Goal: Transaction & Acquisition: Purchase product/service

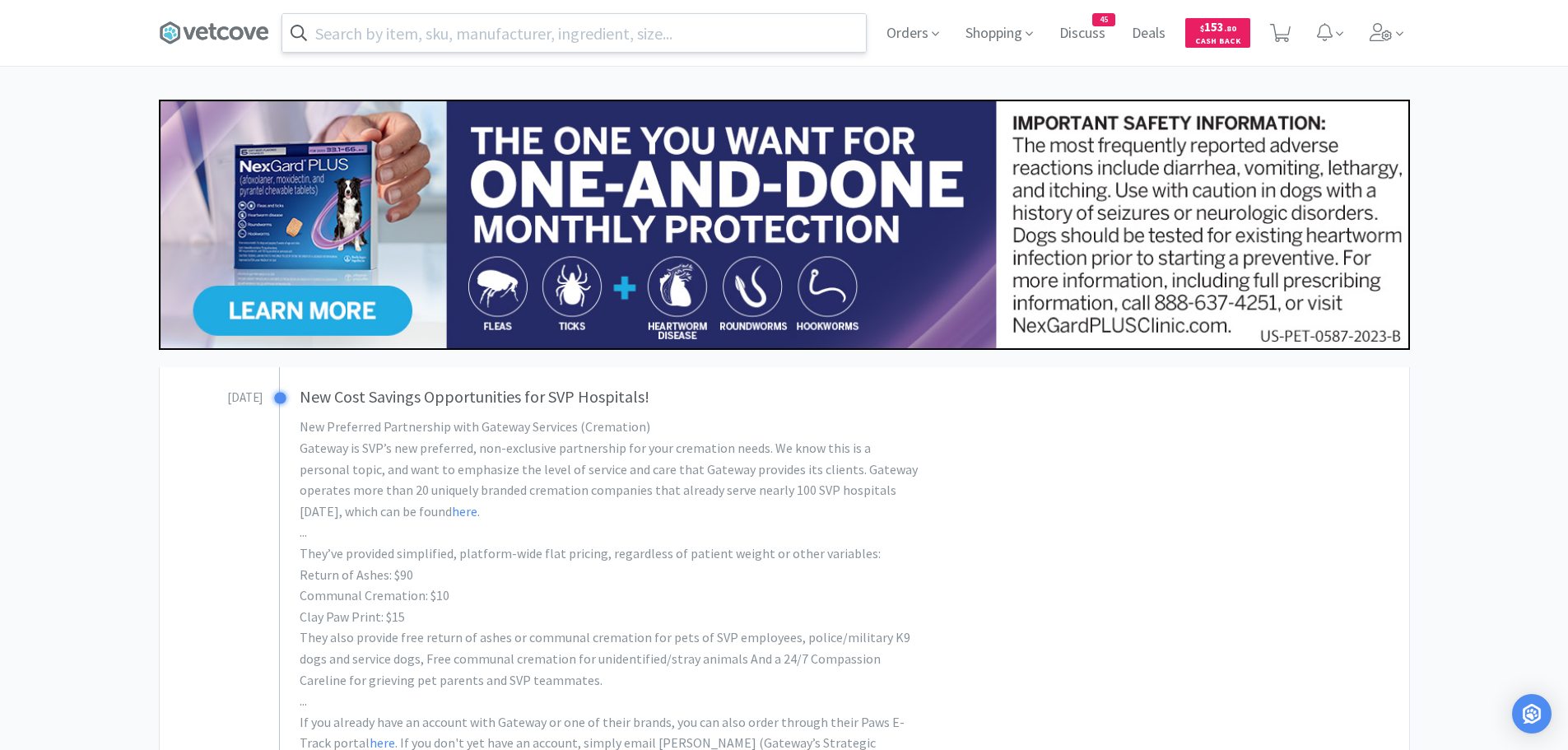
click at [454, 38] on input "text" at bounding box center [574, 33] width 584 height 38
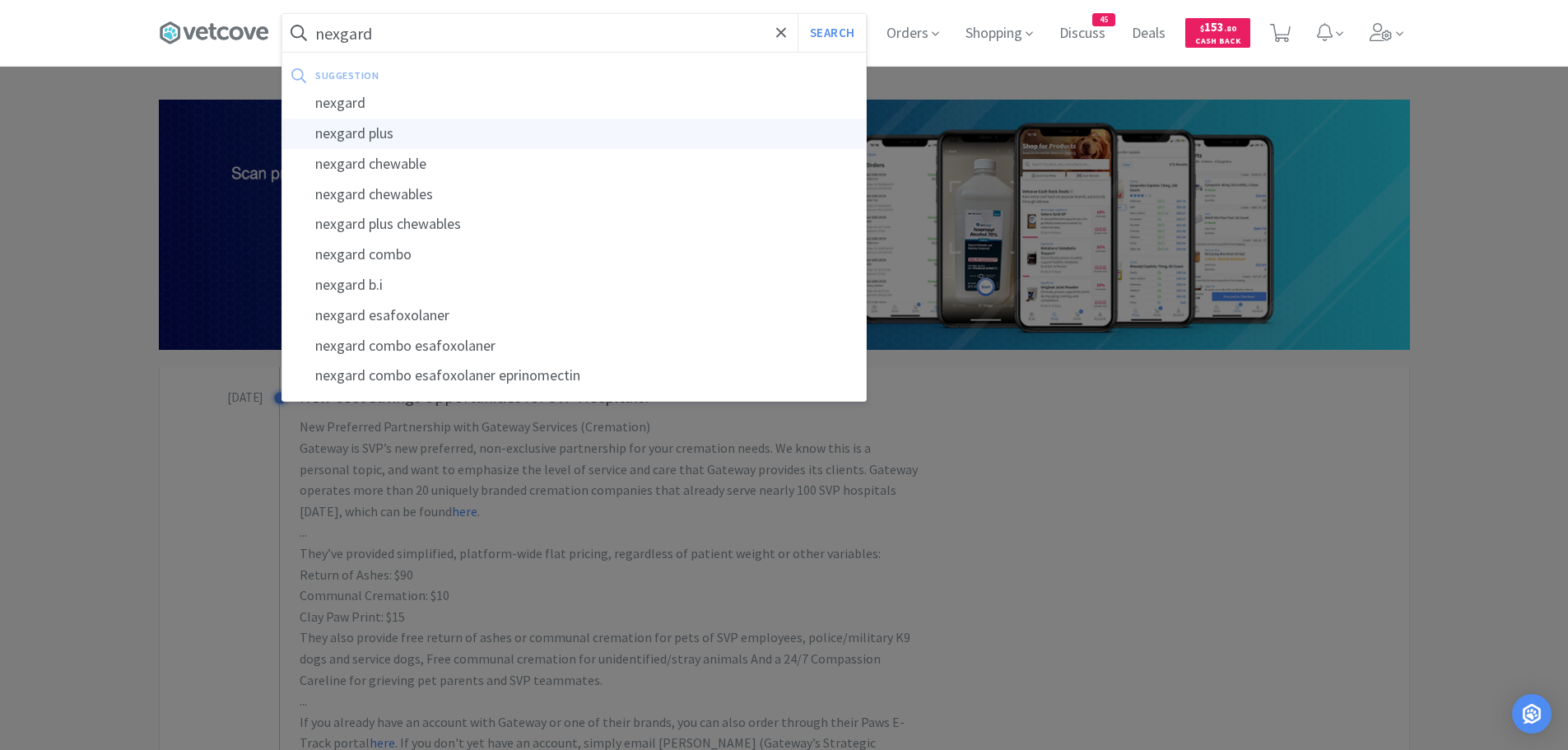
click at [363, 126] on div "nexgard plus" at bounding box center [574, 134] width 584 height 31
type input "nexgard plus"
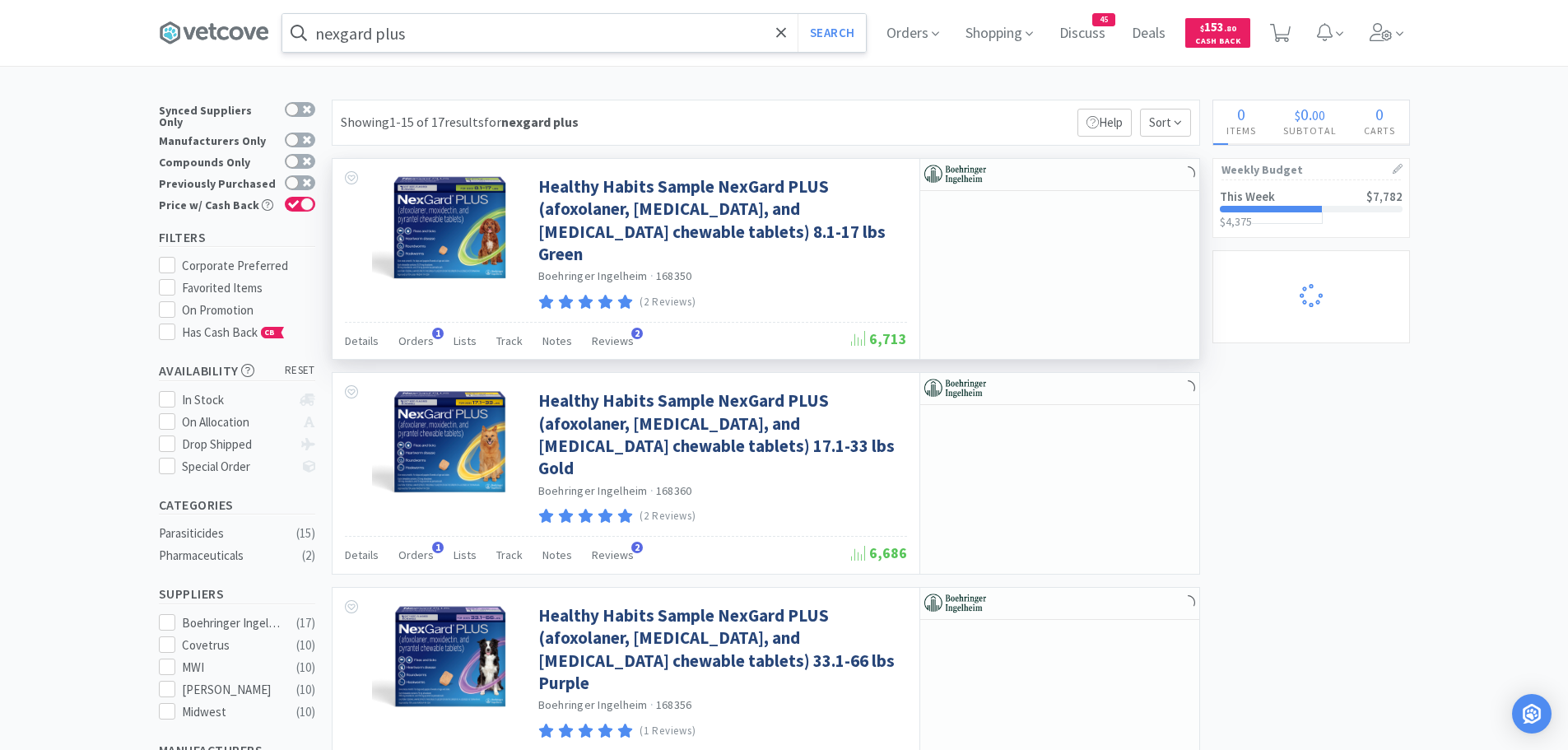
select select "2"
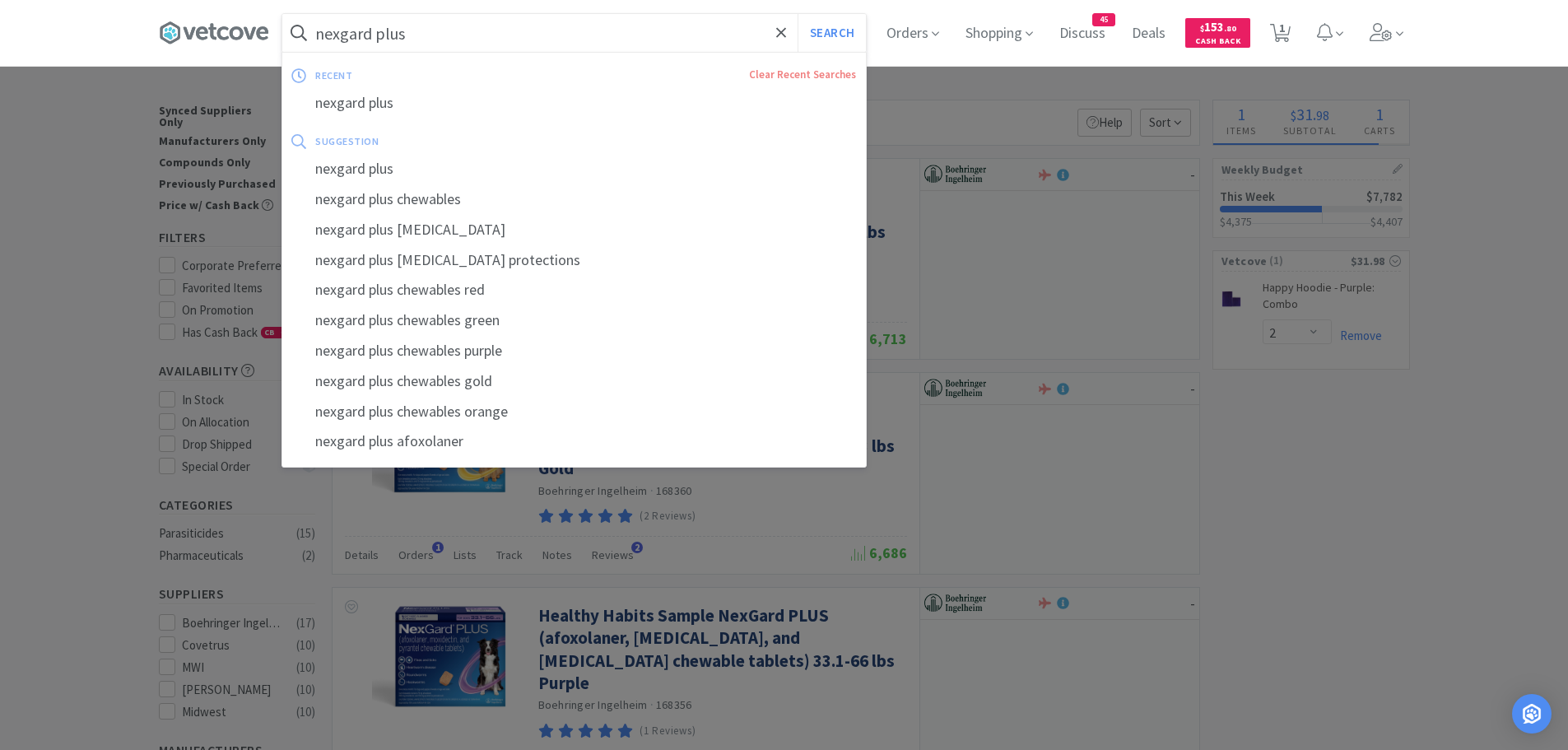
click at [470, 50] on input "nexgard plus" at bounding box center [574, 33] width 584 height 38
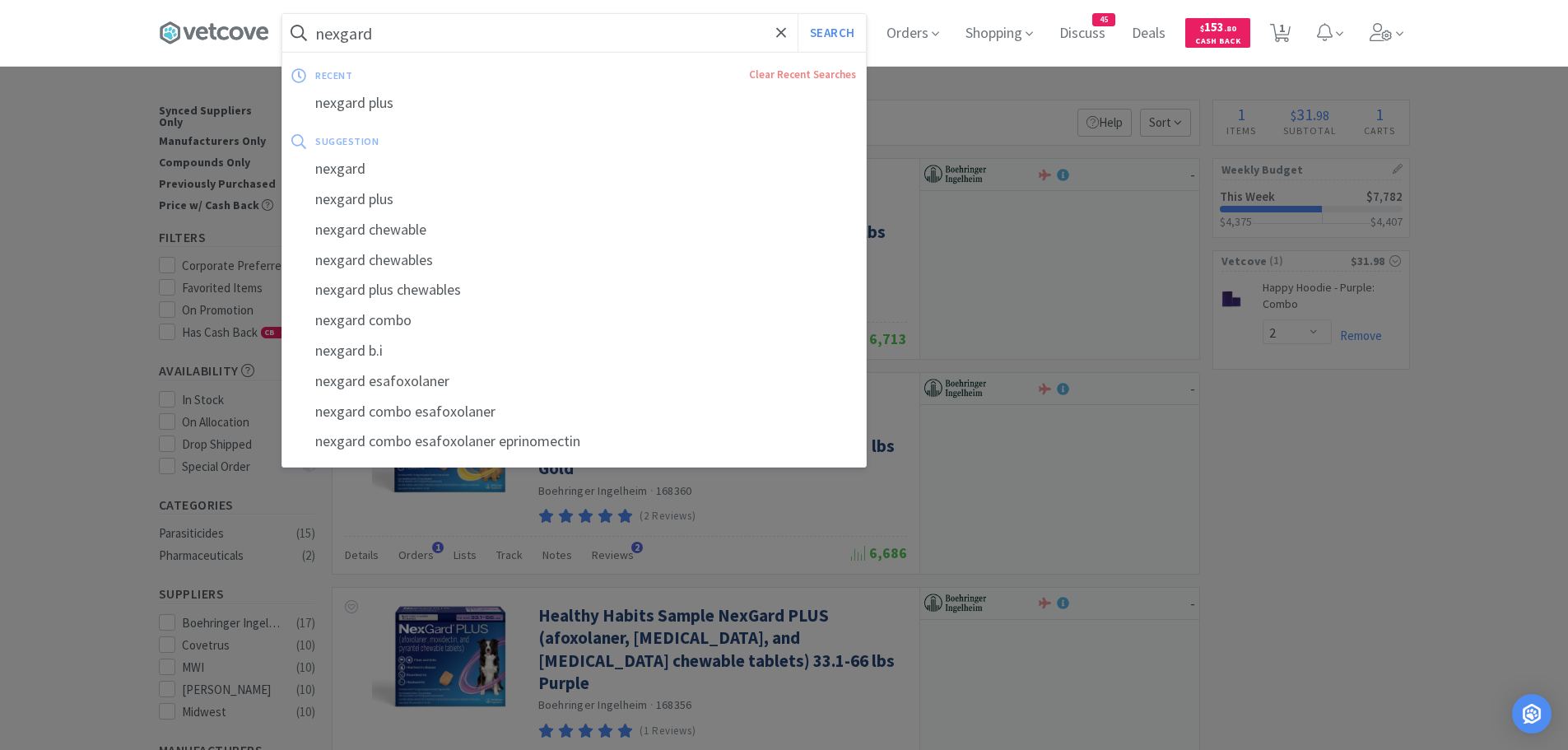
type input "nexgard"
click at [798, 14] on button "Search" at bounding box center [832, 33] width 68 height 38
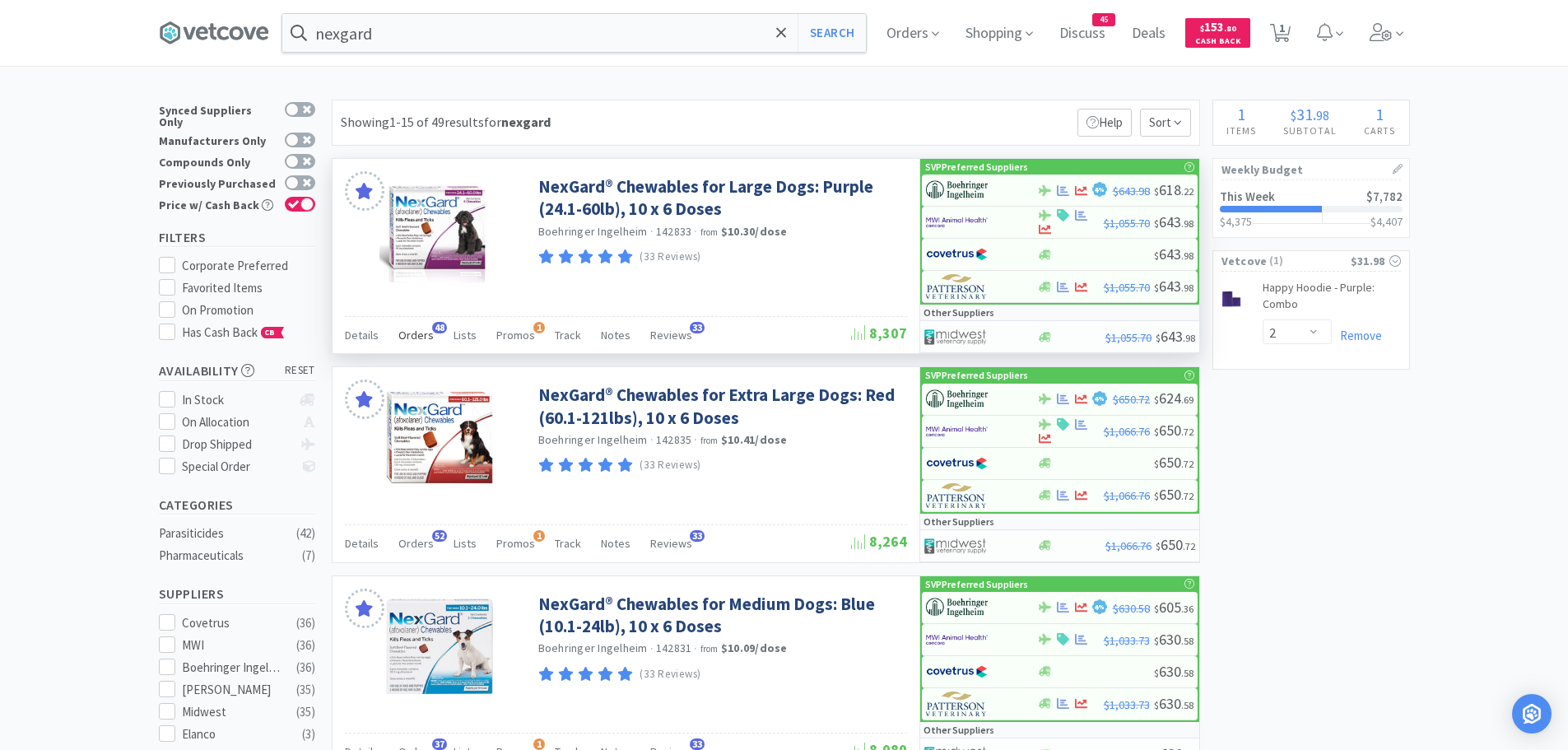
click at [420, 341] on span "Orders" at bounding box center [416, 335] width 35 height 14
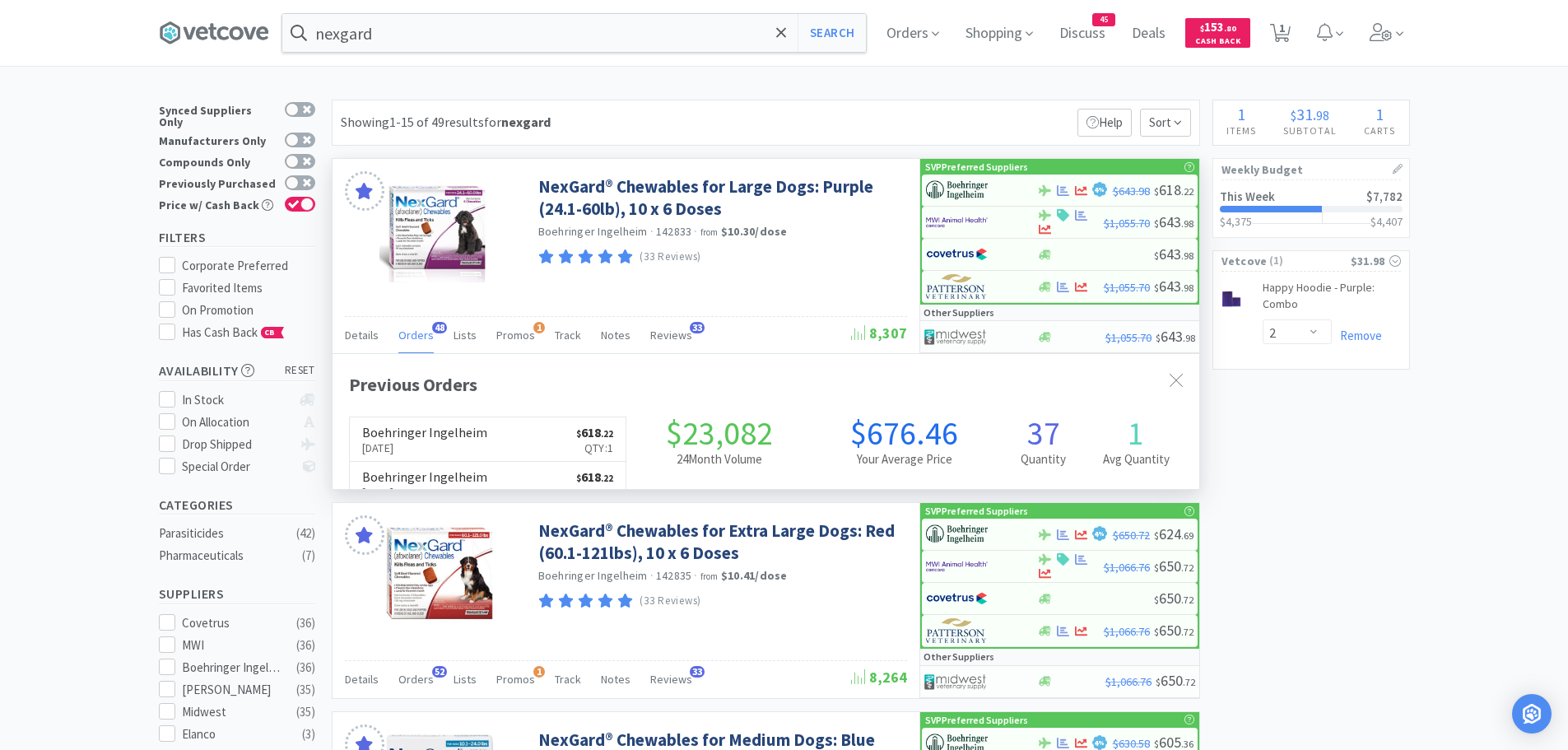
scroll to position [441, 867]
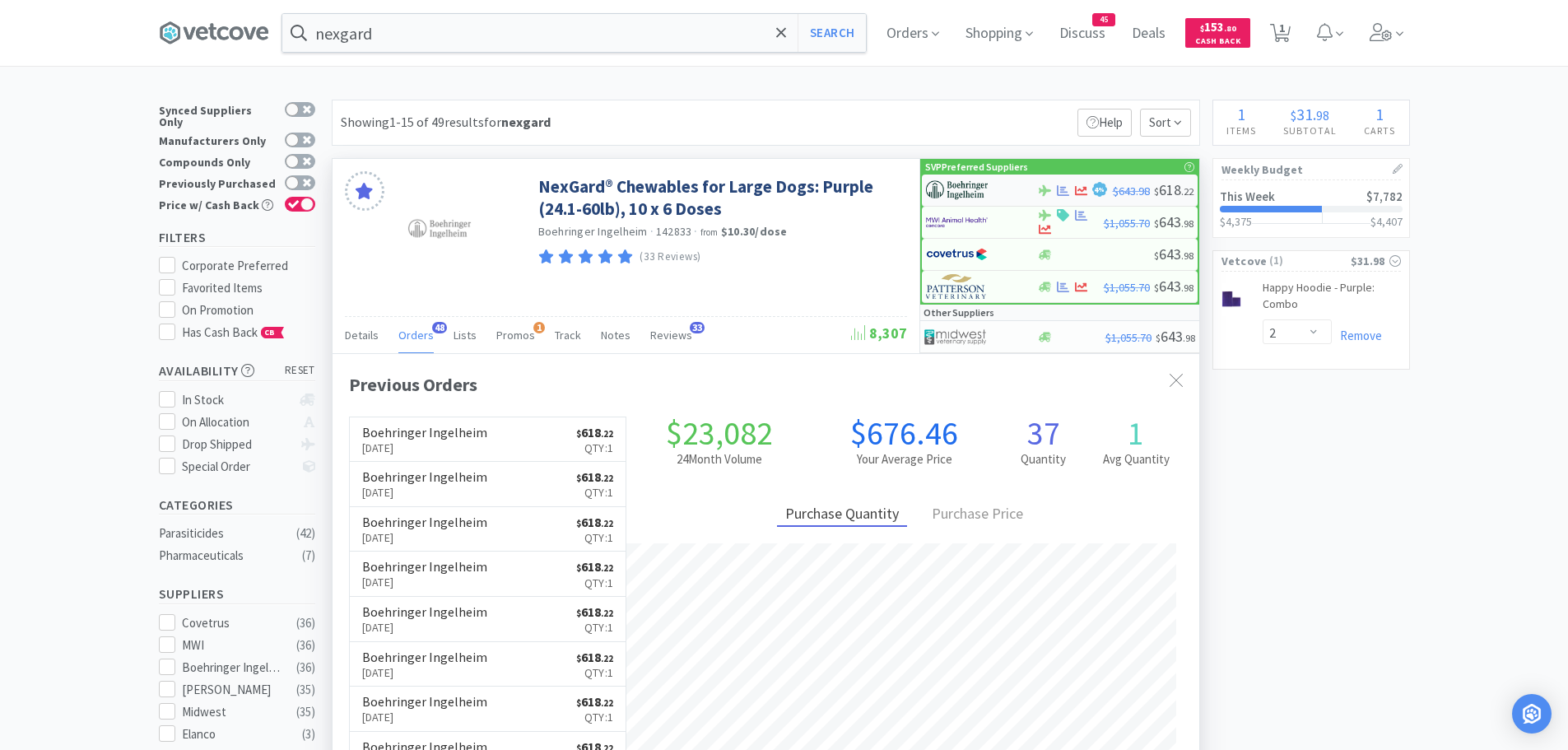
click at [965, 184] on img at bounding box center [956, 190] width 62 height 24
select select "1"
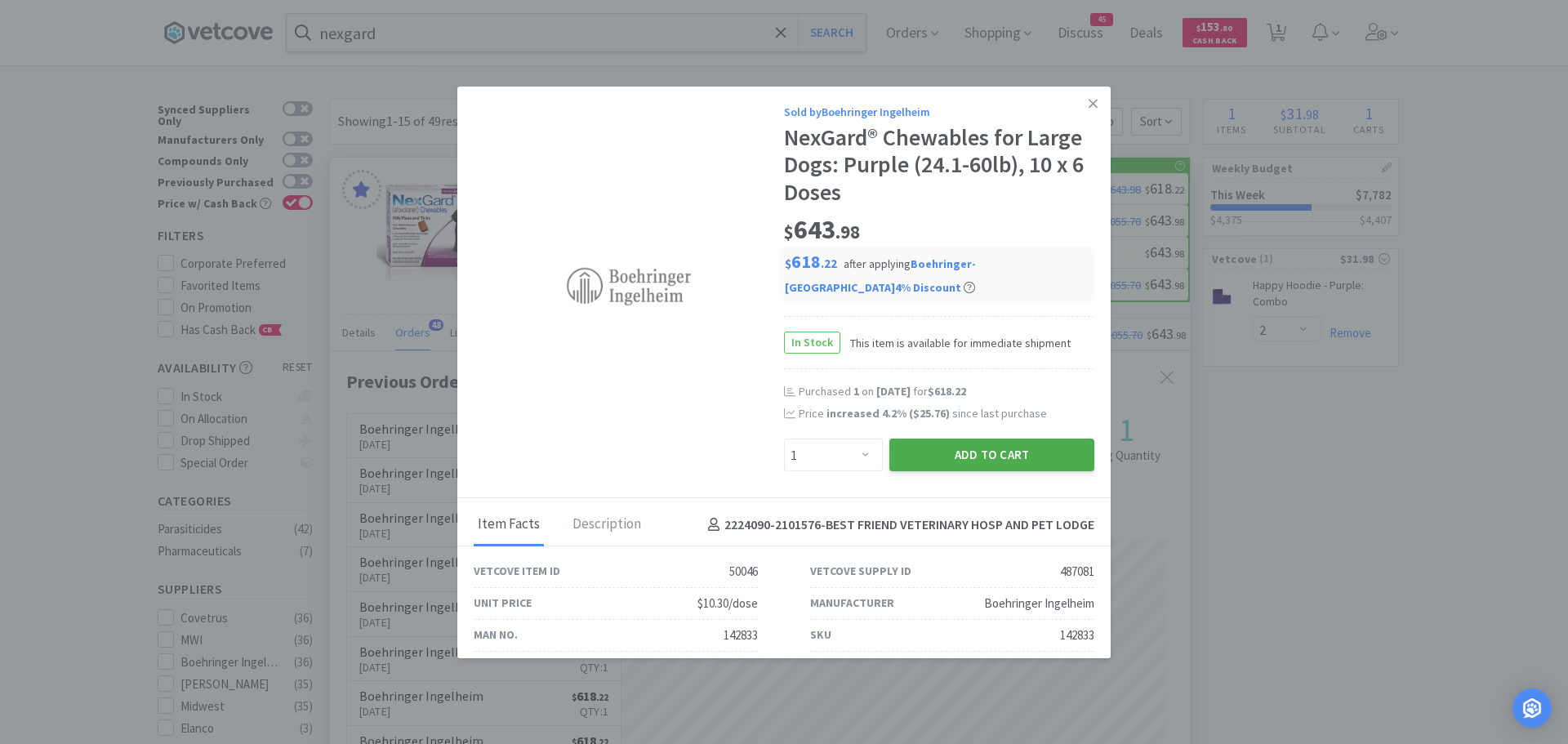
click at [919, 453] on button "Add to Cart" at bounding box center [992, 454] width 205 height 33
select select "1"
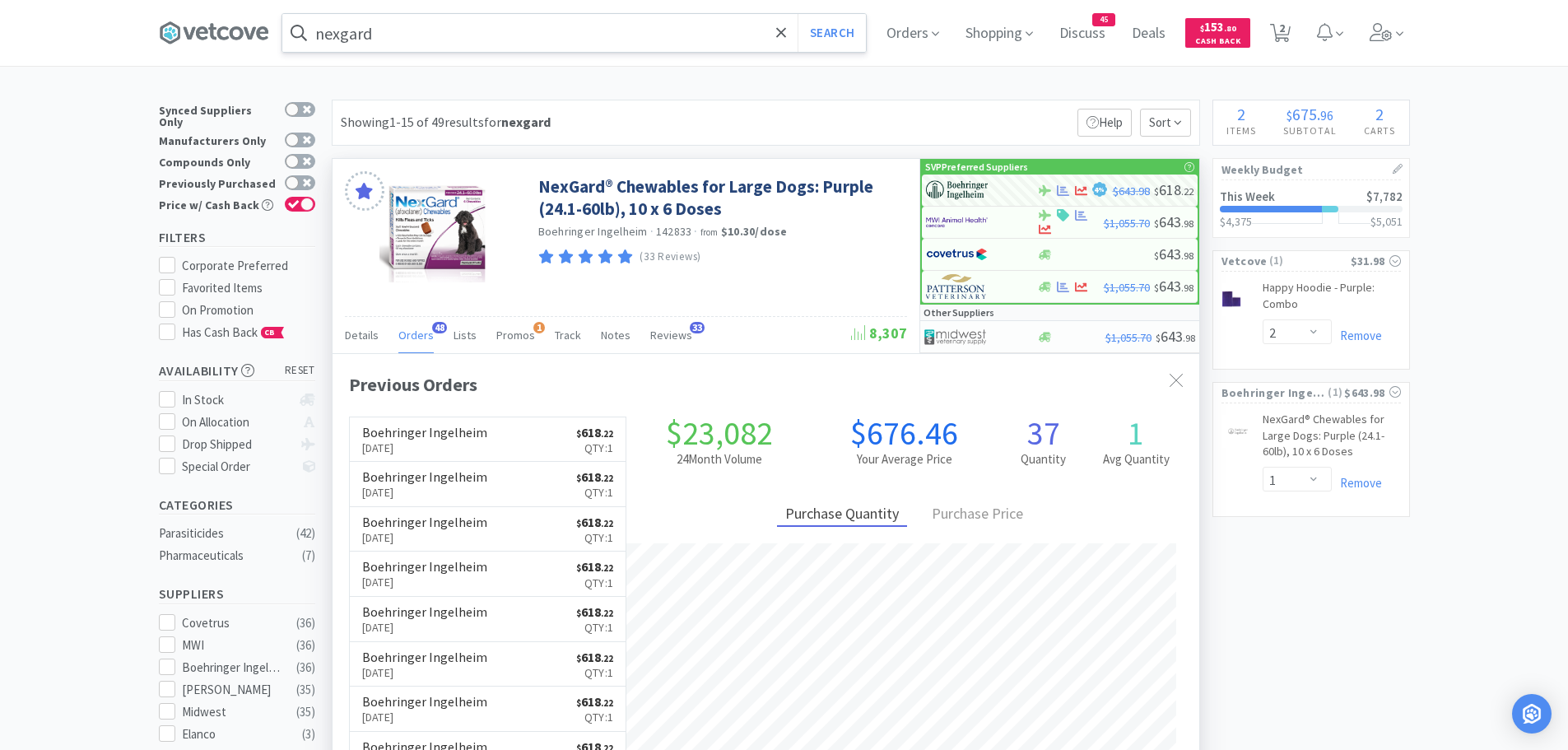
click at [470, 40] on input "nexgard" at bounding box center [574, 33] width 584 height 38
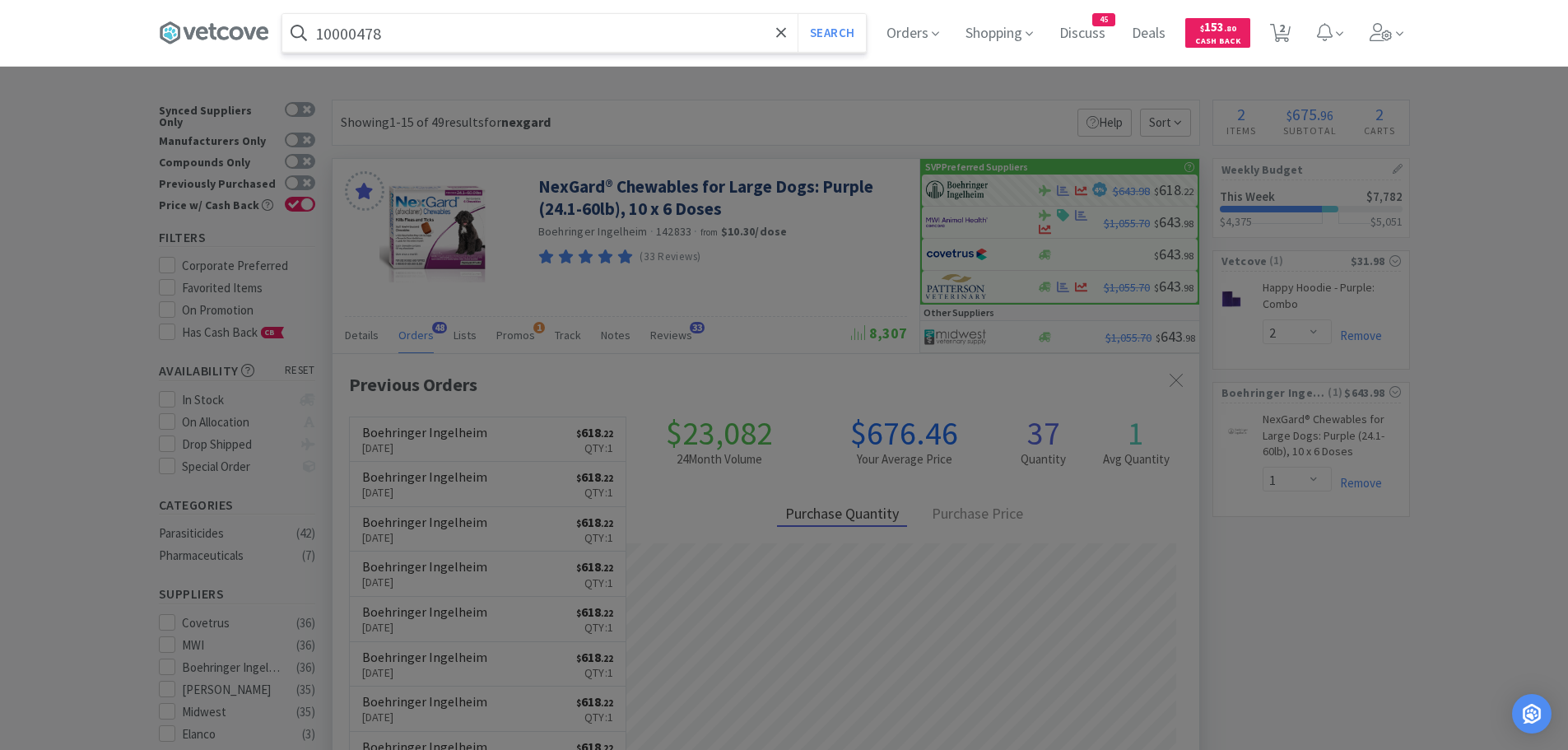
type input "10000478"
click at [798, 14] on button "Search" at bounding box center [832, 33] width 68 height 38
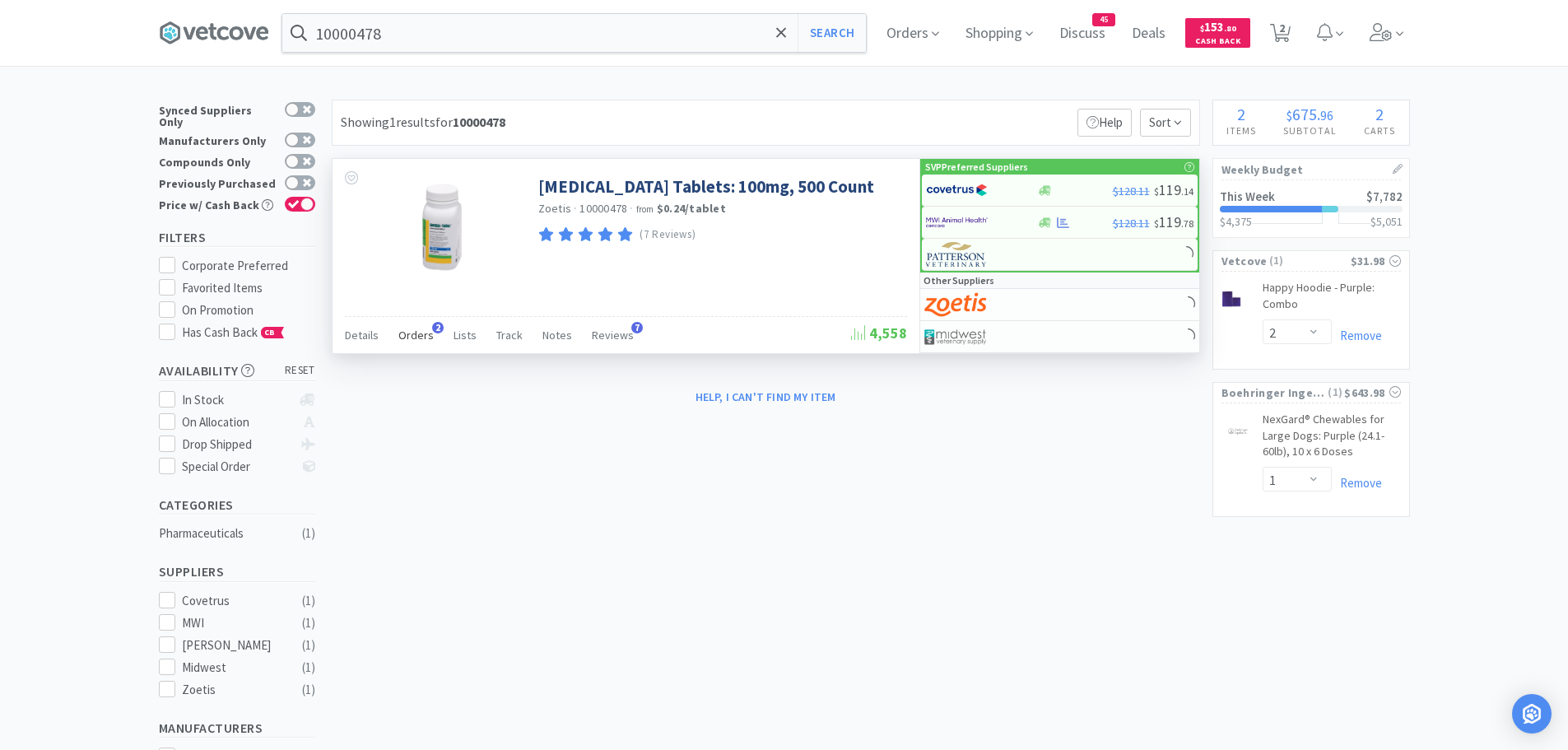
click at [408, 334] on span "Orders" at bounding box center [416, 335] width 35 height 14
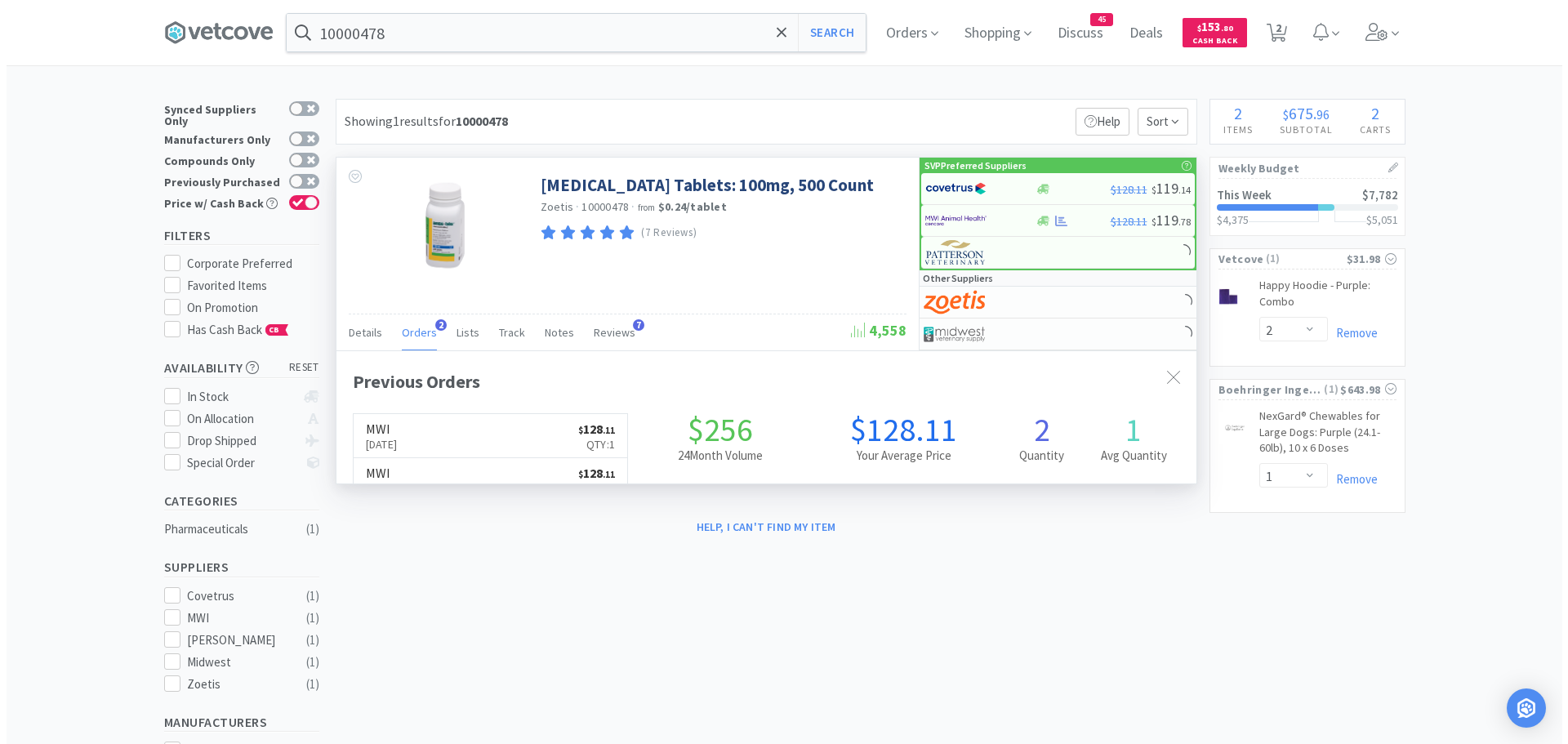
scroll to position [423, 860]
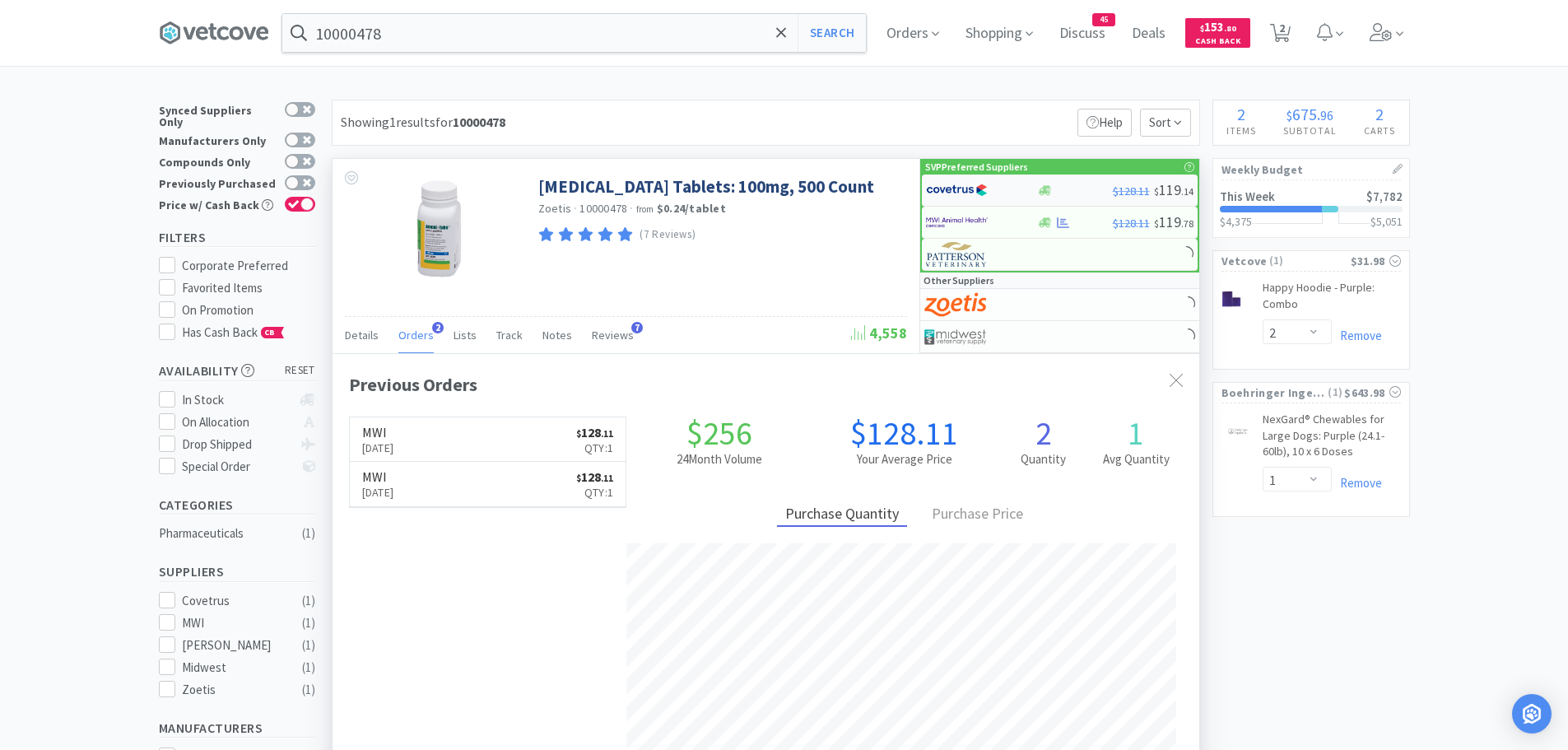
click at [954, 183] on img at bounding box center [956, 190] width 62 height 24
select select "1"
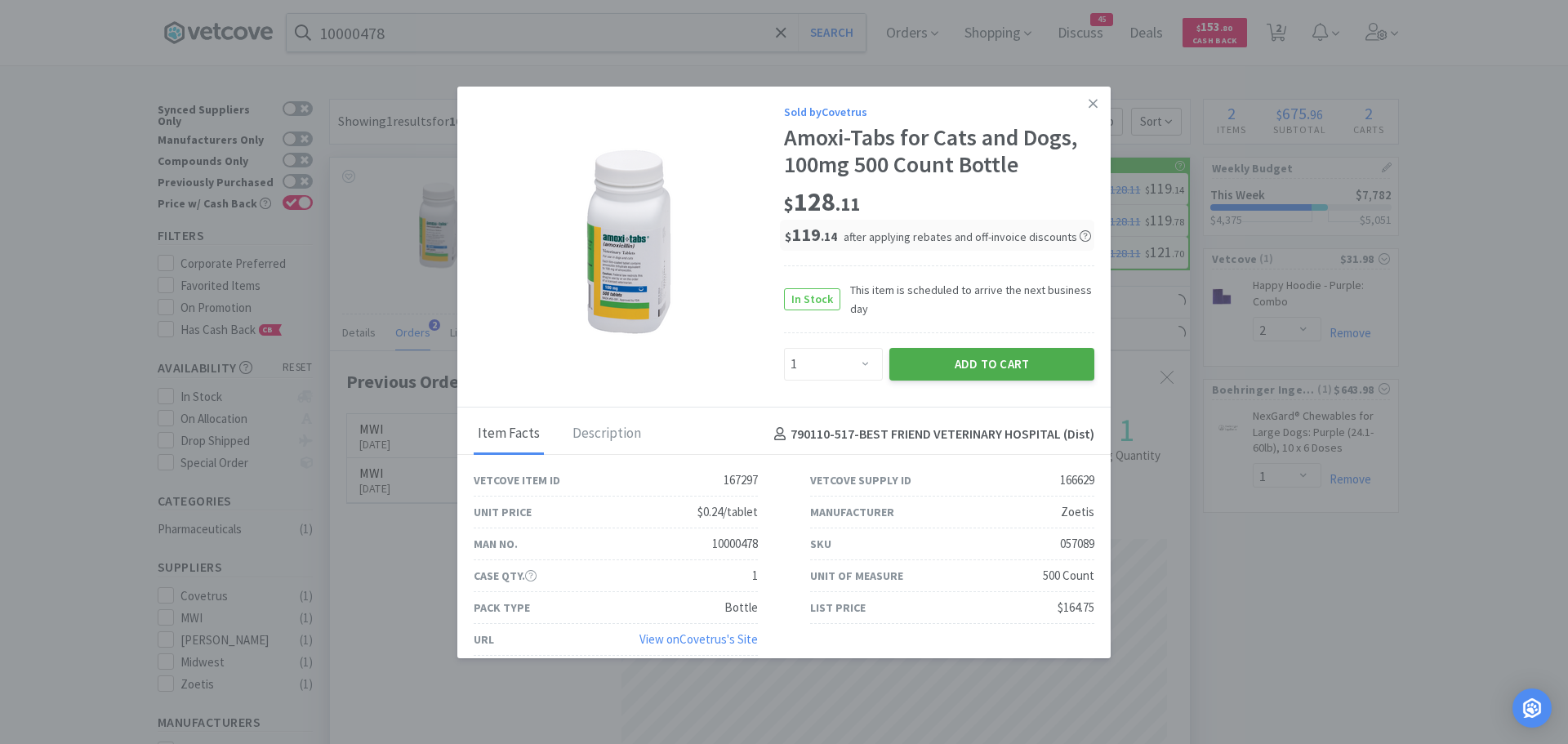
click at [918, 365] on button "Add to Cart" at bounding box center [992, 364] width 205 height 33
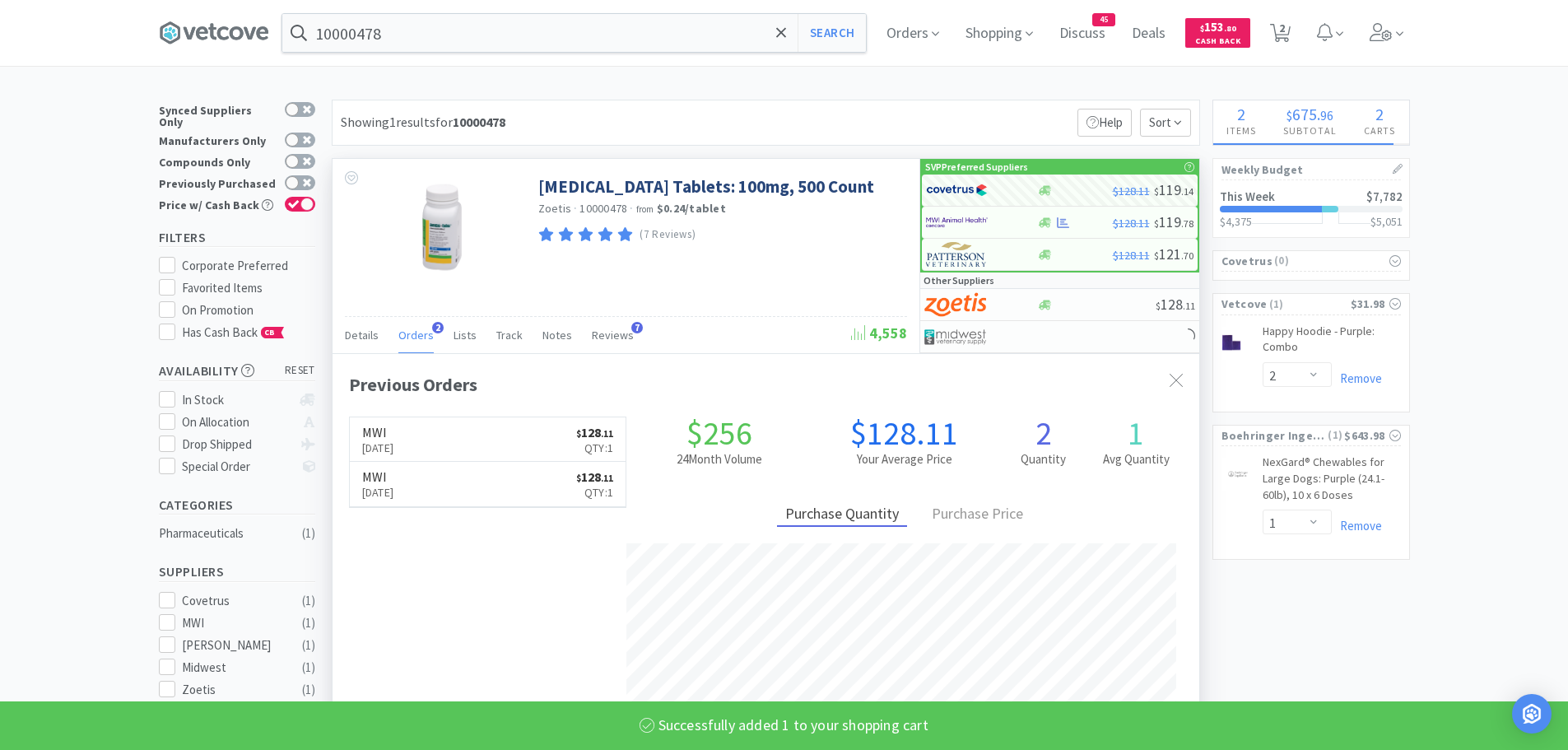
select select "1"
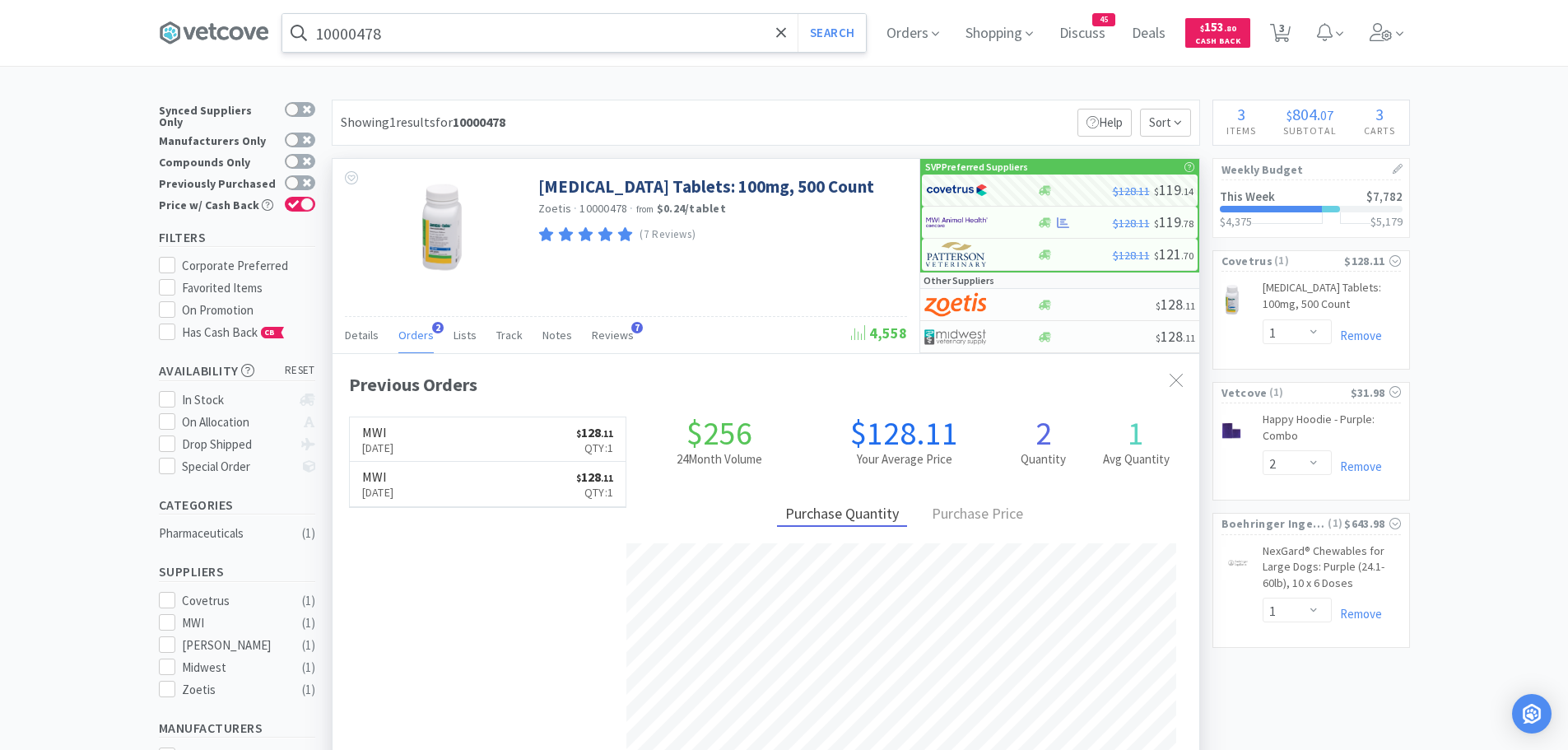
click at [415, 34] on input "10000478" at bounding box center [574, 33] width 584 height 38
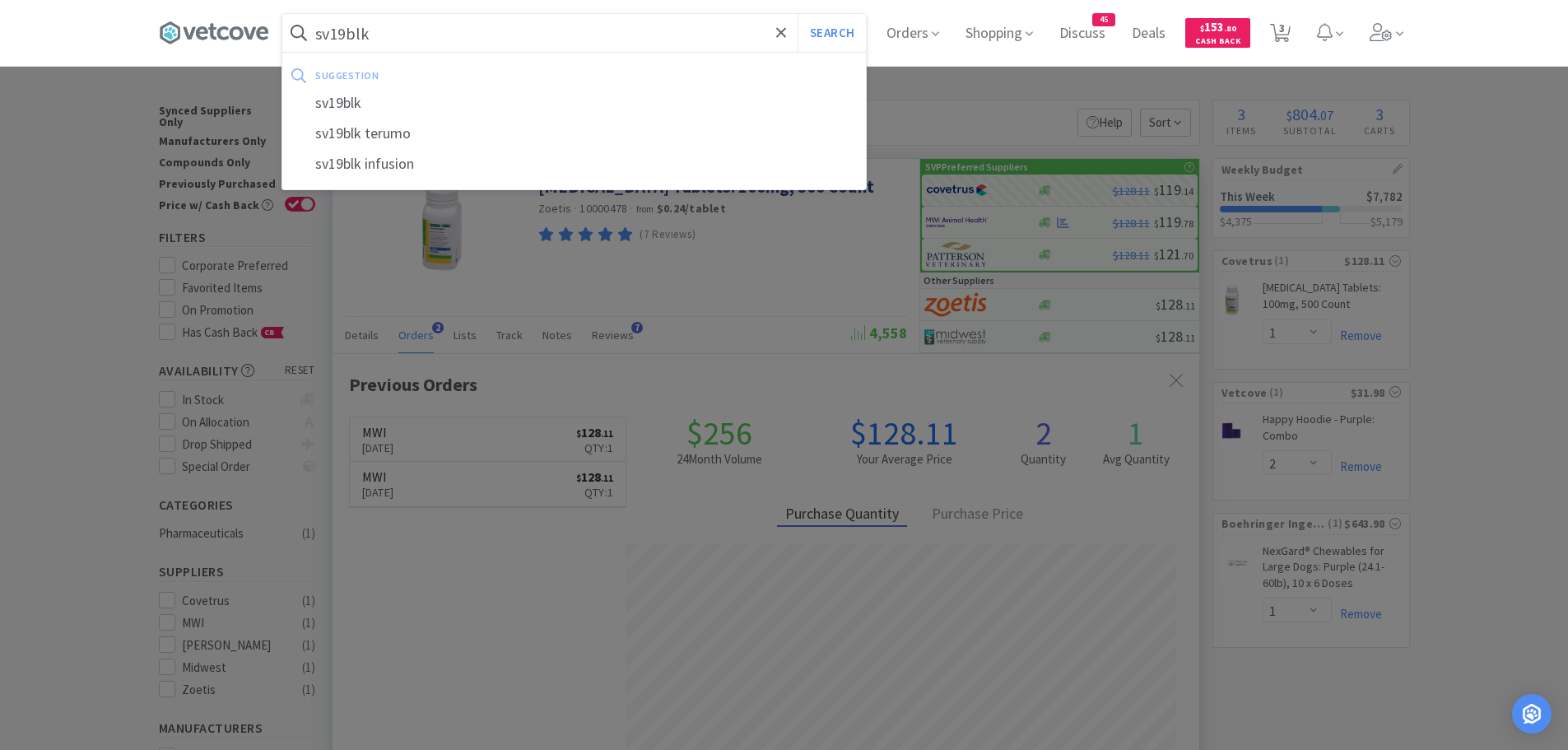
click at [798, 14] on button "Search" at bounding box center [832, 33] width 68 height 38
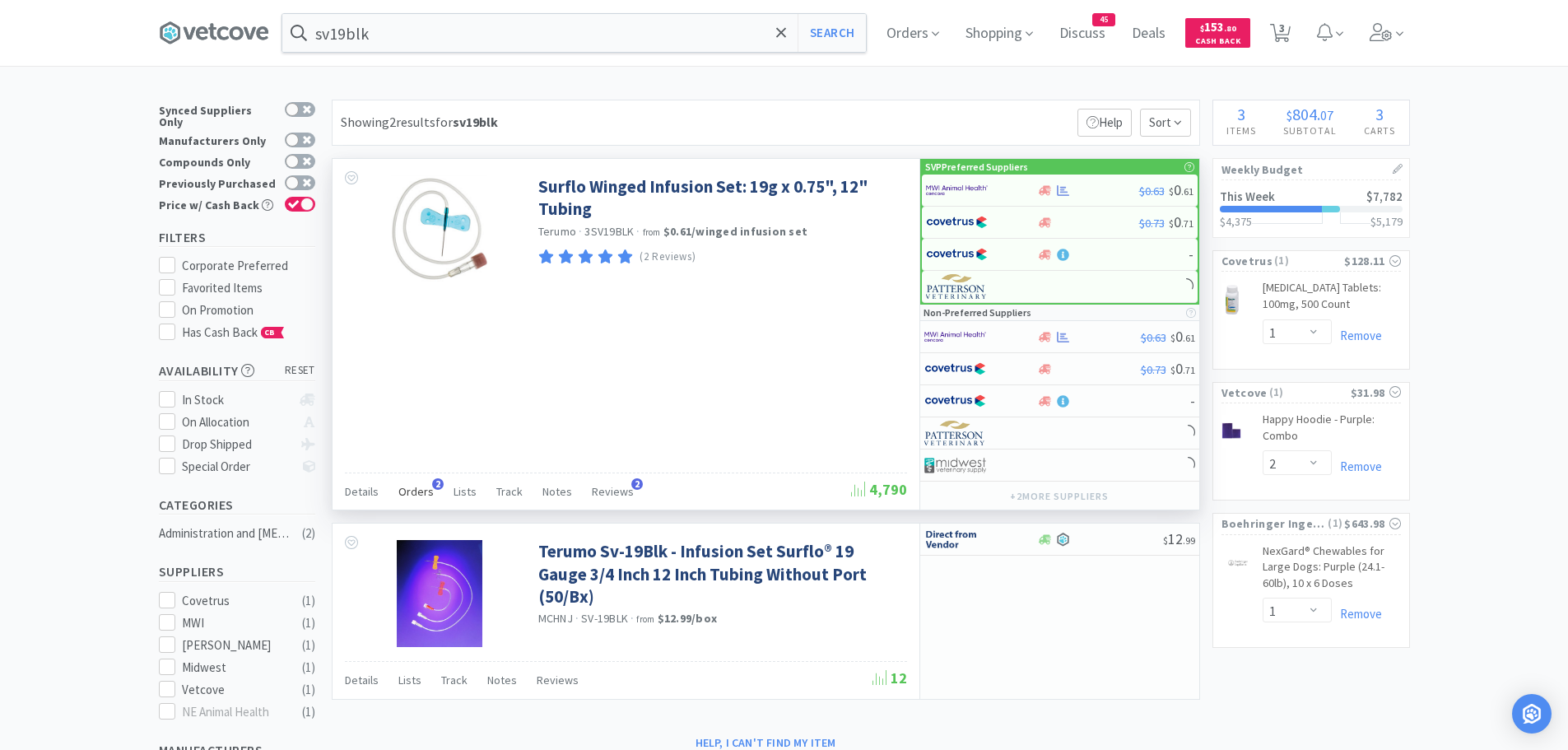
click at [414, 491] on span "Orders" at bounding box center [416, 491] width 35 height 14
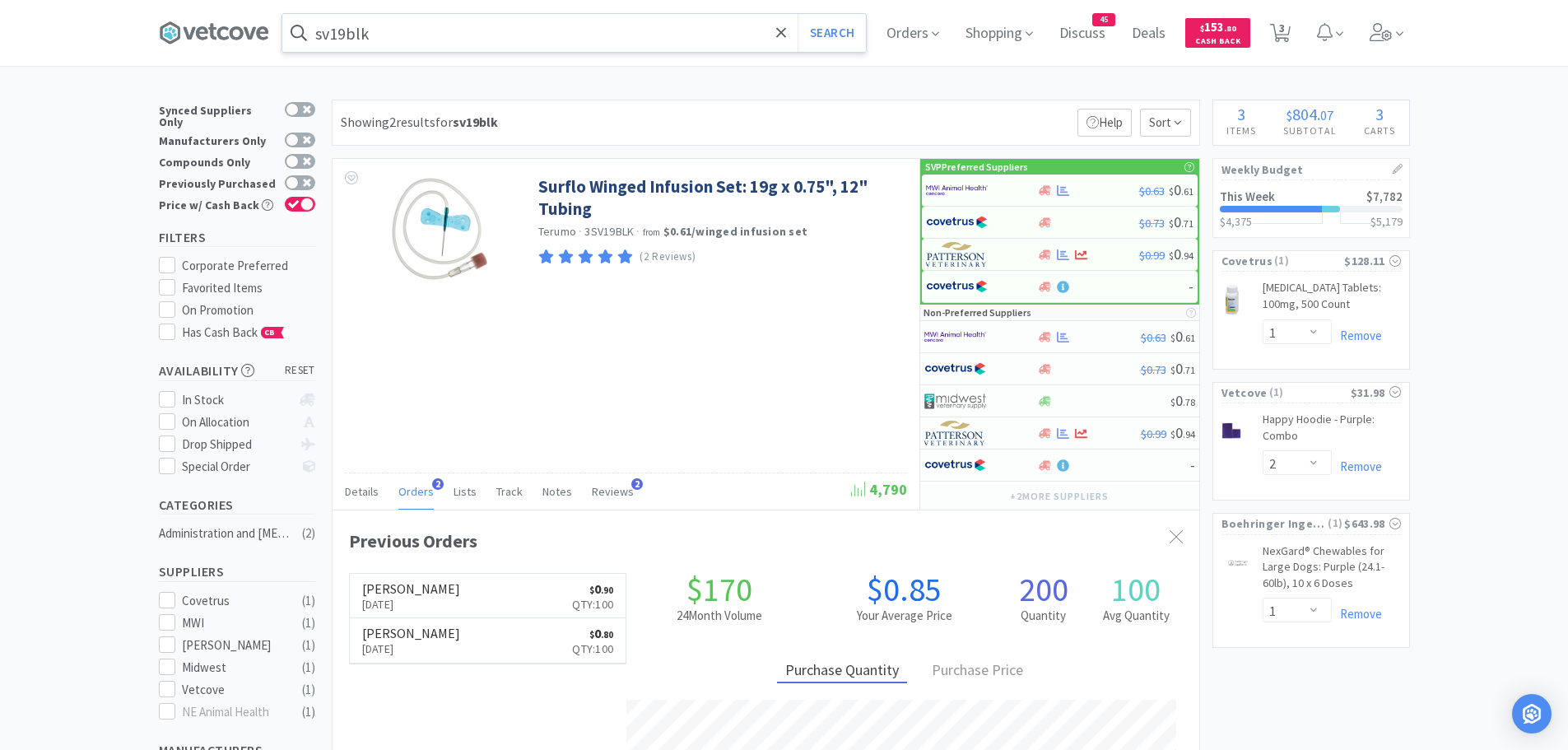
click at [482, 36] on input "sv19blk" at bounding box center [574, 33] width 584 height 38
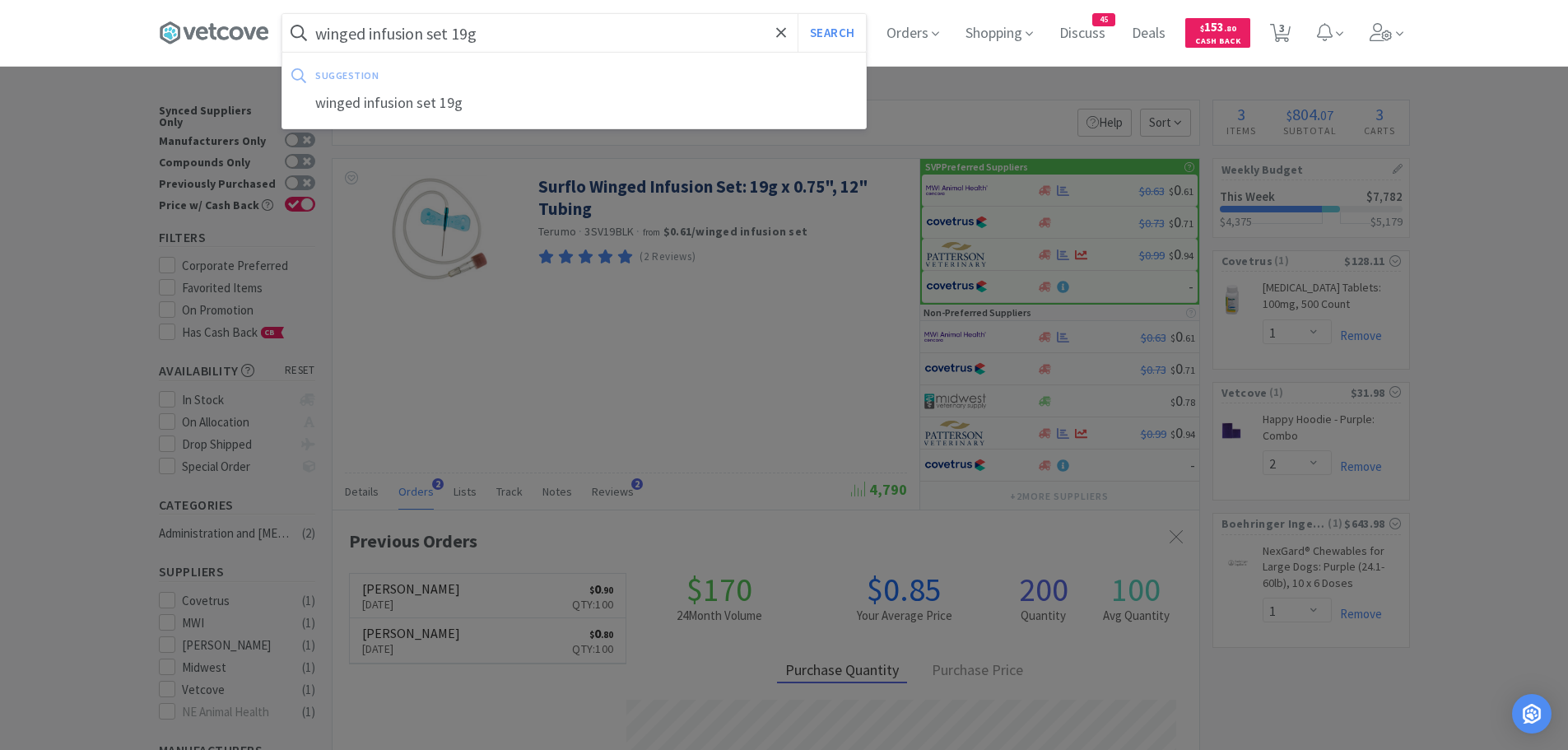
type input "winged infusion set 19g"
click at [798, 14] on button "Search" at bounding box center [832, 33] width 68 height 38
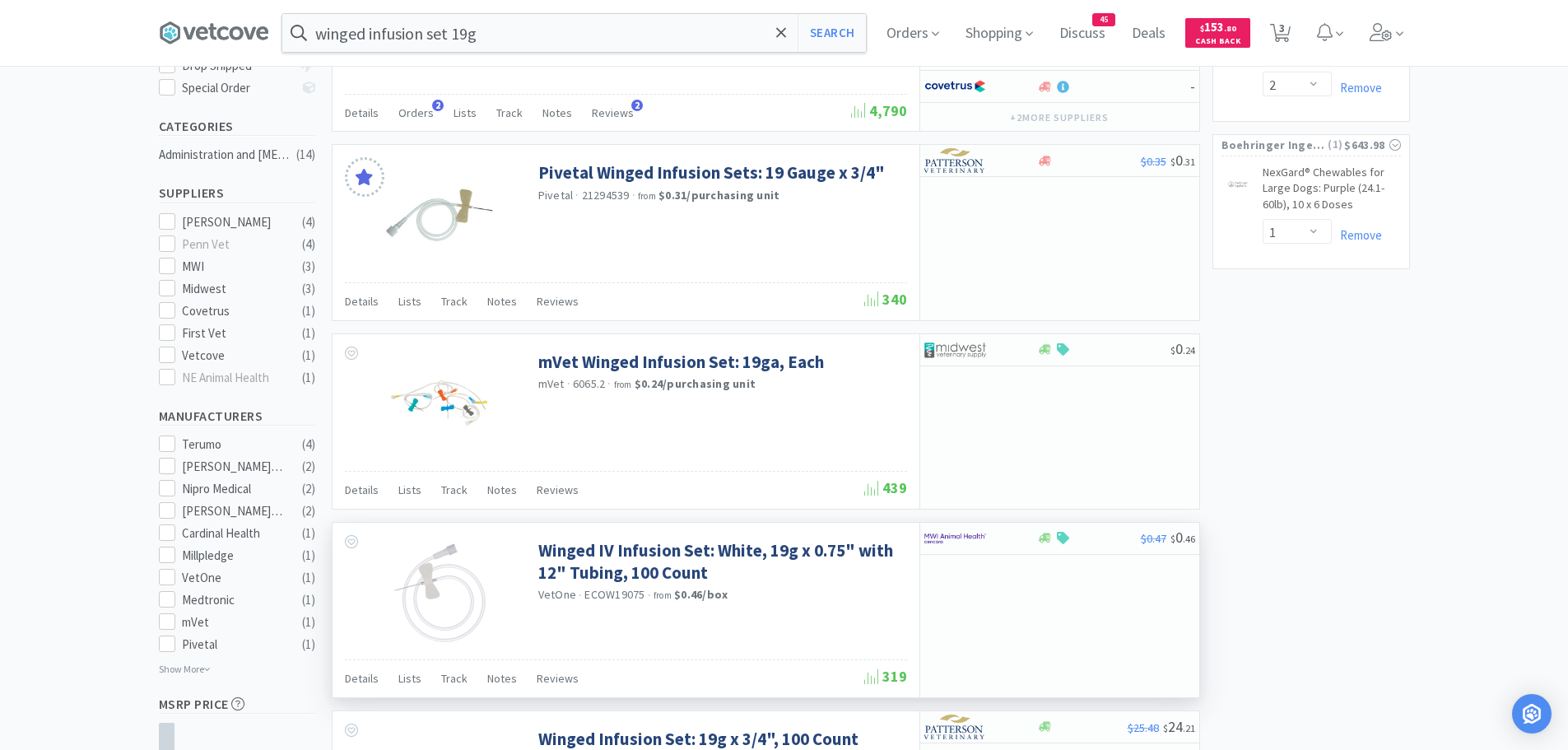
scroll to position [412, 0]
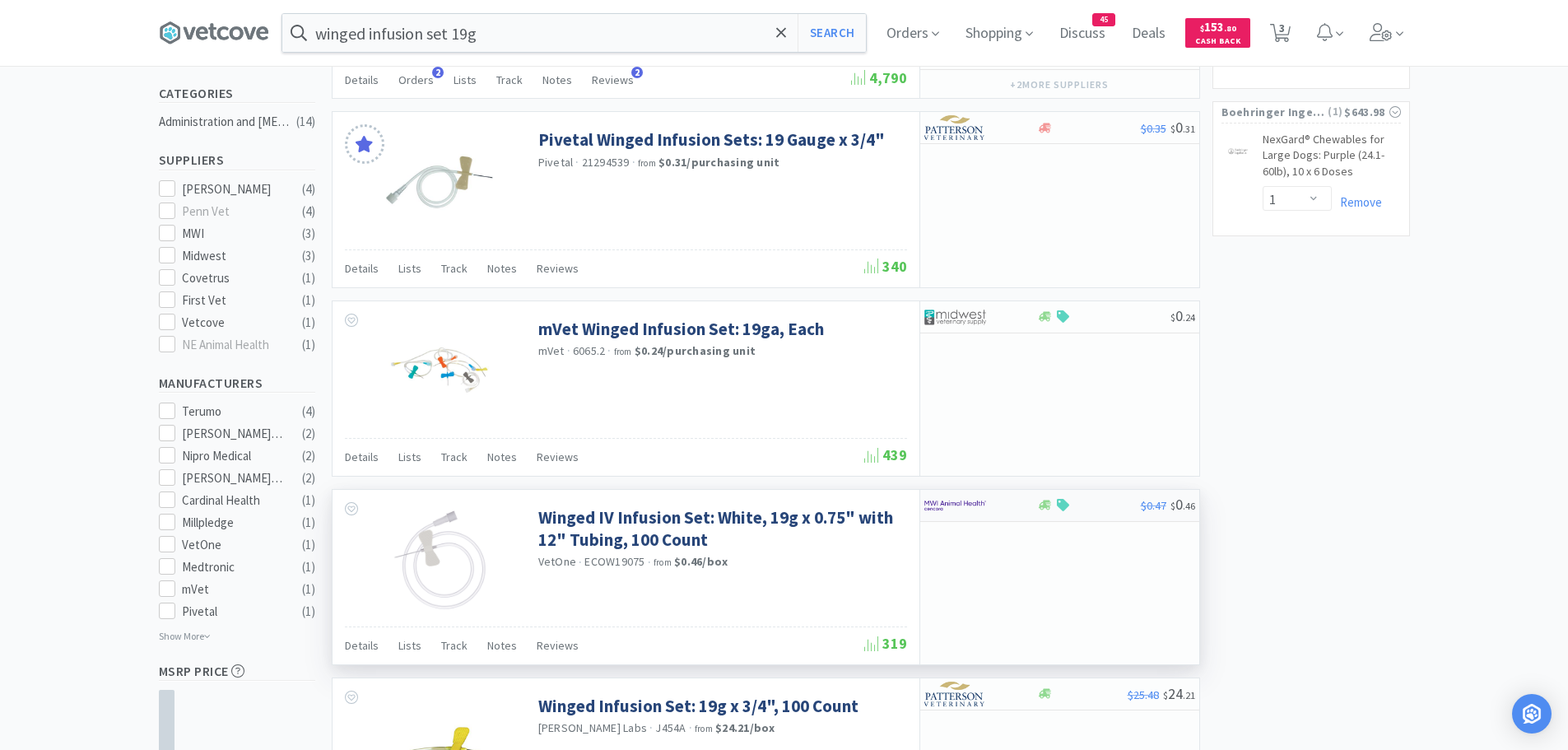
click at [945, 503] on img at bounding box center [955, 504] width 62 height 24
select select "100"
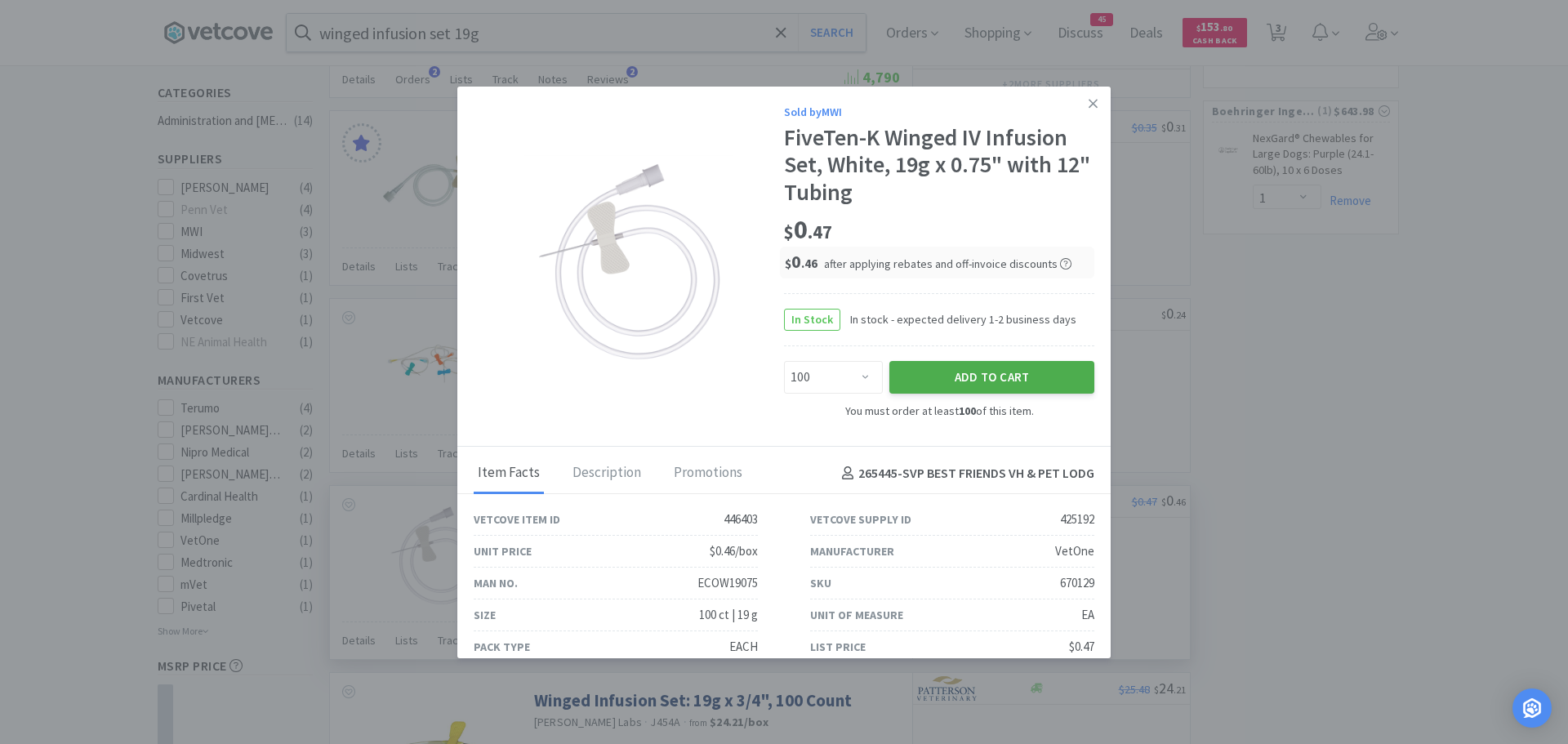
click at [922, 382] on button "Add to Cart" at bounding box center [992, 376] width 205 height 33
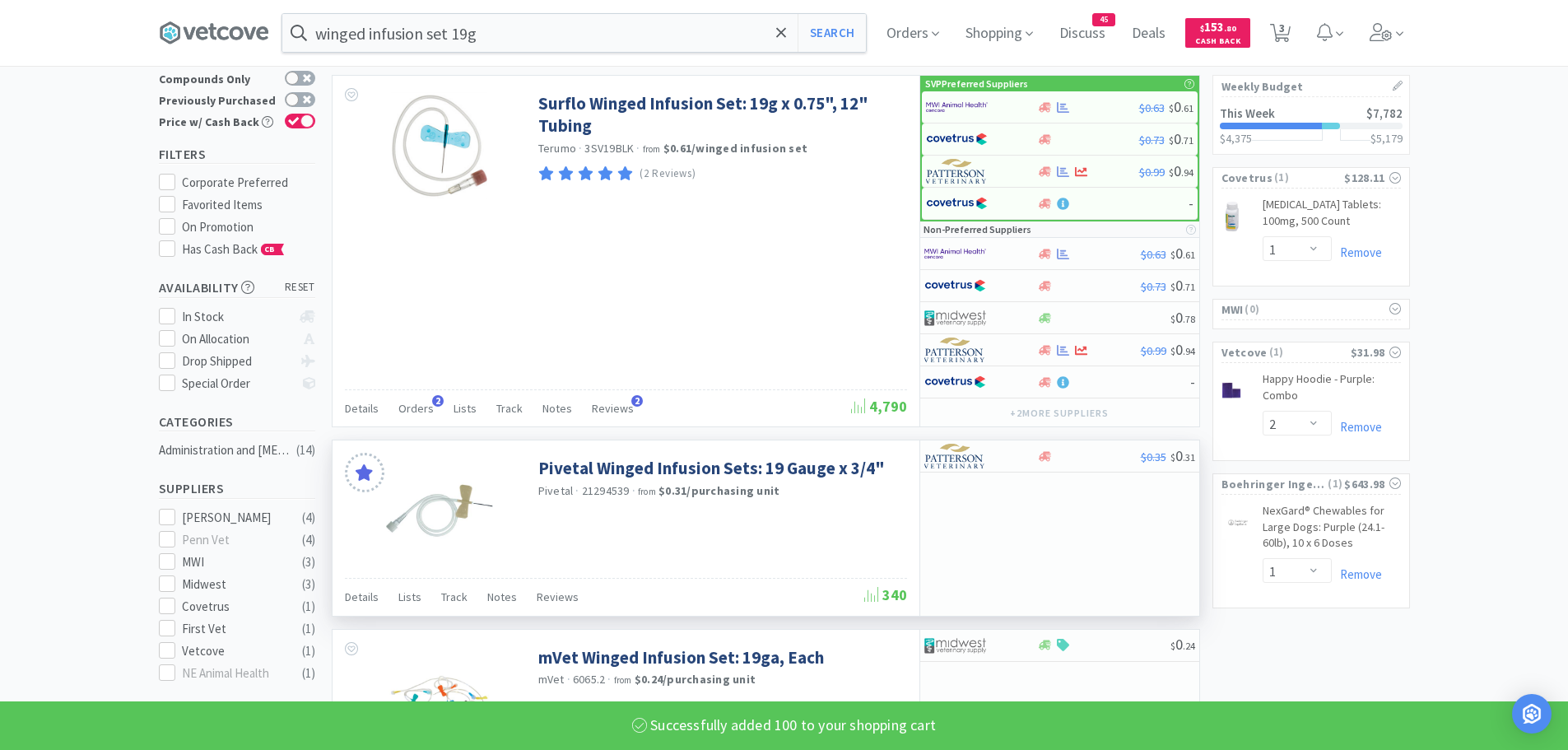
select select "100"
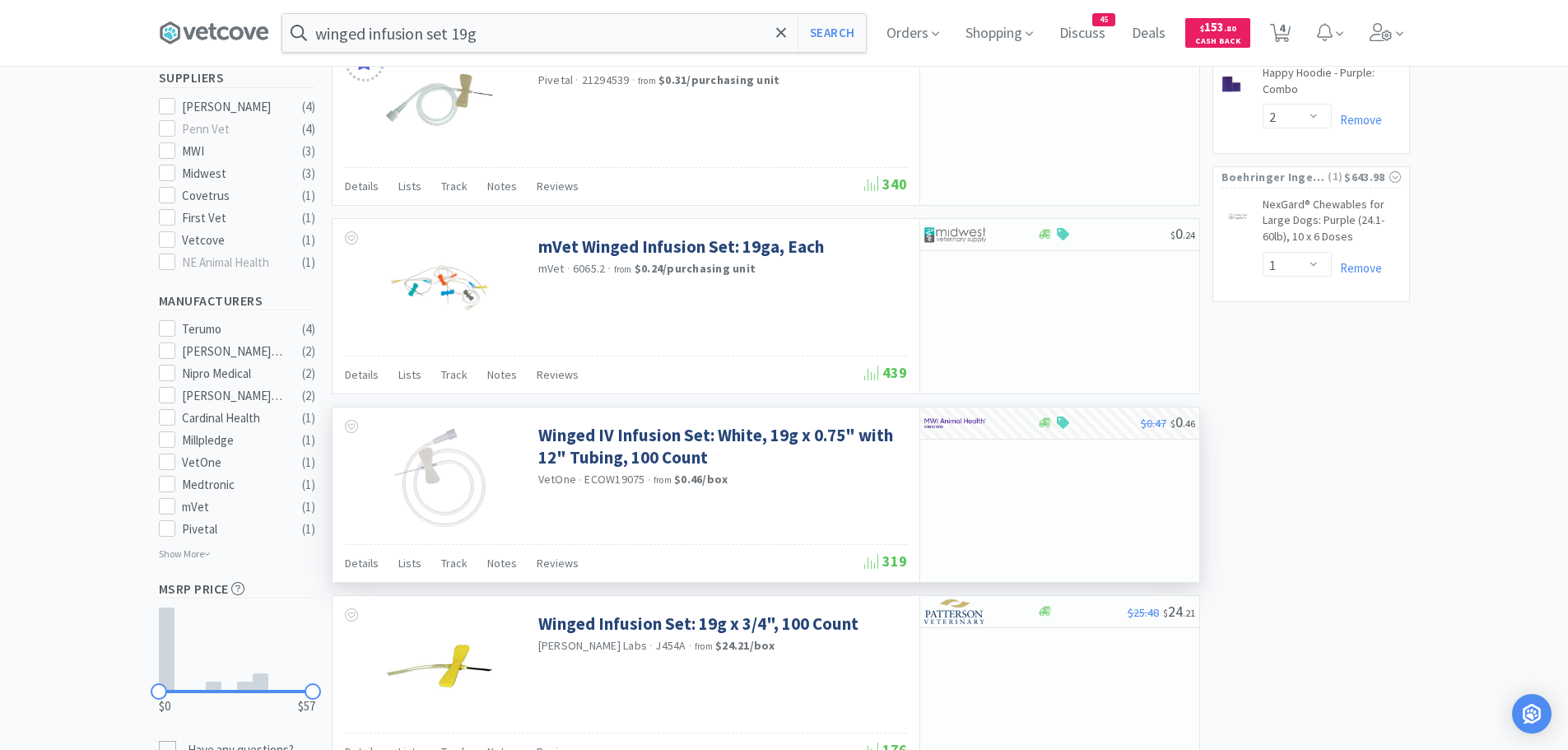
scroll to position [0, 0]
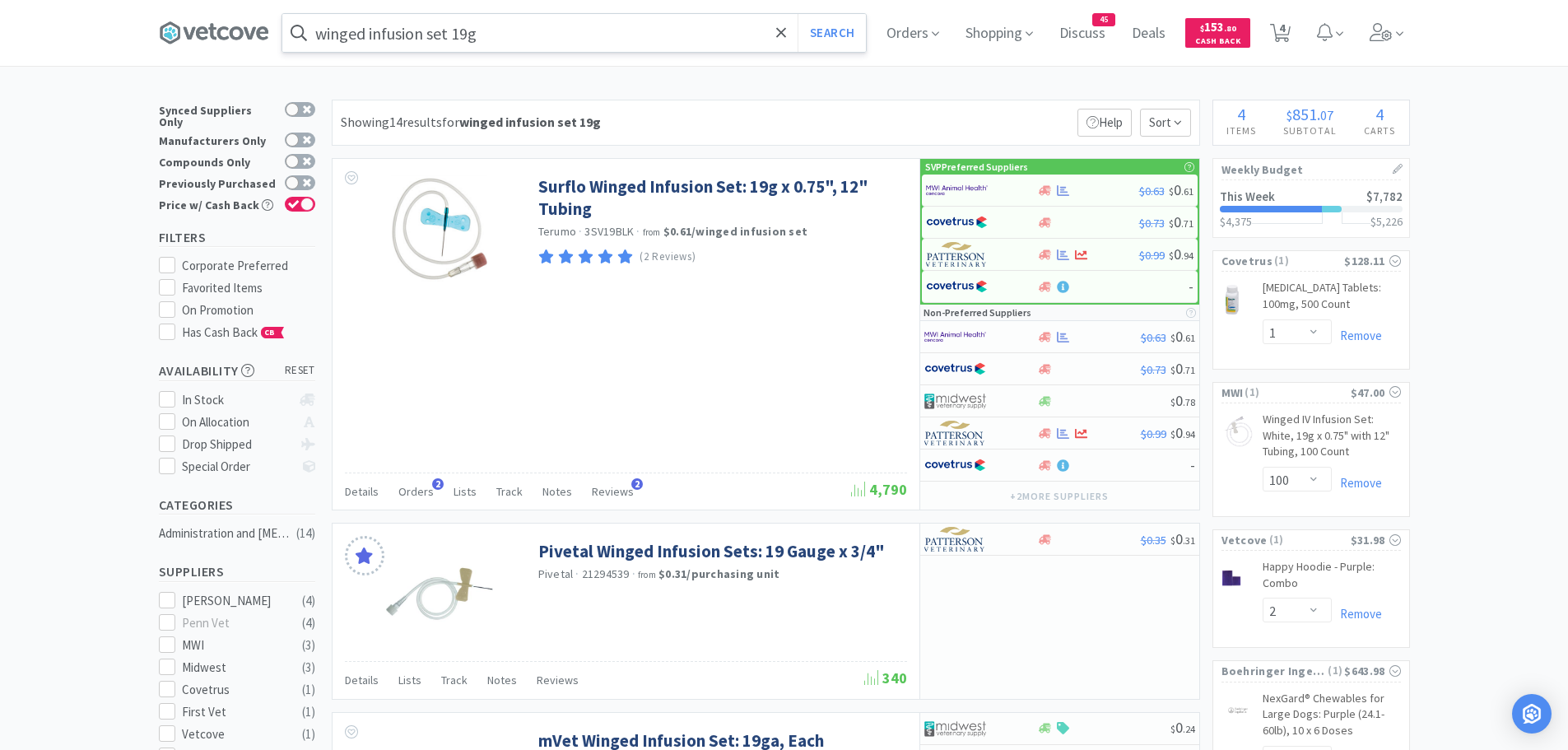
click at [563, 42] on input "winged infusion set 19g" at bounding box center [574, 33] width 584 height 38
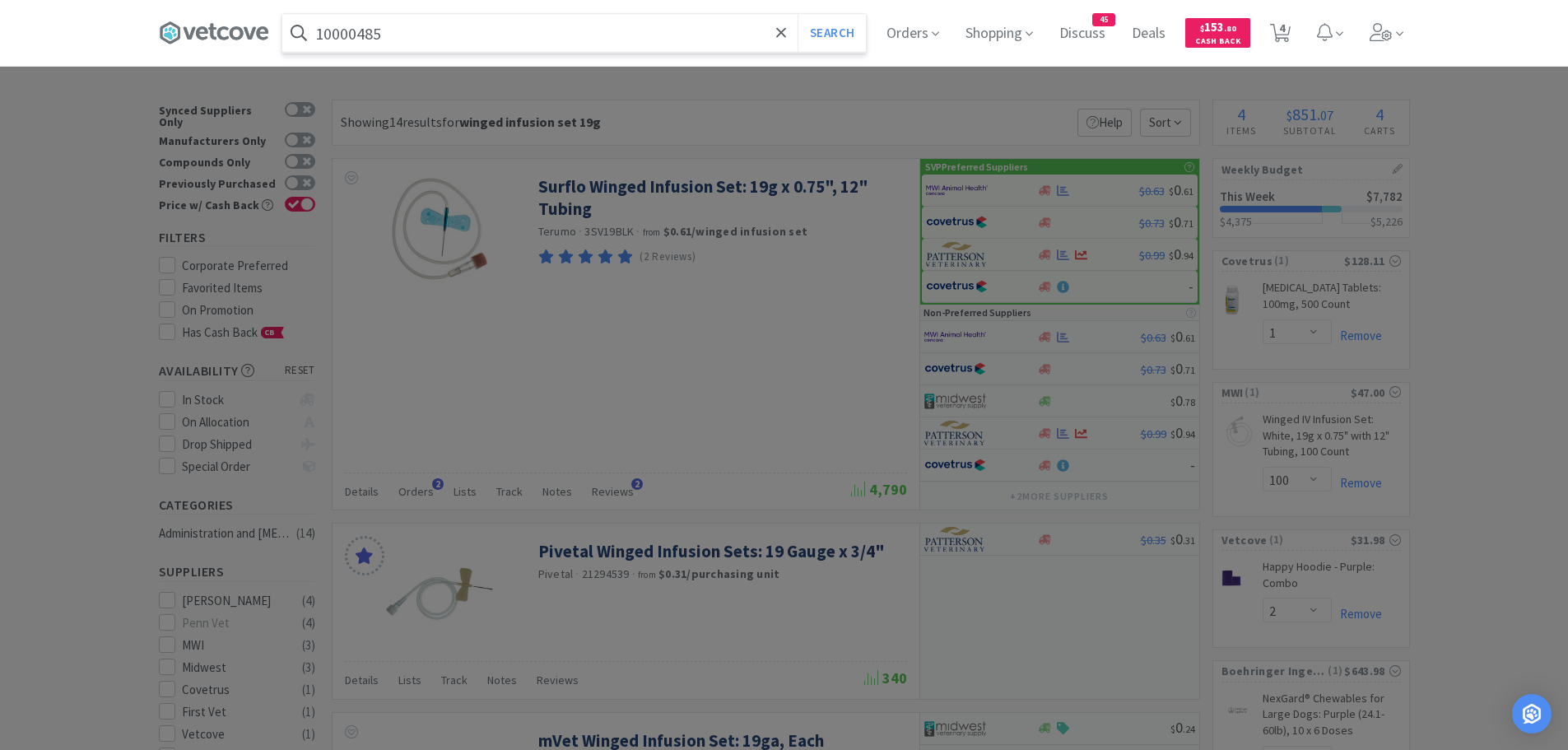
type input "10000485"
click at [798, 14] on button "Search" at bounding box center [832, 33] width 68 height 38
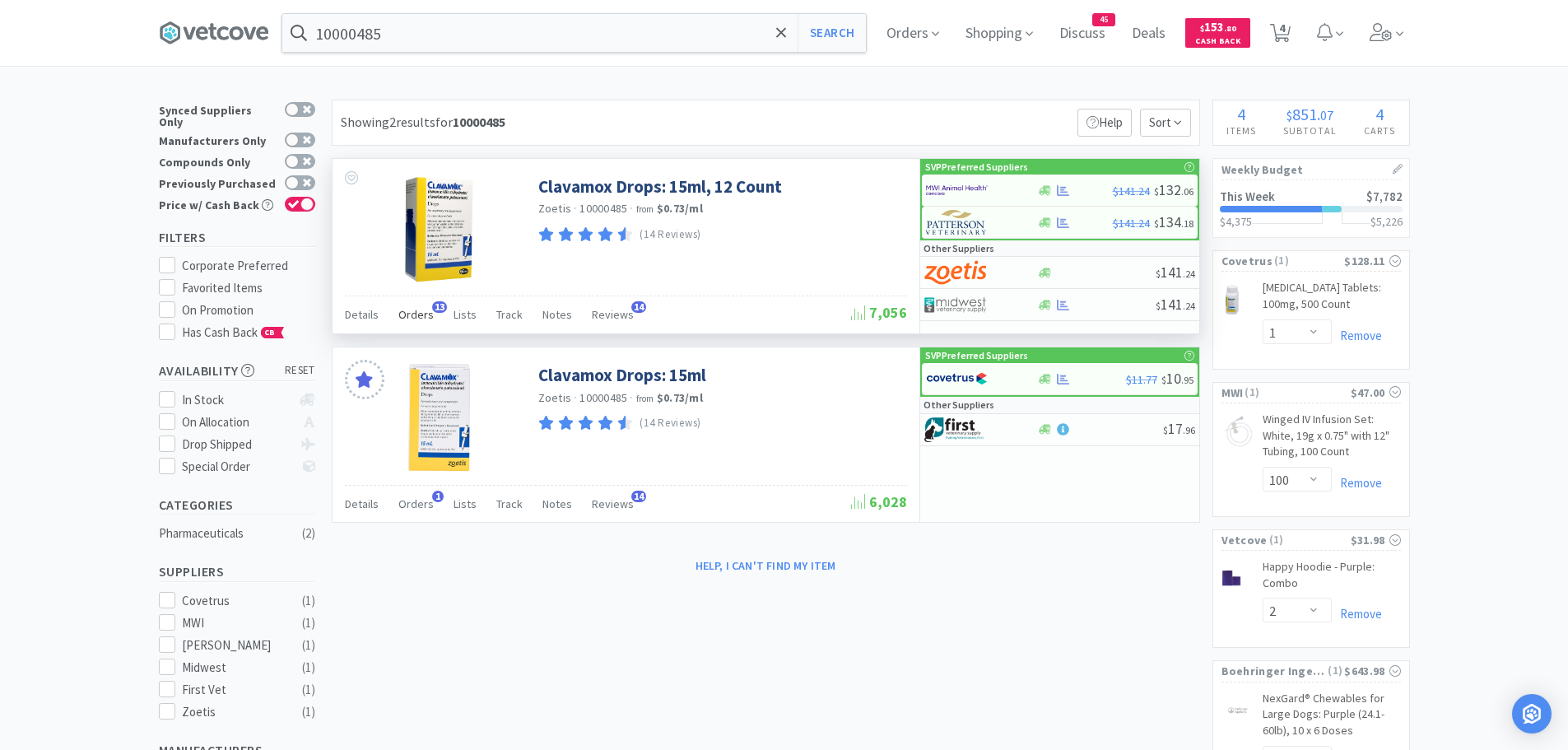
click at [412, 312] on span "Orders" at bounding box center [416, 314] width 35 height 14
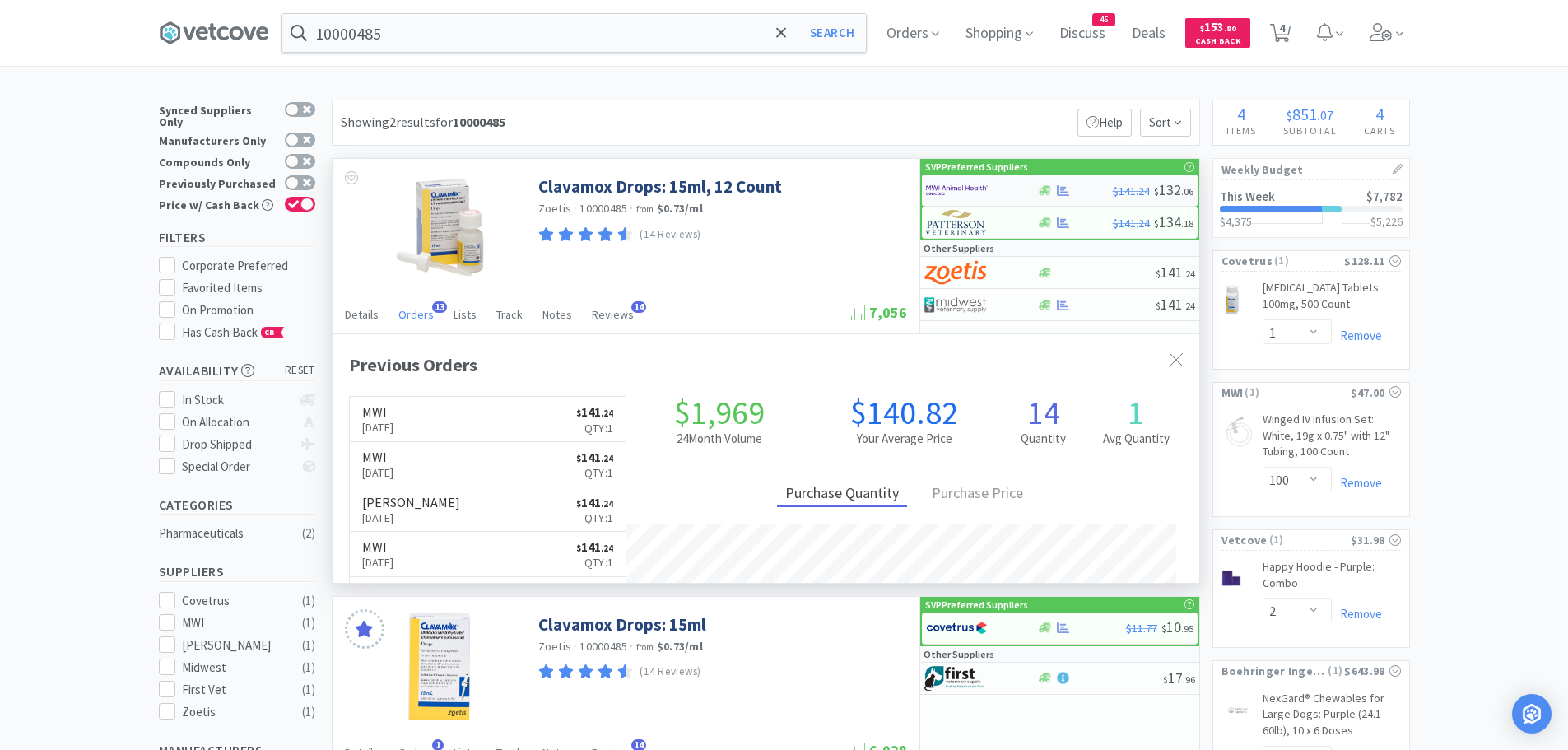
scroll to position [441, 867]
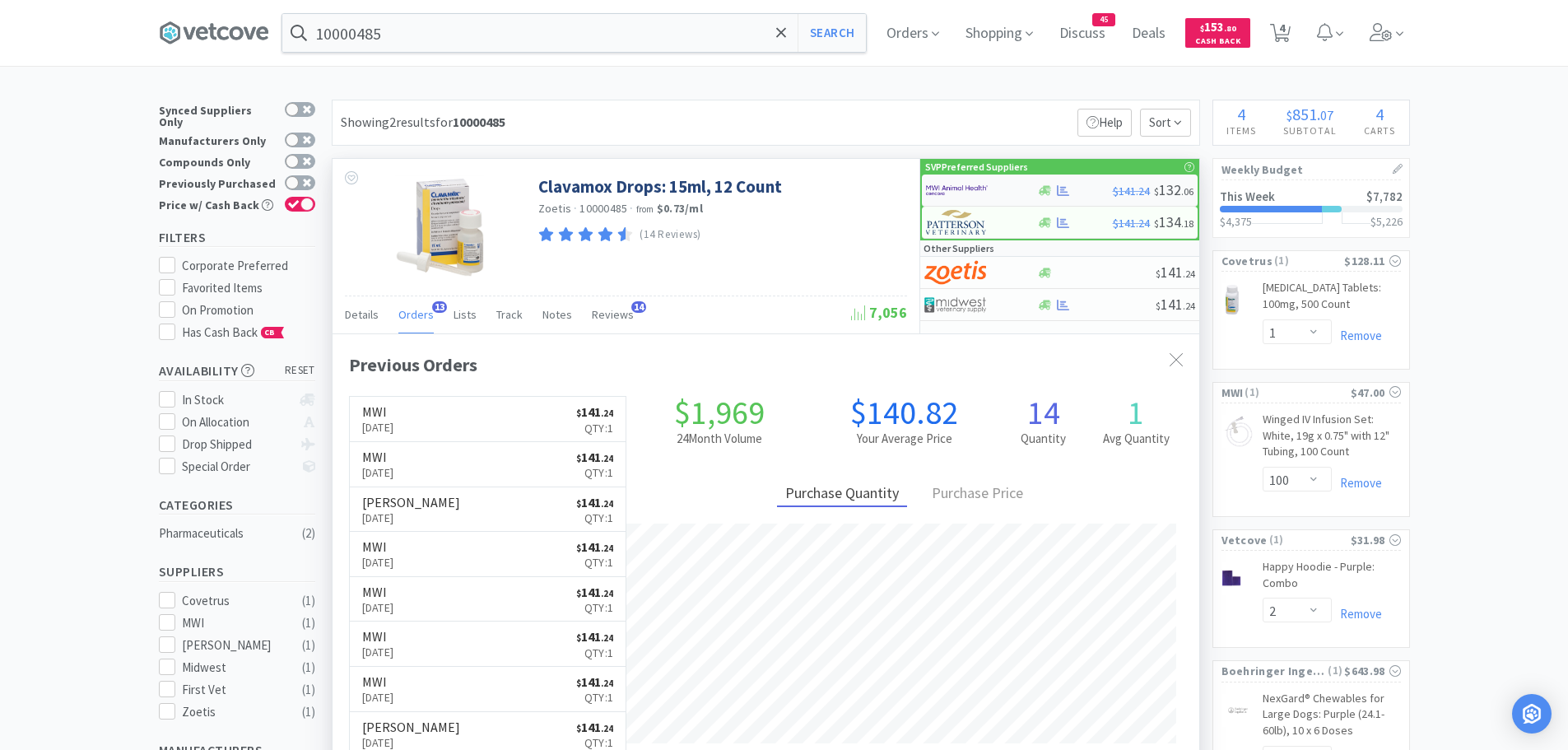
click at [972, 183] on img at bounding box center [956, 190] width 62 height 24
select select "1"
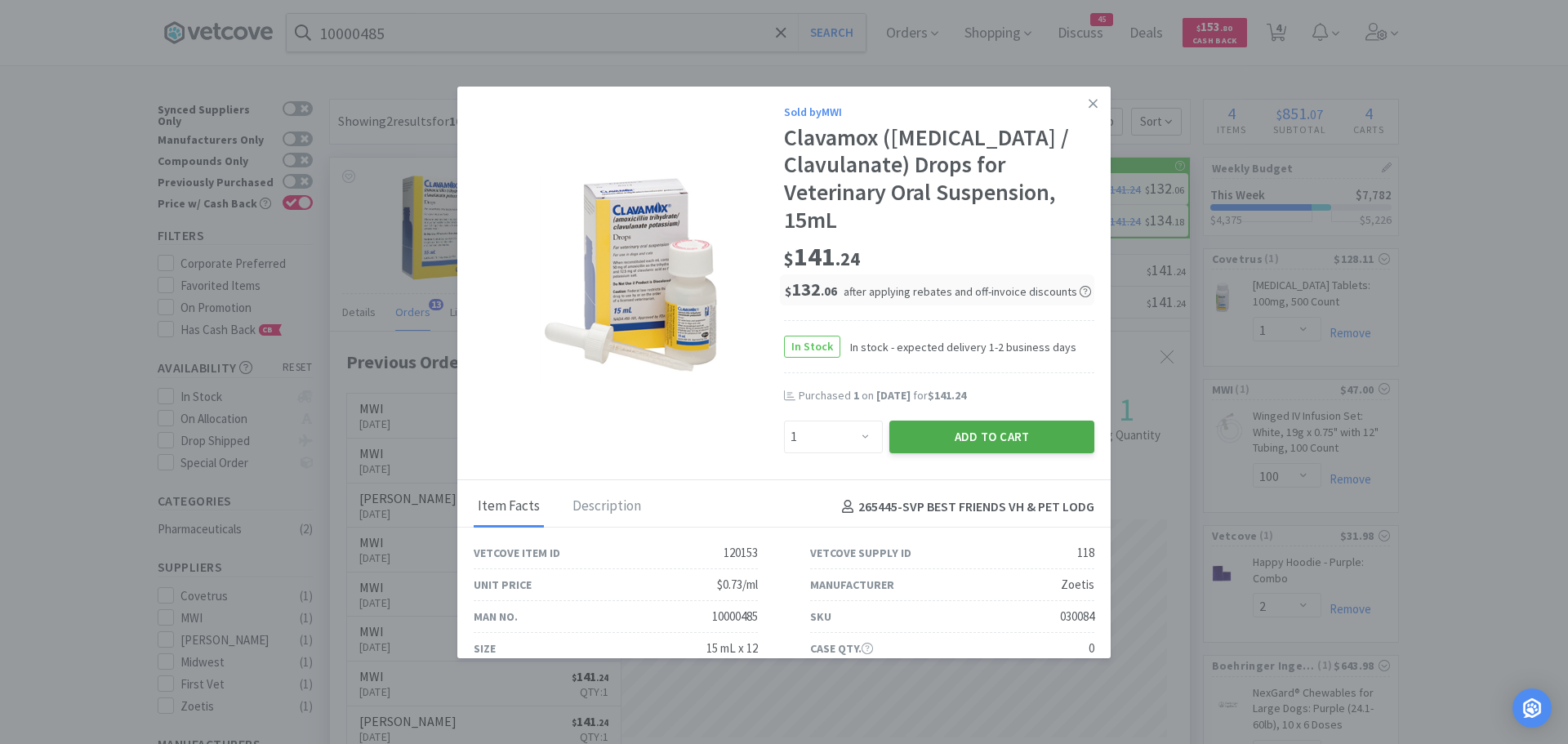
click at [918, 434] on button "Add to Cart" at bounding box center [992, 436] width 205 height 33
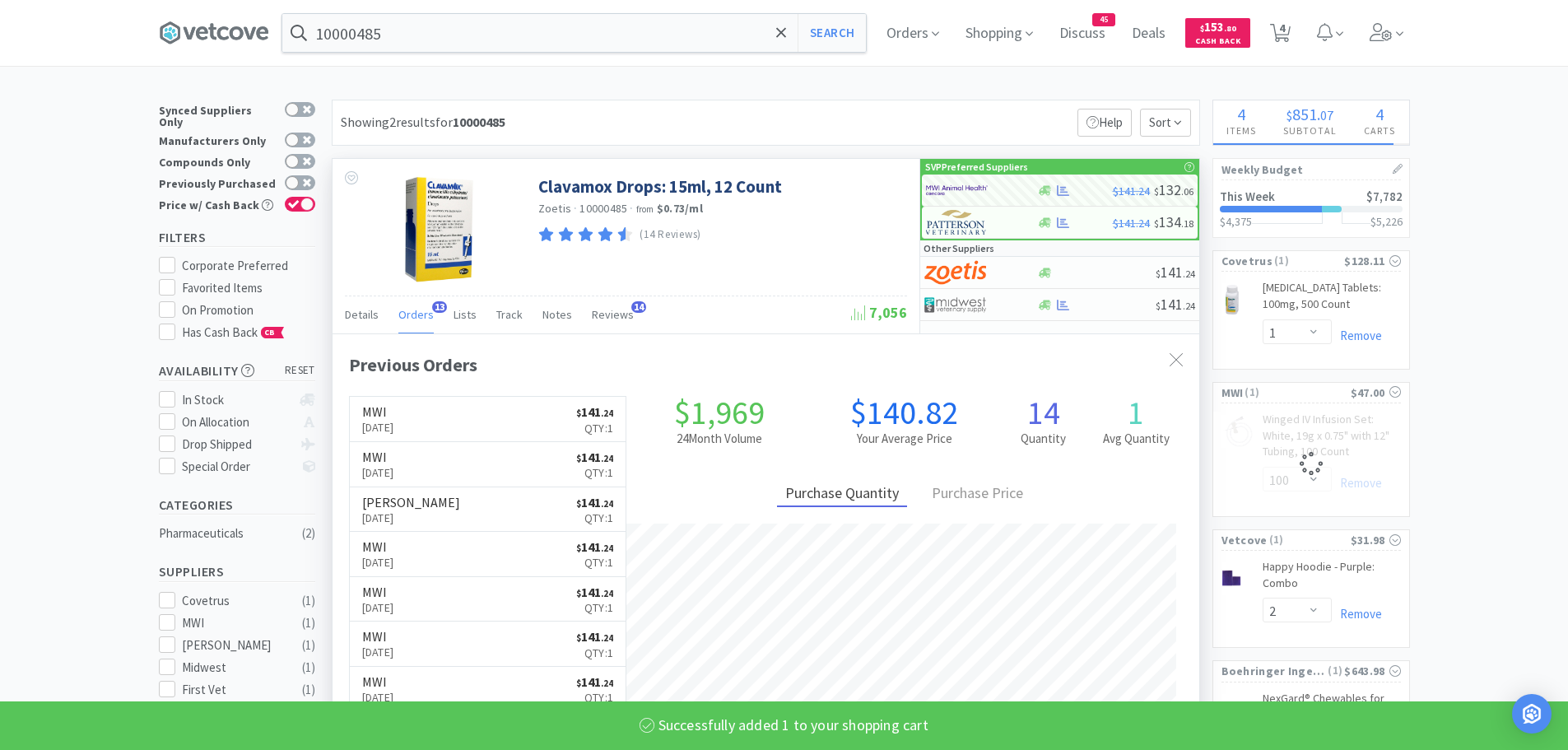
select select "1"
select select "100"
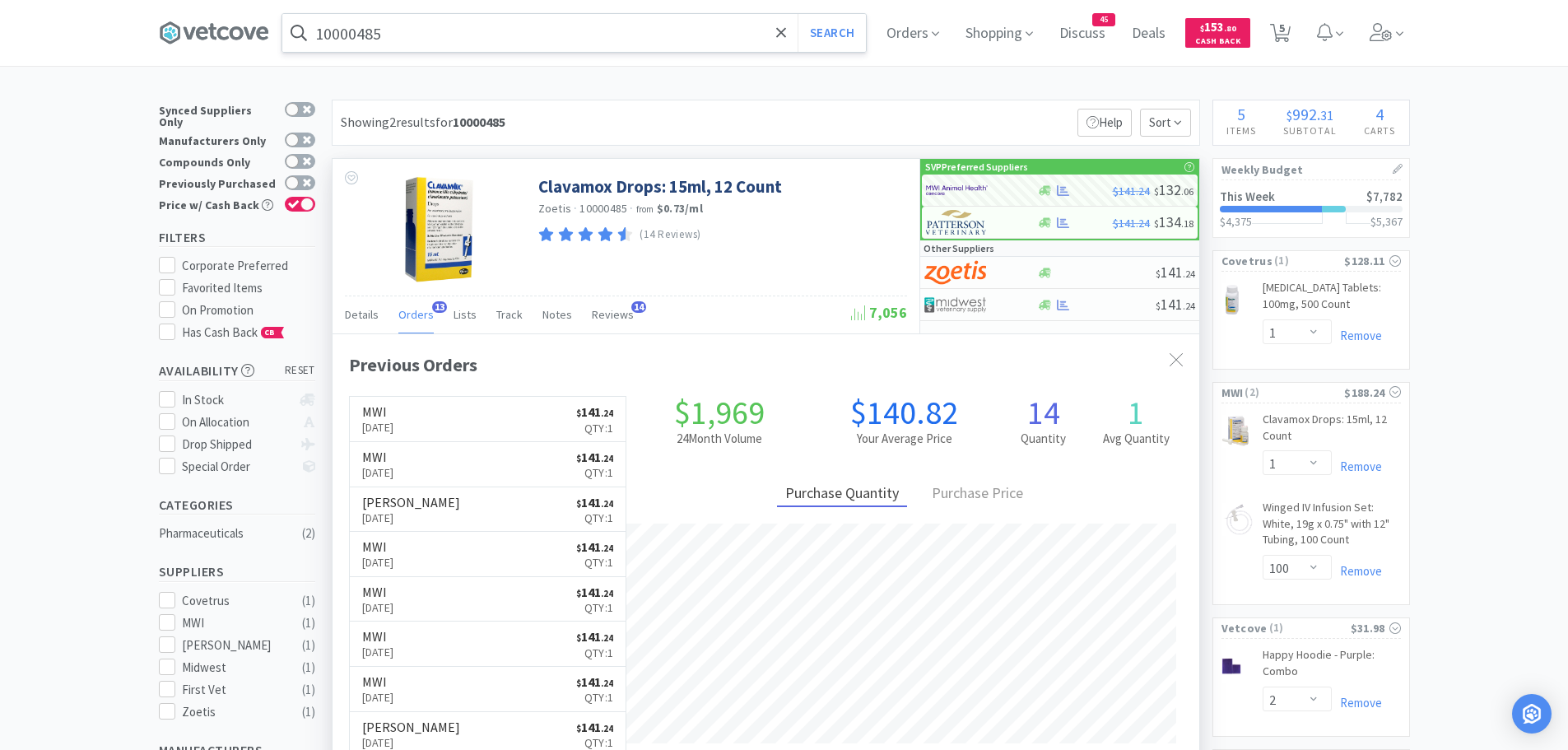
click at [569, 31] on input "10000485" at bounding box center [574, 33] width 584 height 38
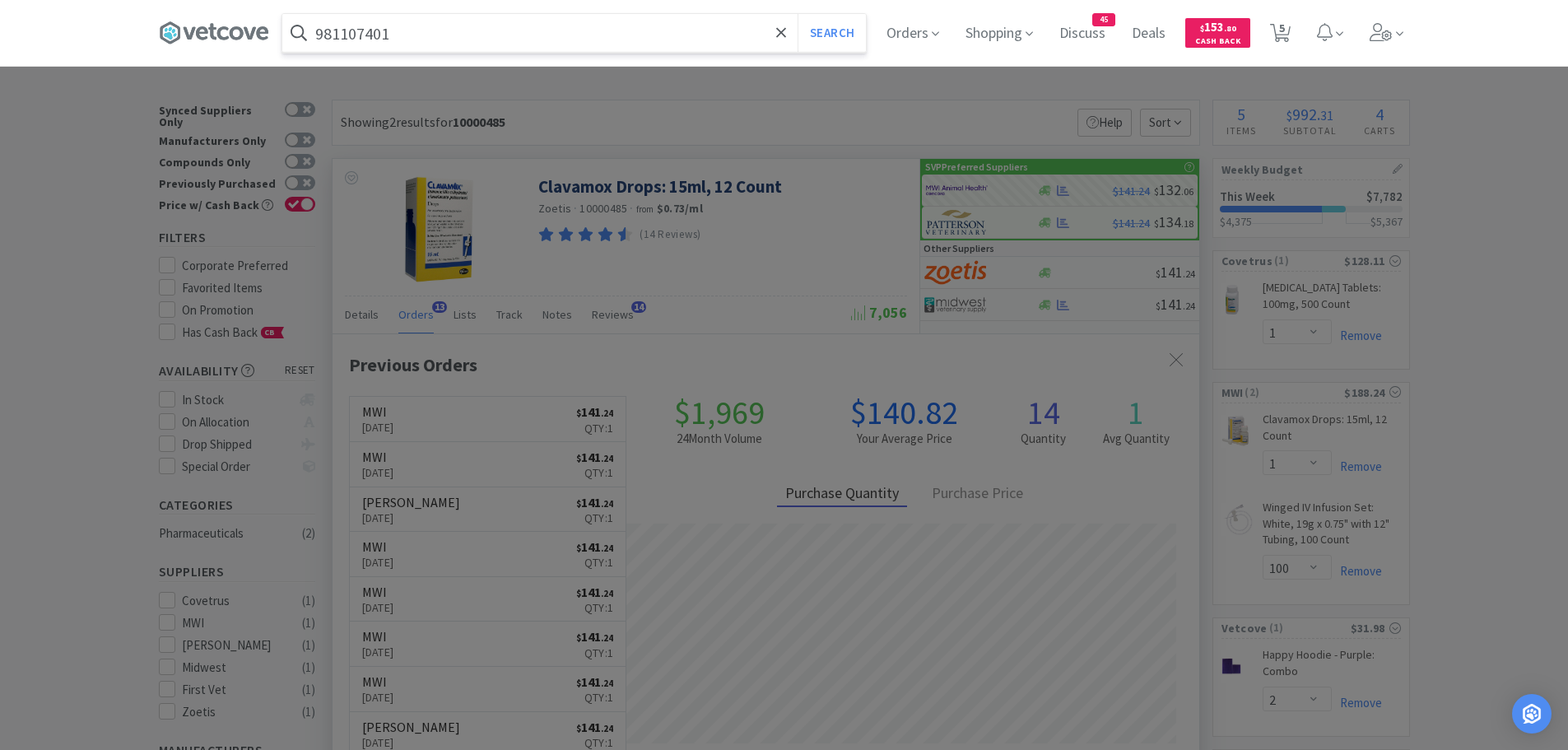
type input "981107401"
click at [798, 14] on button "Search" at bounding box center [832, 33] width 68 height 38
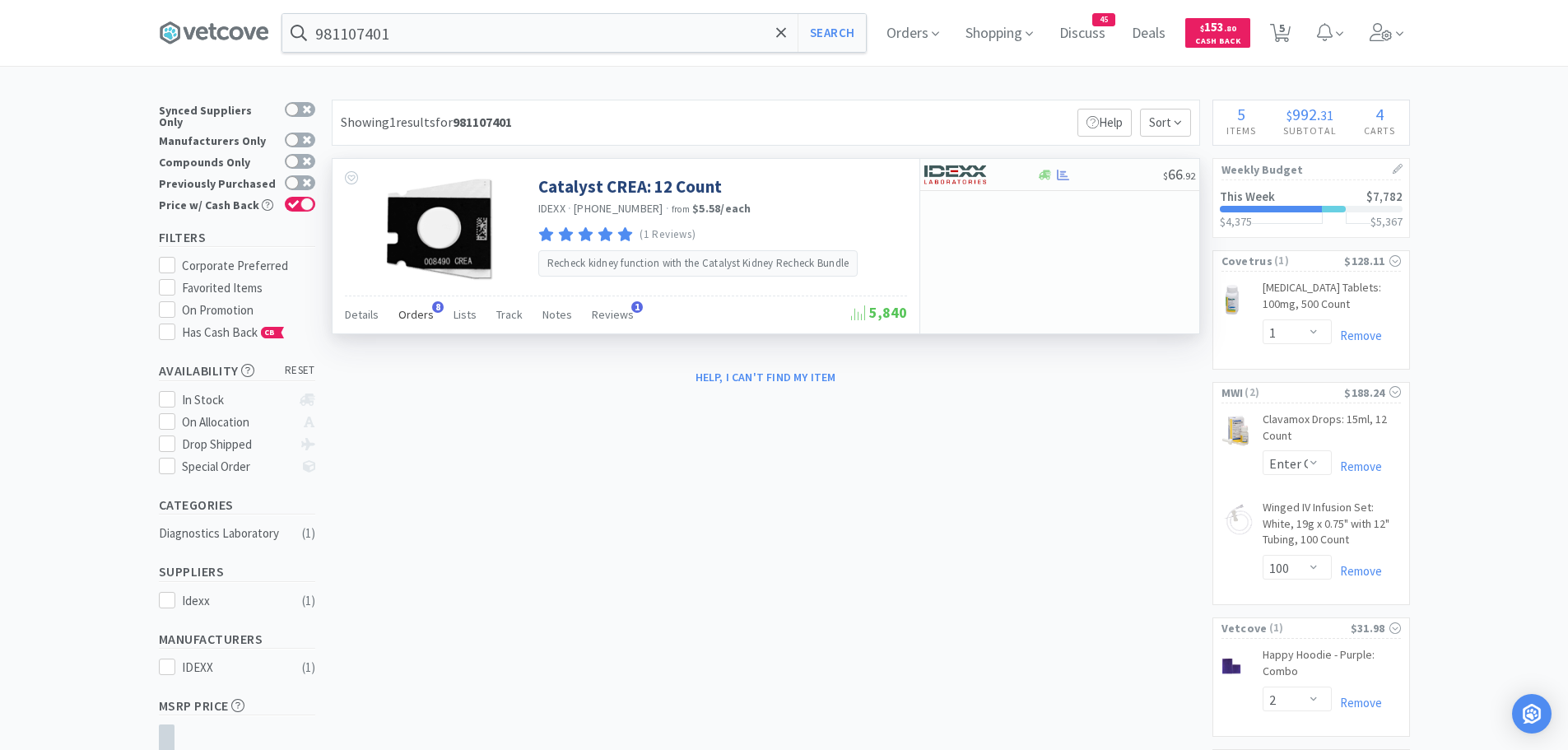
click at [432, 308] on span "8" at bounding box center [437, 307] width 12 height 12
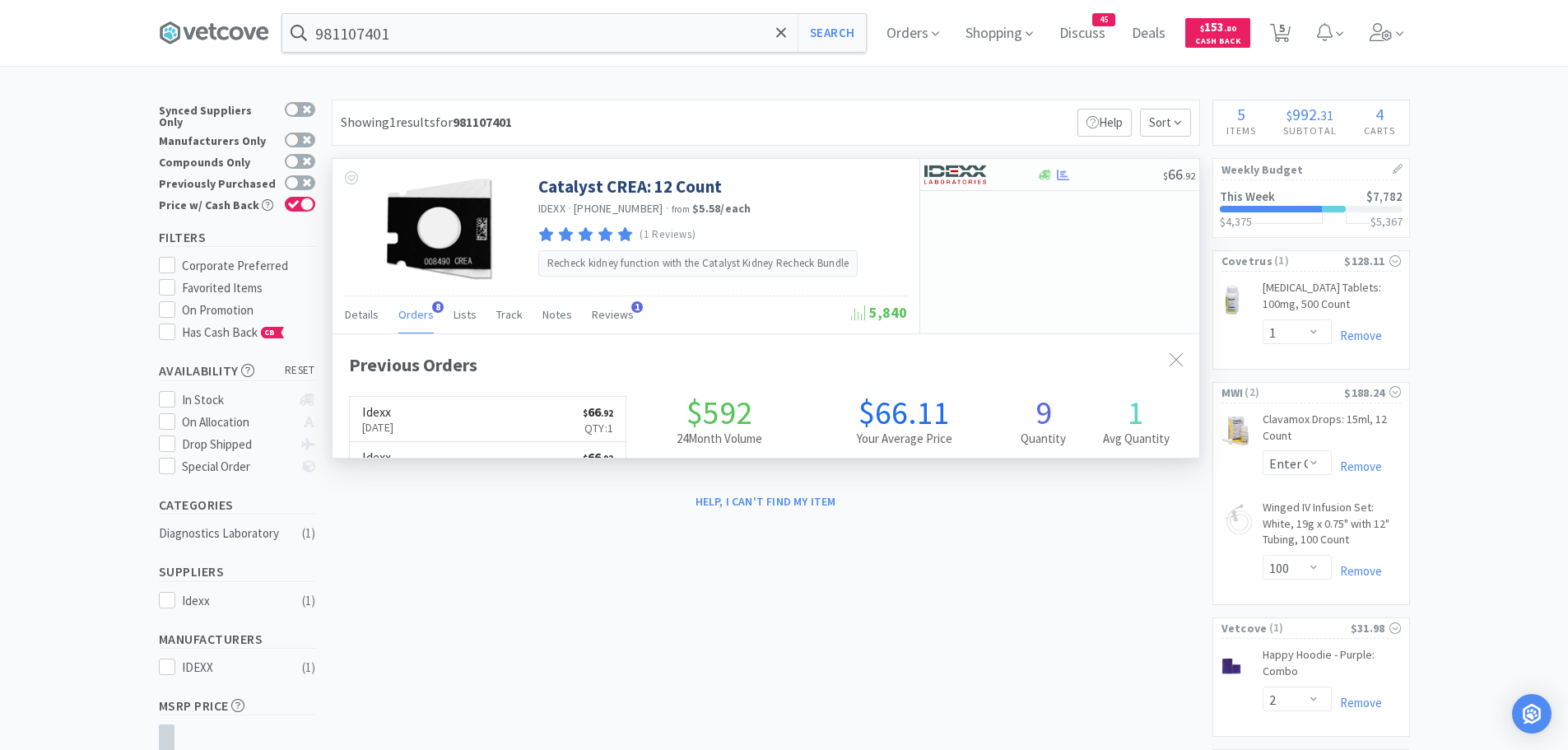
scroll to position [441, 867]
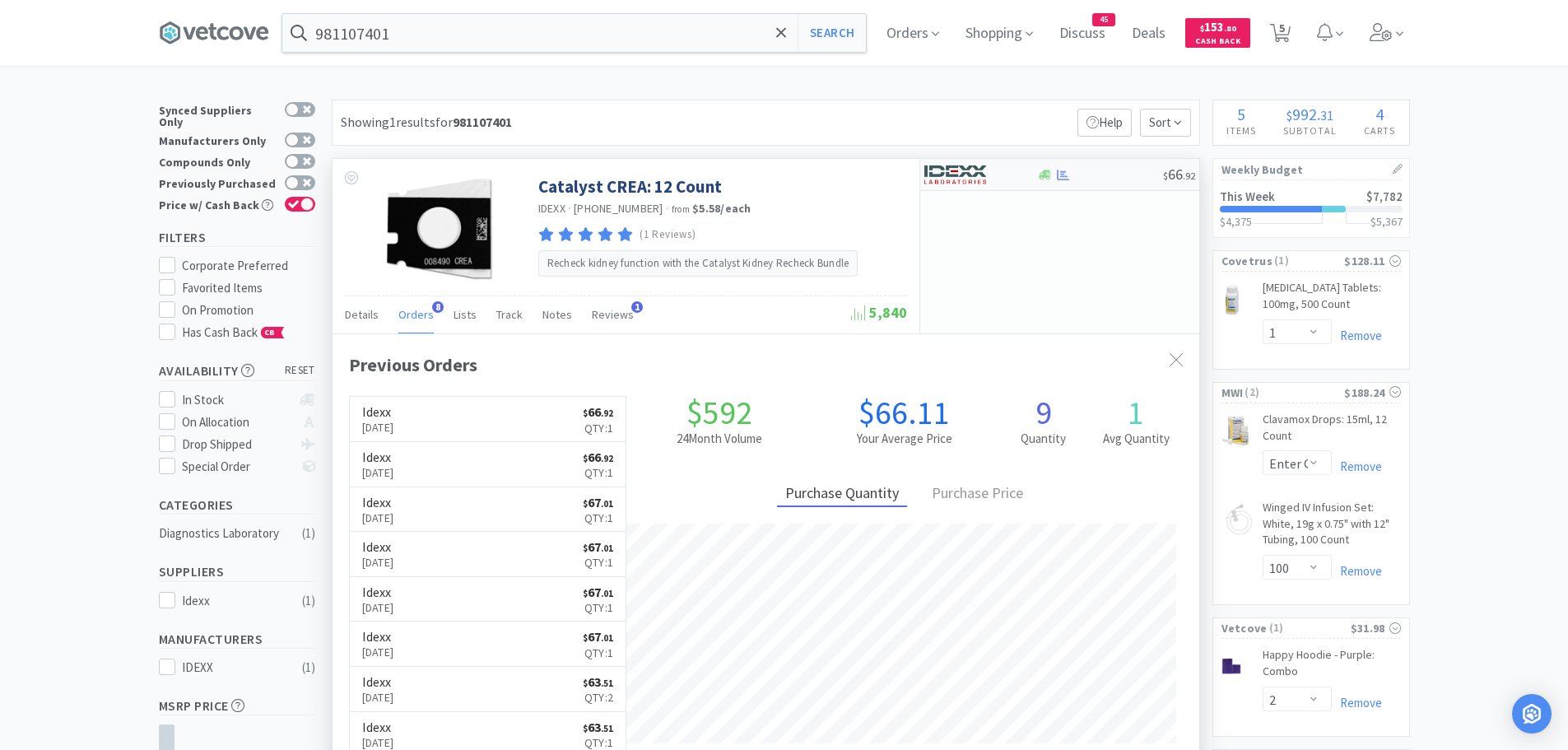
click at [956, 172] on img at bounding box center [955, 174] width 62 height 24
select select "1"
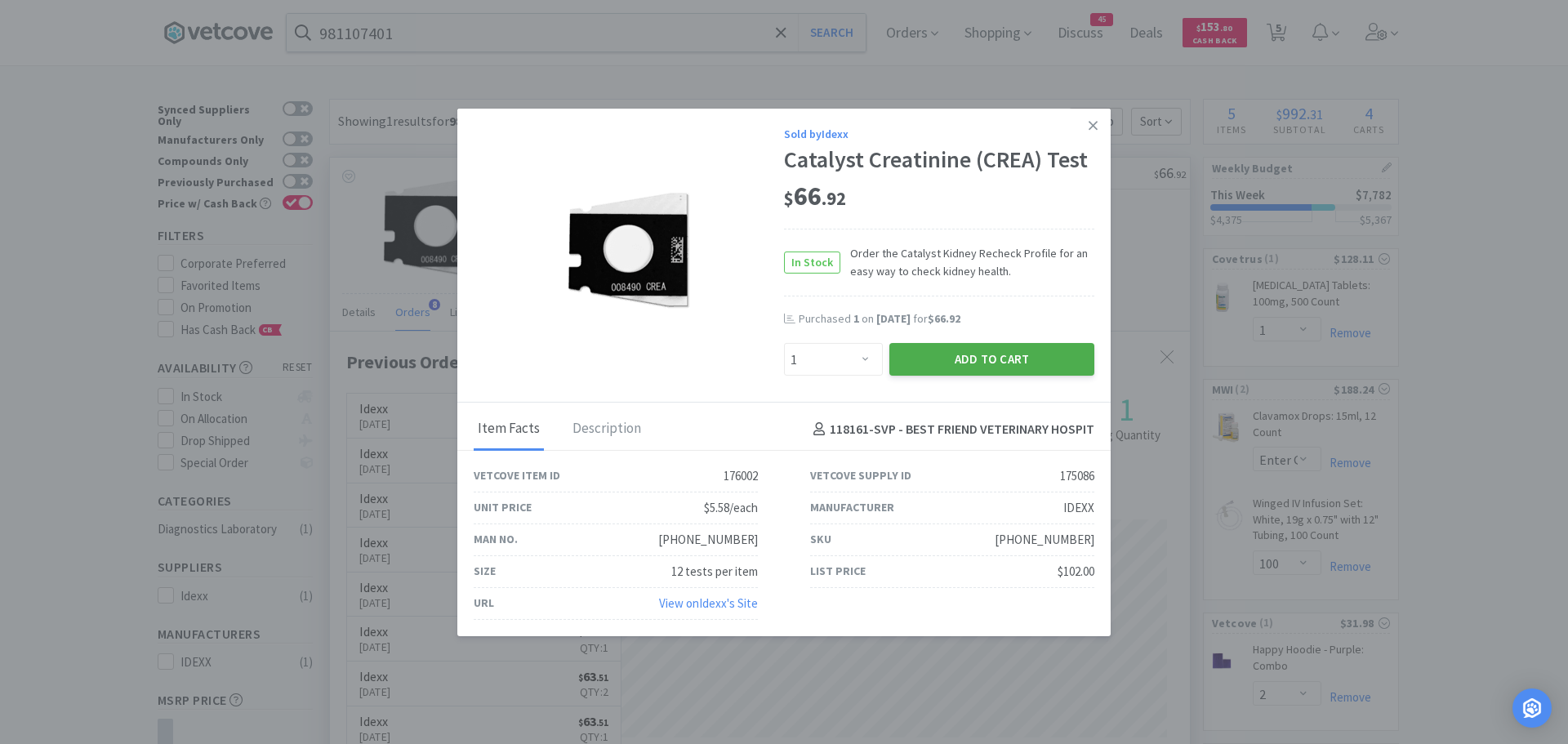
click at [912, 352] on button "Add to Cart" at bounding box center [992, 359] width 205 height 33
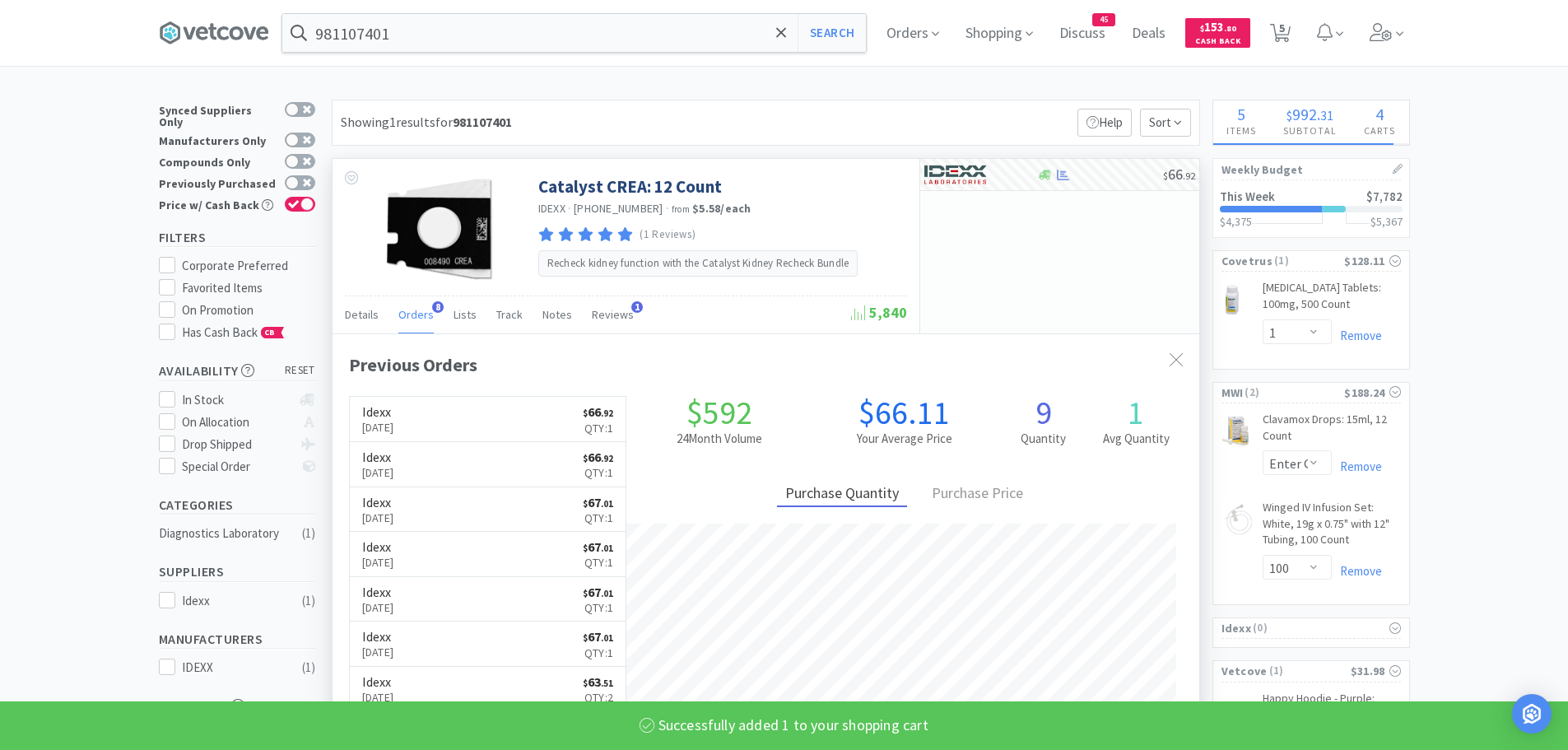
select select "1"
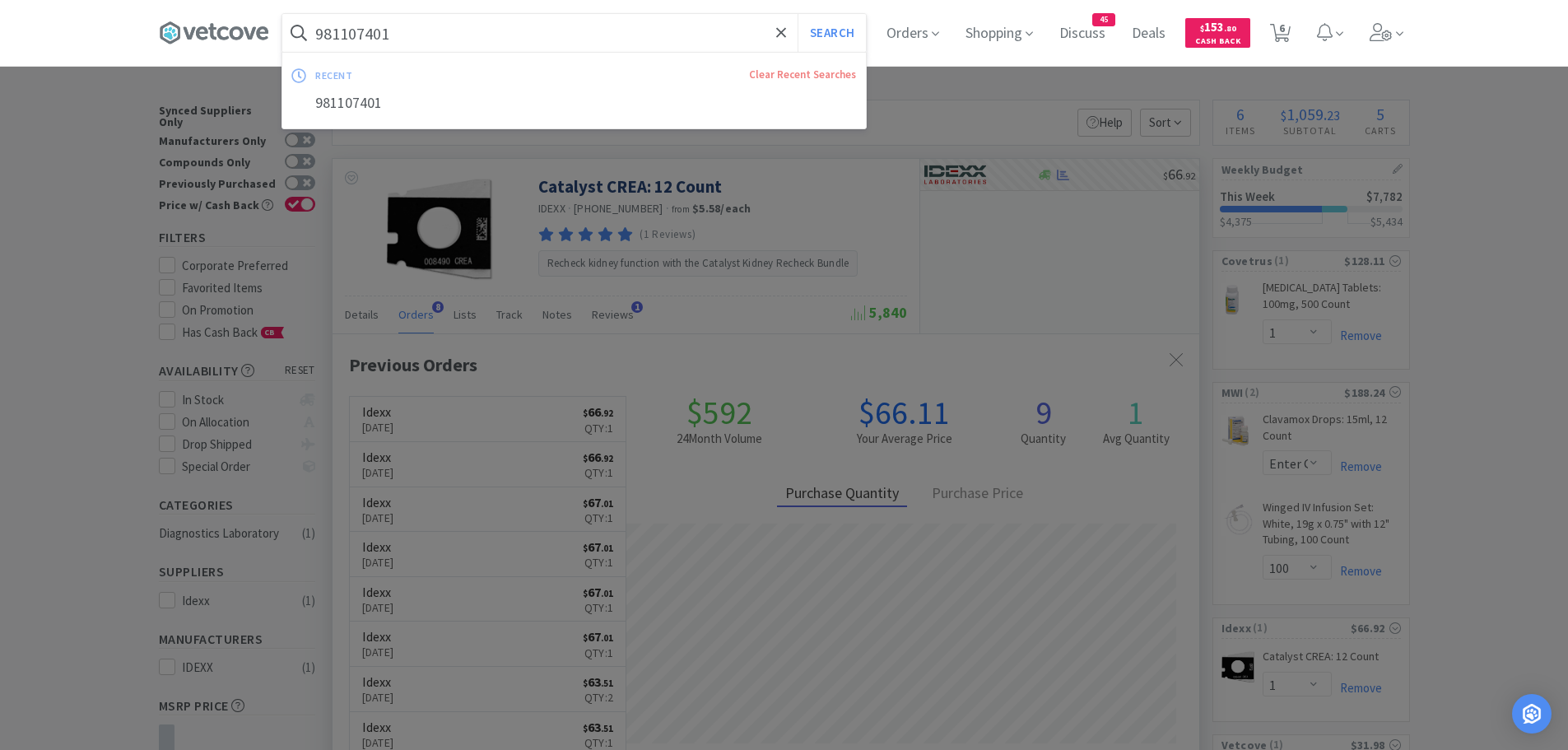
click at [441, 35] on input "981107401" at bounding box center [574, 33] width 584 height 38
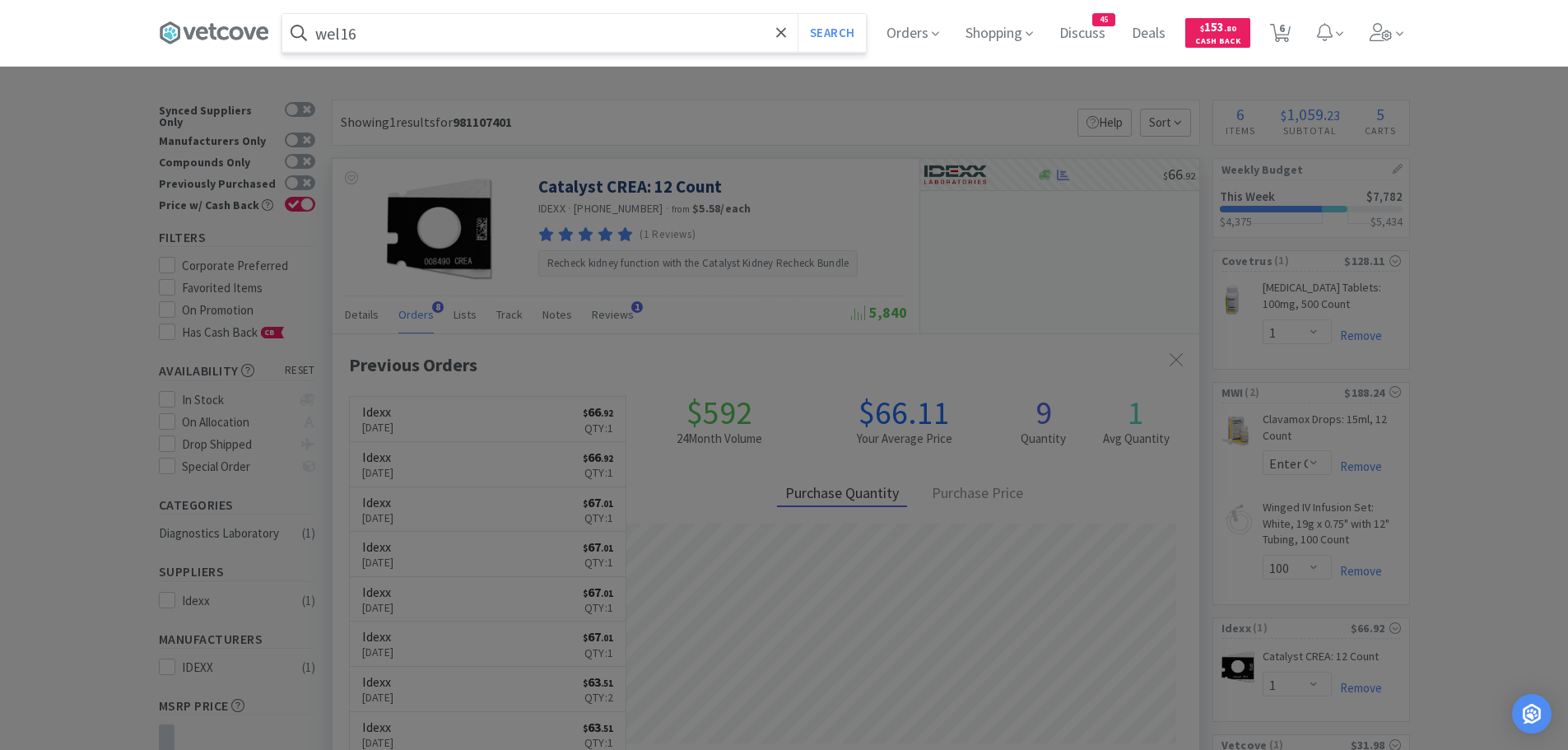
type input "wel16"
click at [798, 14] on button "Search" at bounding box center [832, 33] width 68 height 38
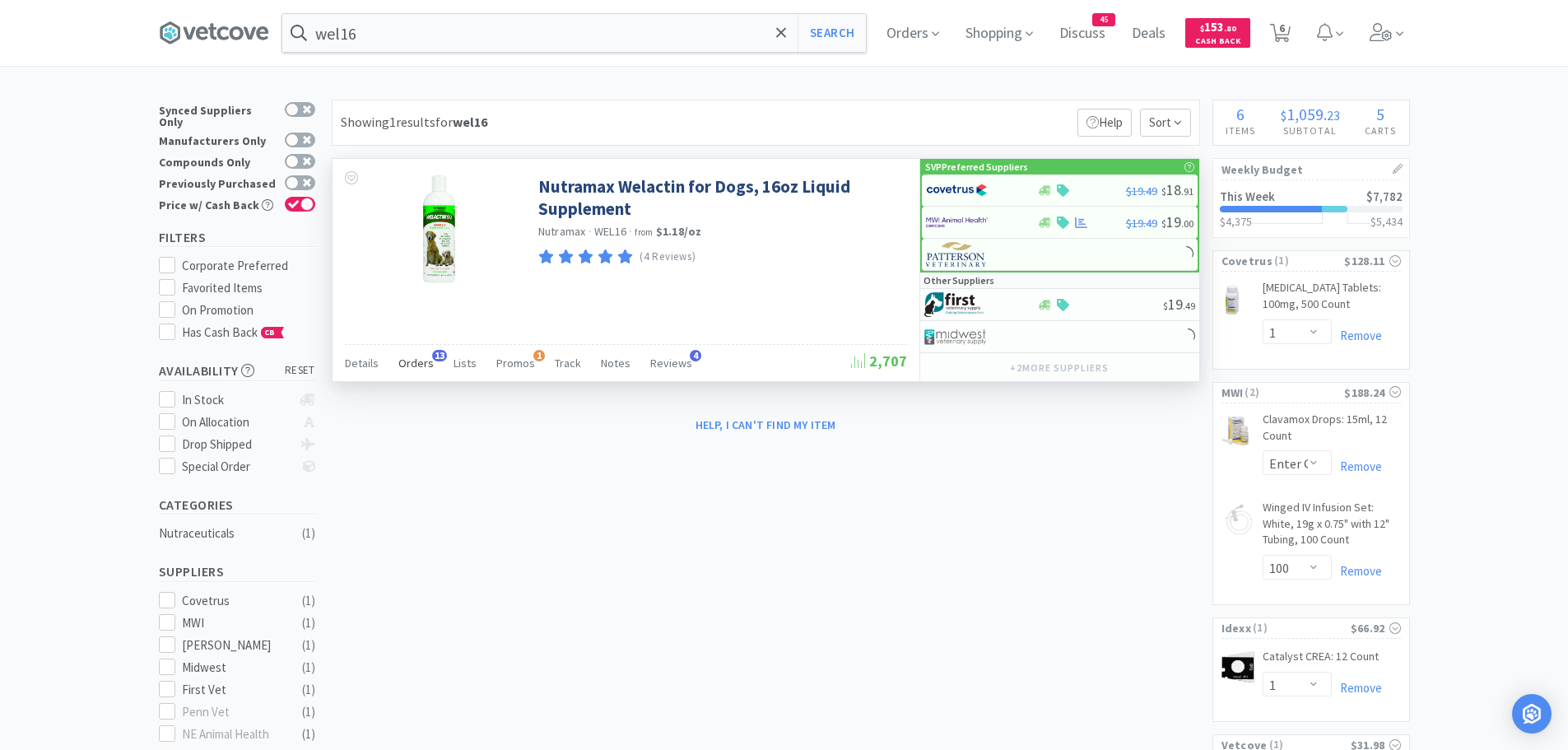
click at [417, 362] on span "Orders" at bounding box center [416, 362] width 35 height 14
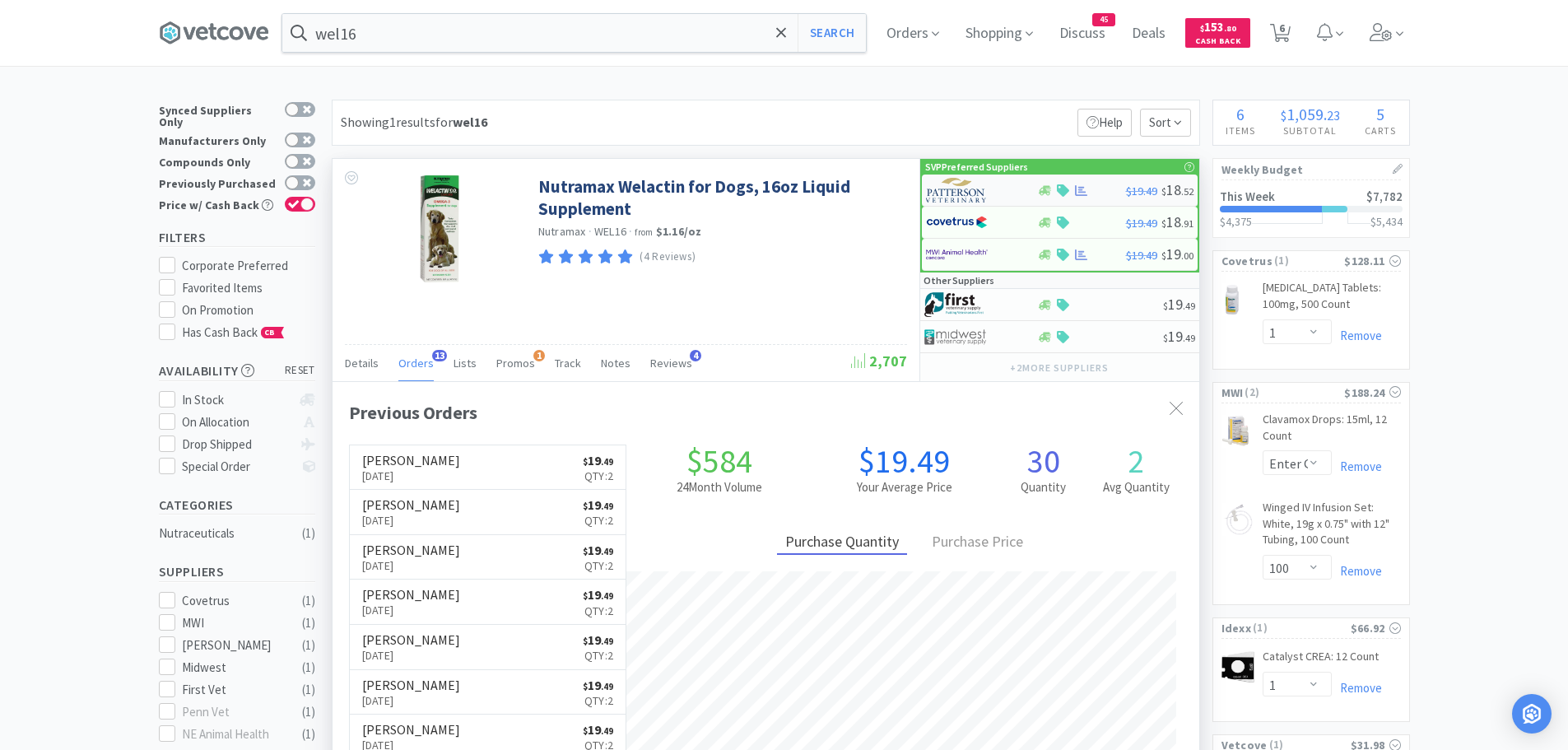
scroll to position [441, 867]
click at [977, 201] on img at bounding box center [956, 190] width 62 height 24
select select "1"
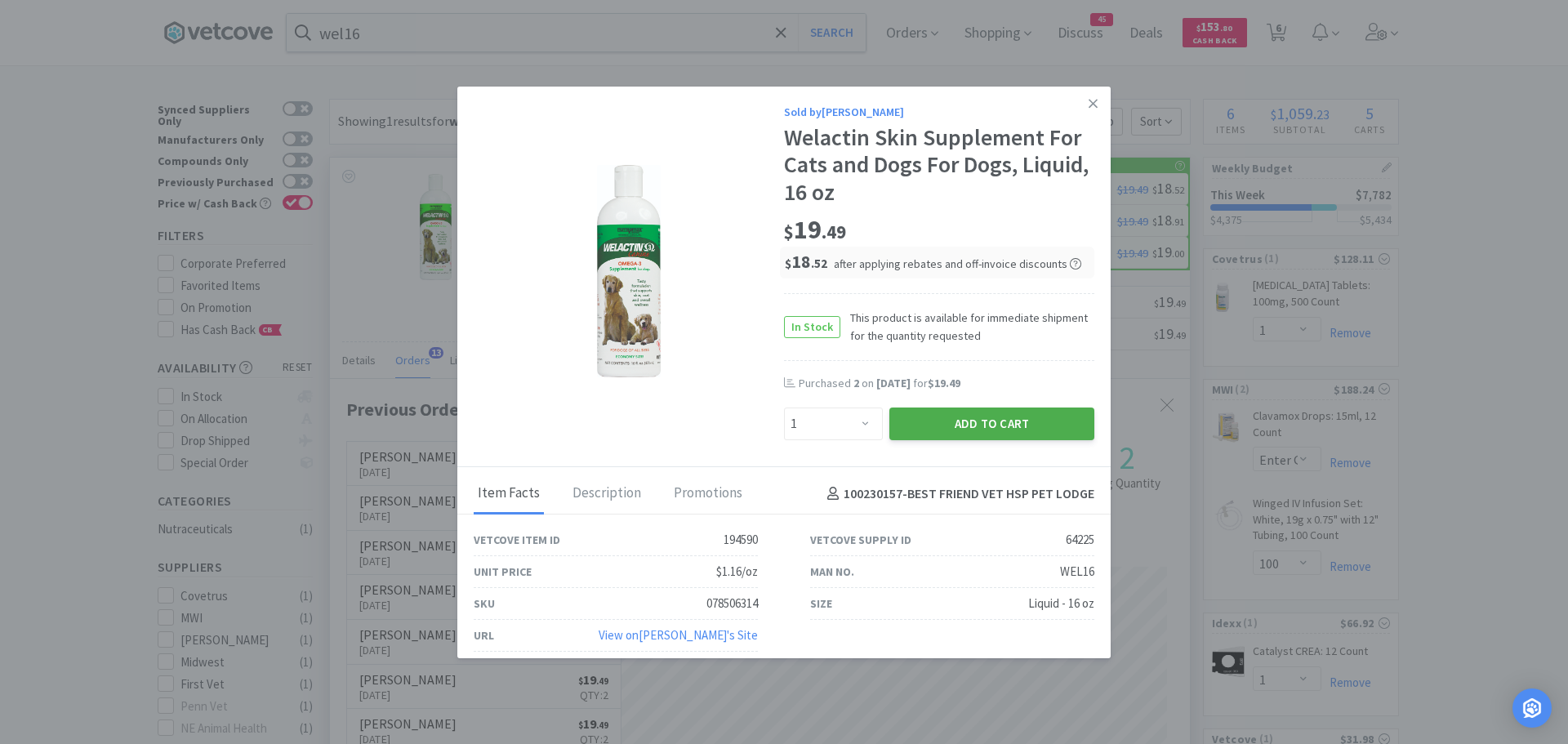
click at [952, 426] on button "Add to Cart" at bounding box center [992, 424] width 205 height 33
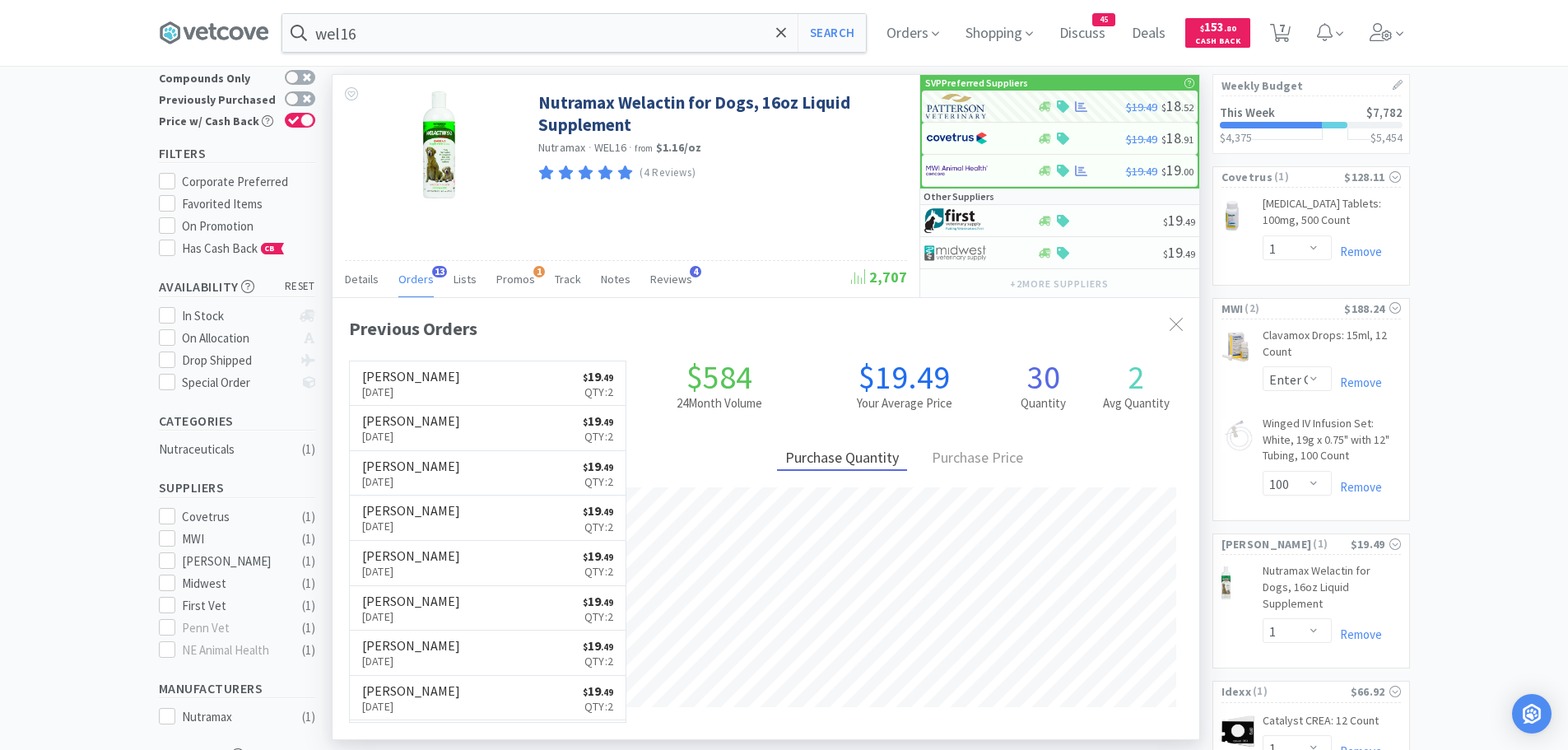
scroll to position [247, 0]
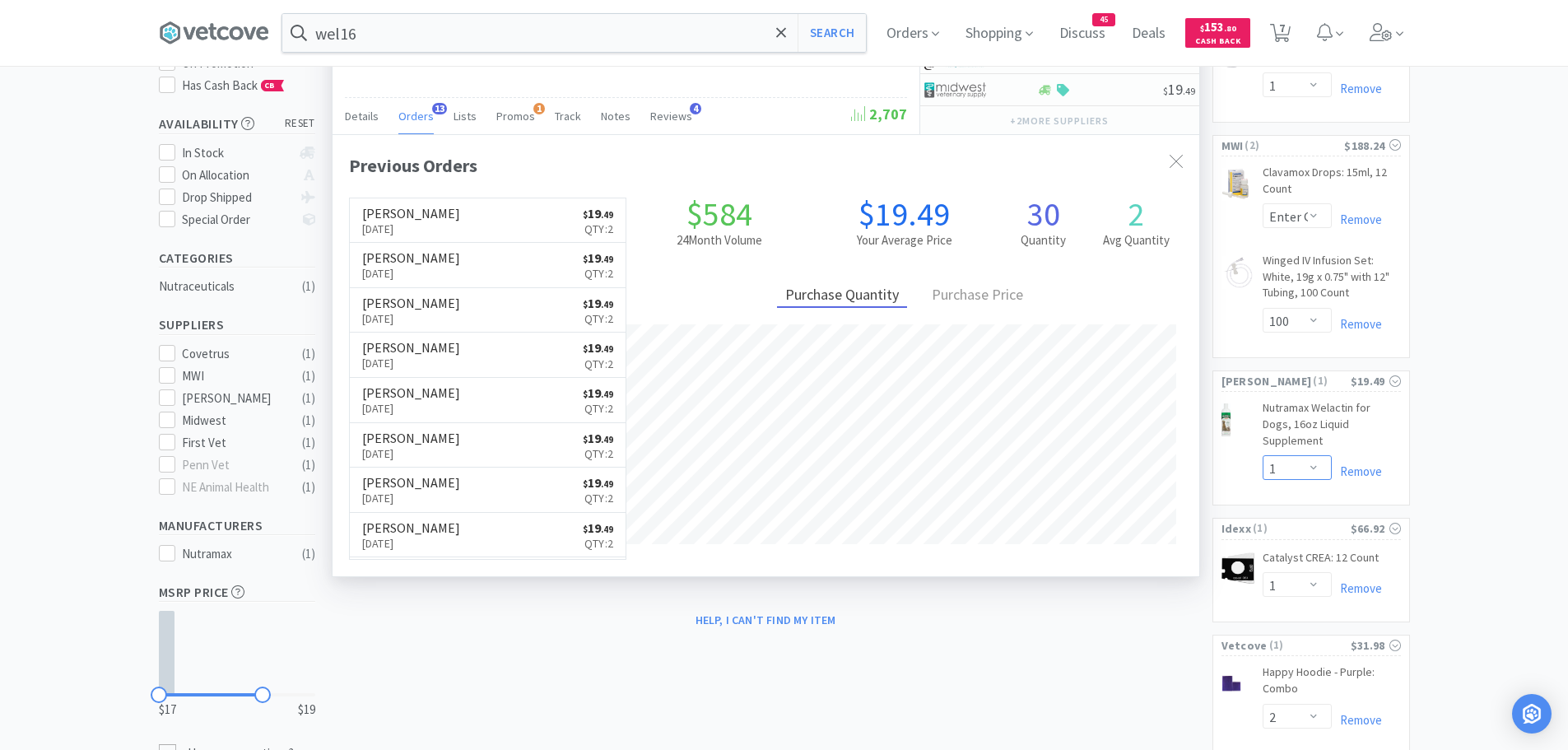
click at [1304, 455] on select "Enter Quantity 1 2 3 4 5 6 7 8 9 10 11 12 13 14 15 16 17 18 19 20 Enter Quantity" at bounding box center [1297, 467] width 69 height 24
click at [1263, 455] on select "Enter Quantity 1 2 3 4 5 6 7 8 9 10 11 12 13 14 15 16 17 18 19 20 Enter Quantity" at bounding box center [1297, 467] width 69 height 24
select select "2"
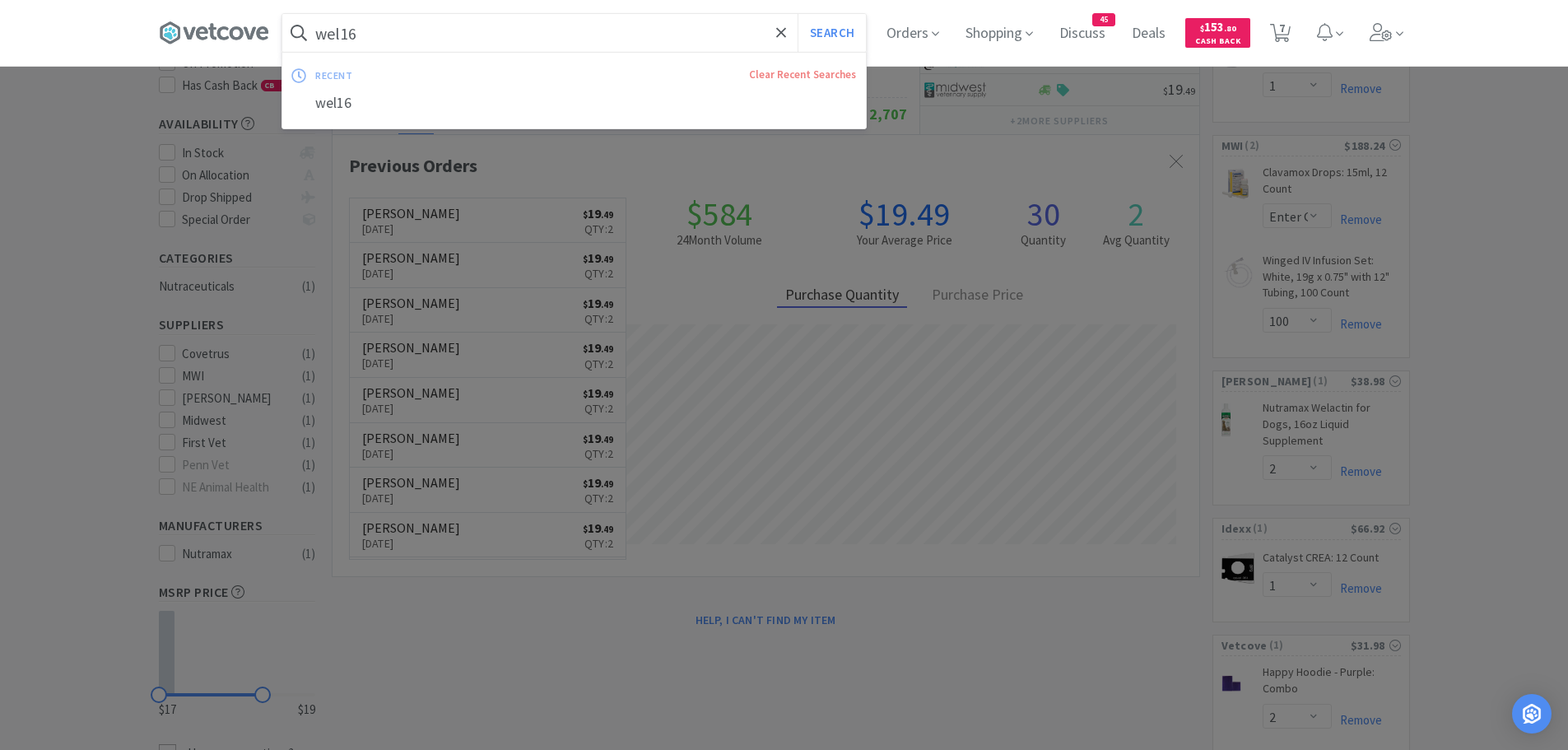
click at [407, 40] on input "wel16" at bounding box center [574, 33] width 584 height 38
click at [379, 31] on input "wel16" at bounding box center [574, 33] width 584 height 38
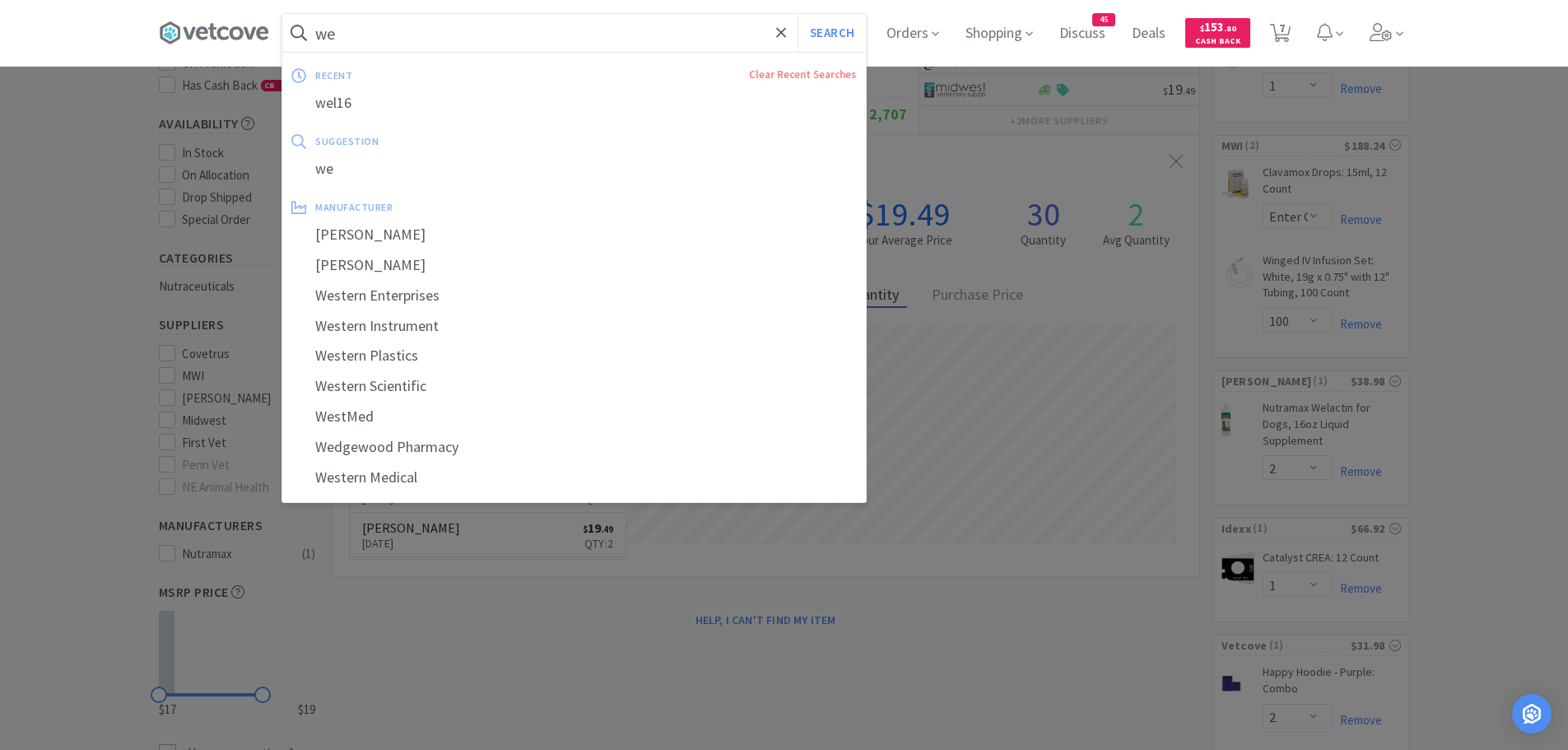
type input "w"
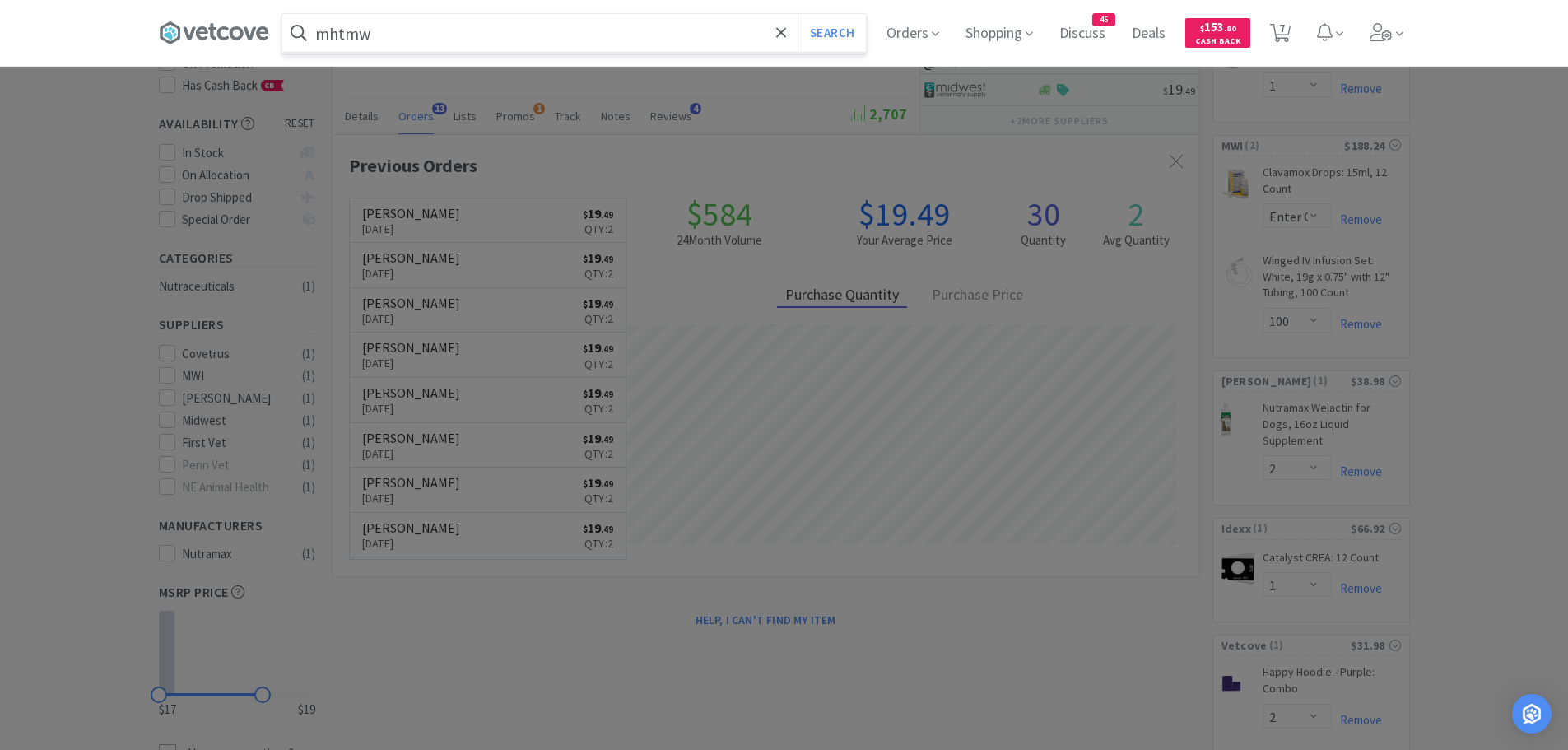
type input "mhtmw"
click at [798, 14] on button "Search" at bounding box center [832, 33] width 68 height 38
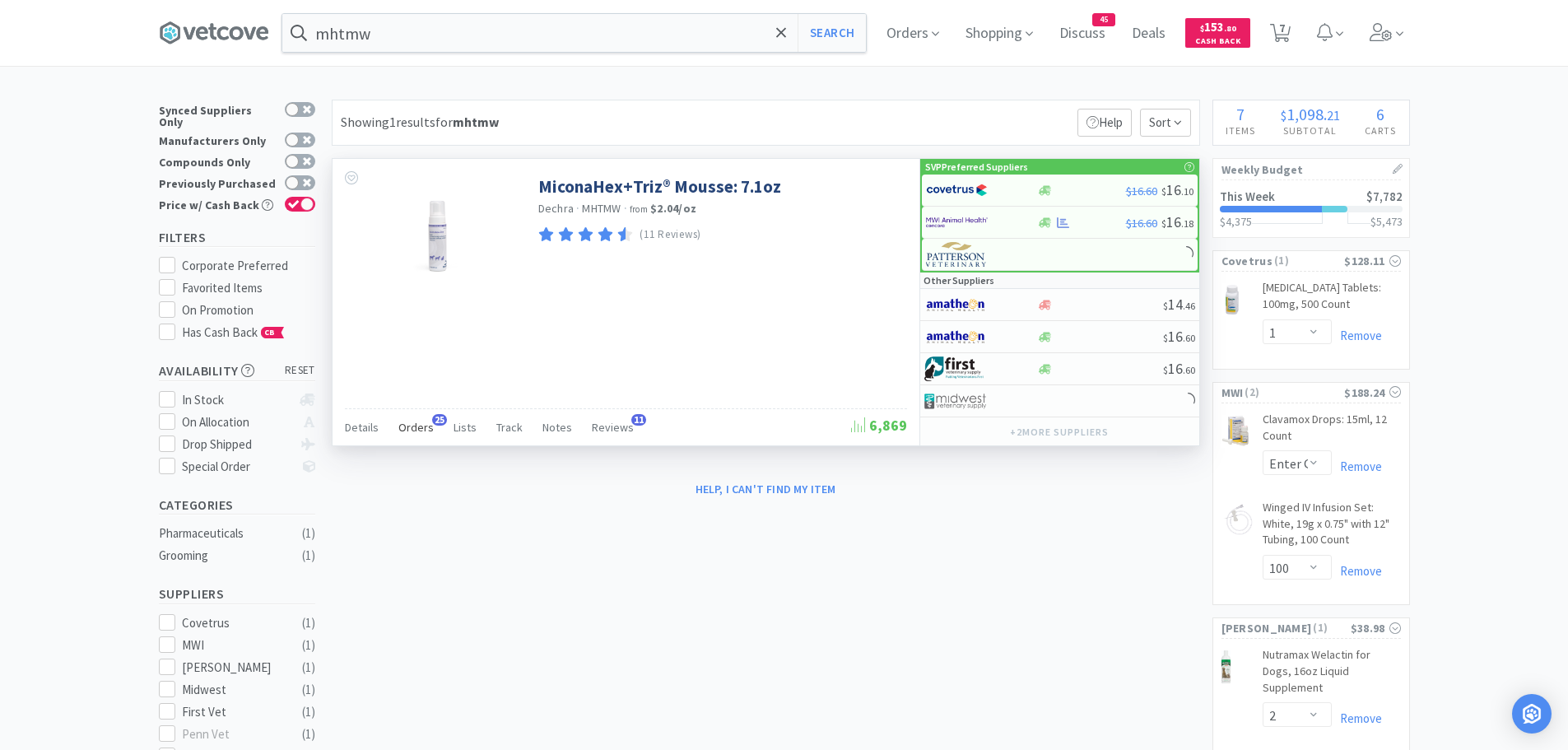
click at [407, 421] on span "Orders" at bounding box center [416, 427] width 35 height 14
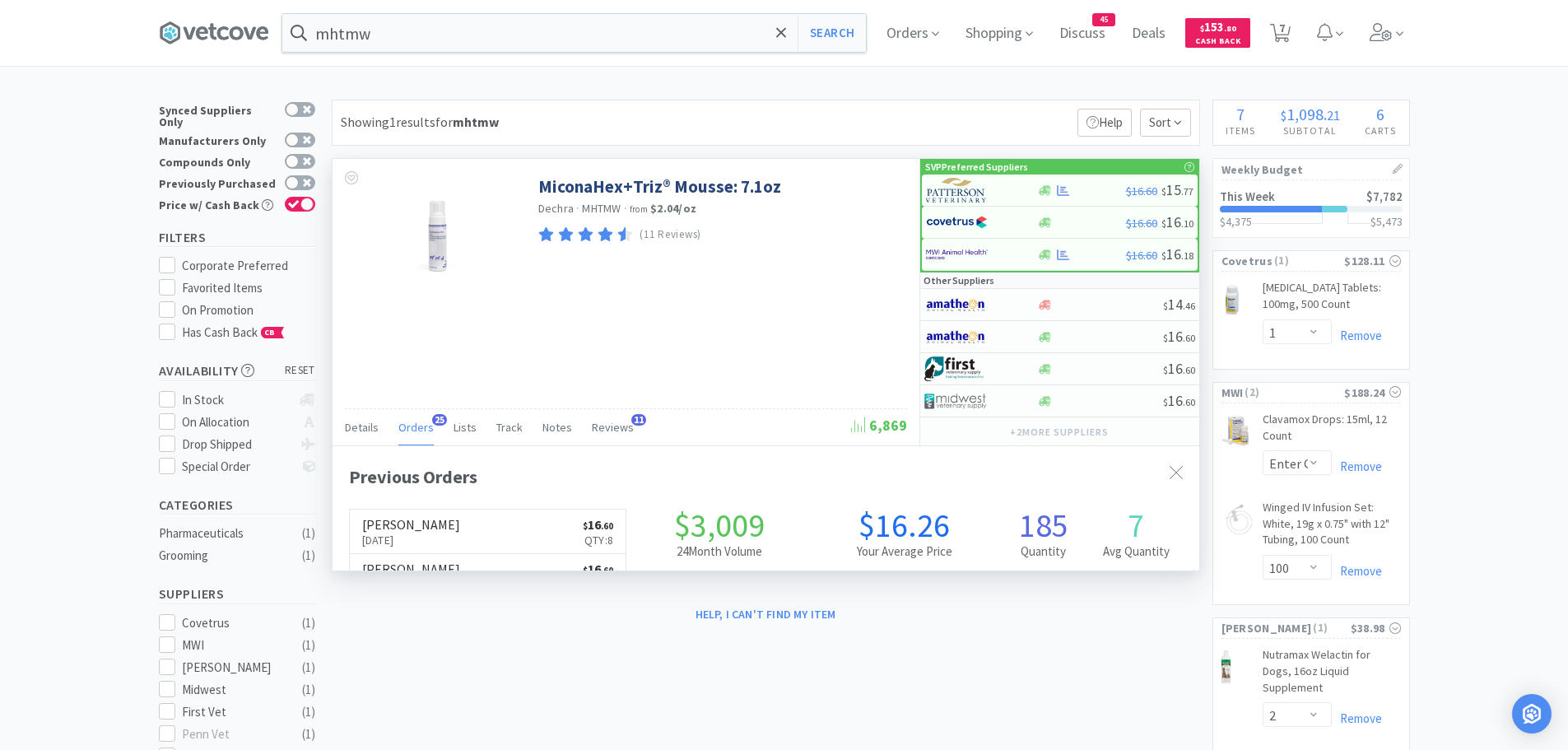
scroll to position [441, 867]
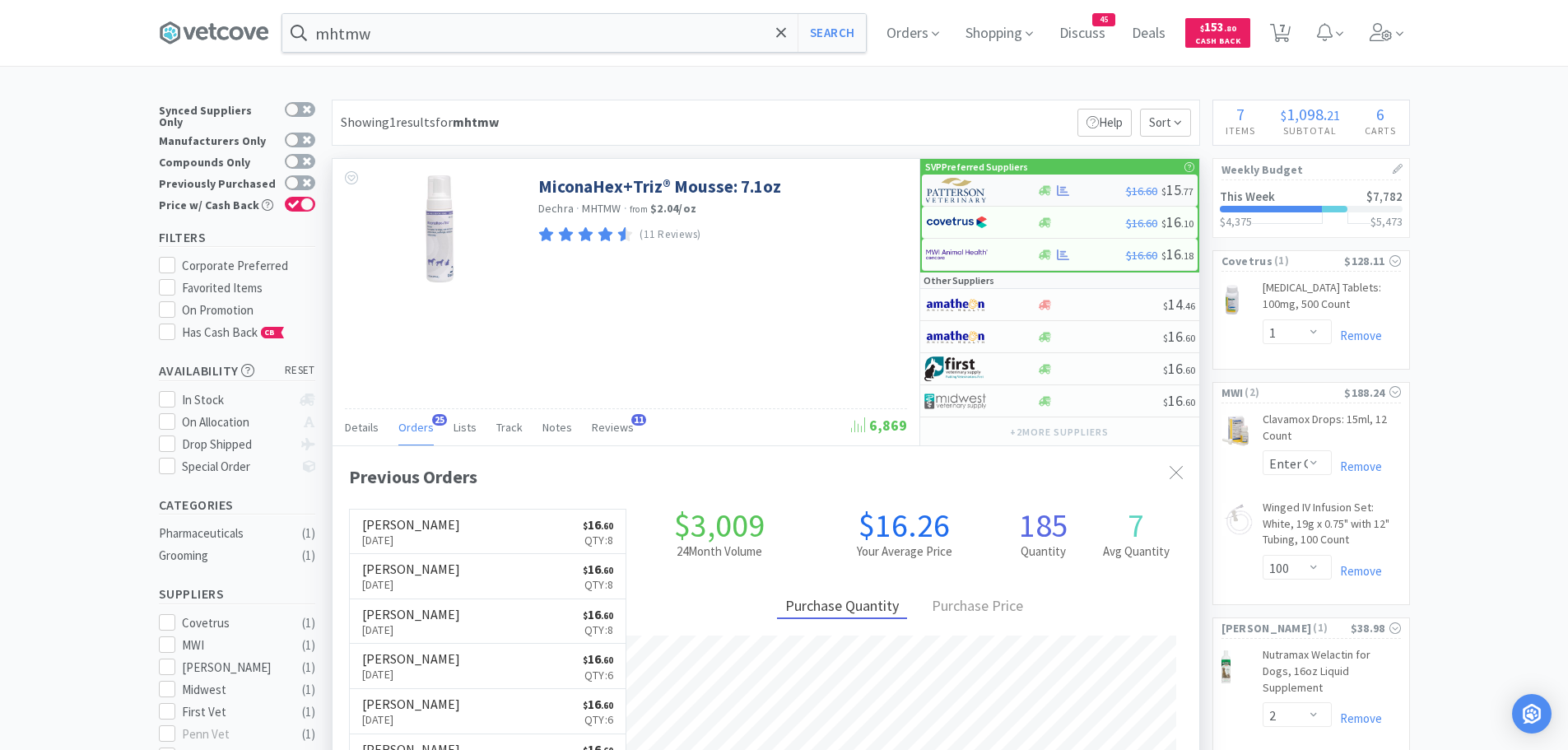
click at [953, 198] on img at bounding box center [956, 190] width 62 height 24
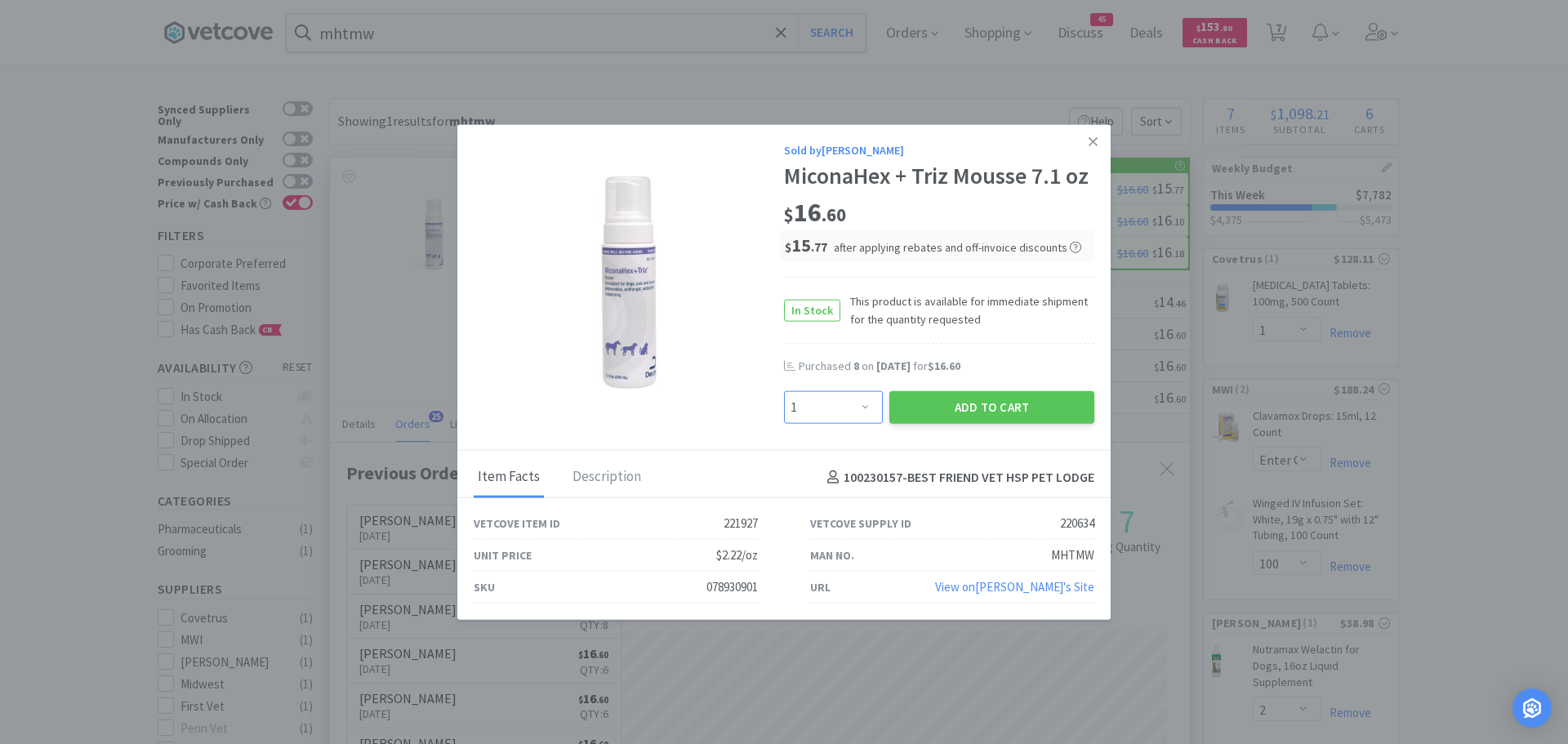
click at [840, 402] on select "Enter Quantity 1 2 3 4 5 6 7 8 9 10 11 12 13 14 15 16 17 18 19 20 Enter Quantity" at bounding box center [834, 407] width 99 height 33
select select "8"
click at [784, 391] on select "Enter Quantity 1 2 3 4 5 6 7 8 9 10 11 12 13 14 15 16 17 18 19 20 Enter Quantity" at bounding box center [834, 407] width 99 height 33
click at [949, 399] on button "Add to Cart" at bounding box center [992, 407] width 205 height 33
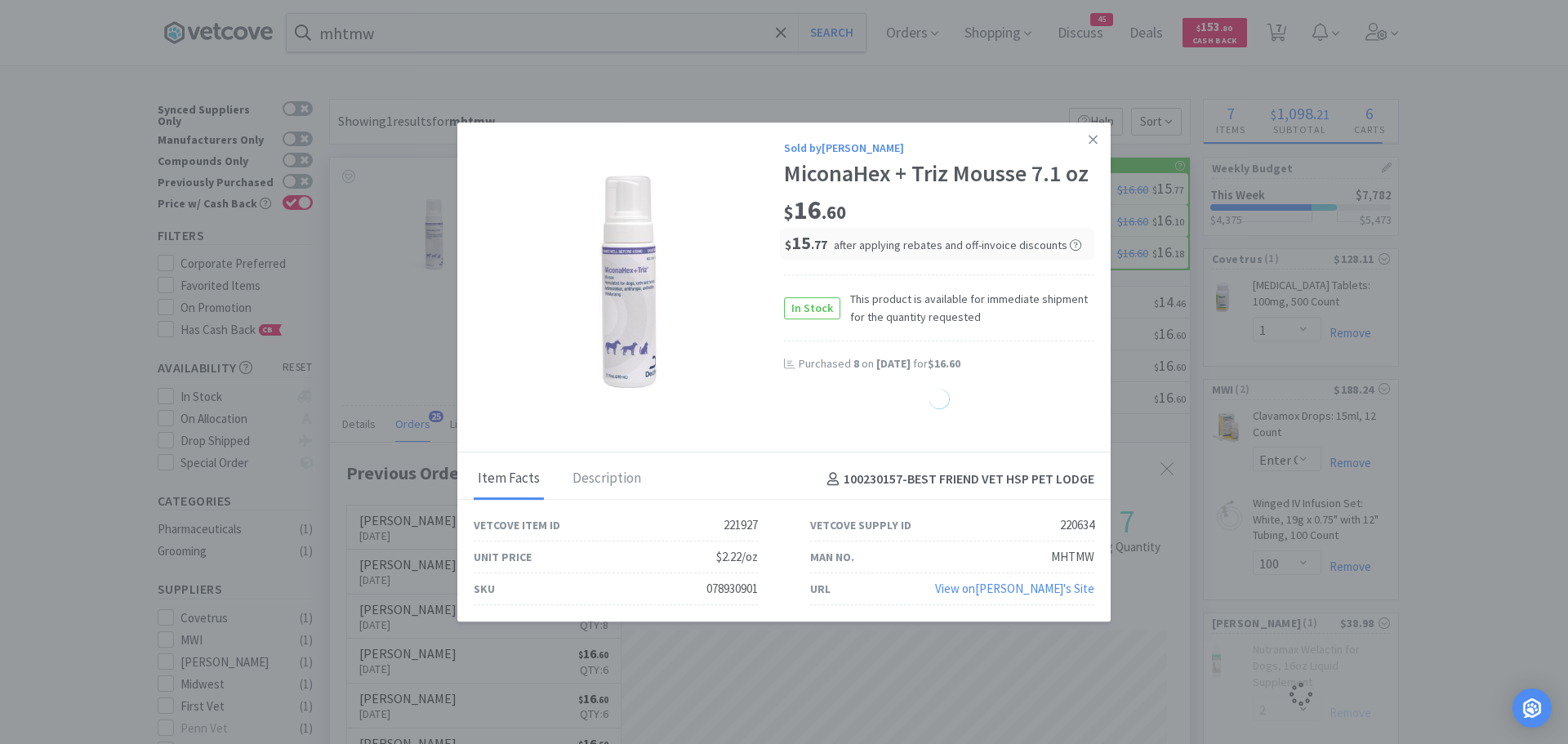
select select "8"
select select "2"
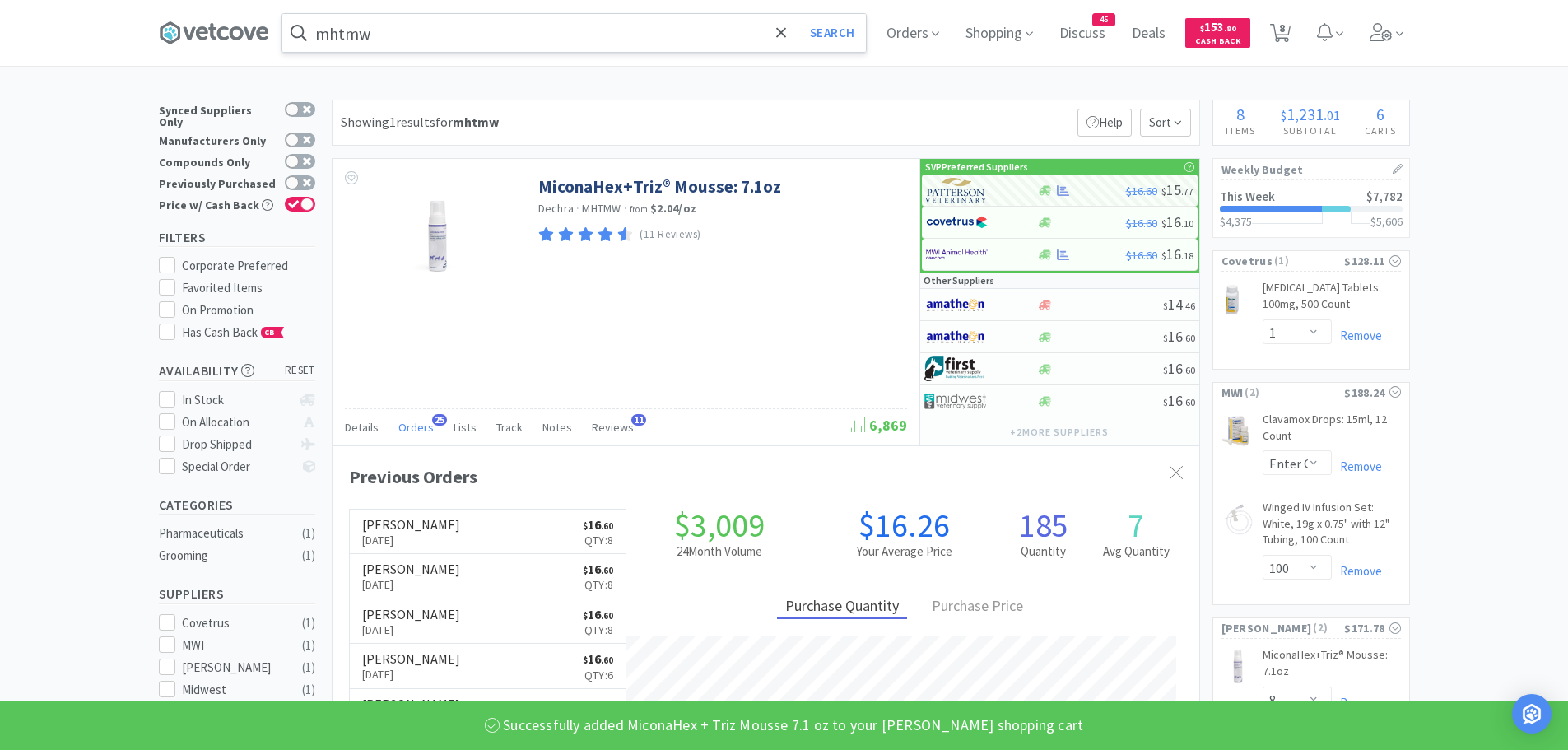
click at [473, 33] on input "mhtmw" at bounding box center [574, 33] width 584 height 38
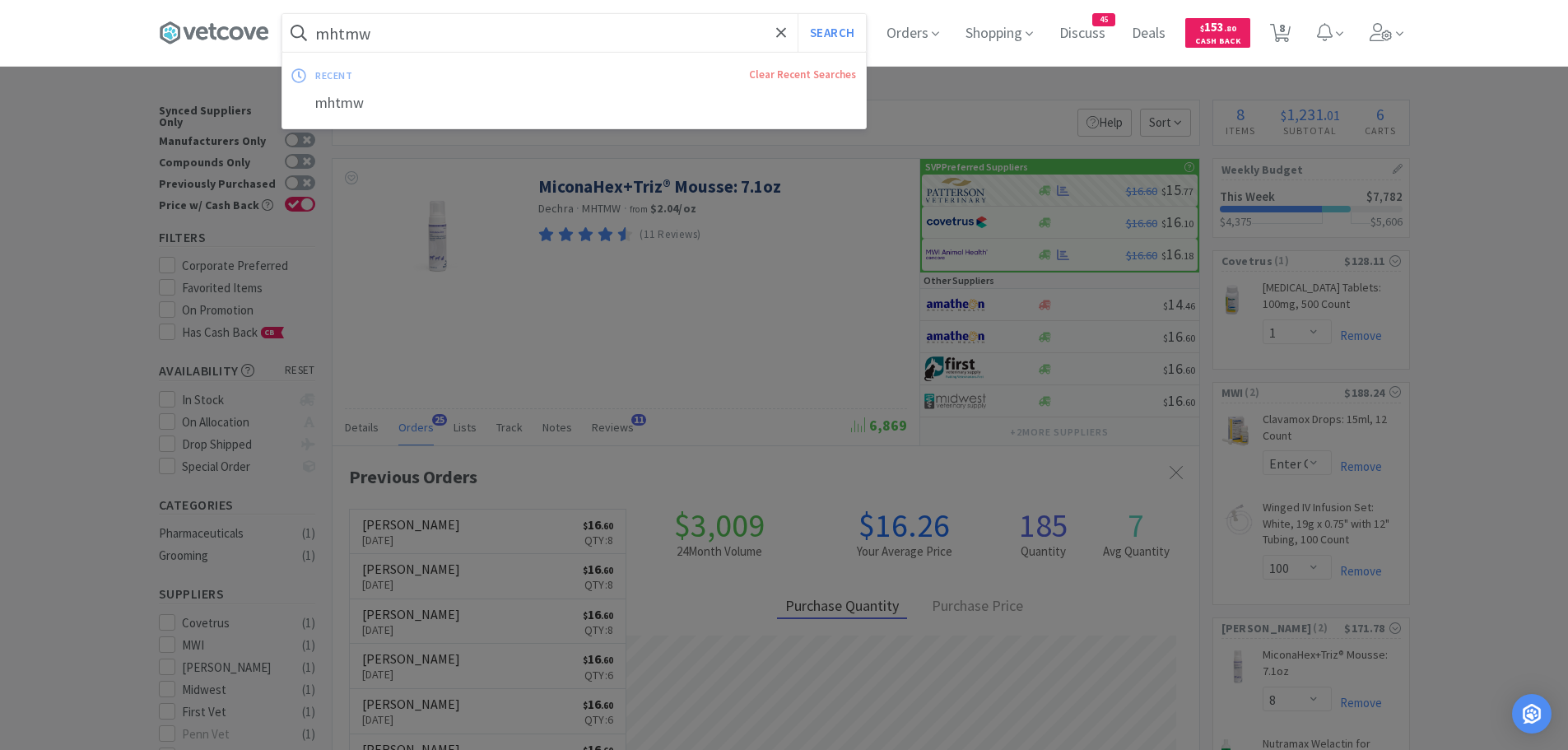
click at [798, 14] on button "Search" at bounding box center [832, 33] width 68 height 38
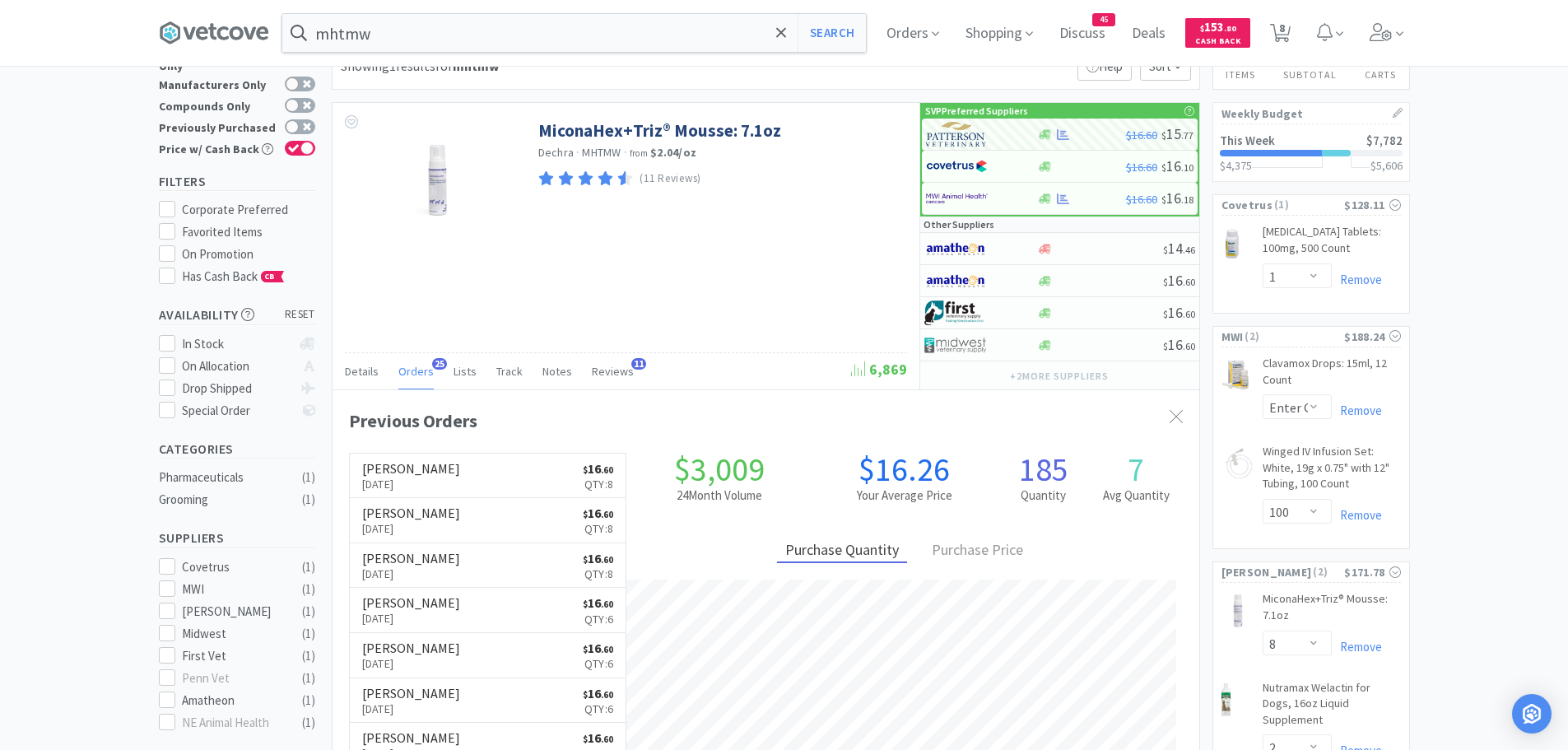
scroll to position [0, 0]
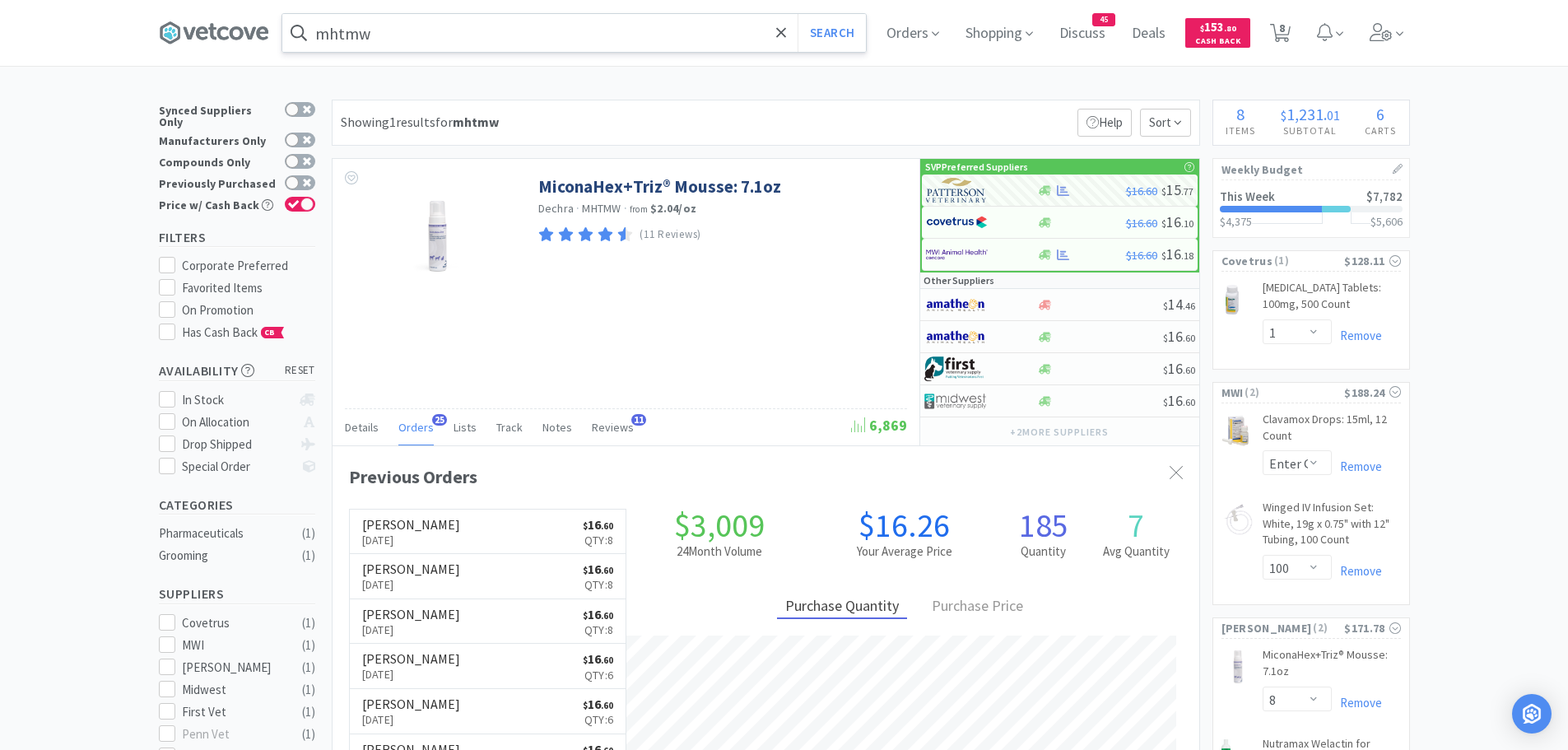
click at [462, 24] on input "mhtmw" at bounding box center [574, 33] width 584 height 38
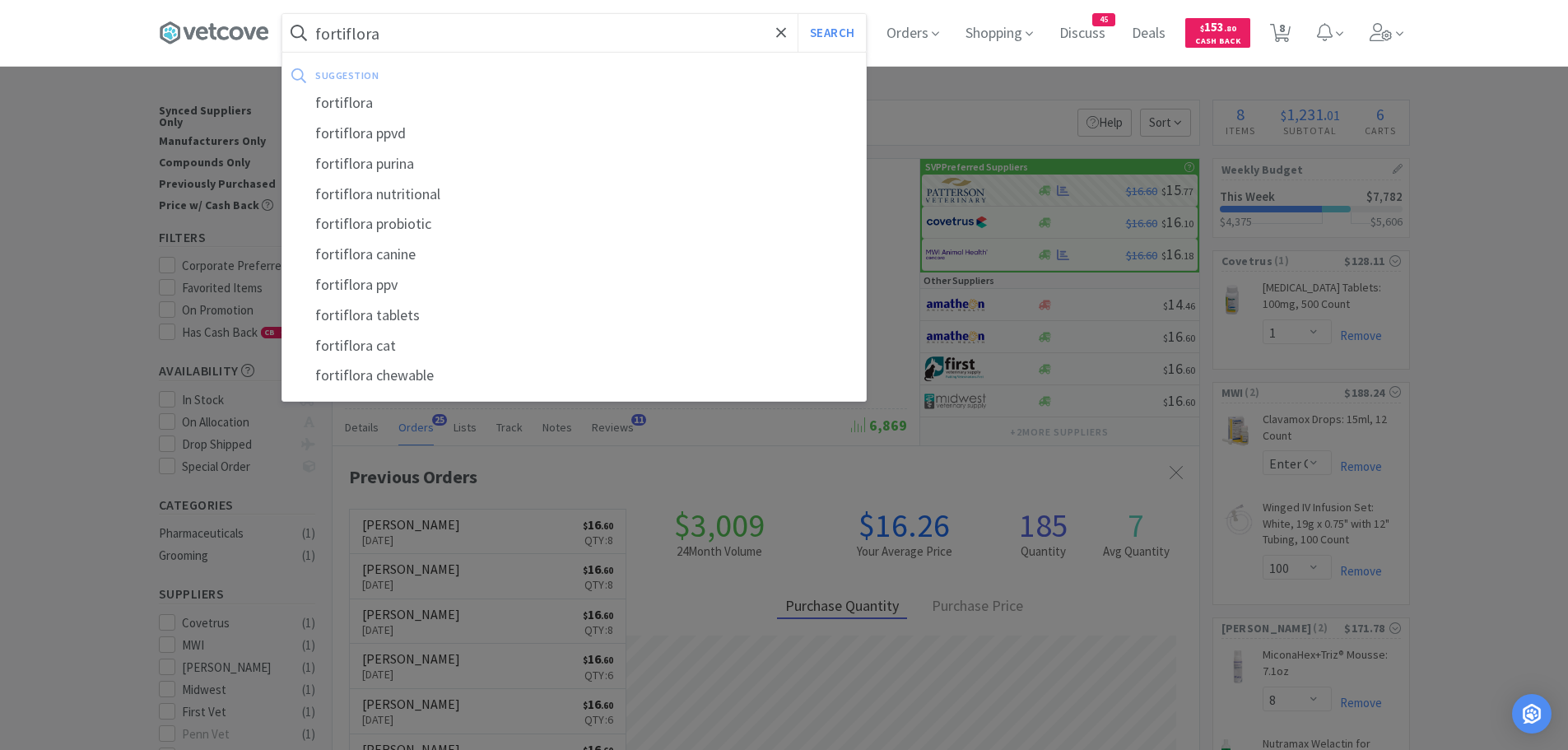
type input "fortiflora"
click at [798, 14] on button "Search" at bounding box center [832, 33] width 68 height 38
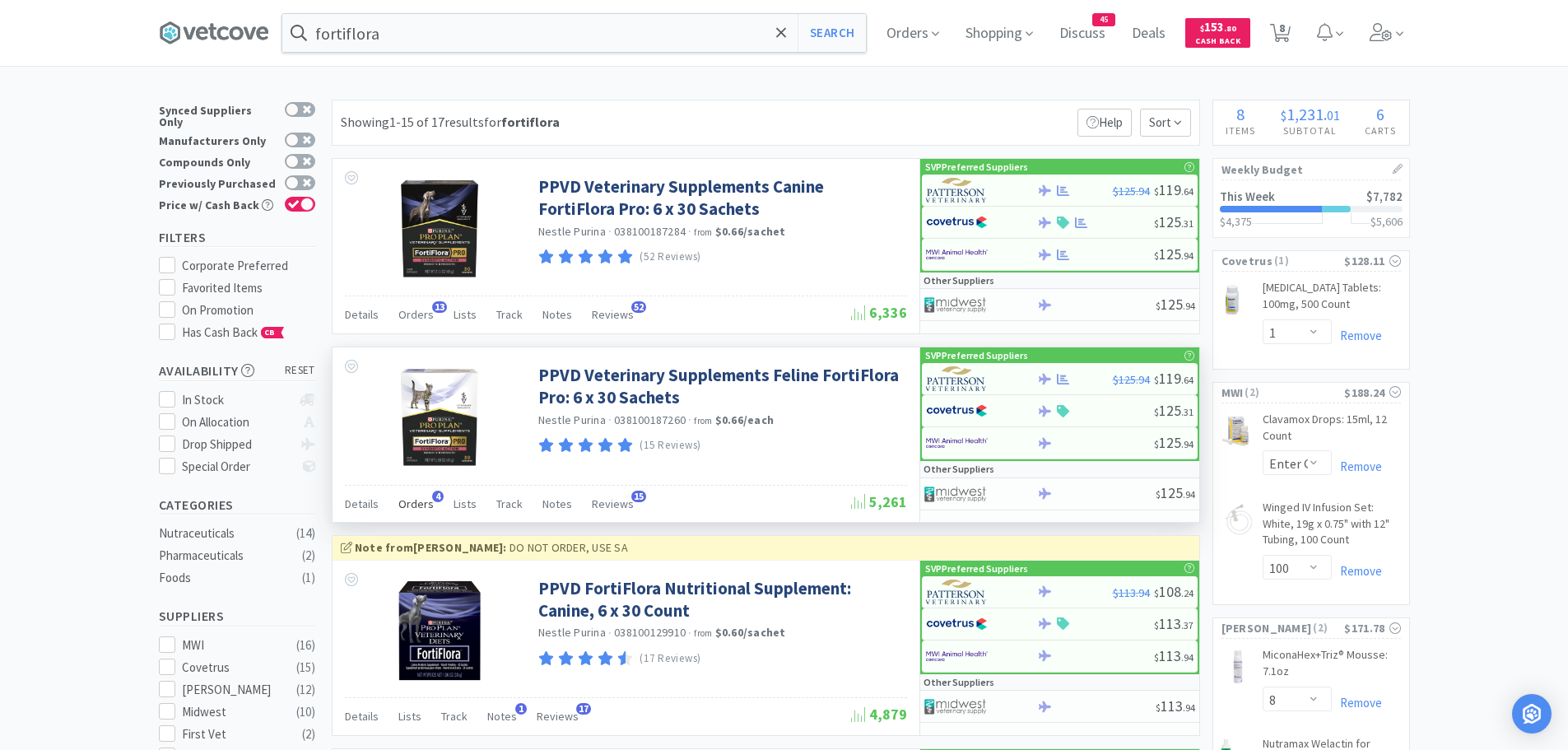
click at [411, 504] on span "Orders" at bounding box center [416, 504] width 35 height 14
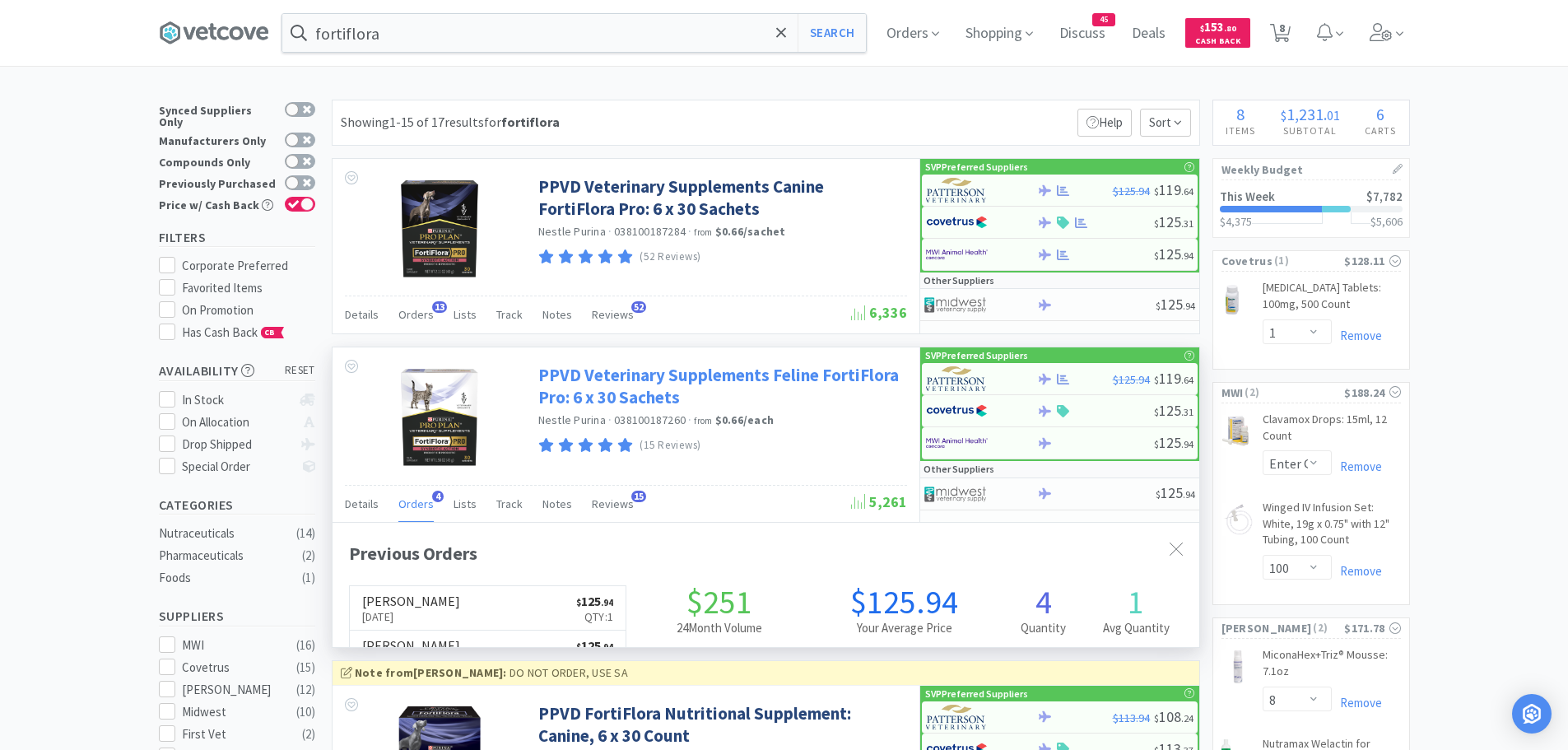
scroll to position [426, 867]
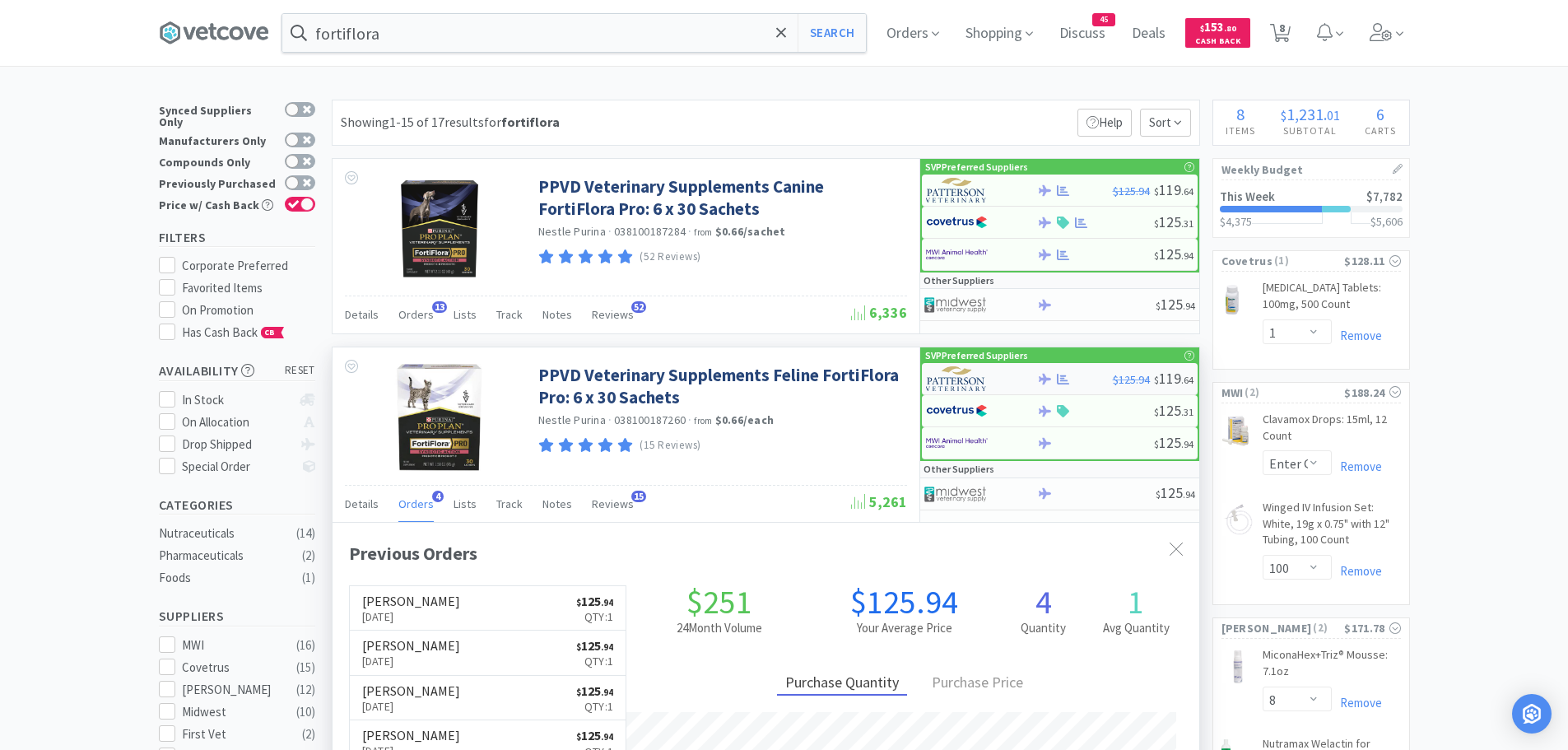
click at [981, 376] on img at bounding box center [956, 378] width 62 height 24
select select "1"
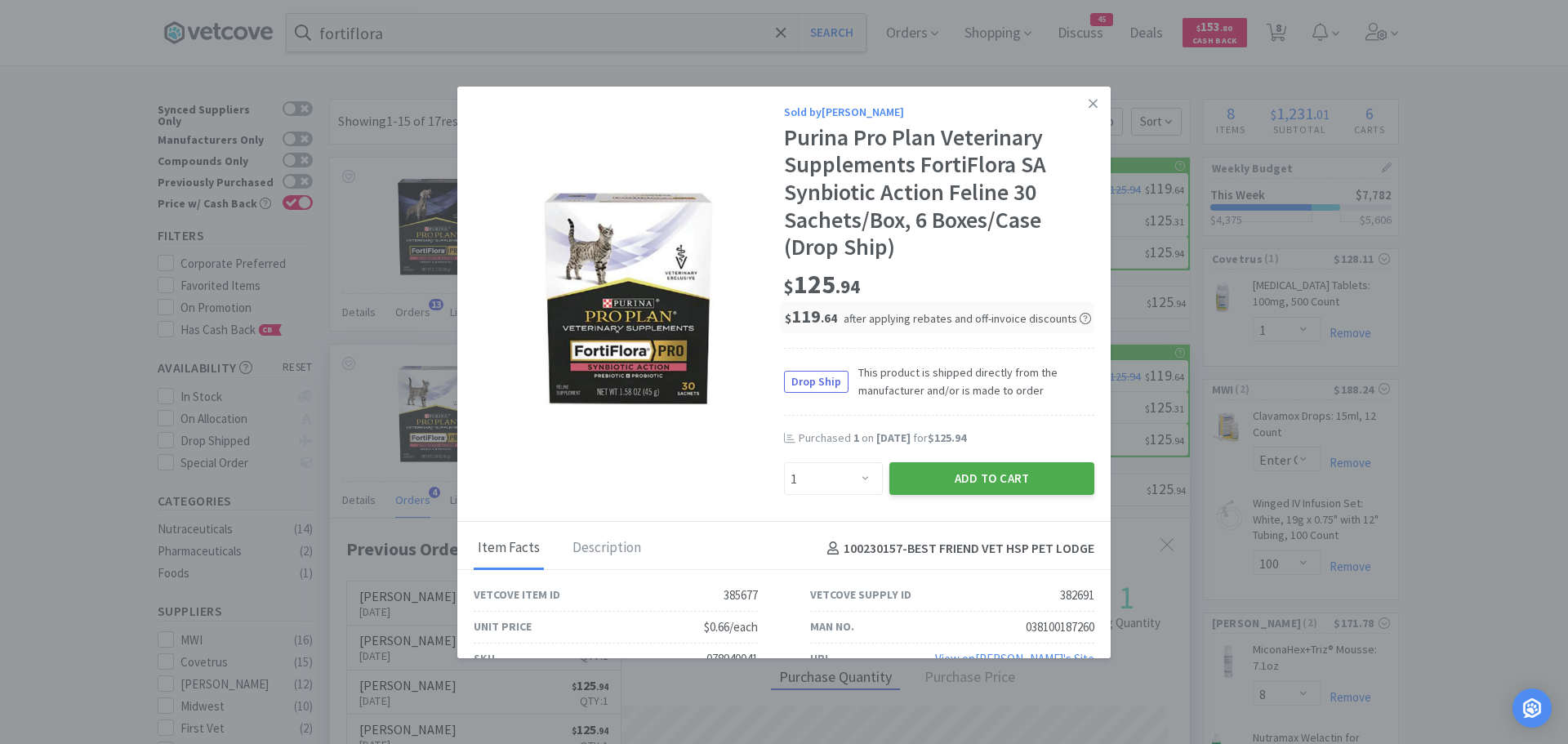
click at [924, 472] on button "Add to Cart" at bounding box center [992, 478] width 205 height 33
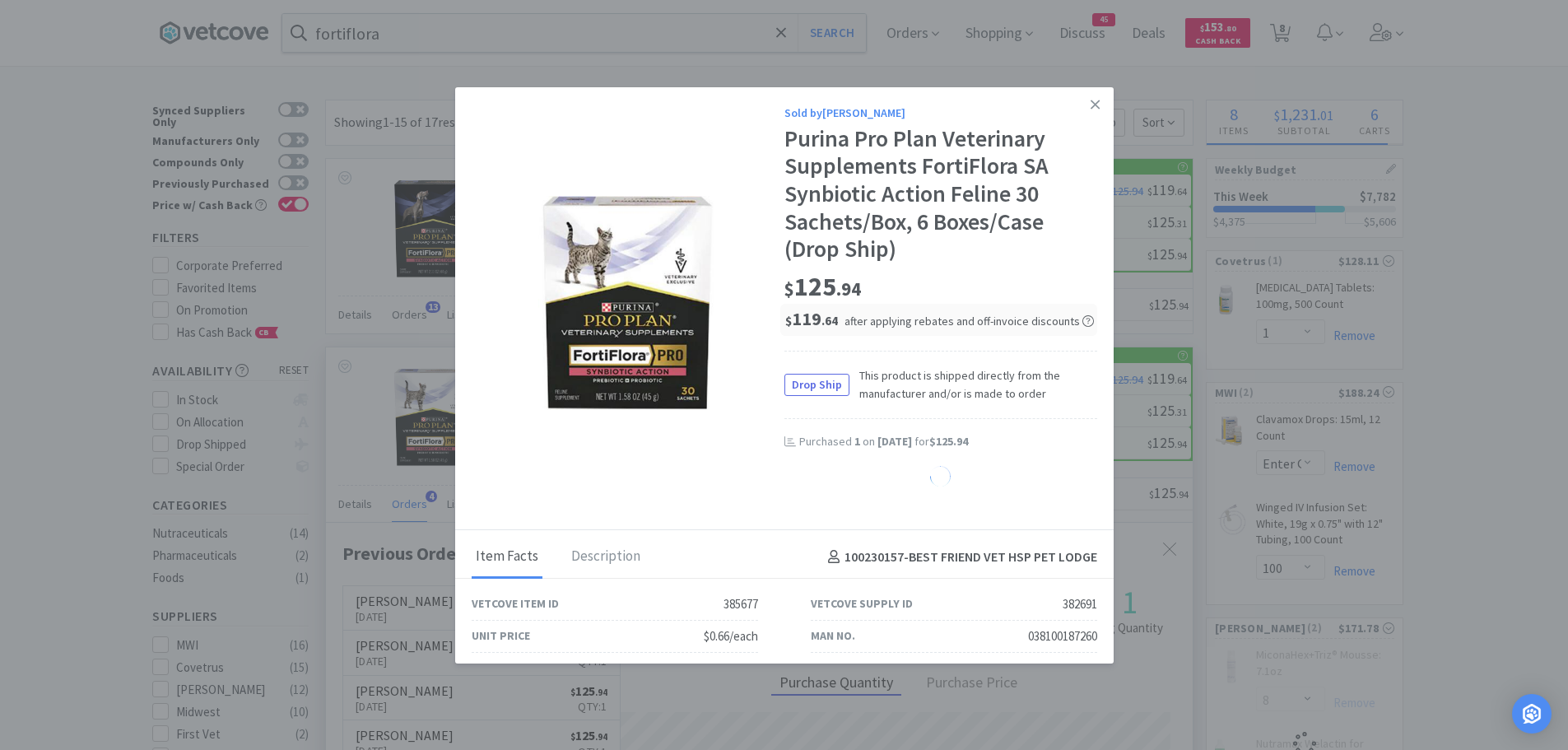
select select "1"
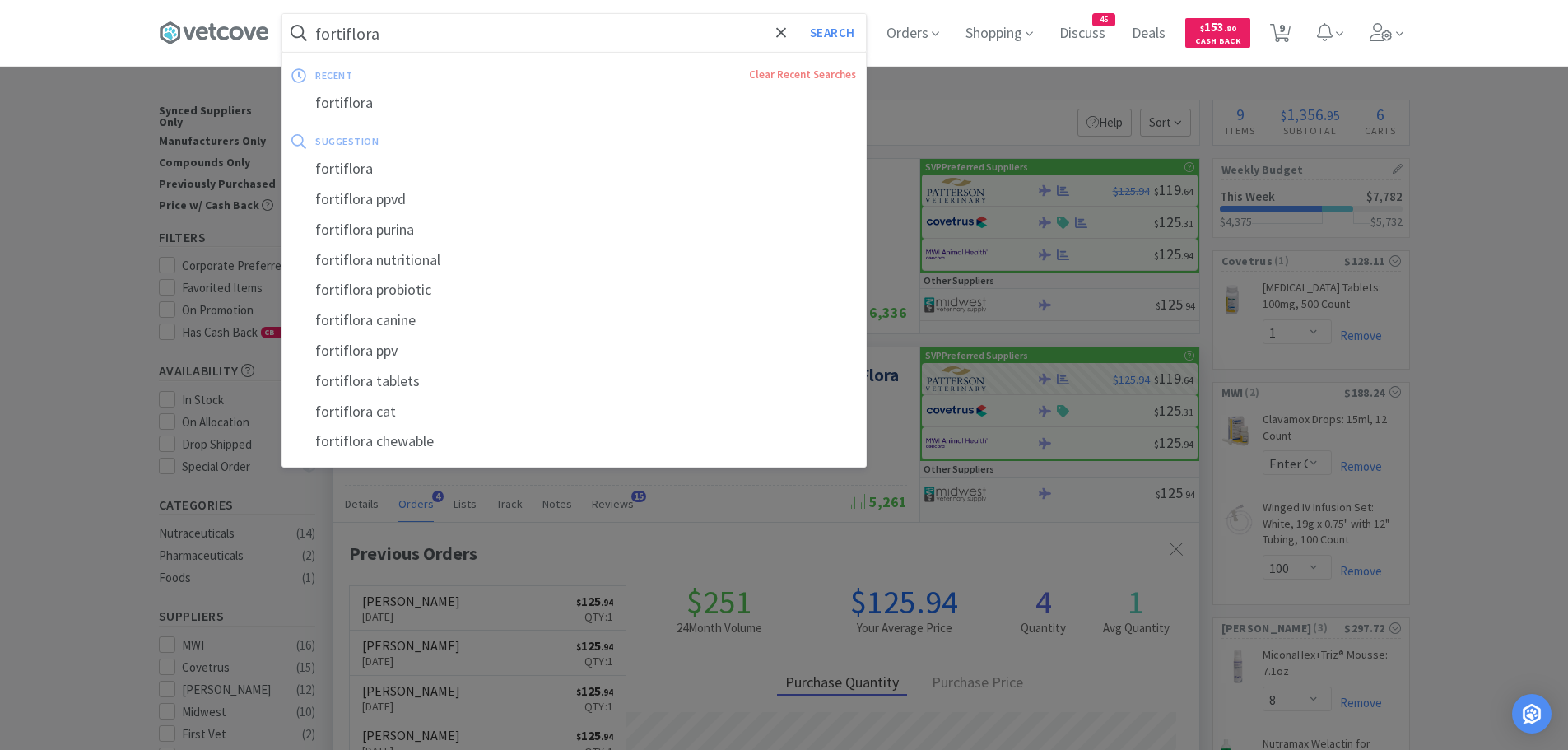
click at [417, 36] on input "fortiflora" at bounding box center [574, 33] width 584 height 38
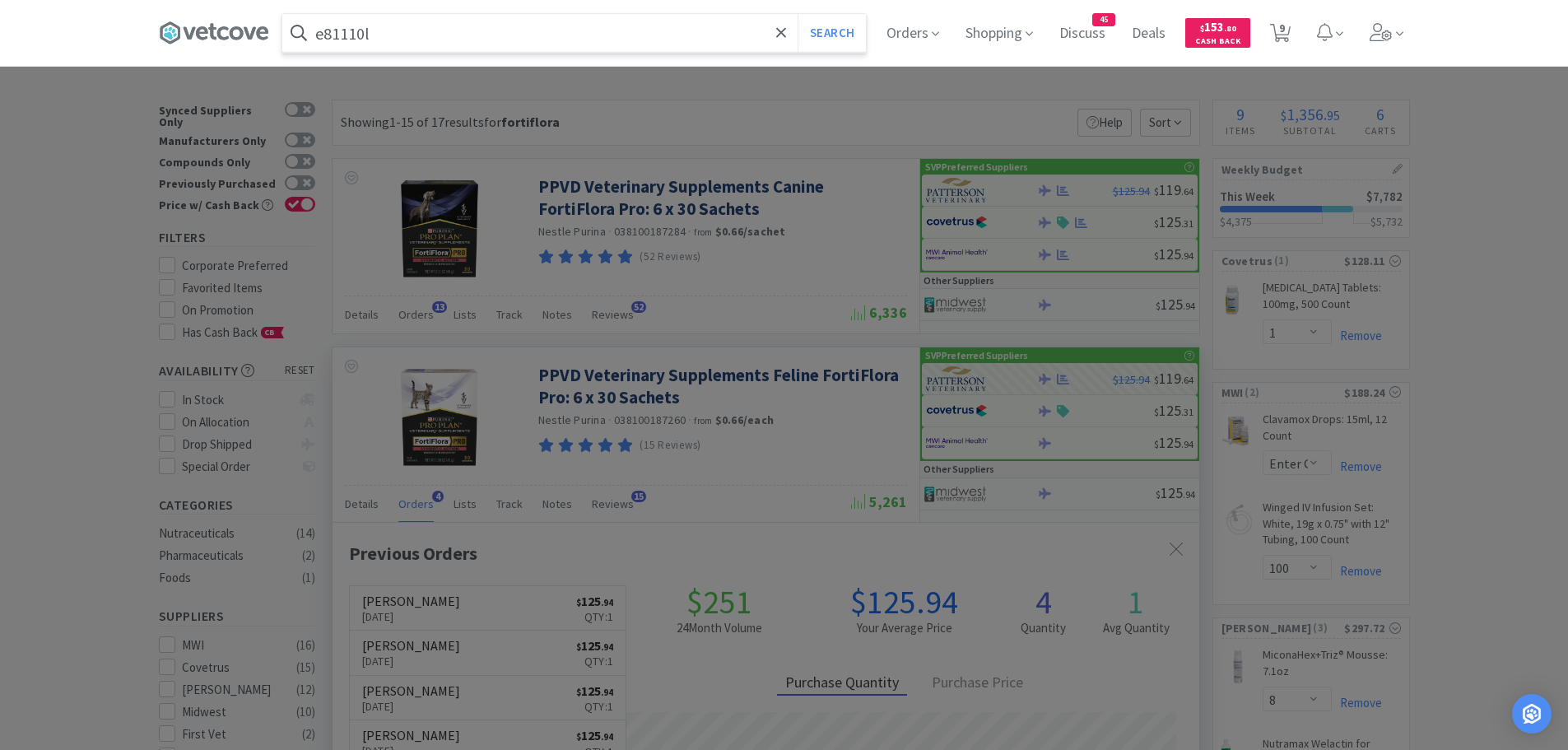
type input "e81110l"
click at [798, 14] on button "Search" at bounding box center [832, 33] width 68 height 38
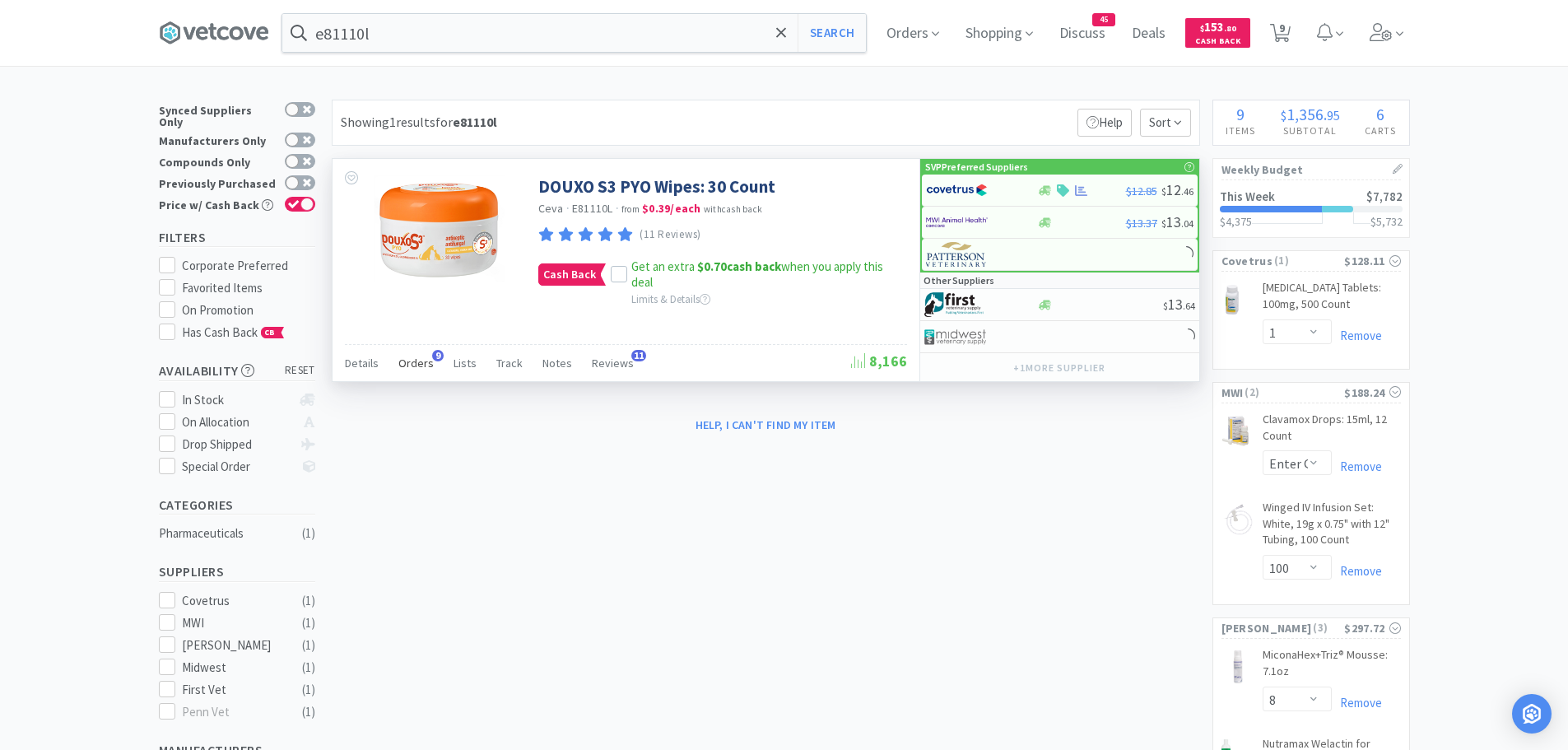
click at [415, 359] on span "Orders" at bounding box center [416, 362] width 35 height 14
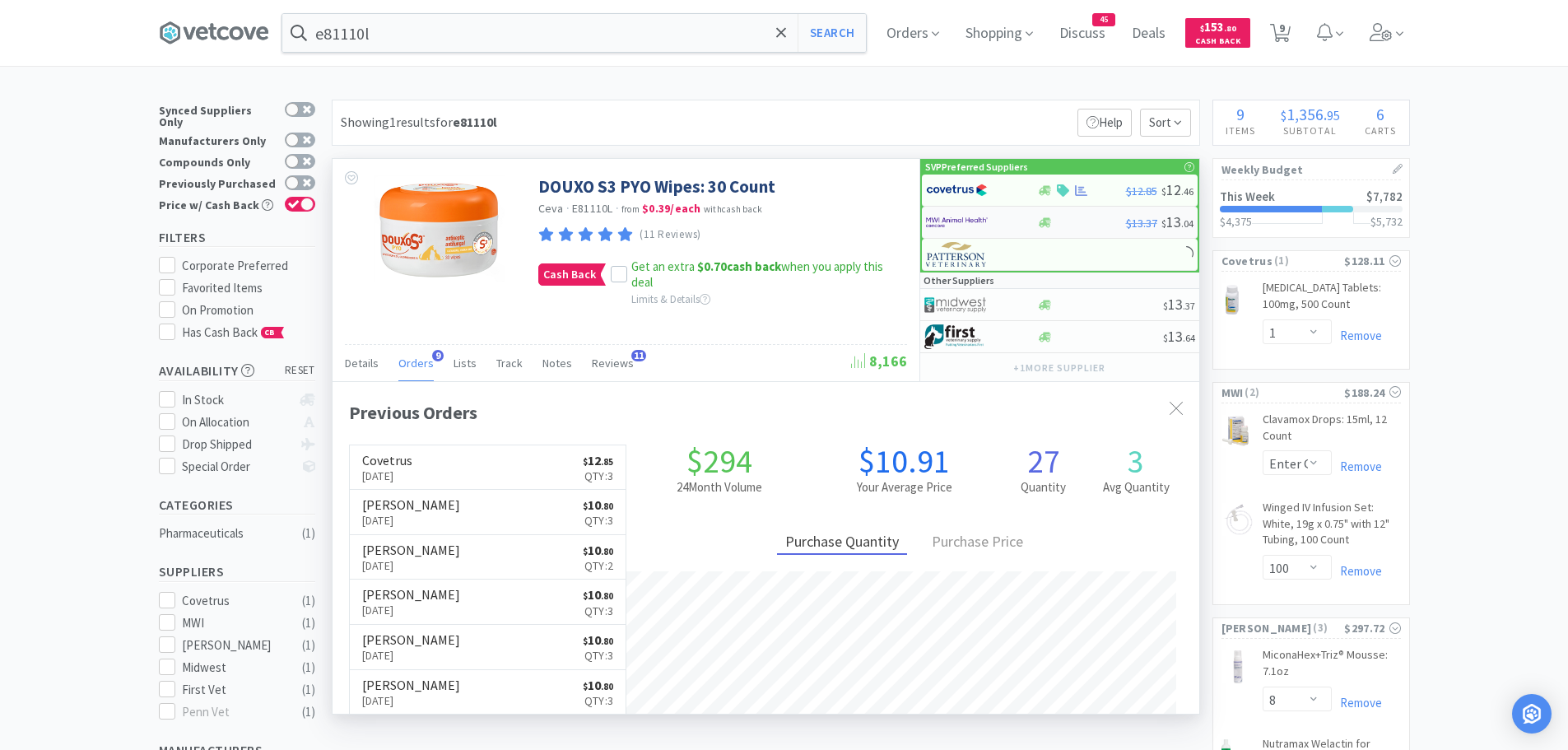
scroll to position [441, 867]
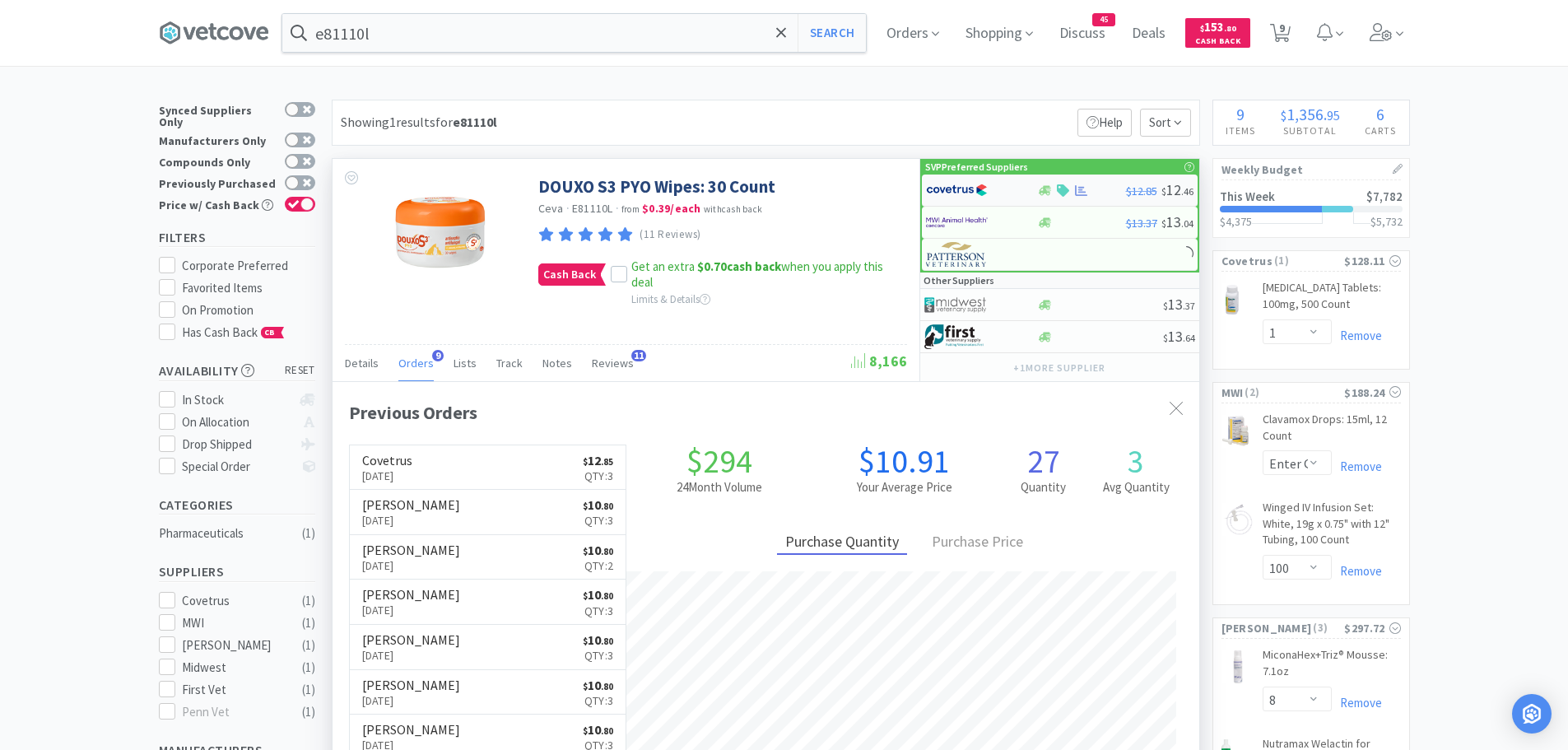
click at [981, 193] on img at bounding box center [956, 190] width 62 height 24
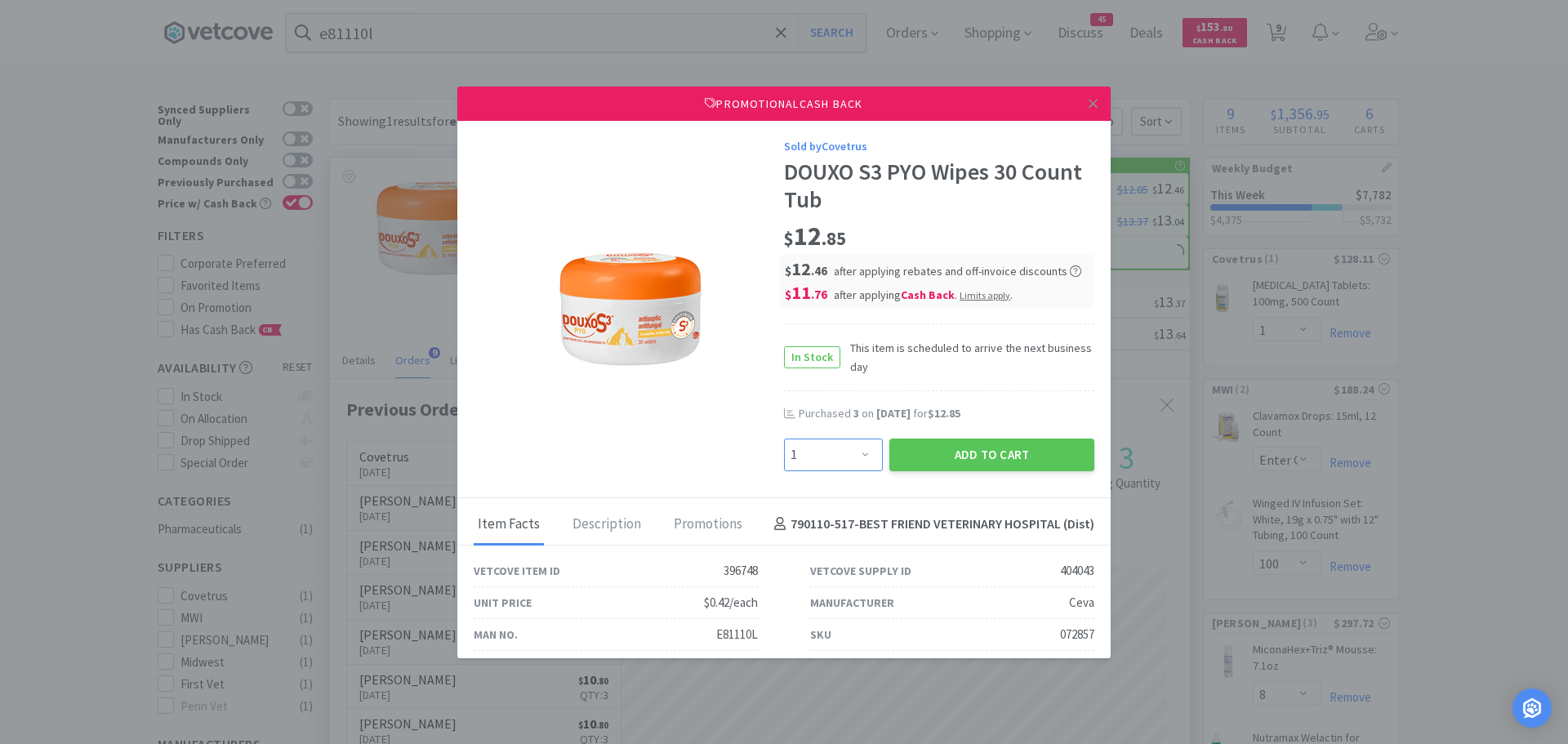
click at [857, 450] on select "Enter Quantity 1 2 3 4 5 6 7 8 9 10 11 12 13 14 15 16 17 18 19 20 Enter Quantity" at bounding box center [834, 454] width 99 height 33
select select "3"
click at [784, 438] on select "Enter Quantity 1 2 3 4 5 6 7 8 9 10 11 12 13 14 15 16 17 18 19 20 Enter Quantity" at bounding box center [834, 454] width 99 height 33
click at [953, 455] on button "Add to Cart" at bounding box center [992, 454] width 205 height 33
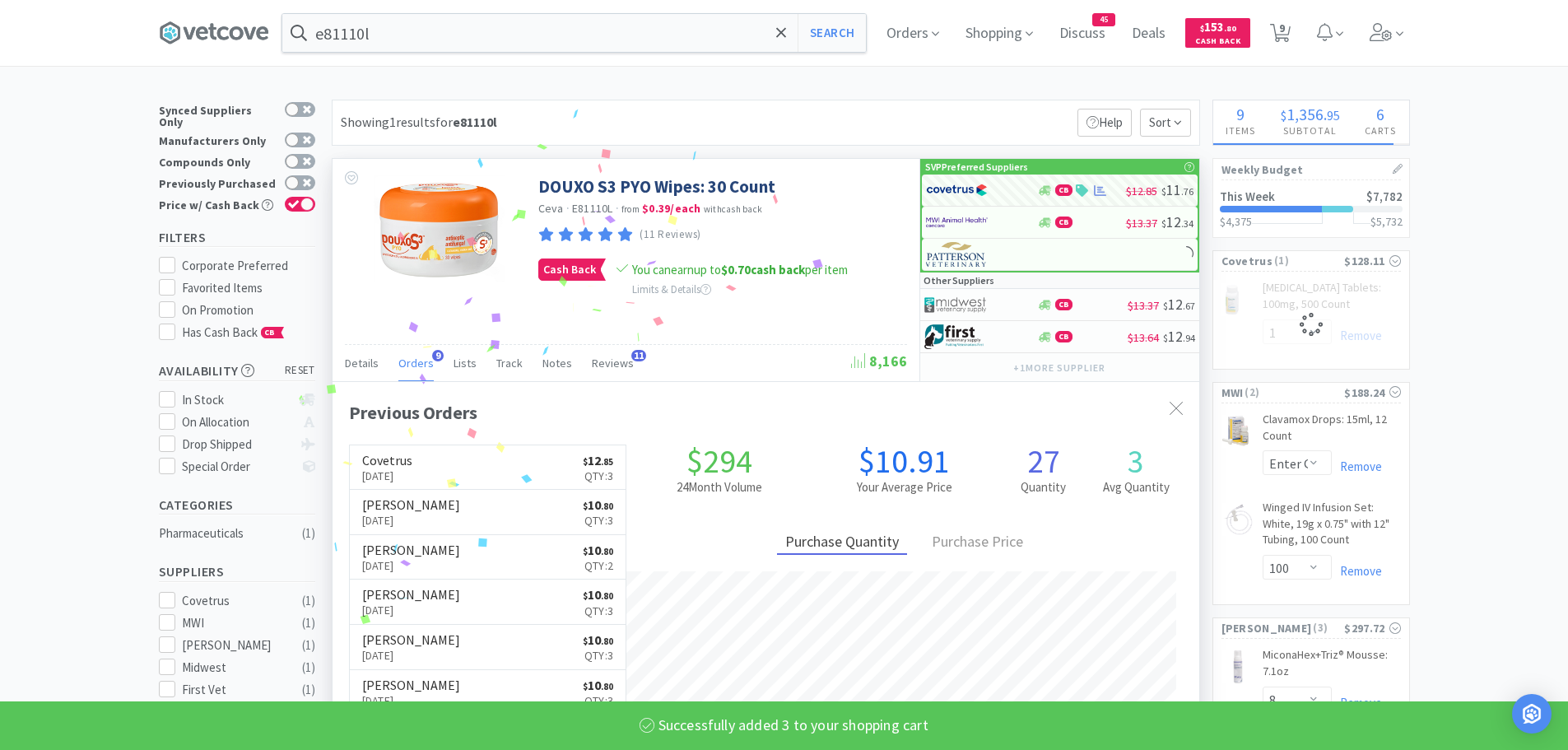
select select "3"
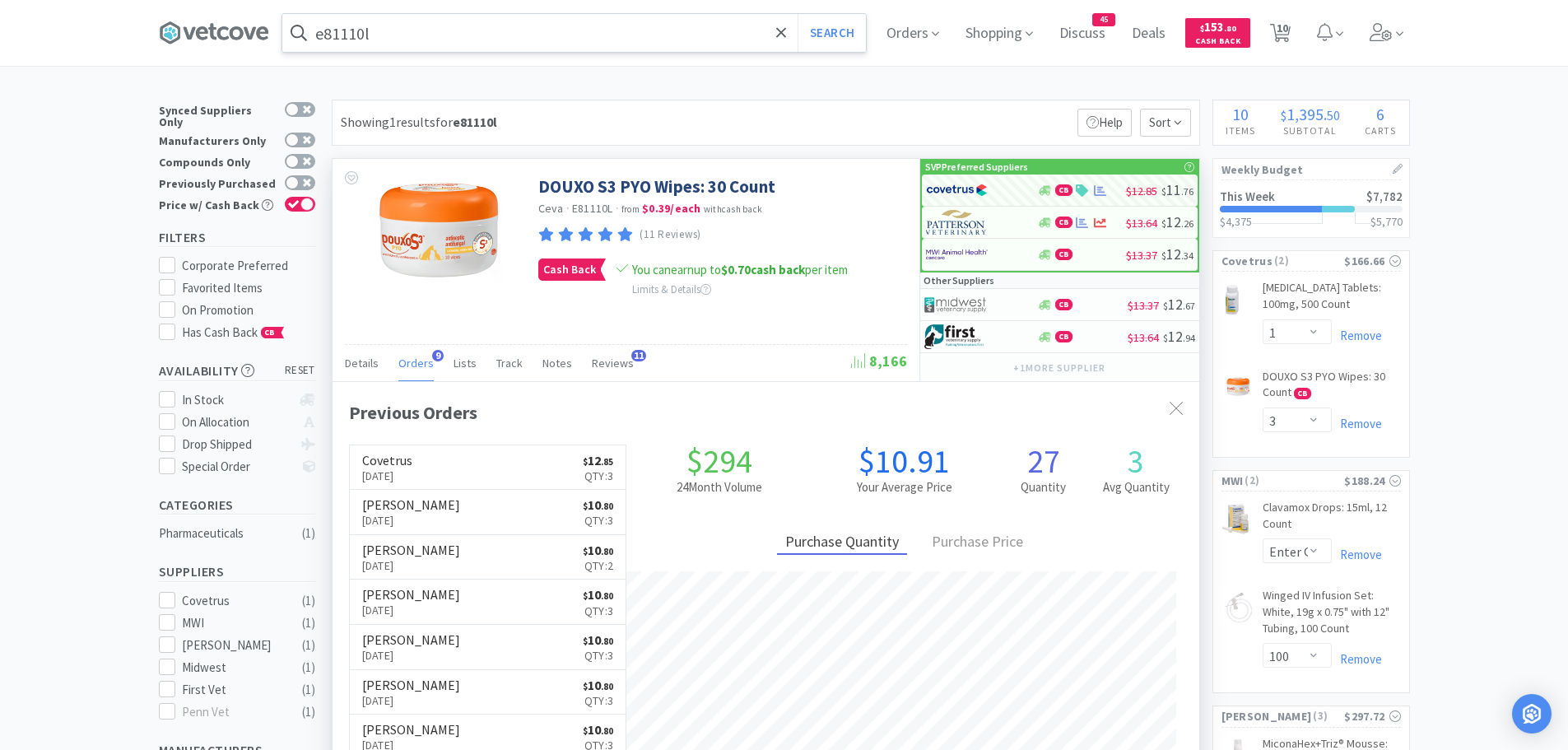
click at [441, 24] on input "e81110l" at bounding box center [574, 33] width 584 height 38
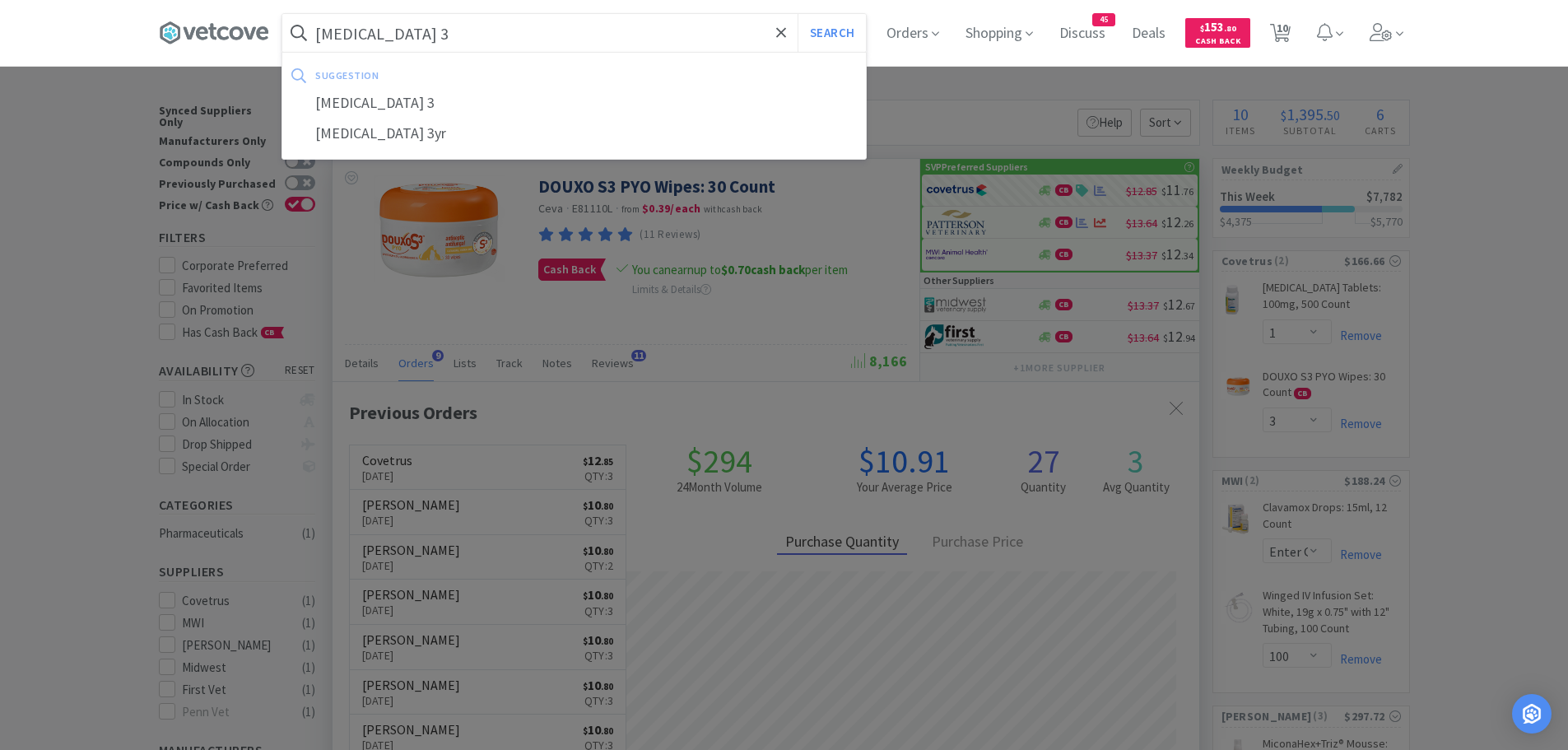
click at [798, 14] on button "Search" at bounding box center [832, 33] width 68 height 38
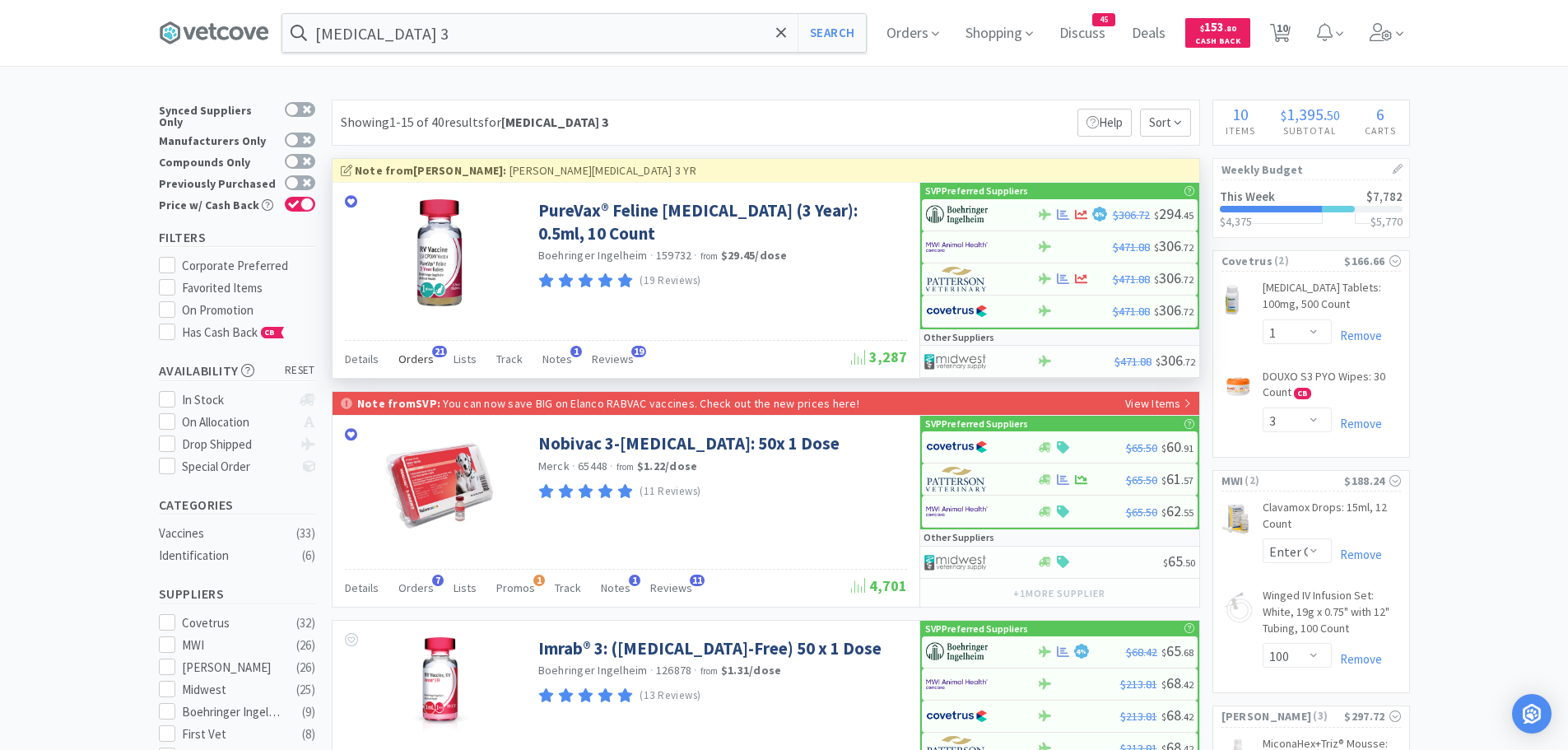
click at [437, 353] on span "21" at bounding box center [439, 351] width 14 height 12
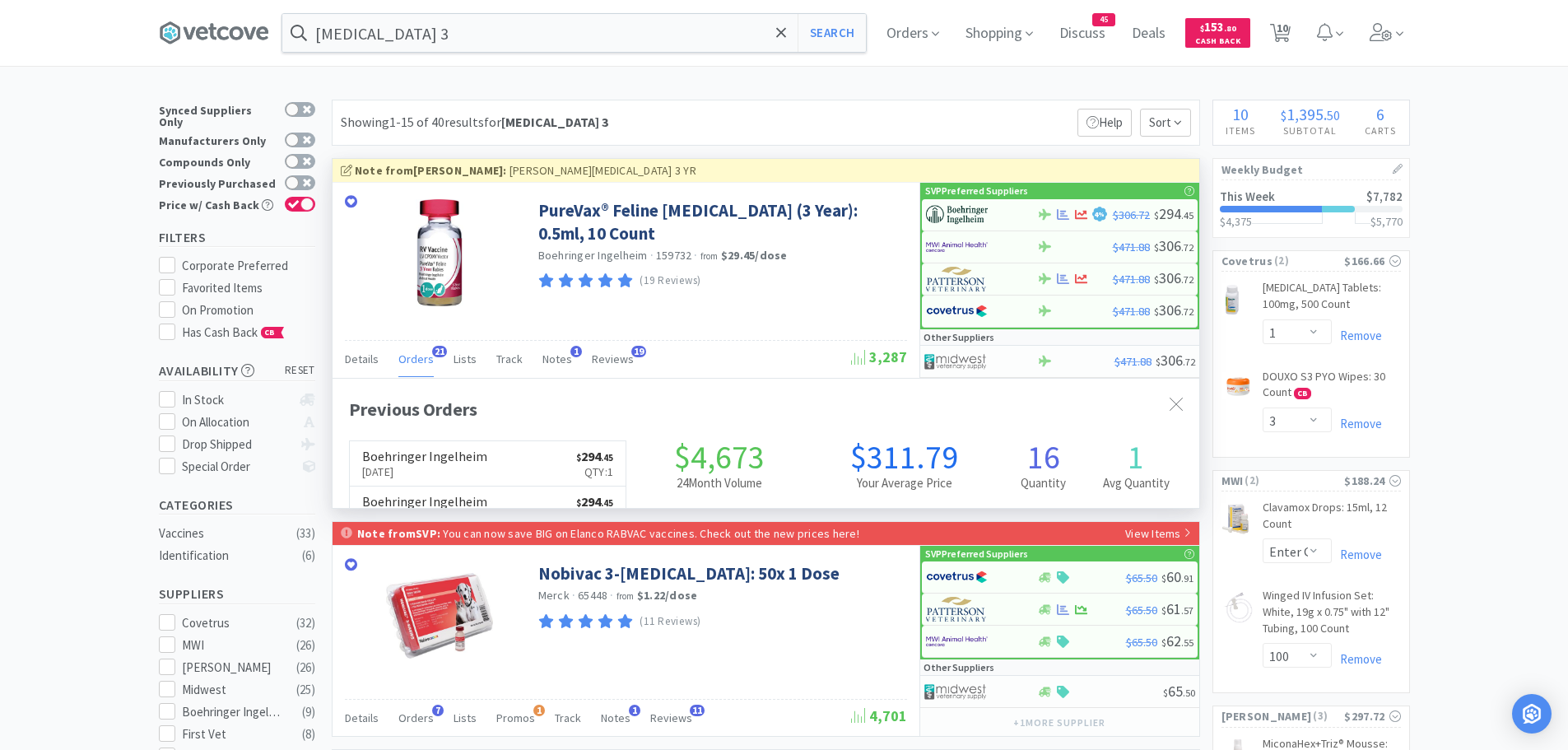
scroll to position [441, 867]
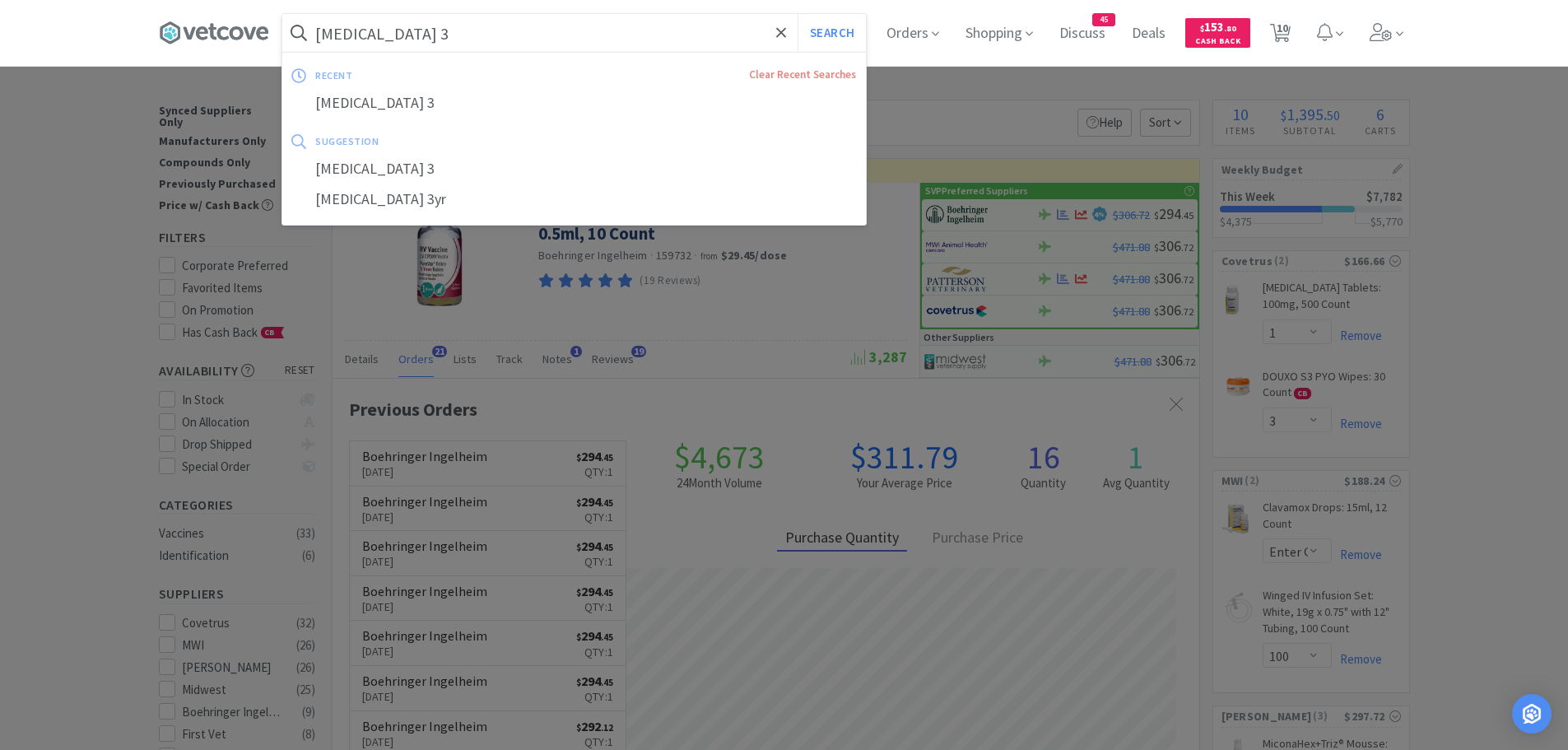
click at [437, 34] on input "[MEDICAL_DATA] 3" at bounding box center [574, 33] width 584 height 38
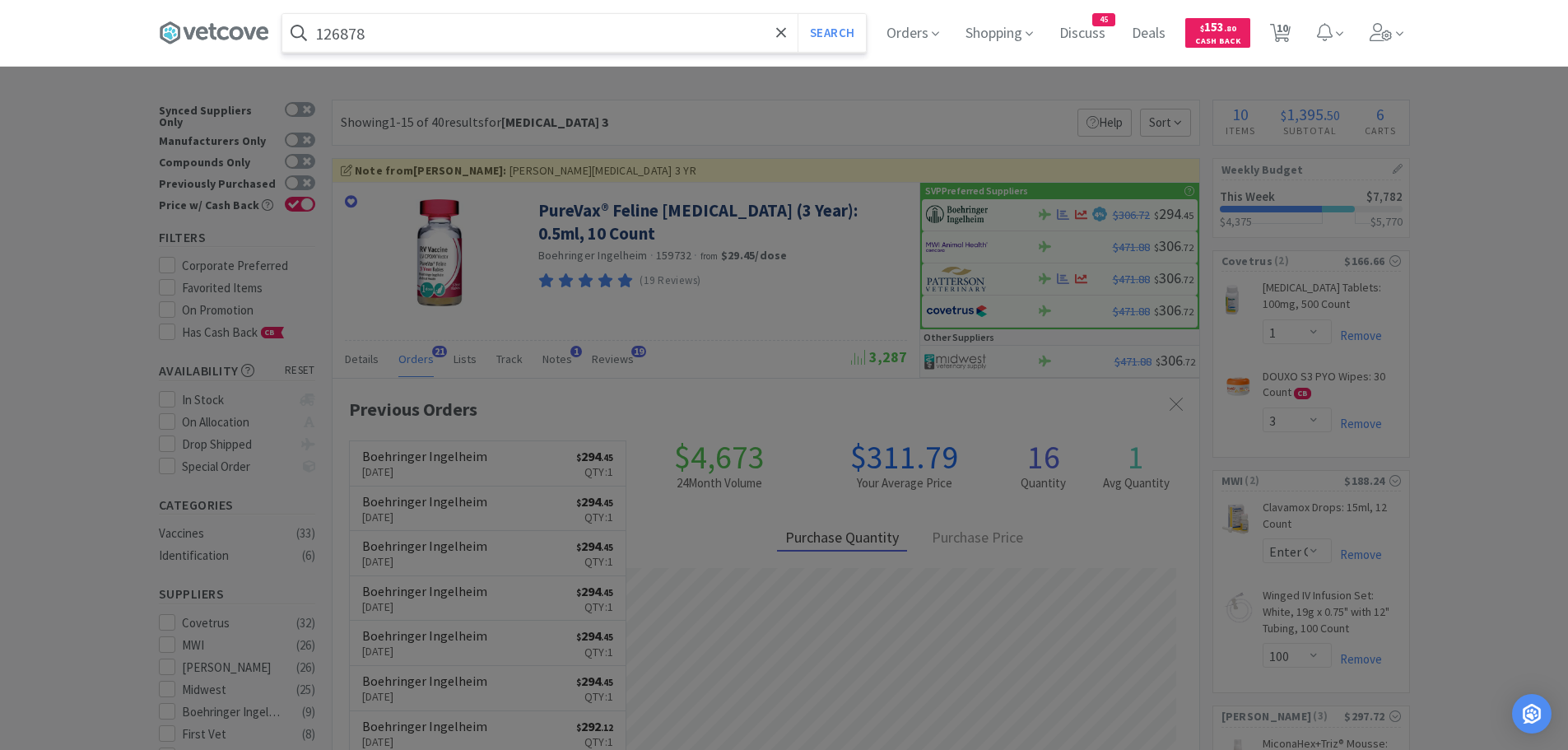
type input "126878"
click at [798, 14] on button "Search" at bounding box center [832, 33] width 68 height 38
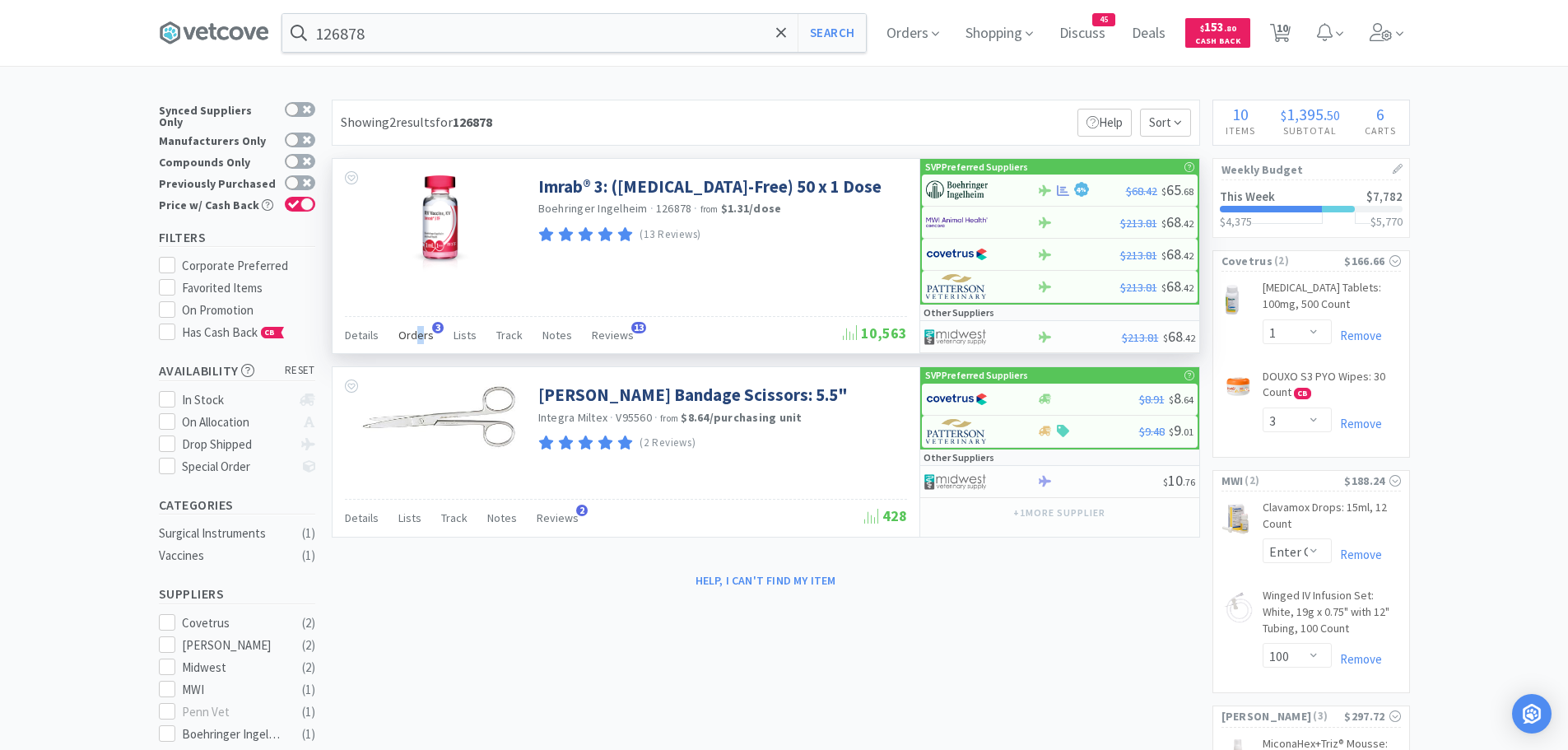
click at [423, 330] on span "Orders" at bounding box center [416, 335] width 35 height 14
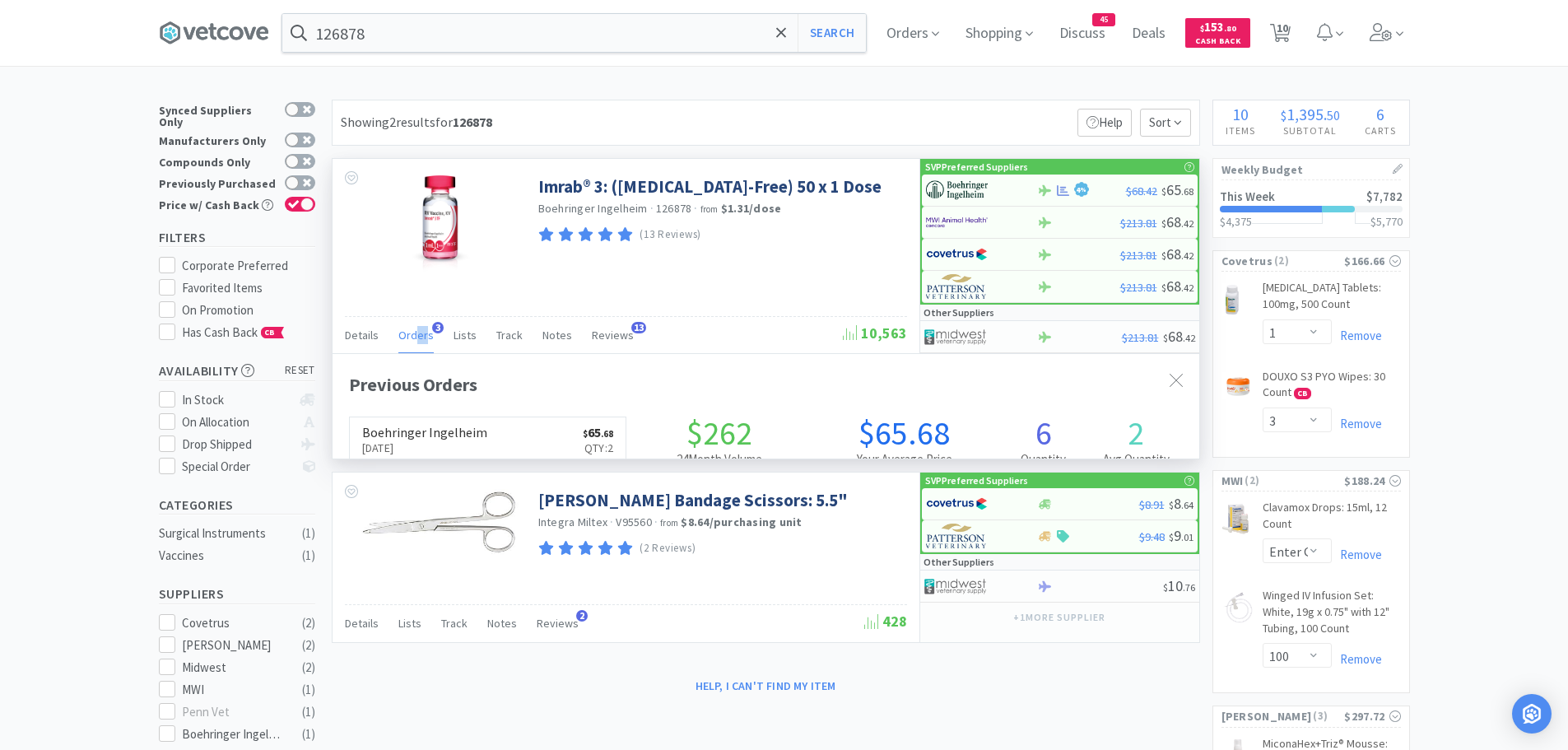
scroll to position [426, 867]
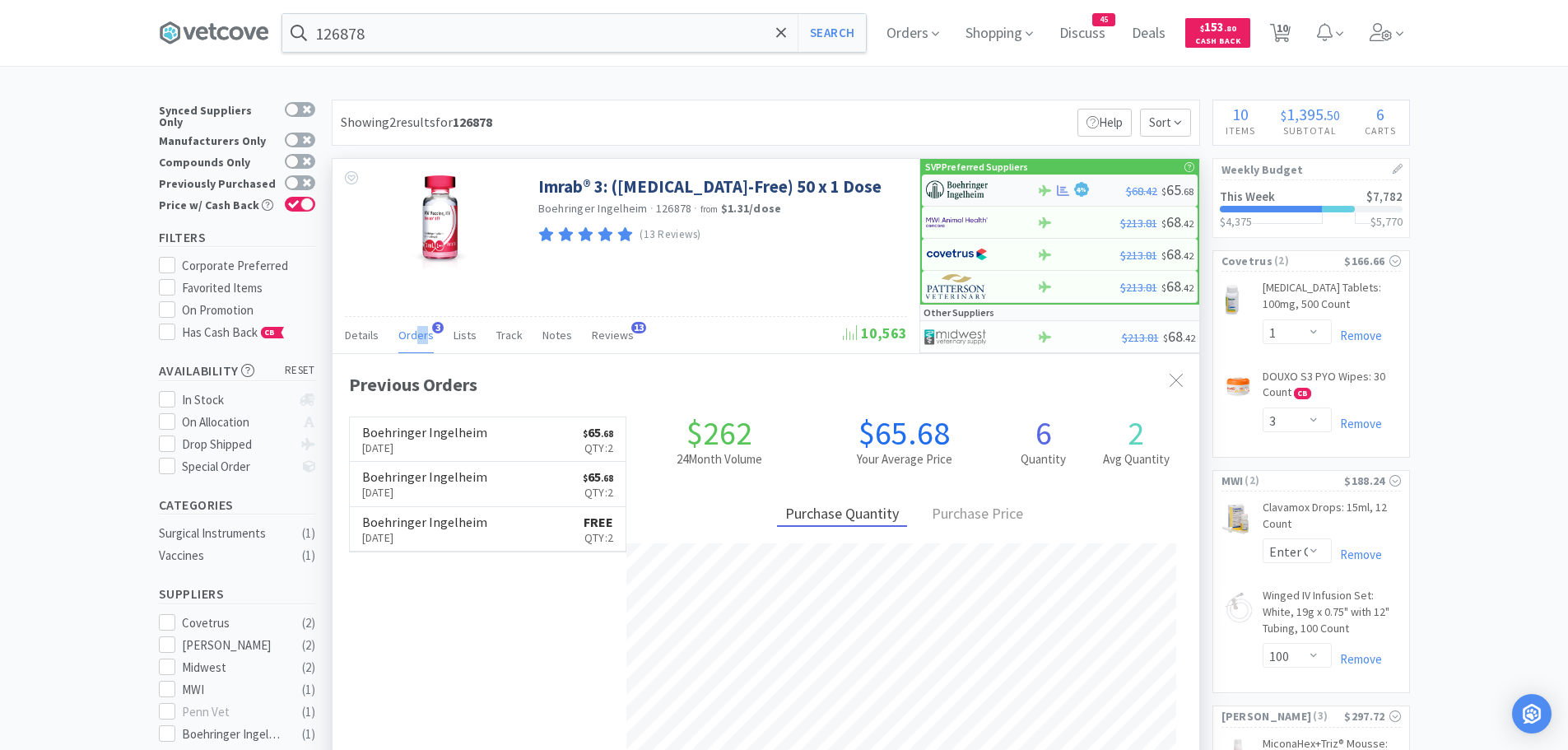
click at [965, 192] on img at bounding box center [956, 190] width 62 height 24
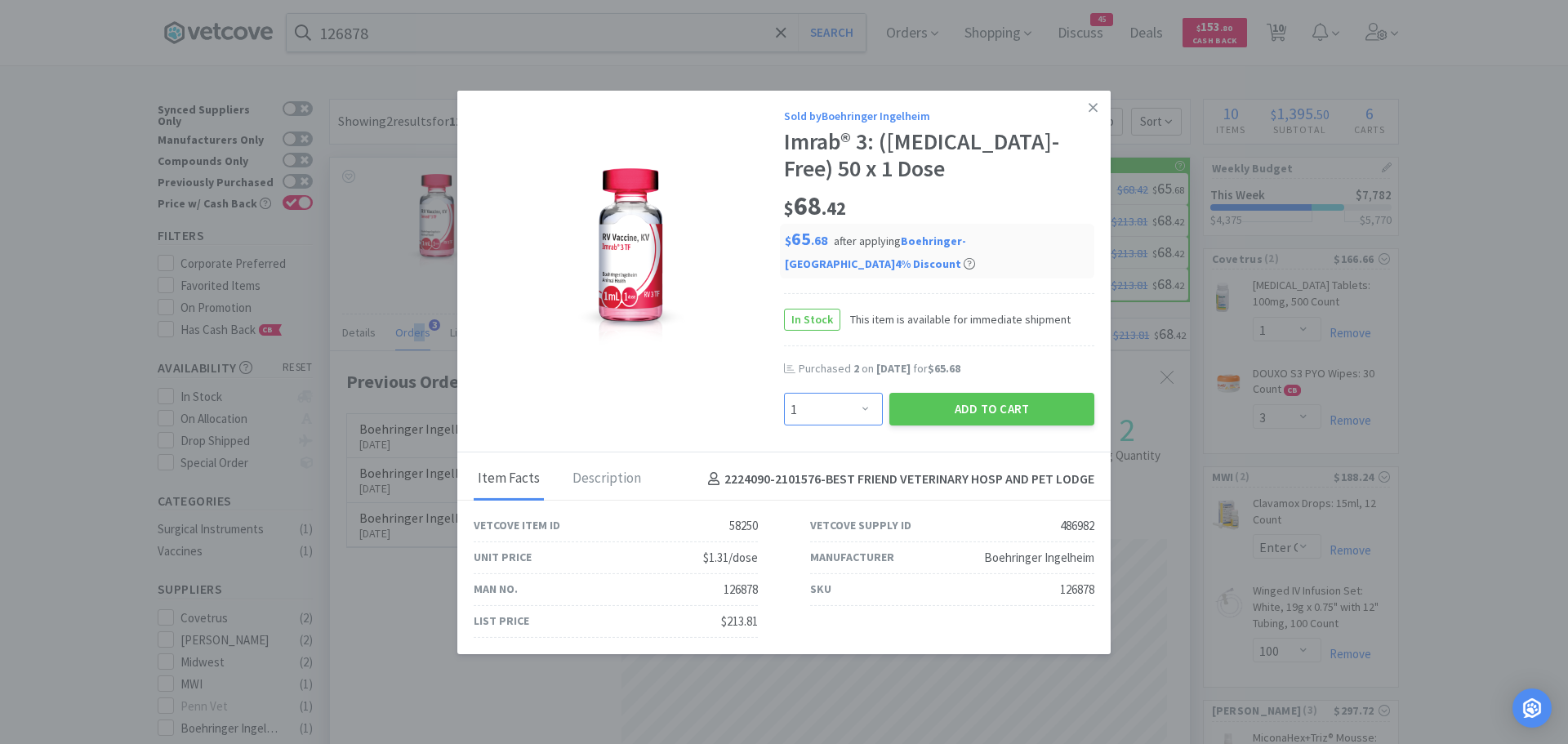
click at [861, 397] on select "Enter Quantity 1 2 3 4 5 6 7 8 9 10 11 12 13 14 15 16 17 18 19 20 Enter Quantity" at bounding box center [834, 409] width 99 height 33
select select "2"
click at [784, 393] on select "Enter Quantity 1 2 3 4 5 6 7 8 9 10 11 12 13 14 15 16 17 18 19 20 Enter Quantity" at bounding box center [834, 409] width 99 height 33
click at [923, 398] on button "Add to Cart" at bounding box center [992, 409] width 205 height 33
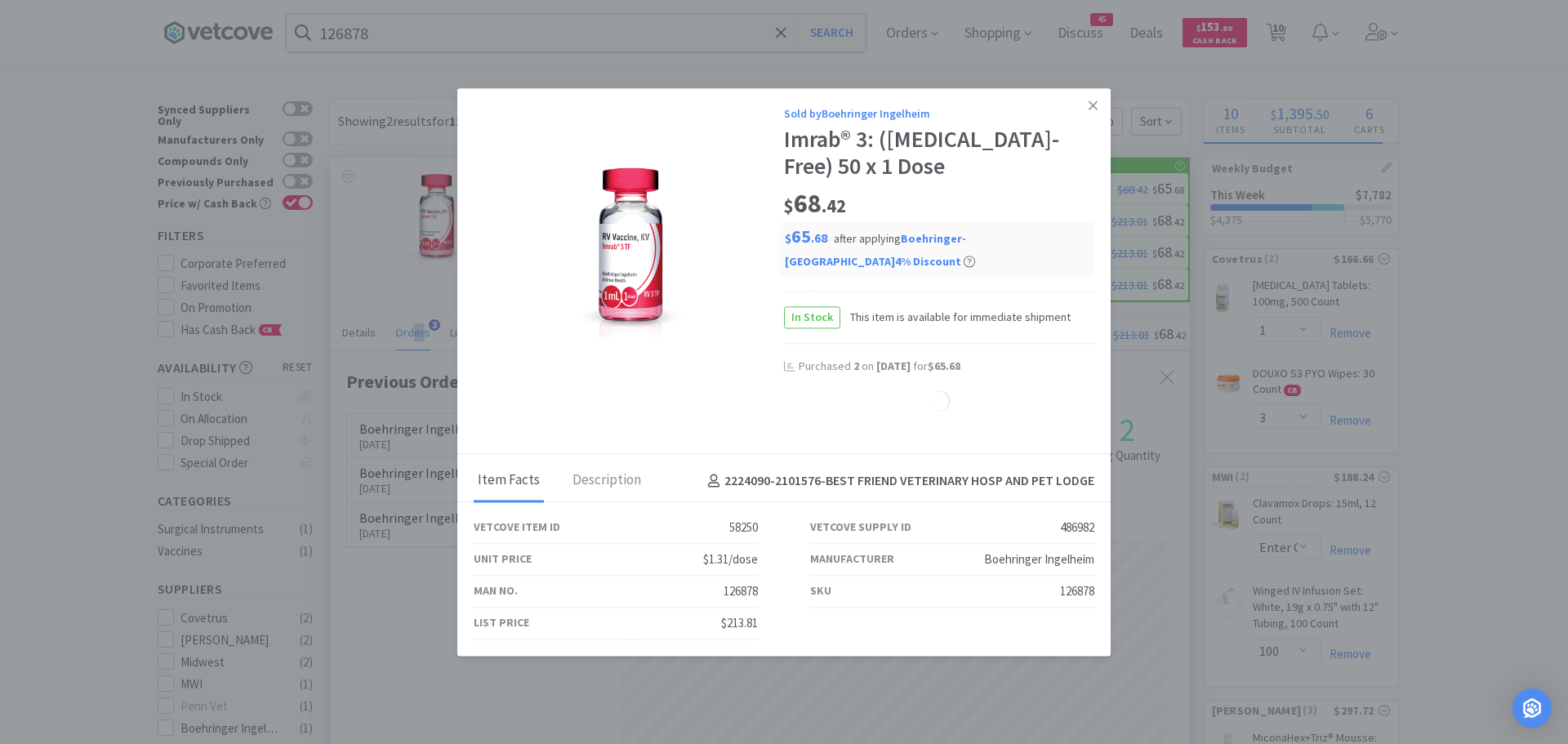
select select "2"
select select "1"
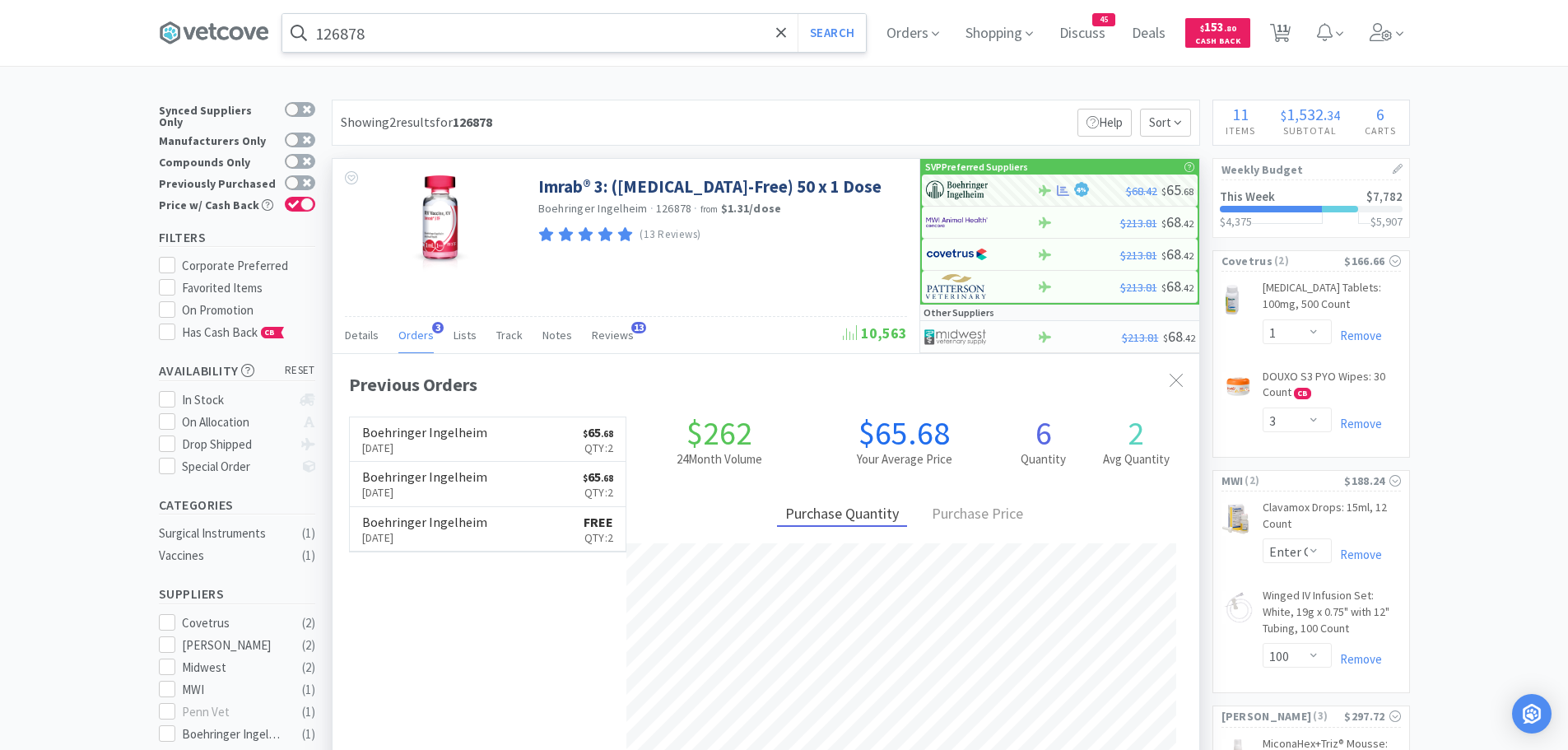
click at [445, 40] on input "126878" at bounding box center [574, 33] width 584 height 38
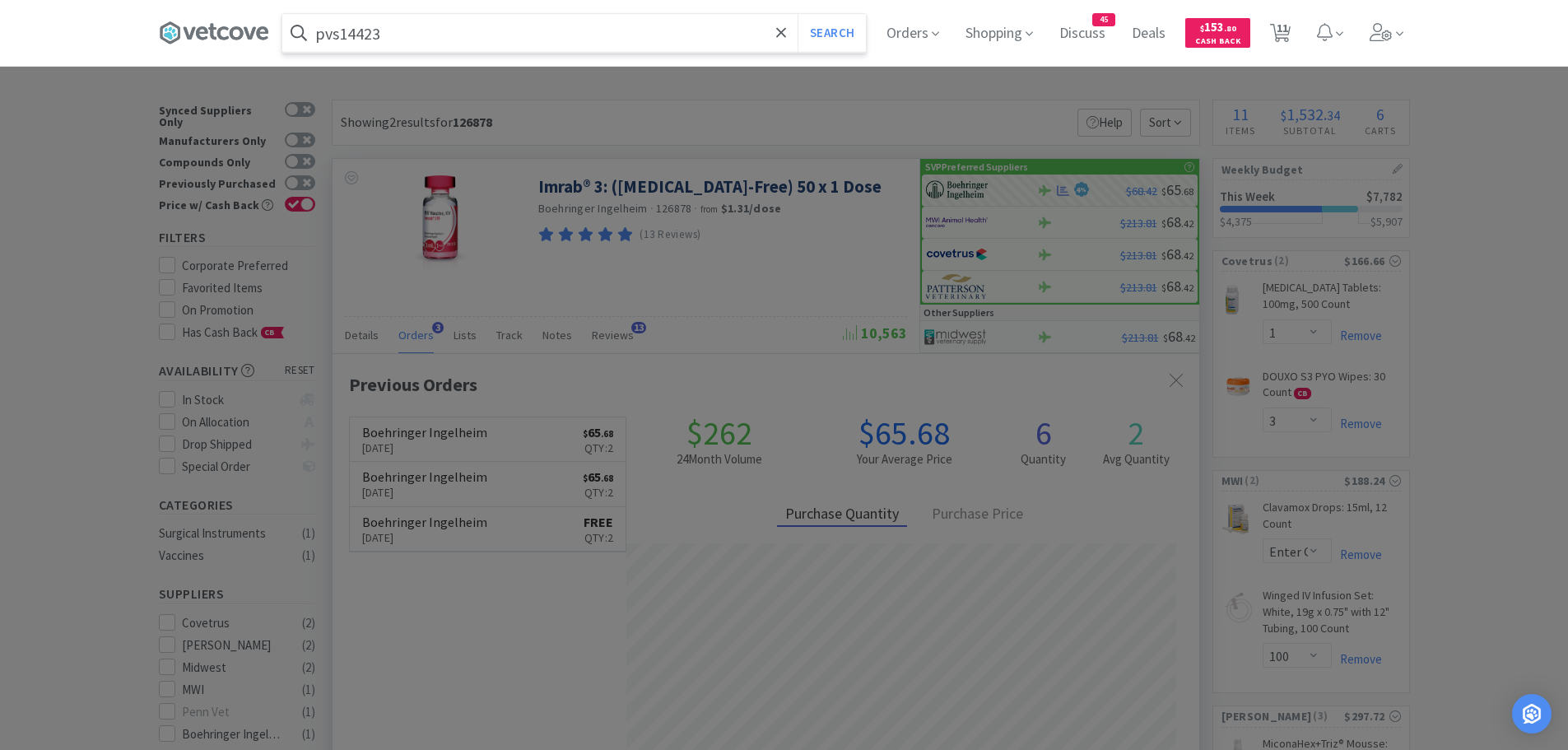
type input "pvs14423"
click at [798, 14] on button "Search" at bounding box center [832, 33] width 68 height 38
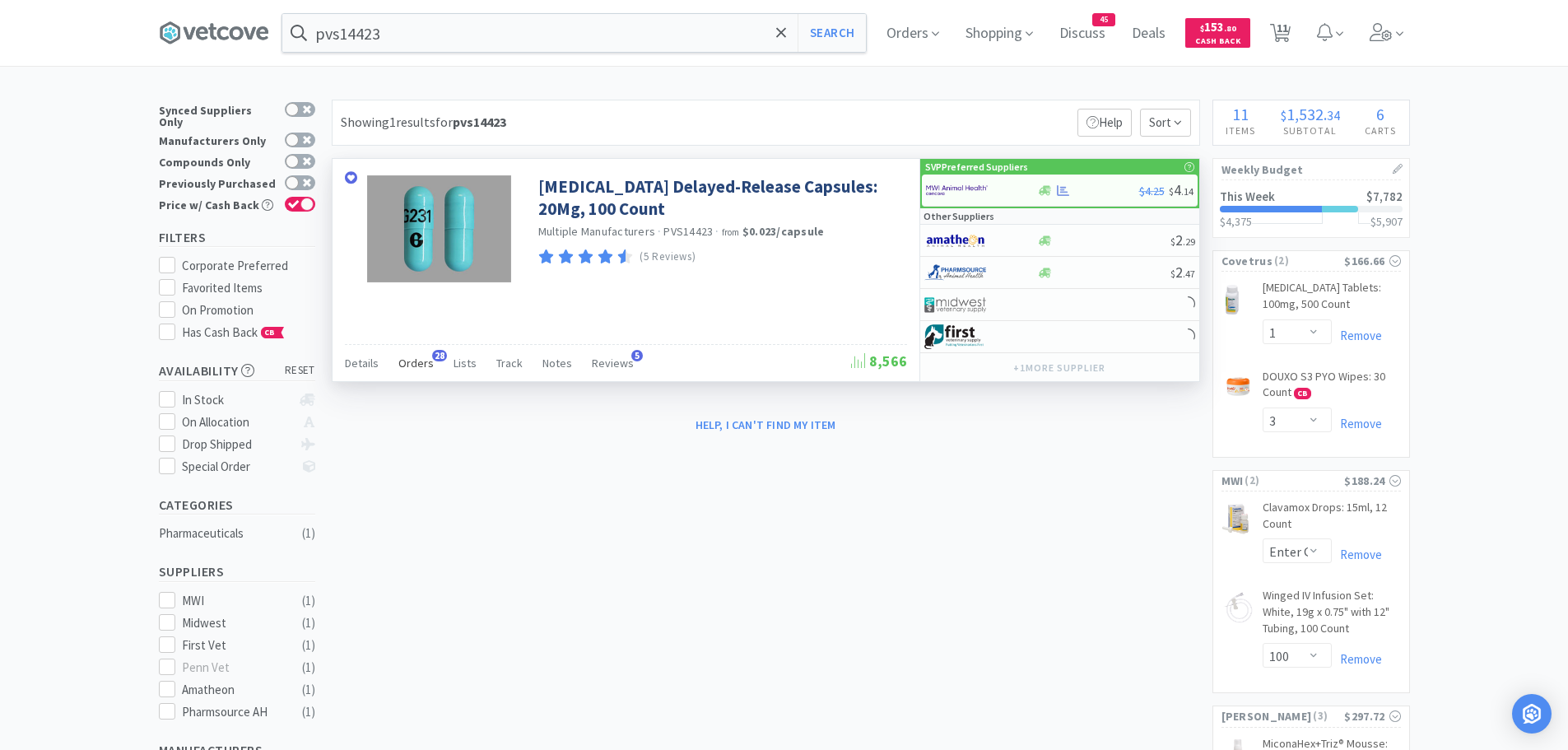
click at [406, 364] on span "Orders" at bounding box center [416, 362] width 35 height 14
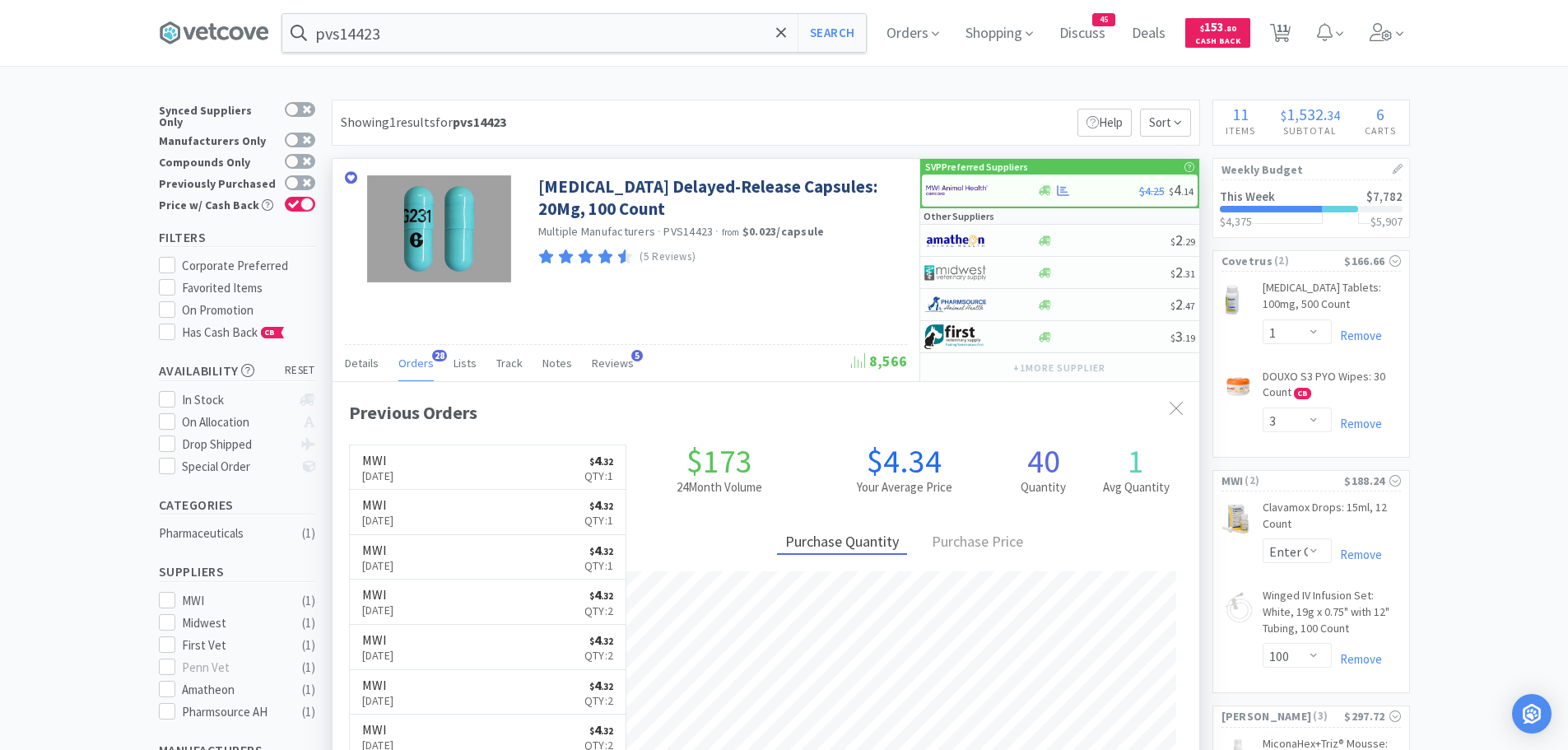
scroll to position [441, 867]
click at [964, 189] on img at bounding box center [956, 190] width 62 height 24
select select "1"
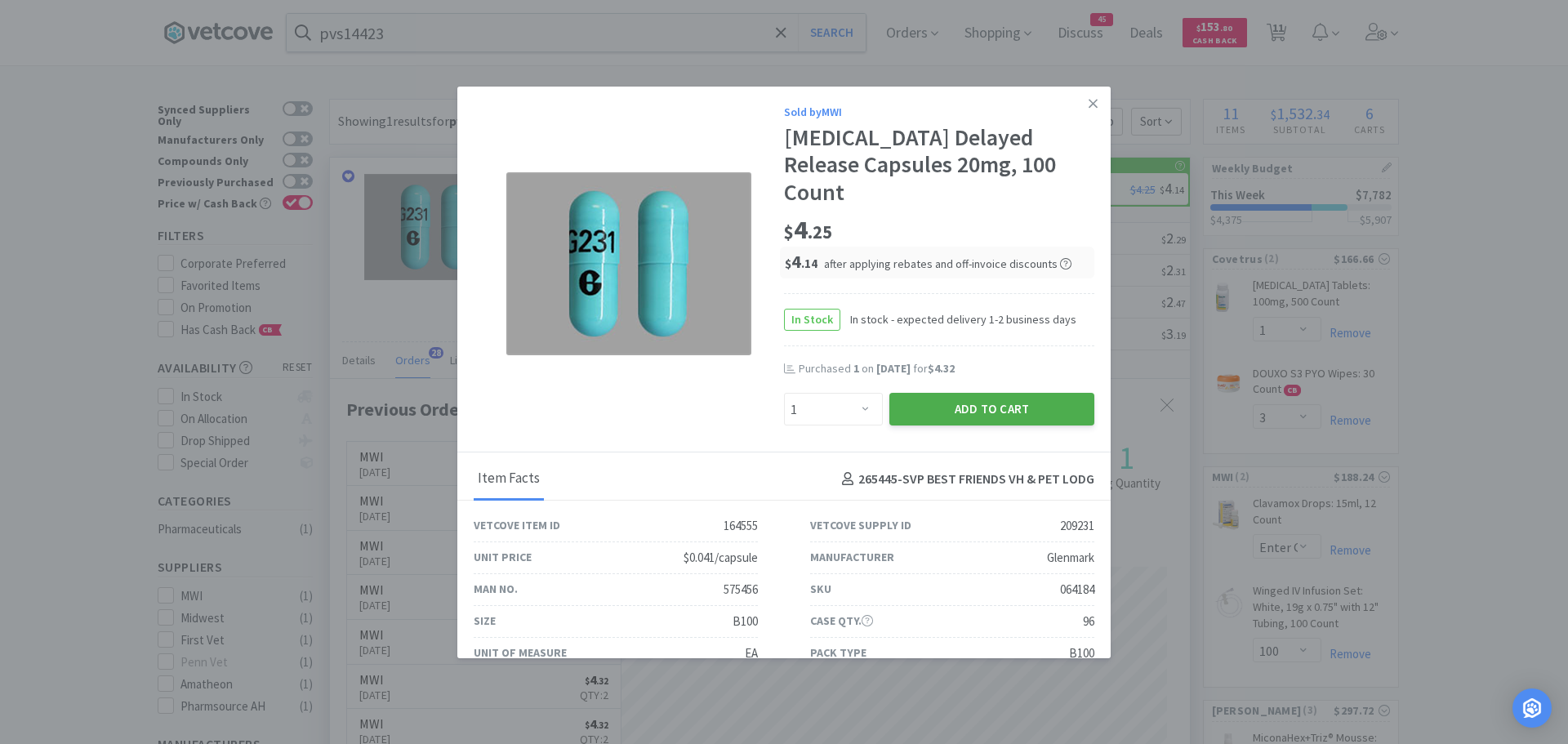
click at [931, 393] on button "Add to Cart" at bounding box center [992, 409] width 205 height 33
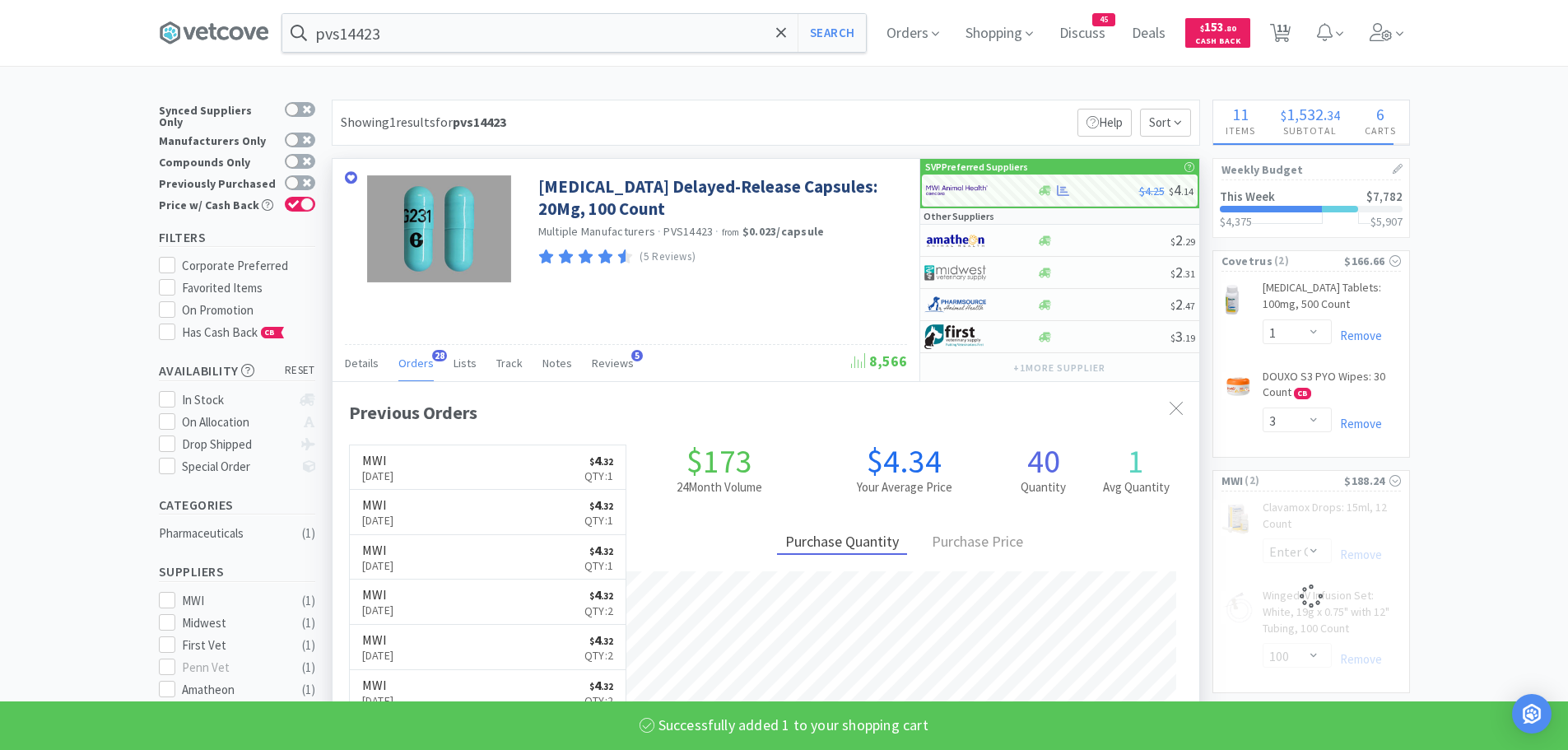
select select "1"
select select "100"
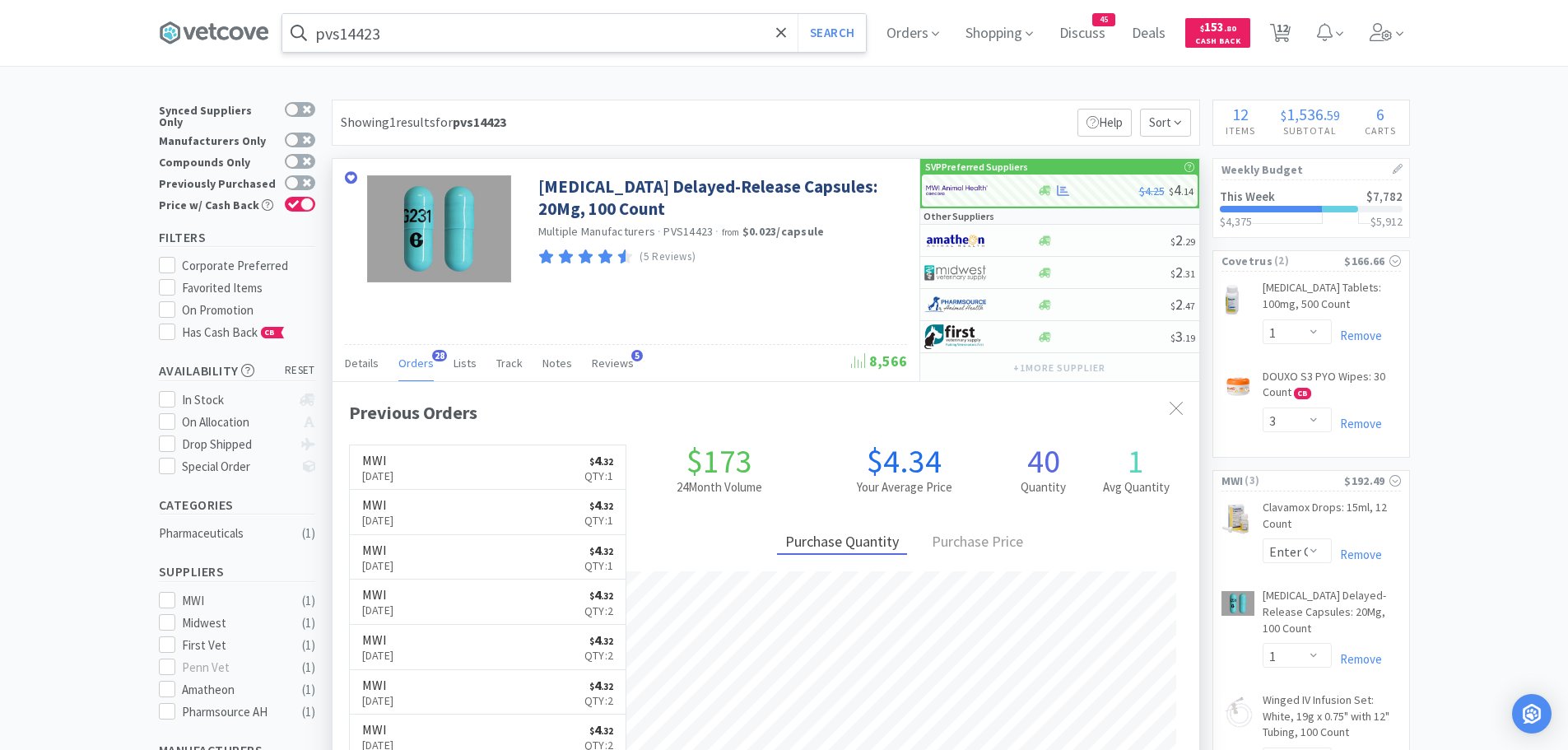
click at [427, 32] on input "pvs14423" at bounding box center [574, 33] width 584 height 38
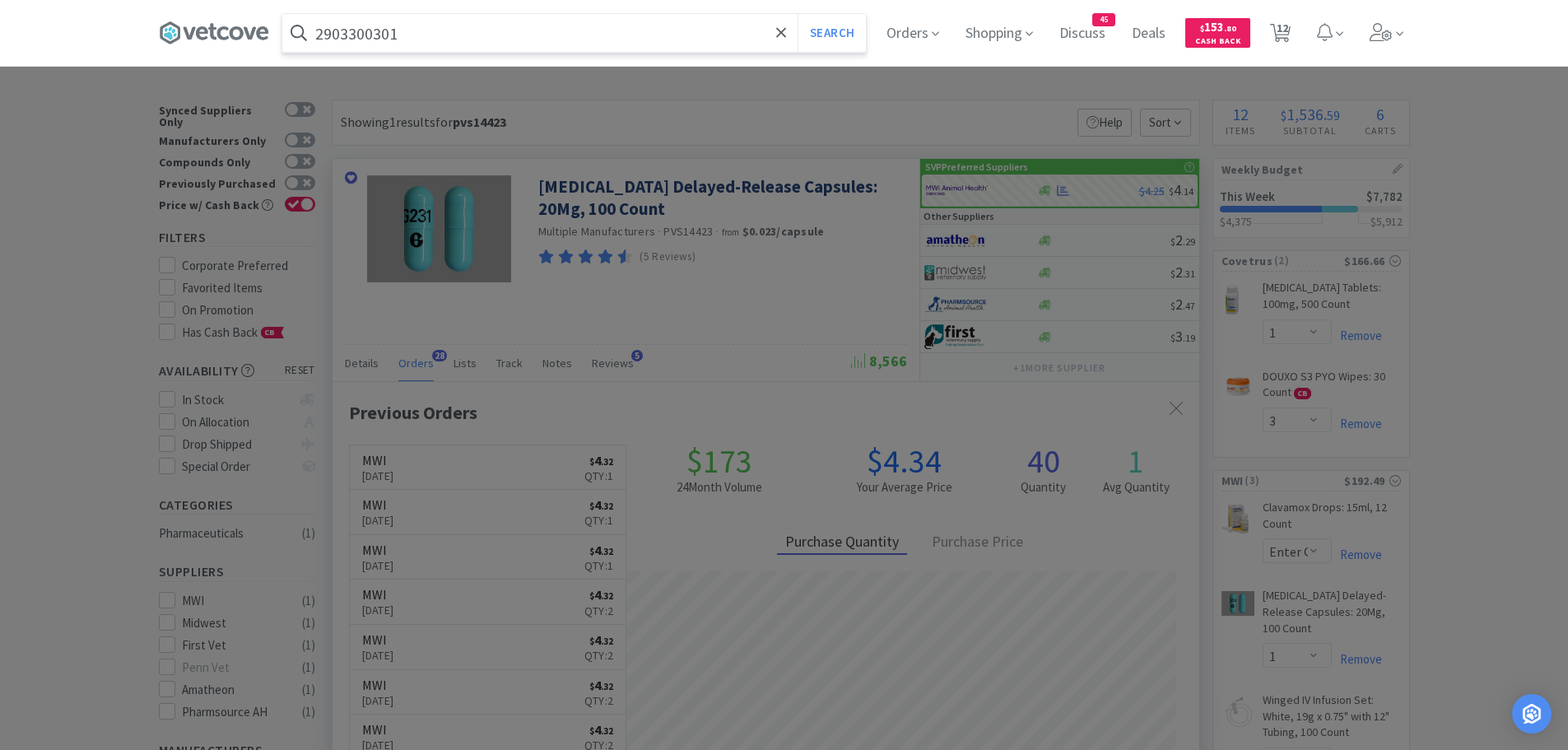
type input "2903300301"
click at [798, 14] on button "Search" at bounding box center [832, 33] width 68 height 38
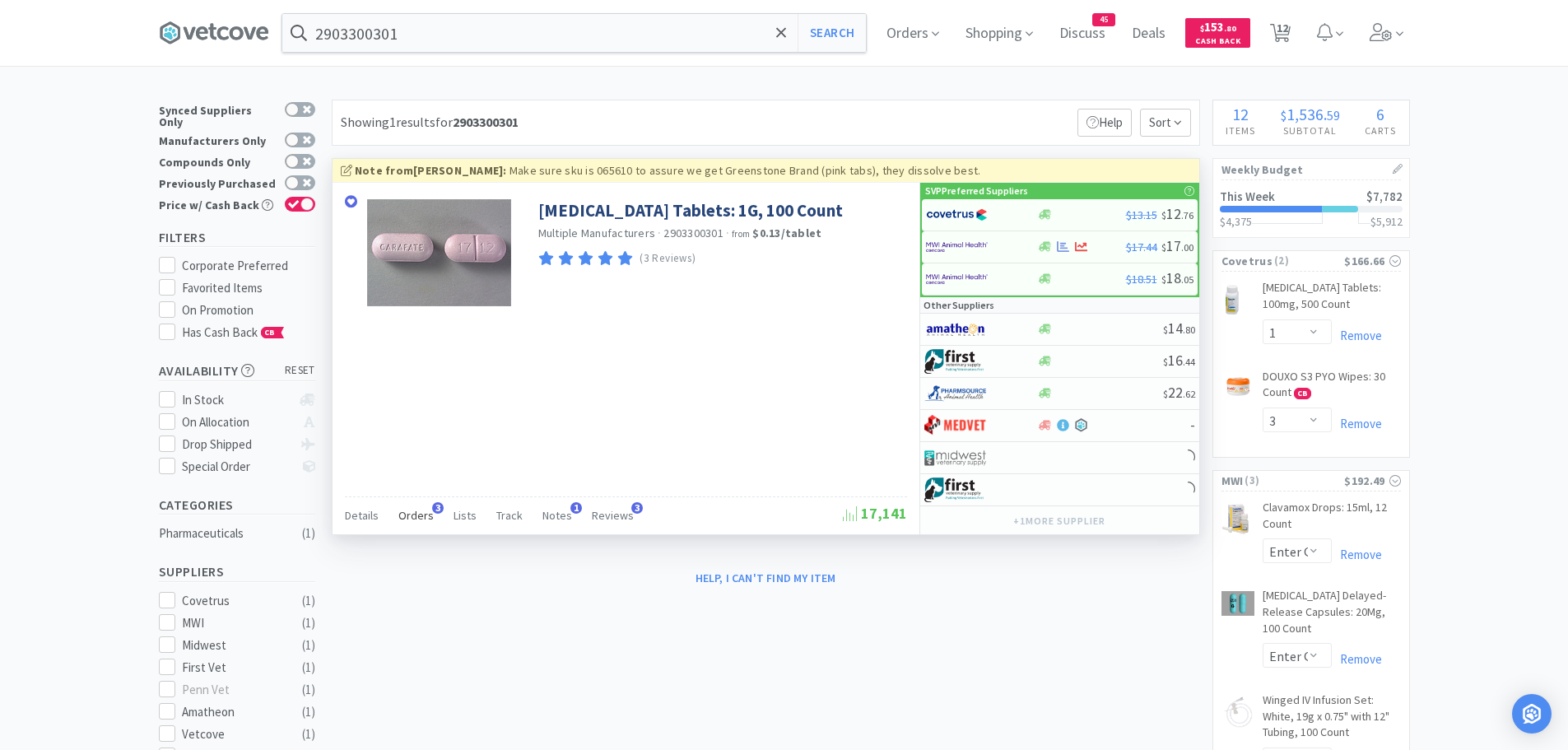
click at [421, 510] on span "Orders" at bounding box center [416, 515] width 35 height 14
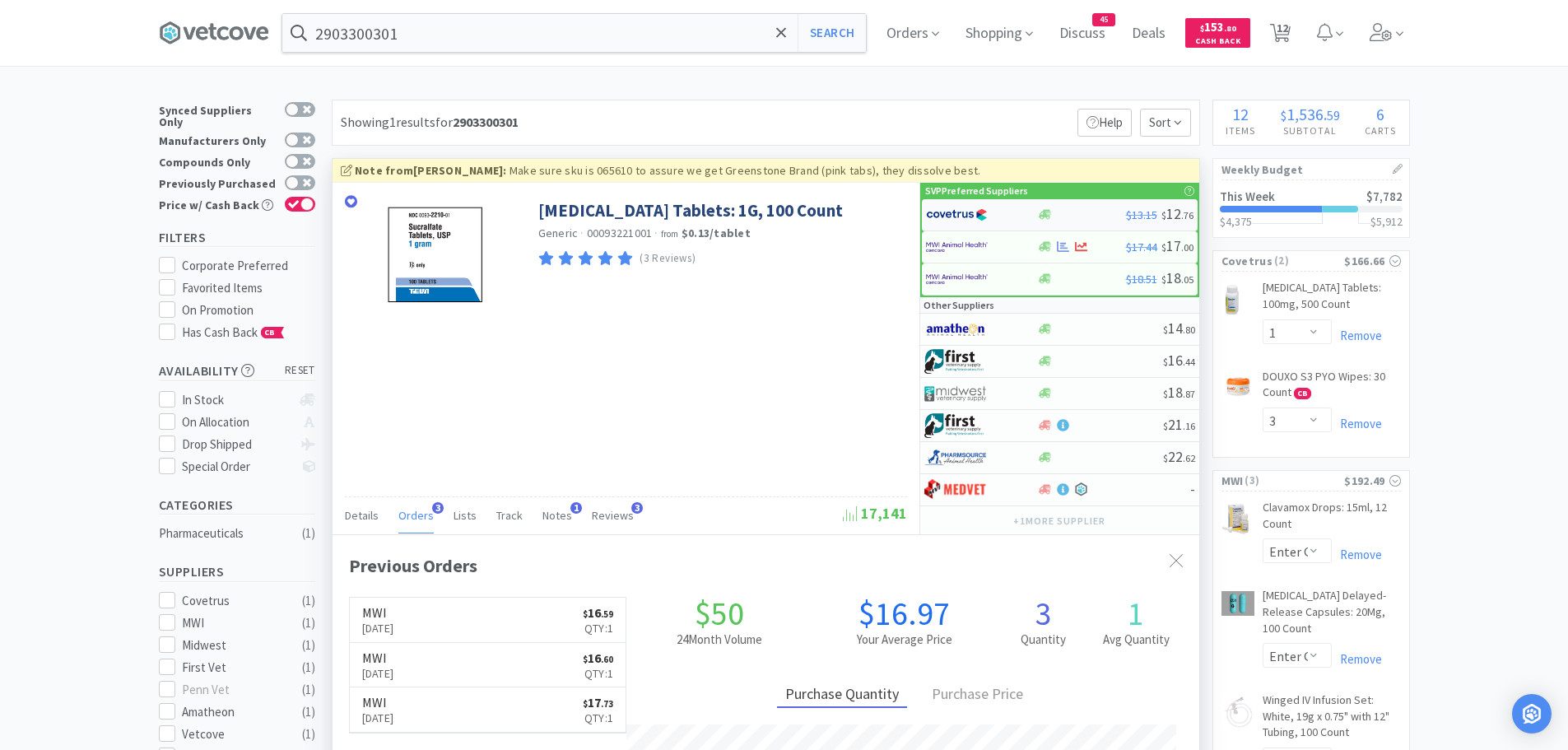
click at [959, 212] on img at bounding box center [956, 214] width 62 height 24
select select "1"
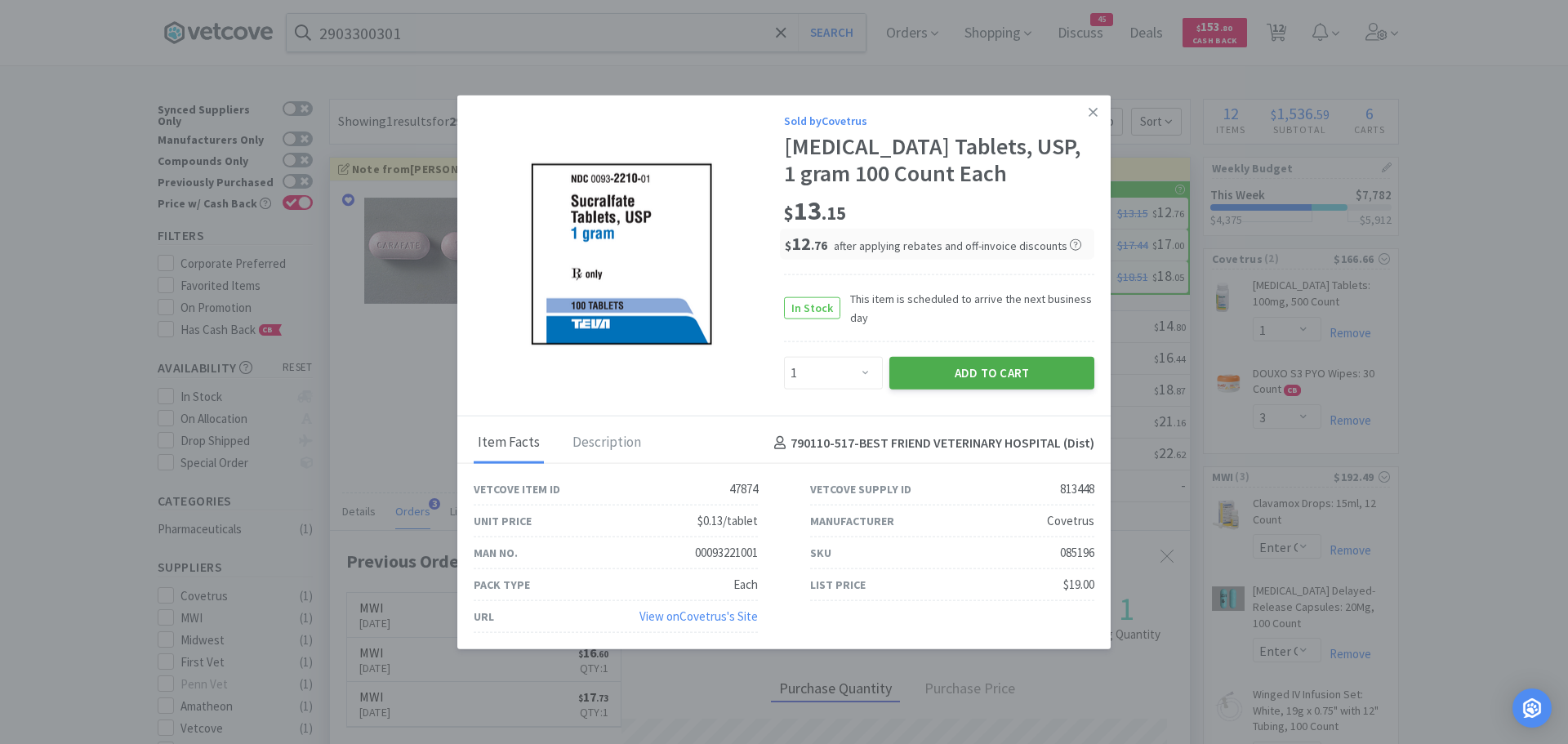
click at [923, 367] on button "Add to Cart" at bounding box center [992, 373] width 205 height 33
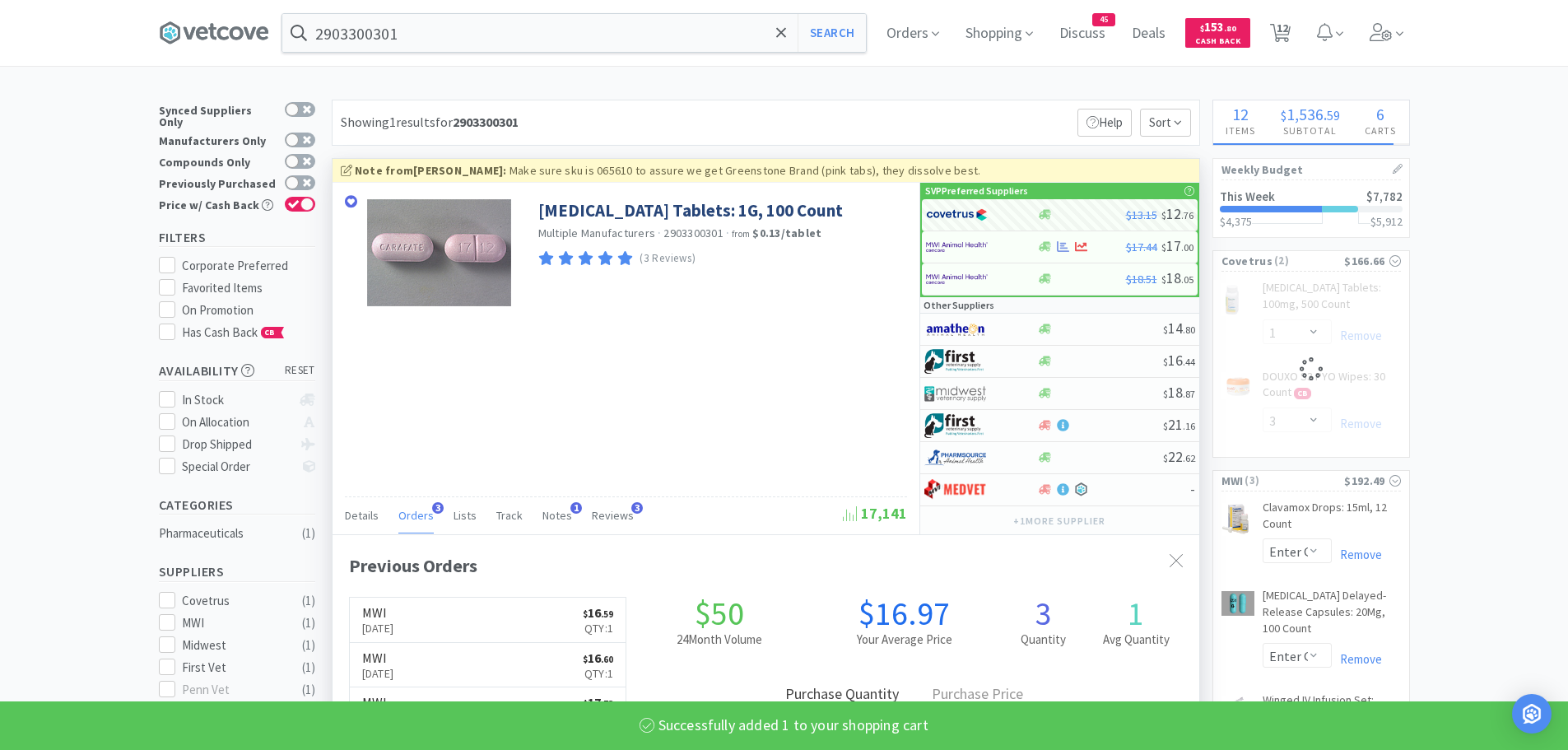
select select "1"
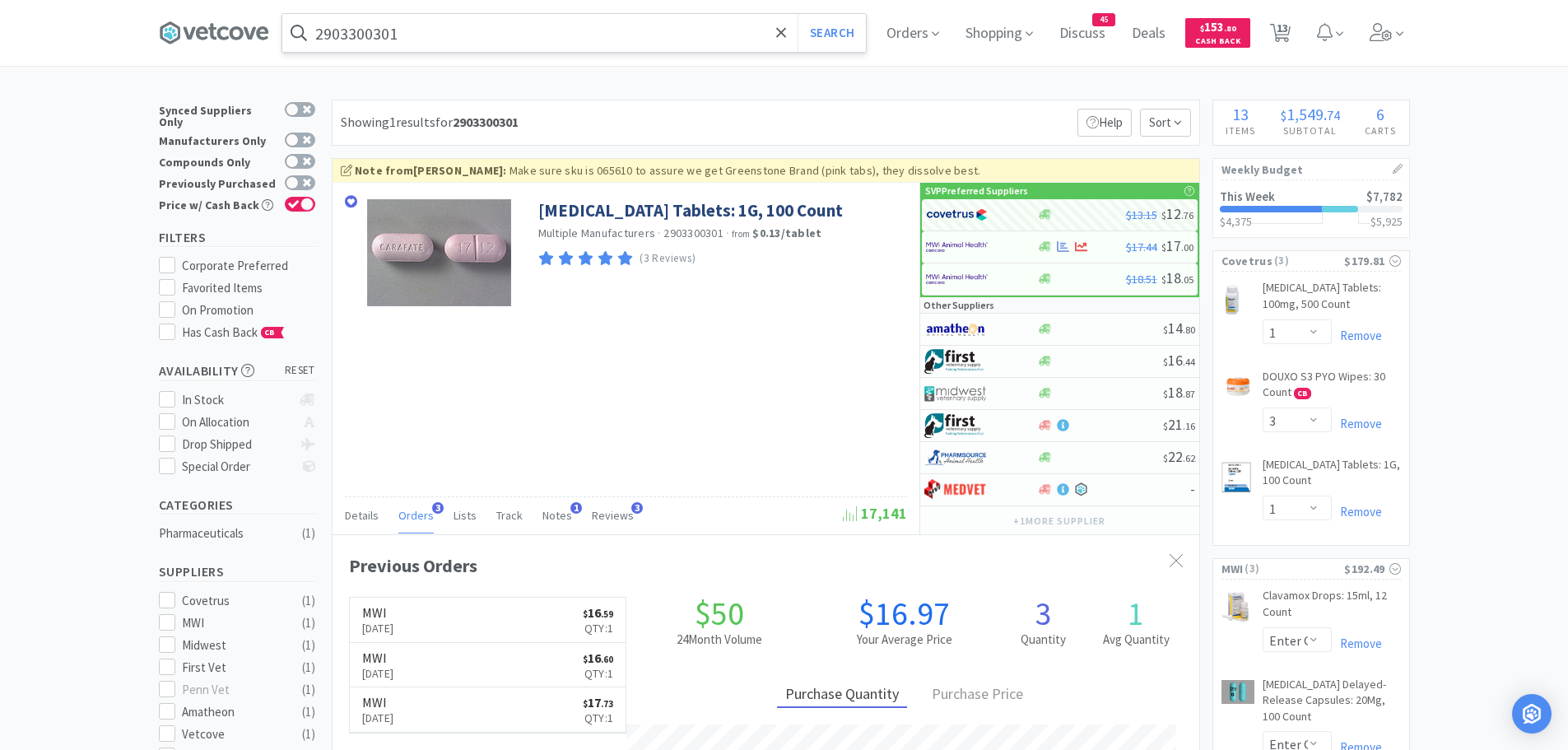
click at [419, 35] on input "2903300301" at bounding box center [574, 33] width 584 height 38
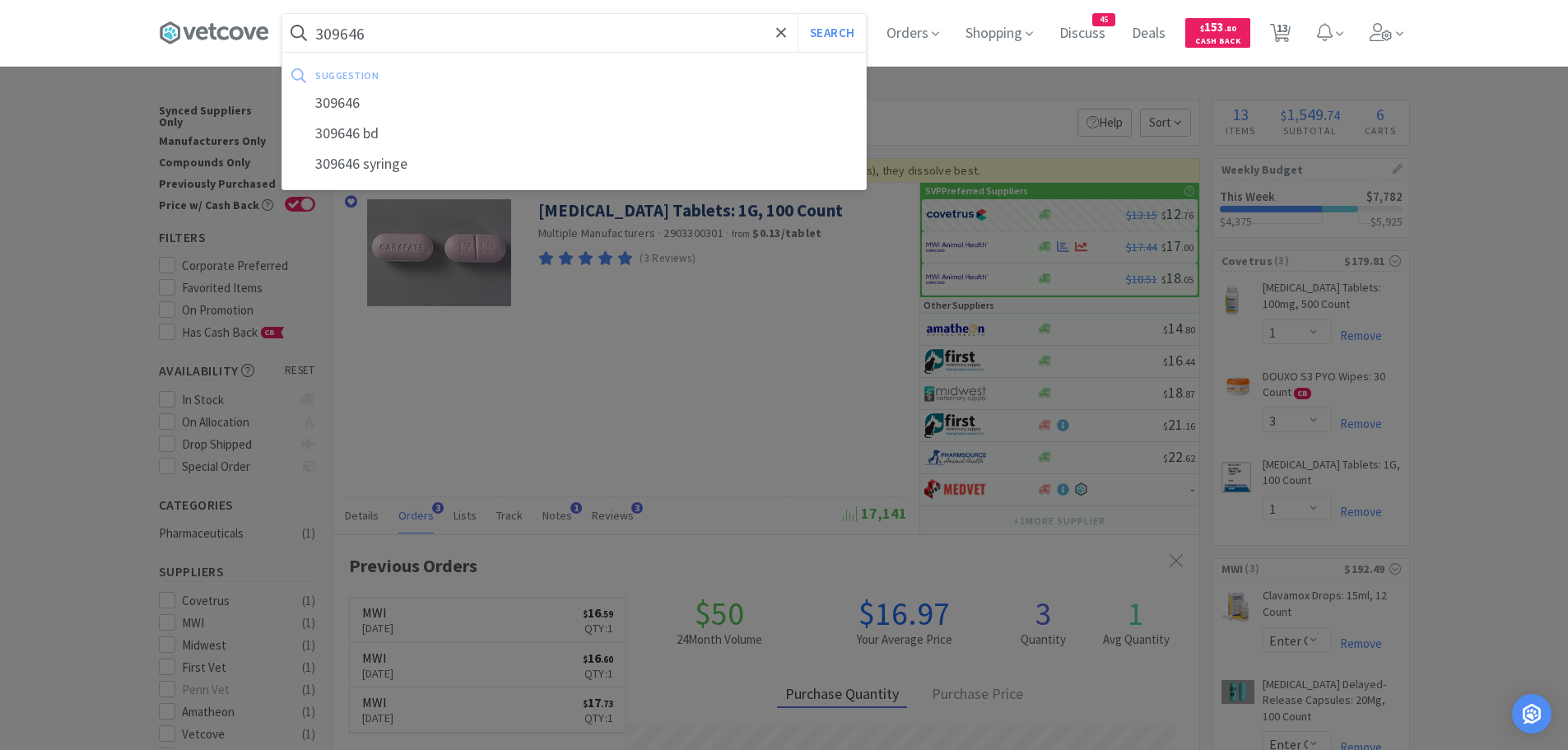
type input "309646"
click at [798, 14] on button "Search" at bounding box center [832, 33] width 68 height 38
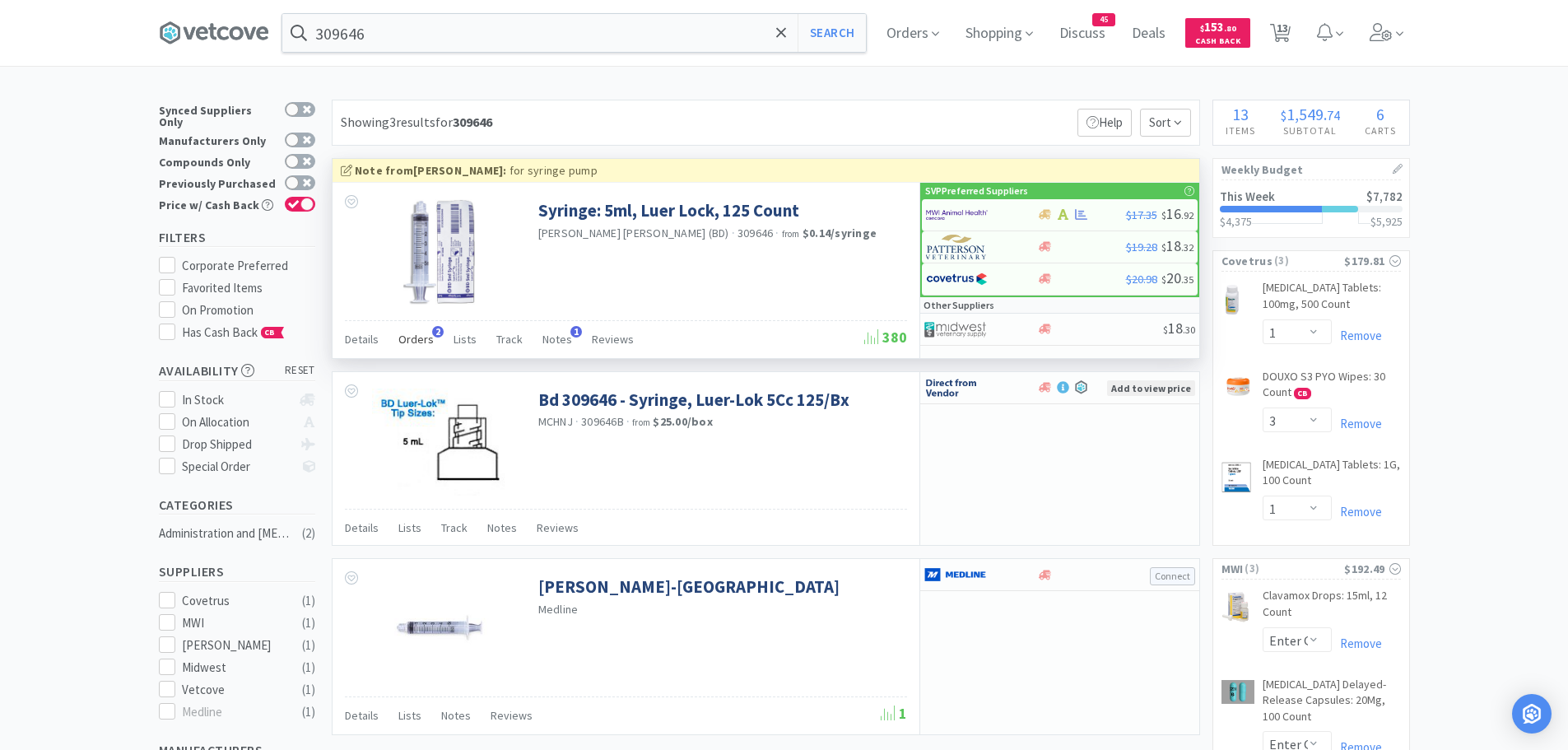
click at [407, 334] on span "Orders" at bounding box center [416, 339] width 35 height 14
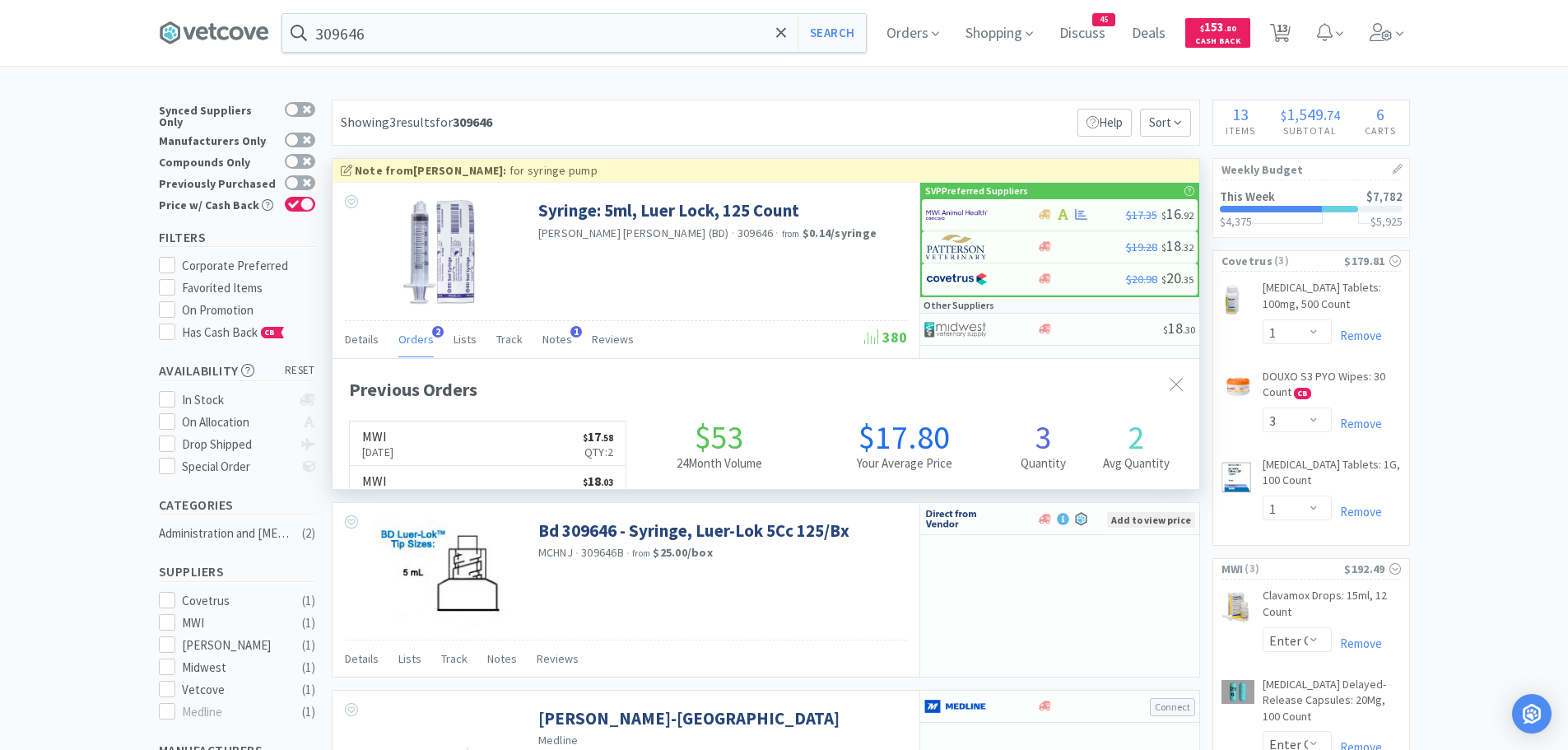
scroll to position [426, 867]
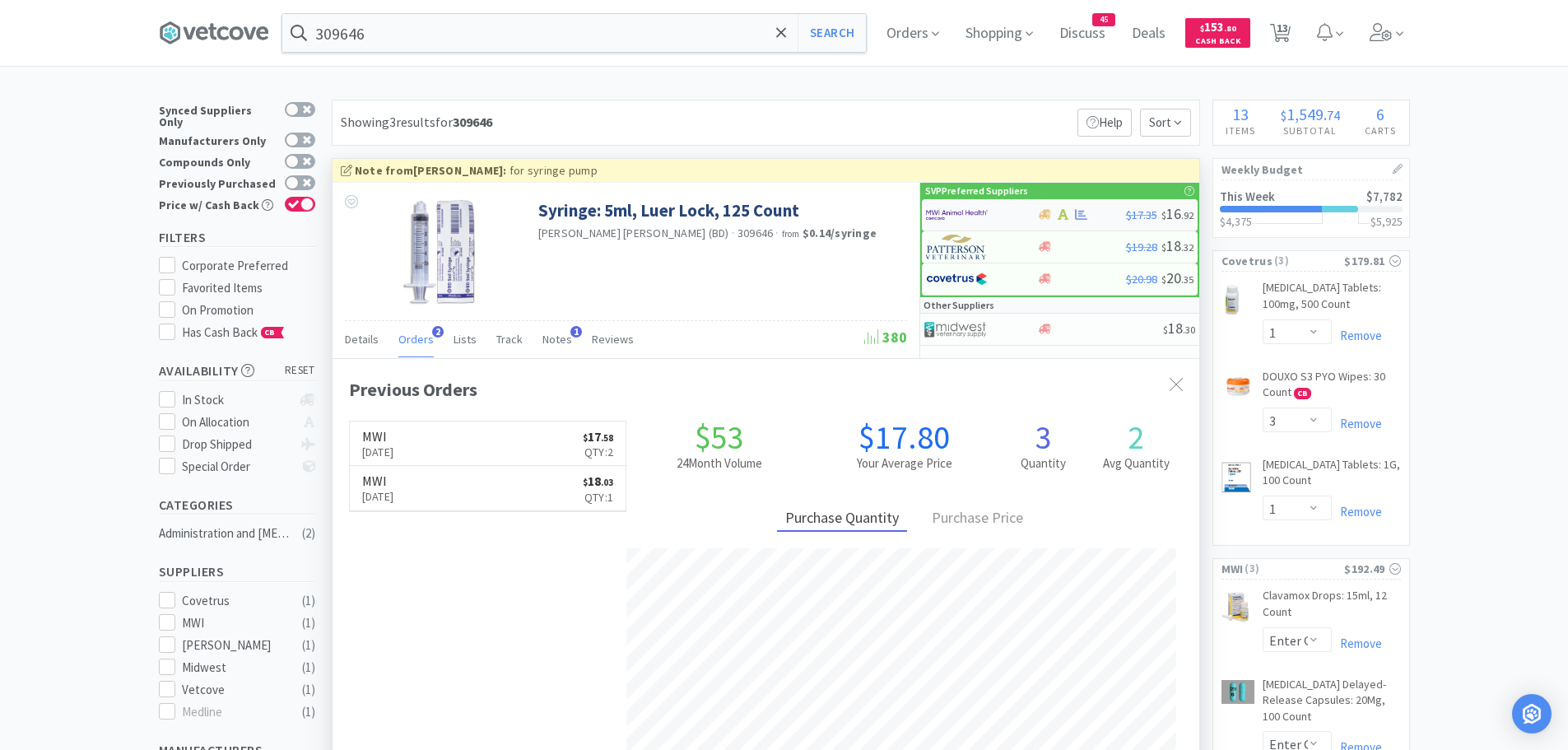
click at [956, 209] on img at bounding box center [956, 214] width 62 height 24
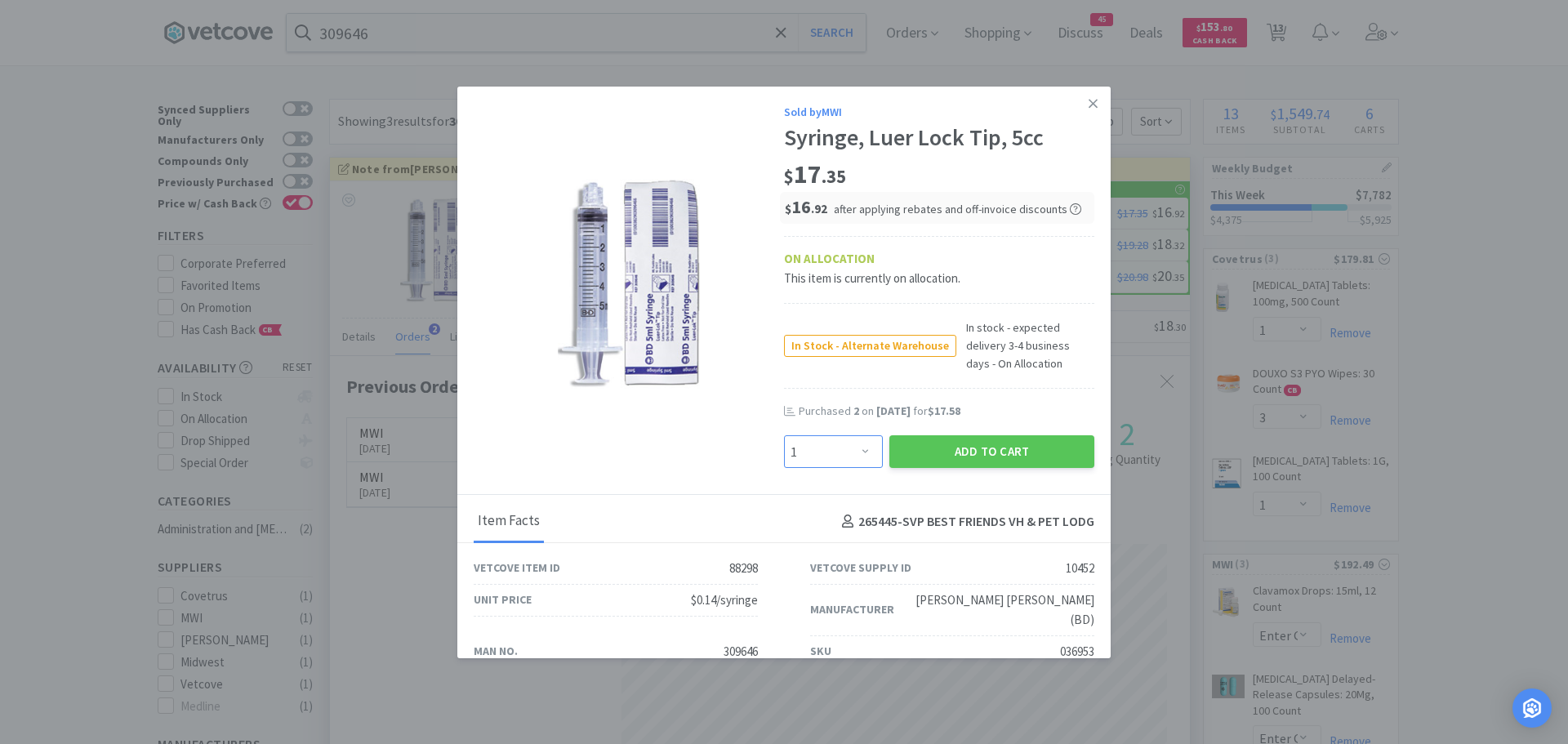
click at [836, 463] on select "Enter Quantity 1 2 3 4 5 6 7 8 9 10 11 12 13 14 15 16 17 18 19 20 Enter Quantity" at bounding box center [834, 451] width 99 height 33
select select "2"
click at [784, 435] on select "Enter Quantity 1 2 3 4 5 6 7 8 9 10 11 12 13 14 15 16 17 18 19 20 Enter Quantity" at bounding box center [834, 451] width 99 height 33
click at [919, 450] on button "Add to Cart" at bounding box center [992, 451] width 205 height 33
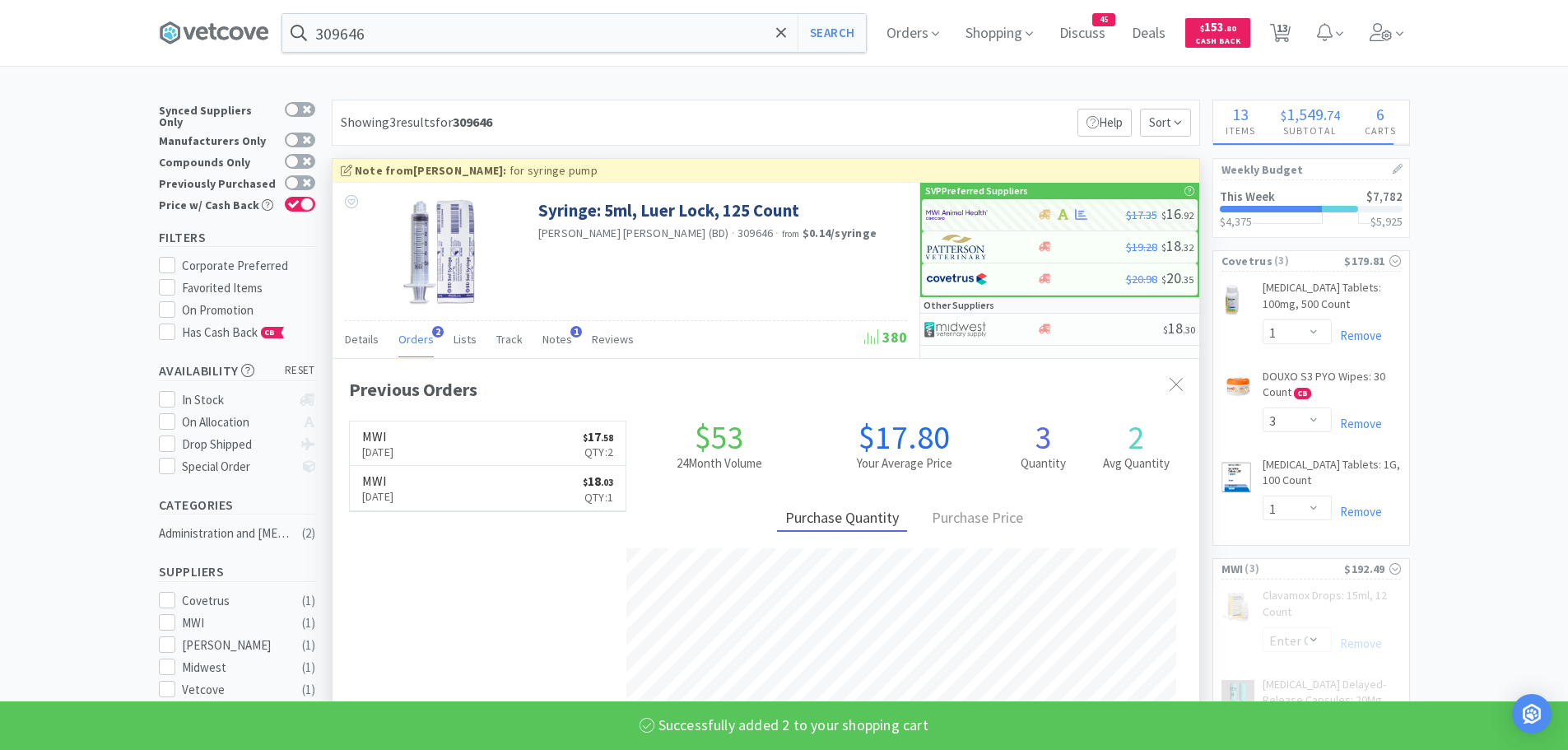
select select "2"
select select "100"
click at [419, 29] on input "309646" at bounding box center [574, 33] width 584 height 38
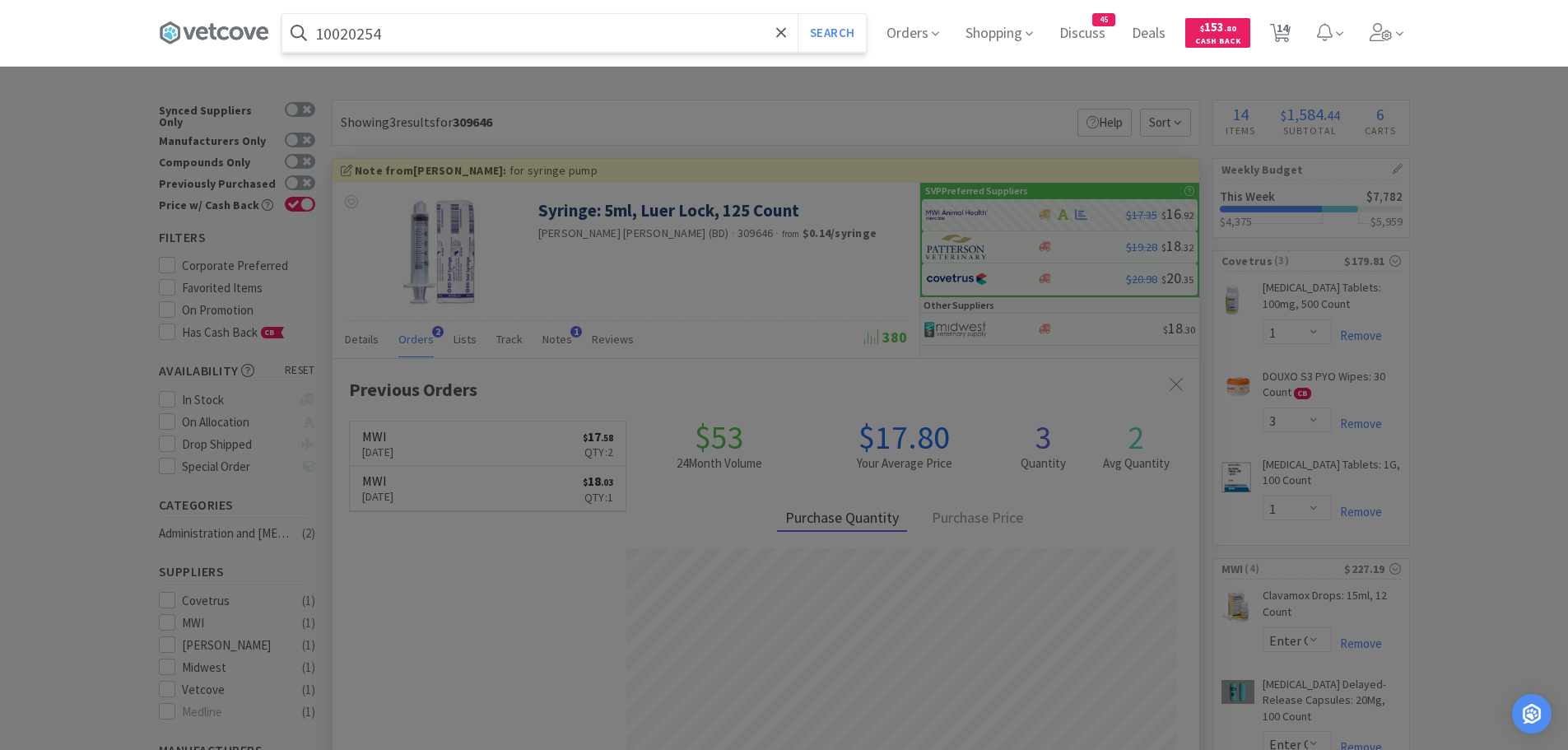
type input "10020254"
click at [798, 14] on button "Search" at bounding box center [832, 33] width 68 height 38
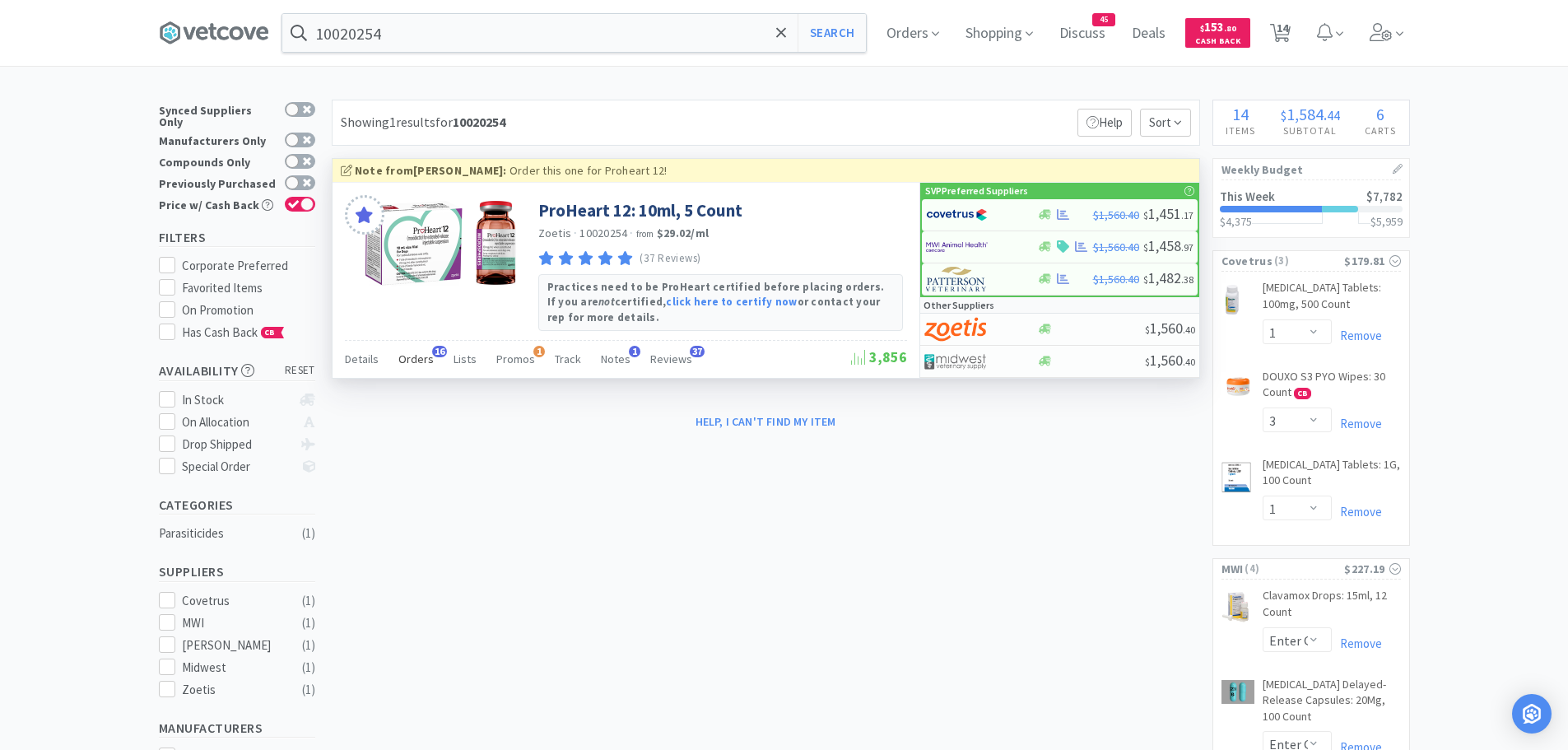
click at [426, 350] on div "Orders 16" at bounding box center [416, 361] width 35 height 31
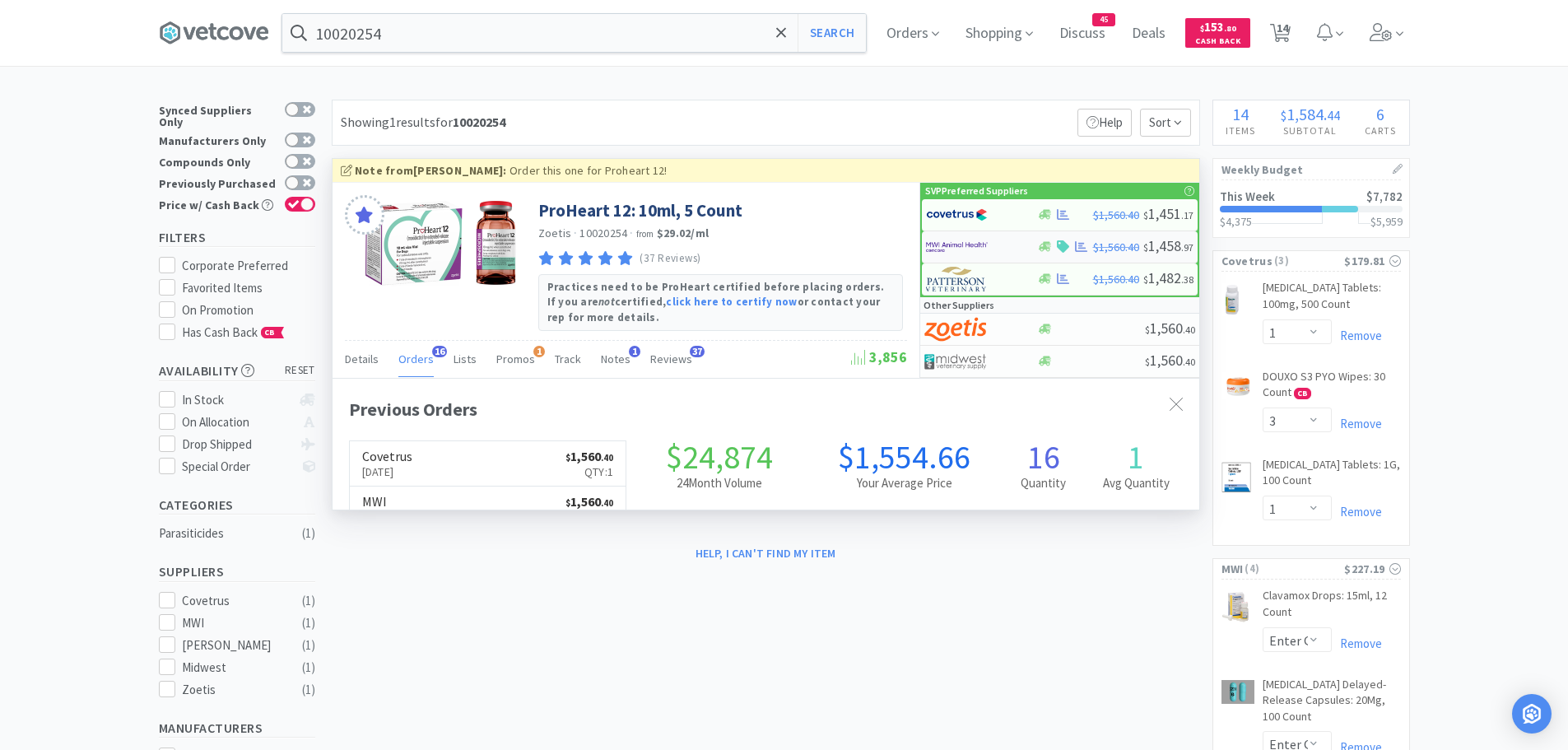
scroll to position [441, 867]
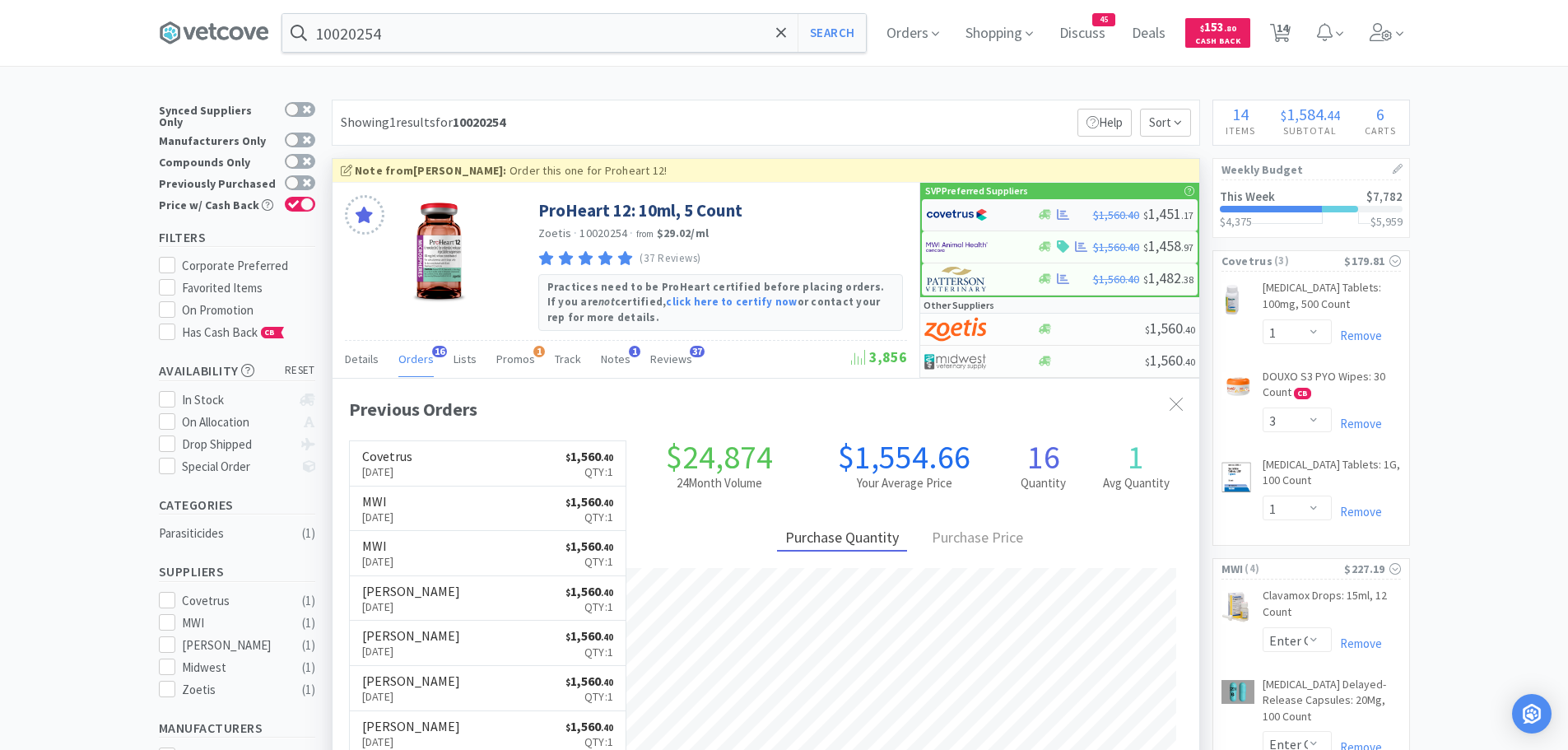
click at [986, 215] on img at bounding box center [956, 214] width 62 height 24
select select "1"
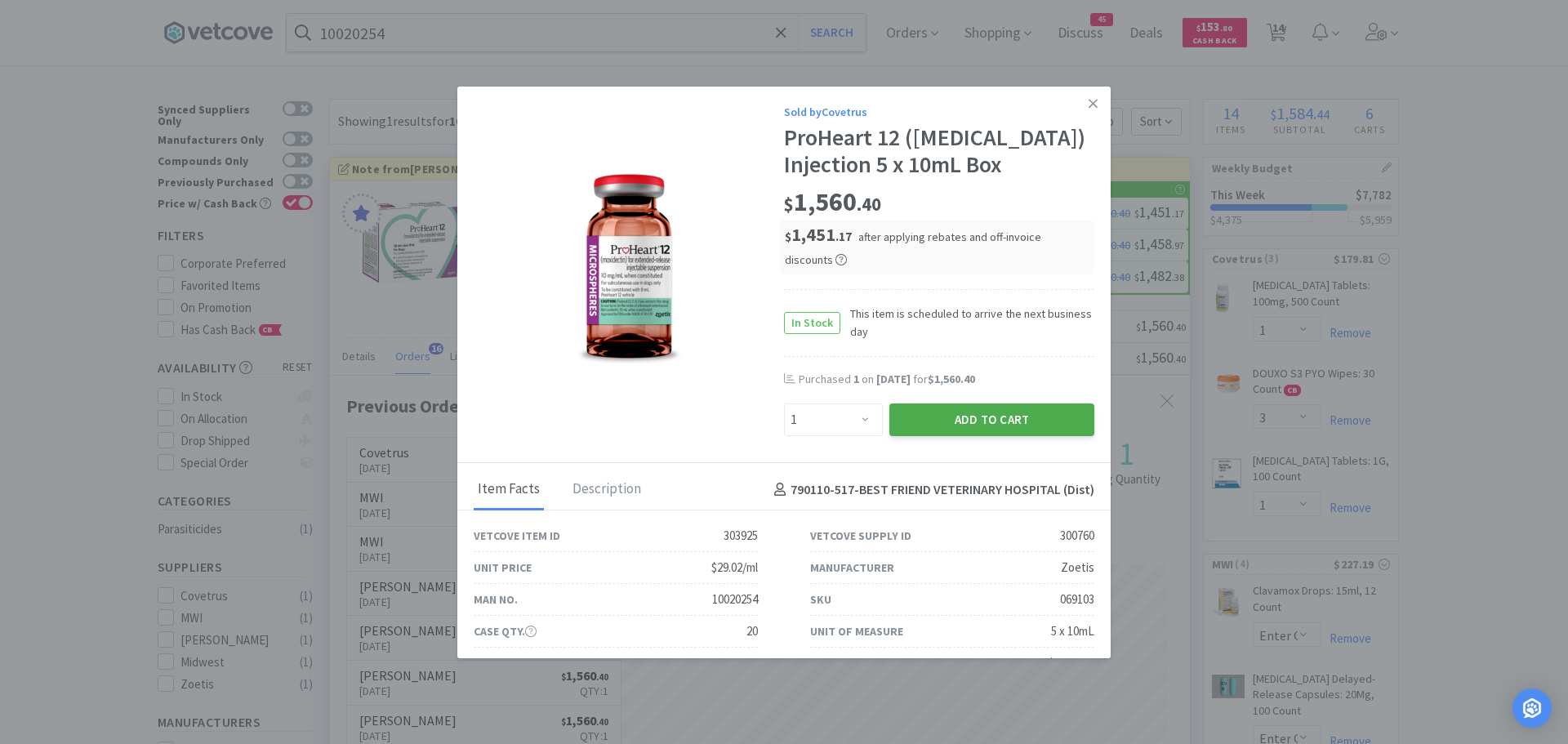
click at [892, 411] on button "Add to Cart" at bounding box center [992, 419] width 205 height 33
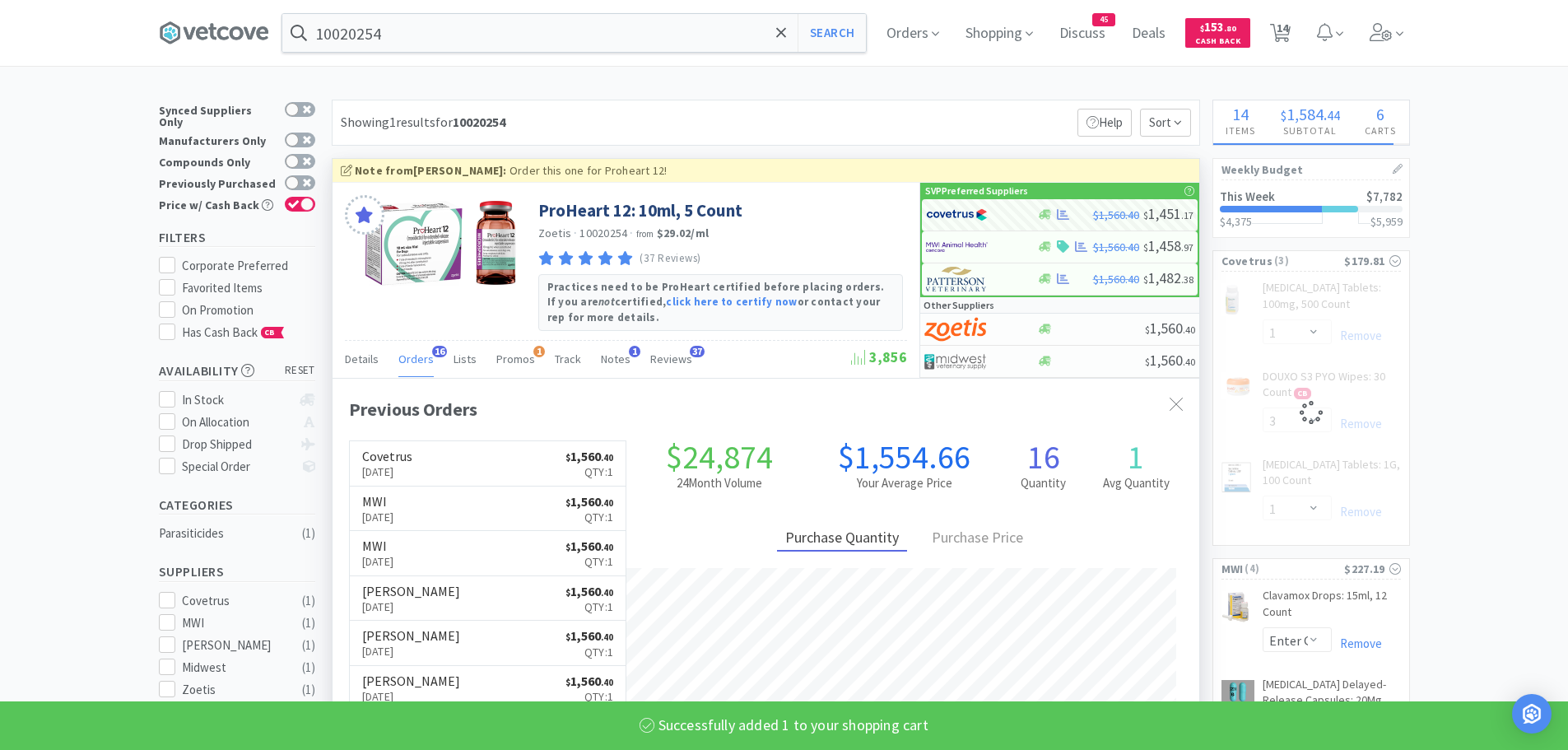
select select "1"
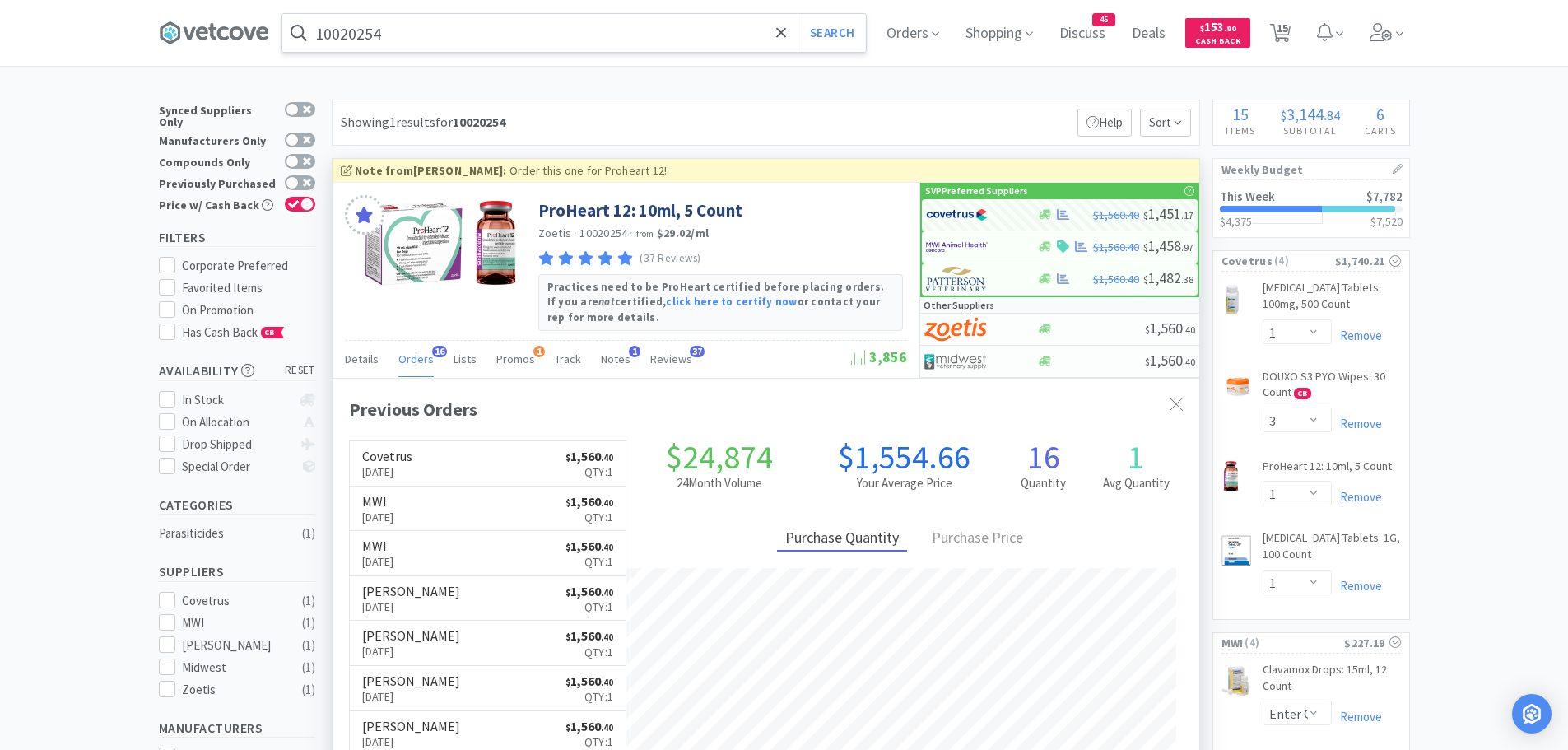
click at [498, 40] on input "10020254" at bounding box center [574, 33] width 584 height 38
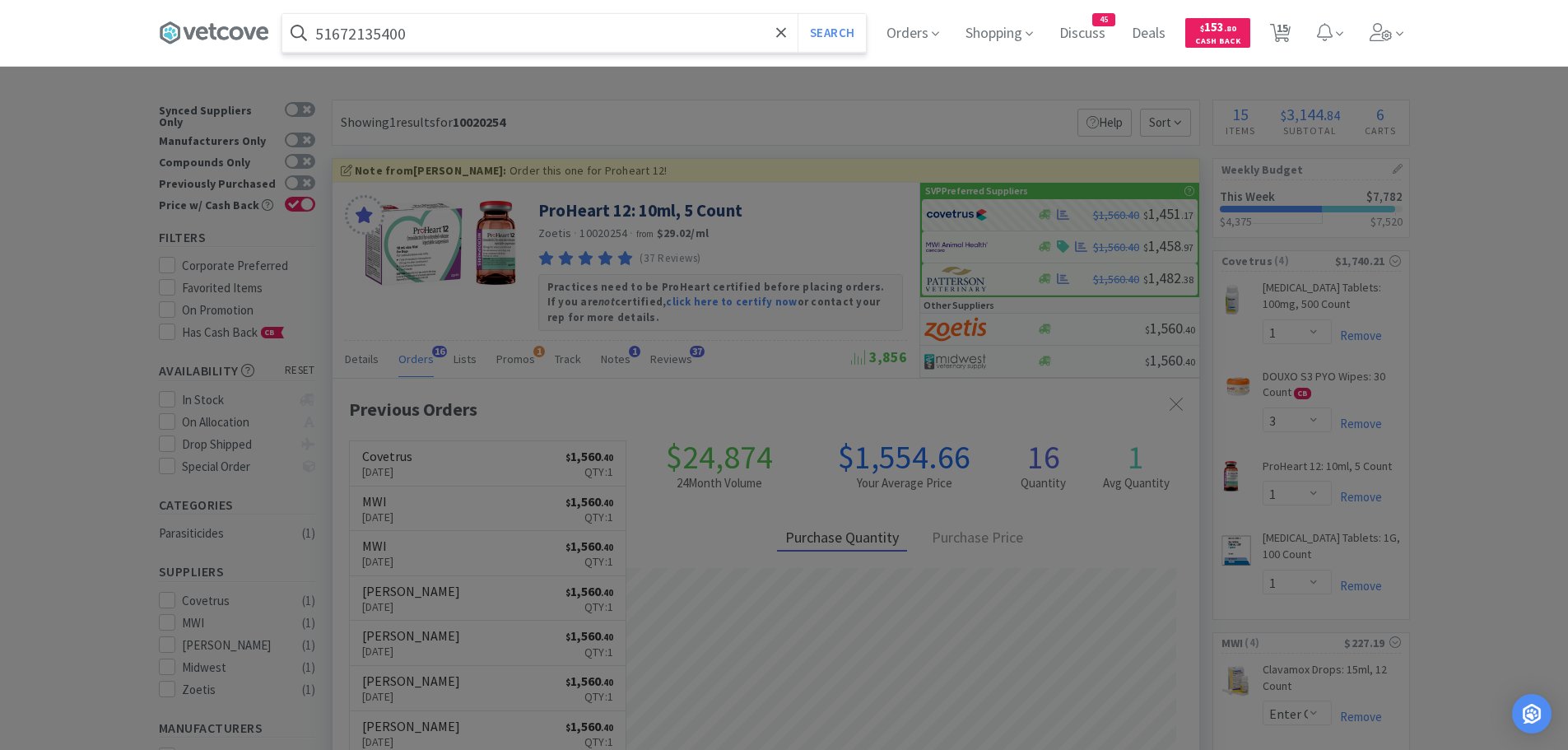
type input "51672135400"
click at [798, 14] on button "Search" at bounding box center [832, 33] width 68 height 38
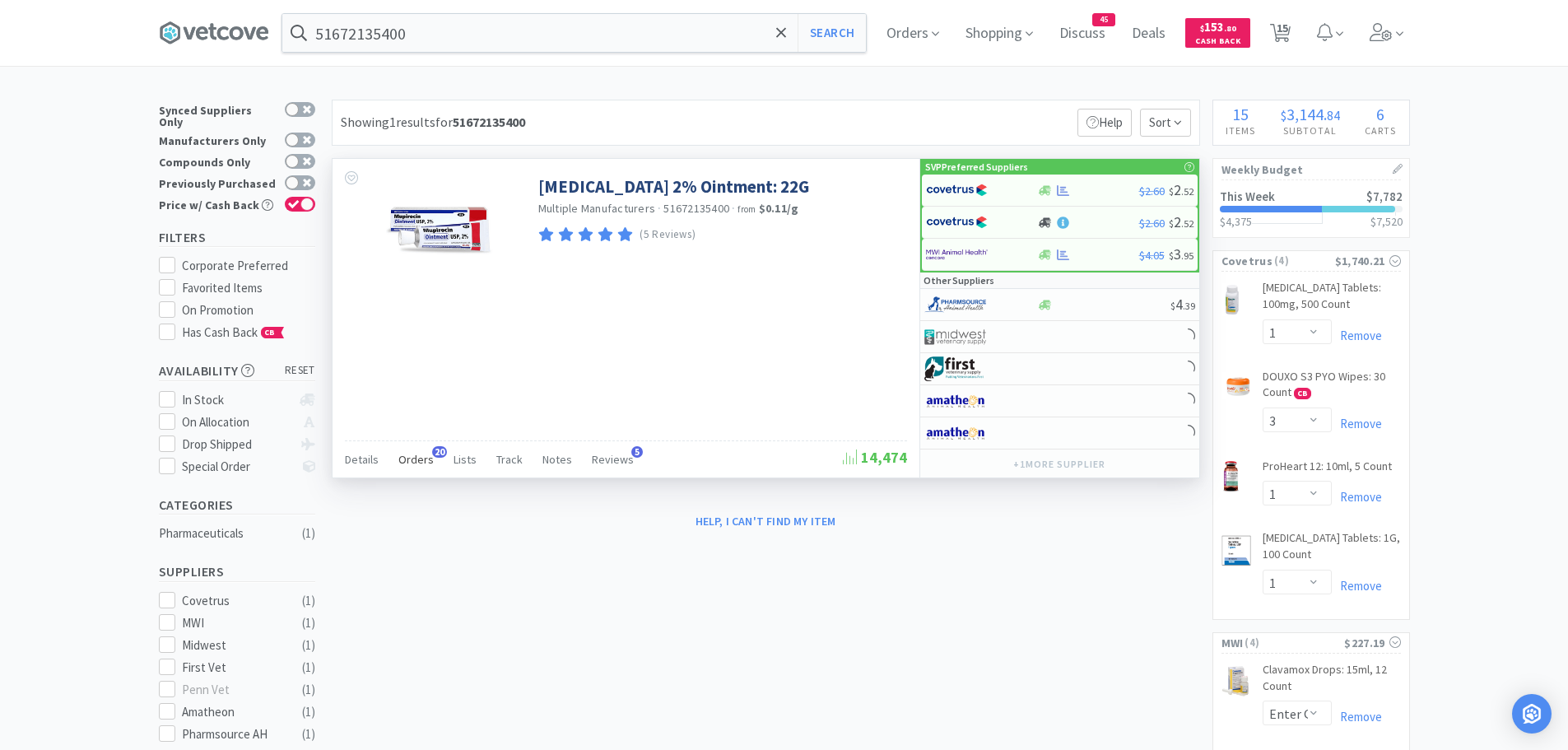
click at [415, 456] on span "Orders" at bounding box center [416, 459] width 35 height 14
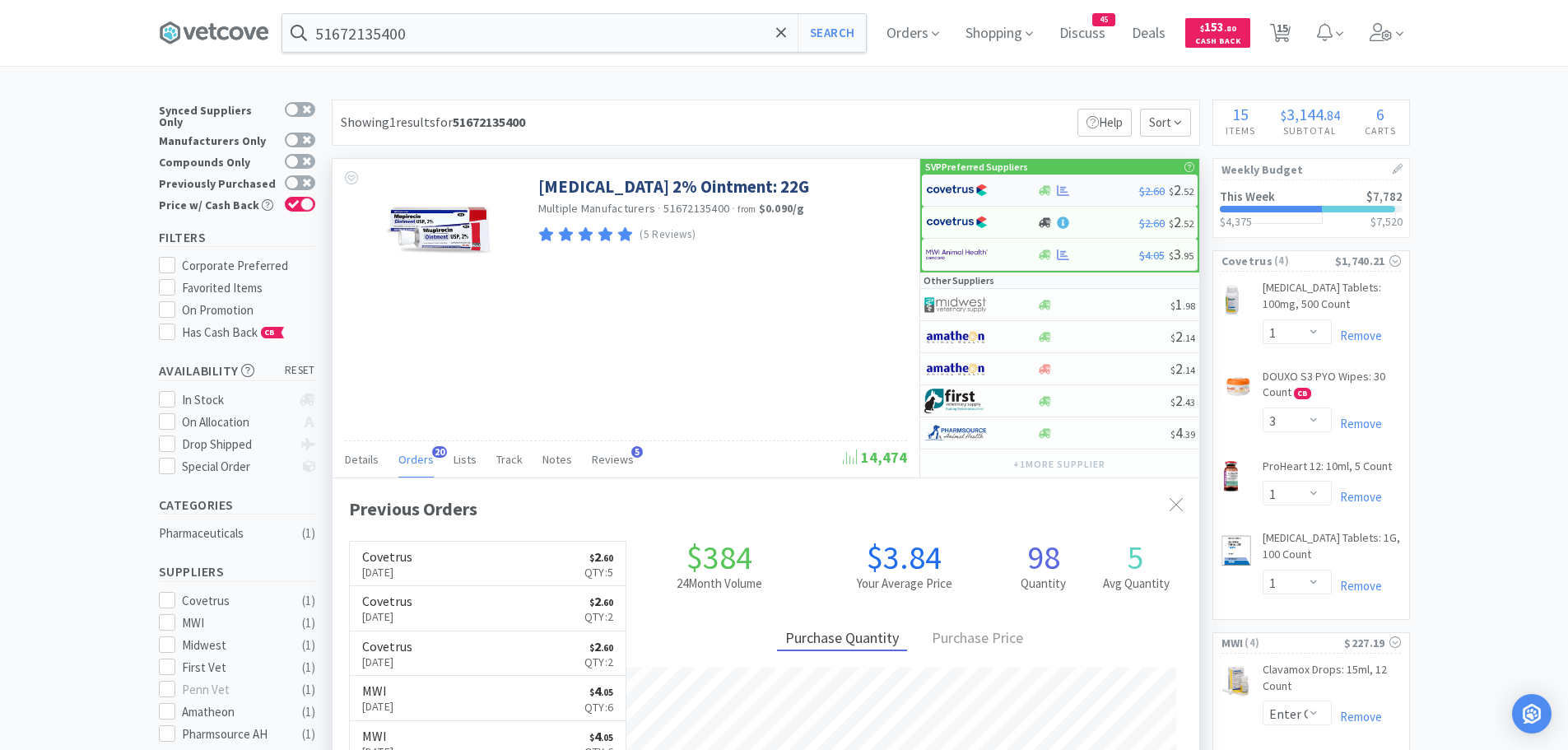
scroll to position [441, 867]
click at [964, 186] on img at bounding box center [956, 190] width 62 height 24
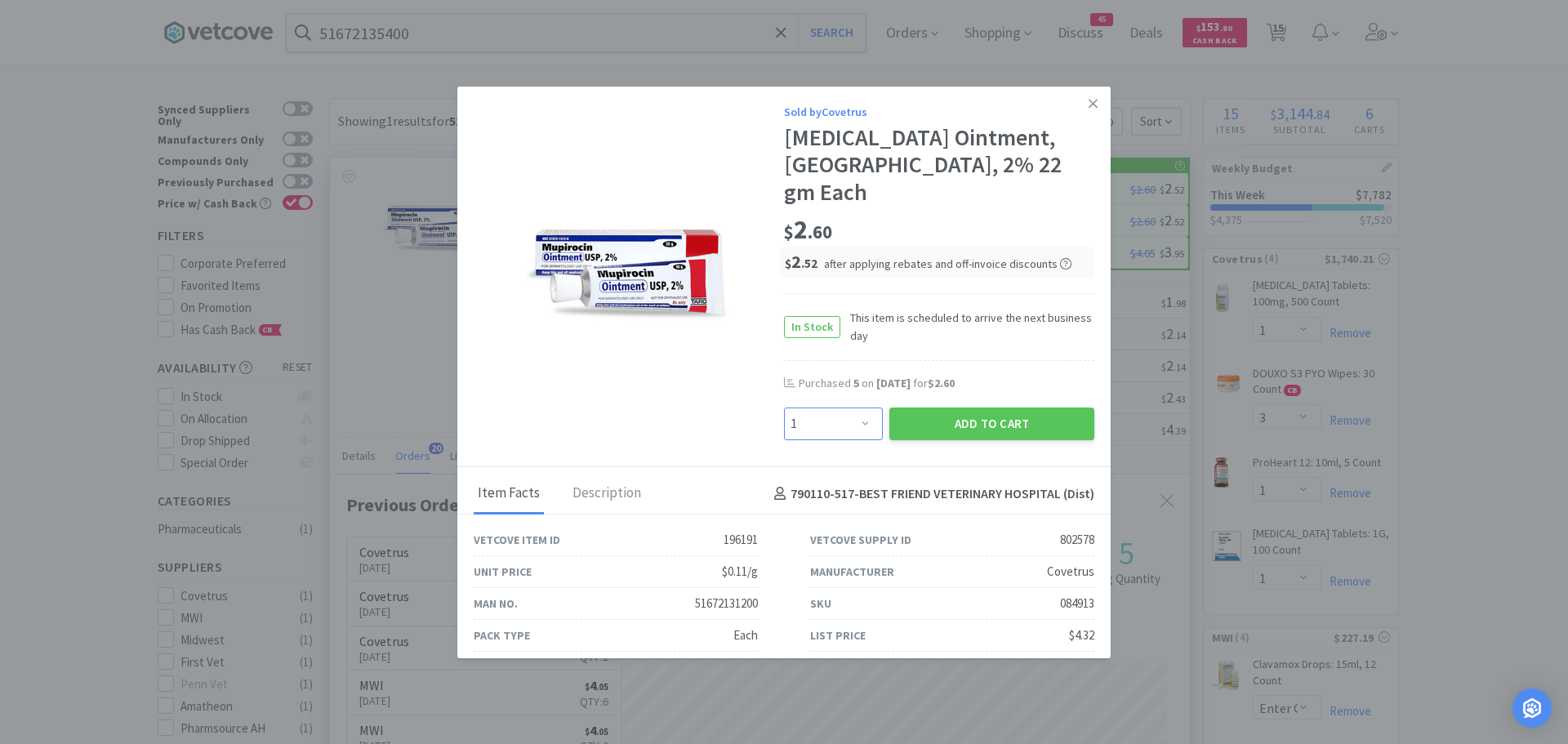
click at [838, 408] on select "Enter Quantity 1 2 3 4 5 6 7 8 9 10 11 12 13 14 15 16 17 18 19 20 Enter Quantity" at bounding box center [834, 424] width 99 height 33
select select "5"
click at [784, 408] on select "Enter Quantity 1 2 3 4 5 6 7 8 9 10 11 12 13 14 15 16 17 18 19 20 Enter Quantity" at bounding box center [834, 424] width 99 height 33
click at [953, 408] on button "Add to Cart" at bounding box center [992, 424] width 205 height 33
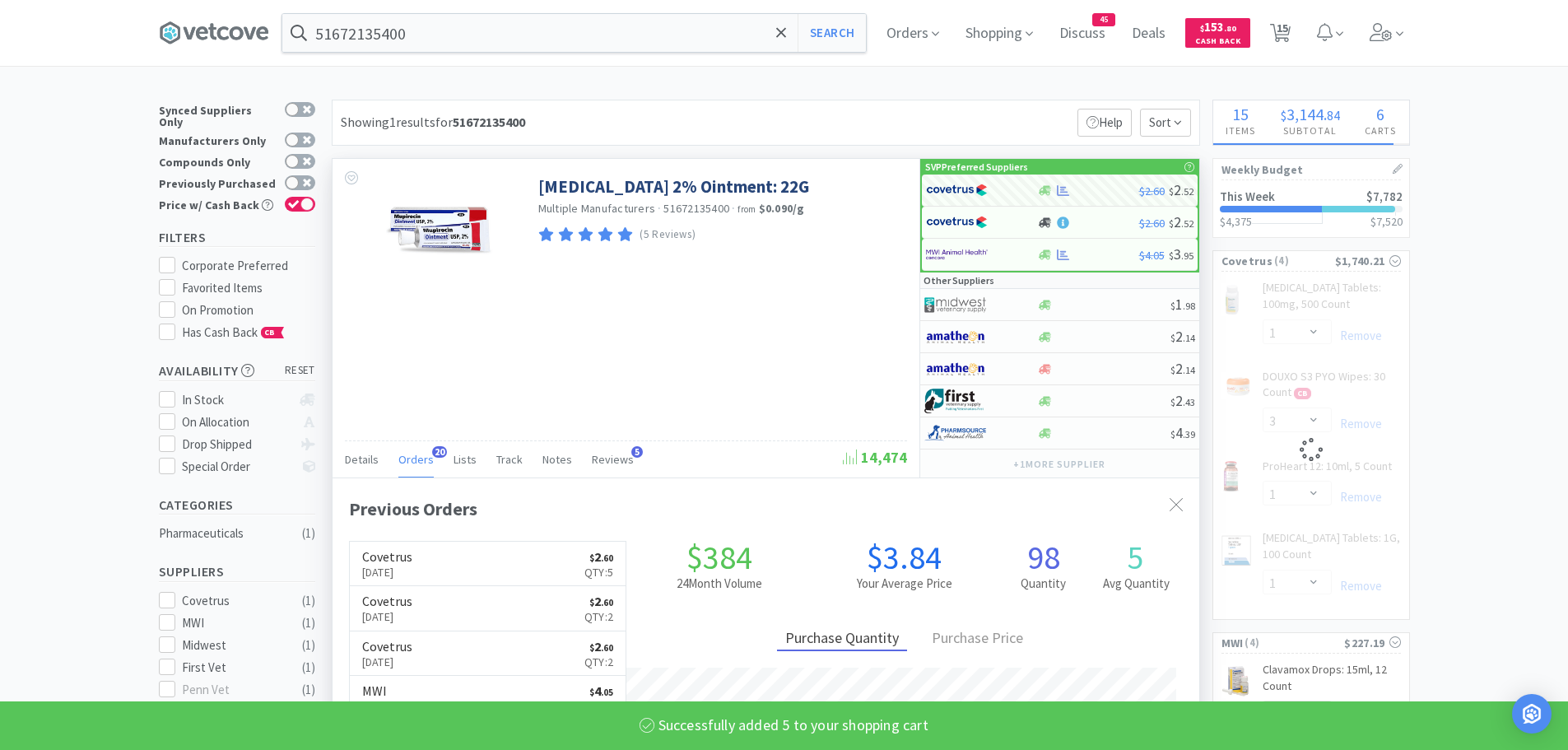
select select "5"
select select "1"
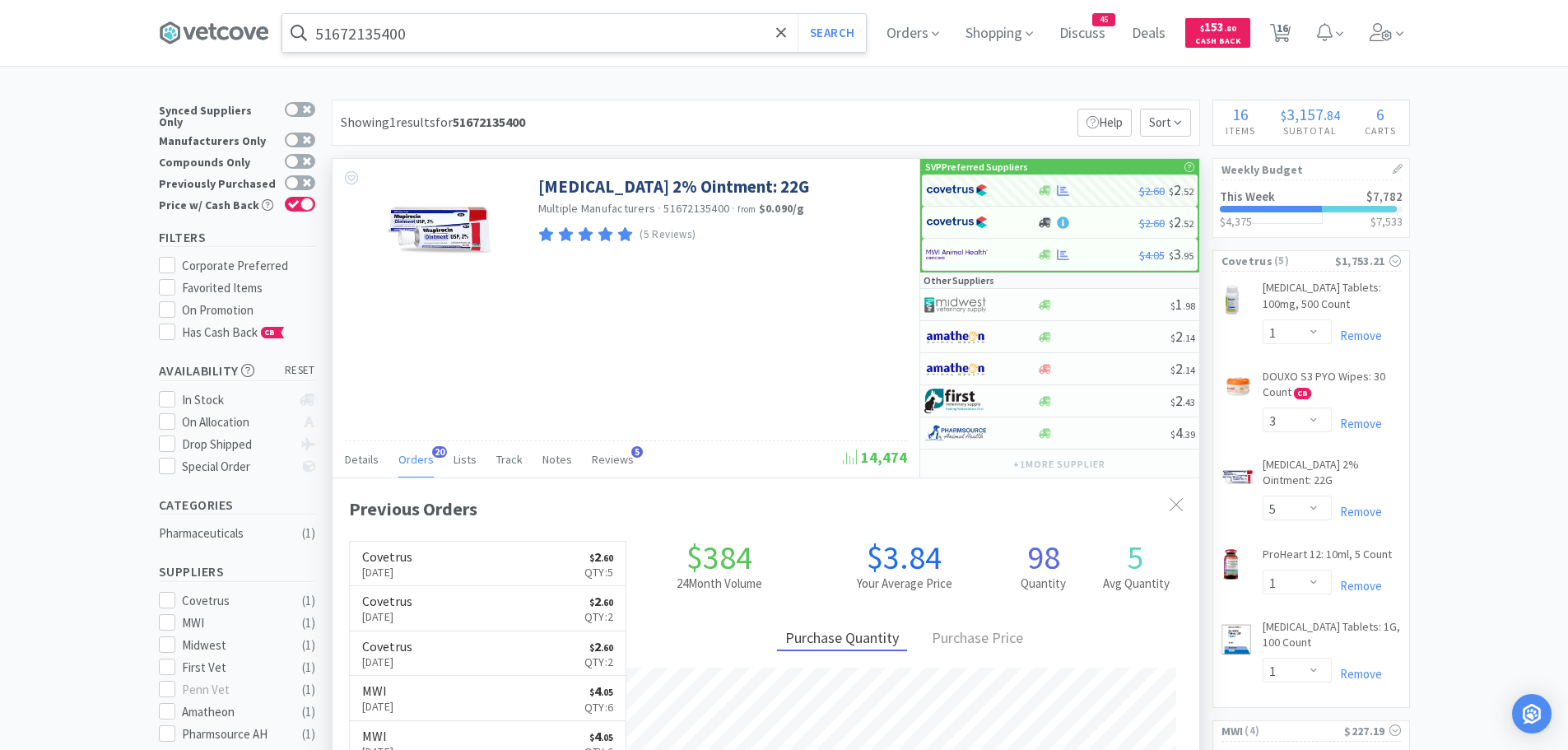
click at [462, 40] on input "51672135400" at bounding box center [574, 33] width 584 height 38
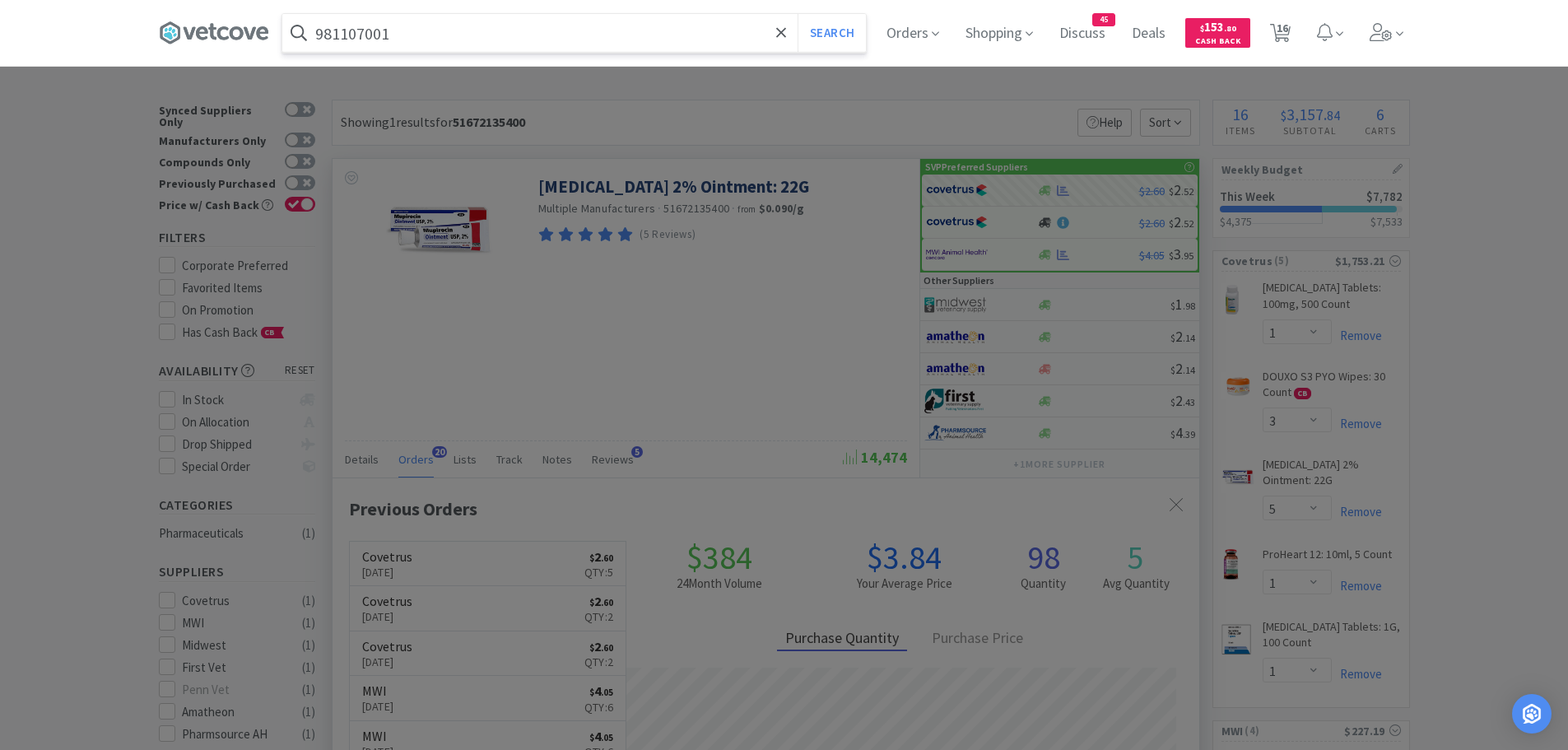
type input "981107001"
click at [798, 14] on button "Search" at bounding box center [832, 33] width 68 height 38
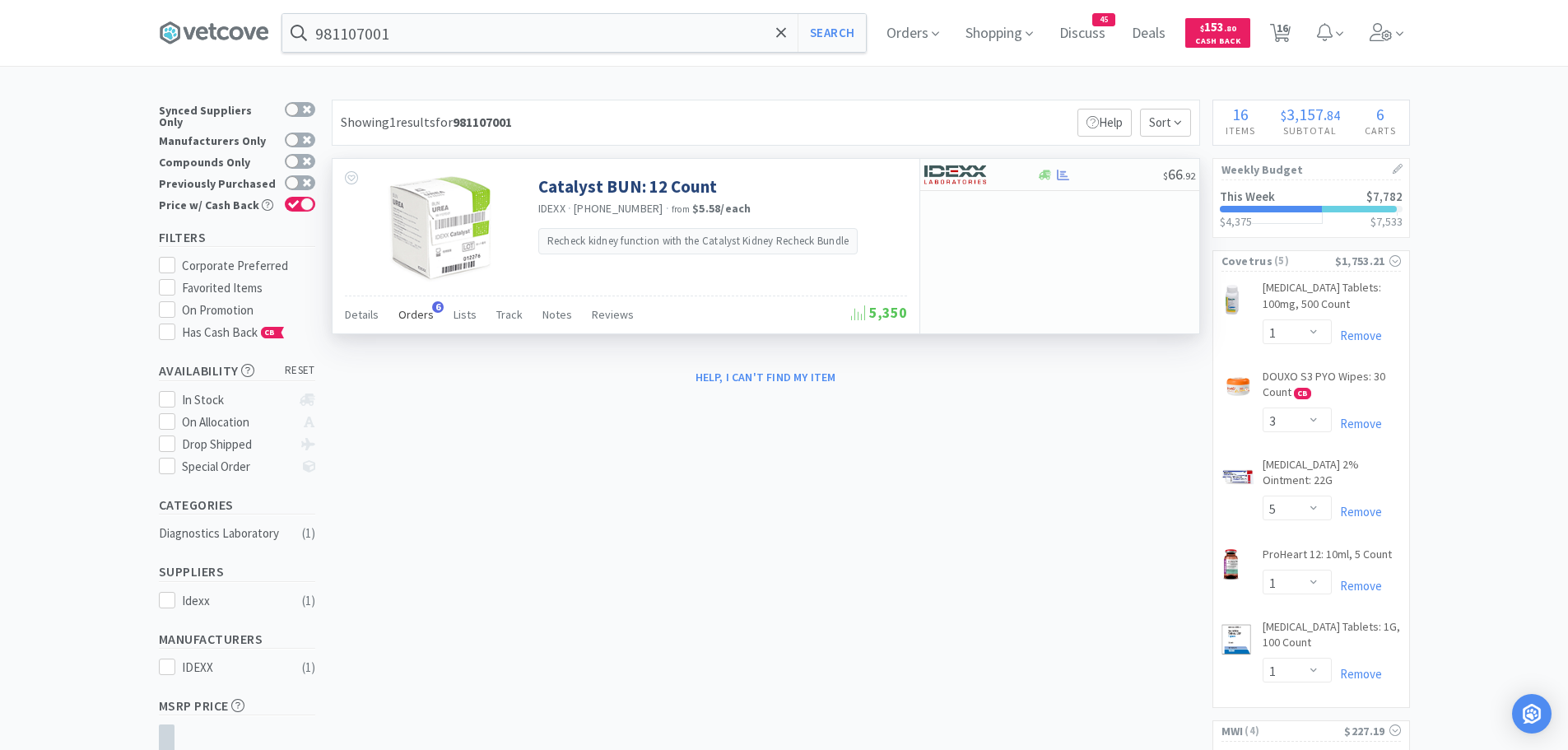
click at [402, 315] on span "Orders" at bounding box center [416, 314] width 35 height 14
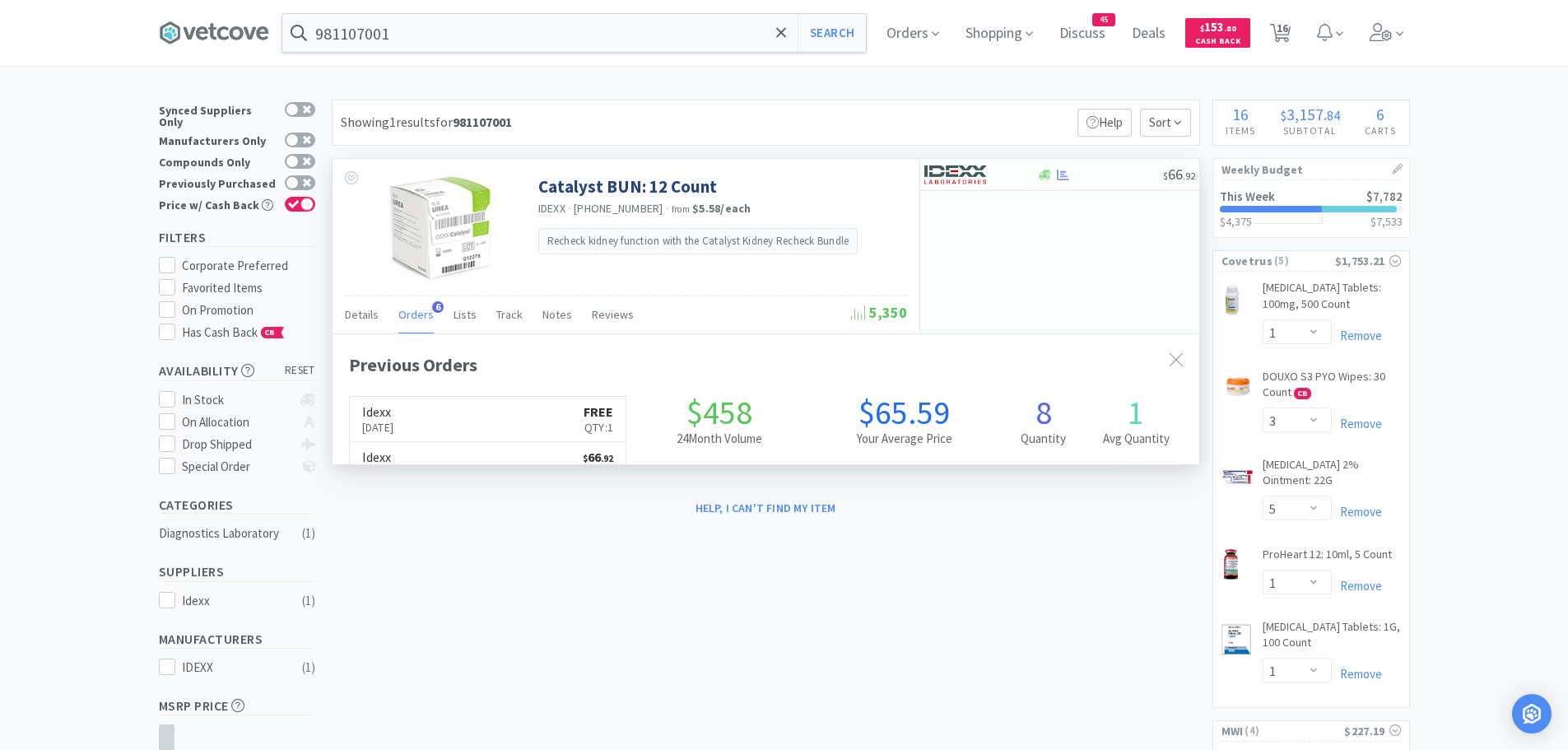
scroll to position [426, 867]
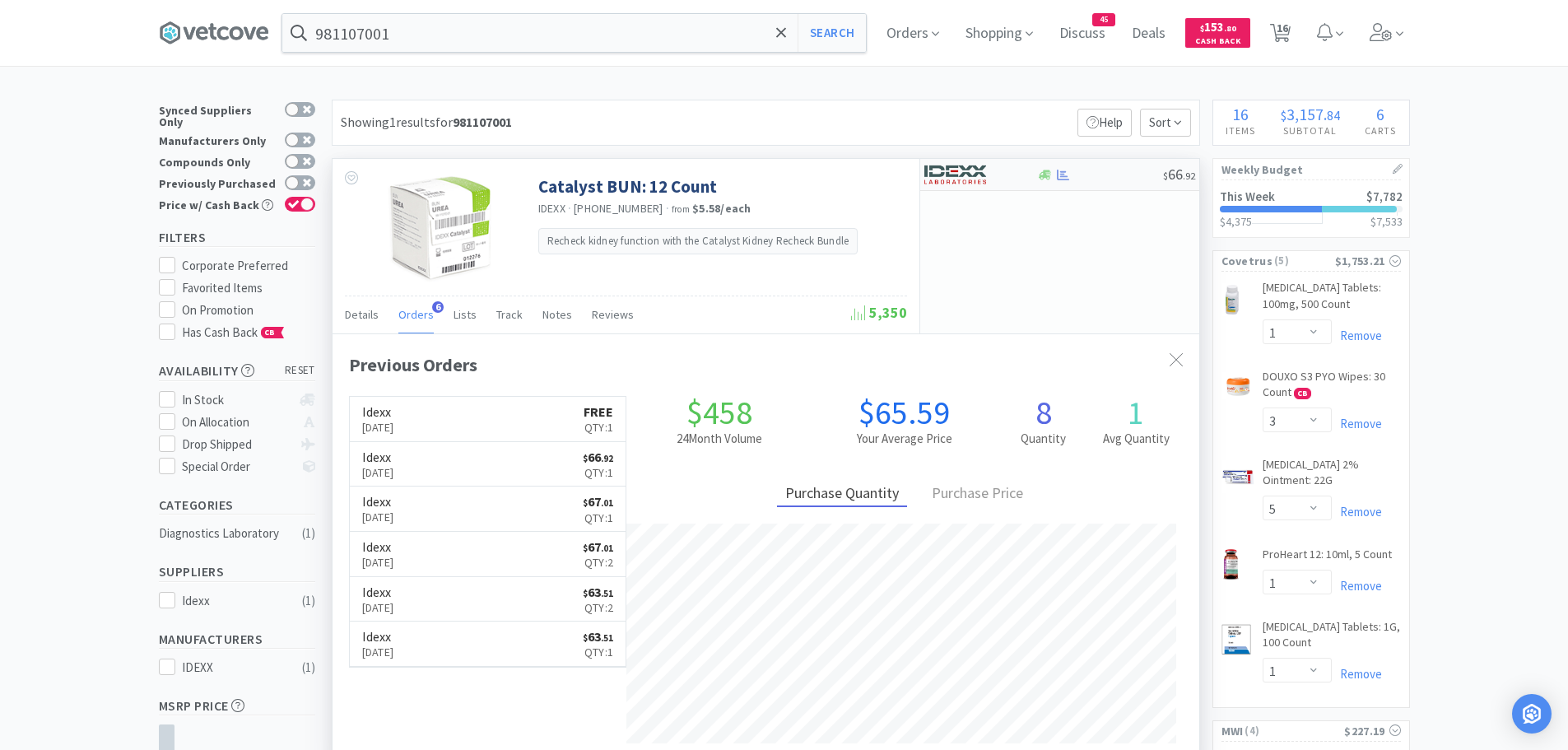
click at [981, 179] on img at bounding box center [955, 174] width 62 height 24
select select "1"
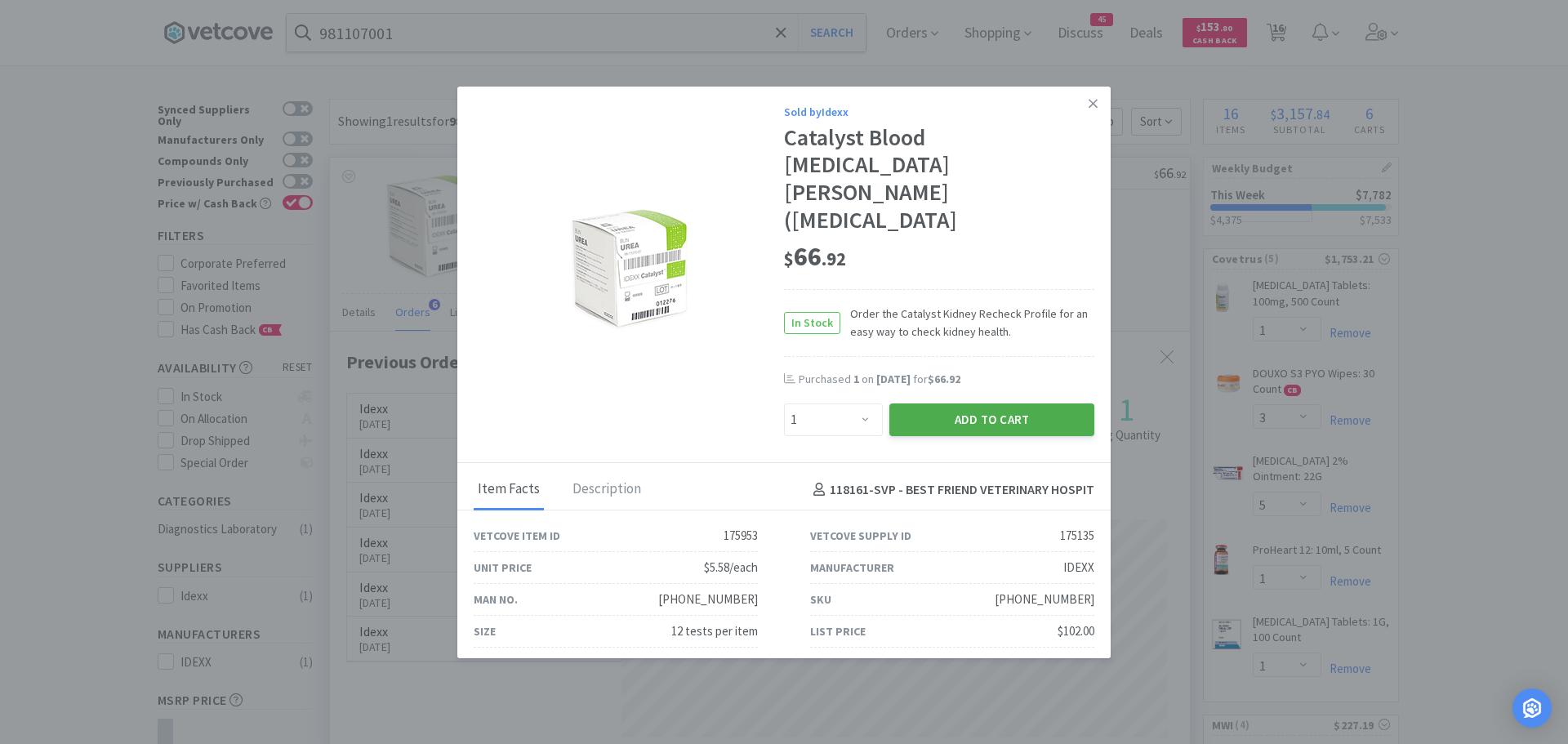
click at [911, 403] on button "Add to Cart" at bounding box center [992, 419] width 205 height 33
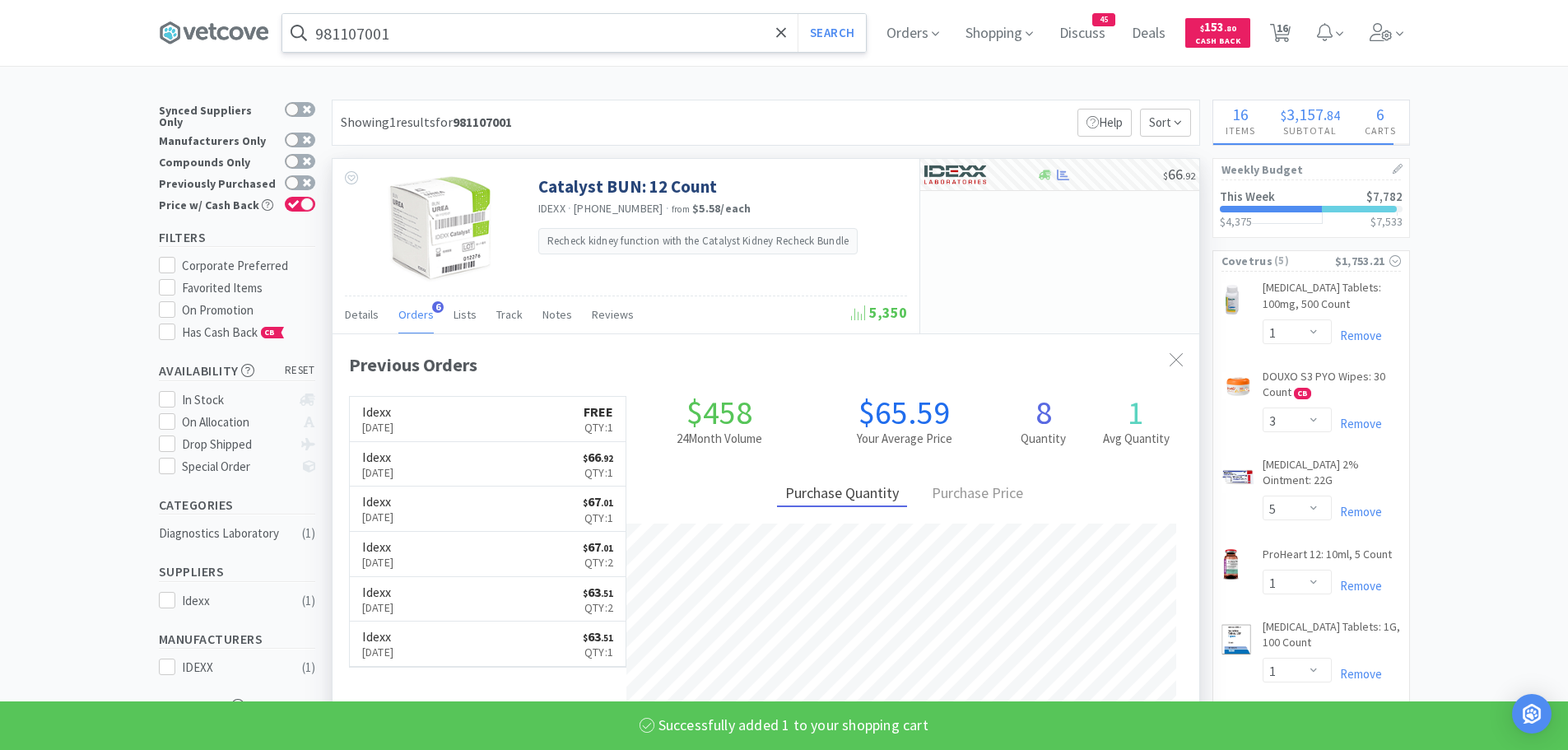
select select "1"
click at [405, 36] on input "981107001" at bounding box center [574, 33] width 584 height 38
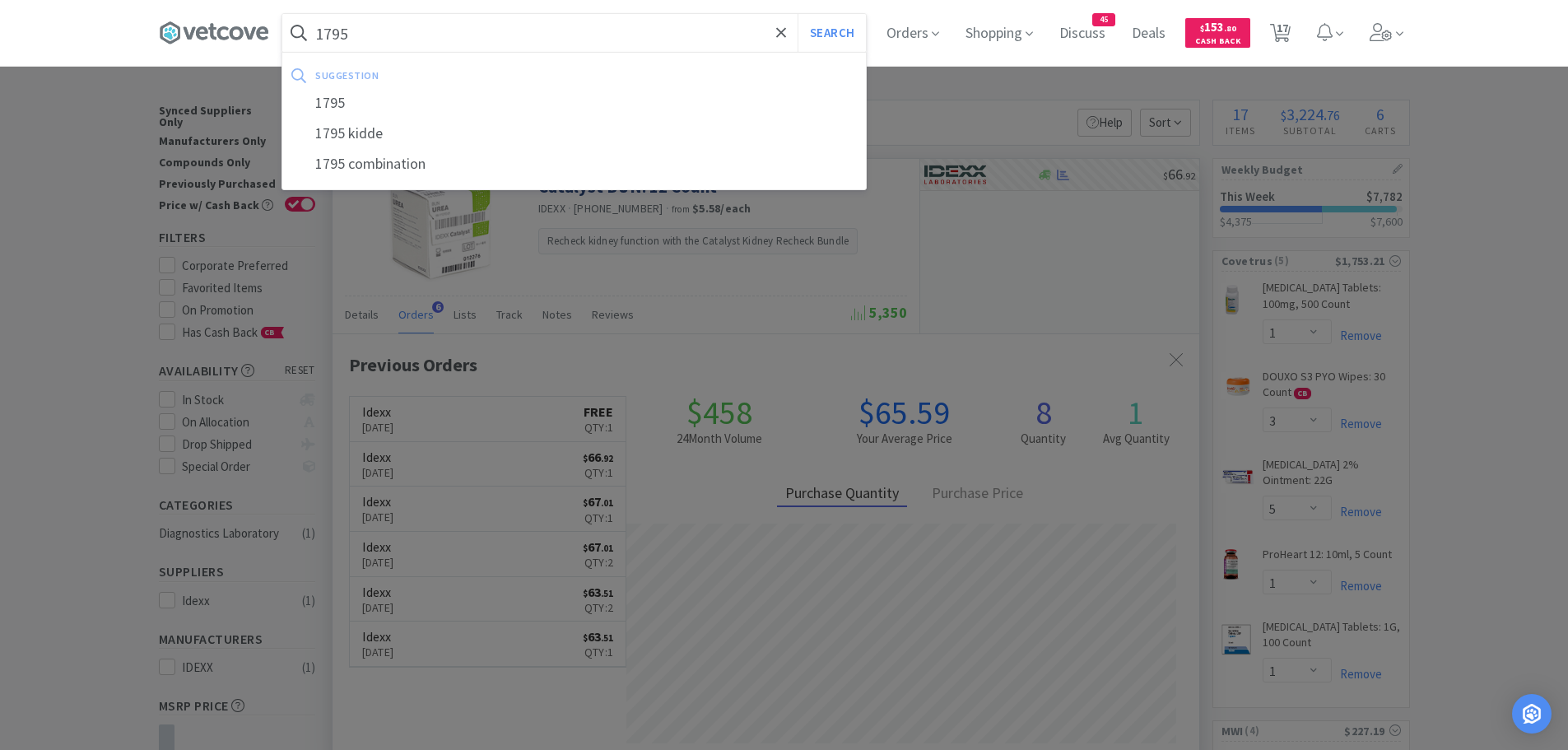
type input "1795"
click at [798, 14] on button "Search" at bounding box center [832, 33] width 68 height 38
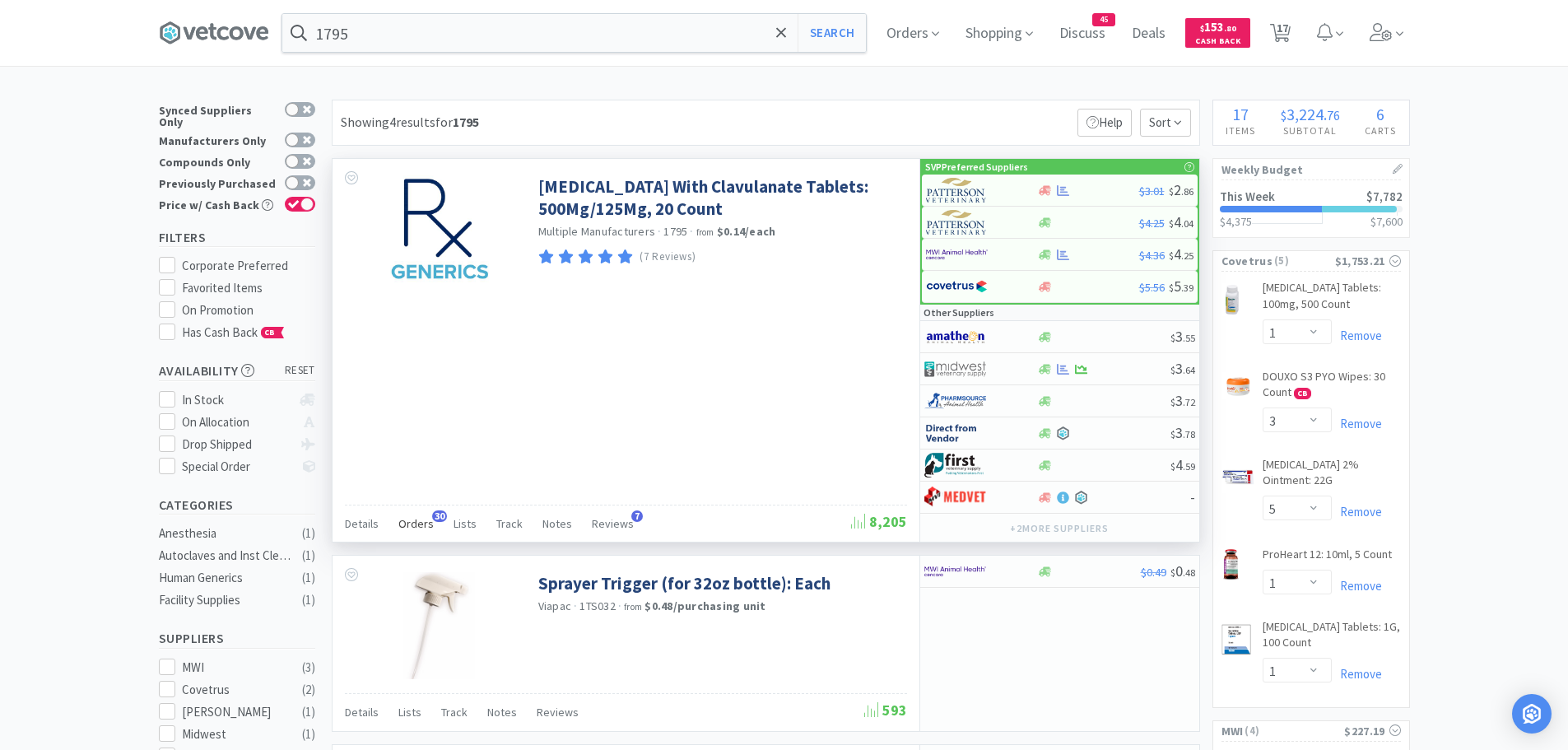
click at [402, 519] on span "Orders" at bounding box center [416, 523] width 35 height 14
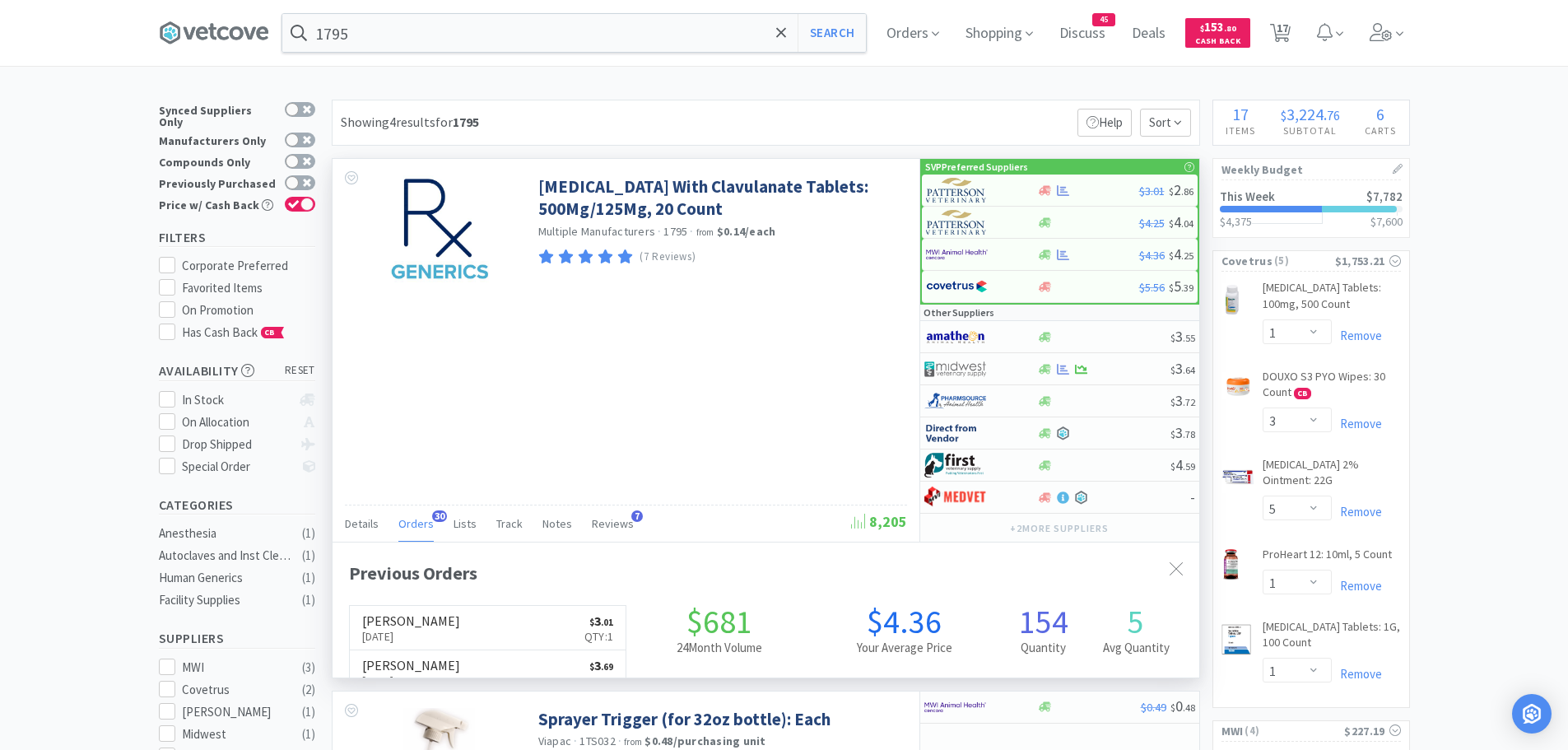
scroll to position [441, 867]
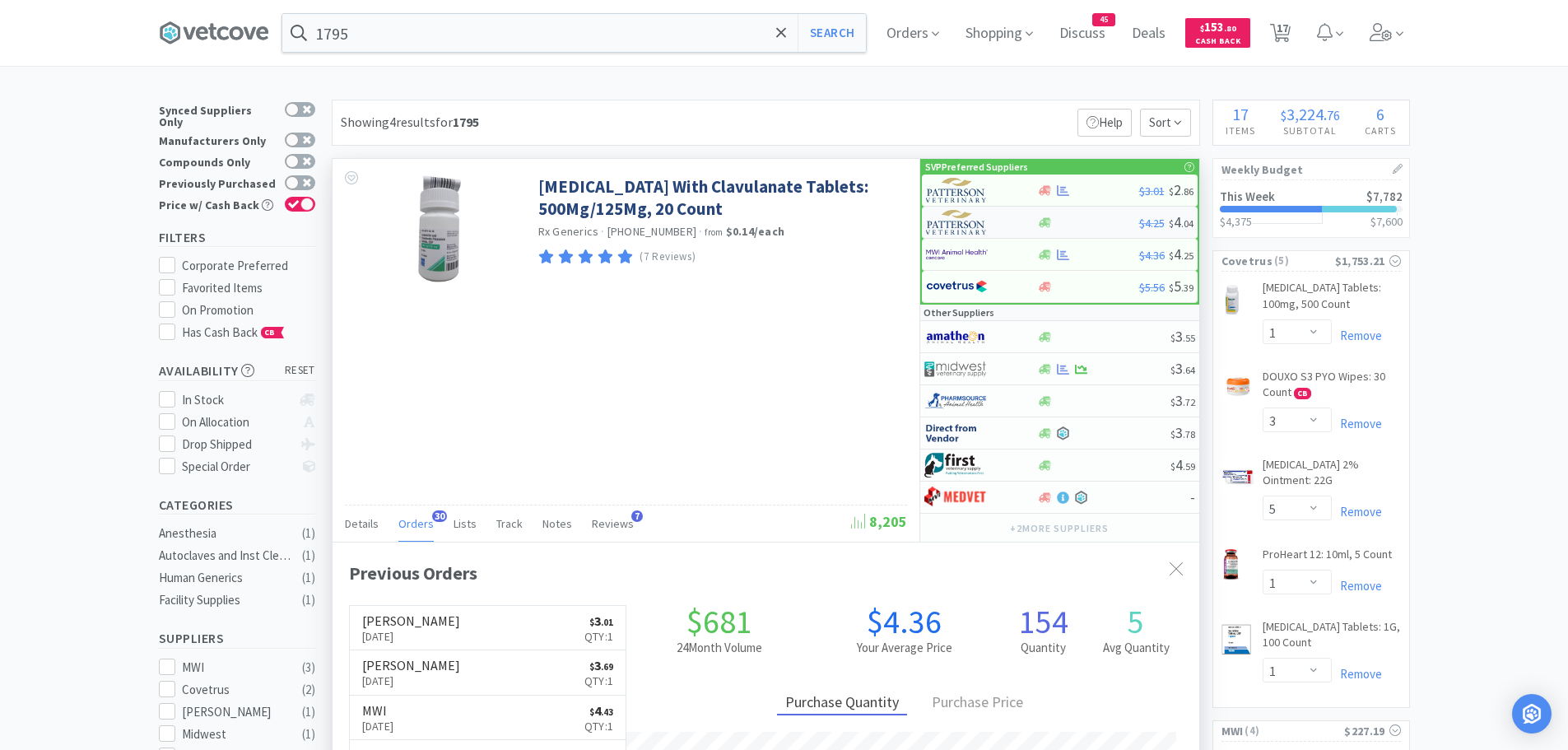
click at [955, 219] on img at bounding box center [956, 221] width 62 height 24
select select "1"
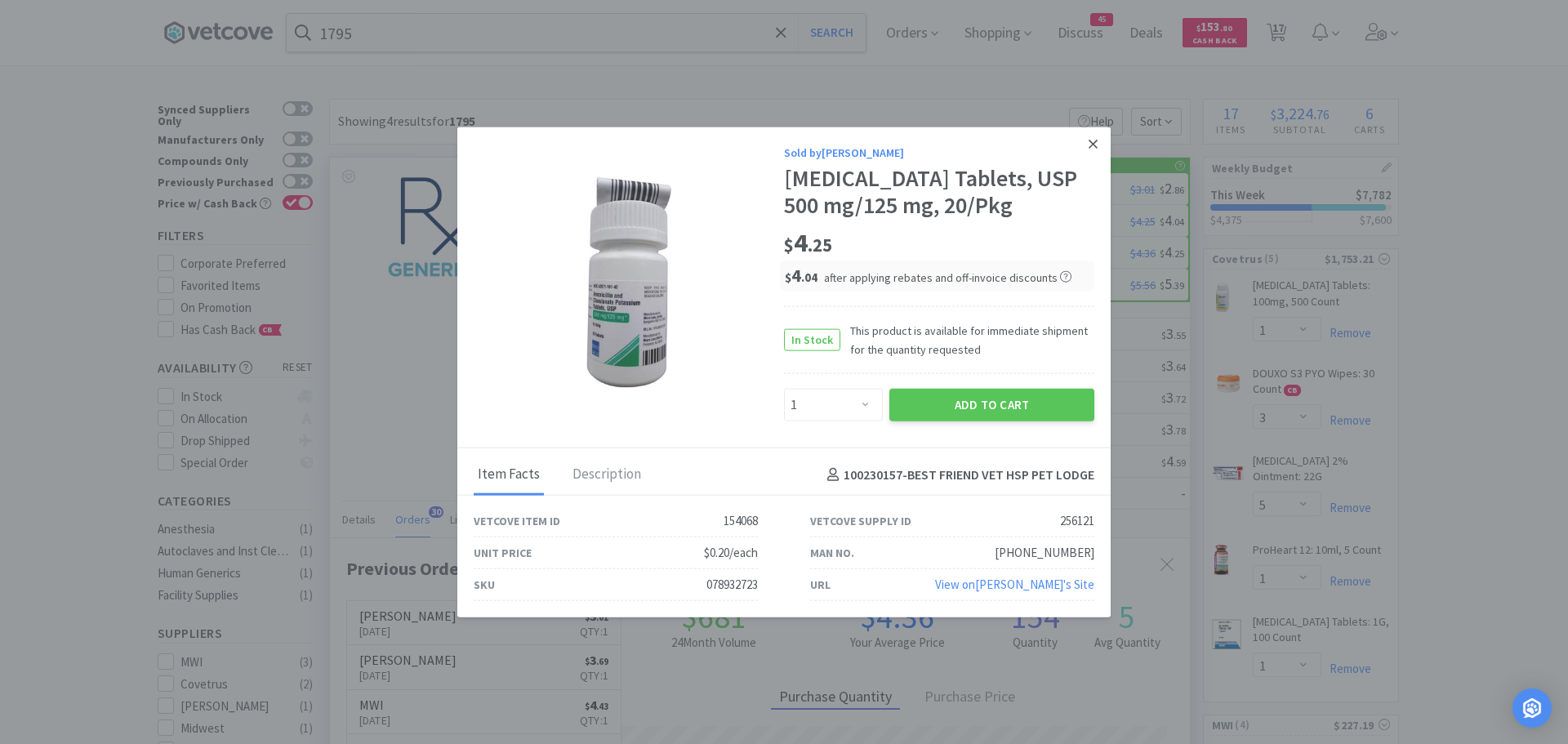
click at [1089, 136] on icon at bounding box center [1093, 144] width 9 height 14
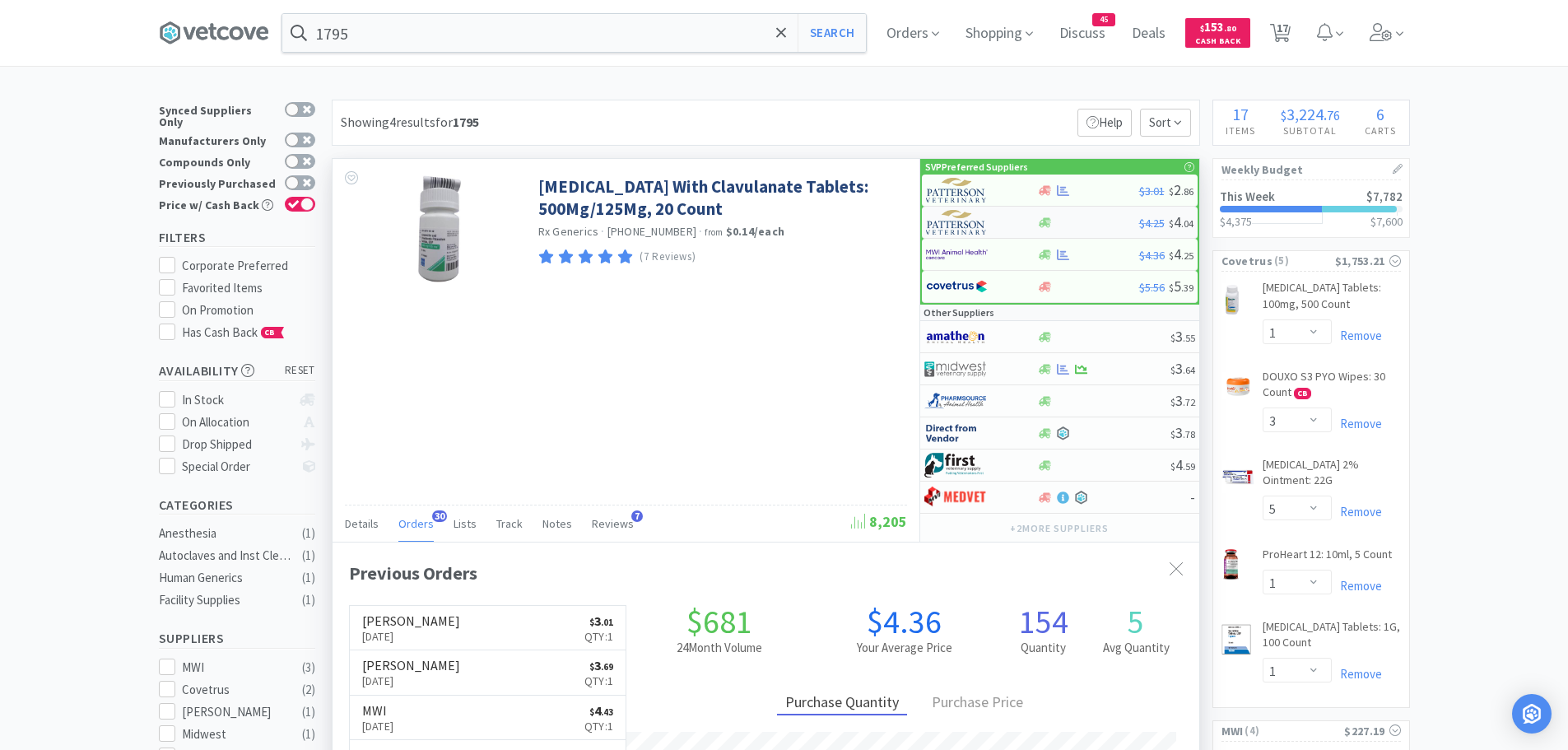
click at [974, 218] on img at bounding box center [956, 221] width 62 height 24
select select "1"
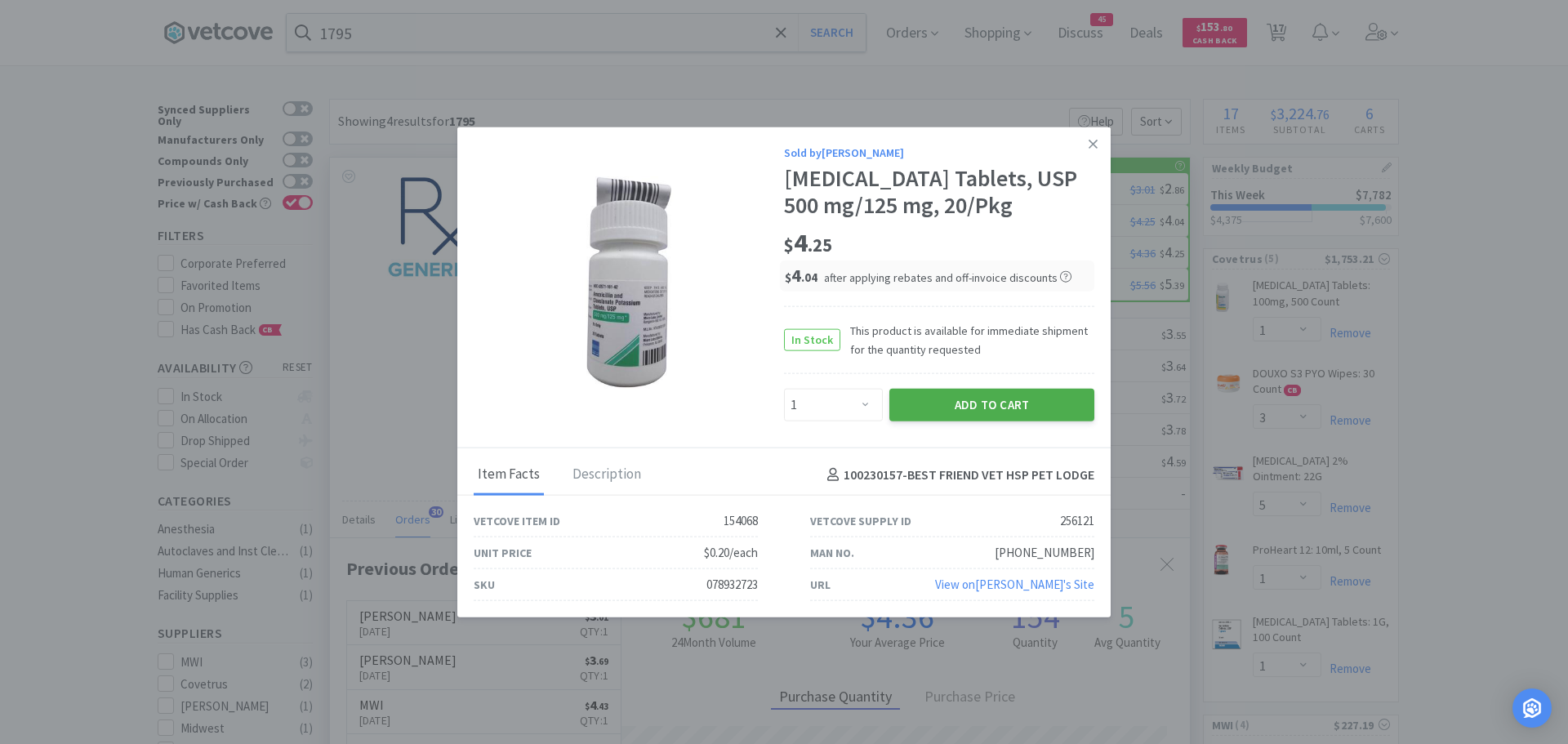
click at [925, 409] on button "Add to Cart" at bounding box center [992, 405] width 205 height 33
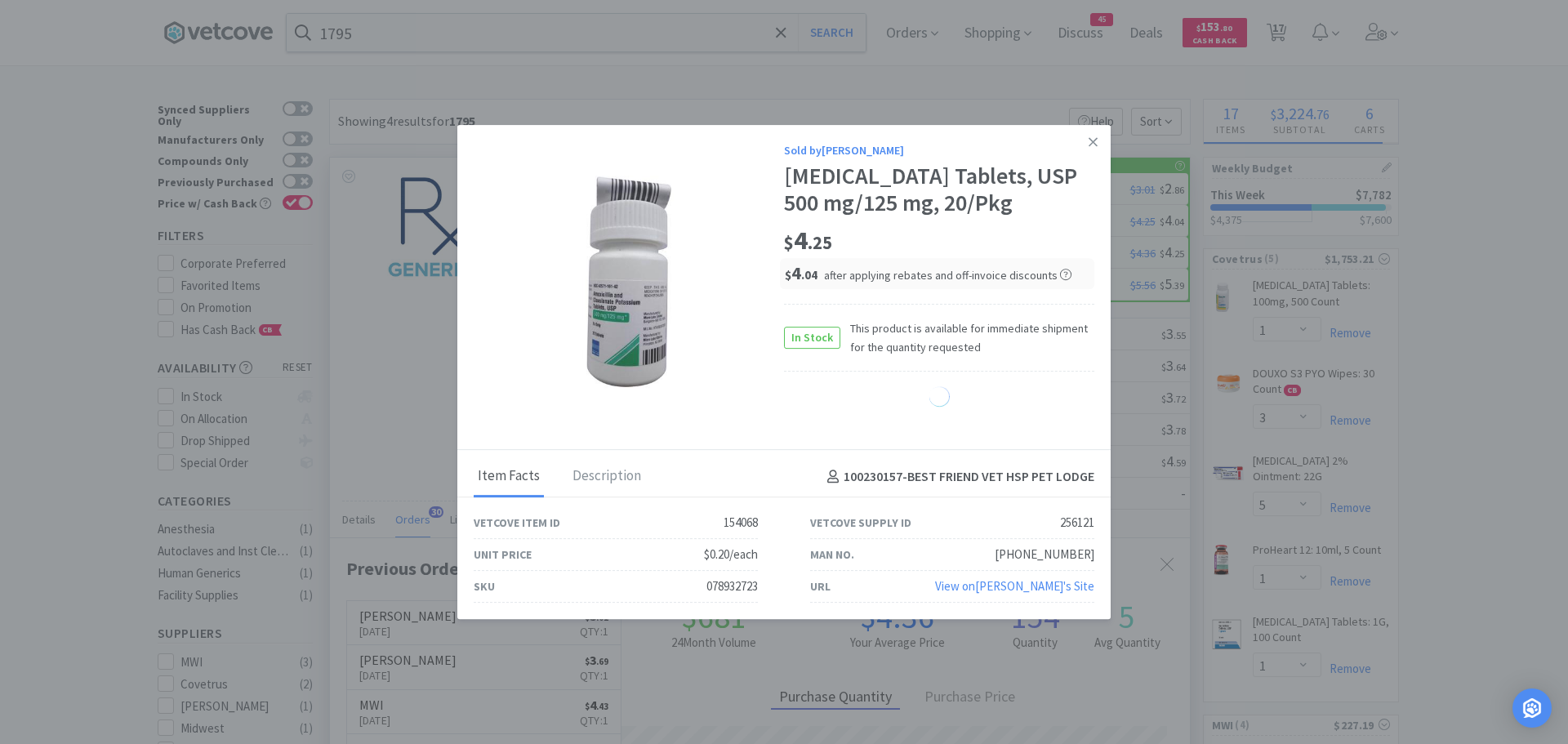
select select "1"
select select "8"
select select "2"
select select "1"
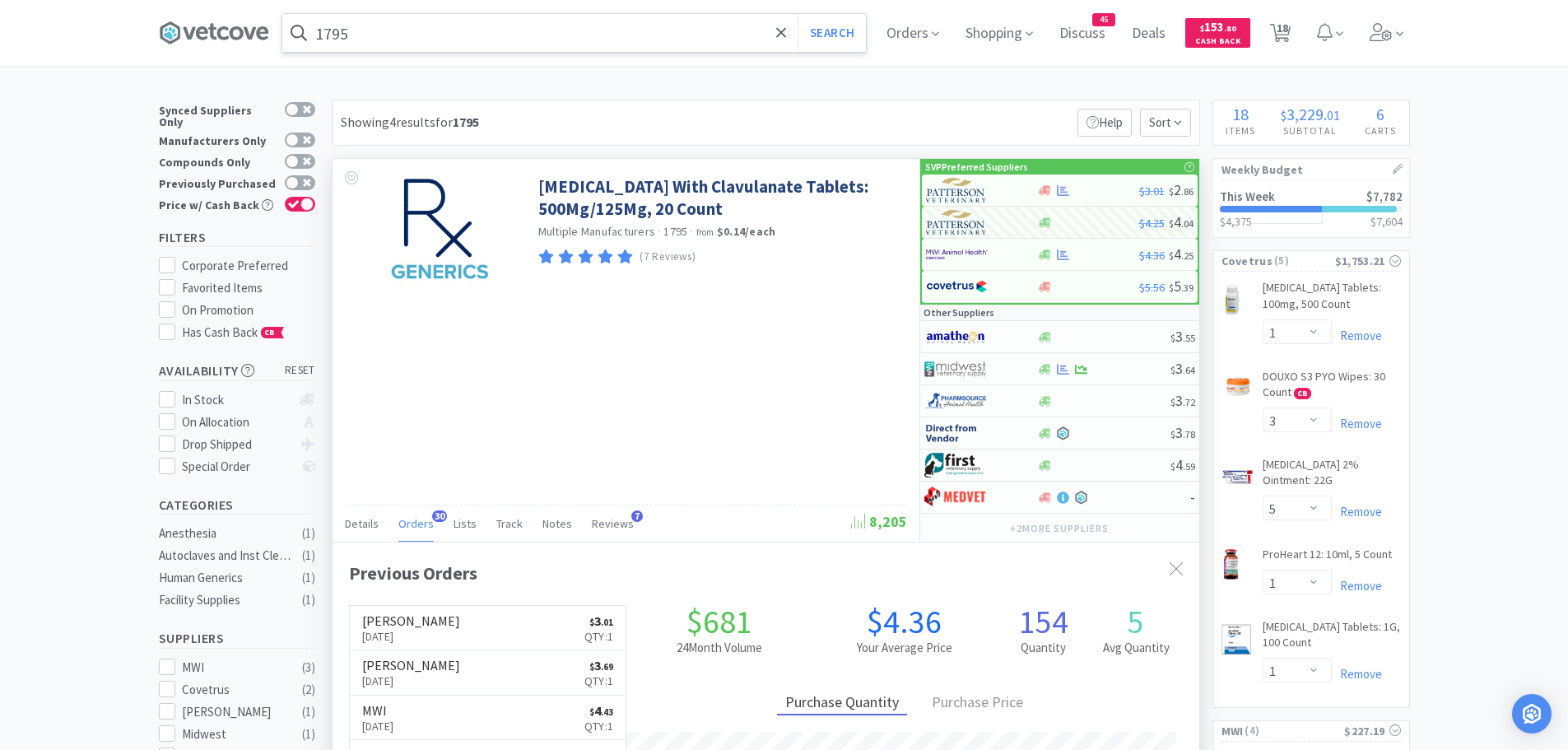
click at [452, 32] on input "1795" at bounding box center [574, 33] width 584 height 38
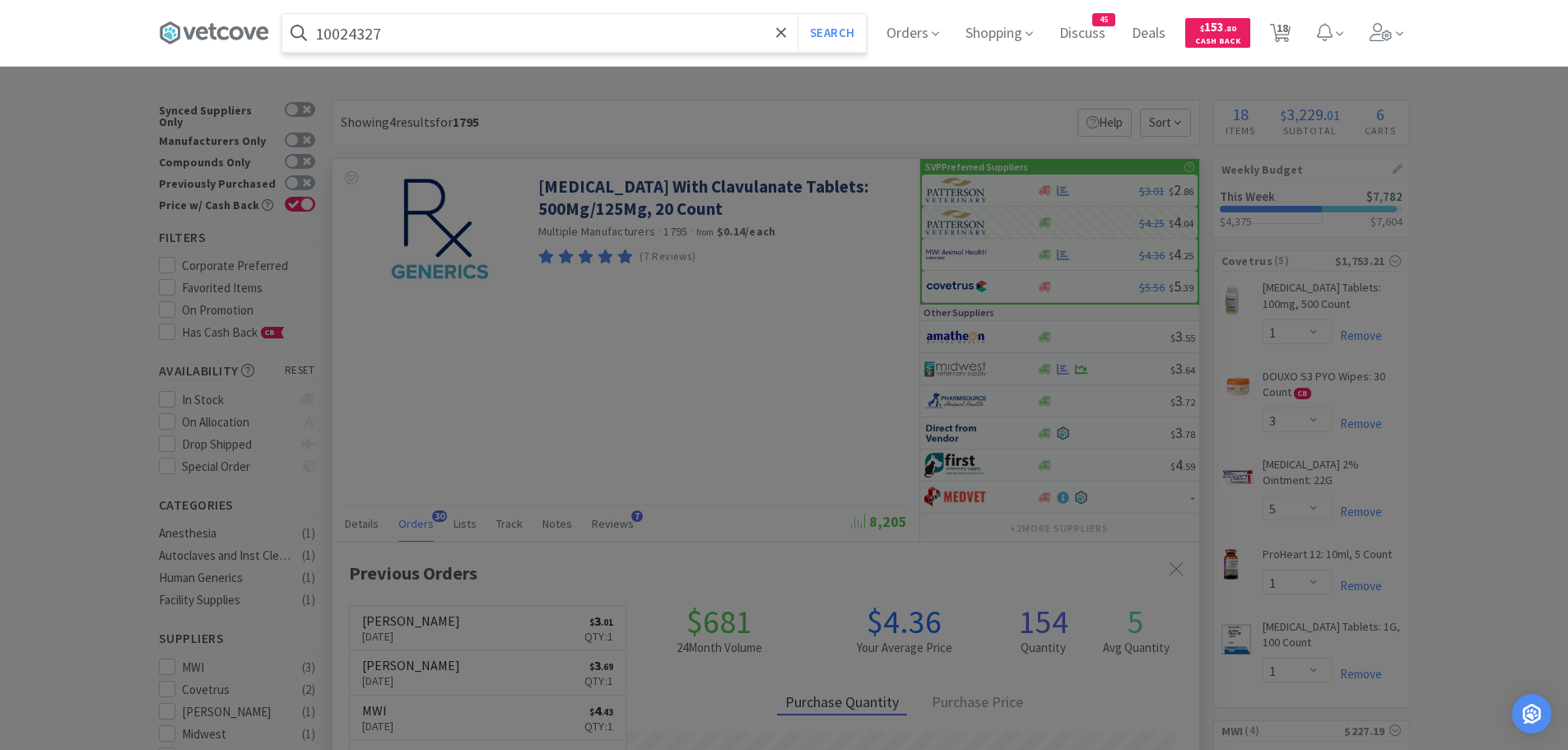
type input "10024327"
click at [798, 14] on button "Search" at bounding box center [832, 33] width 68 height 38
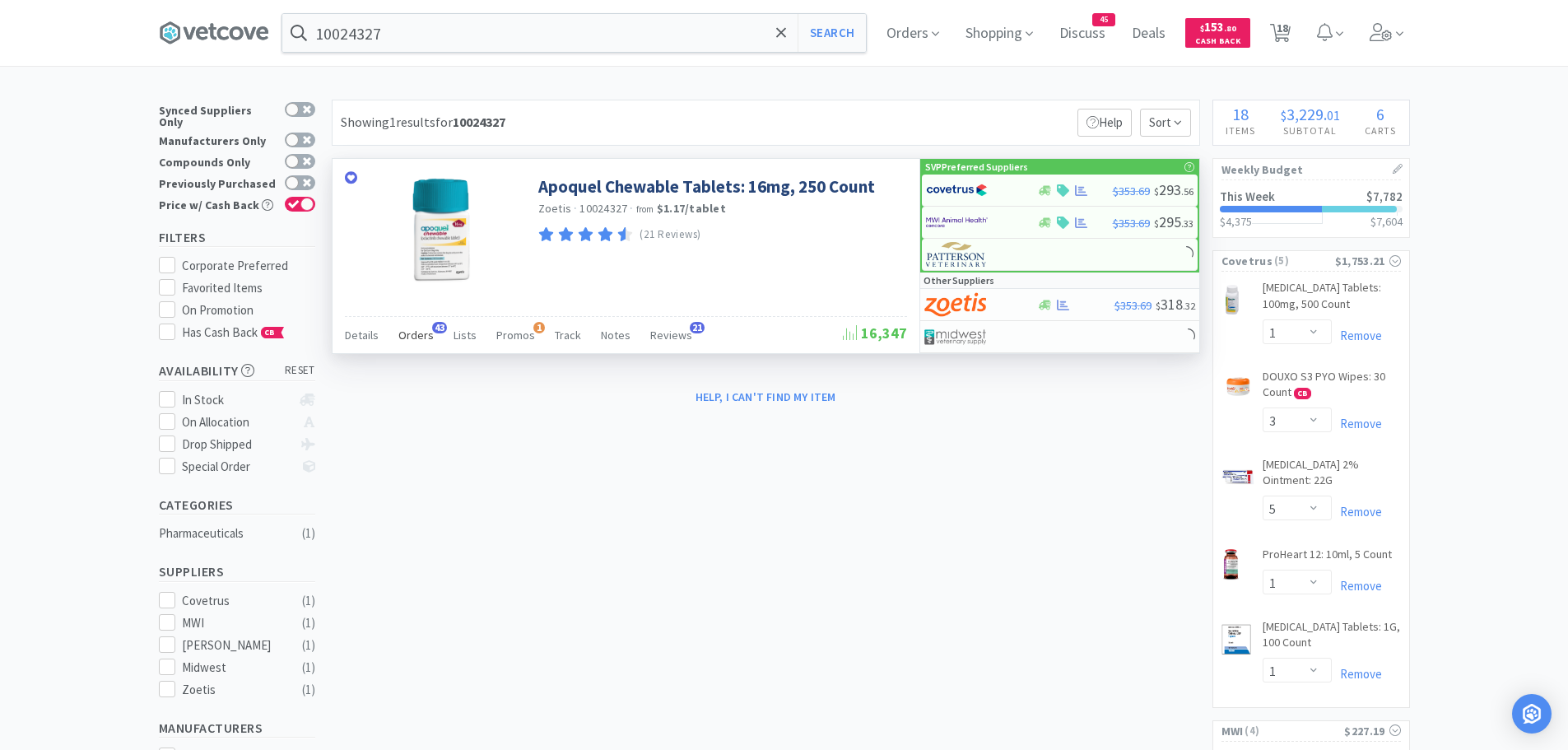
click at [413, 328] on span "Orders" at bounding box center [416, 335] width 35 height 14
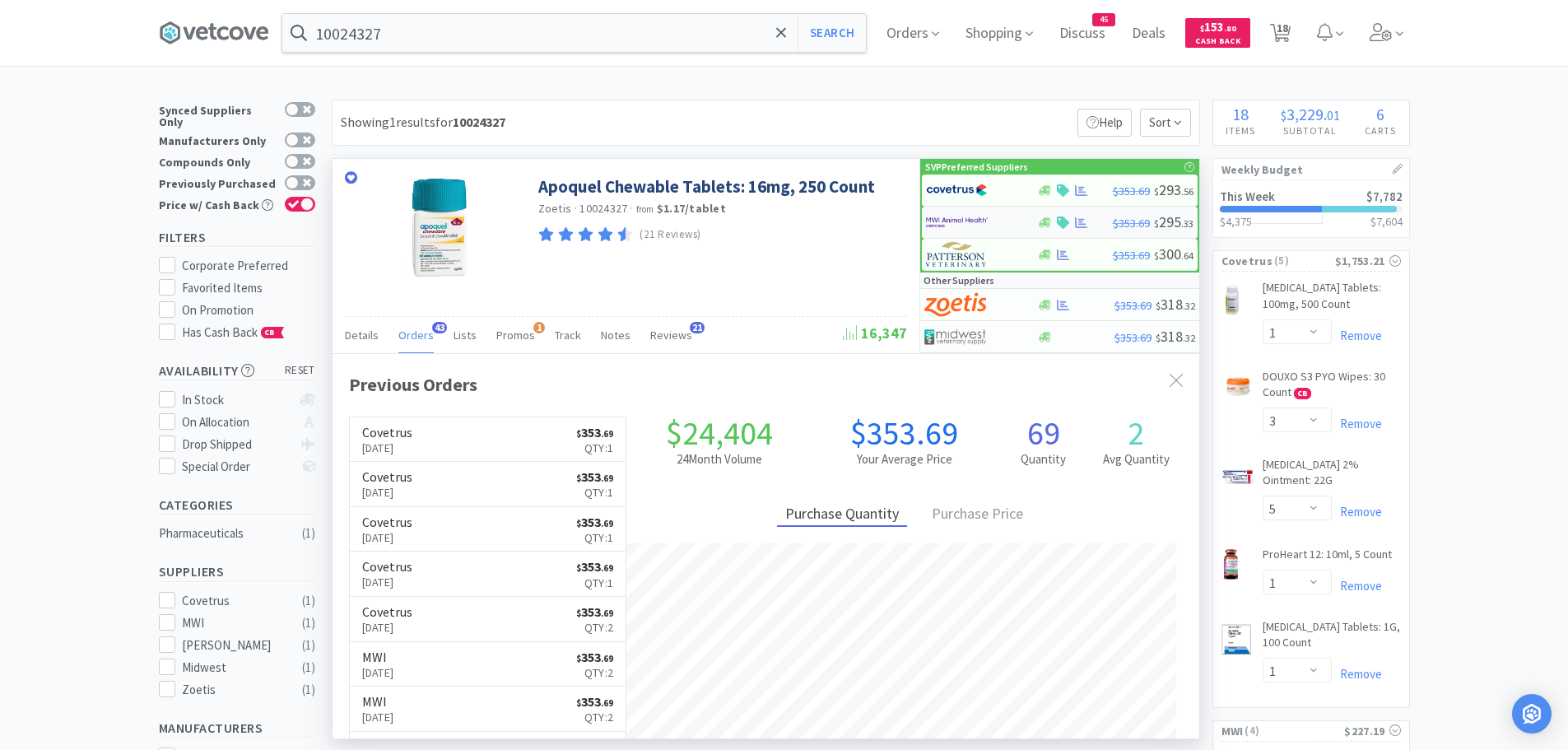
scroll to position [441, 867]
click at [945, 192] on img at bounding box center [956, 190] width 62 height 24
select select "1"
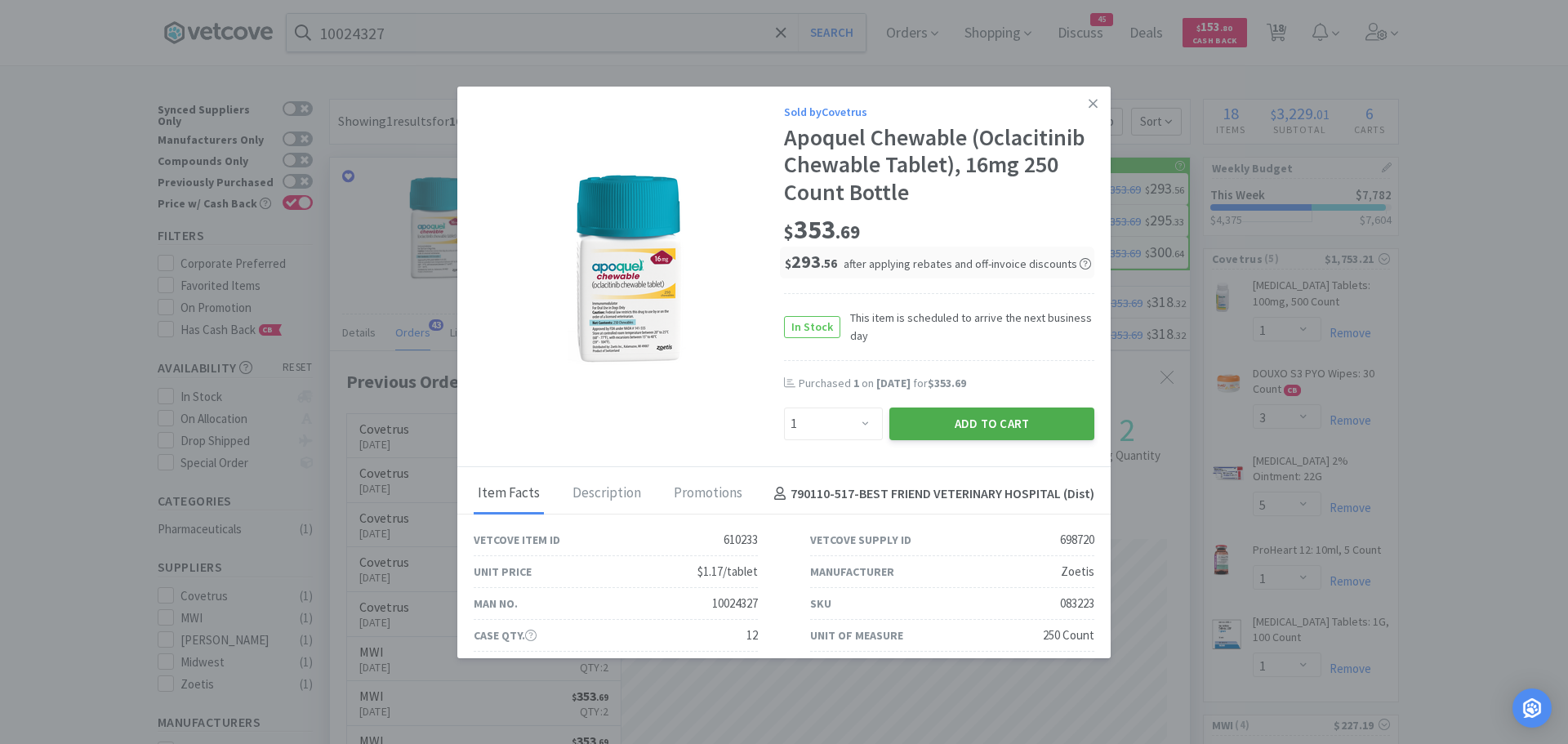
click at [911, 416] on button "Add to Cart" at bounding box center [992, 424] width 205 height 33
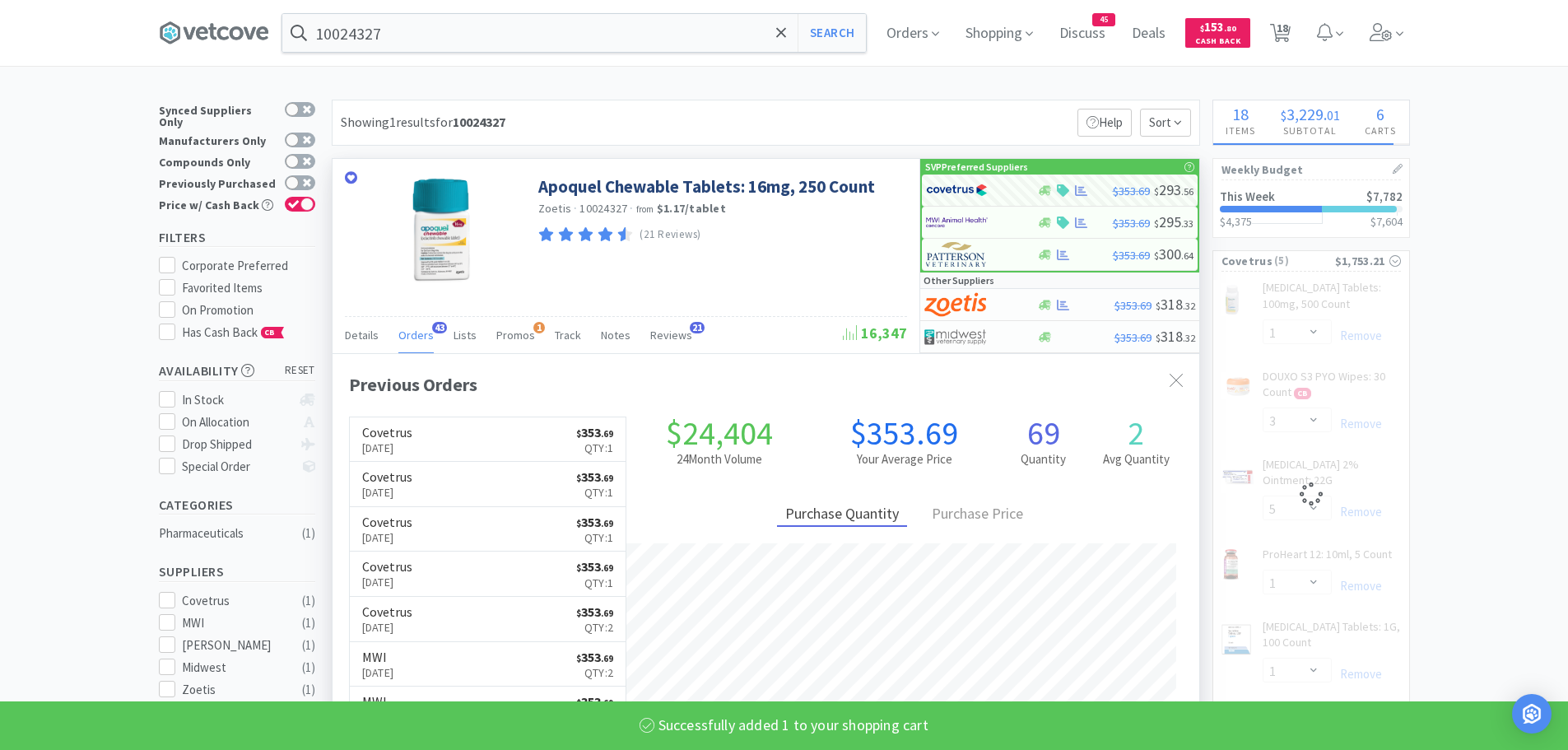
select select "1"
select select "3"
select select "5"
select select "1"
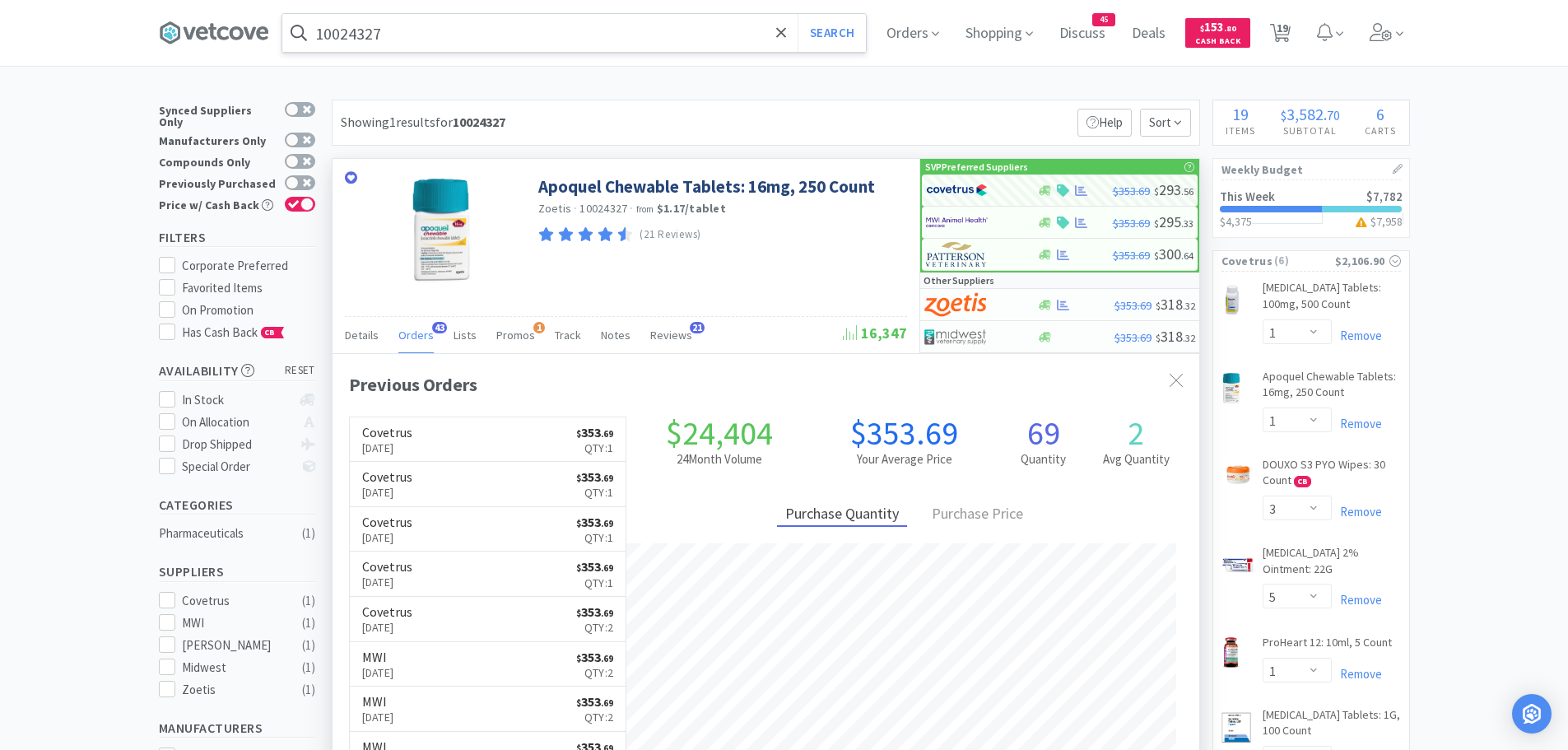
click at [397, 36] on input "10024327" at bounding box center [574, 33] width 584 height 38
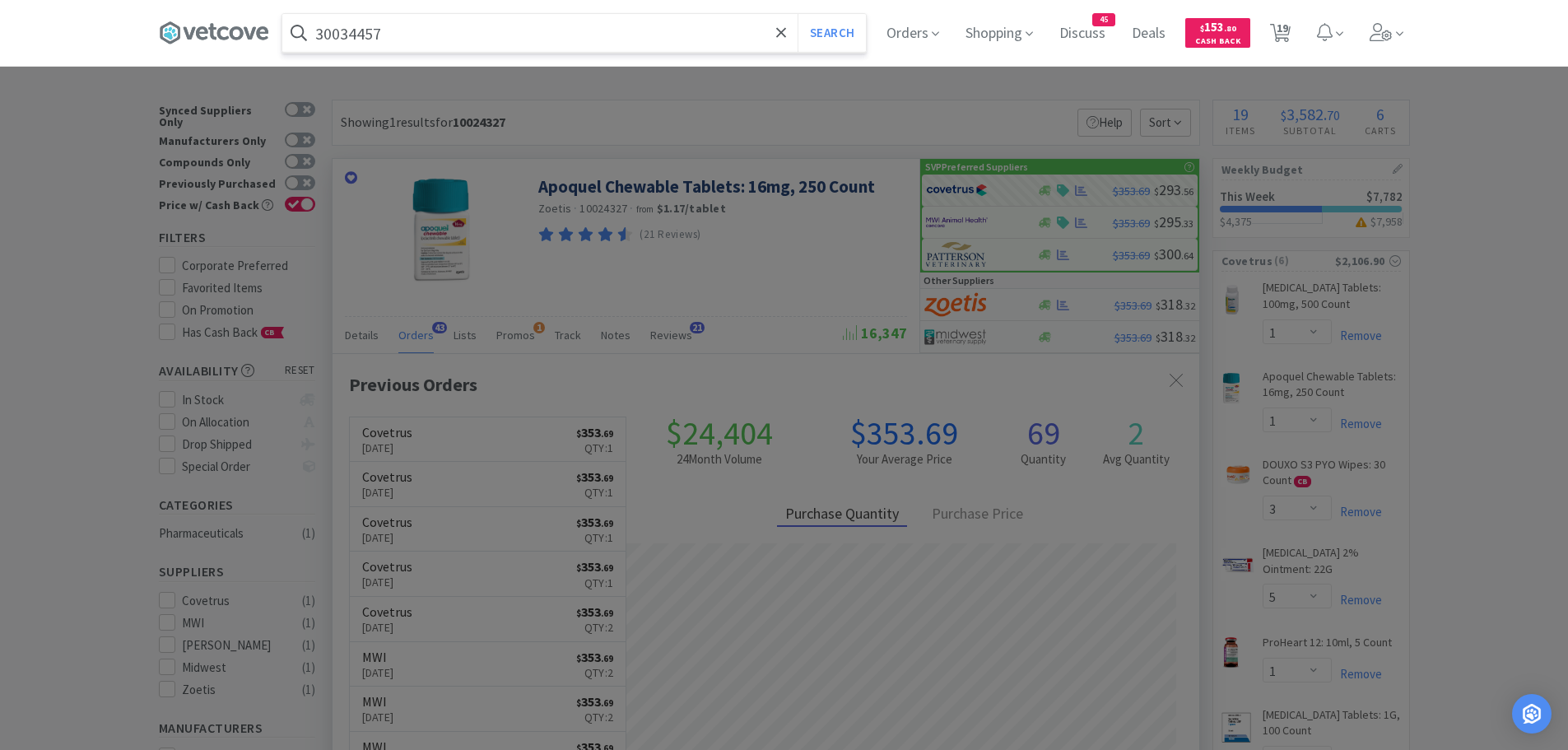
type input "30034457"
click at [798, 14] on button "Search" at bounding box center [832, 33] width 68 height 38
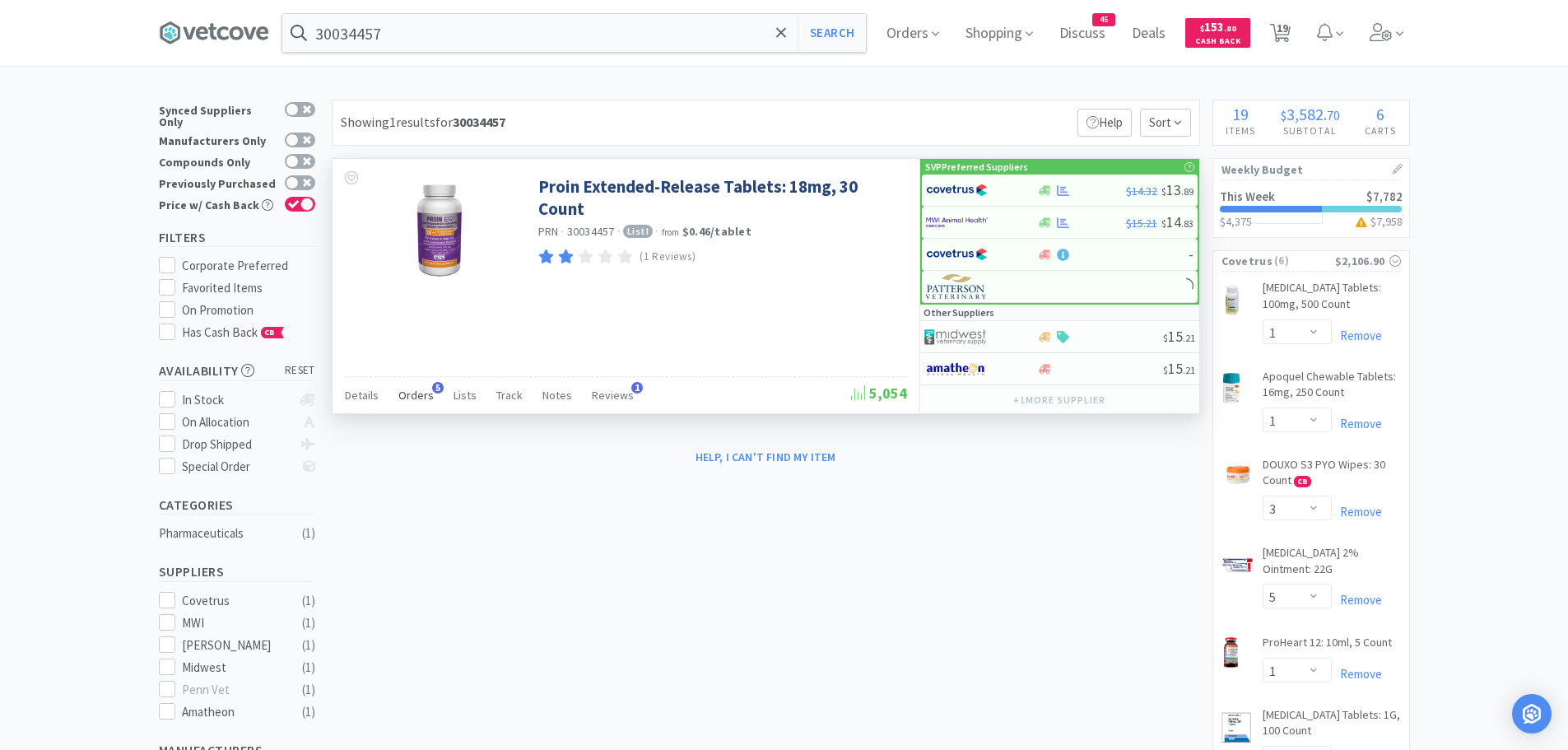
click at [401, 393] on span "Orders" at bounding box center [416, 395] width 35 height 14
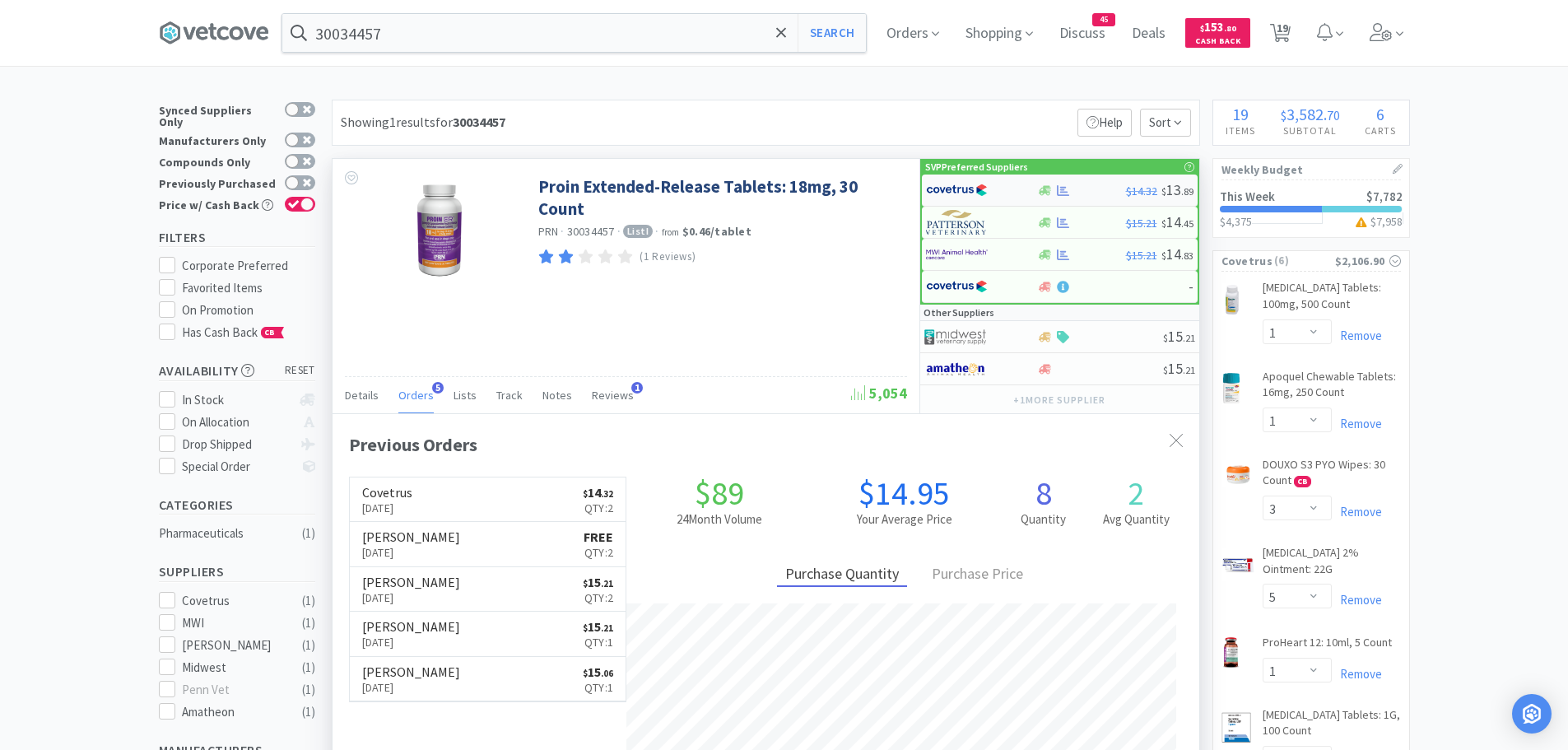
scroll to position [426, 867]
click at [988, 188] on div at bounding box center [971, 190] width 91 height 28
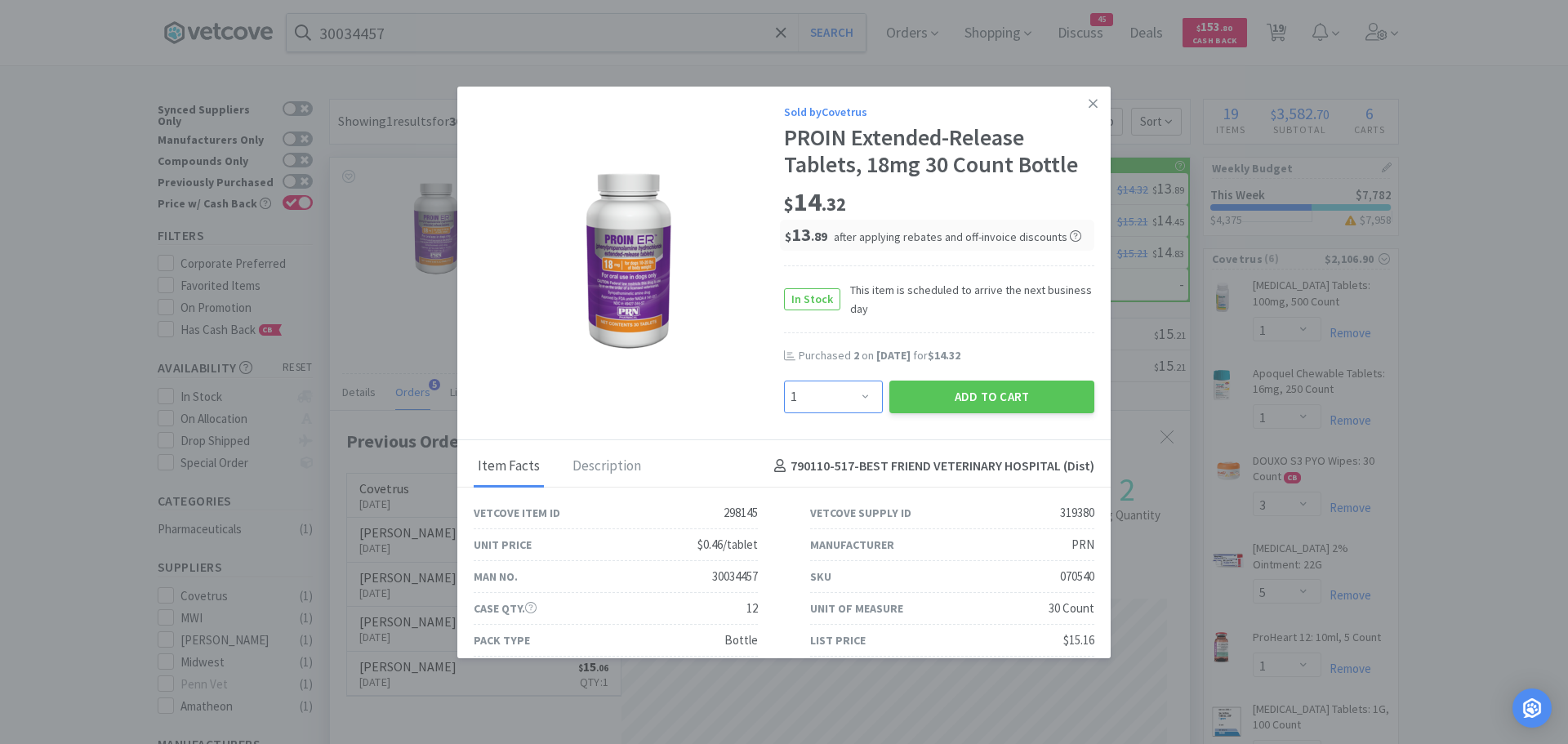
click at [836, 405] on select "Enter Quantity 1 2 3 4 5 6 7 8 9 10 11 12 13 14 15 16 17 18 19 20 Enter Quantity" at bounding box center [834, 396] width 99 height 33
select select "2"
click at [784, 380] on select "Enter Quantity 1 2 3 4 5 6 7 8 9 10 11 12 13 14 15 16 17 18 19 20 Enter Quantity" at bounding box center [834, 396] width 99 height 33
click at [930, 393] on button "Add to Cart" at bounding box center [992, 396] width 205 height 33
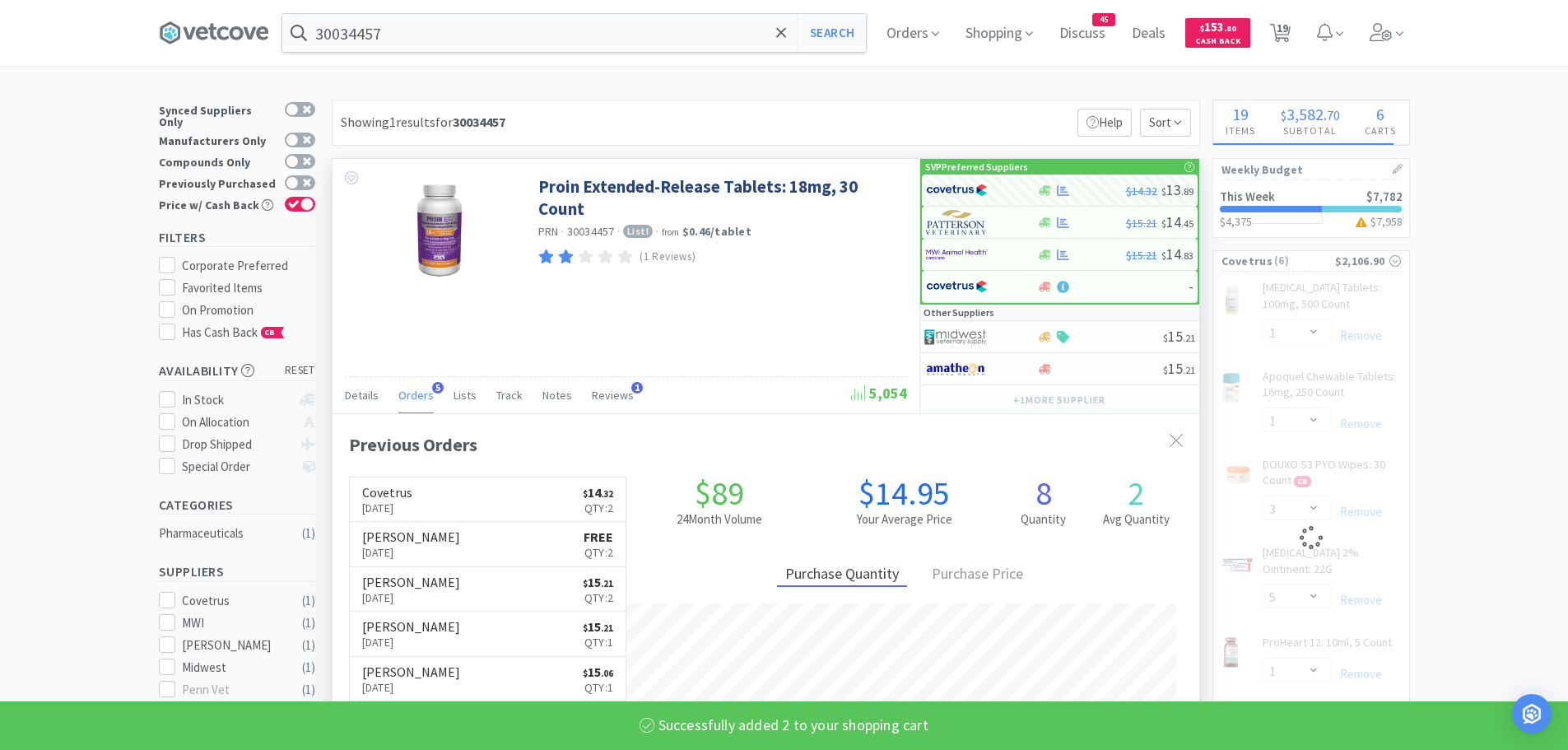
select select "2"
select select "1"
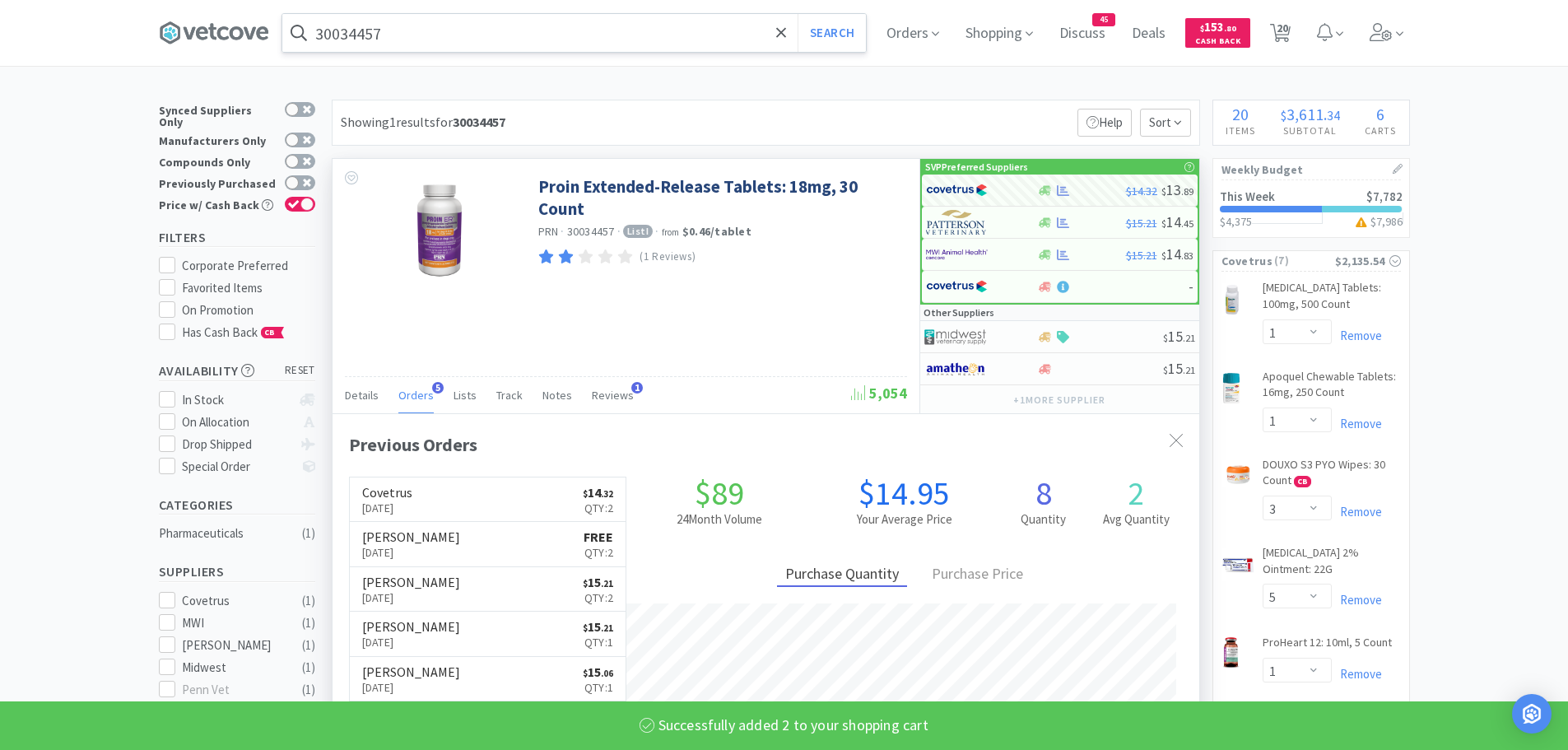
click at [405, 44] on input "30034457" at bounding box center [574, 33] width 584 height 38
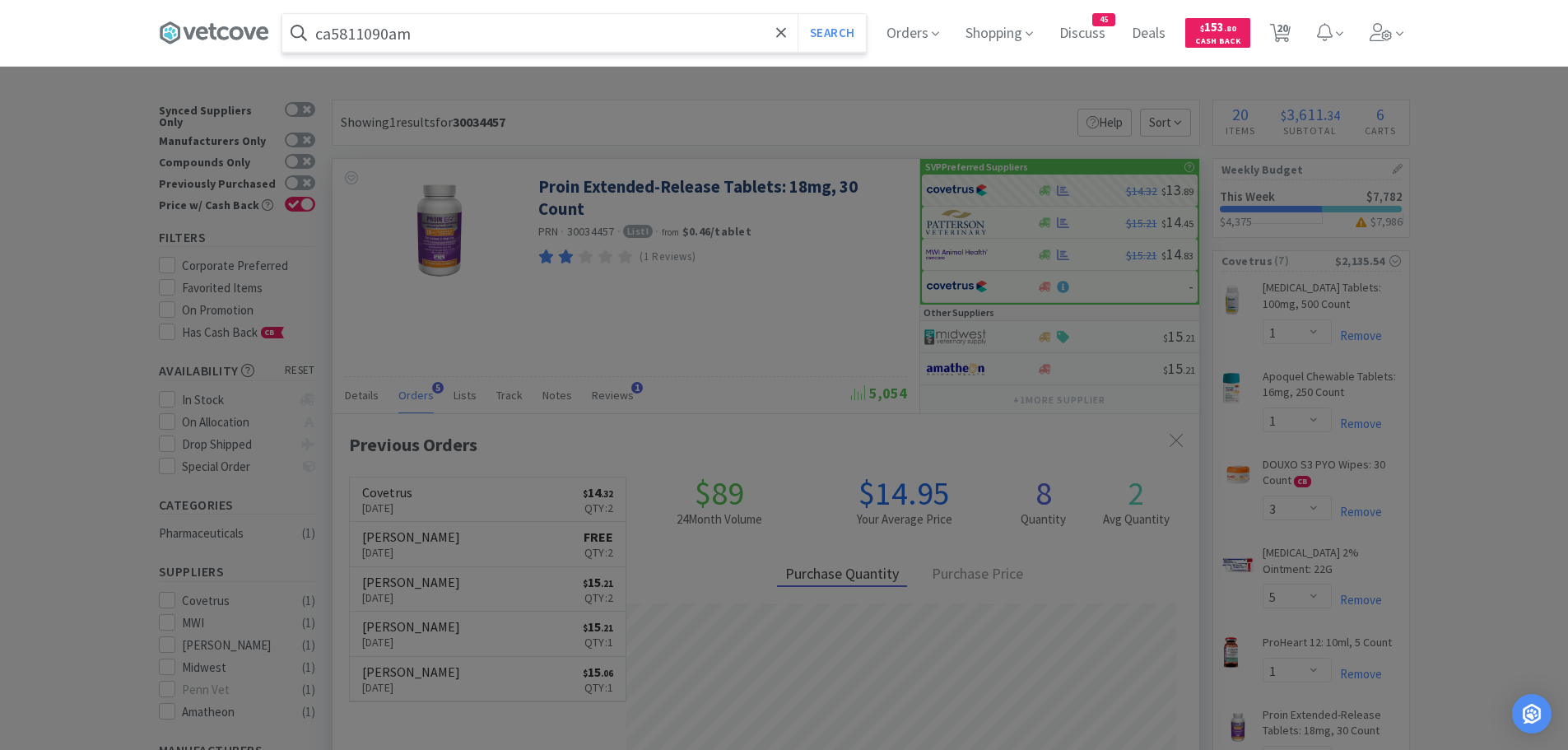
type input "ca5811090am"
click at [798, 14] on button "Search" at bounding box center [832, 33] width 68 height 38
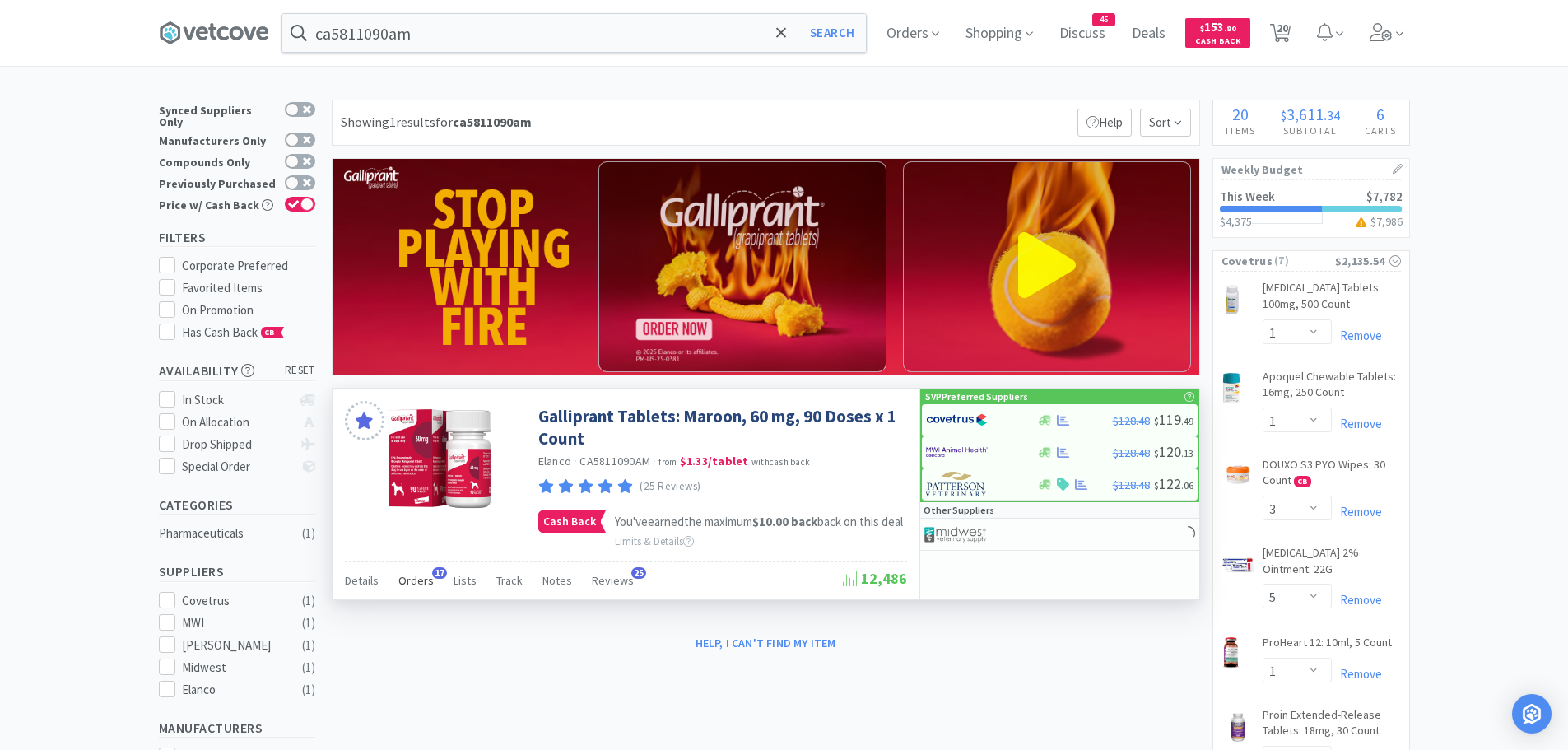
click at [420, 587] on span "Orders" at bounding box center [416, 580] width 35 height 14
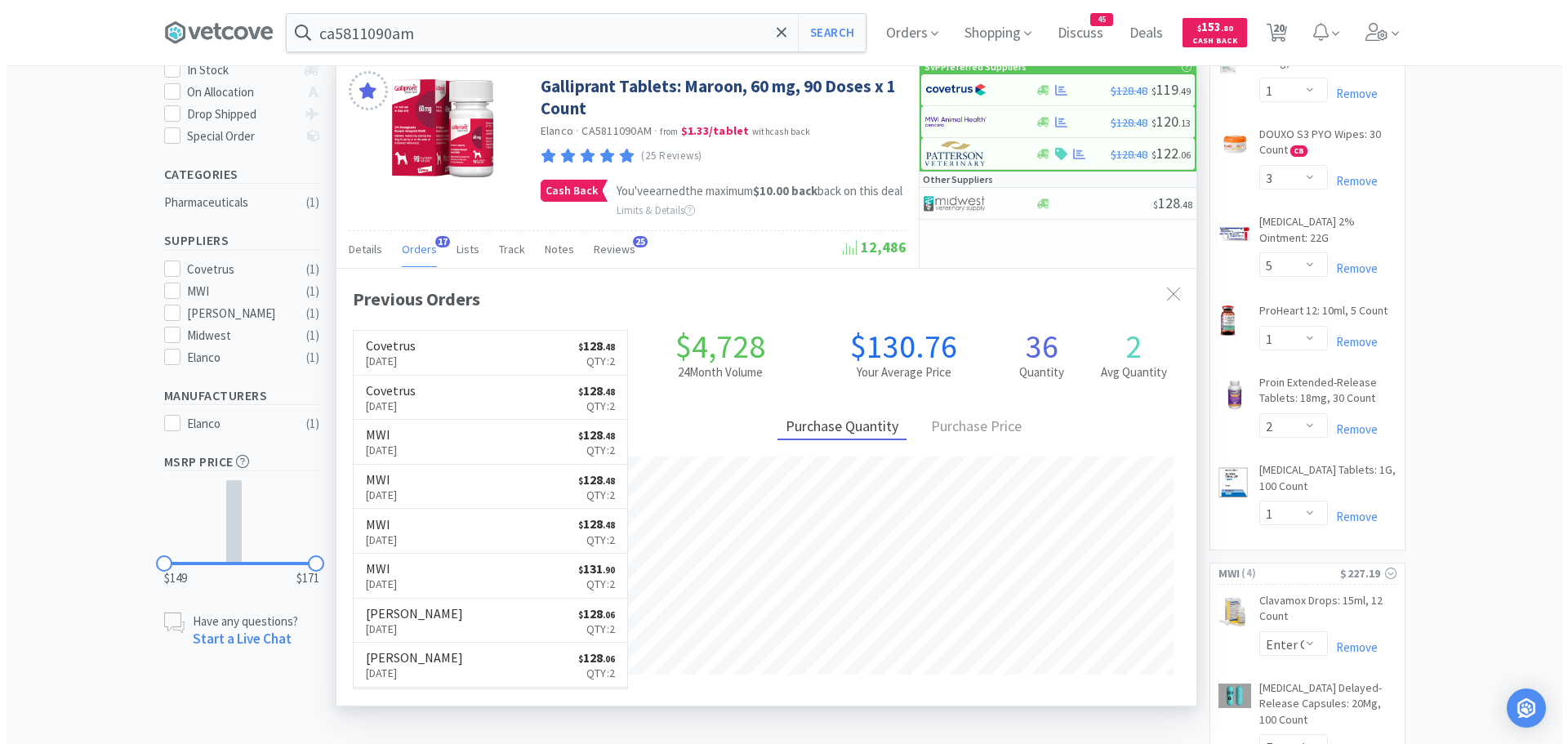
scroll to position [245, 0]
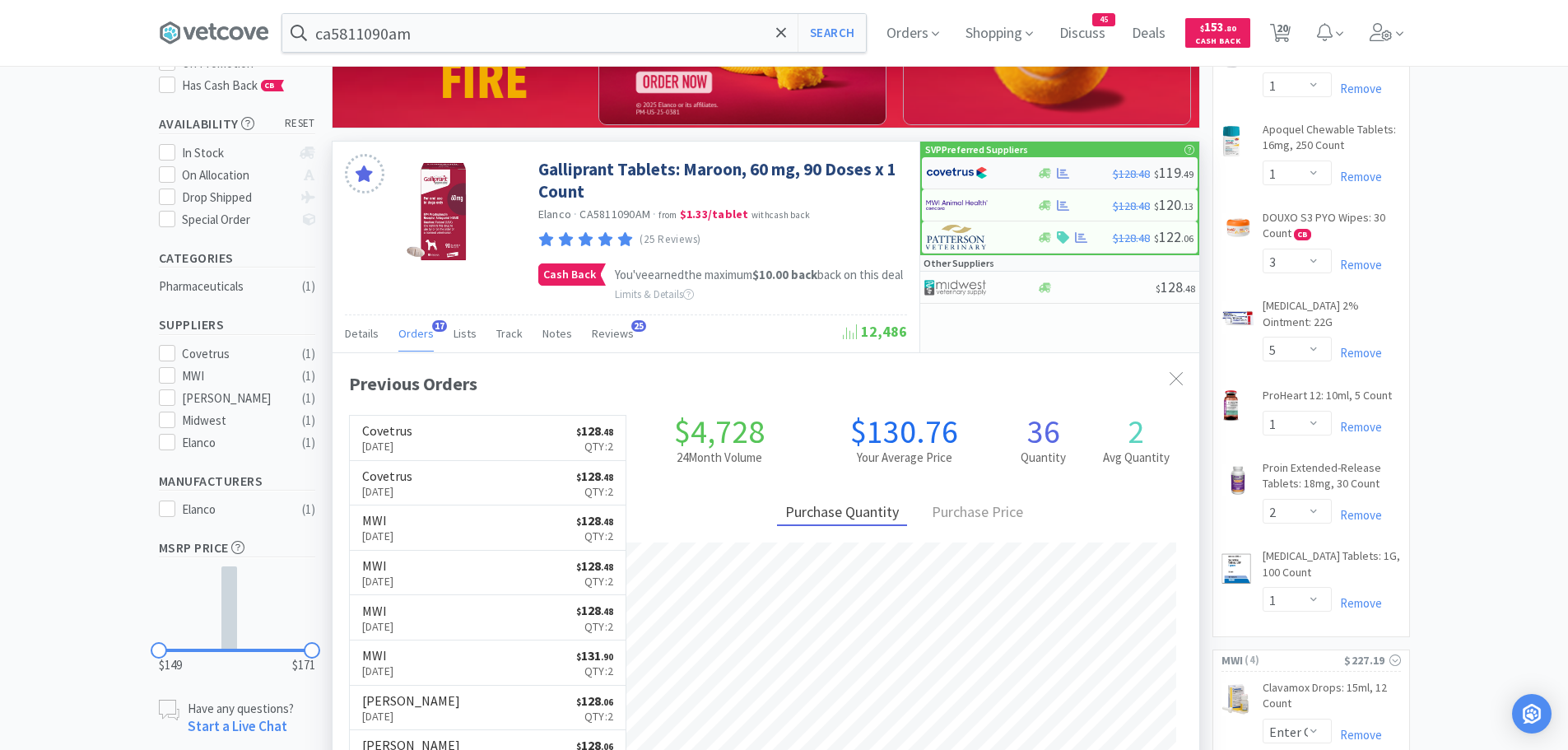
click at [963, 176] on img at bounding box center [956, 172] width 62 height 24
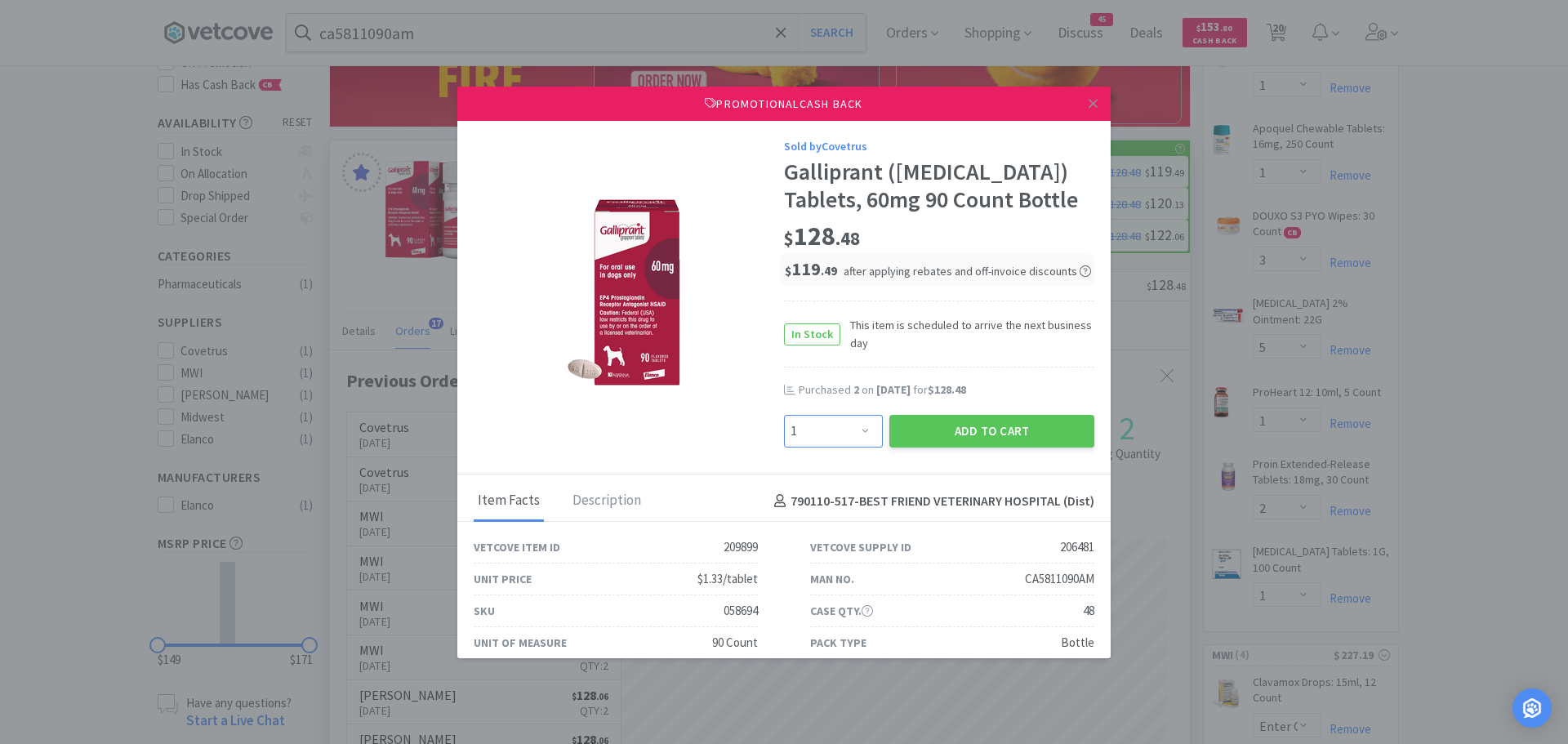
click at [850, 428] on select "Enter Quantity 1 2 3 4 5 6 7 8 9 10 11 12 13 14 15 16 17 18 19 20 Enter Quantity" at bounding box center [834, 431] width 99 height 33
select select "2"
click at [784, 415] on select "Enter Quantity 1 2 3 4 5 6 7 8 9 10 11 12 13 14 15 16 17 18 19 20 Enter Quantity" at bounding box center [834, 431] width 99 height 33
click at [915, 429] on button "Add to Cart" at bounding box center [992, 431] width 205 height 33
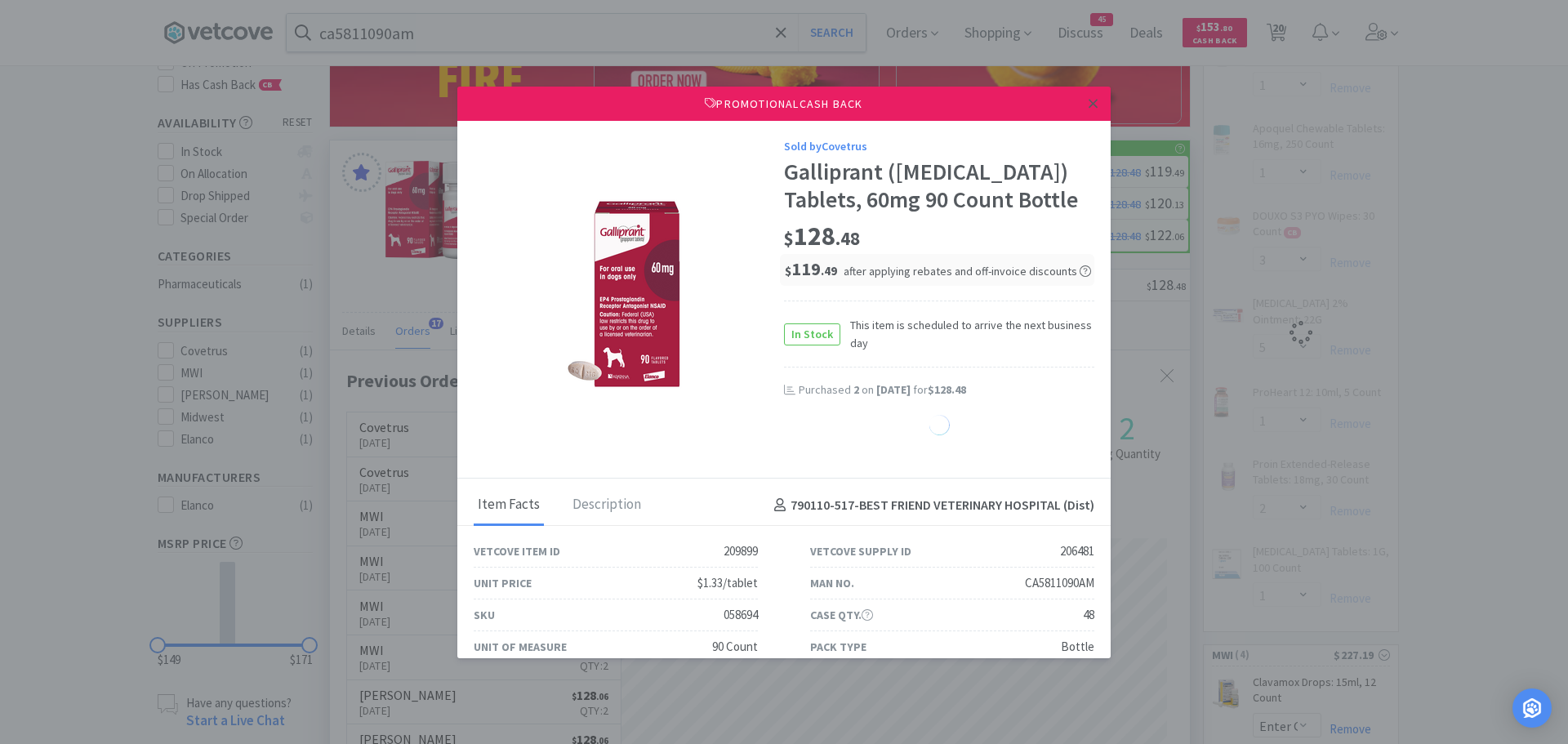
select select "1"
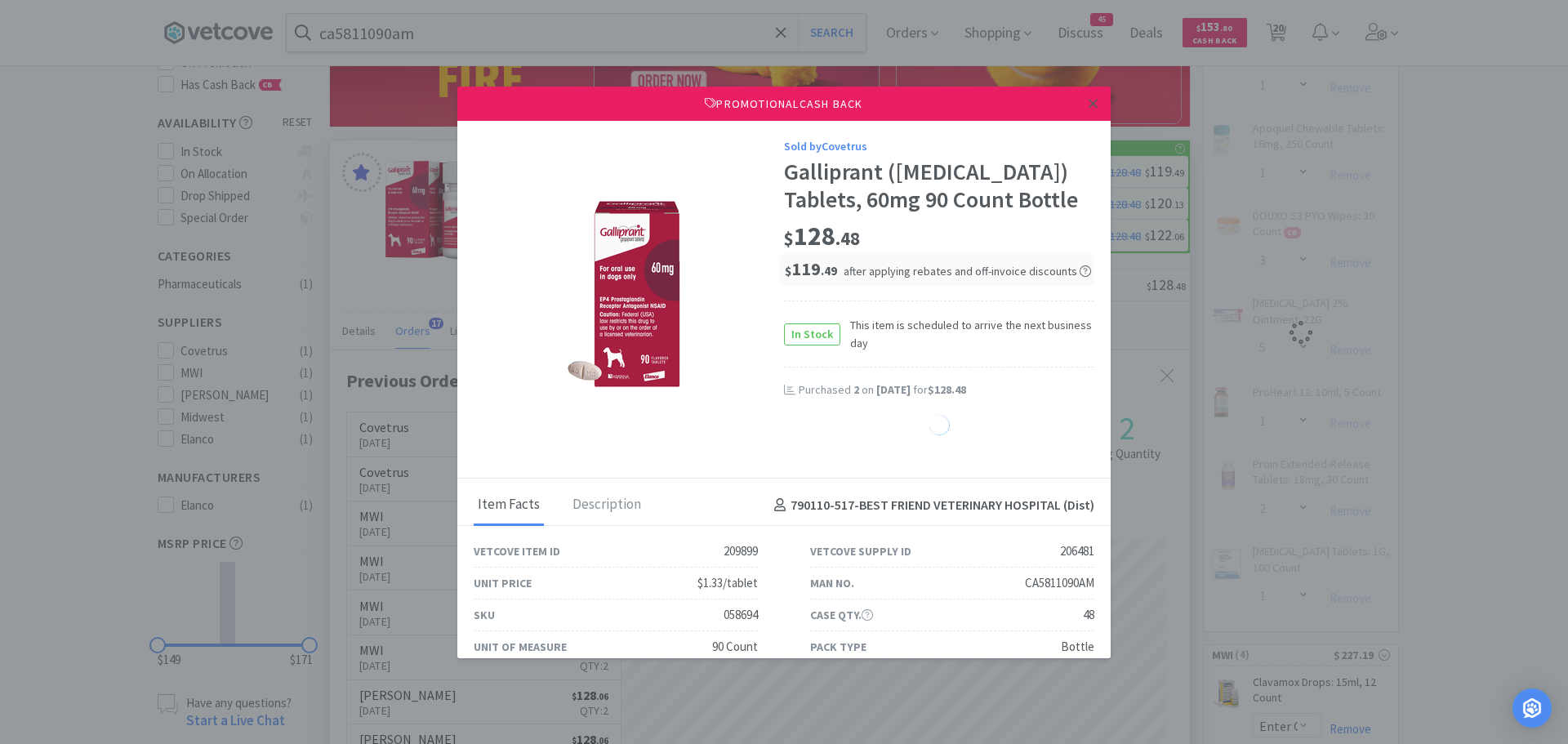
select select "1"
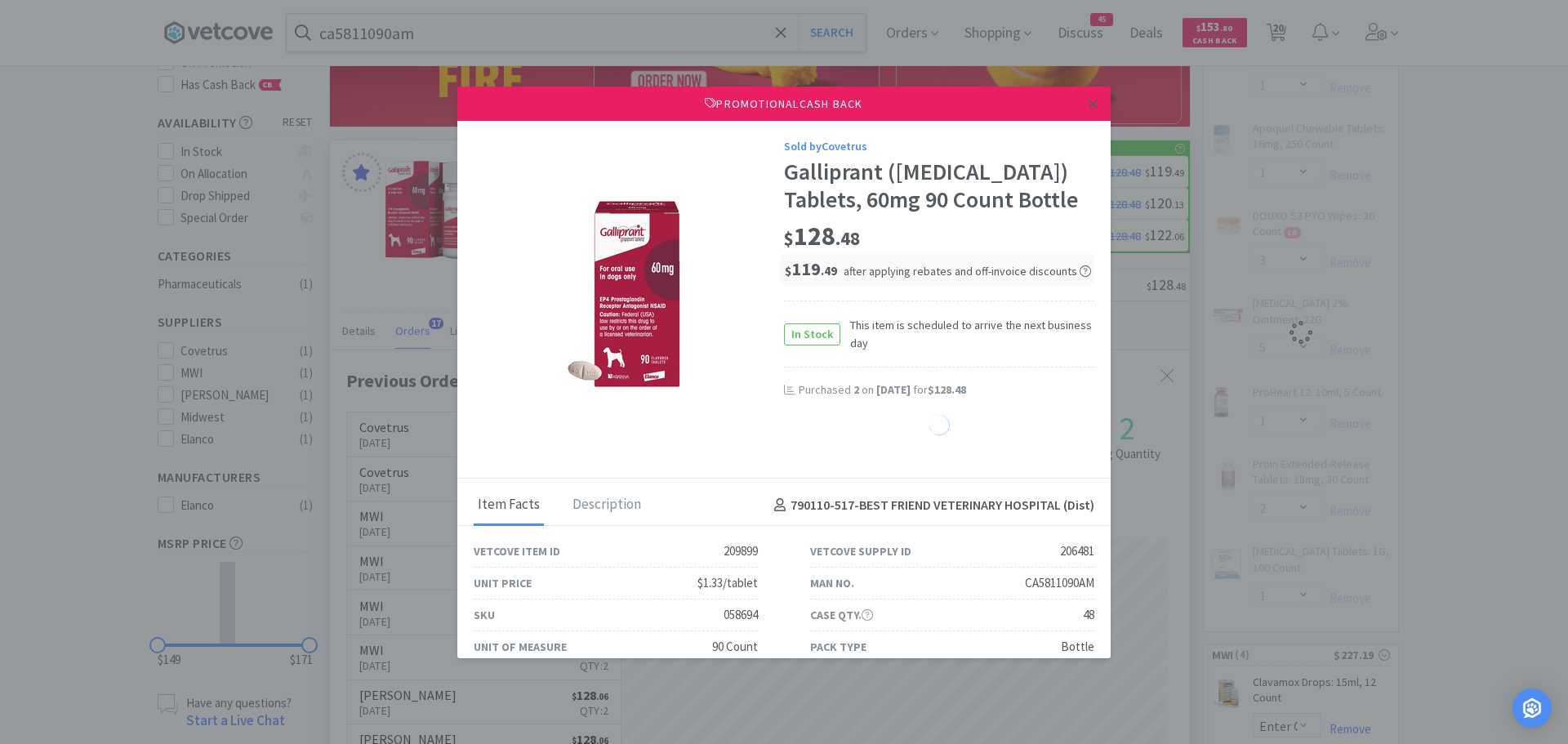
select select "1"
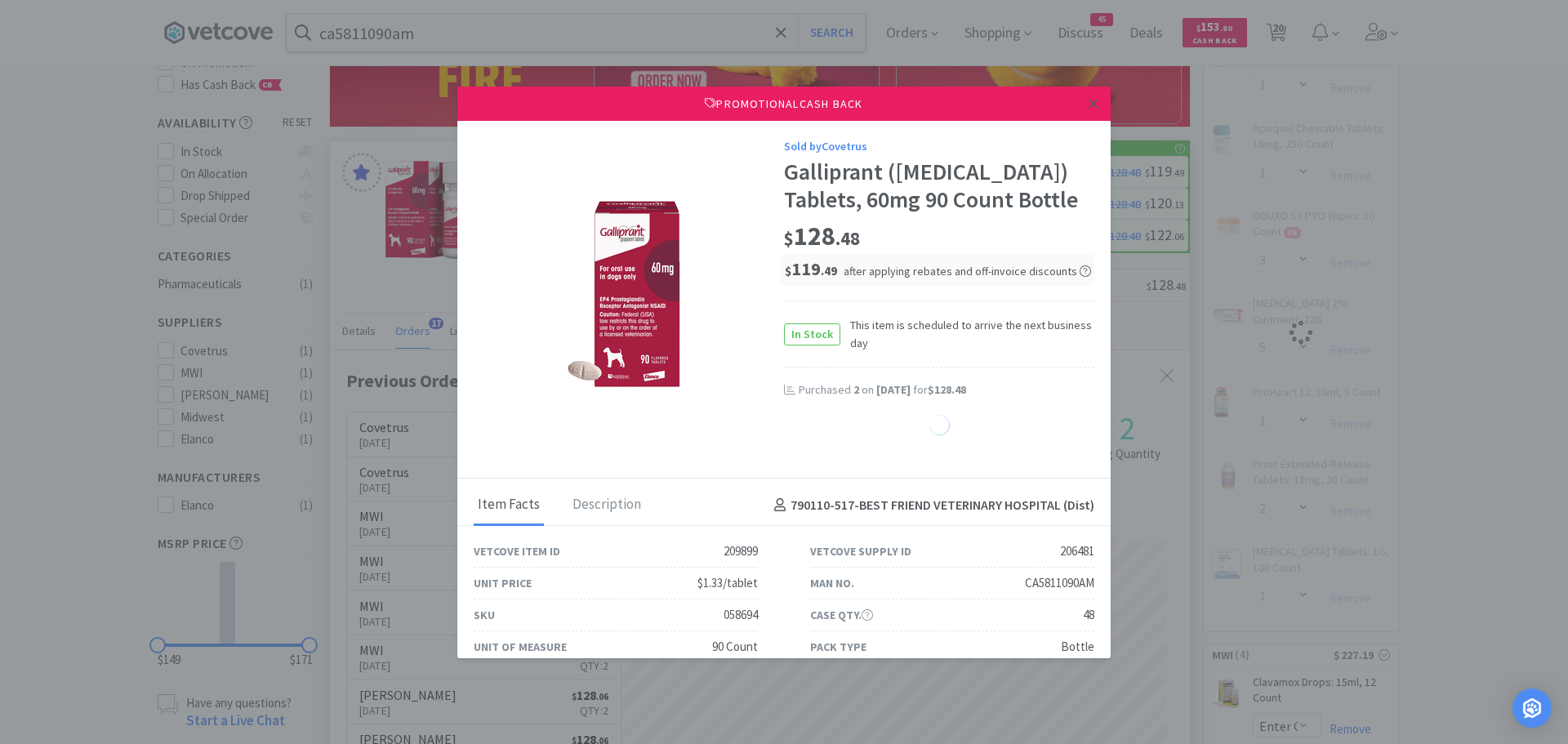
select select "1"
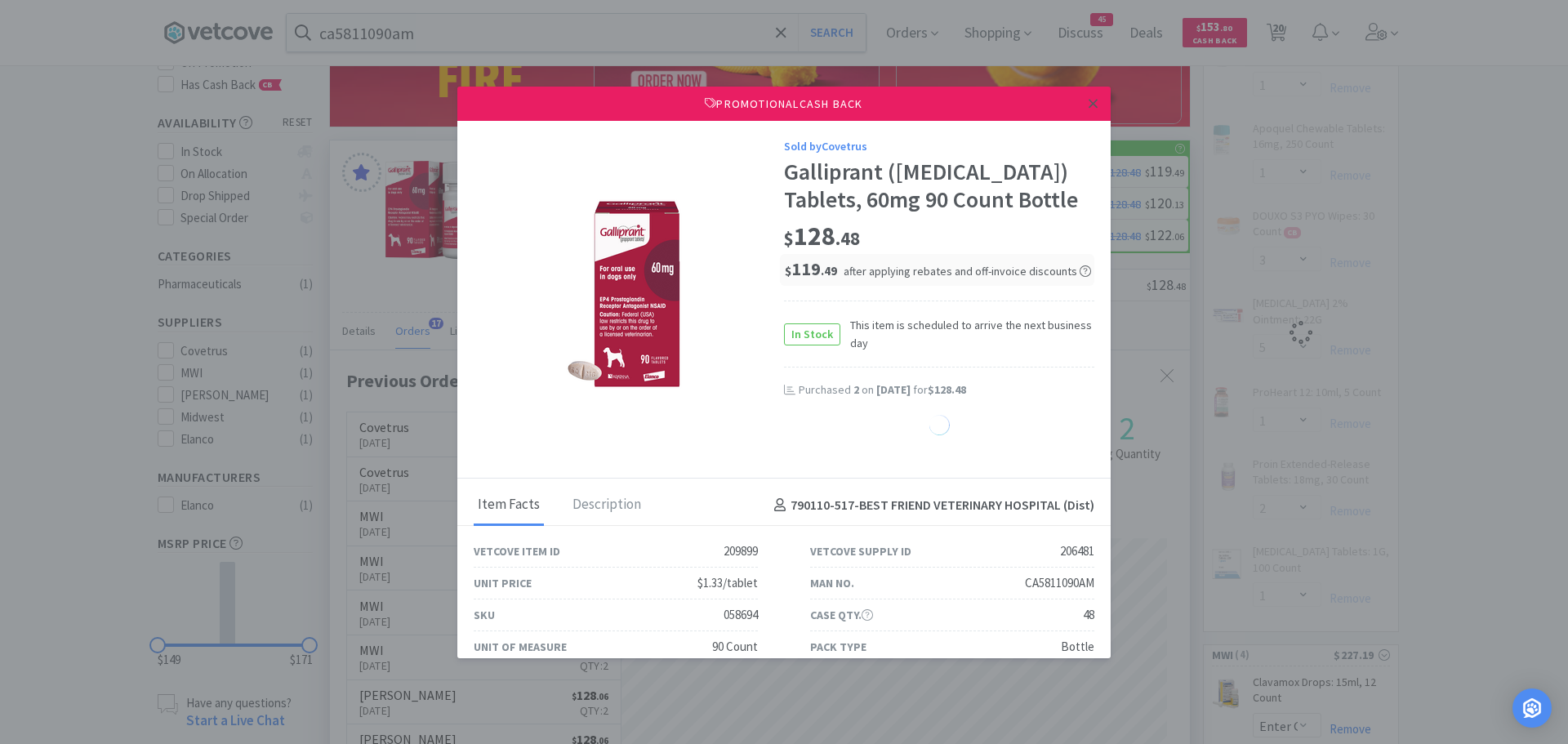
select select "1"
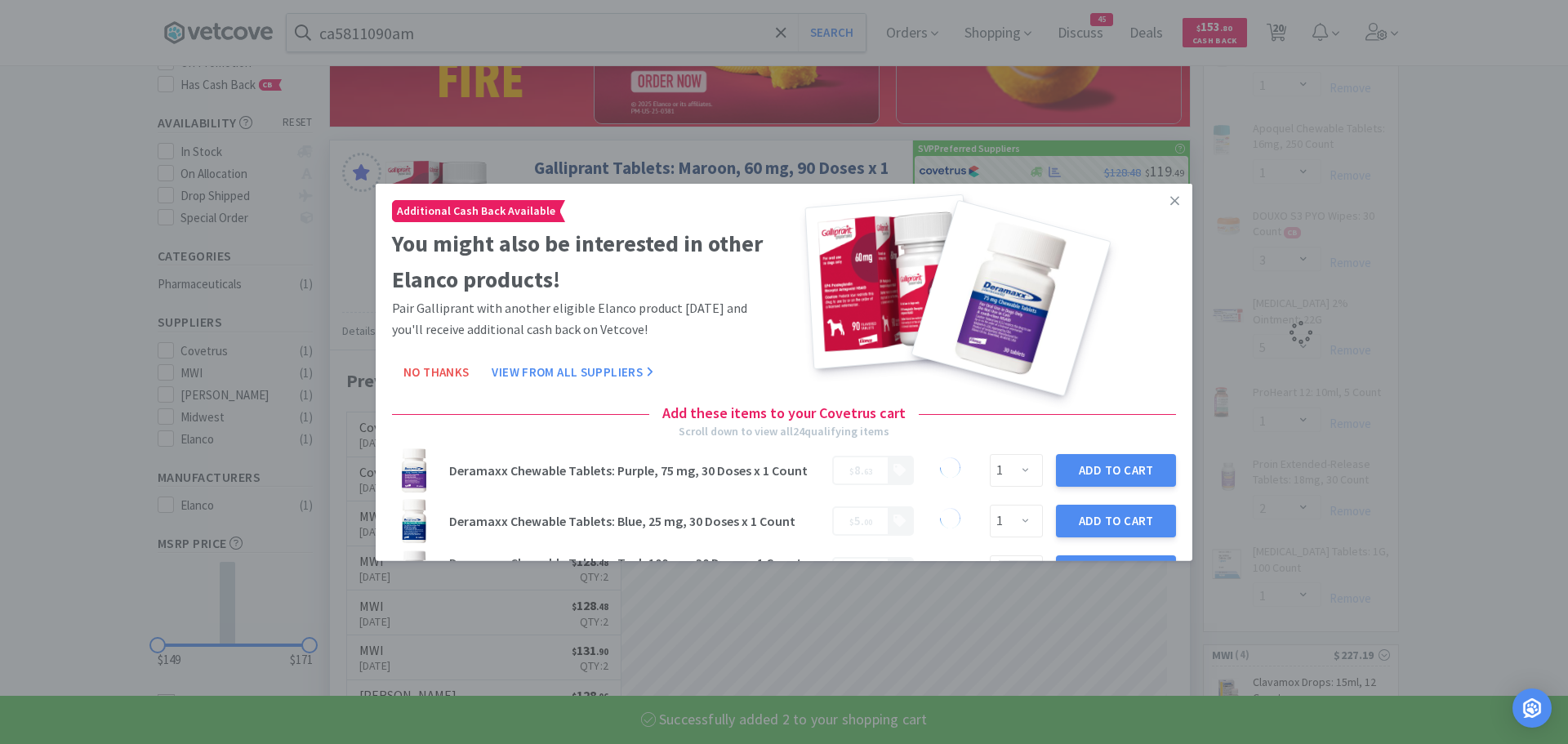
select select "2"
select select "5"
select select "1"
select select "2"
select select "1"
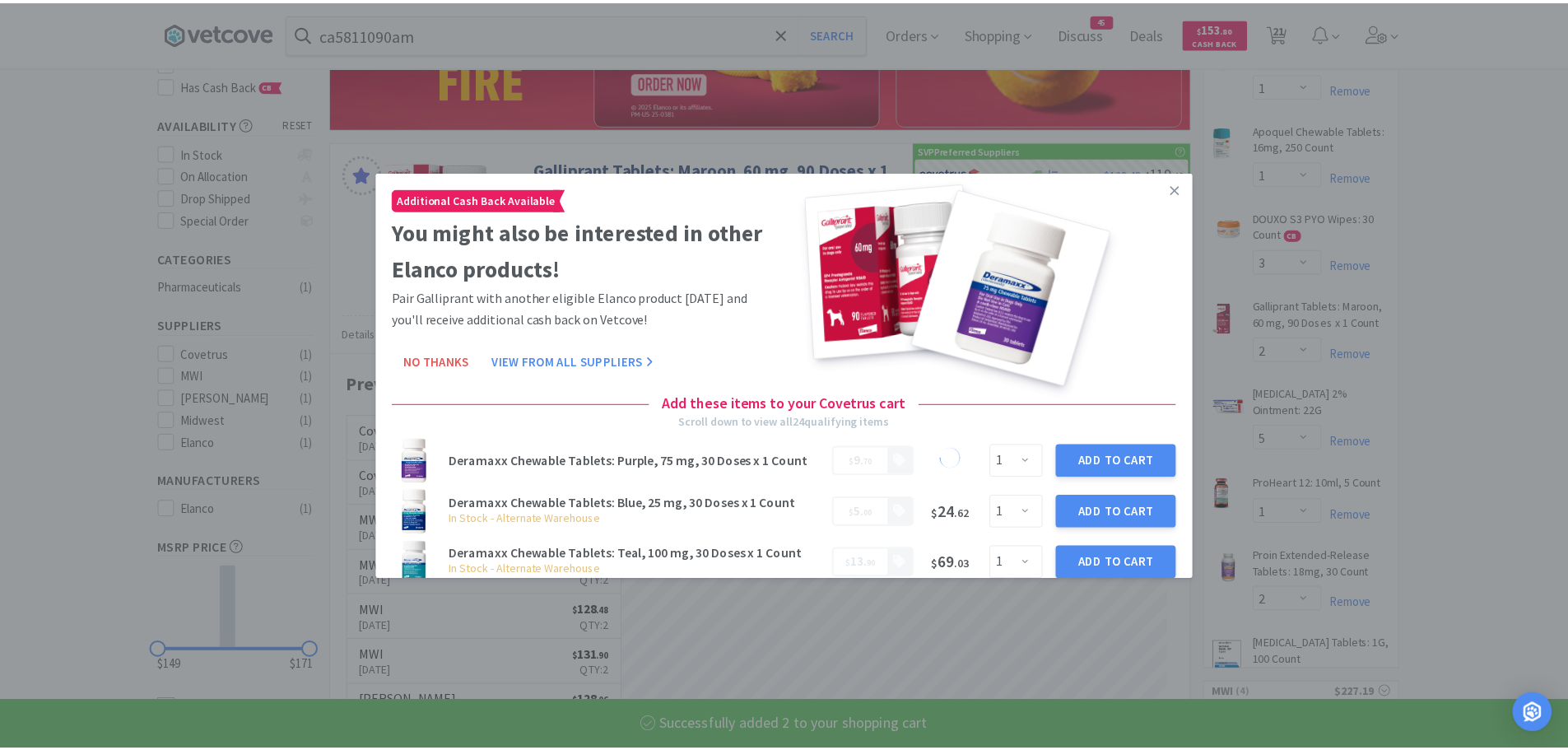
scroll to position [441, 867]
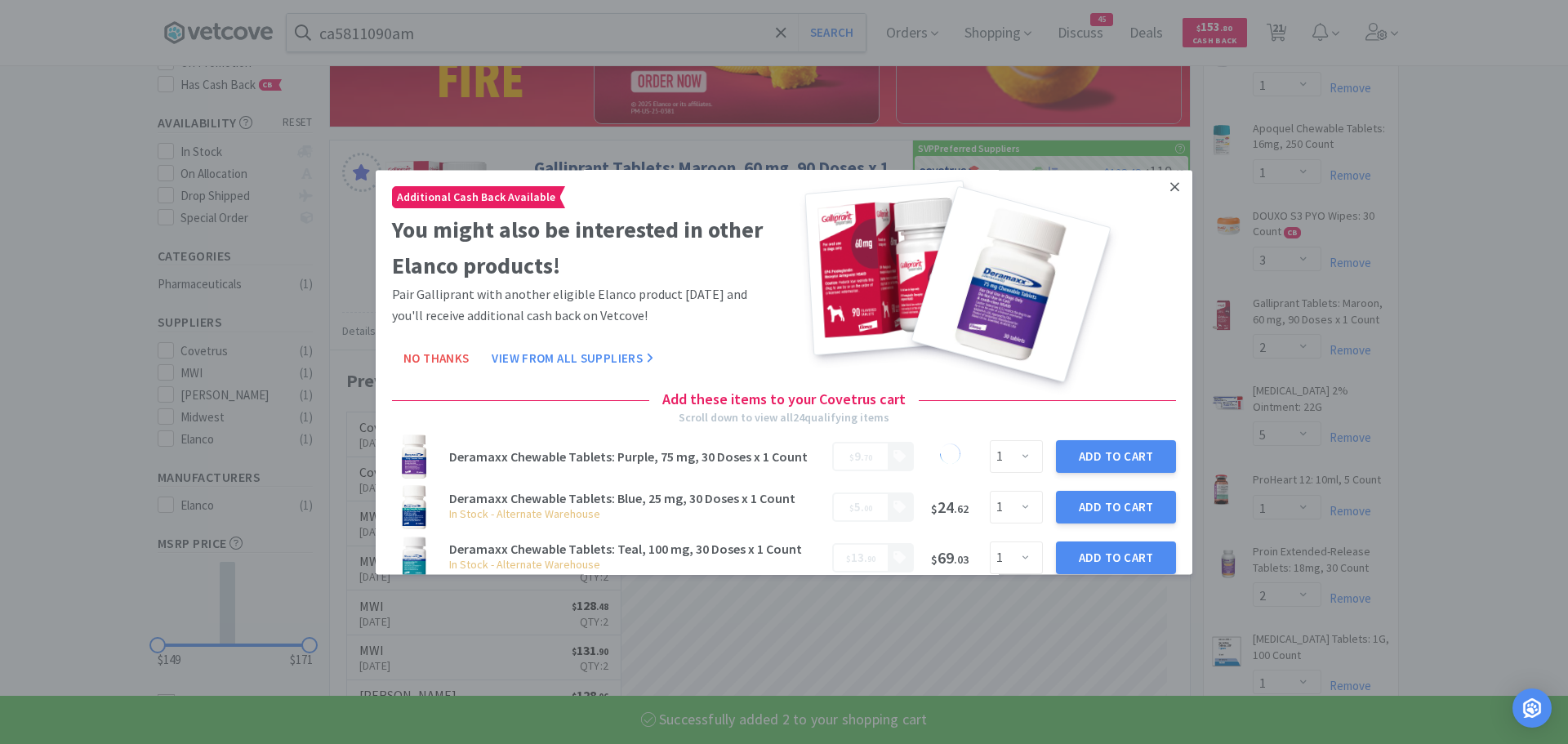
click at [1170, 188] on icon at bounding box center [1174, 186] width 9 height 9
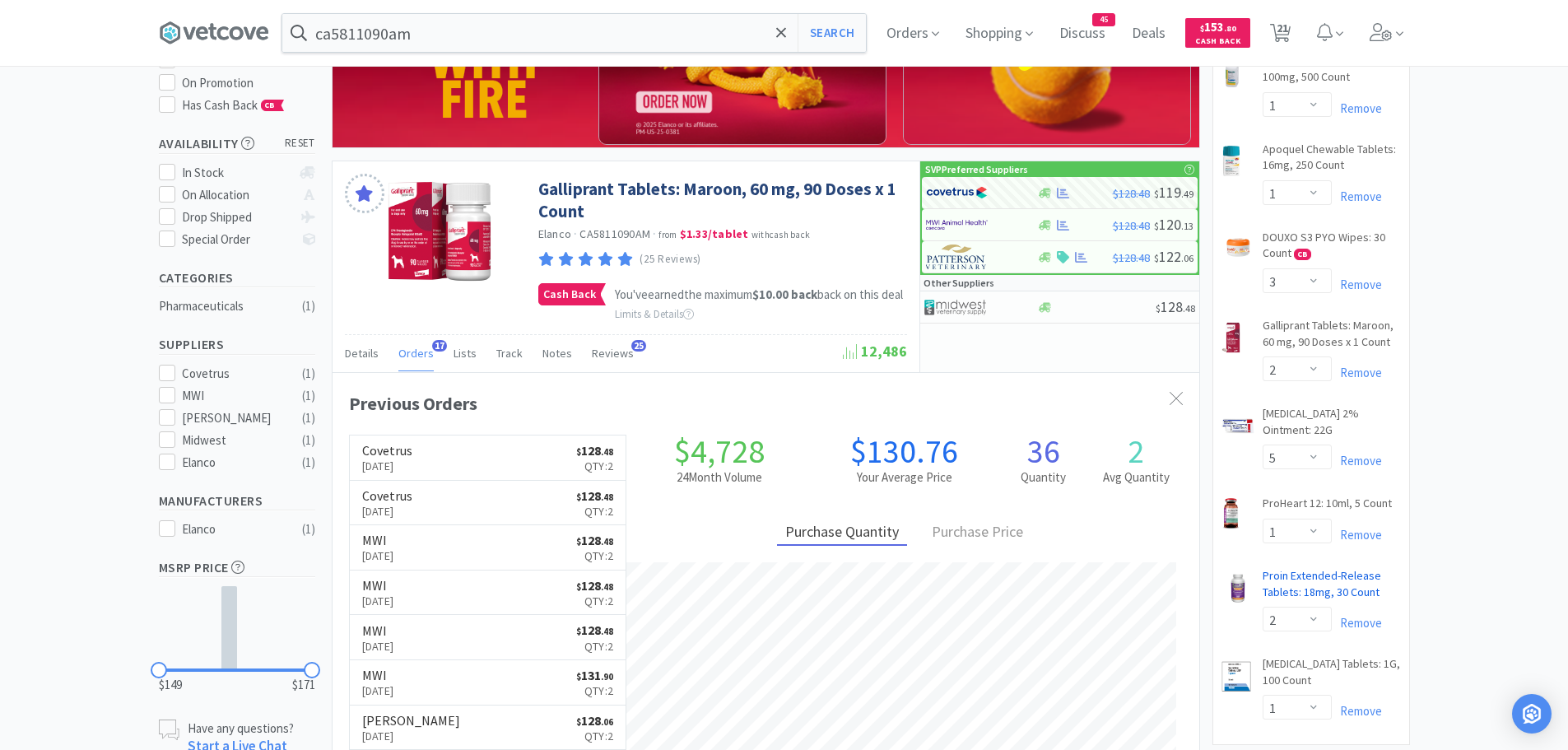
scroll to position [247, 0]
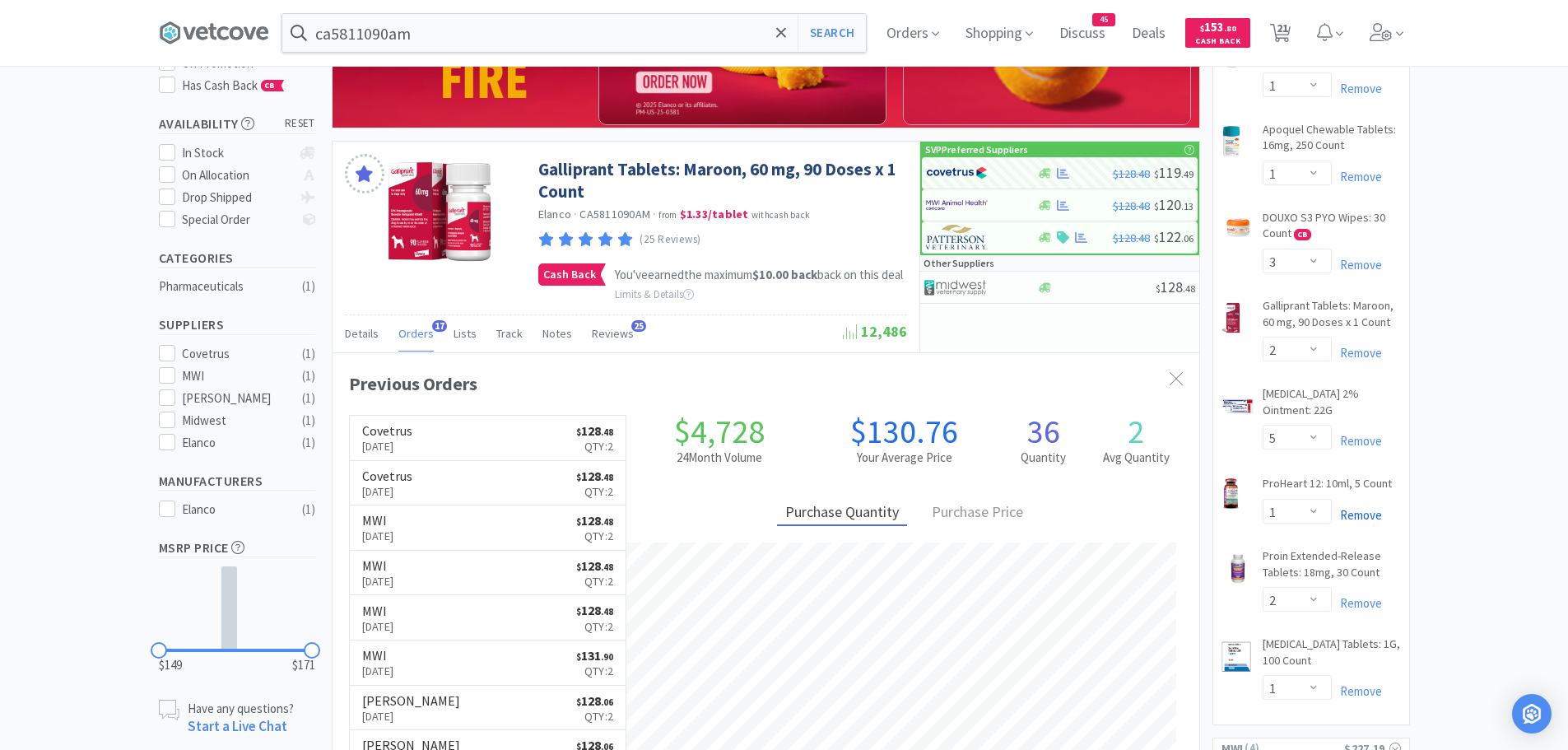
click at [1348, 507] on link "Remove" at bounding box center [1357, 514] width 50 height 15
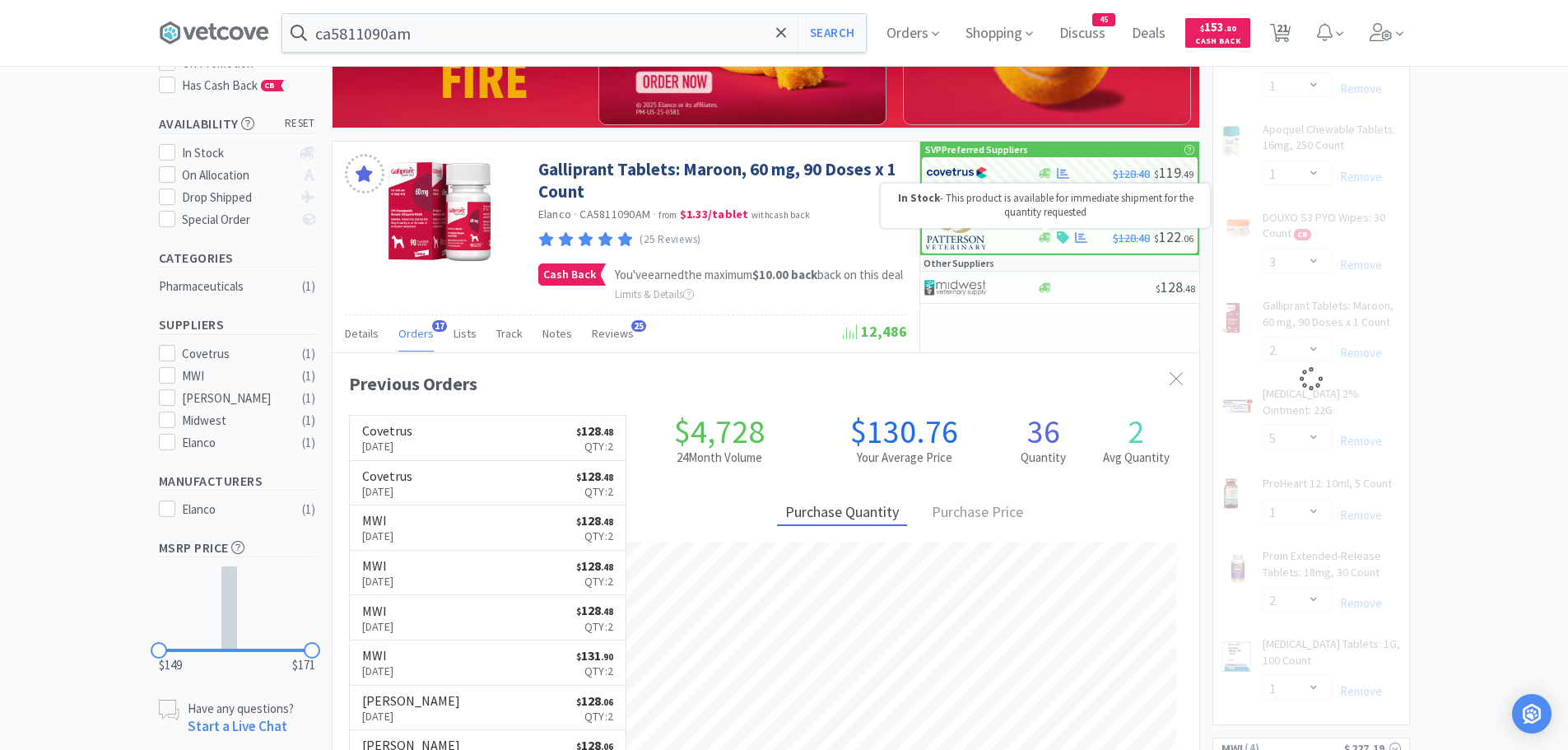
scroll to position [441, 867]
click at [596, 33] on input "ca5811090am" at bounding box center [574, 33] width 584 height 38
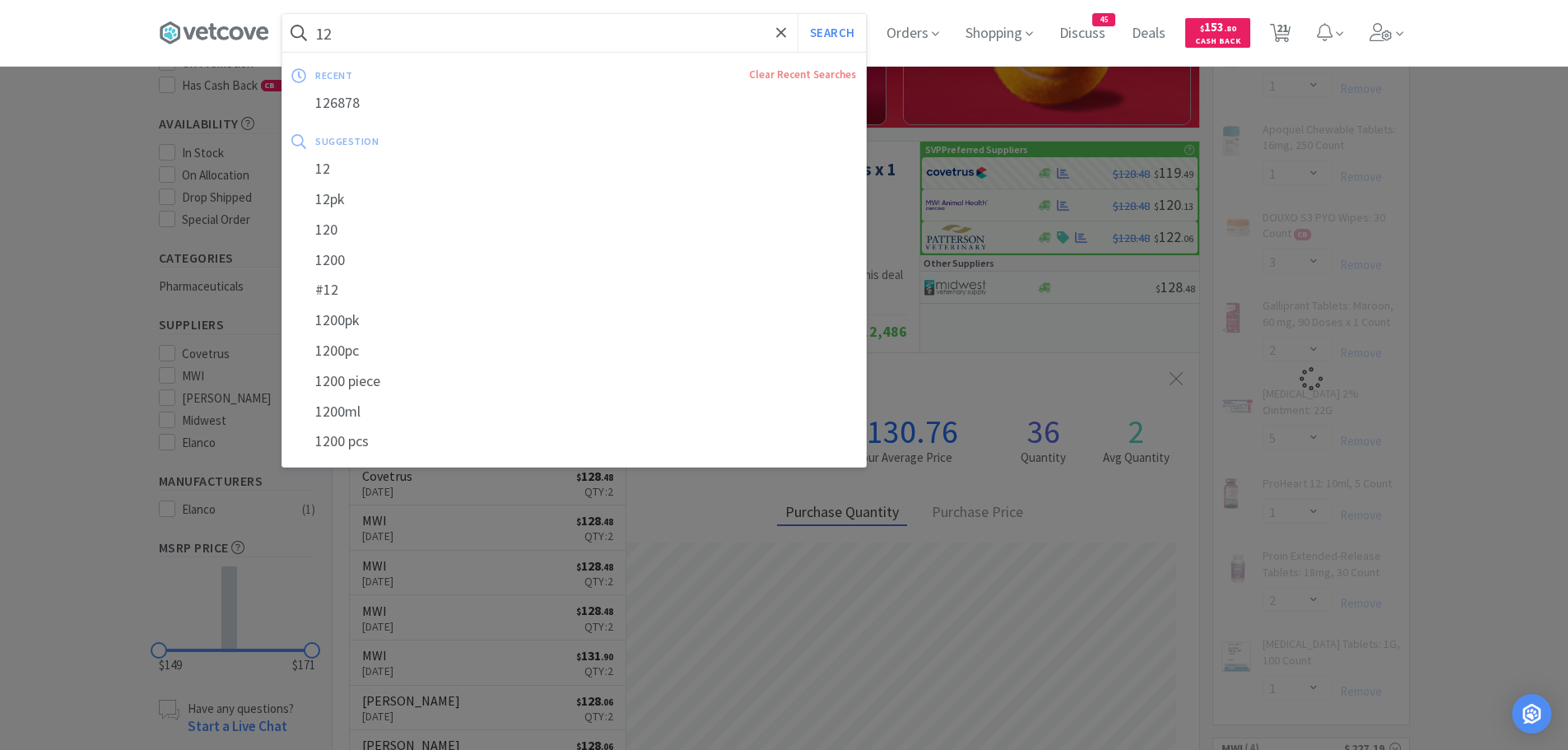
type input "128"
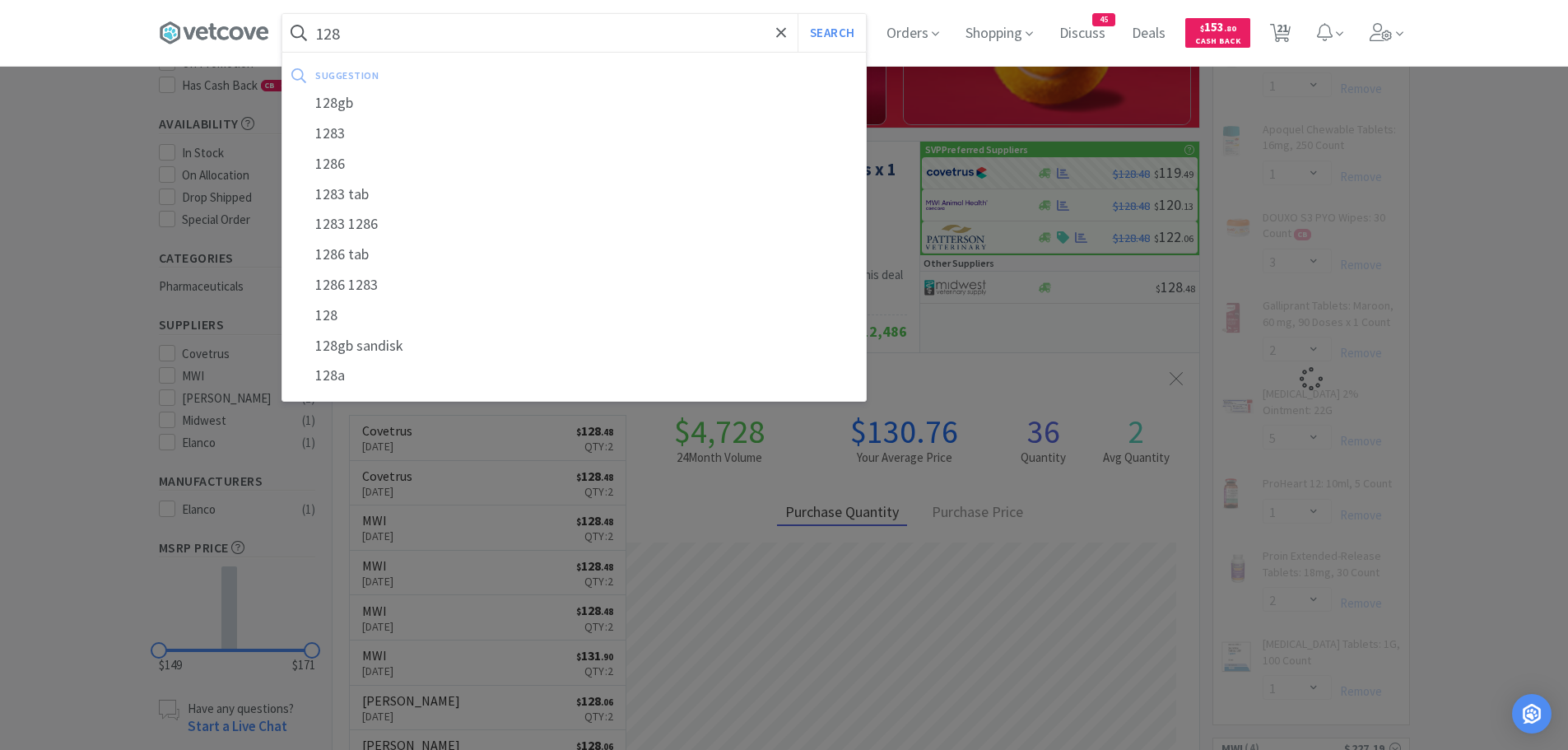
select select "1"
select select "2"
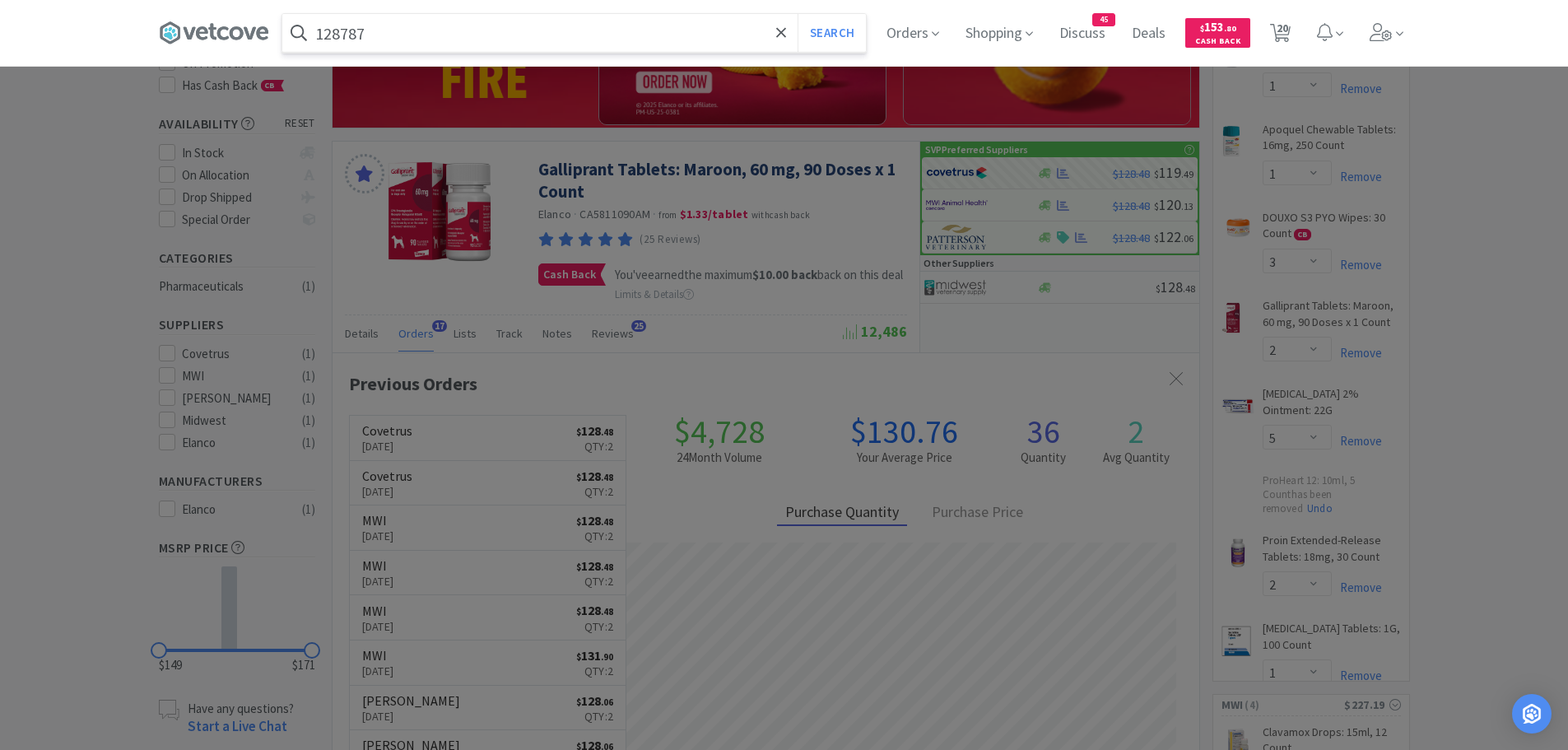
type input "128787"
click at [798, 14] on button "Search" at bounding box center [832, 33] width 68 height 38
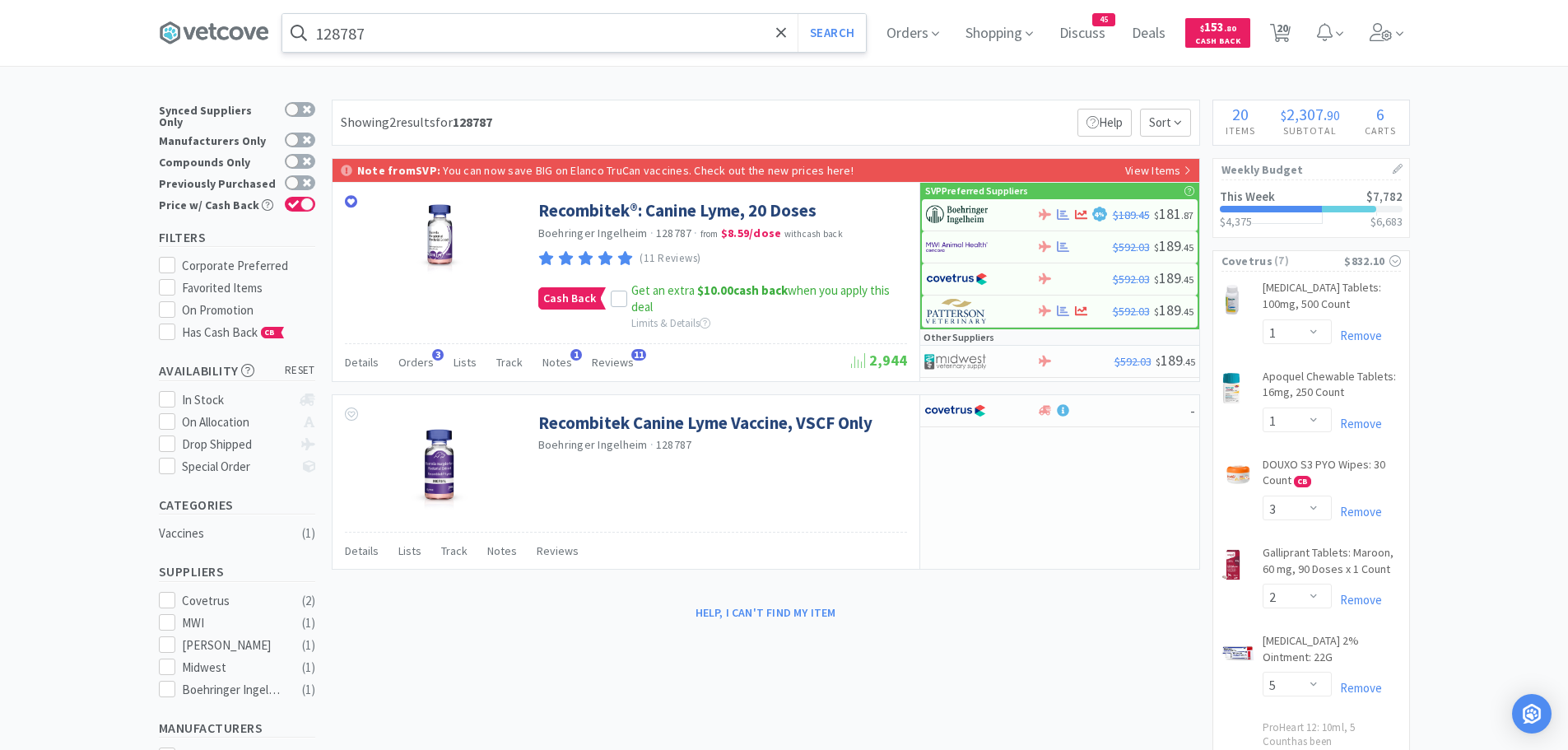
click at [398, 30] on input "128787" at bounding box center [574, 33] width 584 height 38
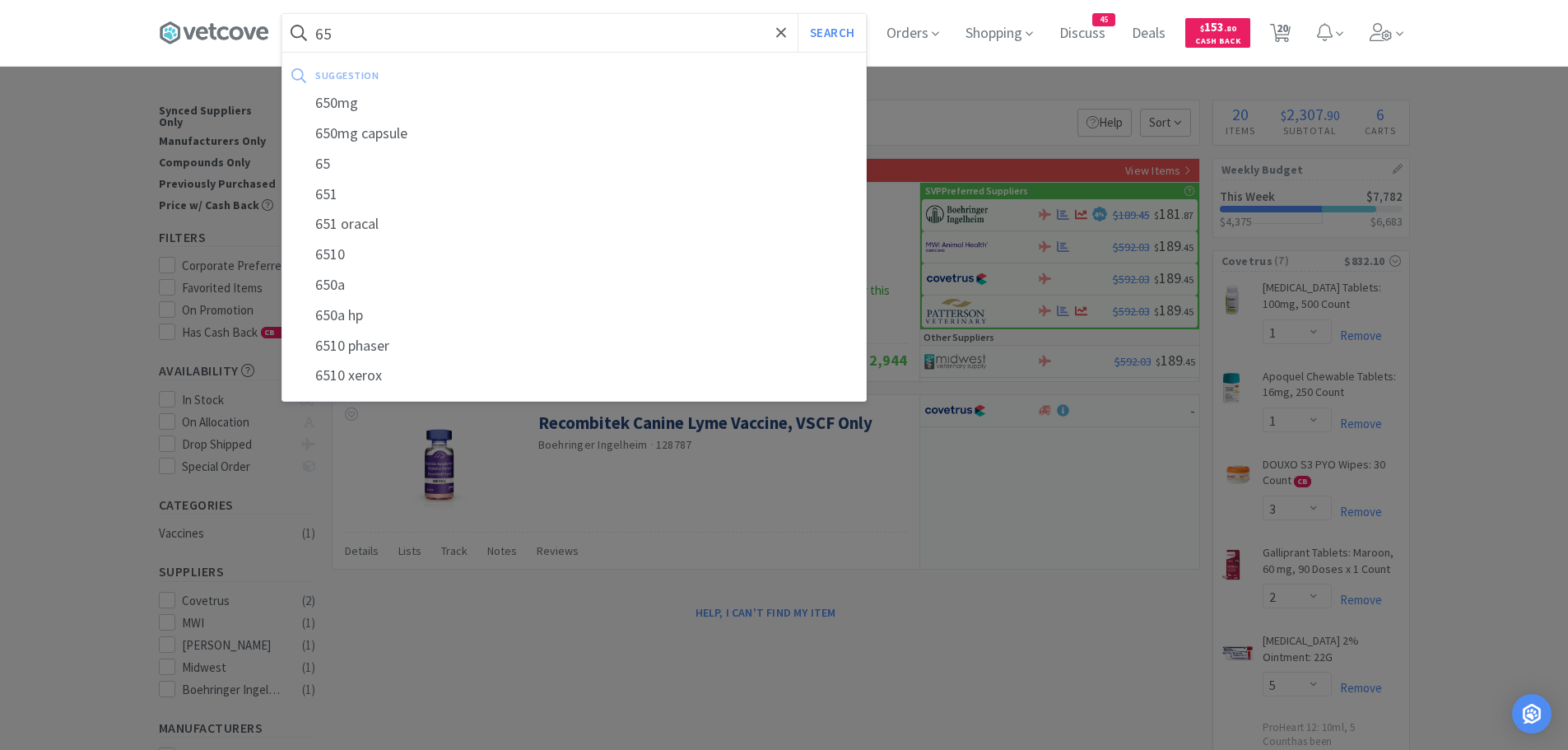
type input "6"
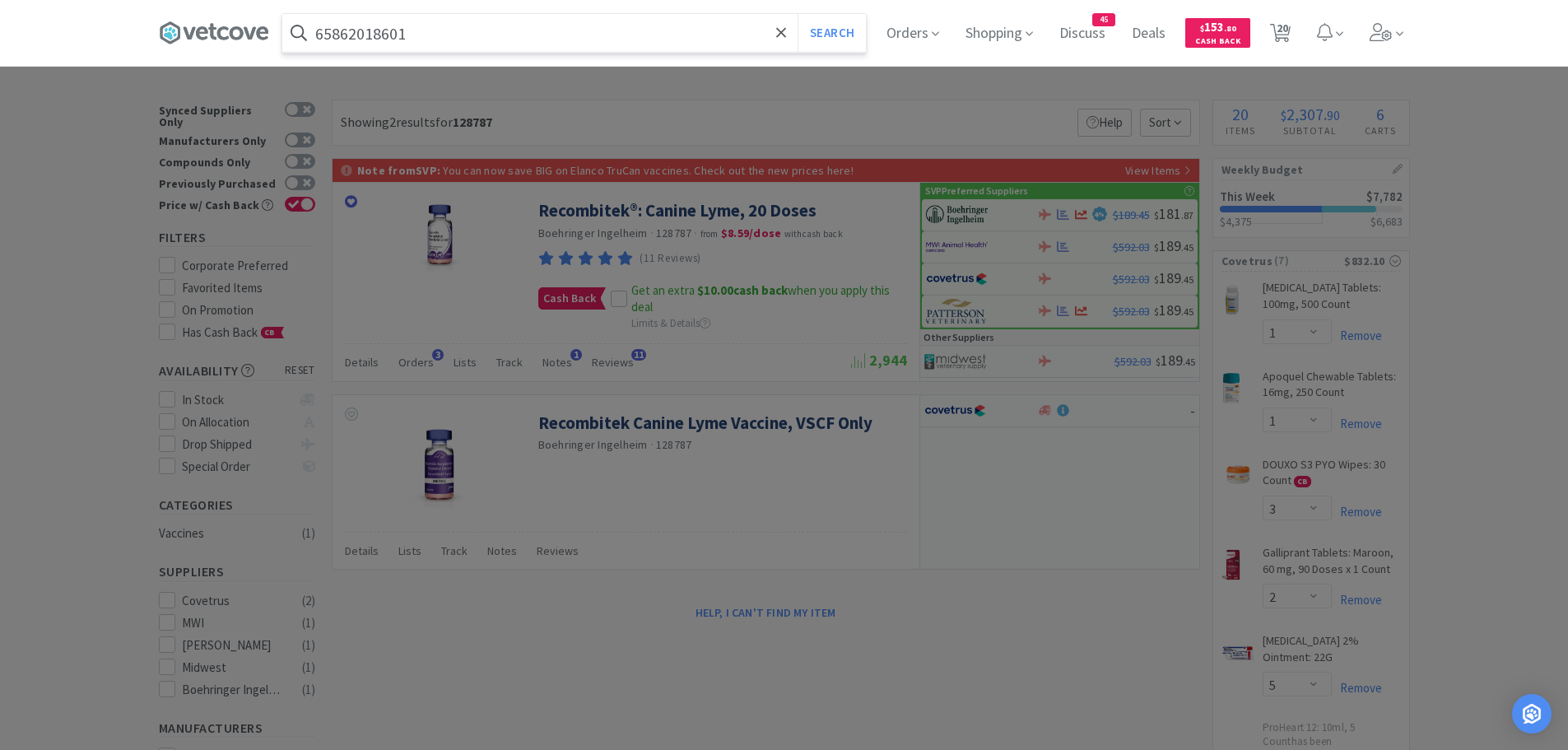
type input "65862018601"
click at [798, 14] on button "Search" at bounding box center [832, 33] width 68 height 38
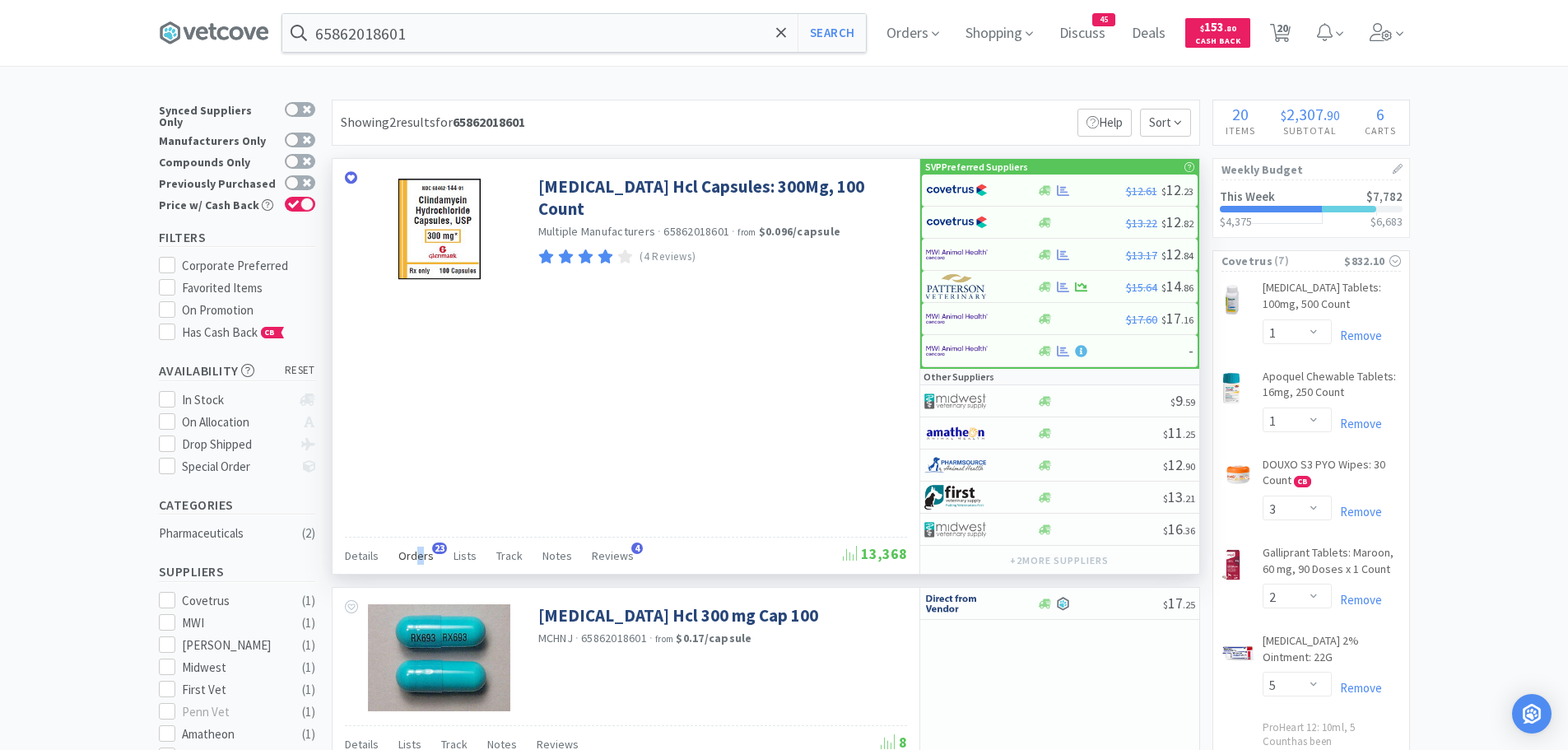
click at [418, 554] on span "Orders" at bounding box center [416, 555] width 35 height 14
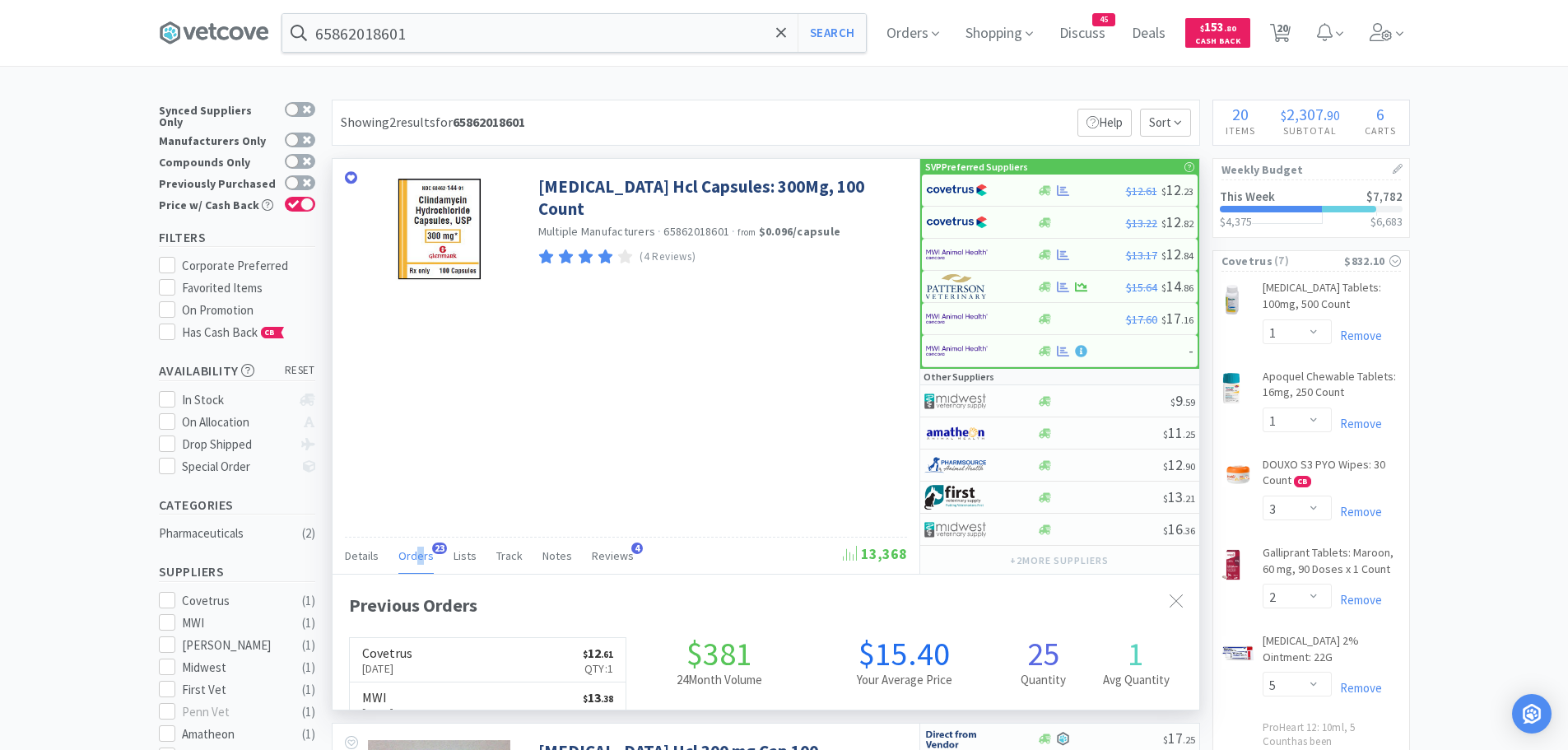
scroll to position [441, 867]
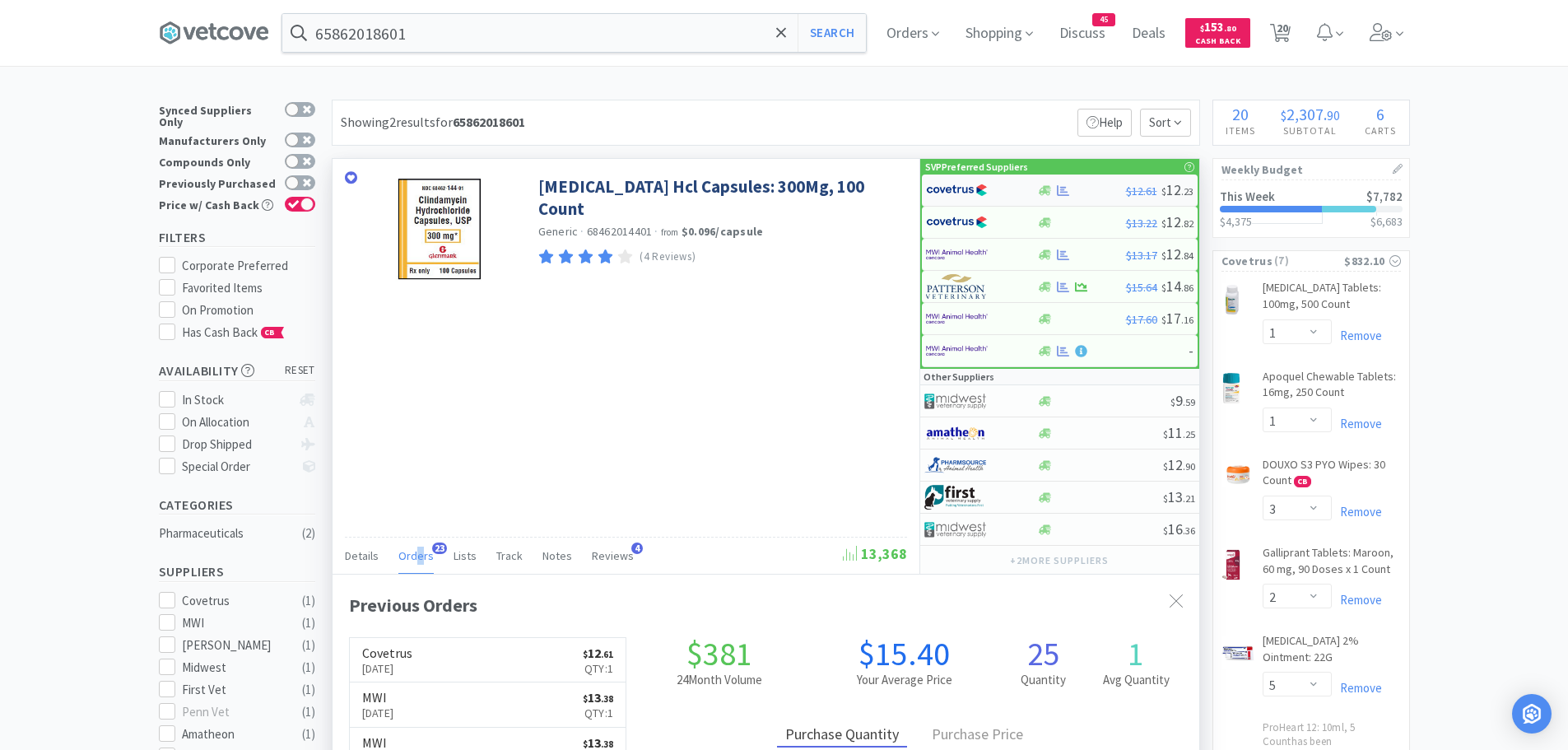
click at [965, 186] on img at bounding box center [956, 190] width 62 height 24
select select "1"
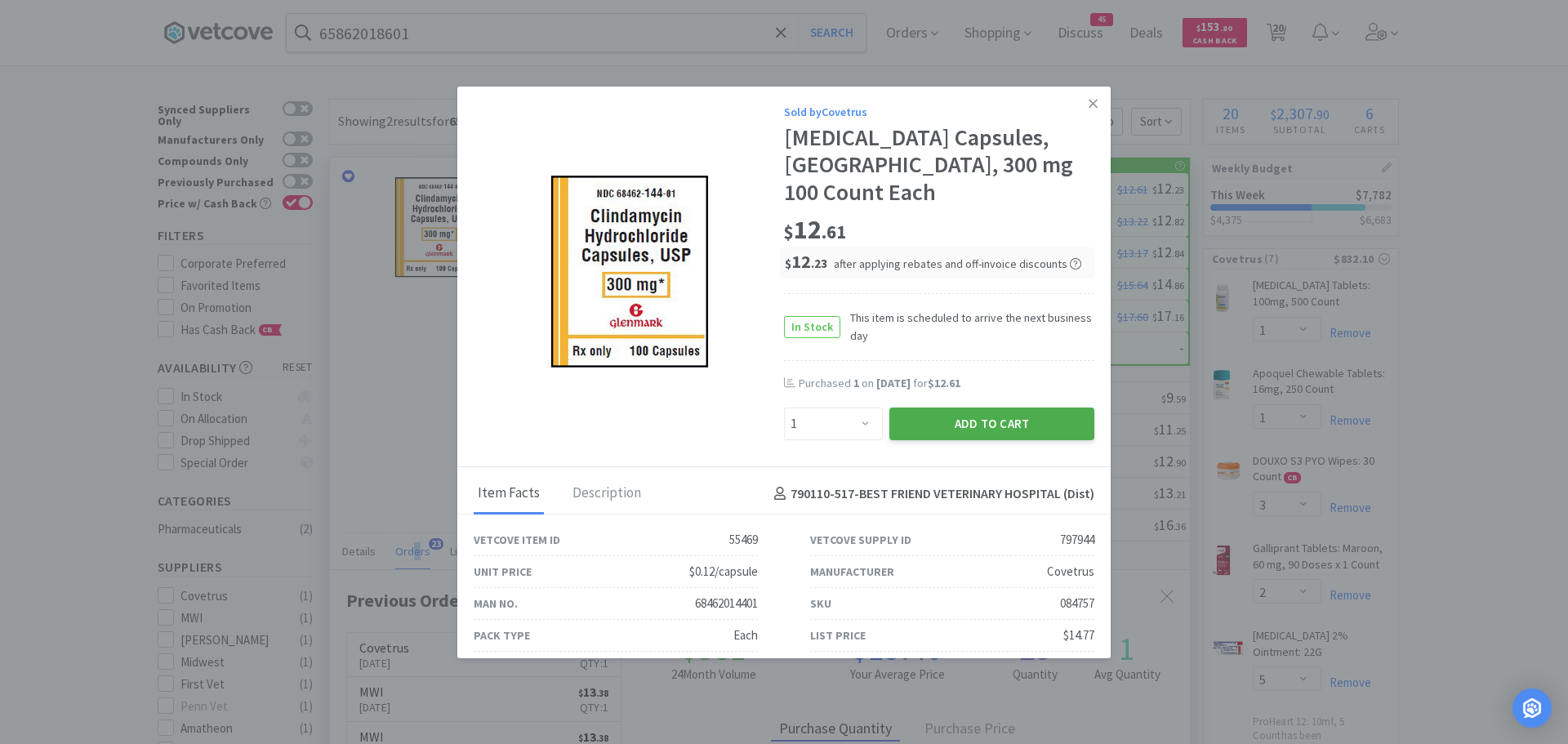
click at [924, 415] on button "Add to Cart" at bounding box center [992, 424] width 205 height 33
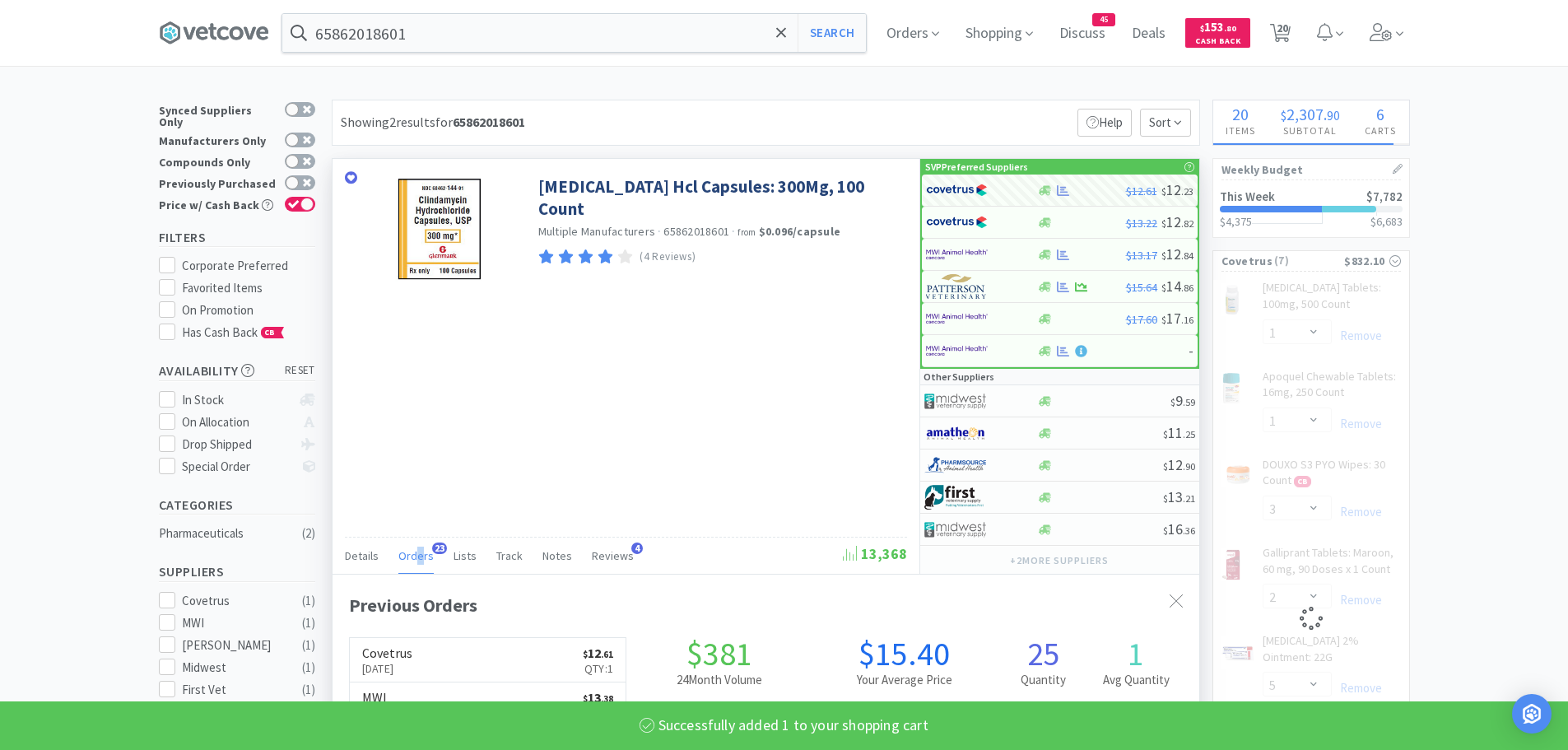
select select "1"
select select "3"
select select "2"
select select "5"
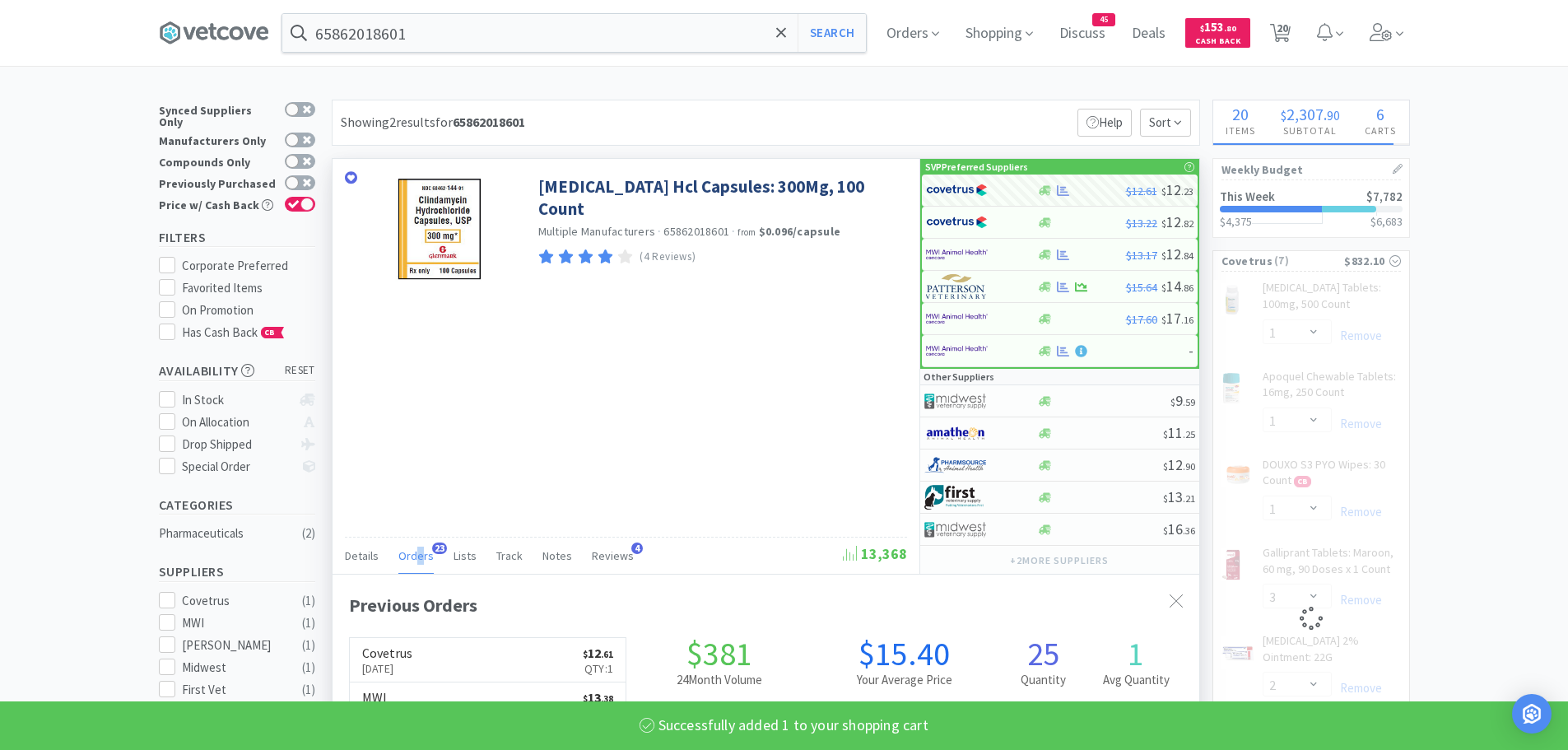
select select "1"
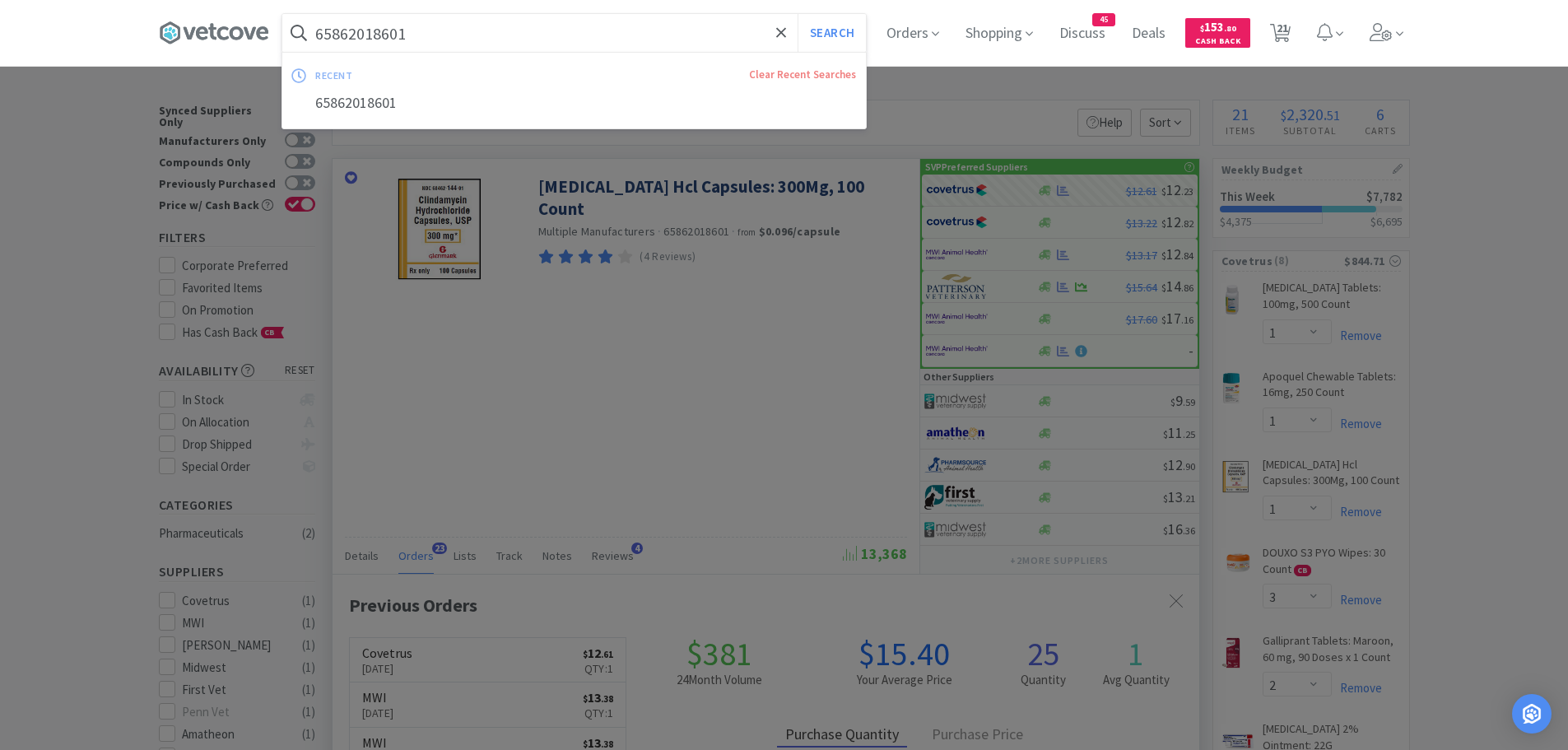
click at [438, 30] on input "65862018601" at bounding box center [574, 33] width 584 height 38
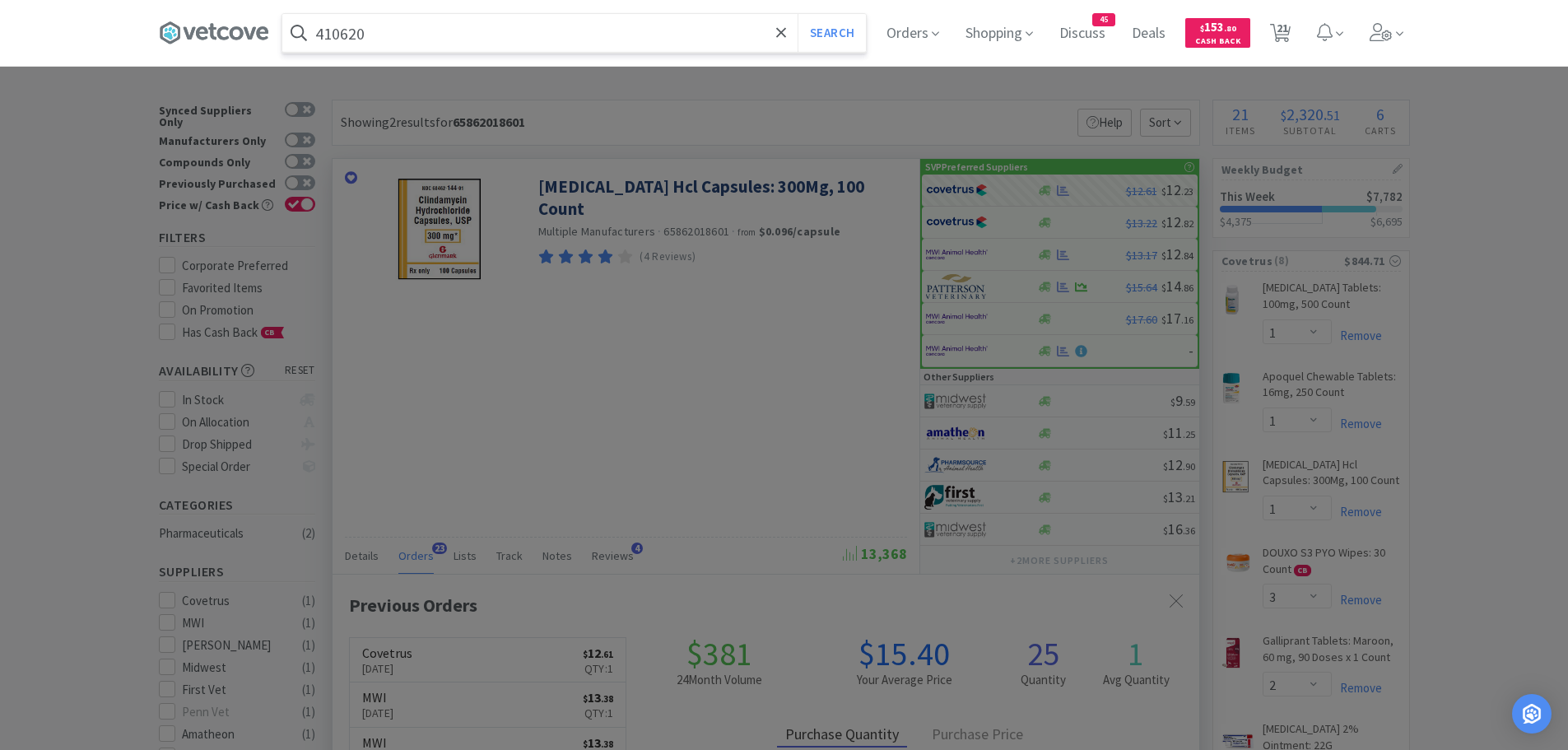
type input "410620"
click at [798, 14] on button "Search" at bounding box center [832, 33] width 68 height 38
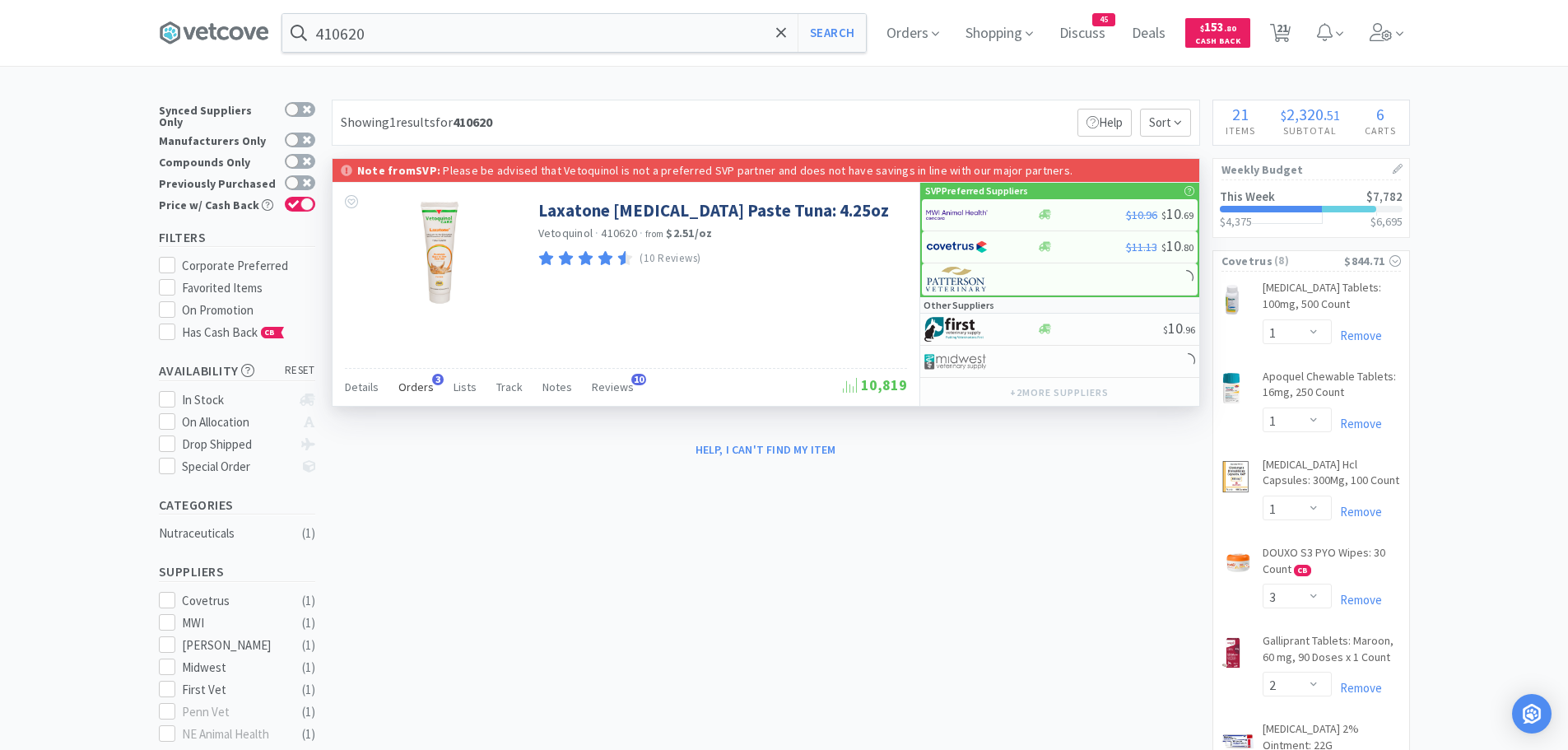
click at [408, 393] on span "Orders" at bounding box center [416, 387] width 35 height 14
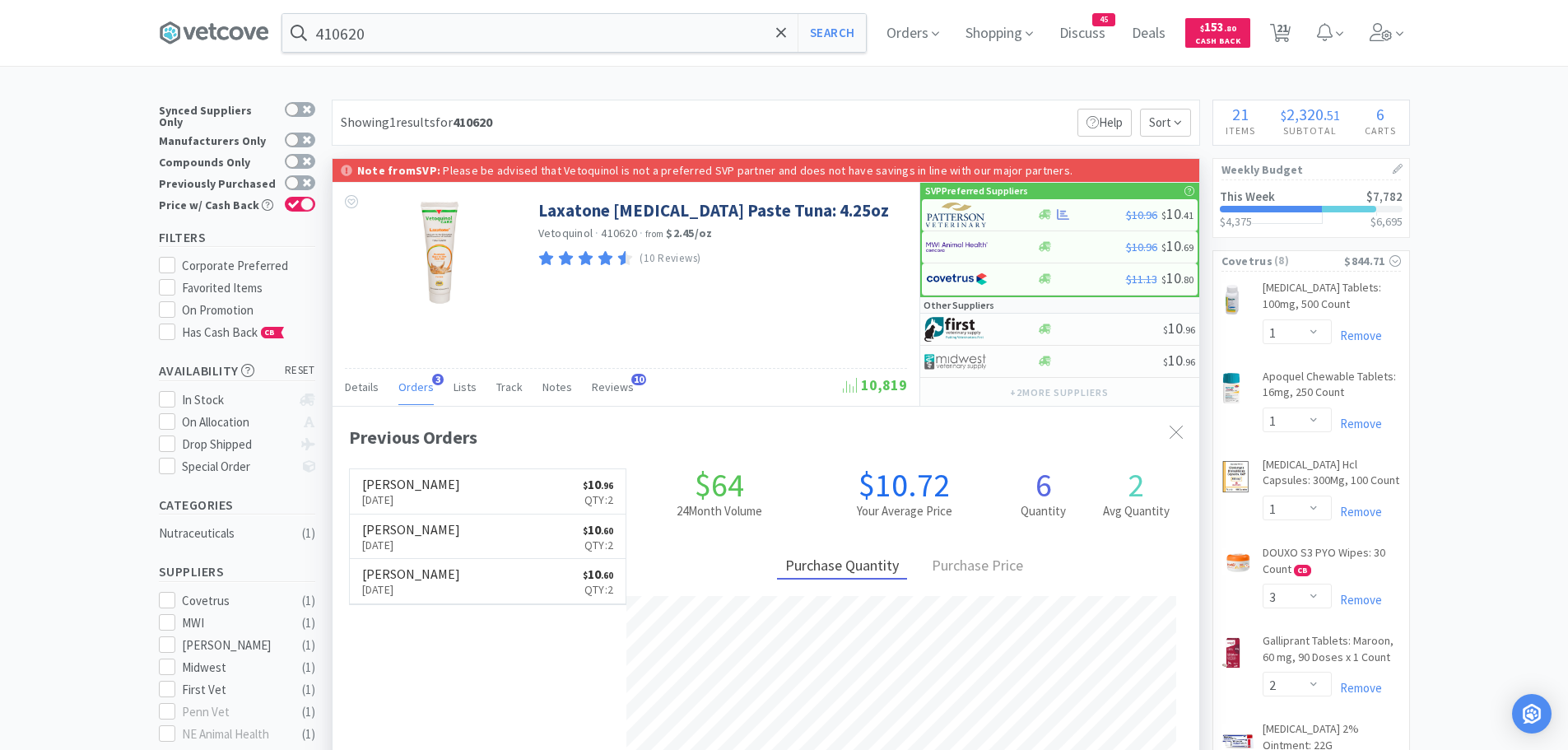
scroll to position [426, 867]
click at [945, 210] on img at bounding box center [956, 214] width 62 height 24
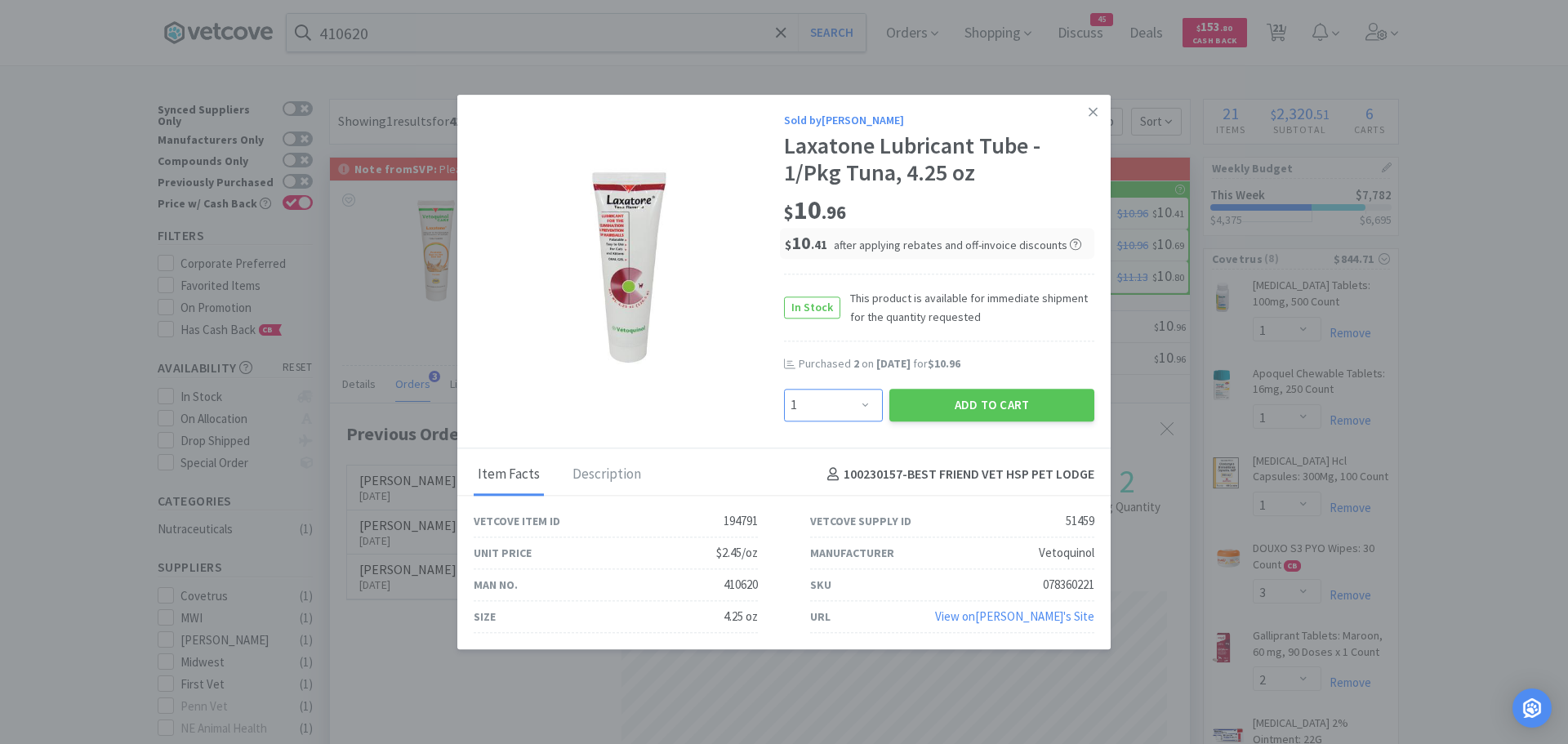
click at [860, 403] on select "Enter Quantity 1 2 3 4 5 6 7 8 9 10 11 12 13 14 15 16 17 18 19 20 Enter Quantity" at bounding box center [834, 405] width 99 height 33
select select "2"
click at [784, 389] on select "Enter Quantity 1 2 3 4 5 6 7 8 9 10 11 12 13 14 15 16 17 18 19 20 Enter Quantity" at bounding box center [834, 405] width 99 height 33
click at [943, 413] on button "Add to Cart" at bounding box center [992, 405] width 205 height 33
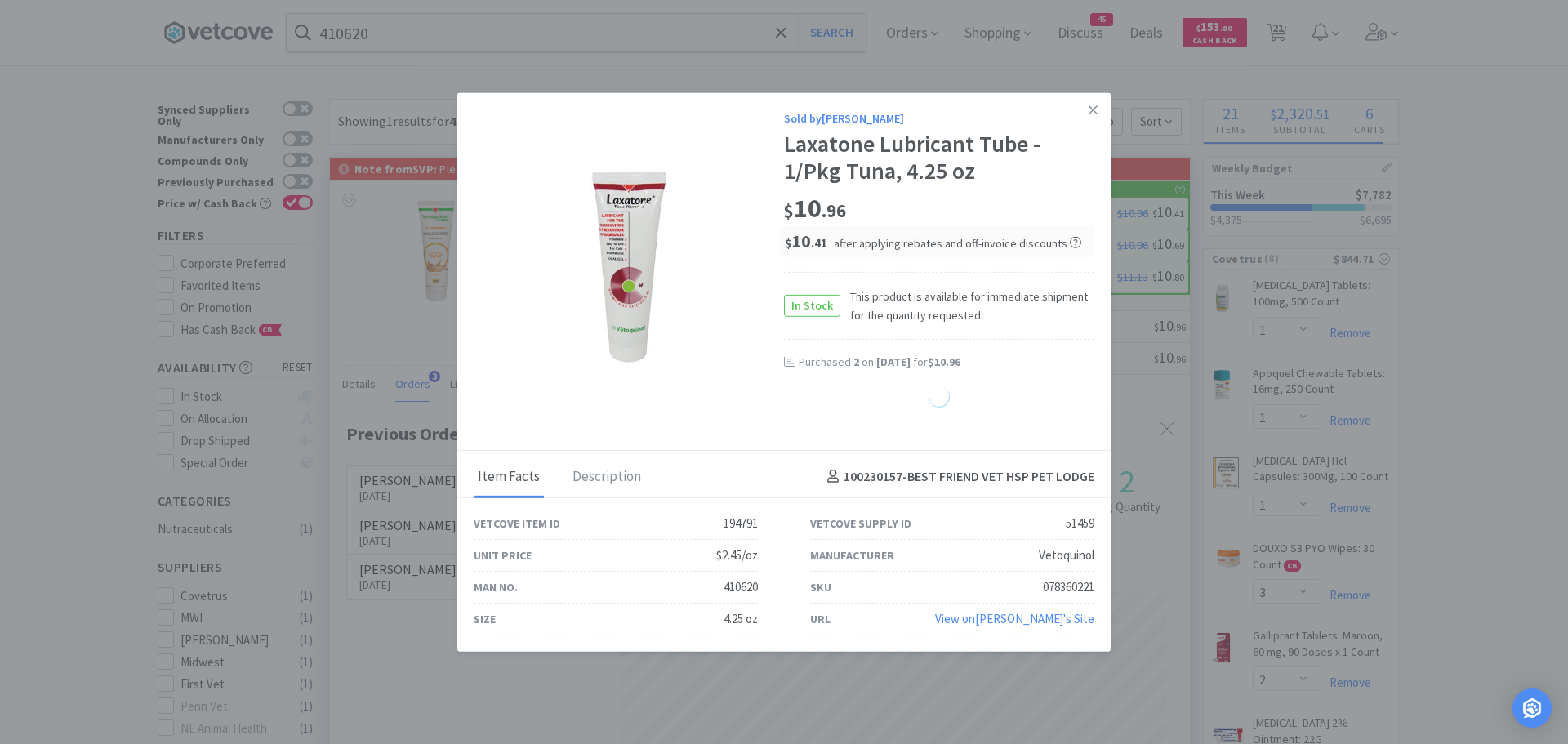
select select "2"
select select "8"
select select "2"
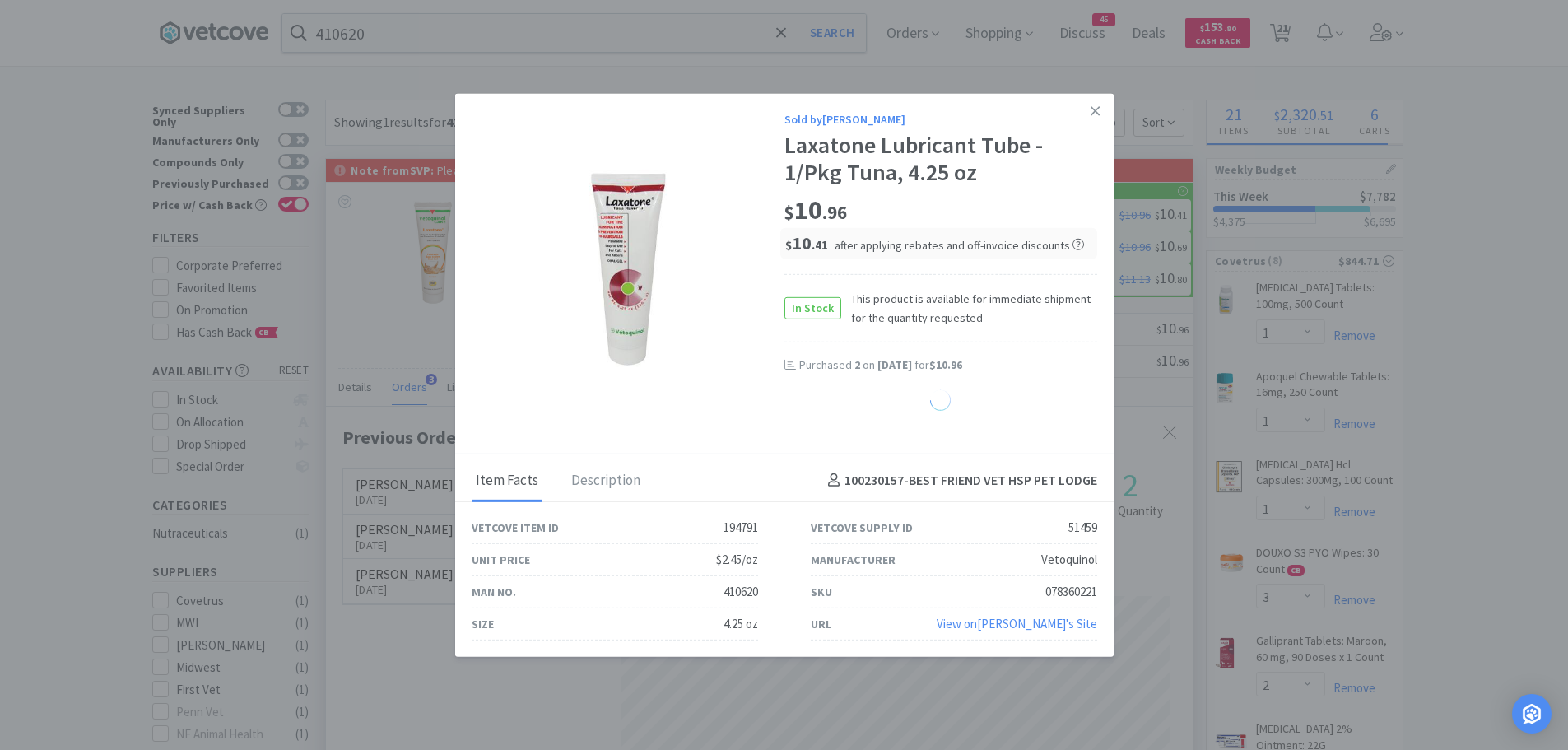
select select "1"
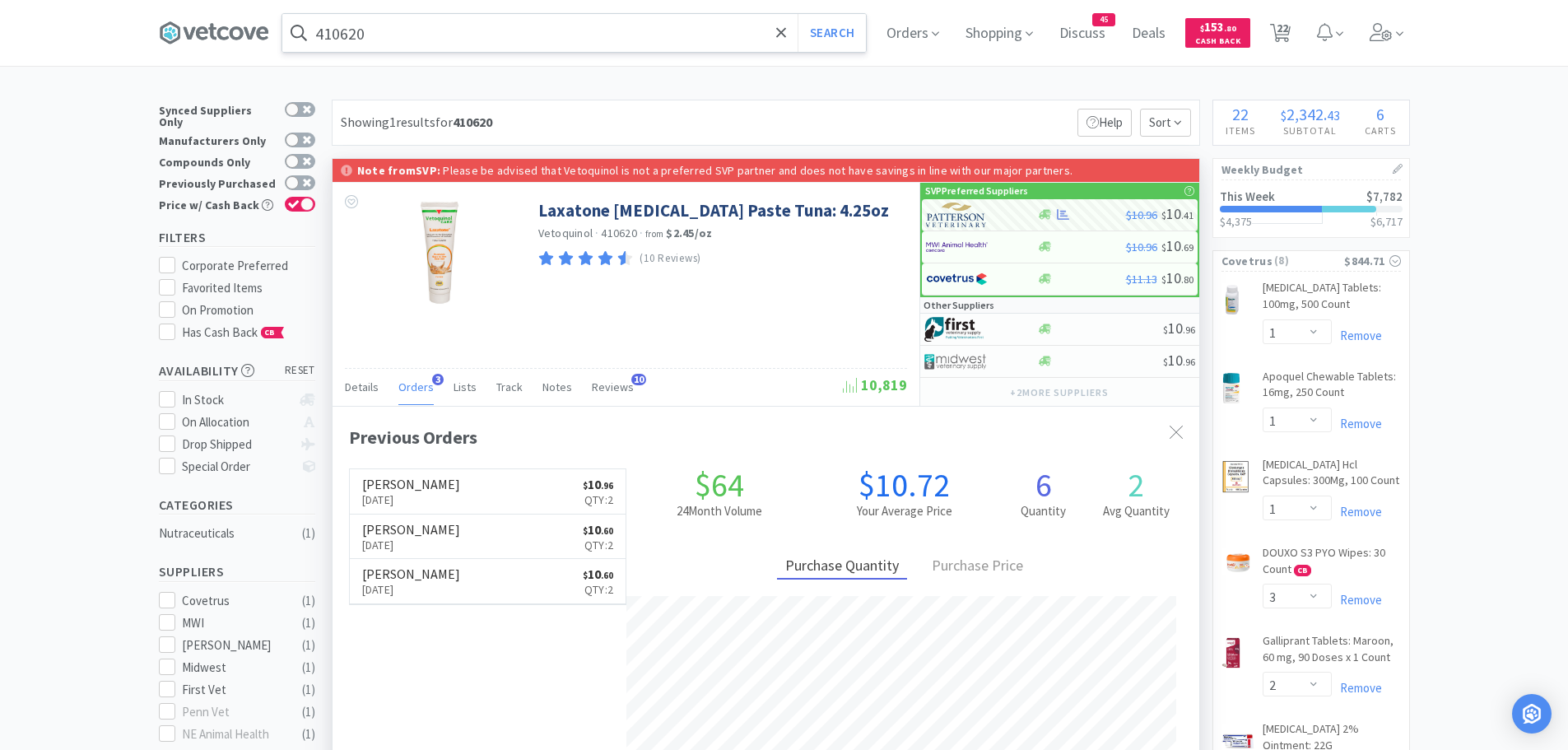
click at [417, 31] on input "410620" at bounding box center [574, 33] width 584 height 38
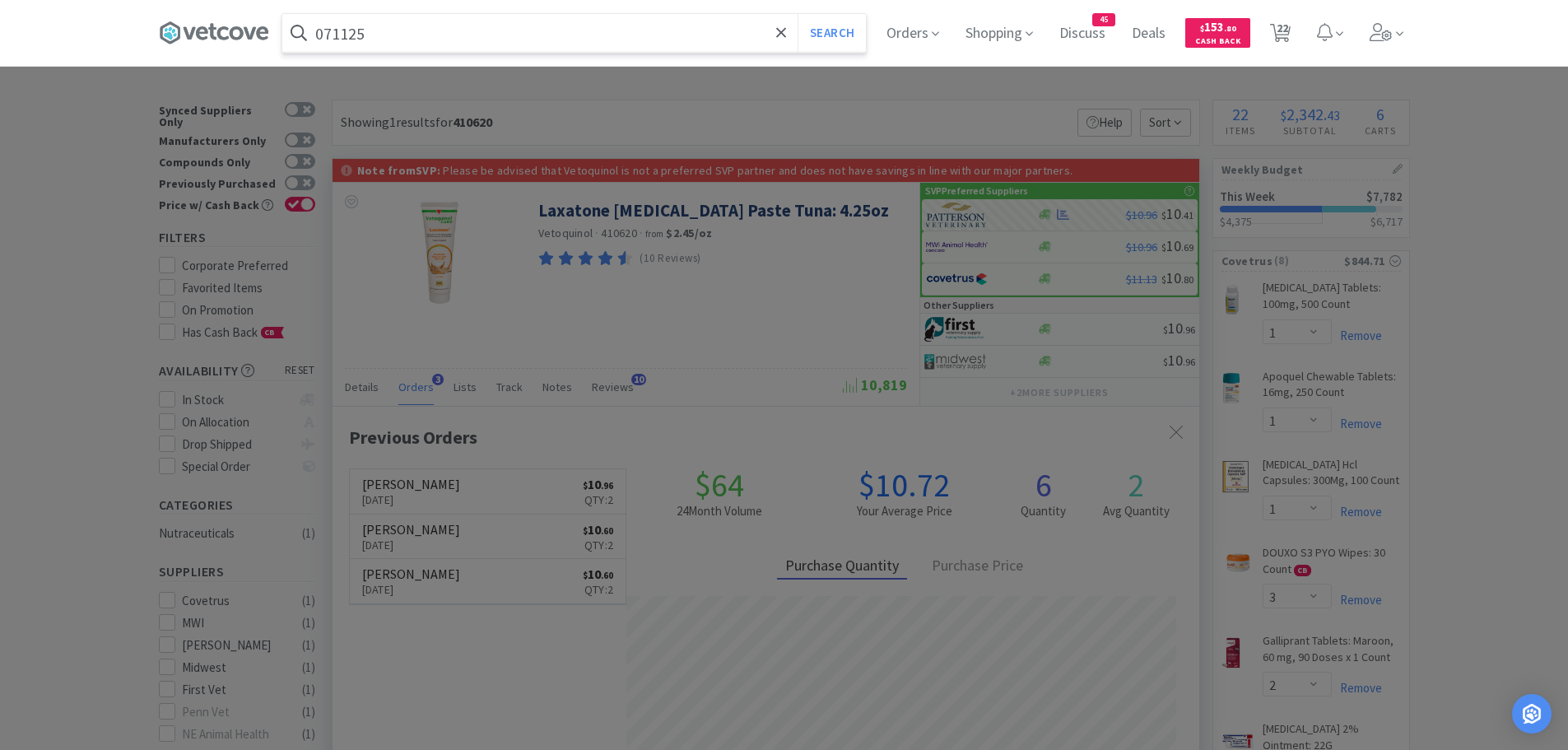
type input "071125"
click at [798, 14] on button "Search" at bounding box center [832, 33] width 68 height 38
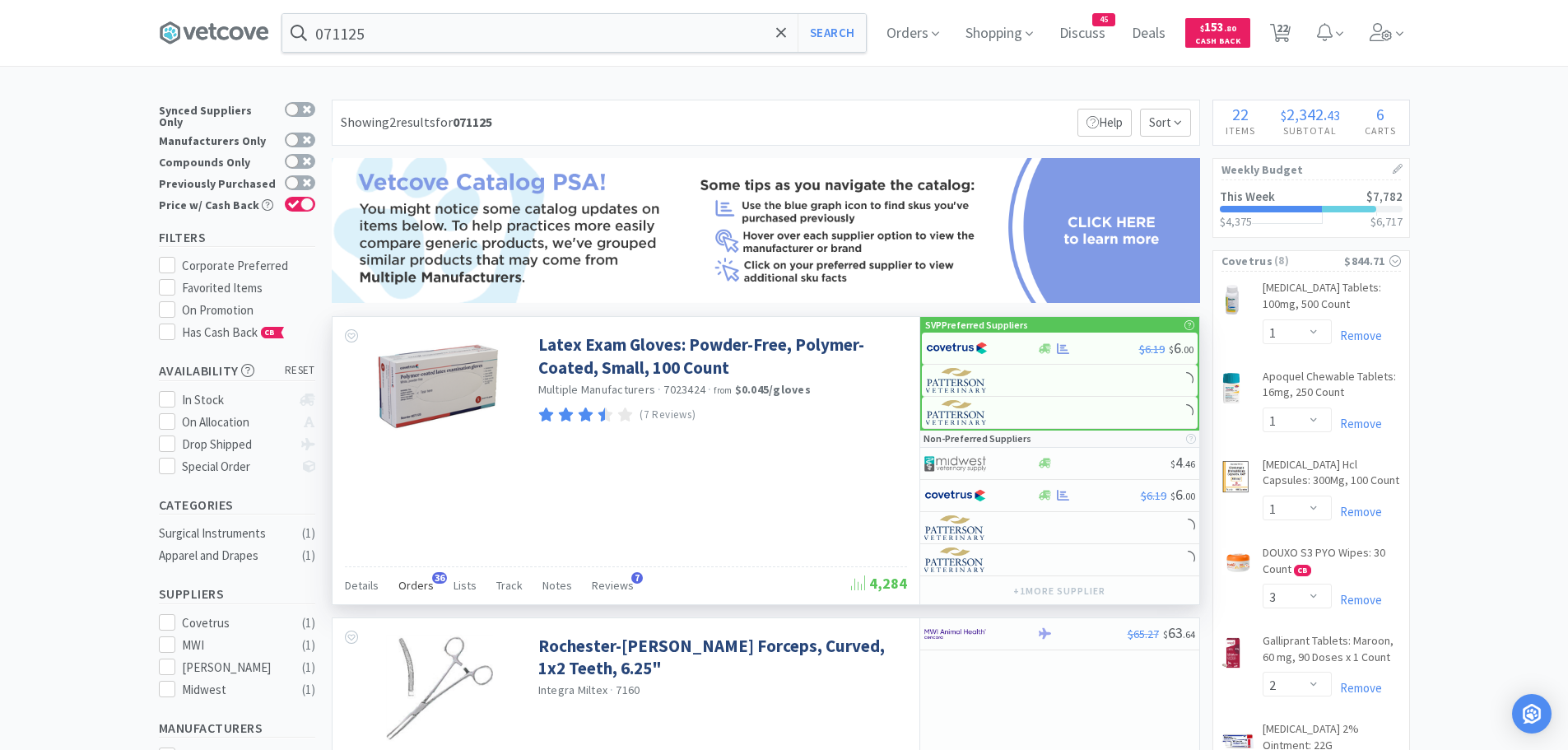
click at [412, 580] on span "Orders" at bounding box center [416, 585] width 35 height 14
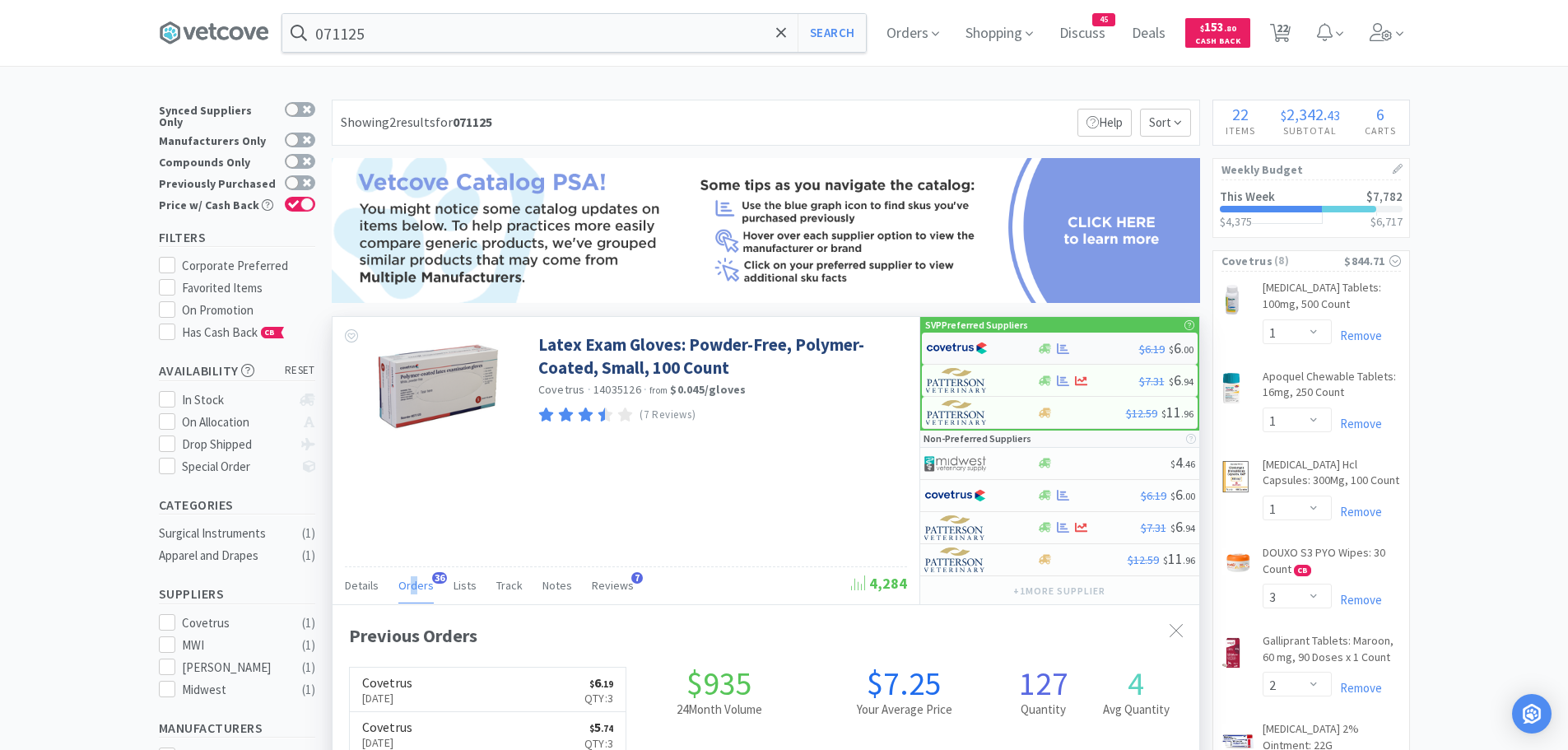
click at [954, 344] on img at bounding box center [956, 347] width 62 height 24
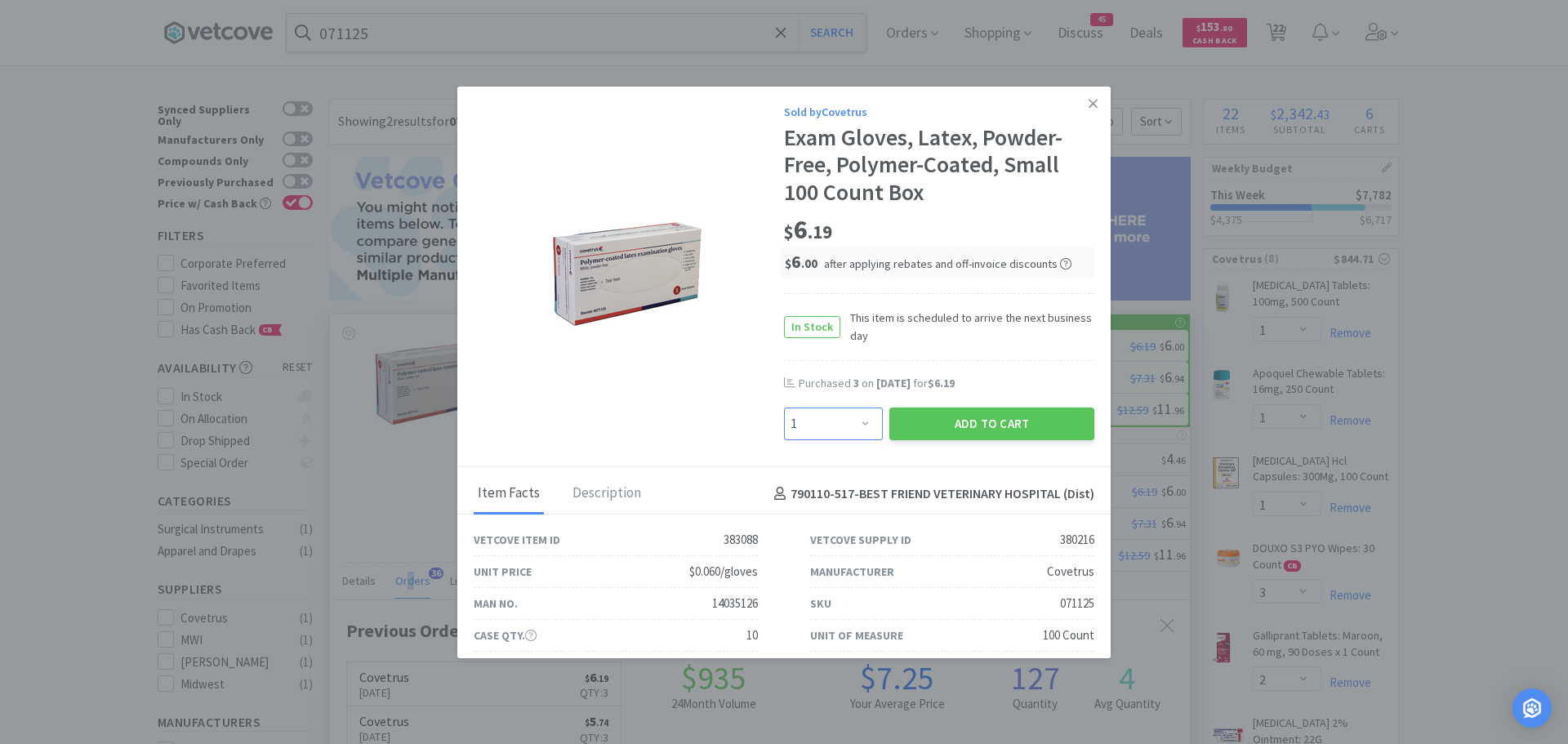
click at [846, 420] on select "Enter Quantity 1 2 3 4 5 6 7 8 9 10 11 12 13 14 15 16 17 18 19 20 Enter Quantity" at bounding box center [834, 424] width 99 height 33
select select "3"
click at [784, 408] on select "Enter Quantity 1 2 3 4 5 6 7 8 9 10 11 12 13 14 15 16 17 18 19 20 Enter Quantity" at bounding box center [834, 424] width 99 height 33
click at [988, 418] on button "Add to Cart" at bounding box center [992, 424] width 205 height 33
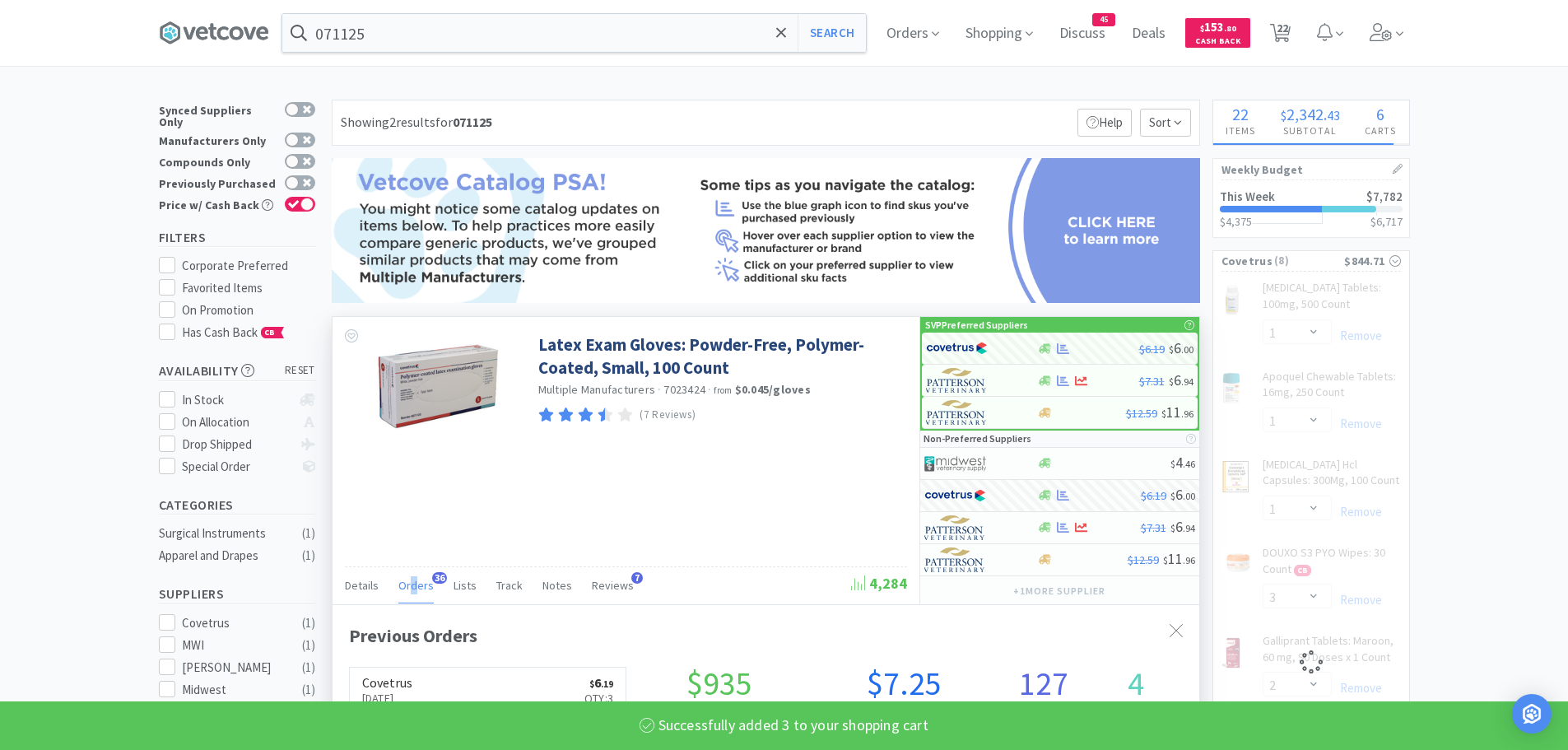
select select "3"
select select "2"
select select "5"
select select "1"
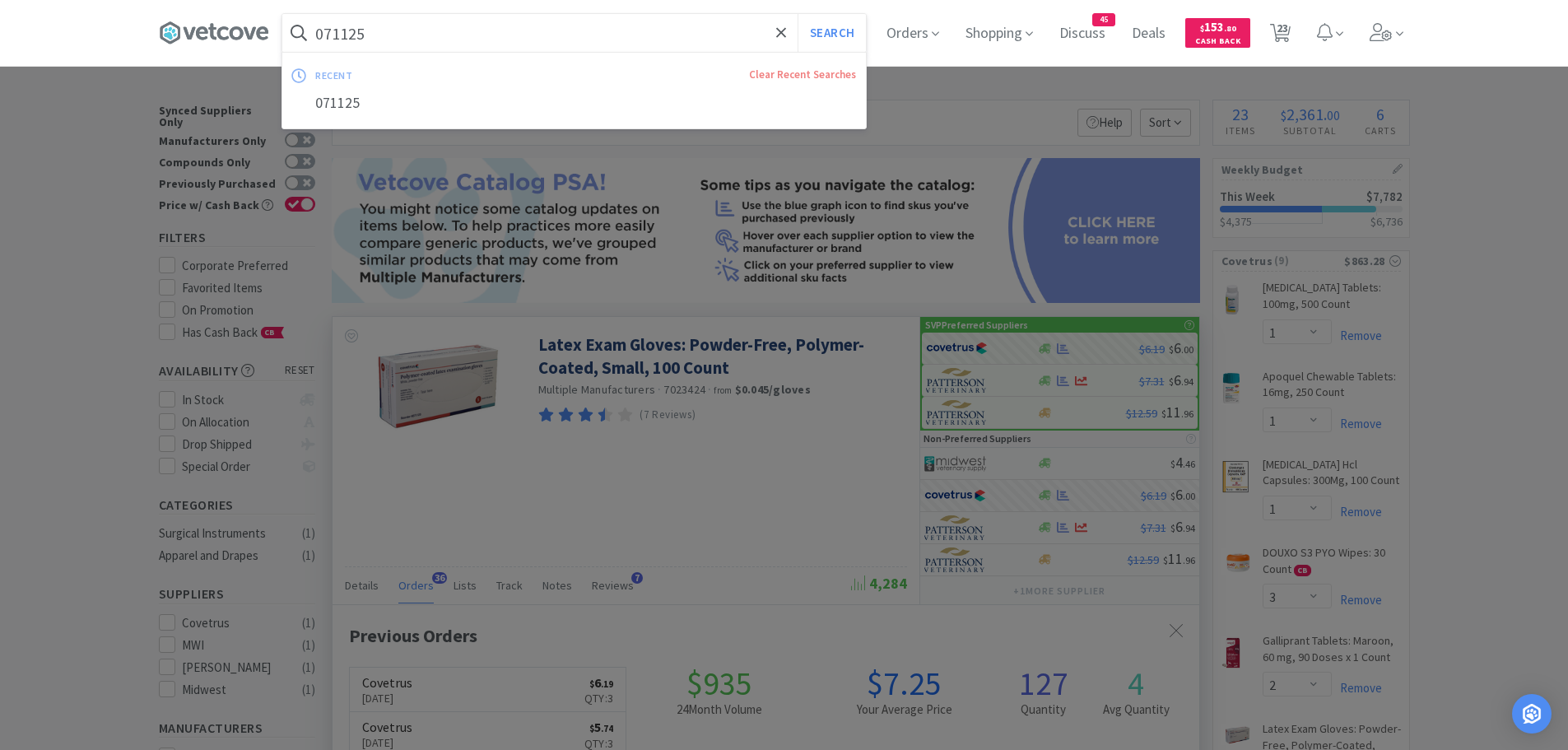
click at [399, 34] on input "071125" at bounding box center [574, 33] width 584 height 38
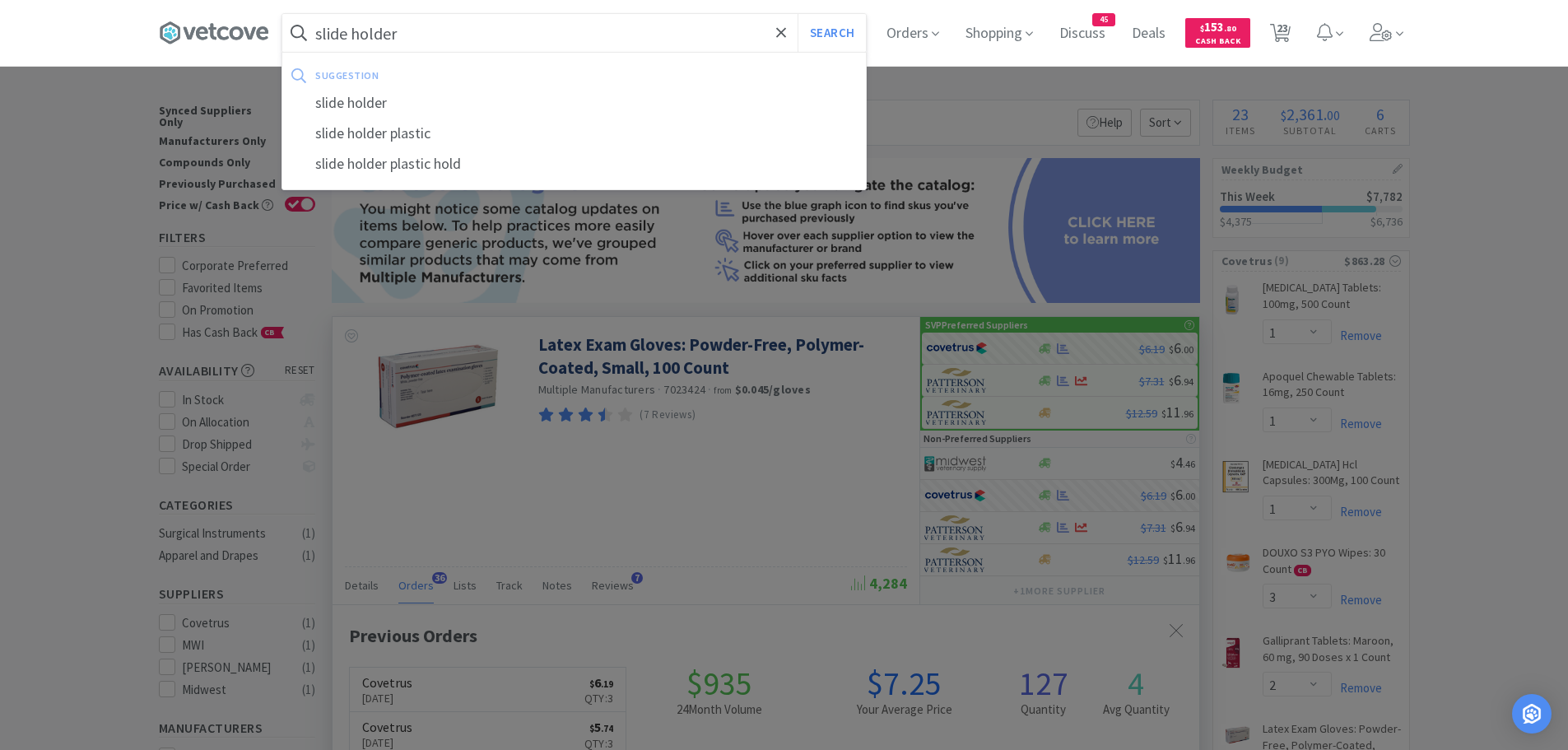
type input "slide holder"
click at [798, 14] on button "Search" at bounding box center [832, 33] width 68 height 38
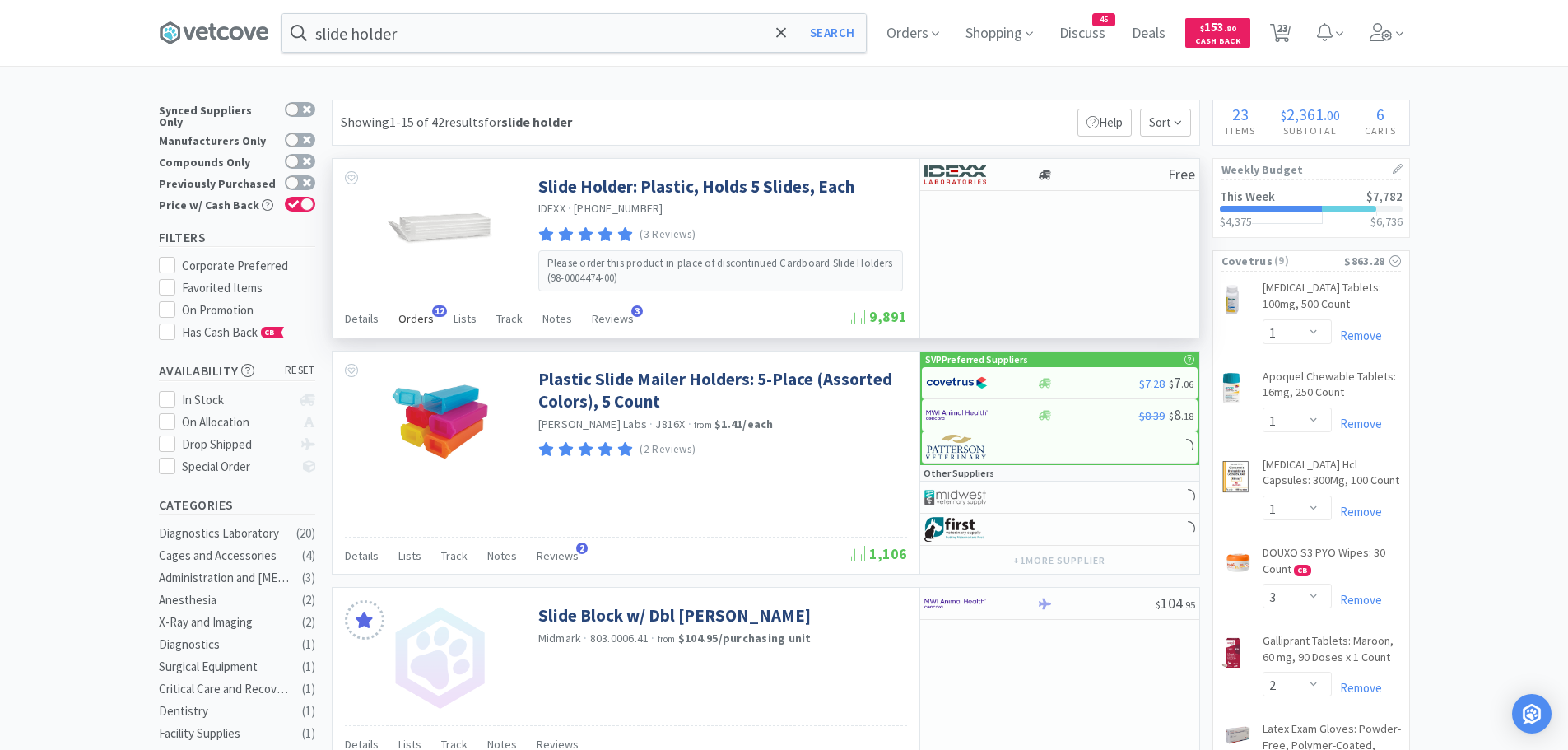
click at [416, 326] on span "Orders" at bounding box center [416, 318] width 35 height 14
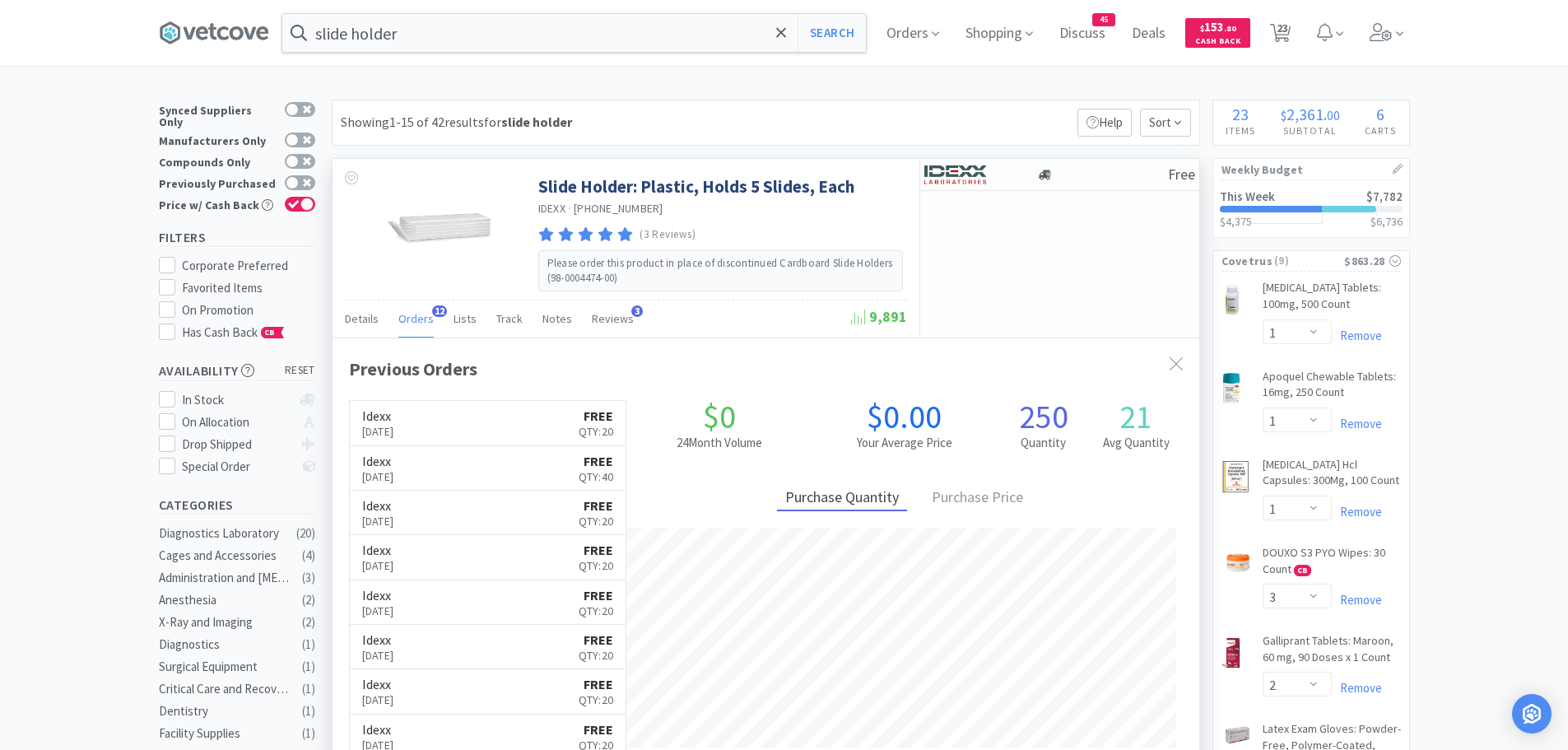
scroll to position [441, 867]
click at [971, 166] on img at bounding box center [955, 174] width 62 height 24
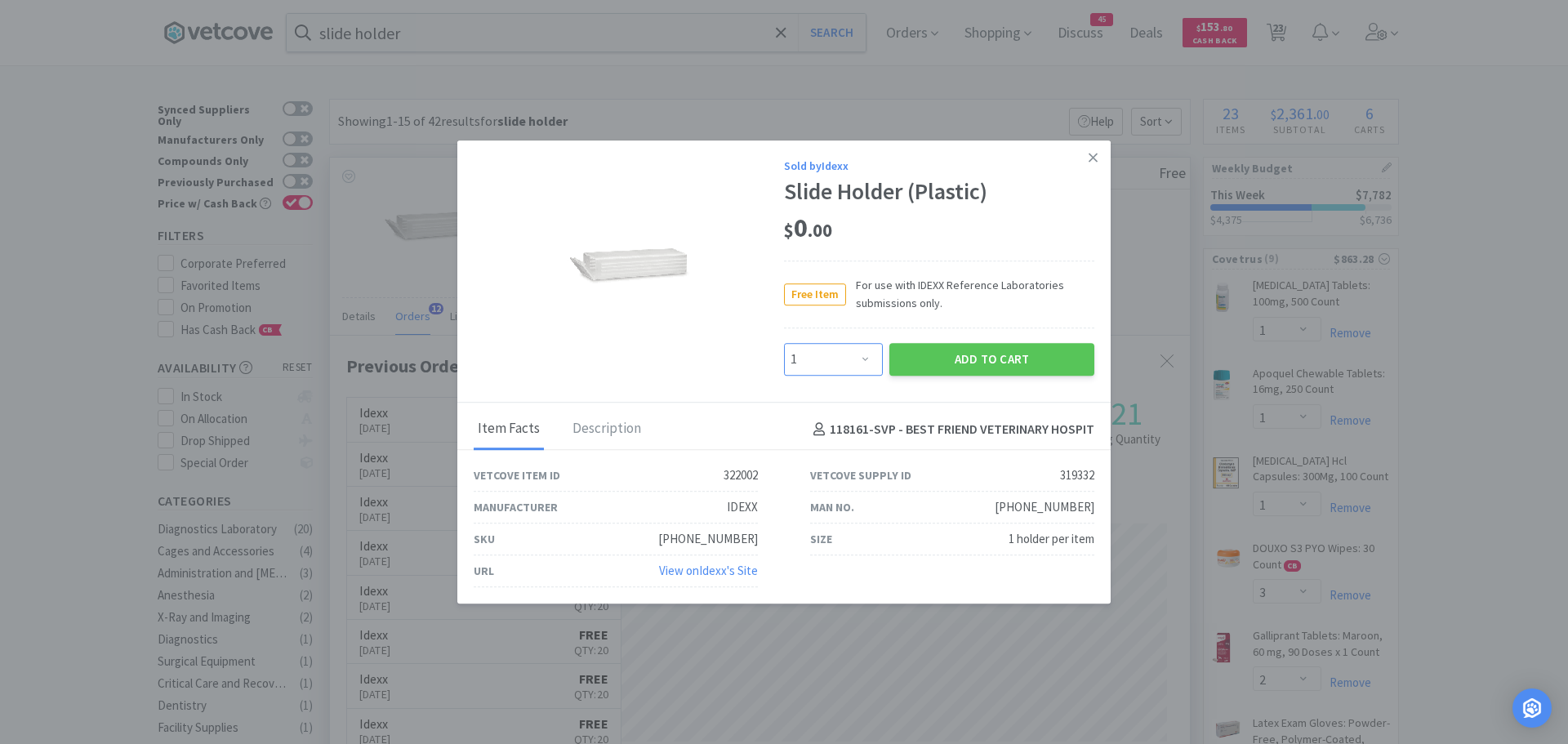
click at [838, 359] on select "Enter Quantity 1 2 3 4 5 6 7 8 9 10 11 12 13 14 15 16 17 18 19 20 Enter Quantity" at bounding box center [834, 359] width 99 height 33
select select "20"
click at [784, 343] on select "Enter Quantity 1 2 3 4 5 6 7 8 9 10 11 12 13 14 15 16 17 18 19 20 Enter Quantity" at bounding box center [834, 359] width 99 height 33
click at [922, 359] on button "Add to Cart" at bounding box center [992, 359] width 205 height 33
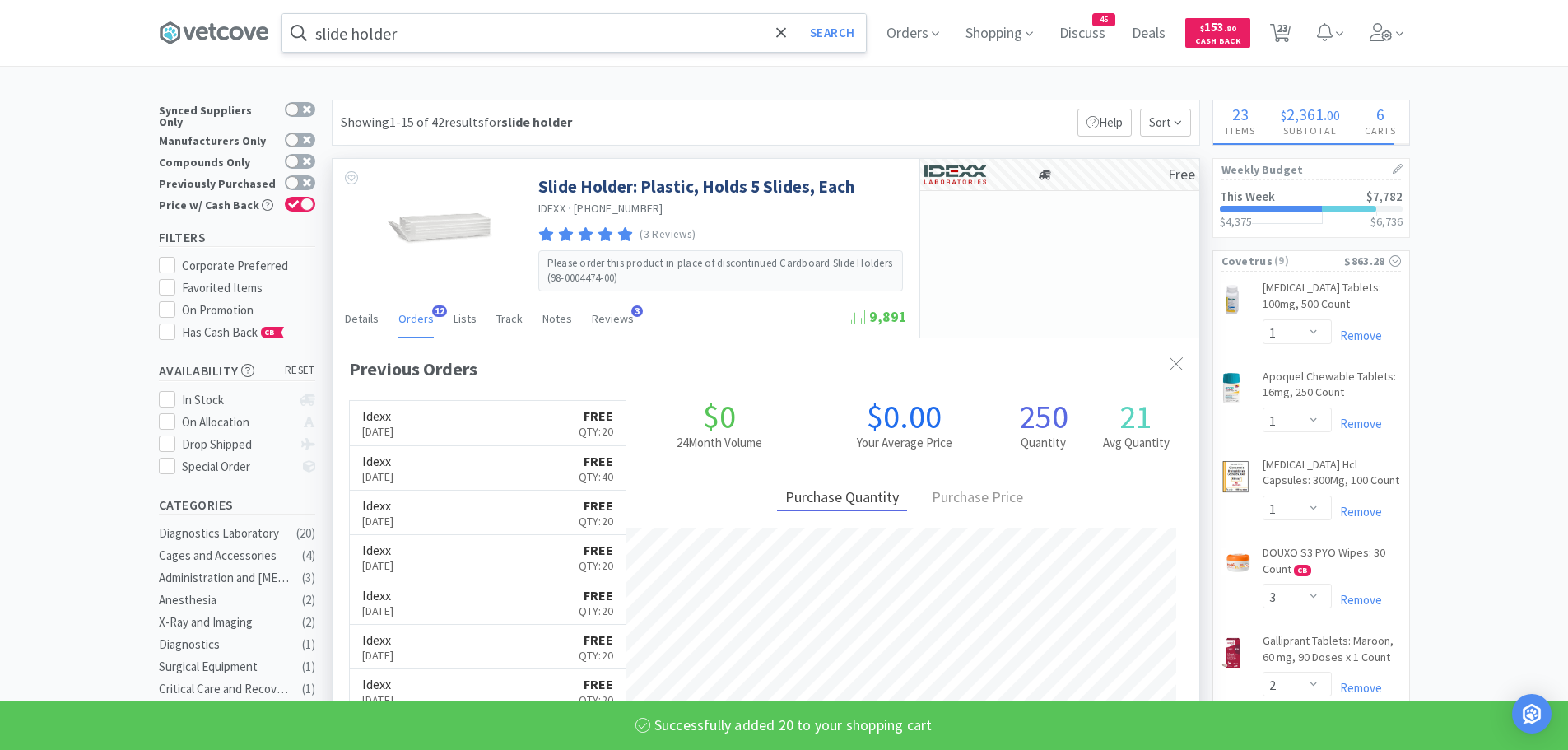
select select "20"
click at [448, 43] on input "slide holder" at bounding box center [574, 33] width 584 height 38
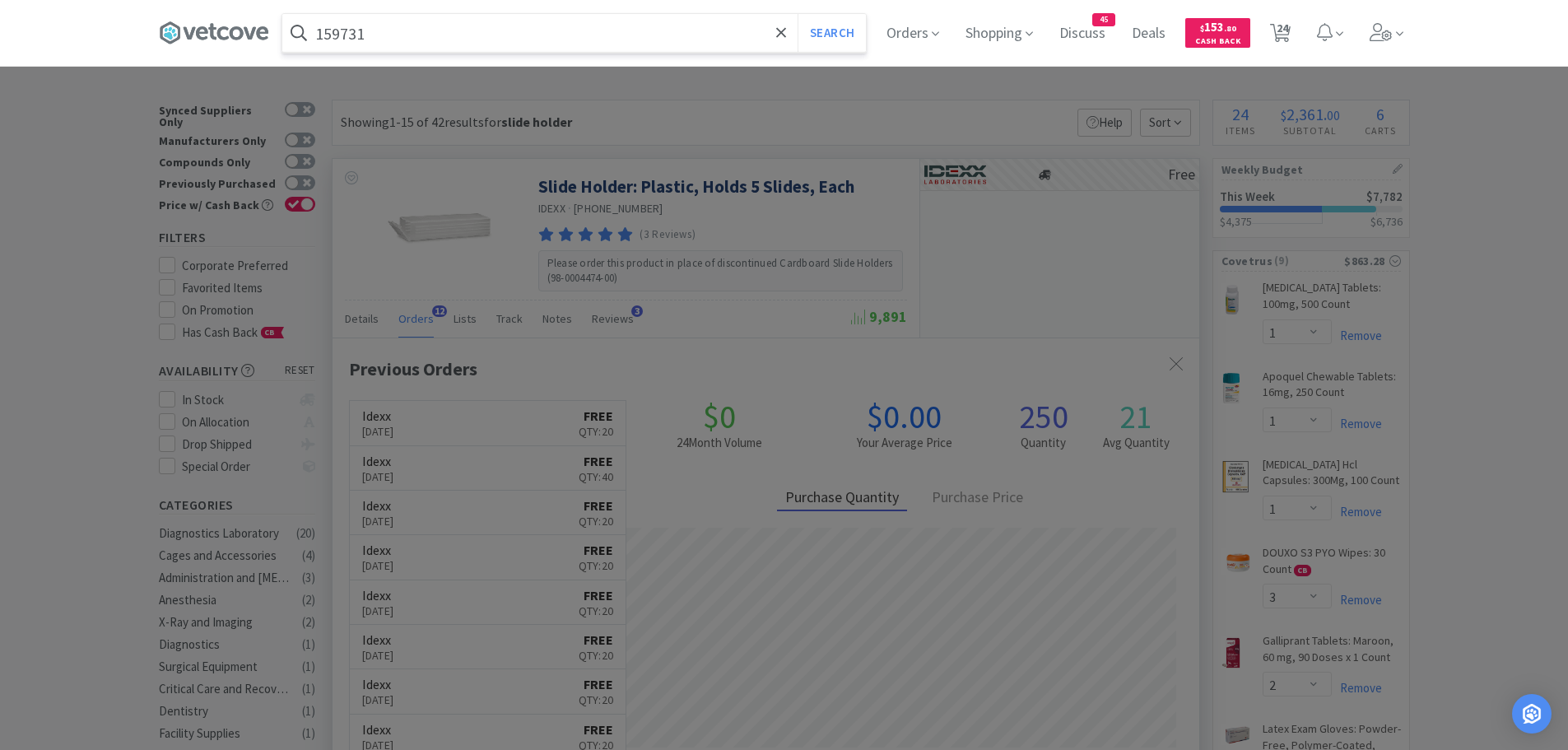
type input "159731"
click at [798, 14] on button "Search" at bounding box center [832, 33] width 68 height 38
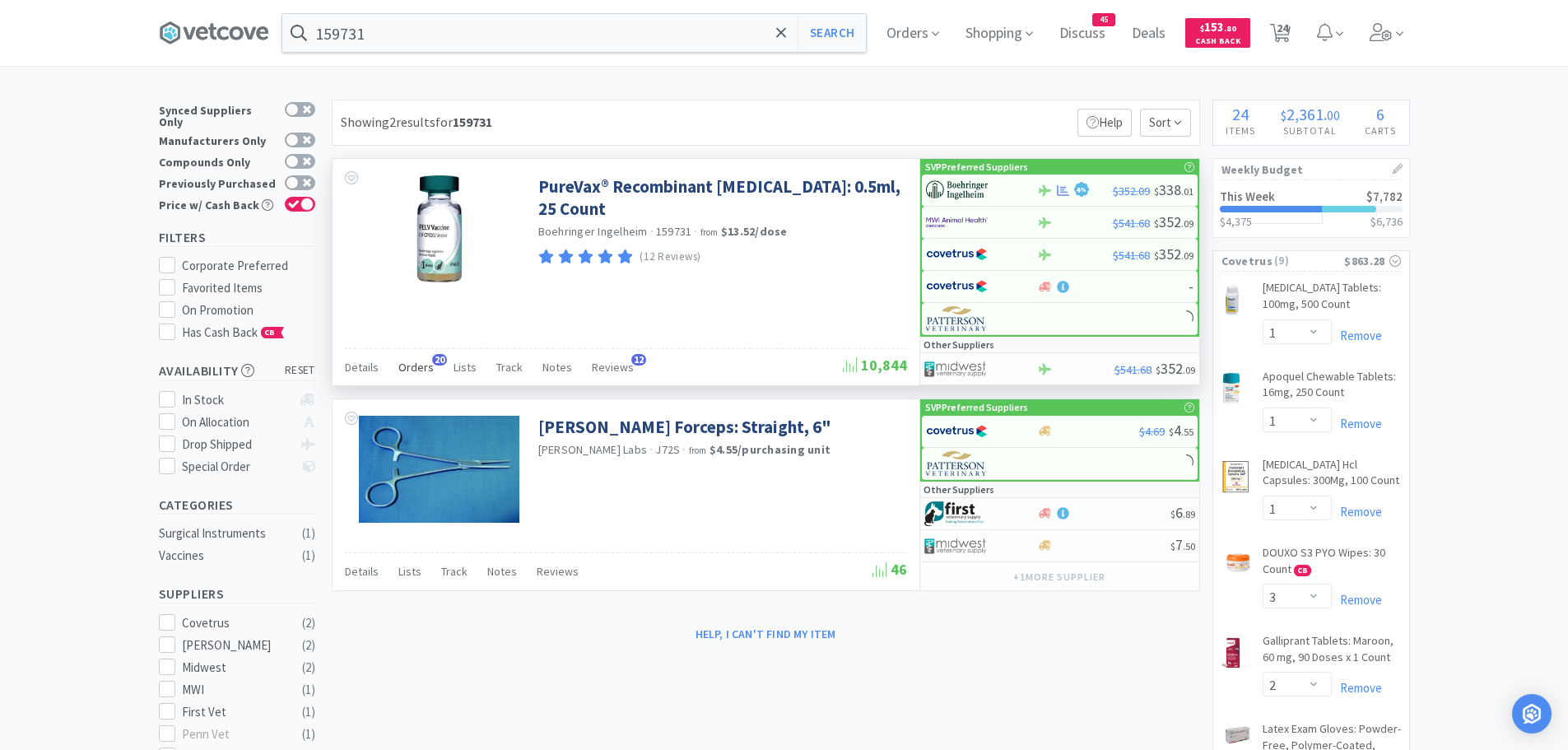
click at [422, 364] on span "Orders" at bounding box center [416, 367] width 35 height 14
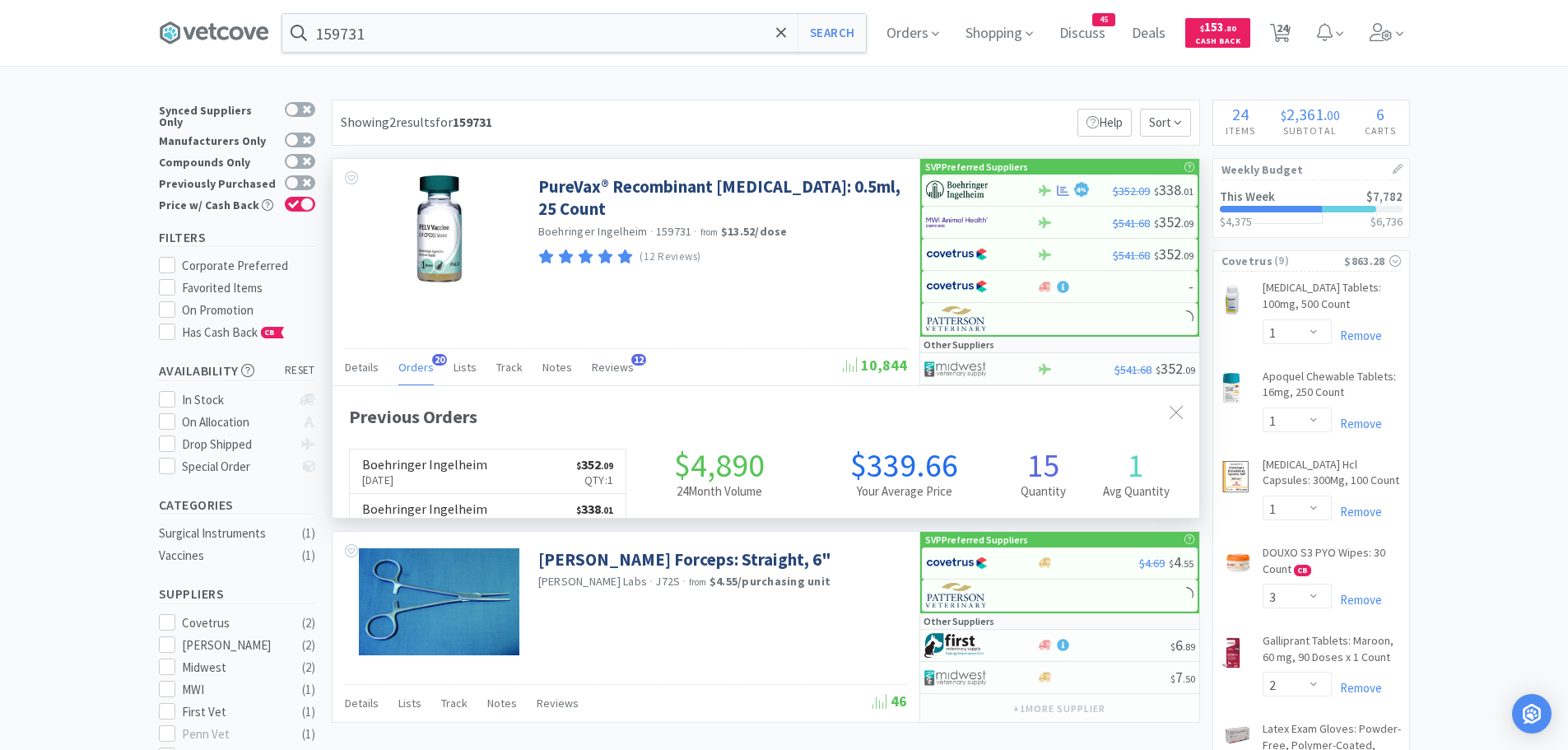
scroll to position [441, 867]
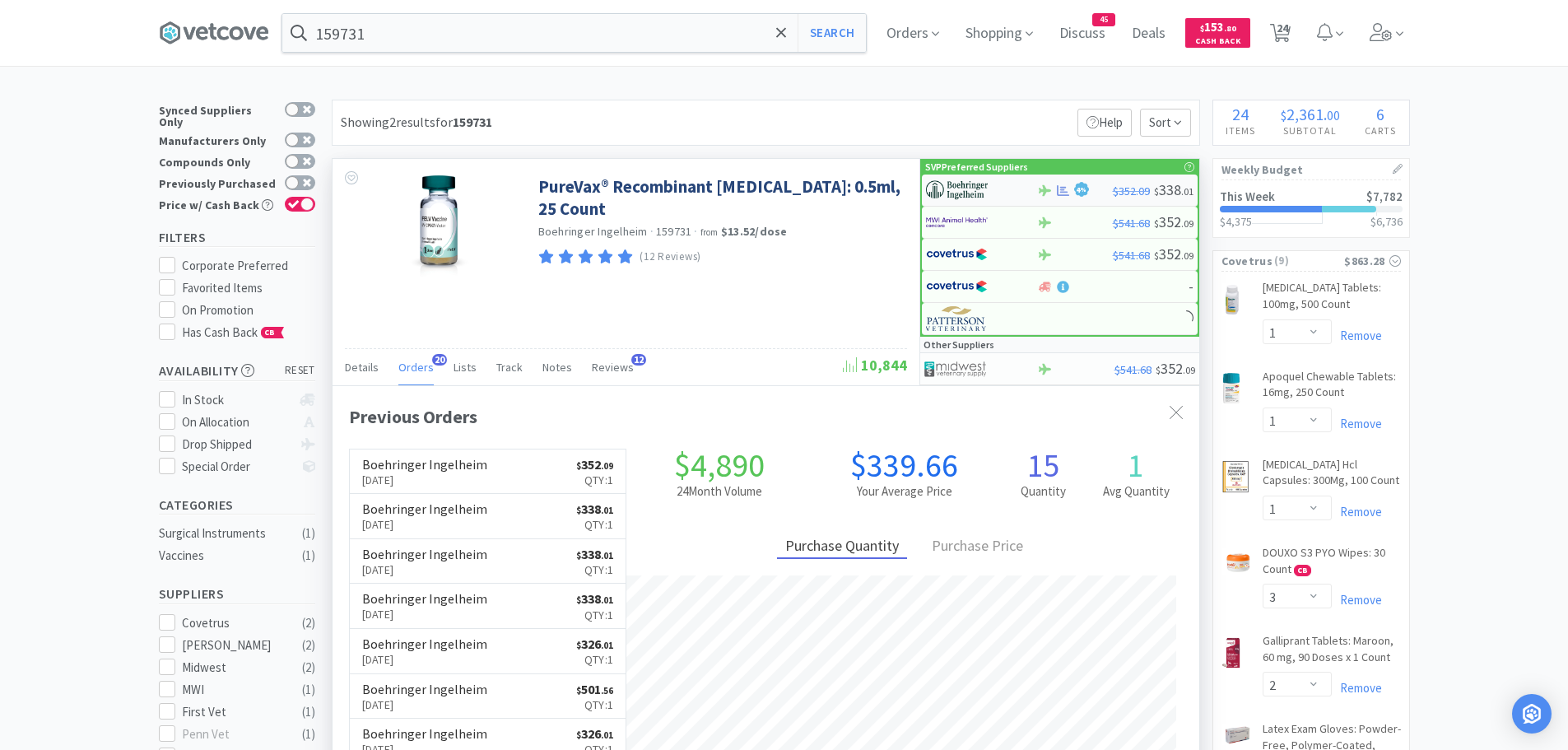
click at [969, 188] on img at bounding box center [956, 190] width 62 height 24
select select "1"
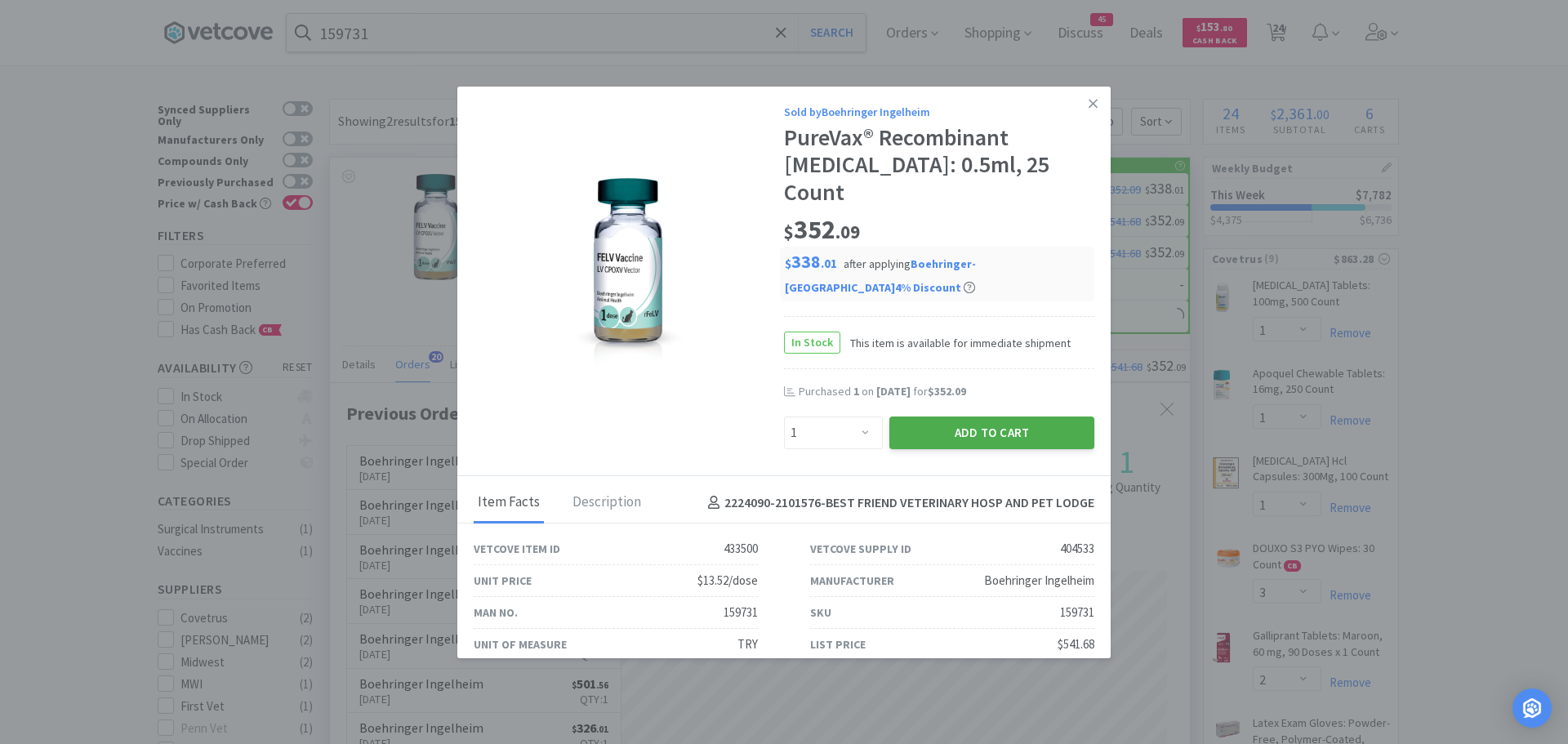
click at [909, 417] on button "Add to Cart" at bounding box center [992, 433] width 205 height 33
select select "1"
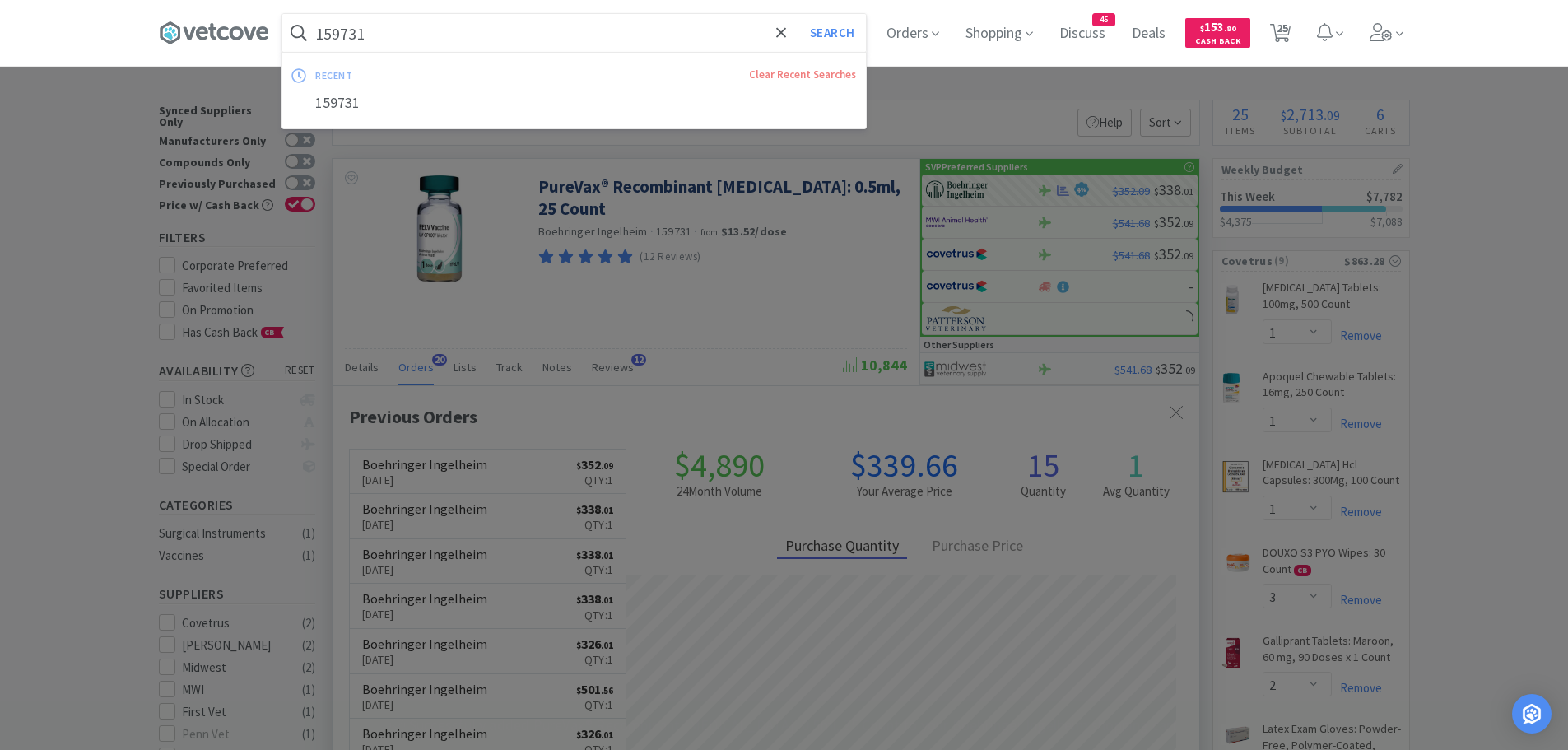
click at [419, 34] on input "159731" at bounding box center [574, 33] width 584 height 38
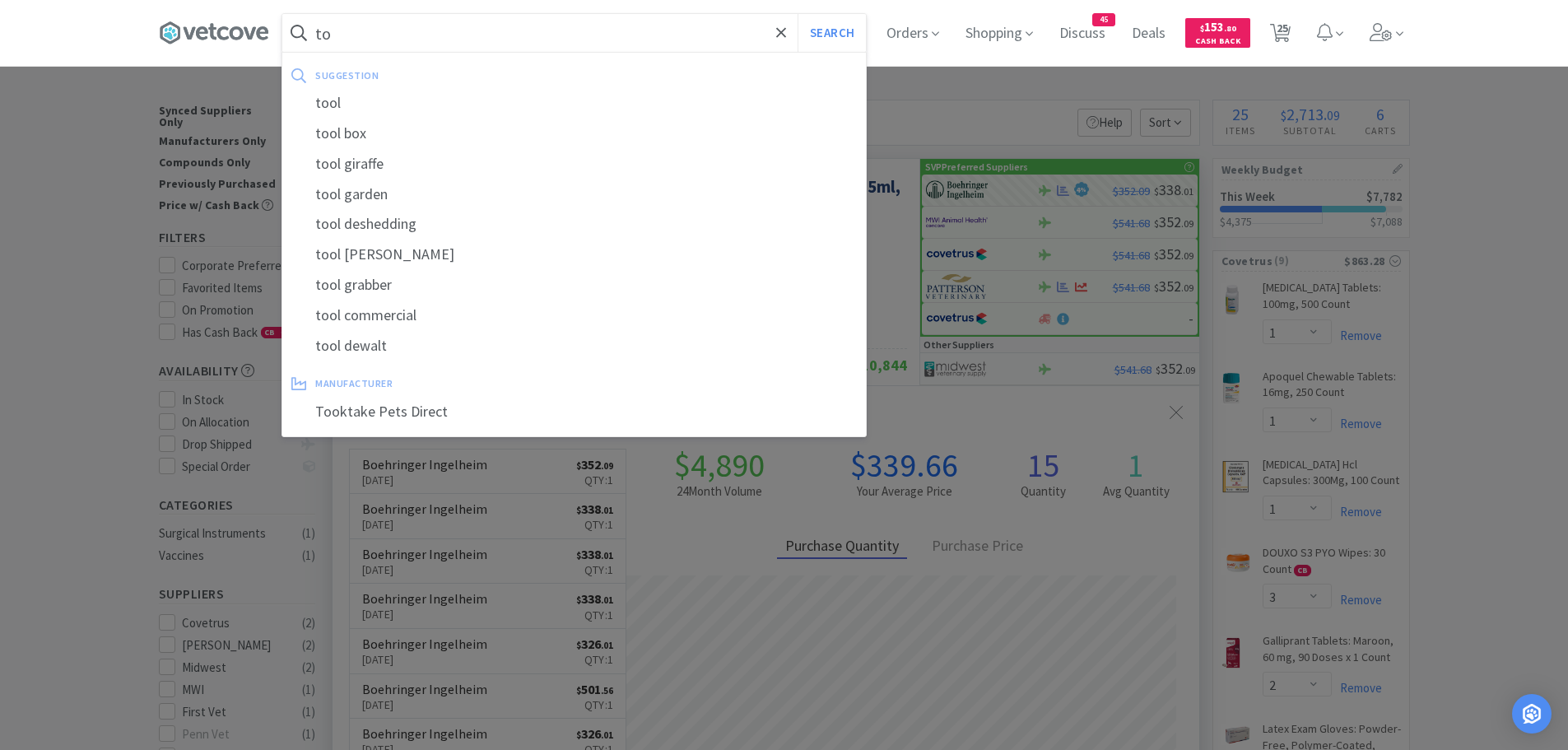
type input "t"
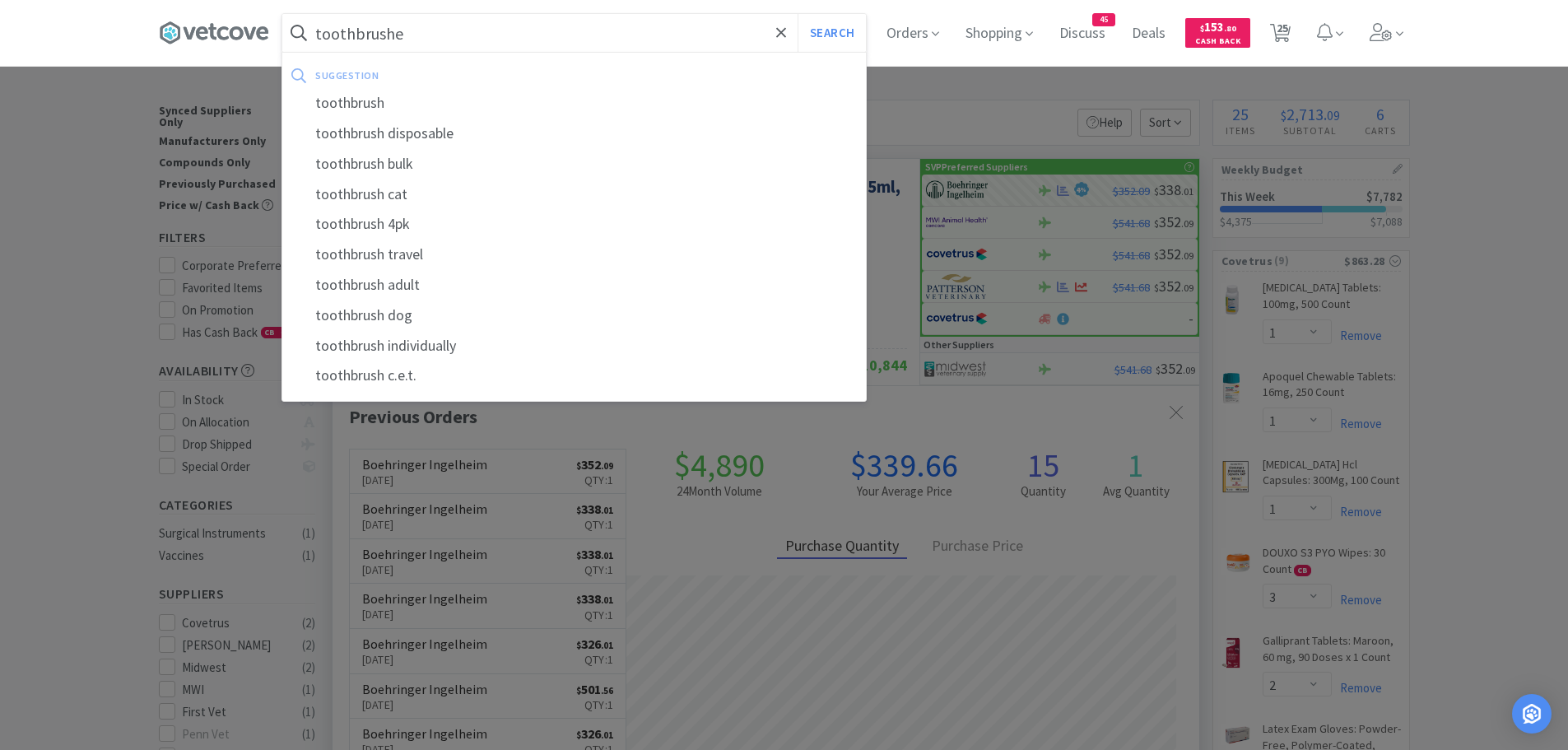
type input "toothbrushes"
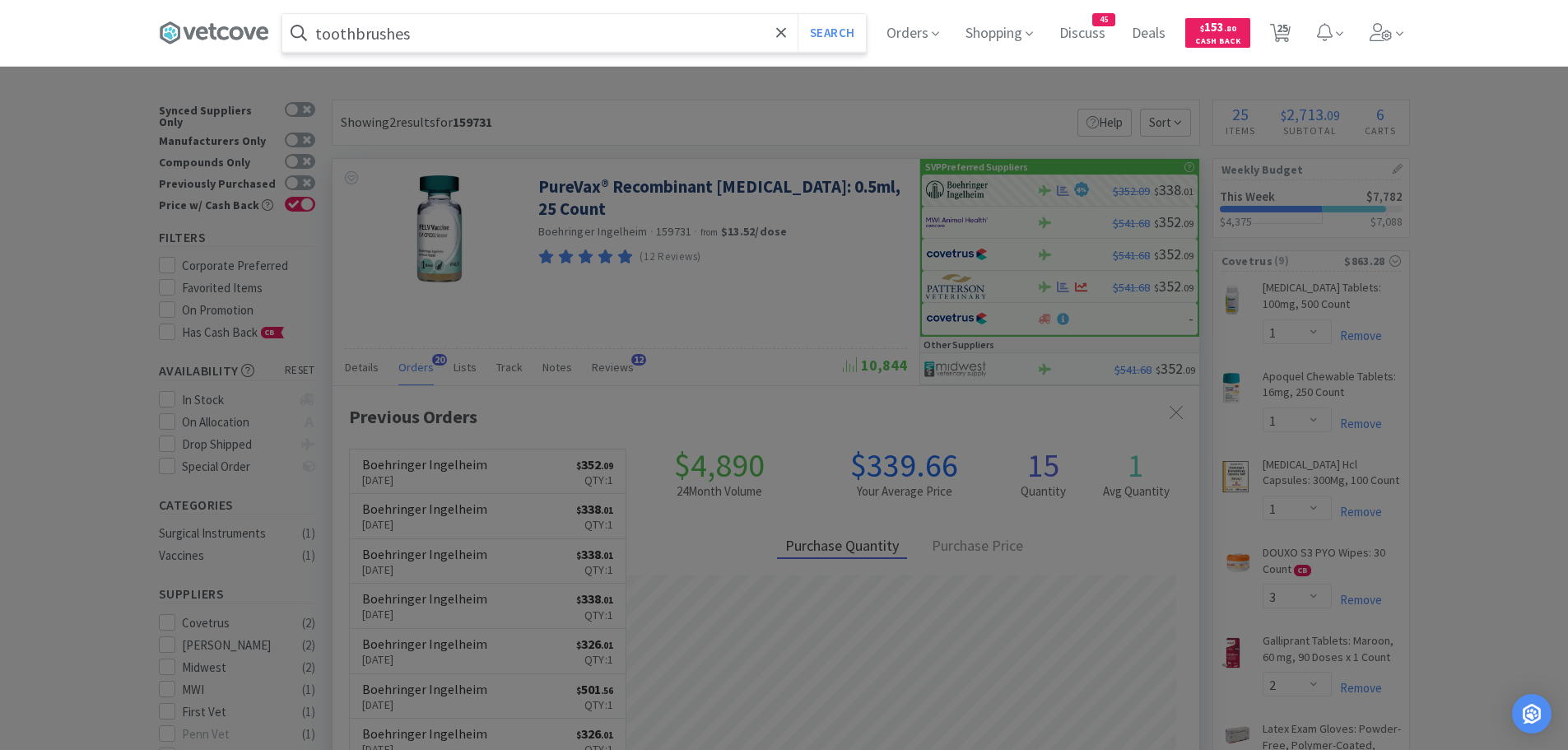
drag, startPoint x: 461, startPoint y: 40, endPoint x: 264, endPoint y: 49, distance: 197.2
click at [264, 49] on div "toothbrushes Search Orders Shopping Discuss Discuss 45 Deals Deals $ 153 . 80 C…" at bounding box center [784, 32] width 1251 height 66
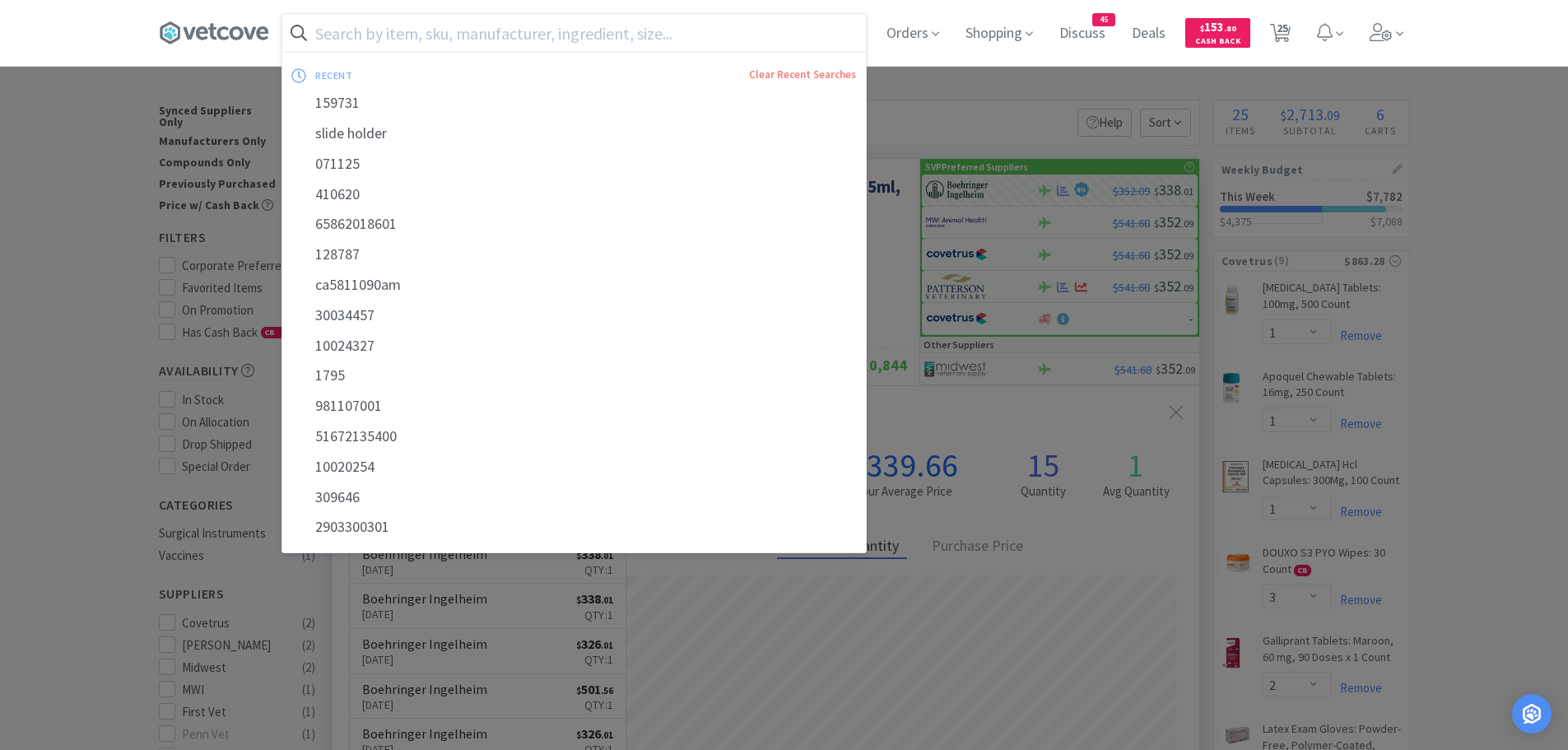
click at [390, 31] on input "text" at bounding box center [574, 33] width 584 height 38
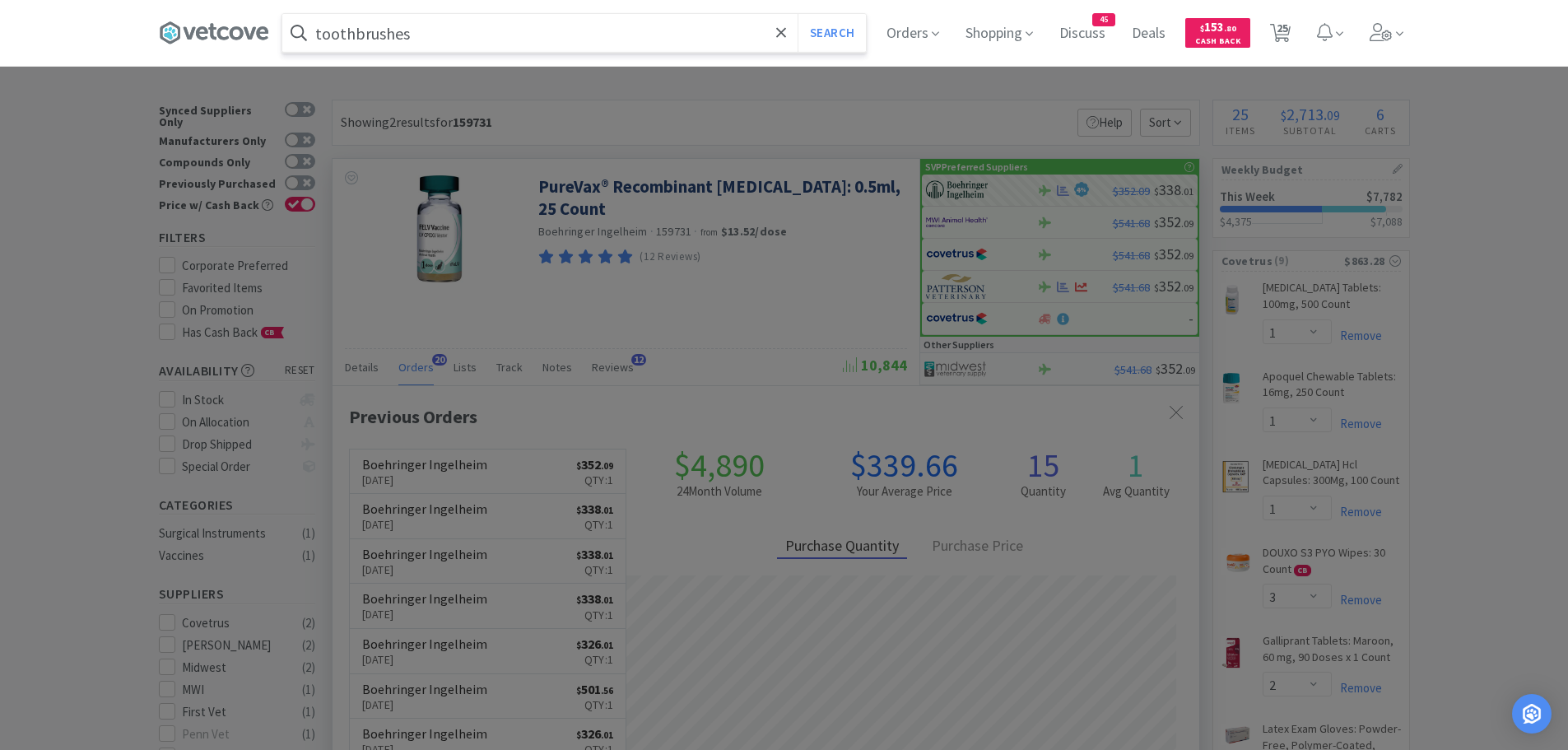
click at [798, 14] on button "Search" at bounding box center [832, 33] width 68 height 38
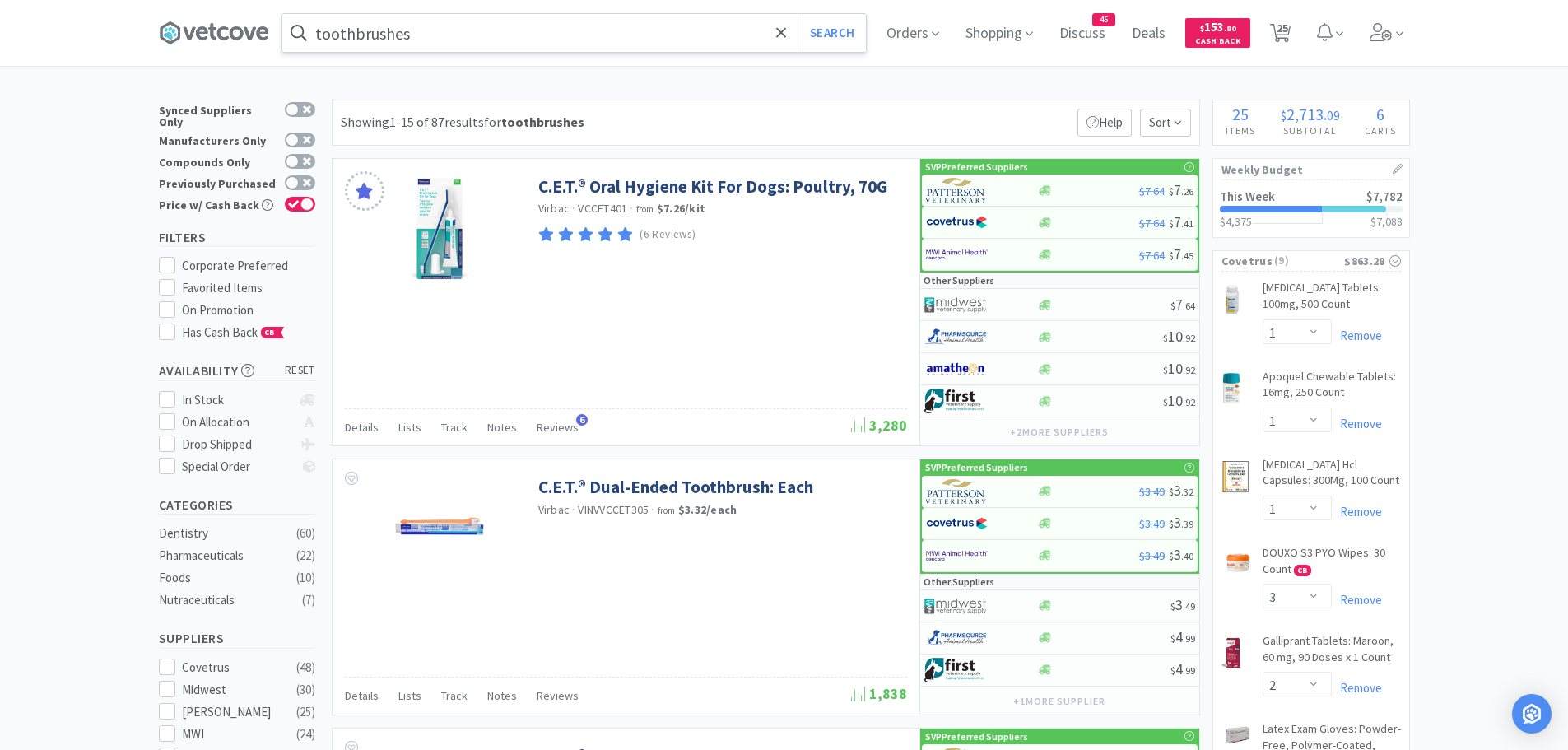
click at [512, 31] on input "toothbrushes" at bounding box center [574, 33] width 584 height 38
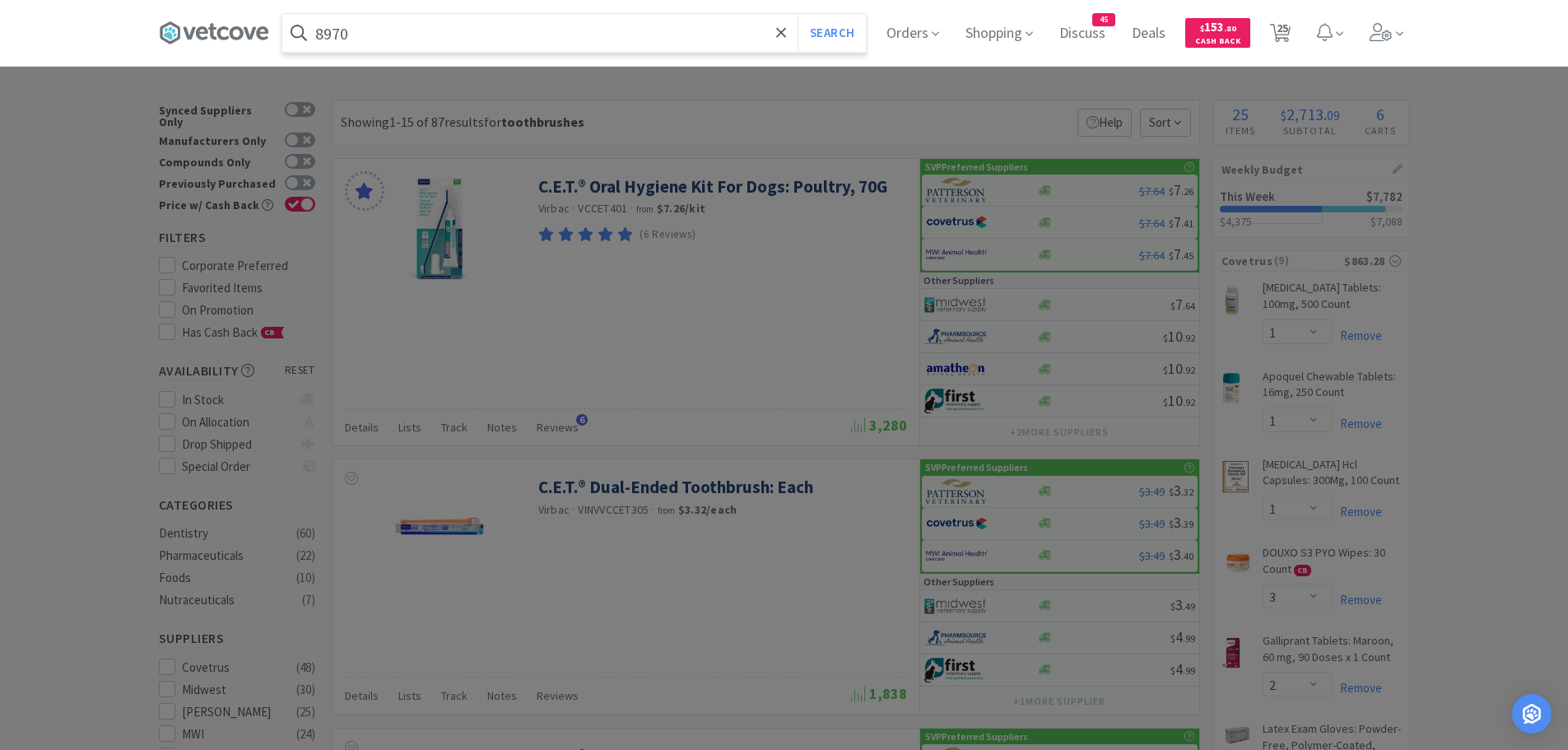
type input "8970"
click at [798, 14] on button "Search" at bounding box center [832, 33] width 68 height 38
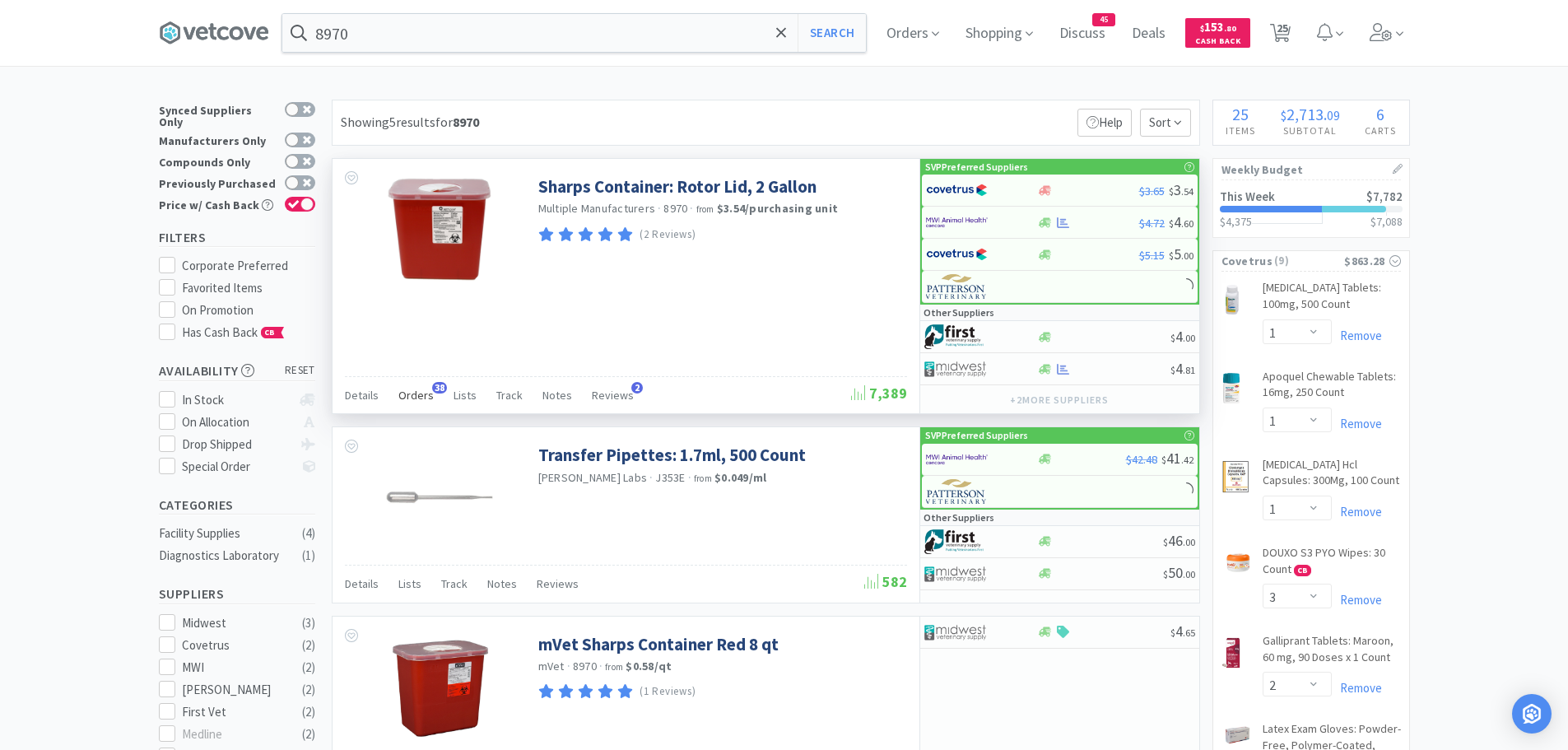
click at [408, 392] on span "Orders" at bounding box center [416, 395] width 35 height 14
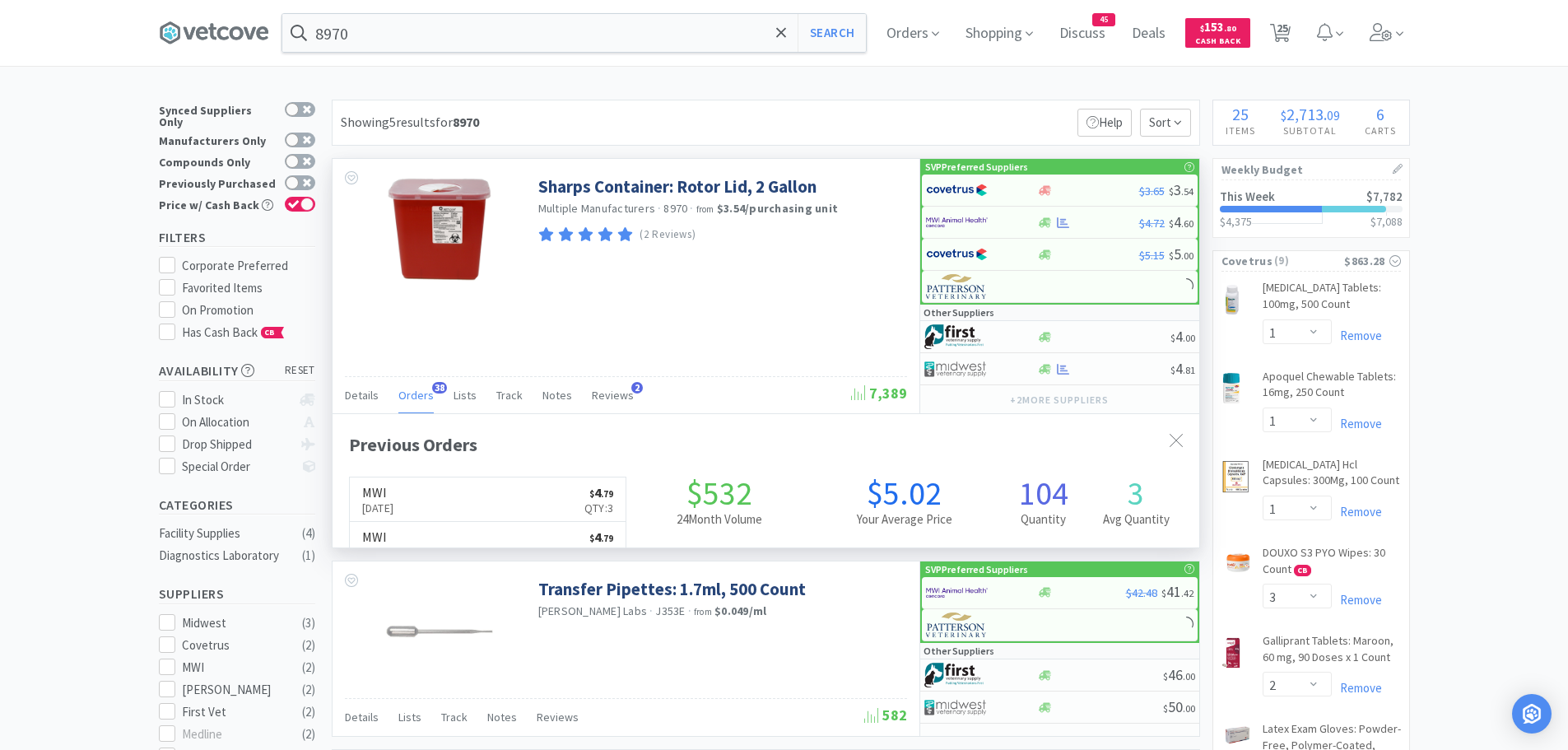
scroll to position [441, 867]
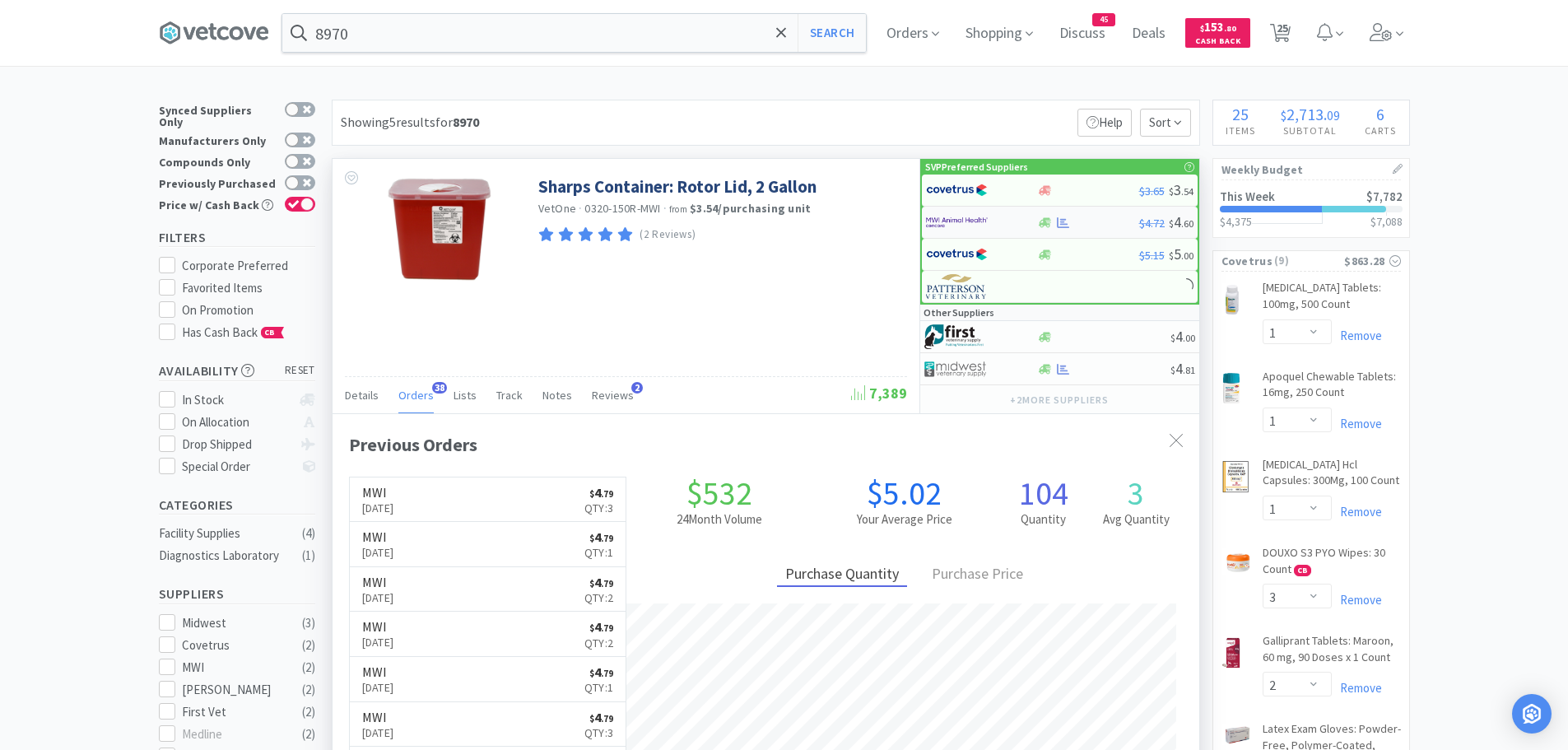
click at [955, 219] on img at bounding box center [956, 221] width 62 height 24
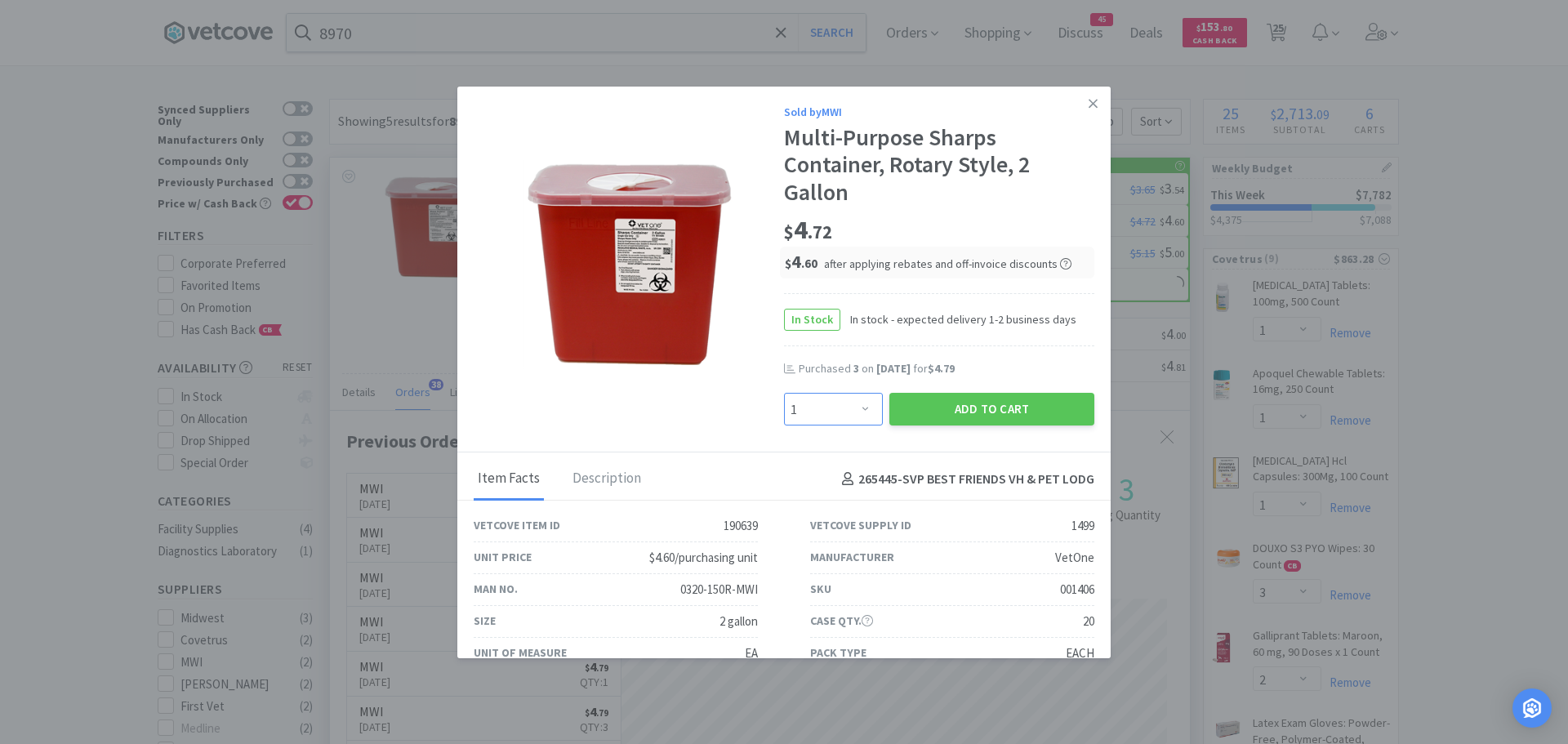
click at [851, 405] on select "Enter Quantity 1 2 3 4 5 6 7 8 9 10 11 12 13 14 15 16 17 18 19 20 Enter Quantity" at bounding box center [834, 409] width 99 height 33
select select "3"
click at [784, 393] on select "Enter Quantity 1 2 3 4 5 6 7 8 9 10 11 12 13 14 15 16 17 18 19 20 Enter Quantity" at bounding box center [834, 409] width 99 height 33
click at [900, 401] on button "Add to Cart" at bounding box center [992, 409] width 205 height 33
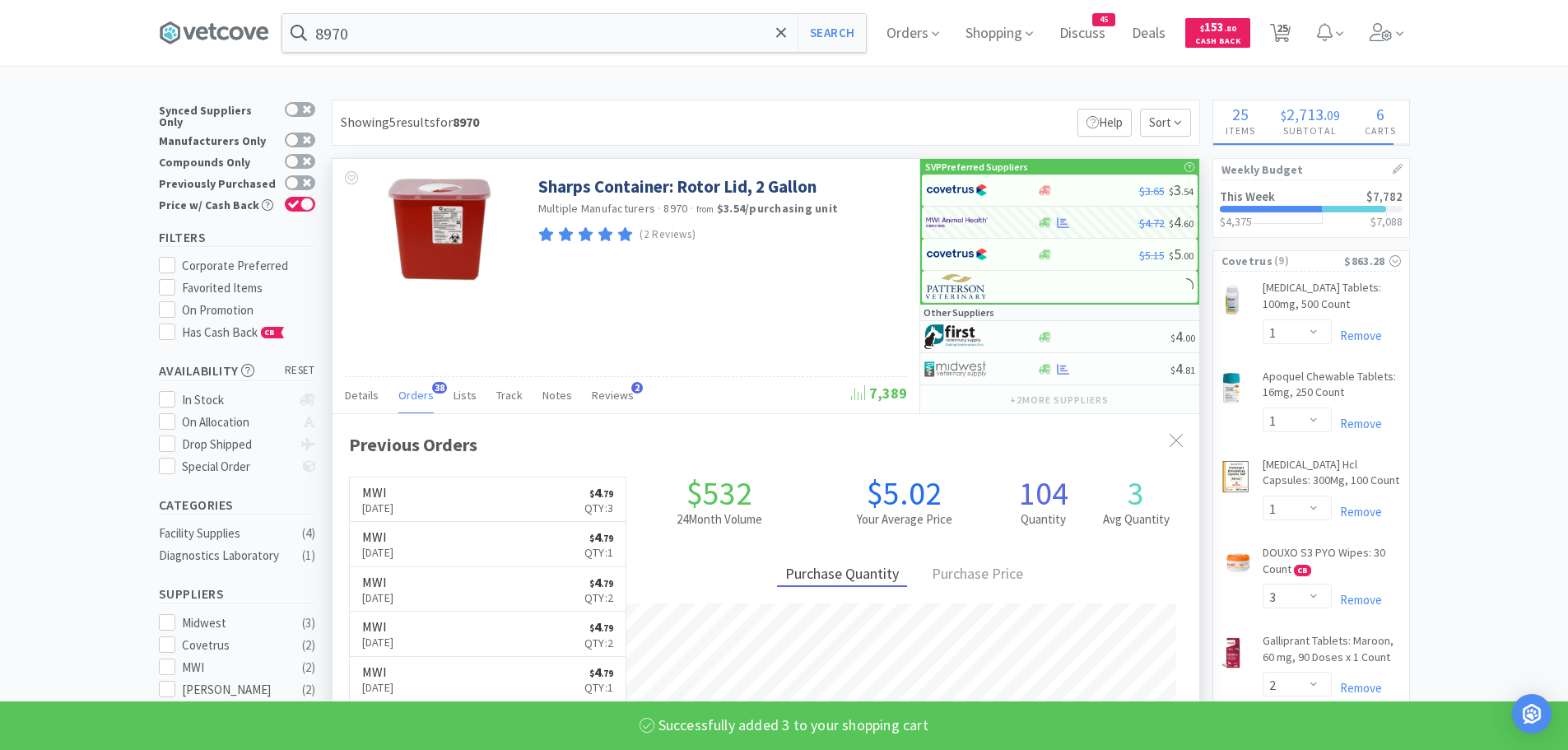
select select "3"
select select "2"
select select "100"
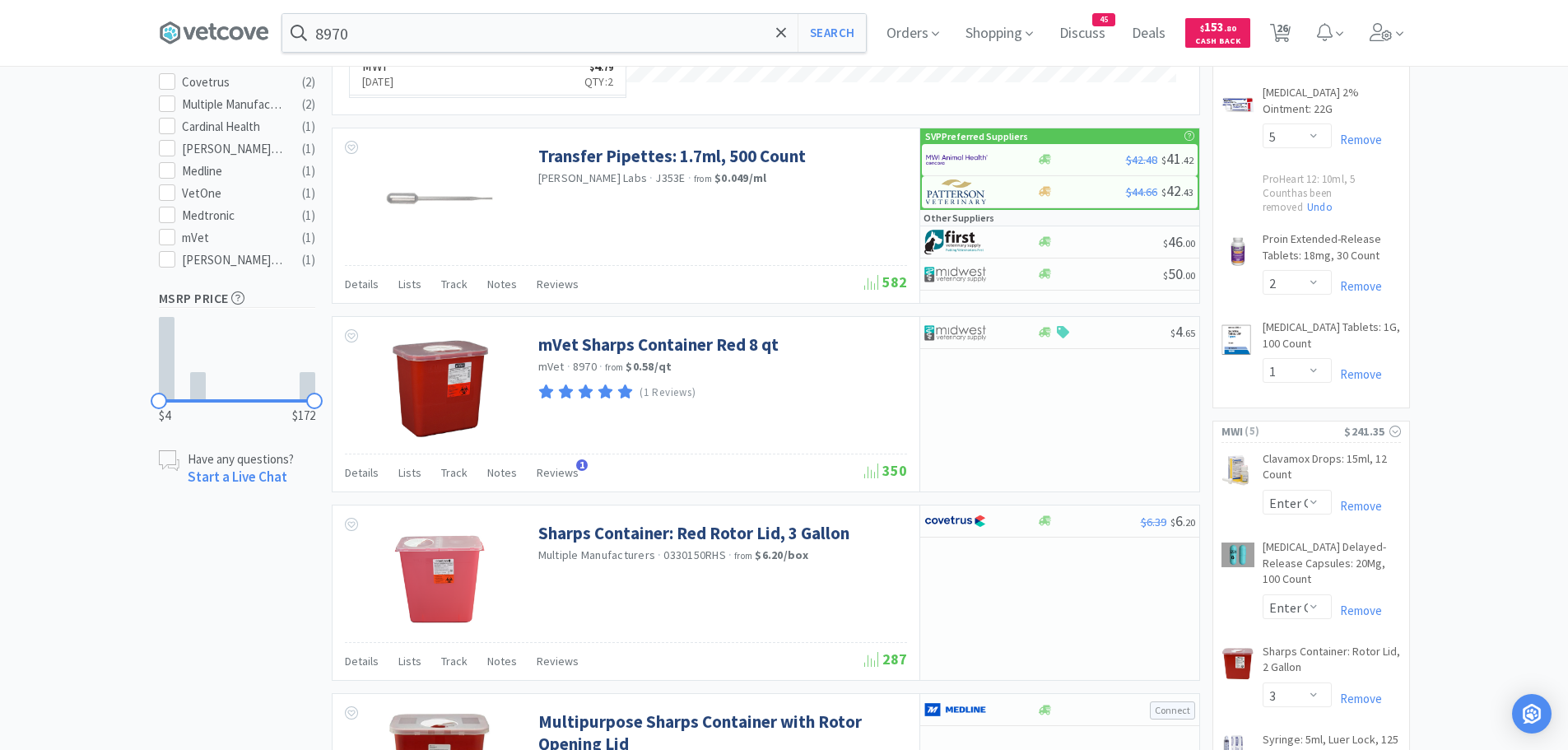
scroll to position [1152, 0]
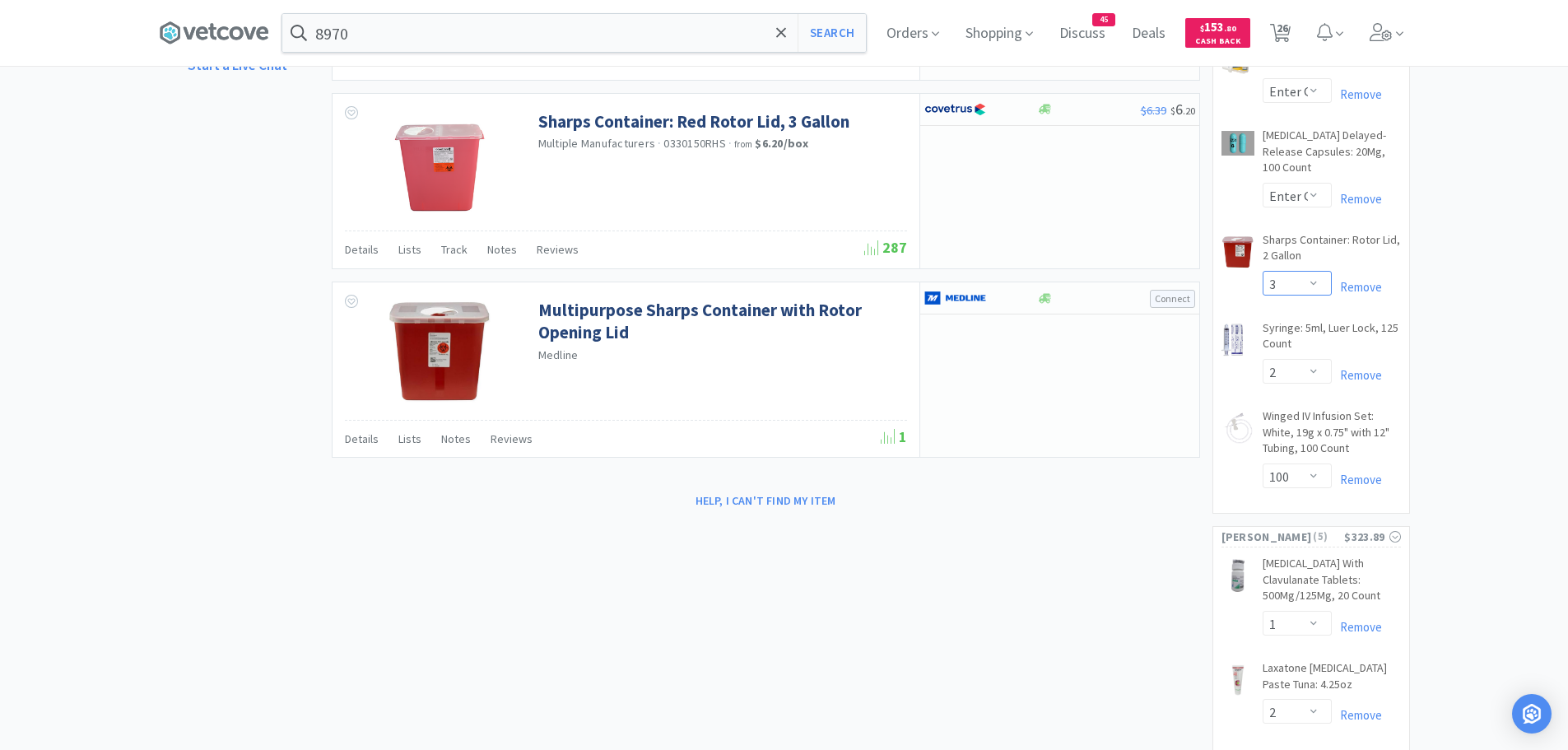
click at [1307, 271] on select "Enter Quantity 1 2 3 4 5 6 7 8 9 10 11 12 13 14 15 16 17 18 19 20 Enter Quantity" at bounding box center [1297, 282] width 69 height 24
click at [1263, 271] on select "Enter Quantity 1 2 3 4 5 6 7 8 9 10 11 12 13 14 15 16 17 18 19 20 Enter Quantity" at bounding box center [1297, 282] width 69 height 24
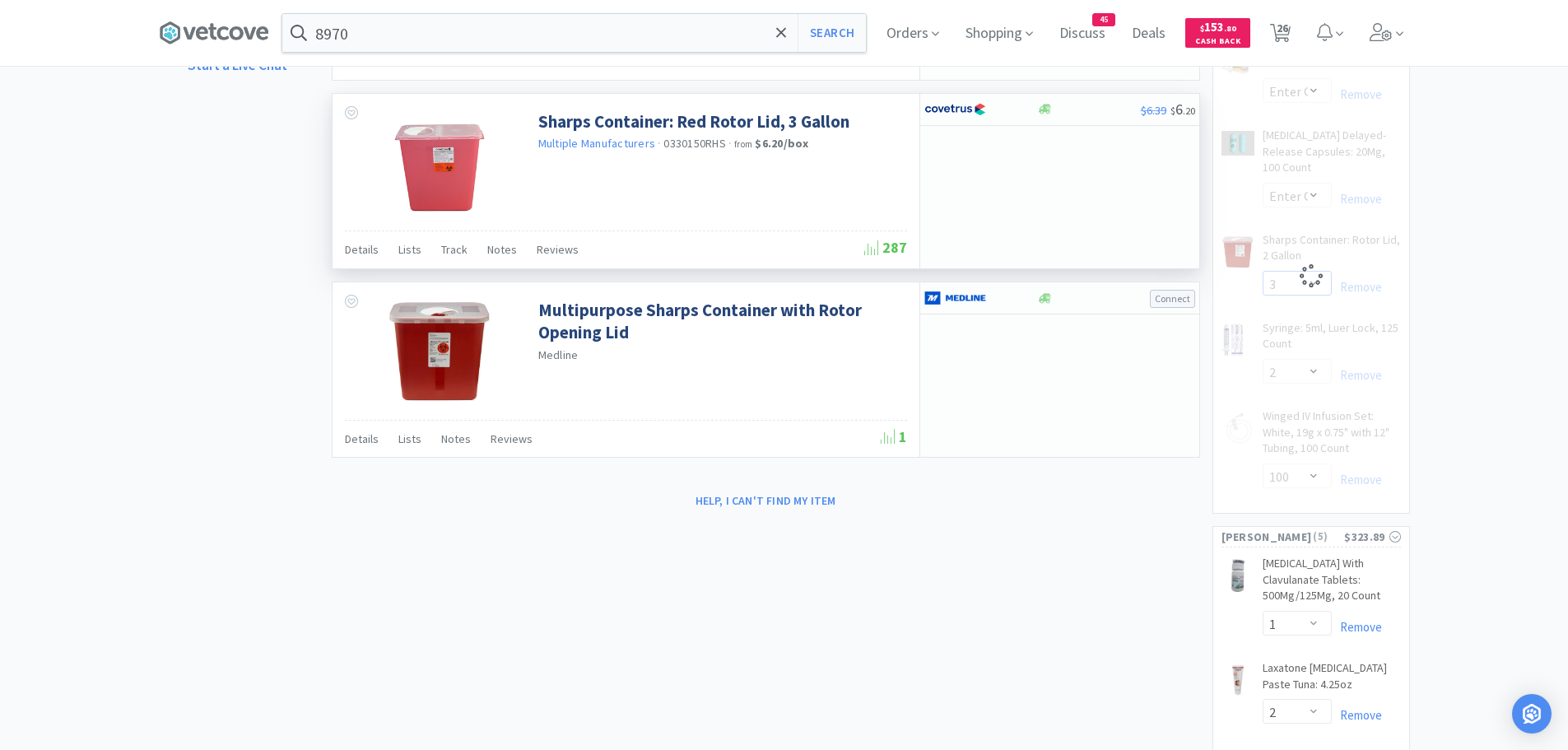
select select "4"
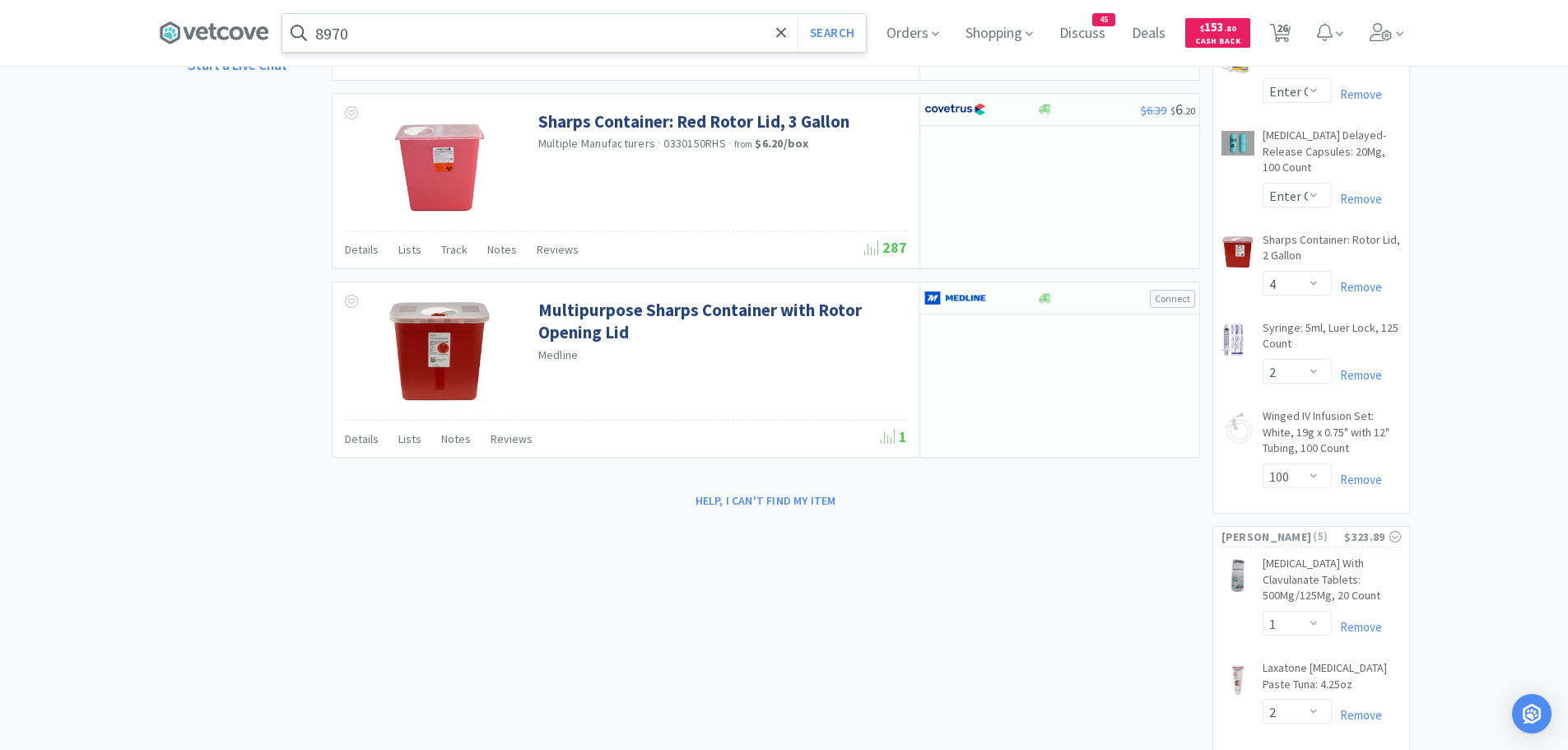
click at [403, 32] on input "8970" at bounding box center [574, 33] width 584 height 38
click at [1446, 116] on div at bounding box center [784, 375] width 1568 height 750
click at [1288, 30] on span "26" at bounding box center [1282, 28] width 12 height 66
select select "2"
select select "1"
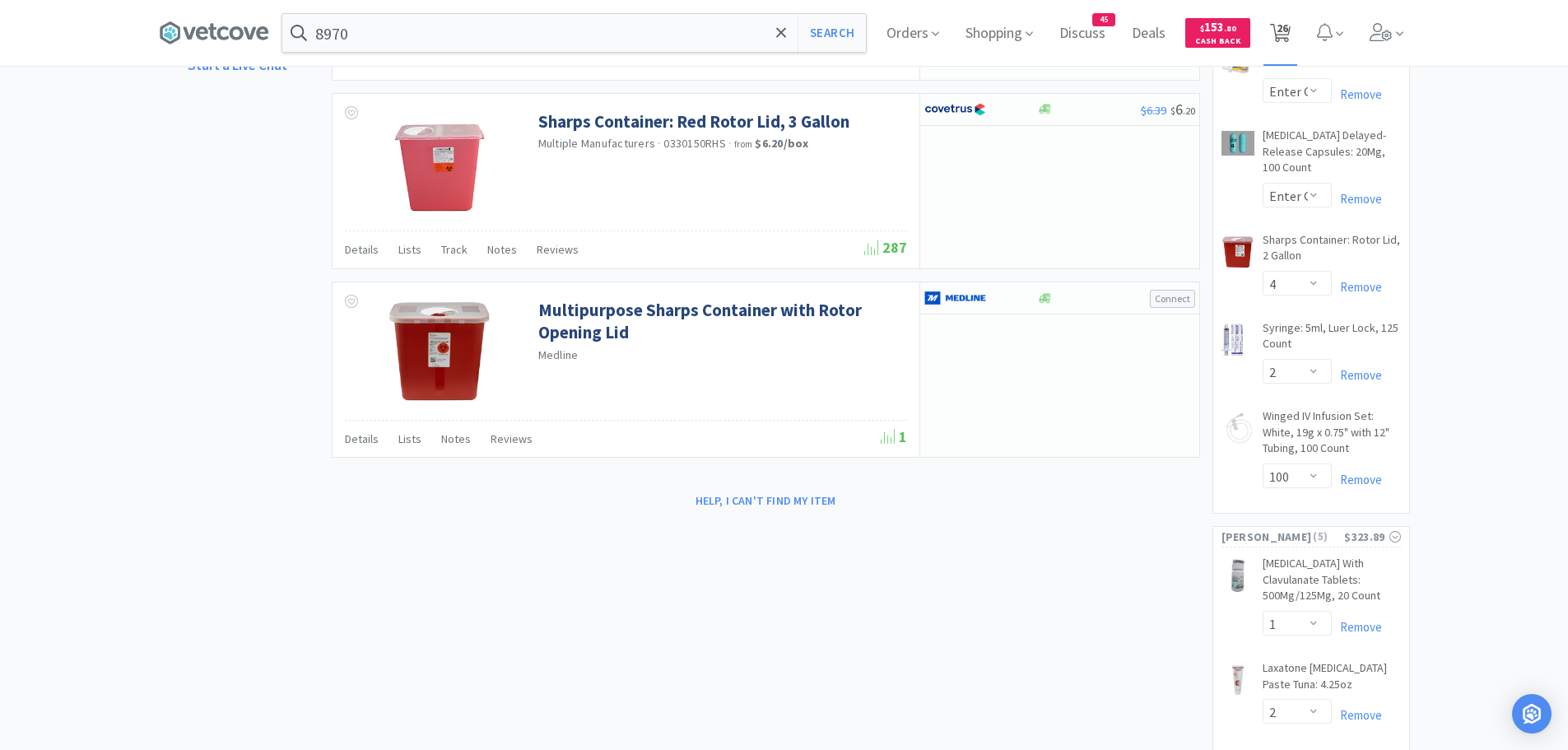
select select "1"
select select "20"
select select "1"
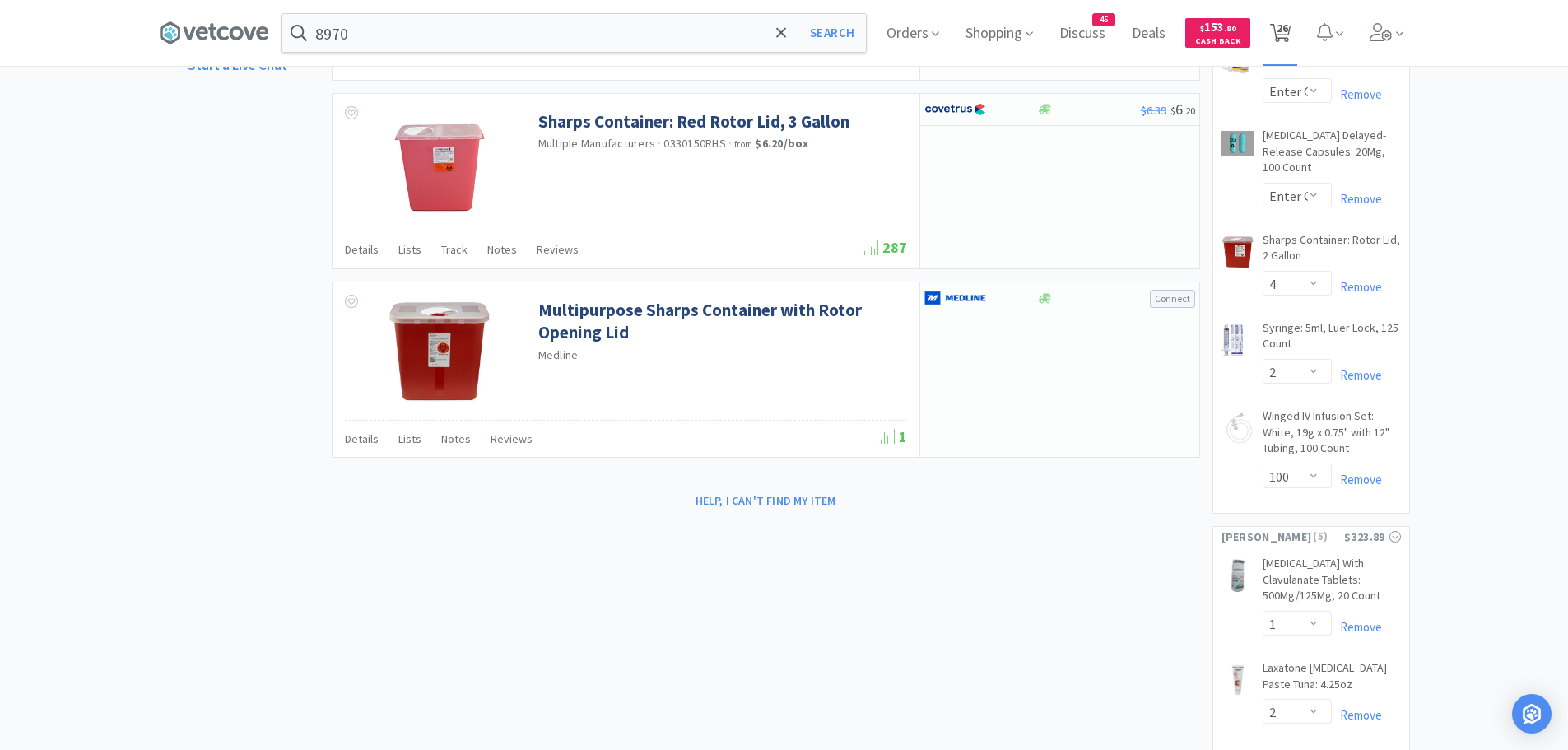
select select "1"
select select "3"
select select "2"
select select "3"
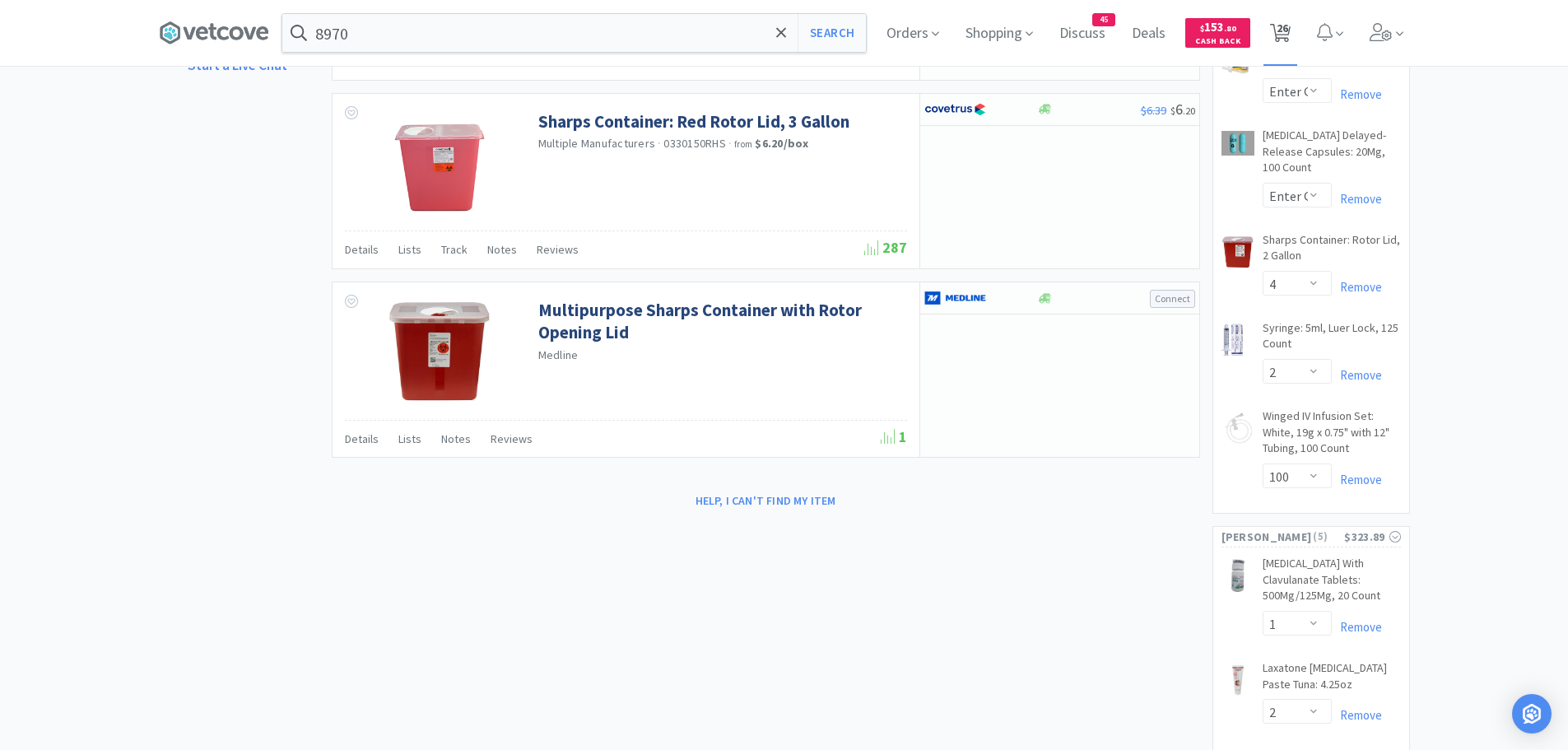
select select "5"
select select "2"
select select "1"
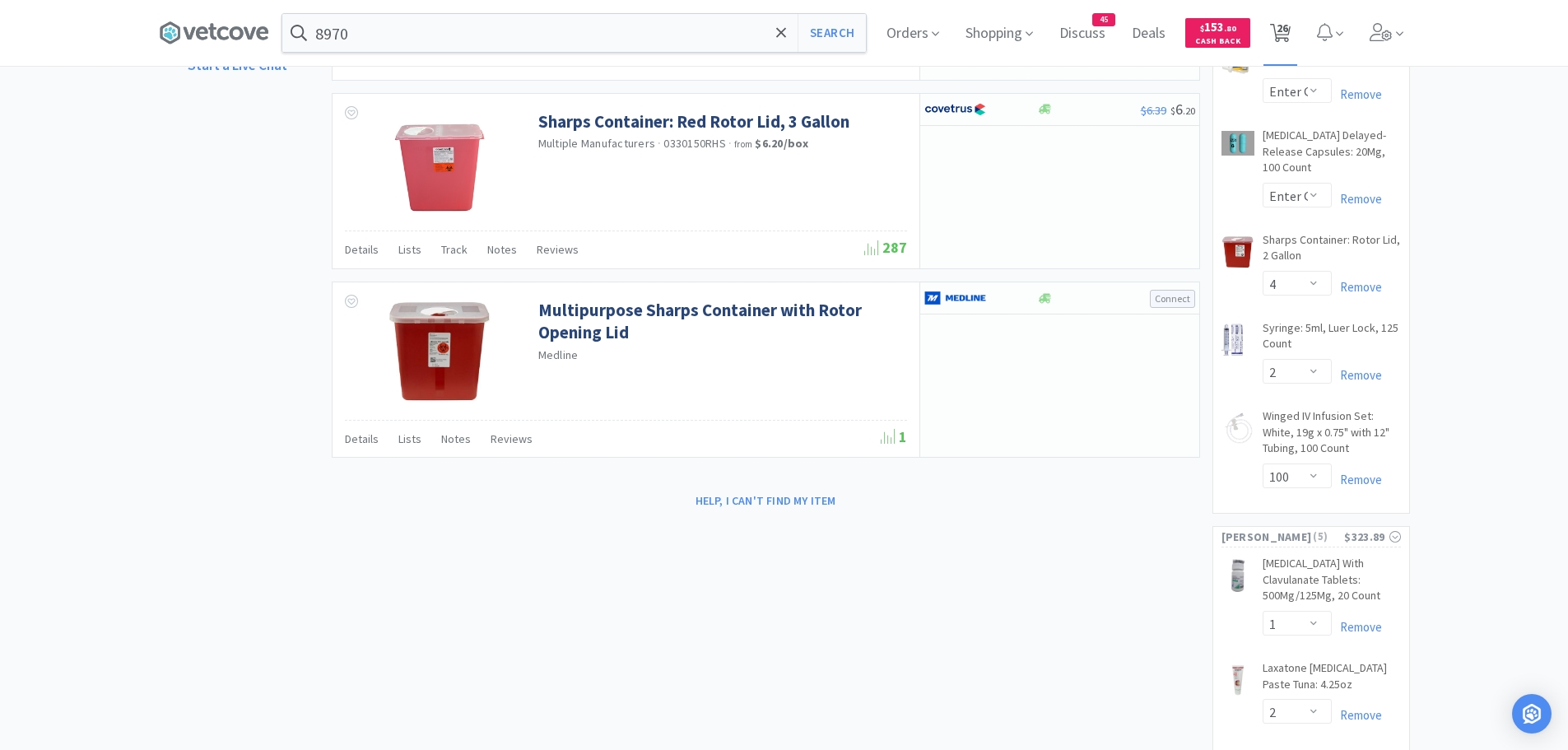
select select "4"
select select "2"
select select "100"
select select "1"
select select "2"
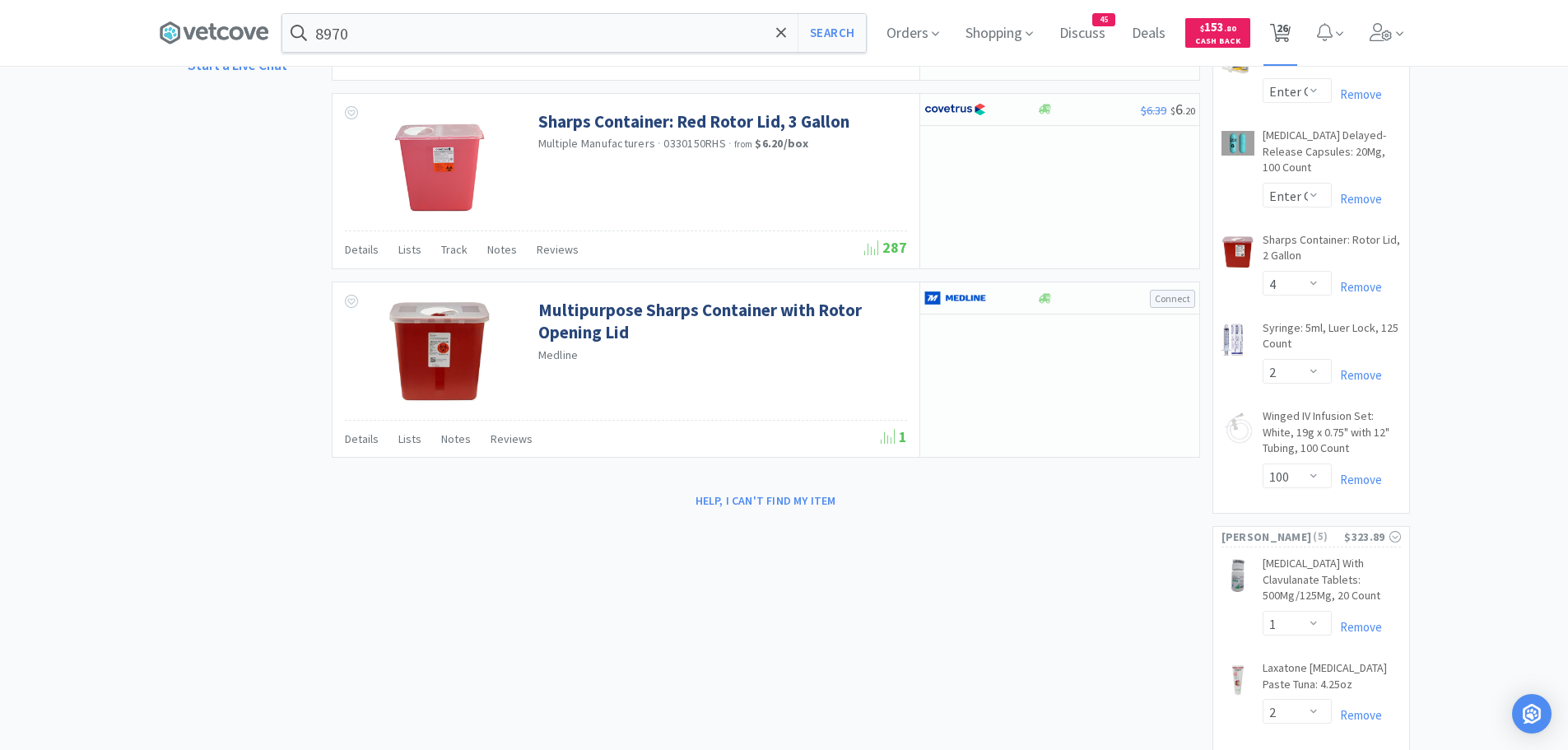
select select "8"
select select "2"
select select "1"
select select "2"
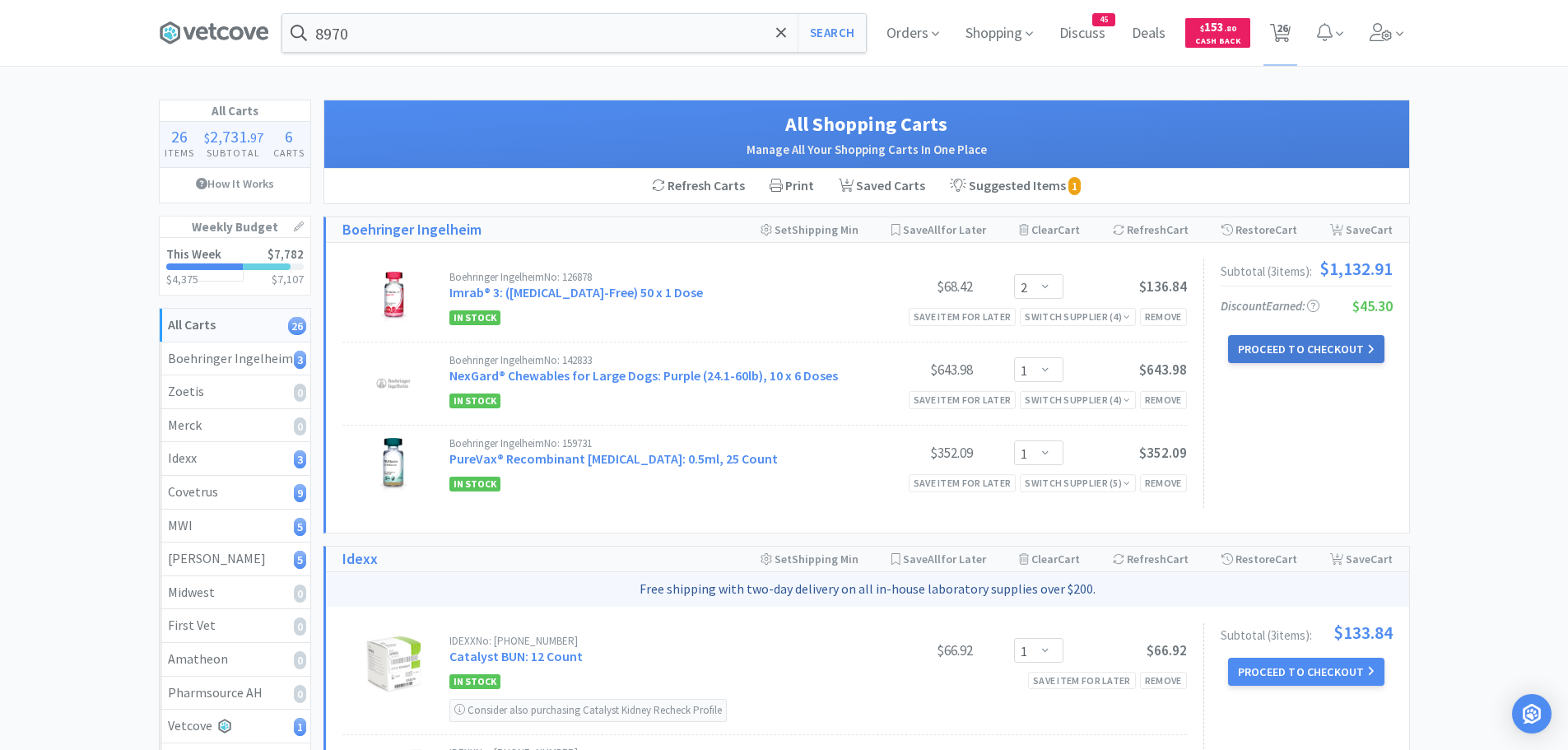
click at [1261, 347] on button "Proceed to Checkout" at bounding box center [1306, 348] width 157 height 28
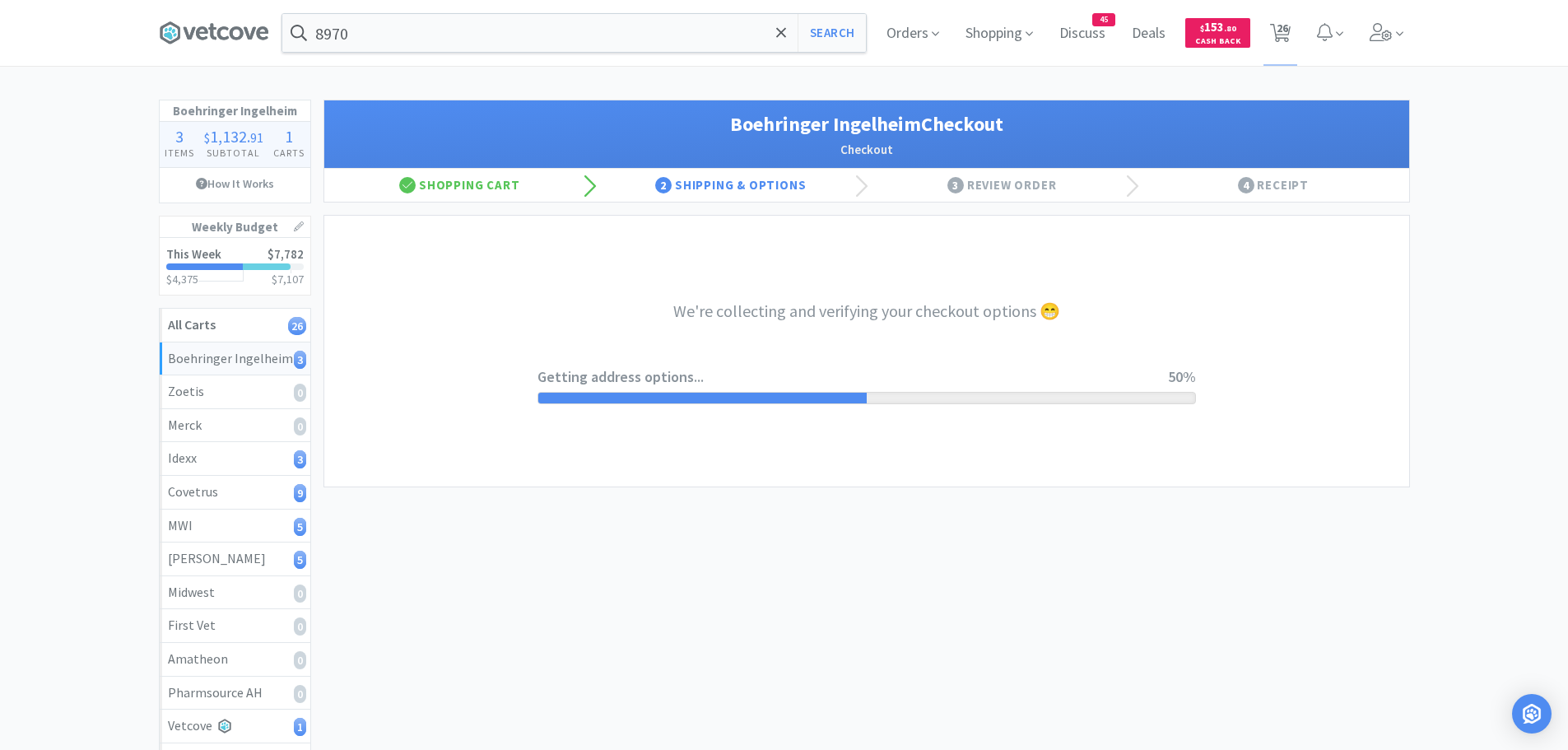
select select "invoice"
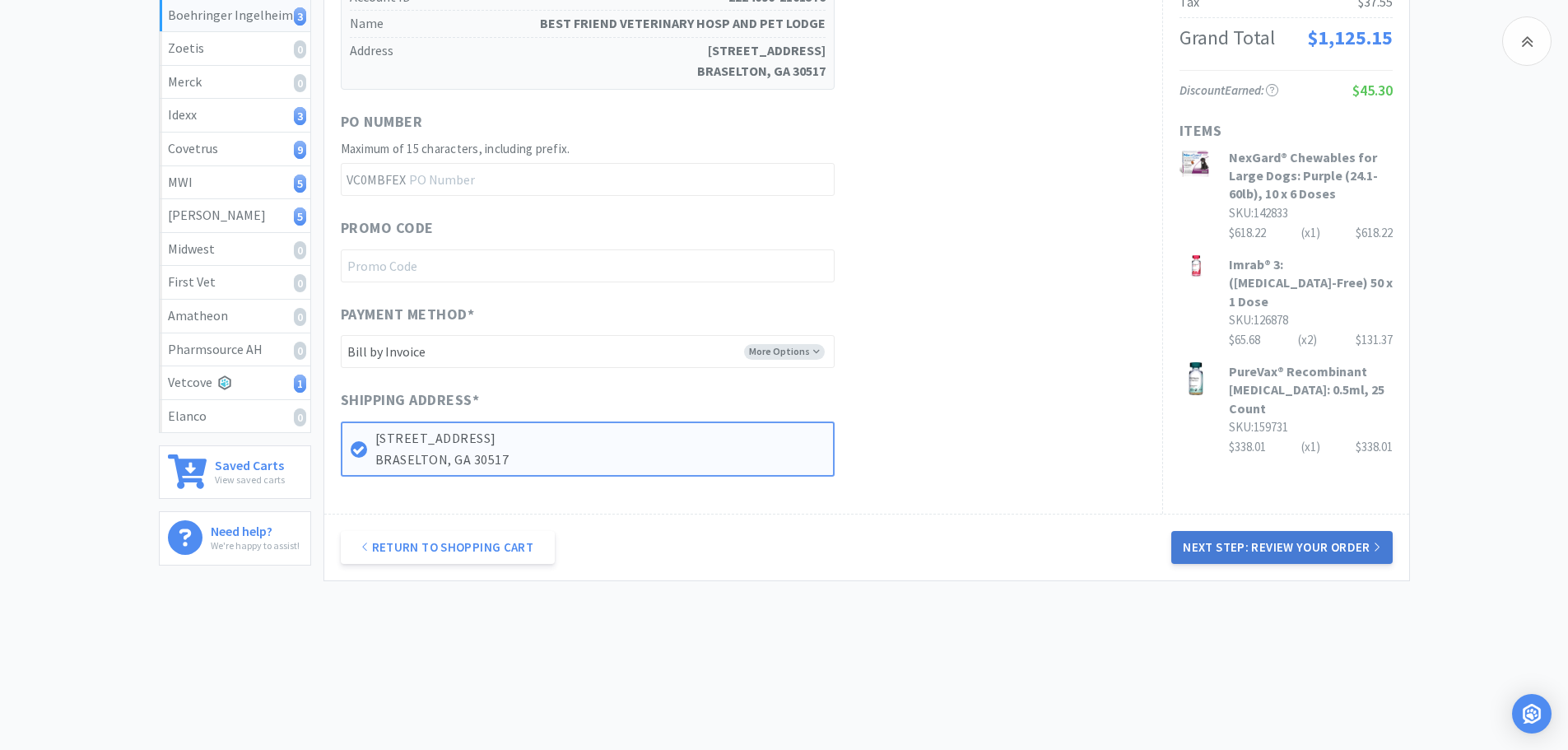
click at [1246, 540] on button "Next Step: Review Your Order" at bounding box center [1281, 547] width 220 height 33
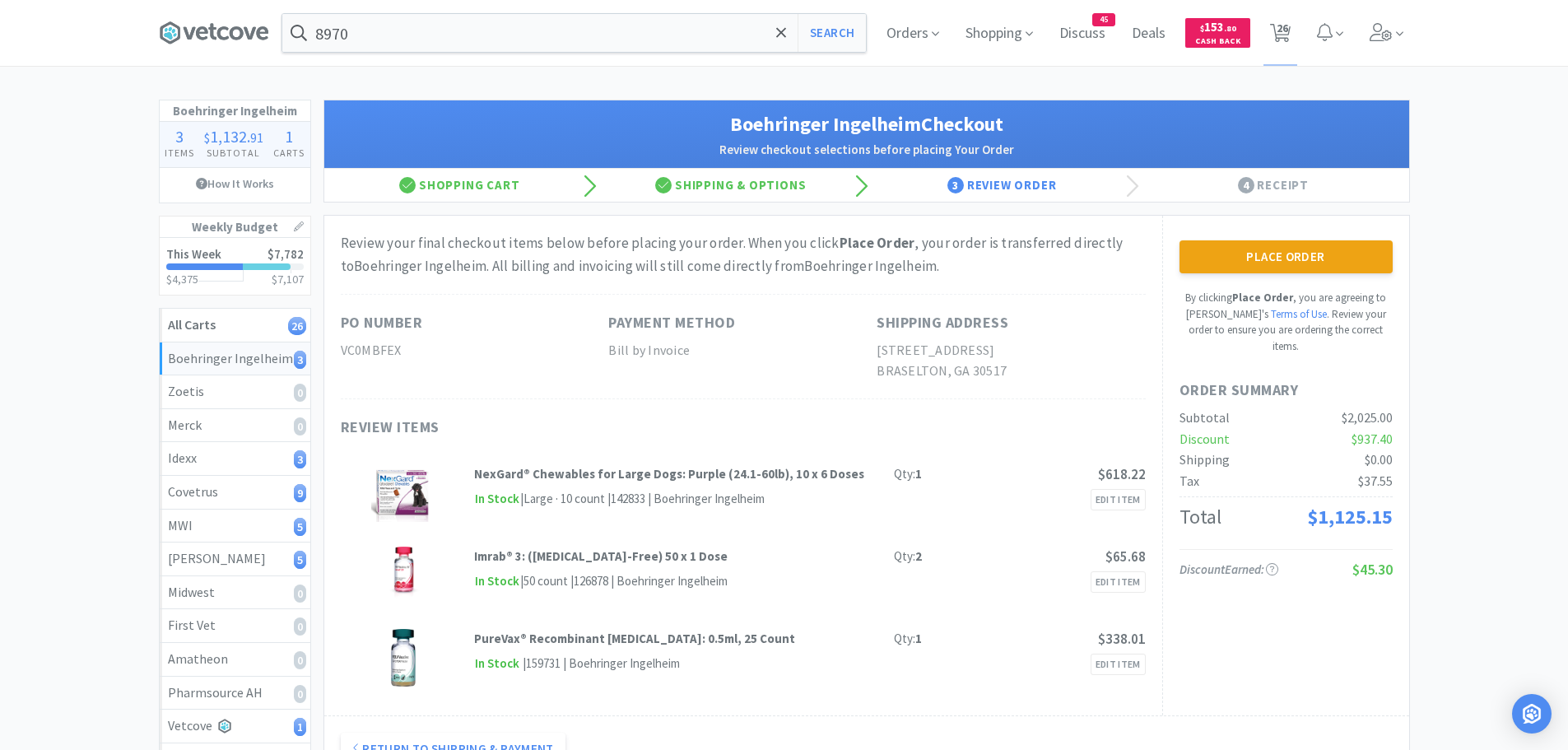
click at [1256, 272] on button "Place Order" at bounding box center [1286, 256] width 213 height 33
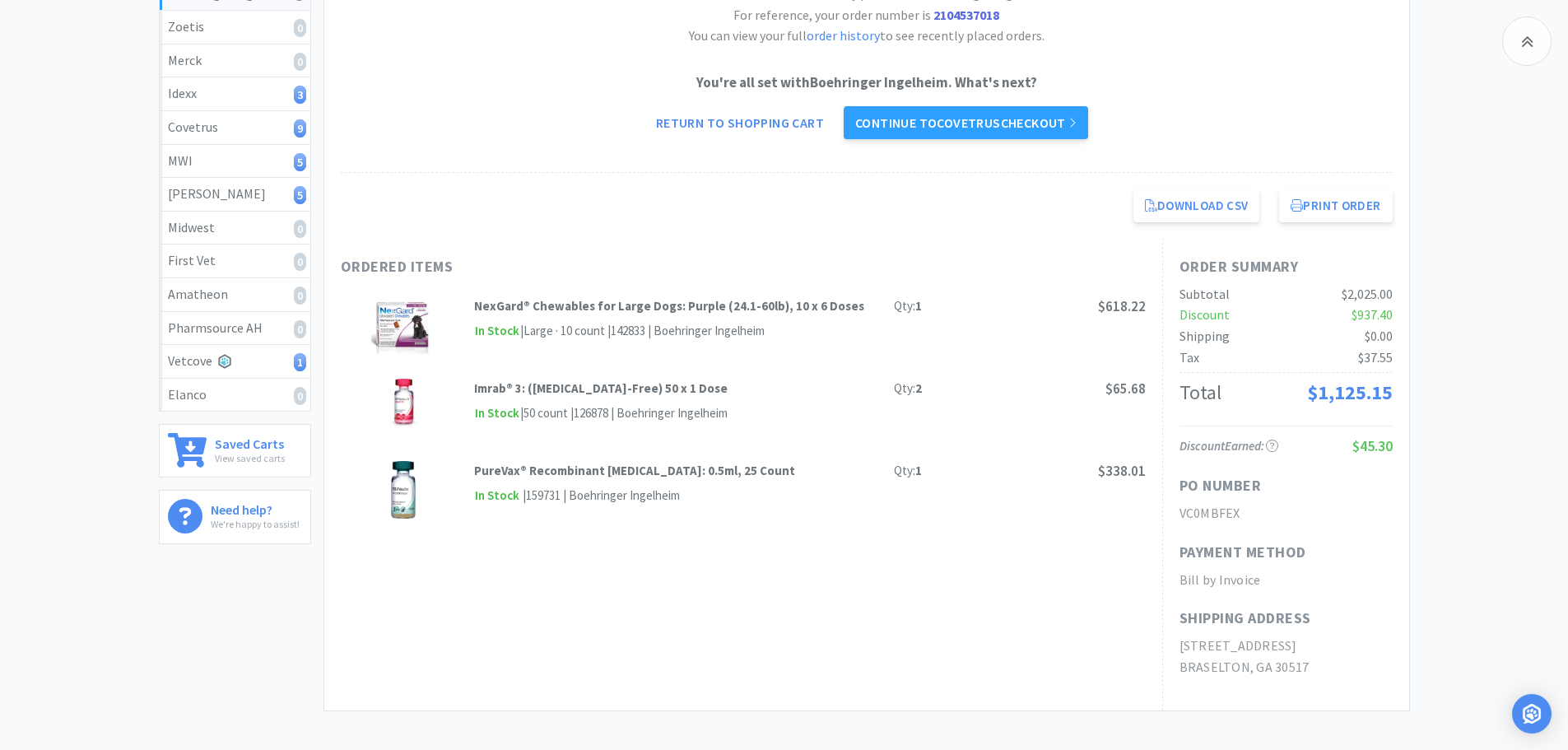
scroll to position [165, 0]
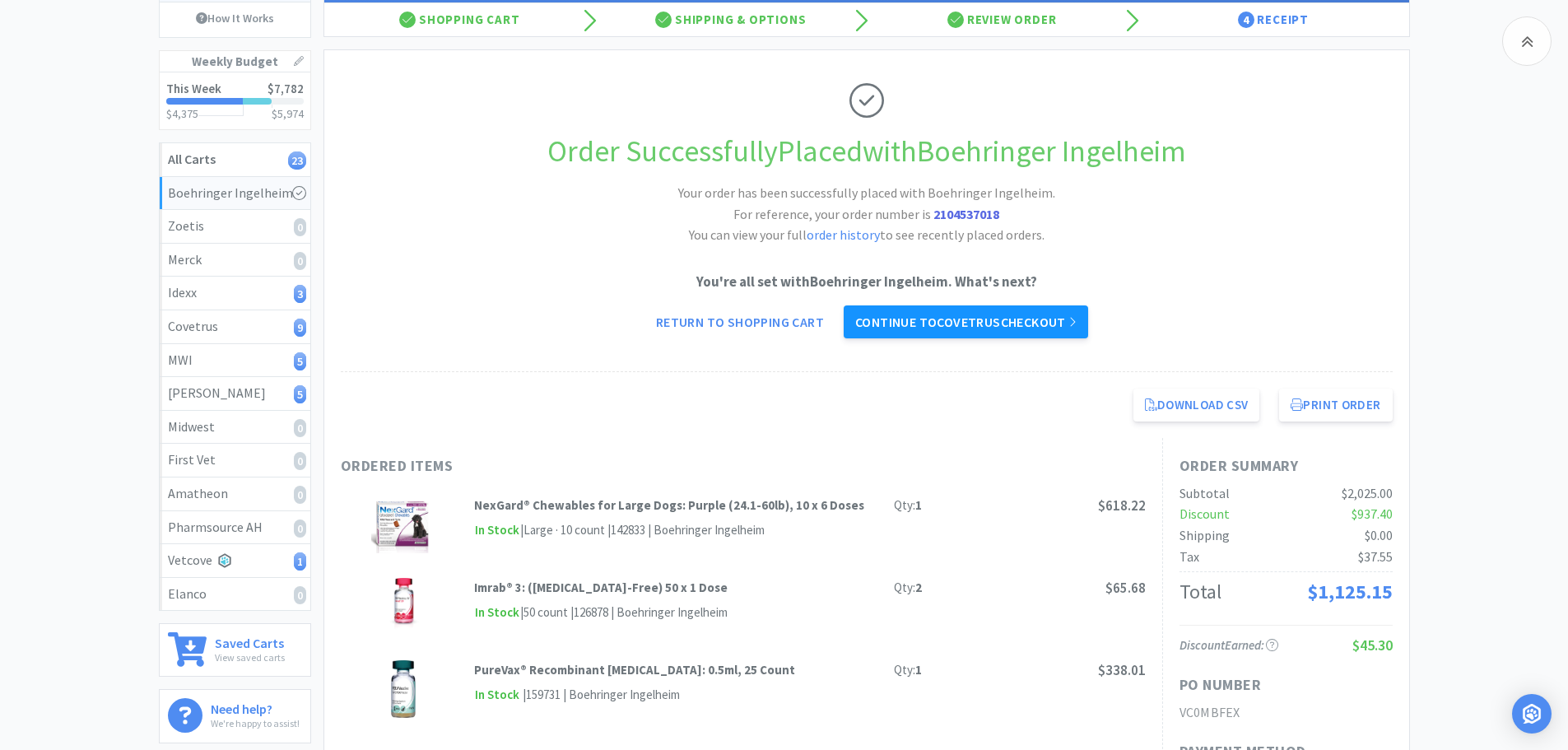
click at [952, 317] on link "Continue to Covetrus checkout" at bounding box center [966, 322] width 245 height 33
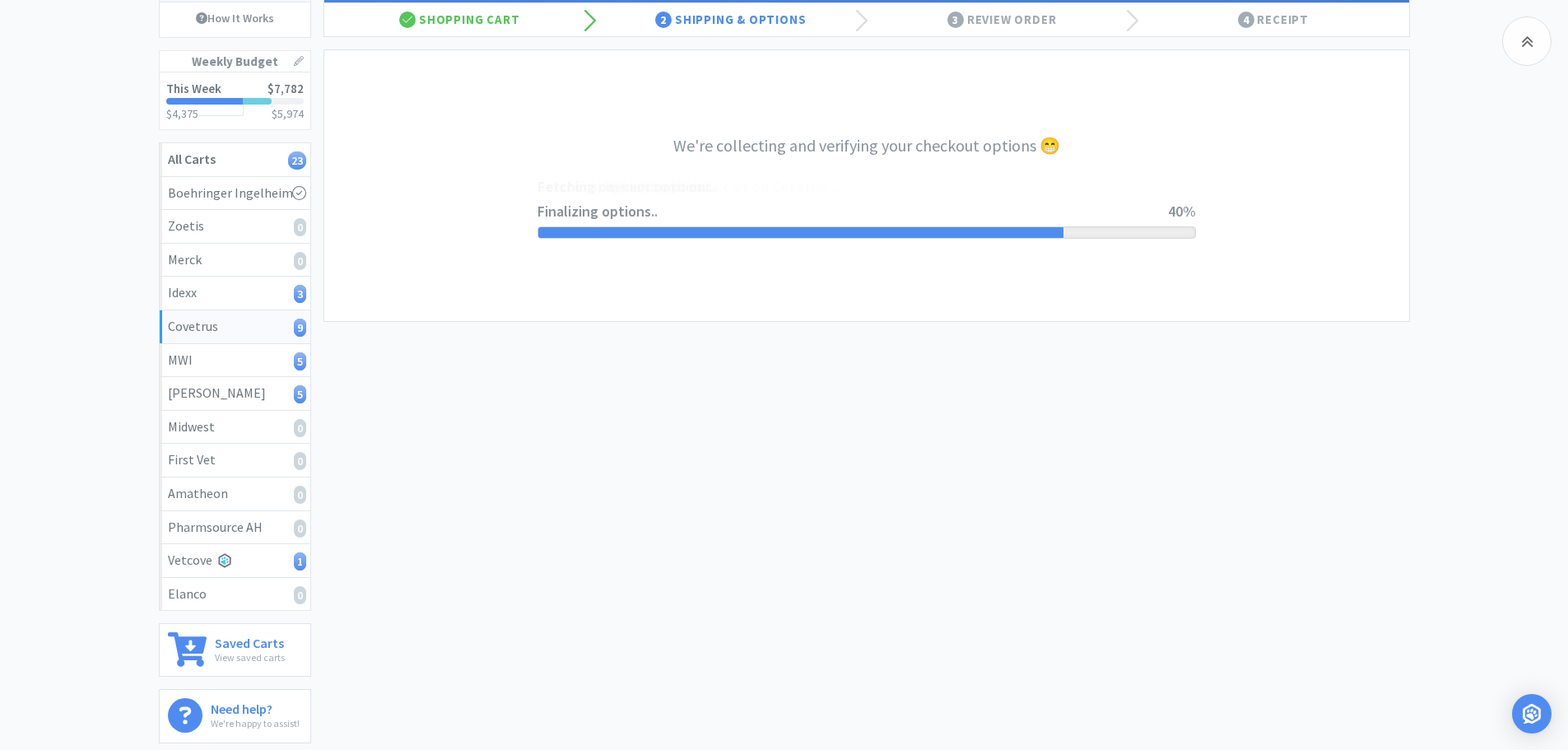
select select "ACCOUNT"
select select "cvt-standard-net"
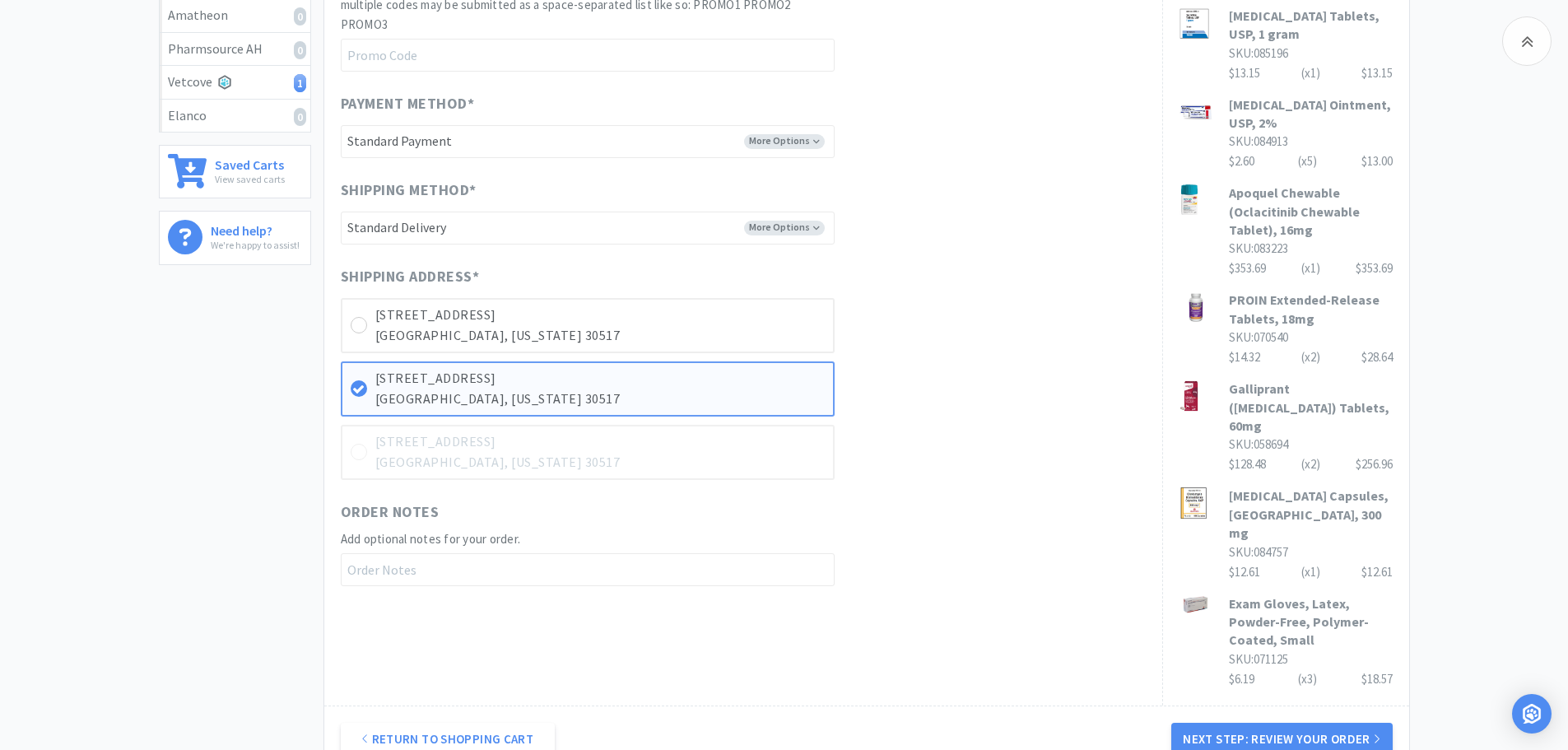
scroll to position [658, 0]
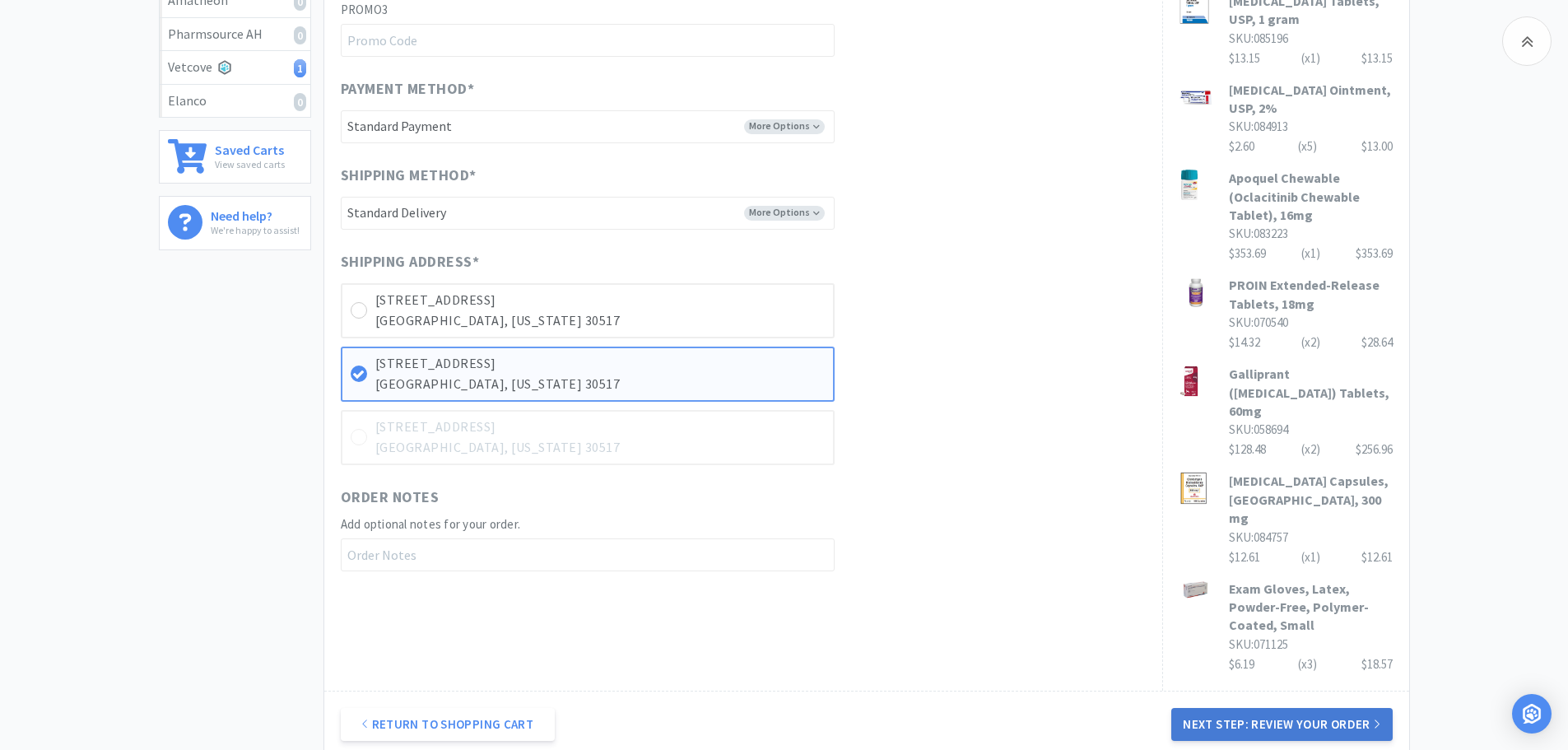
click at [1225, 708] on button "Next Step: Review Your Order" at bounding box center [1281, 724] width 220 height 33
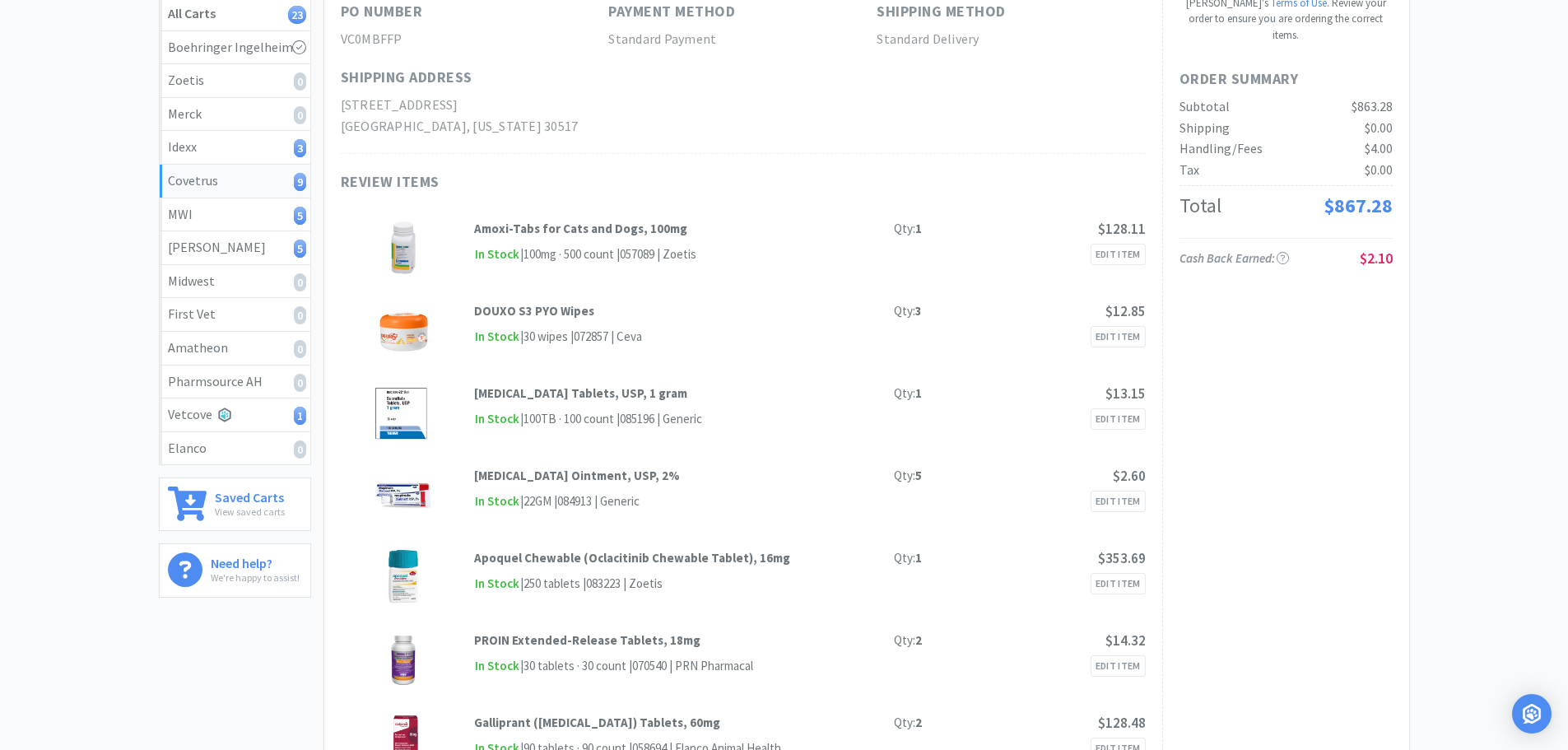
scroll to position [0, 0]
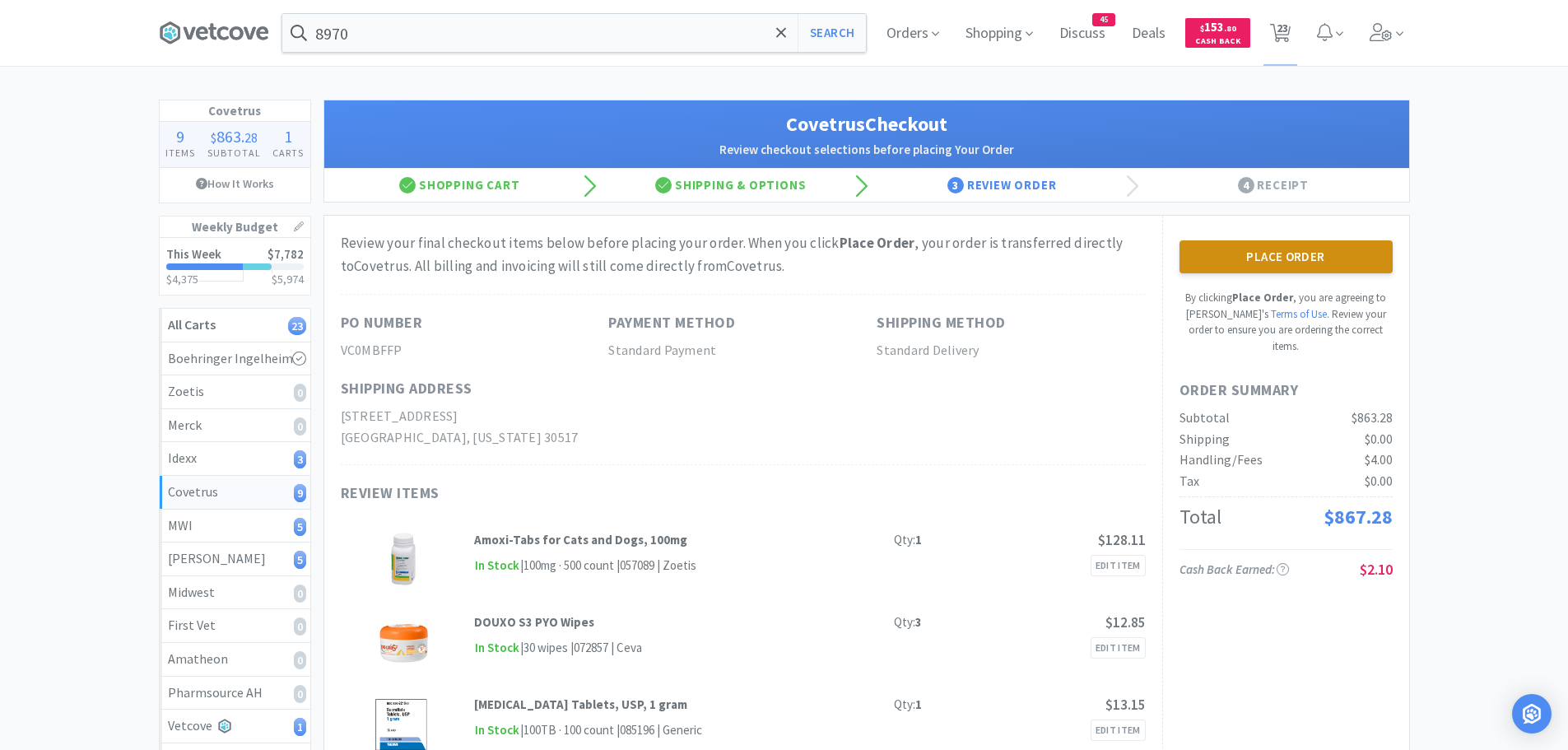
click at [1341, 261] on button "Place Order" at bounding box center [1286, 256] width 213 height 33
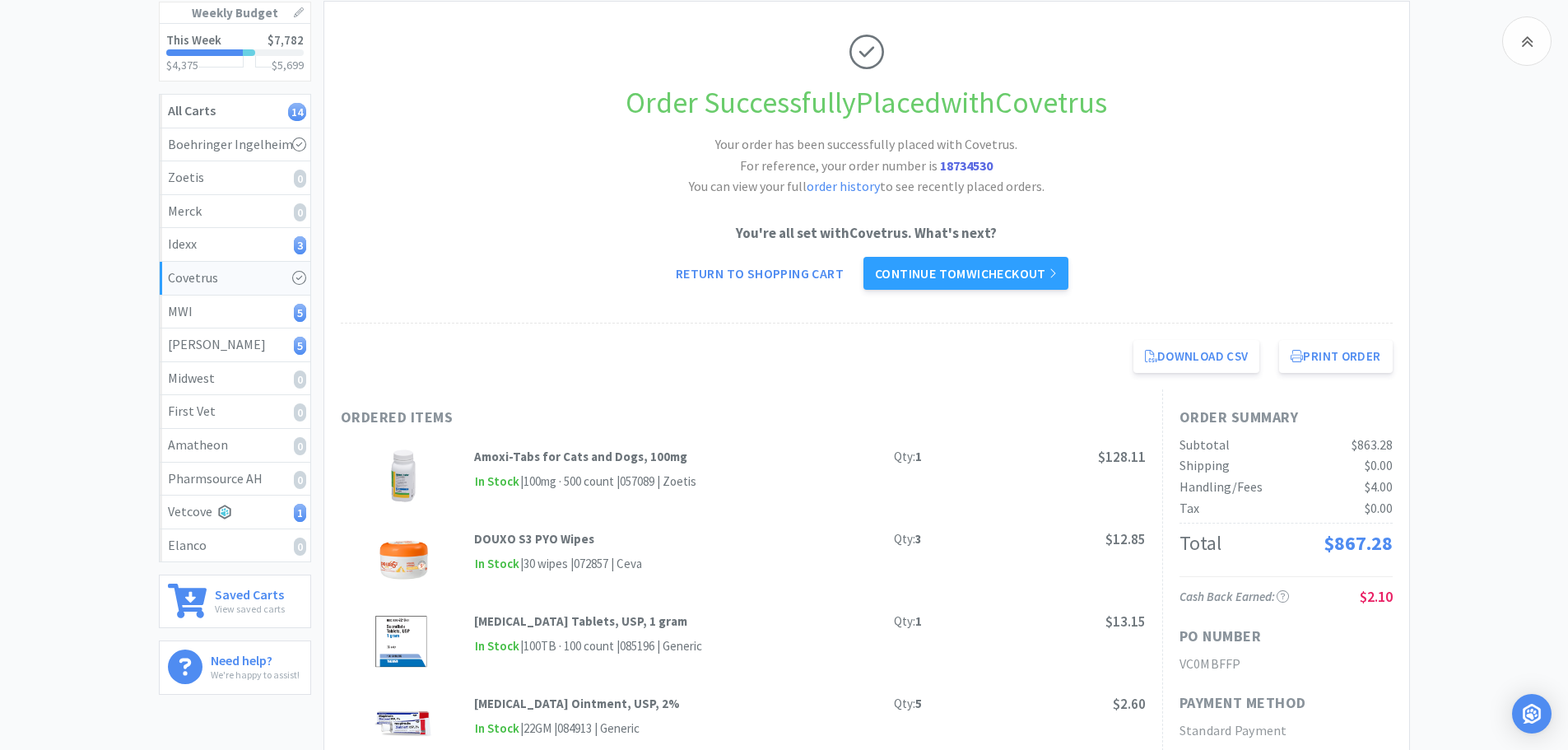
scroll to position [247, 0]
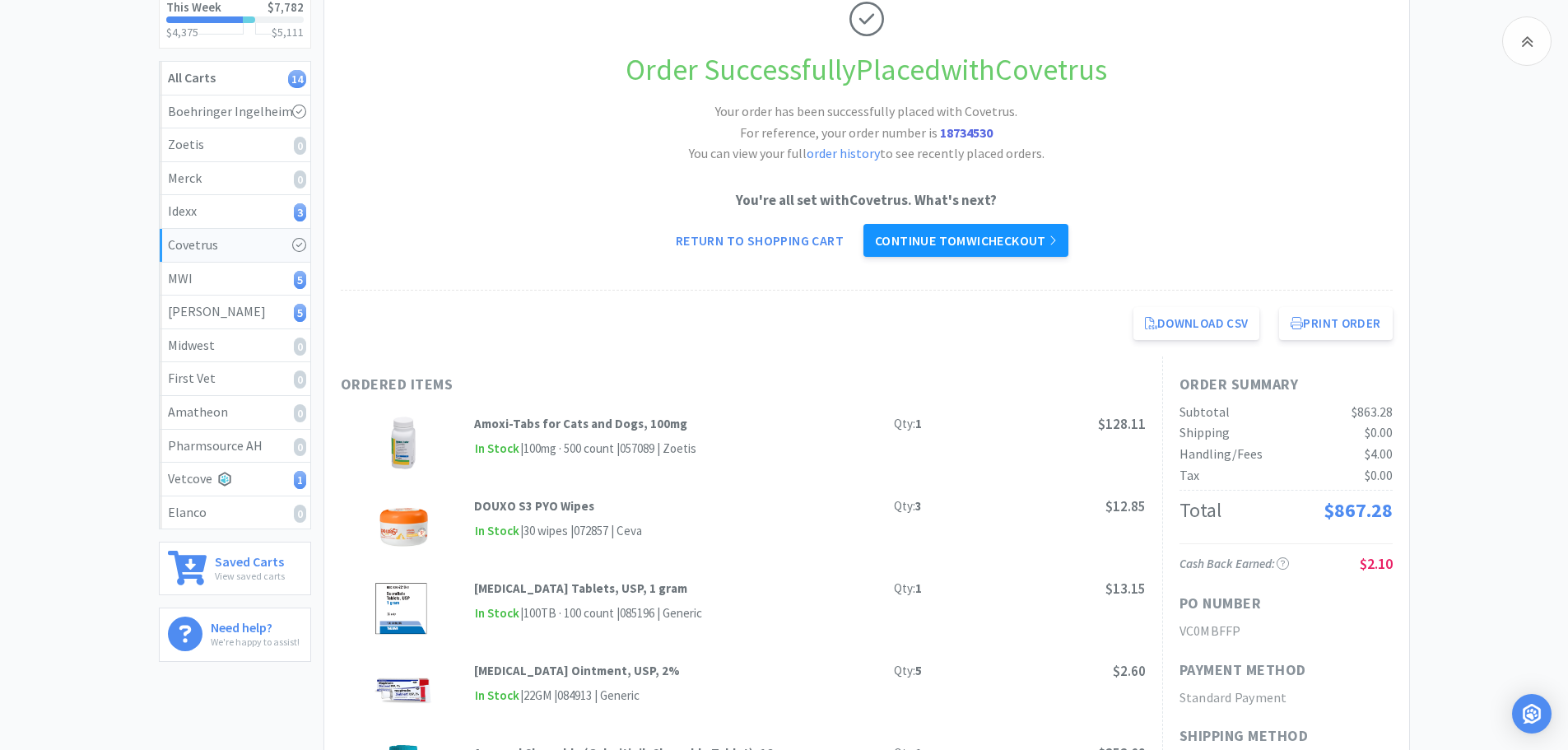
click at [960, 227] on link "Continue to MWI checkout" at bounding box center [966, 240] width 205 height 33
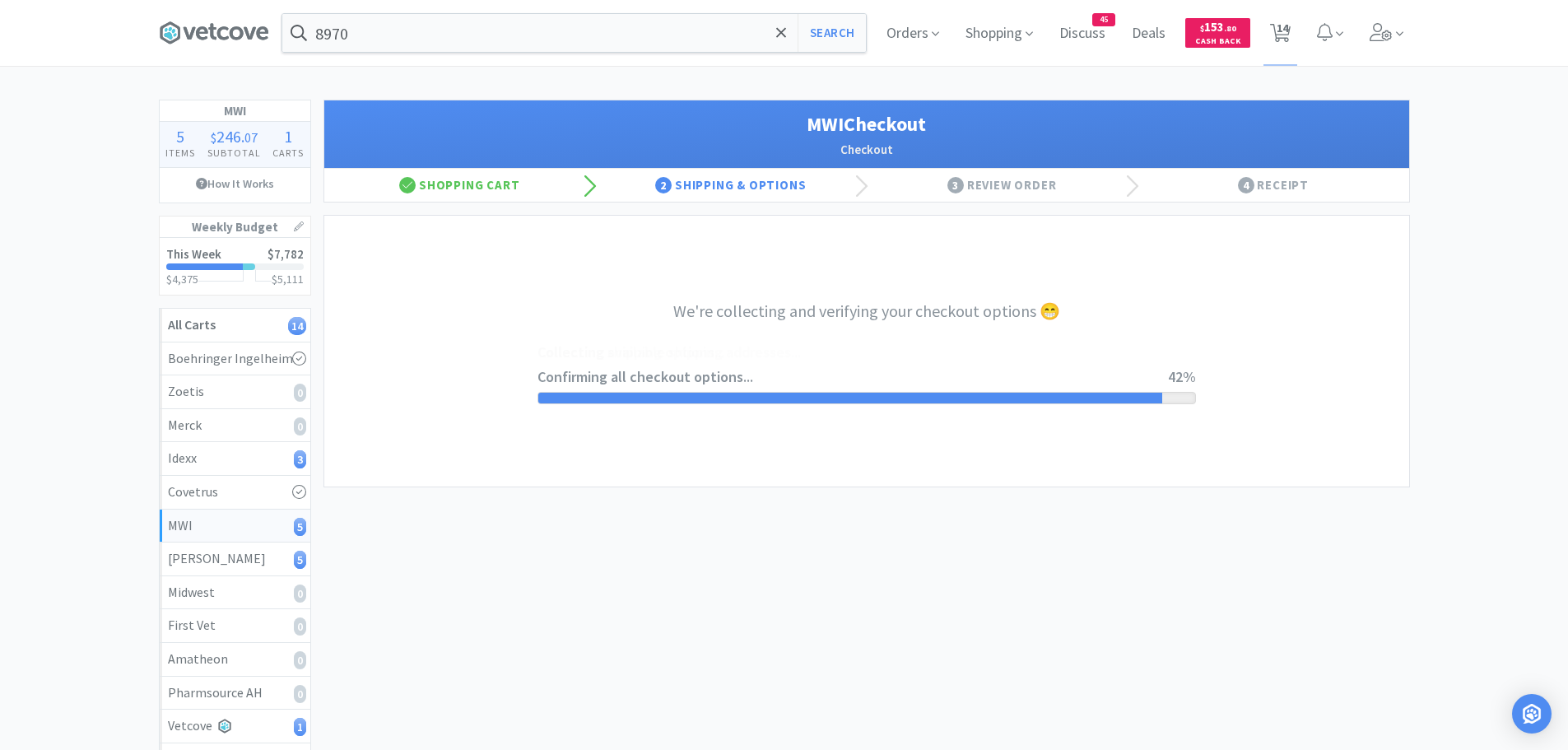
select select "STD_"
select select "FGA"
select select "RPS"
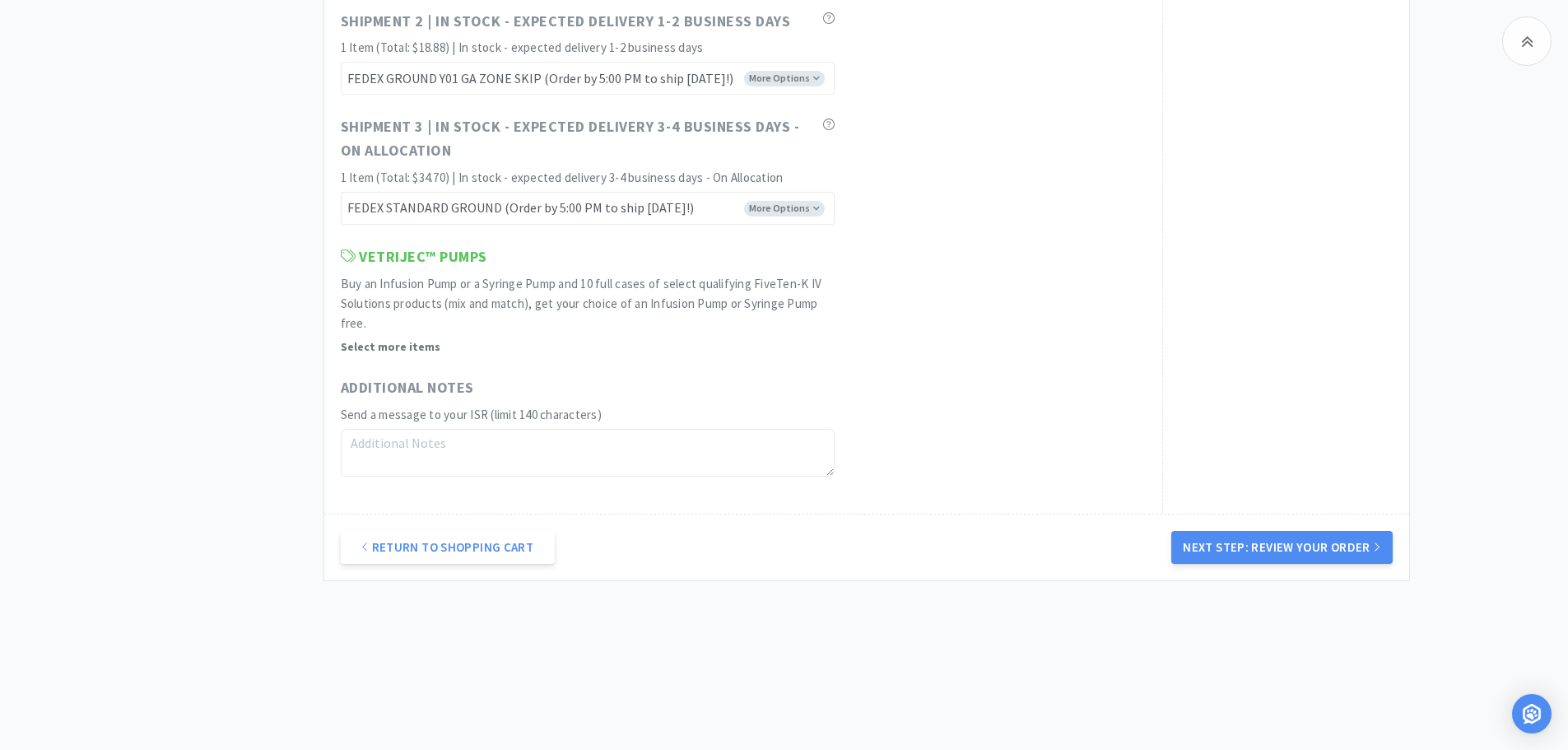
click at [1226, 544] on button "Next Step: Review Your Order" at bounding box center [1281, 547] width 220 height 33
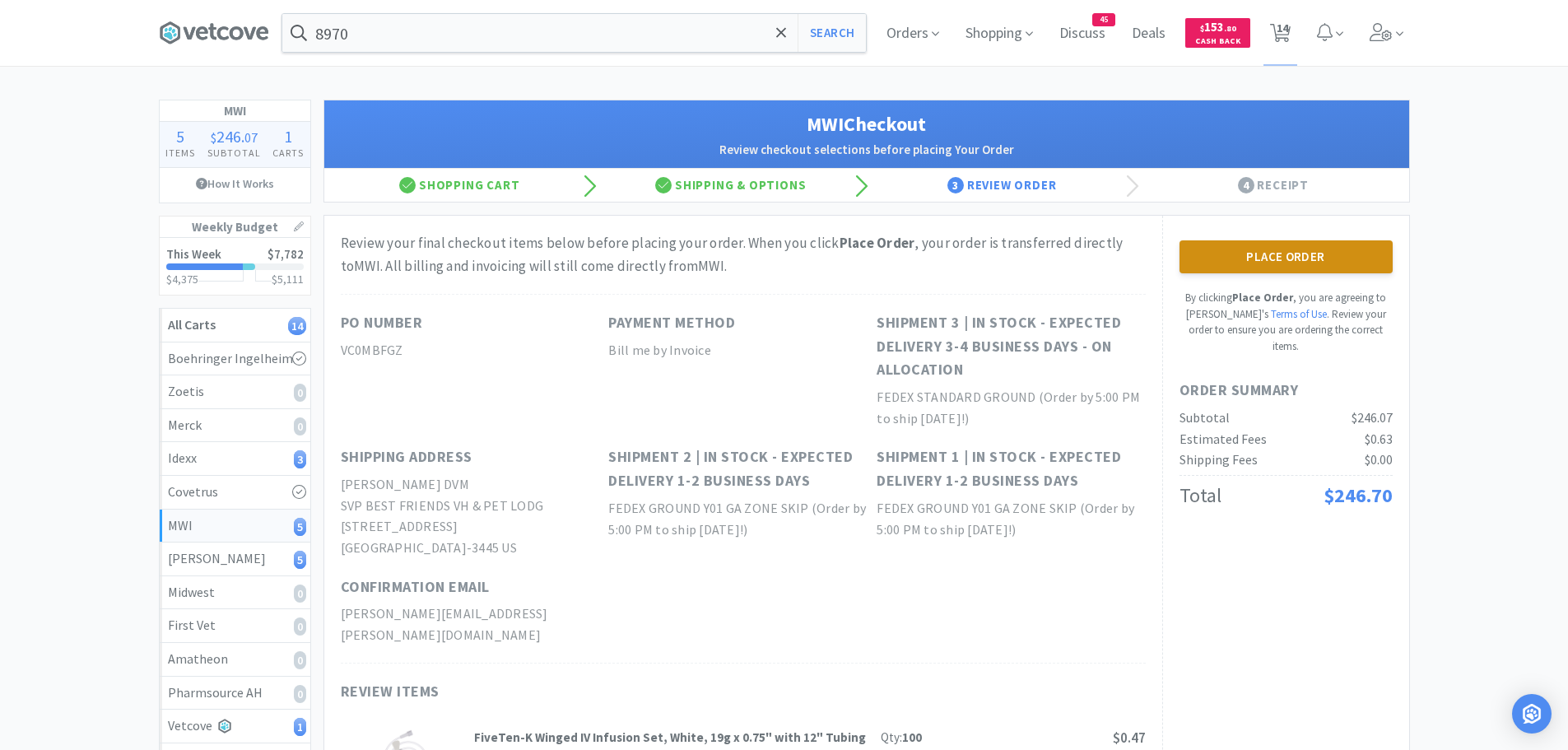
click at [1315, 254] on button "Place Order" at bounding box center [1286, 256] width 213 height 33
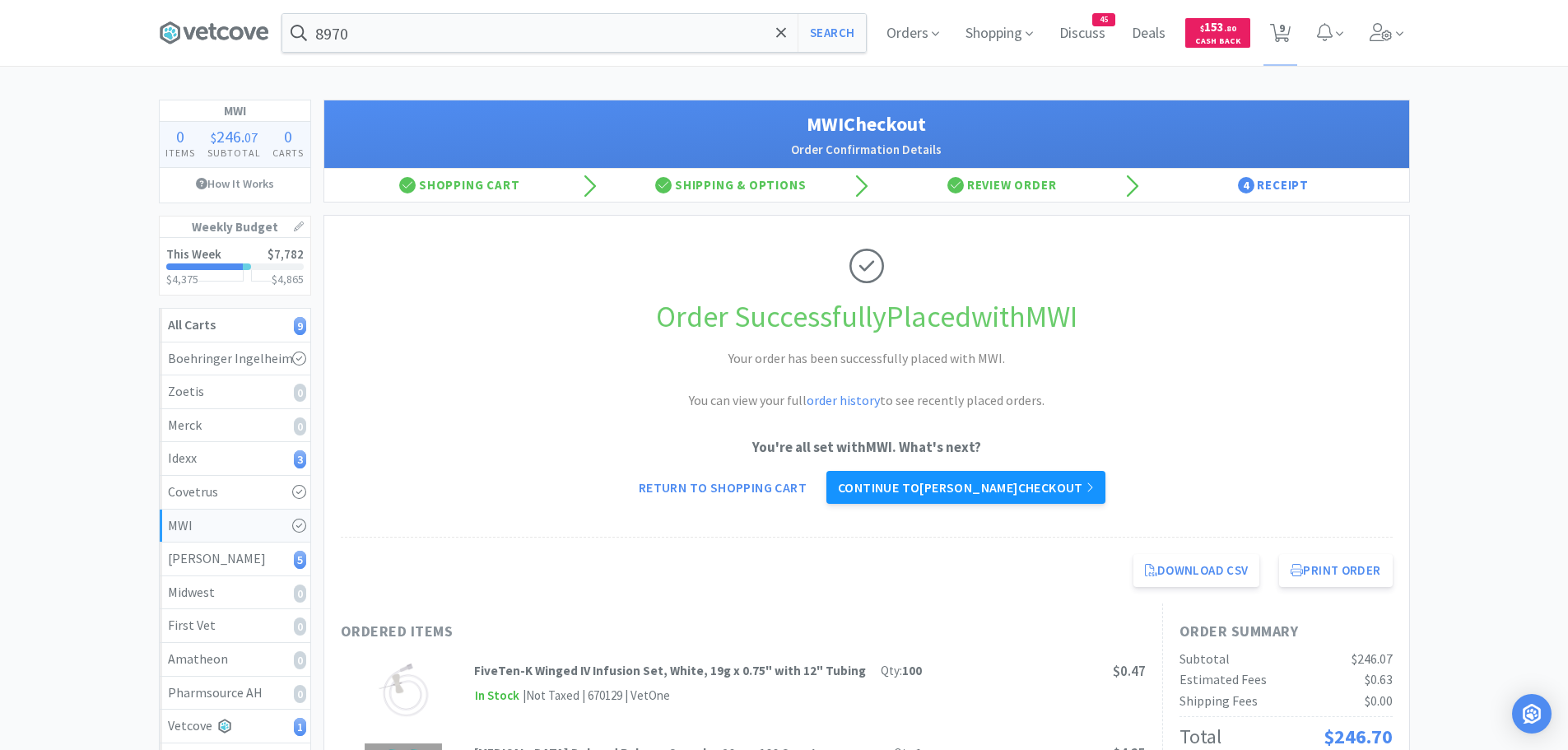
click at [936, 479] on link "Continue to [PERSON_NAME] checkout" at bounding box center [966, 487] width 279 height 33
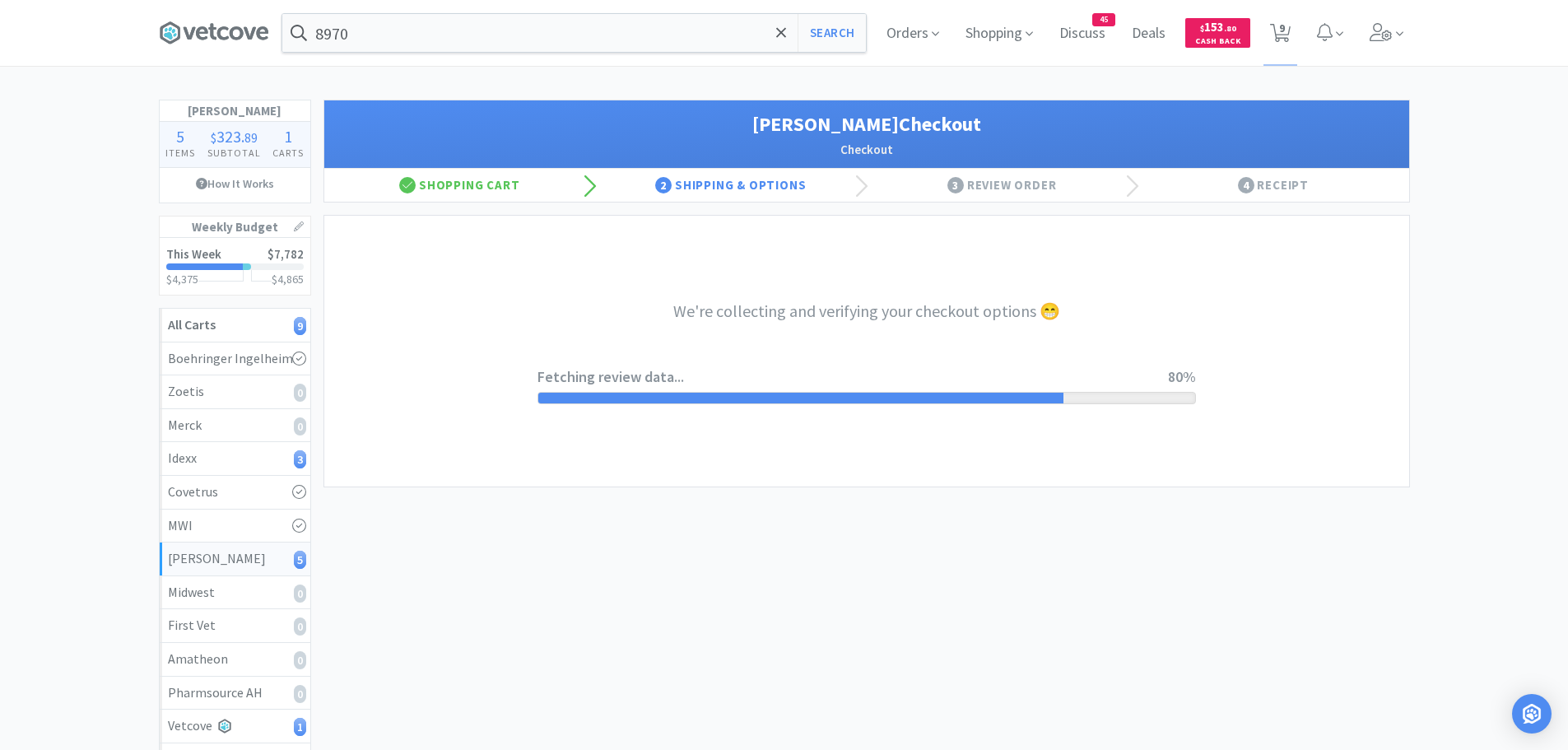
select select "1"
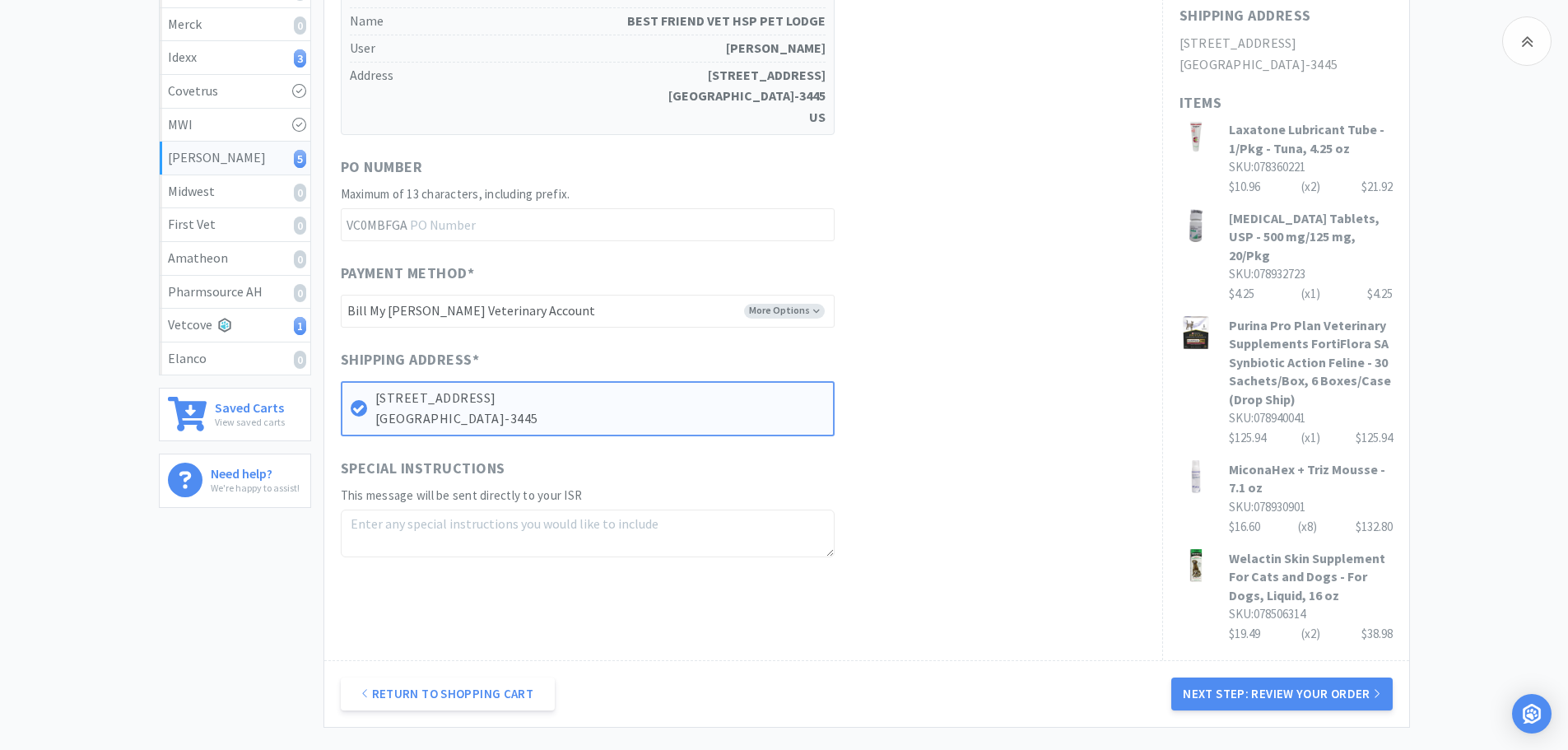
scroll to position [412, 0]
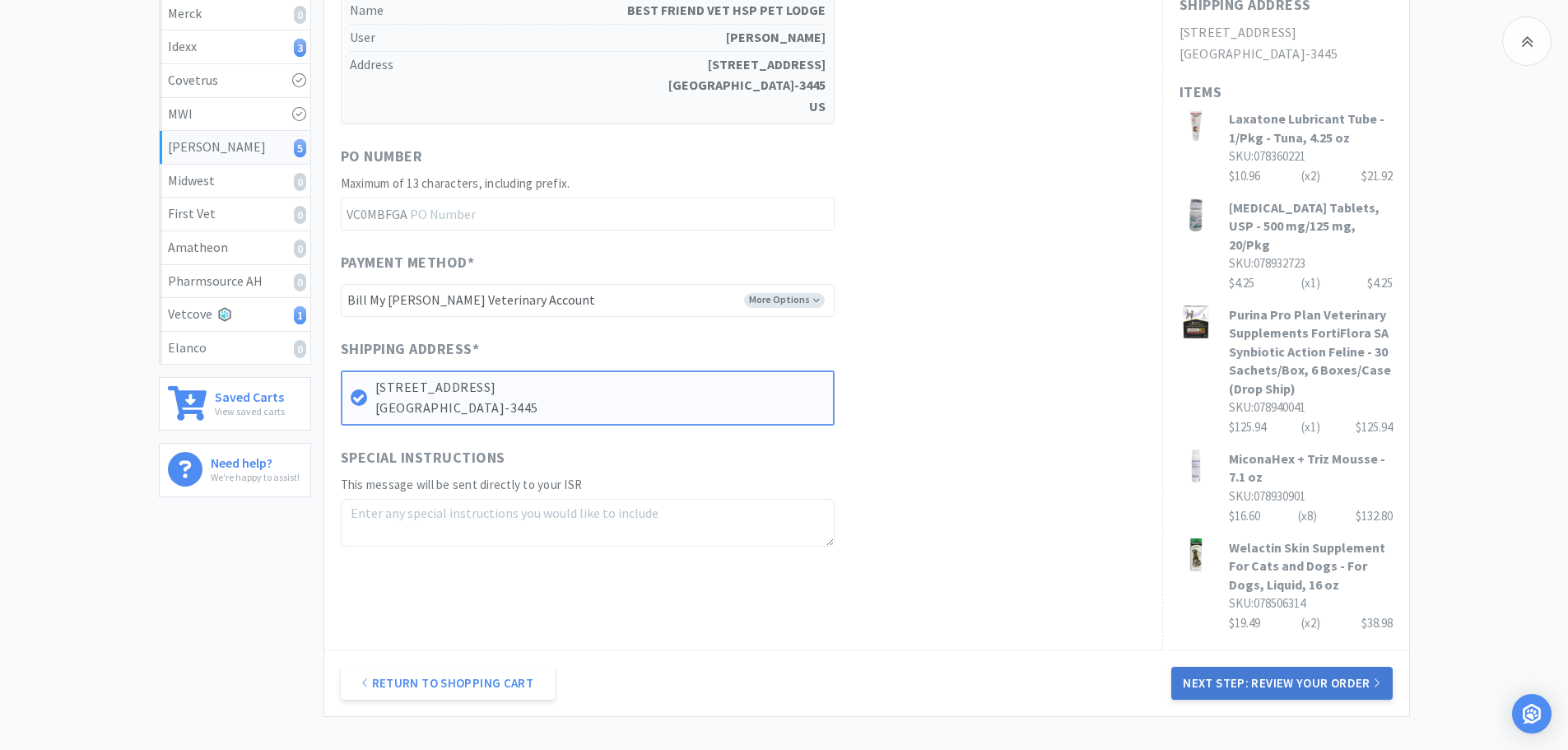
click at [1209, 666] on button "Next Step: Review Your Order" at bounding box center [1281, 683] width 220 height 33
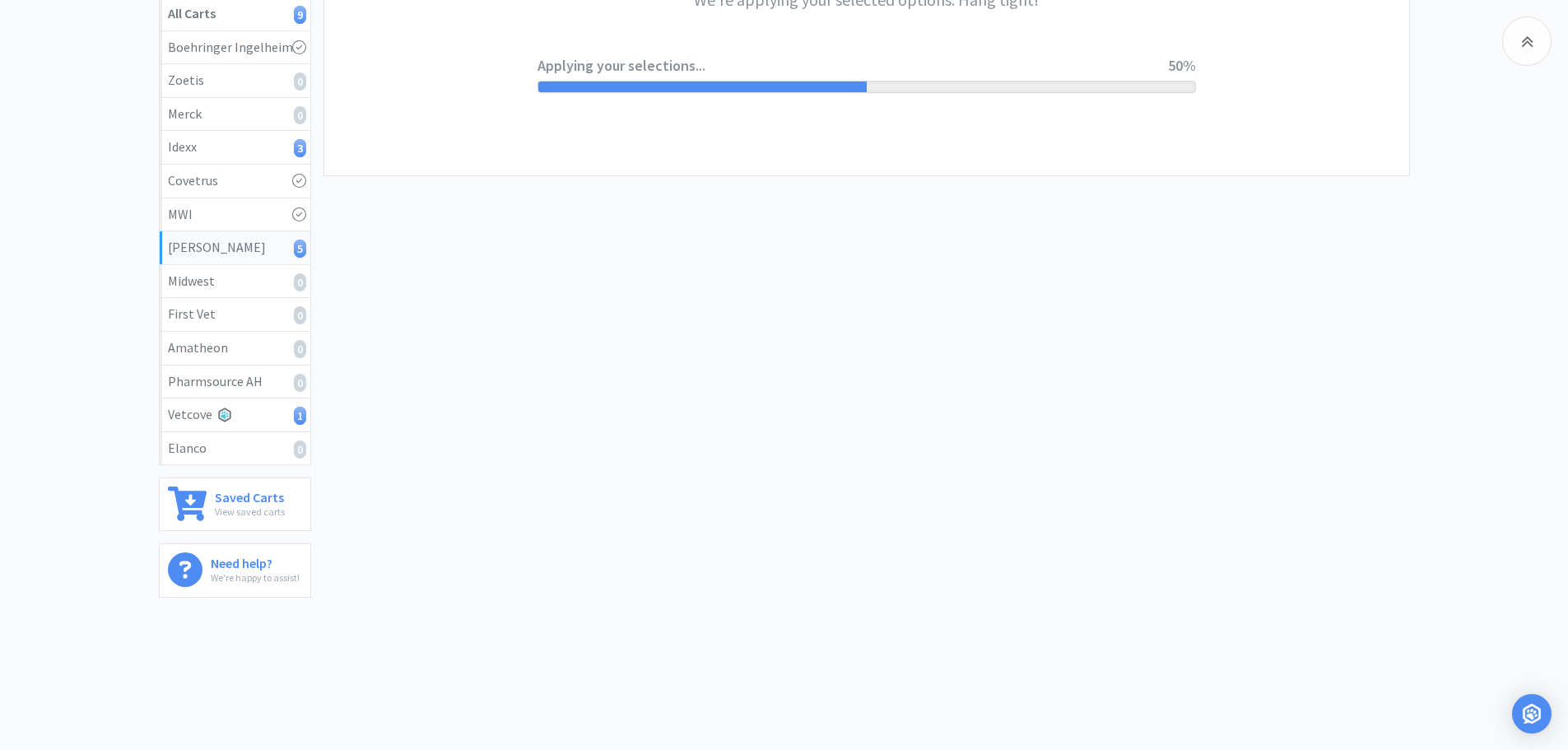
scroll to position [0, 0]
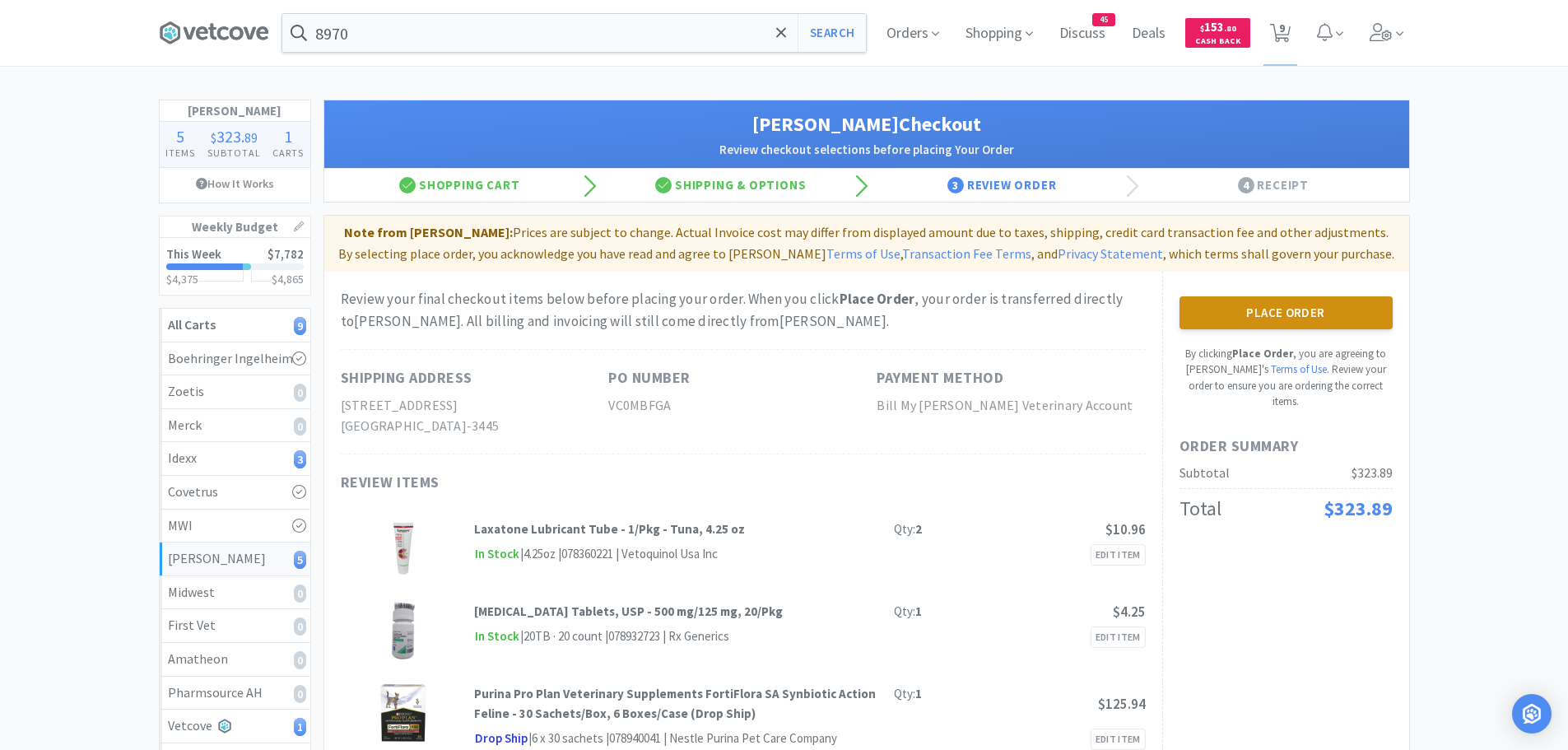
click at [1223, 319] on button "Place Order" at bounding box center [1286, 312] width 213 height 33
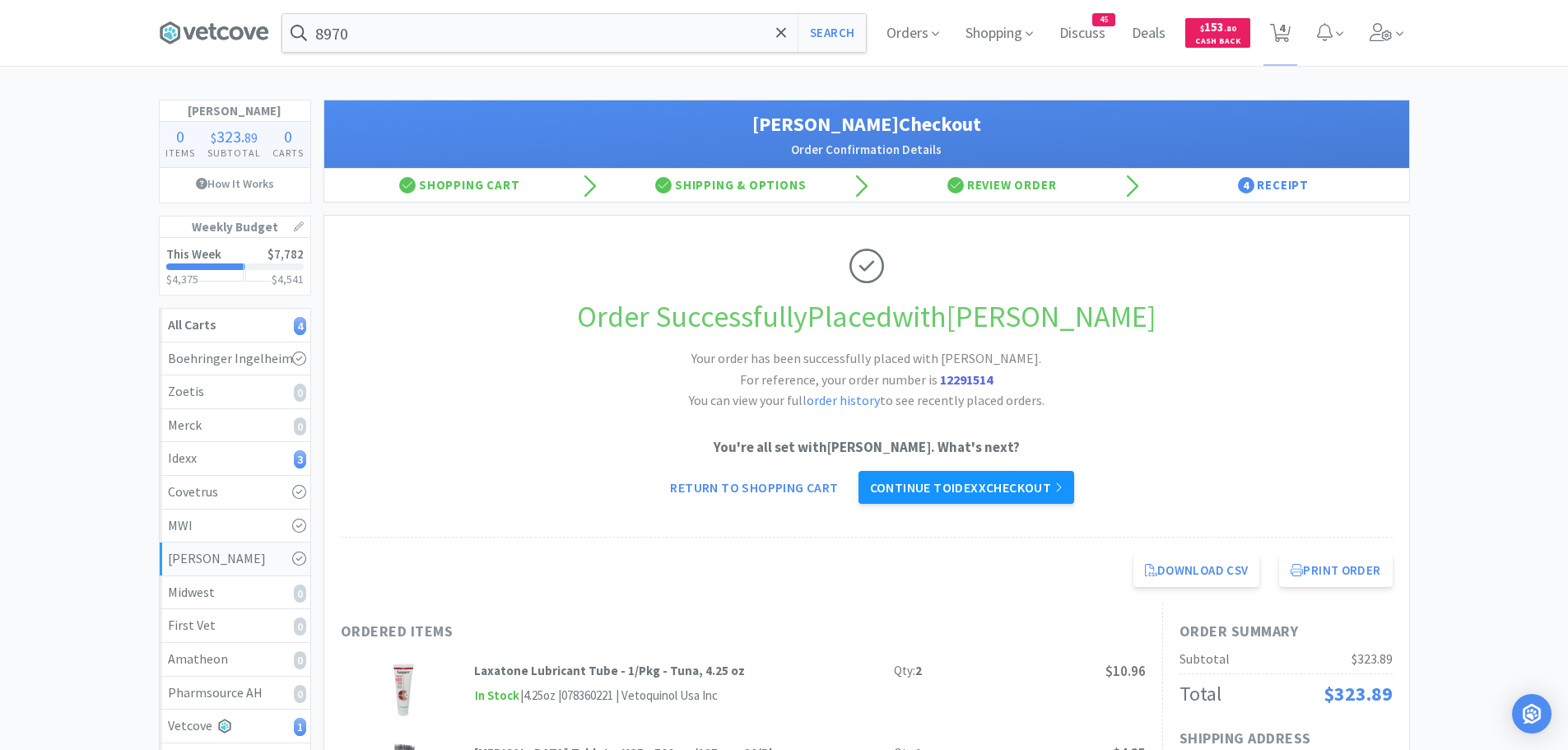
click at [980, 485] on link "Continue to Idexx checkout" at bounding box center [966, 487] width 216 height 33
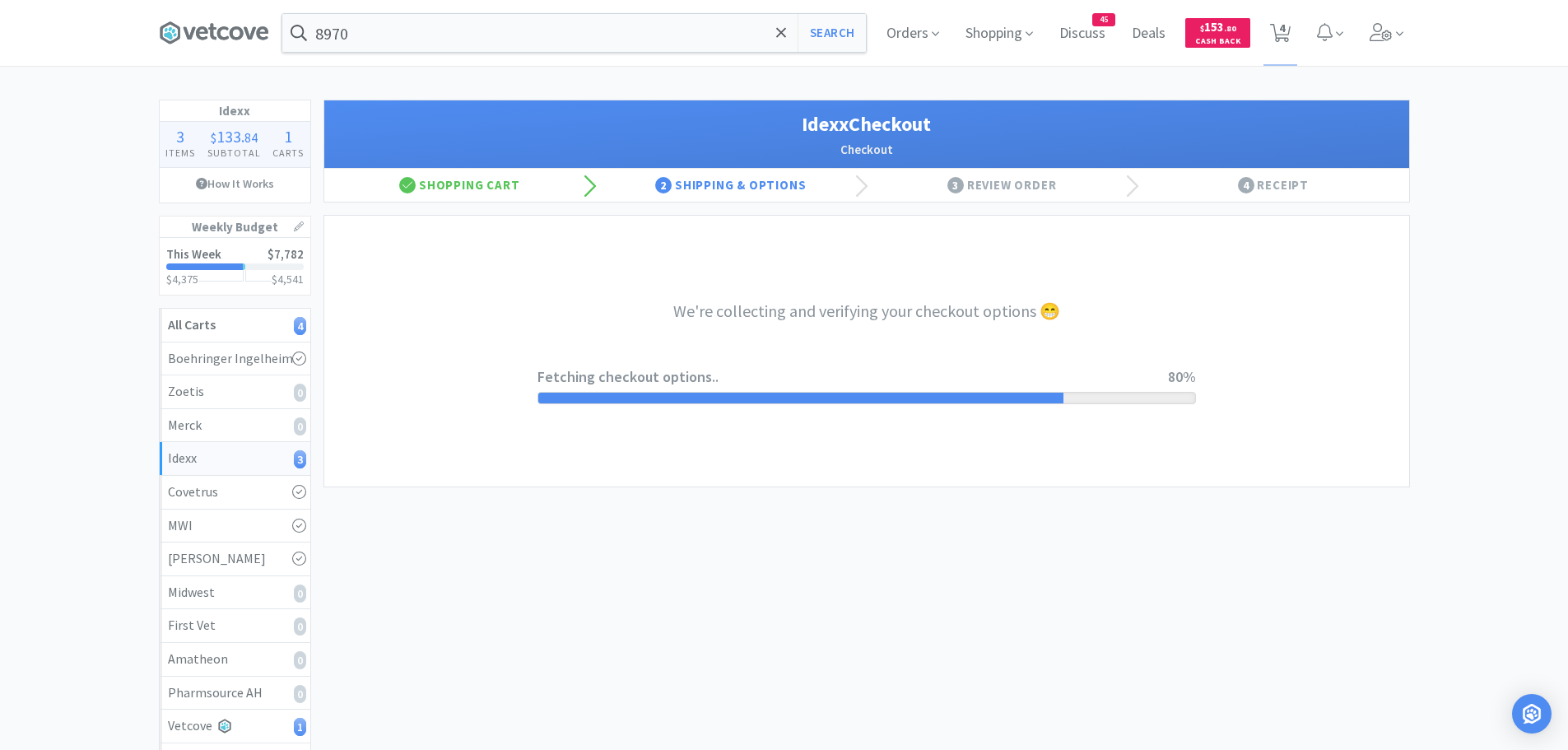
select select "904"
select select "003"
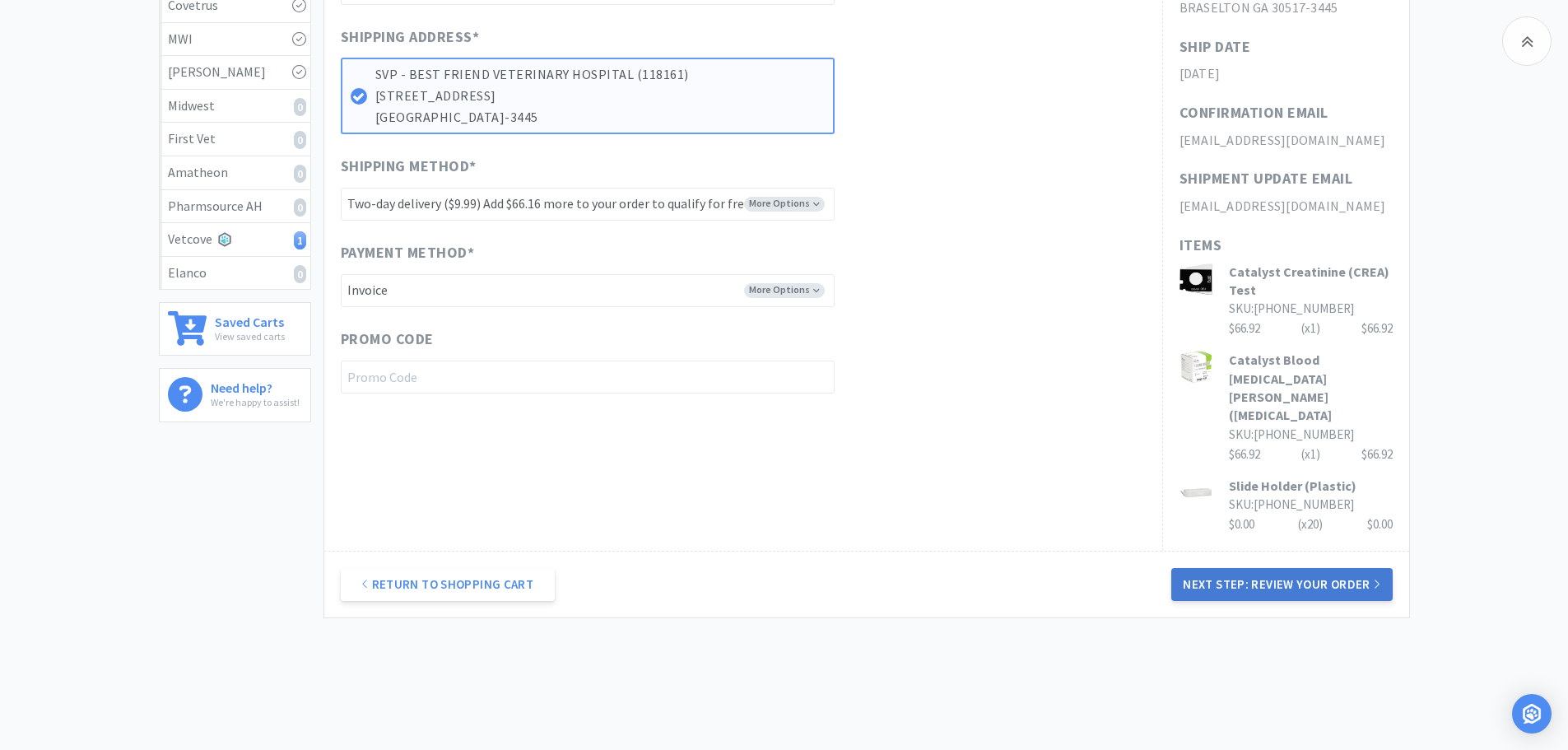
click at [1223, 567] on button "Next Step: Review Your Order" at bounding box center [1281, 584] width 220 height 33
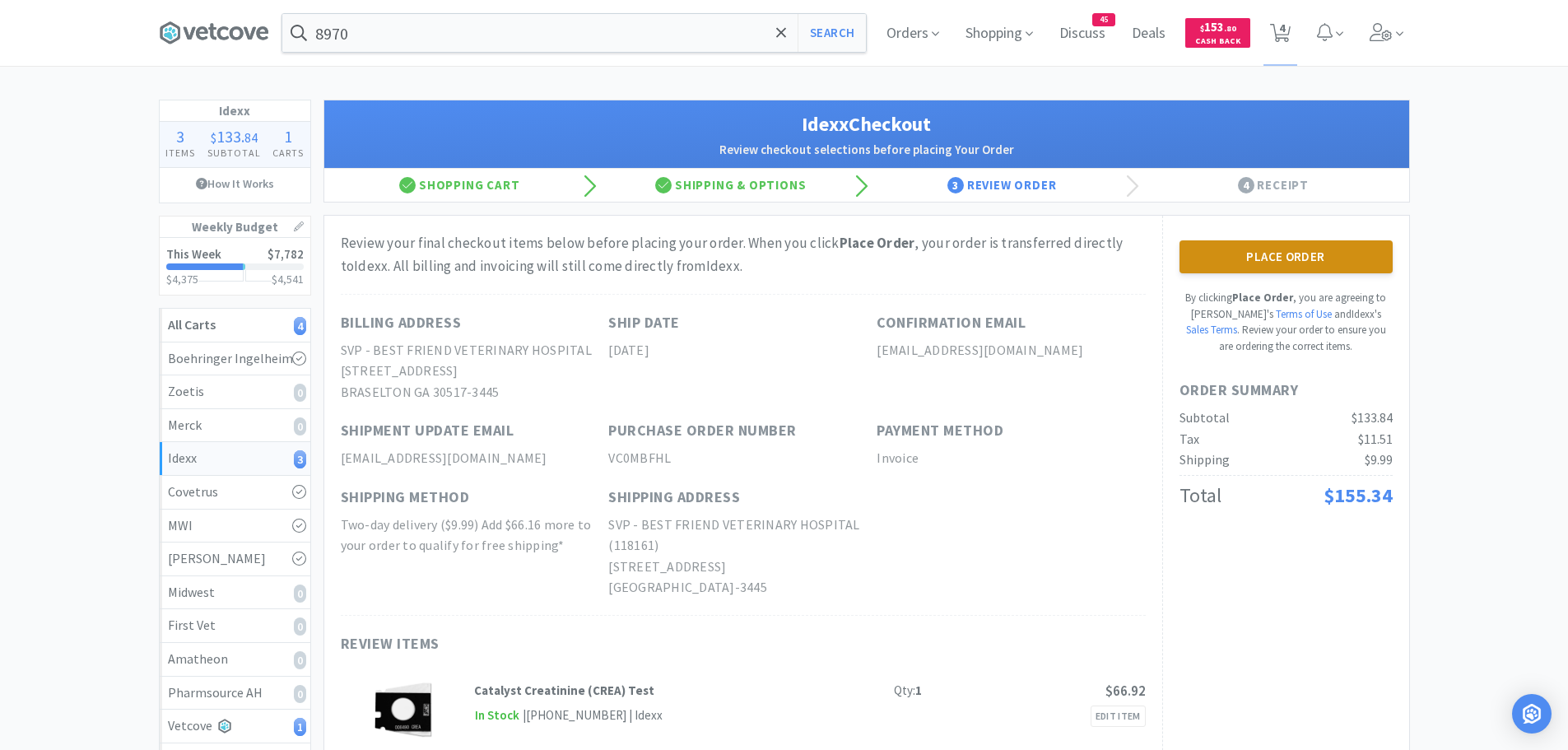
click at [1295, 257] on button "Place Order" at bounding box center [1286, 256] width 213 height 33
